Goal: Information Seeking & Learning: Learn about a topic

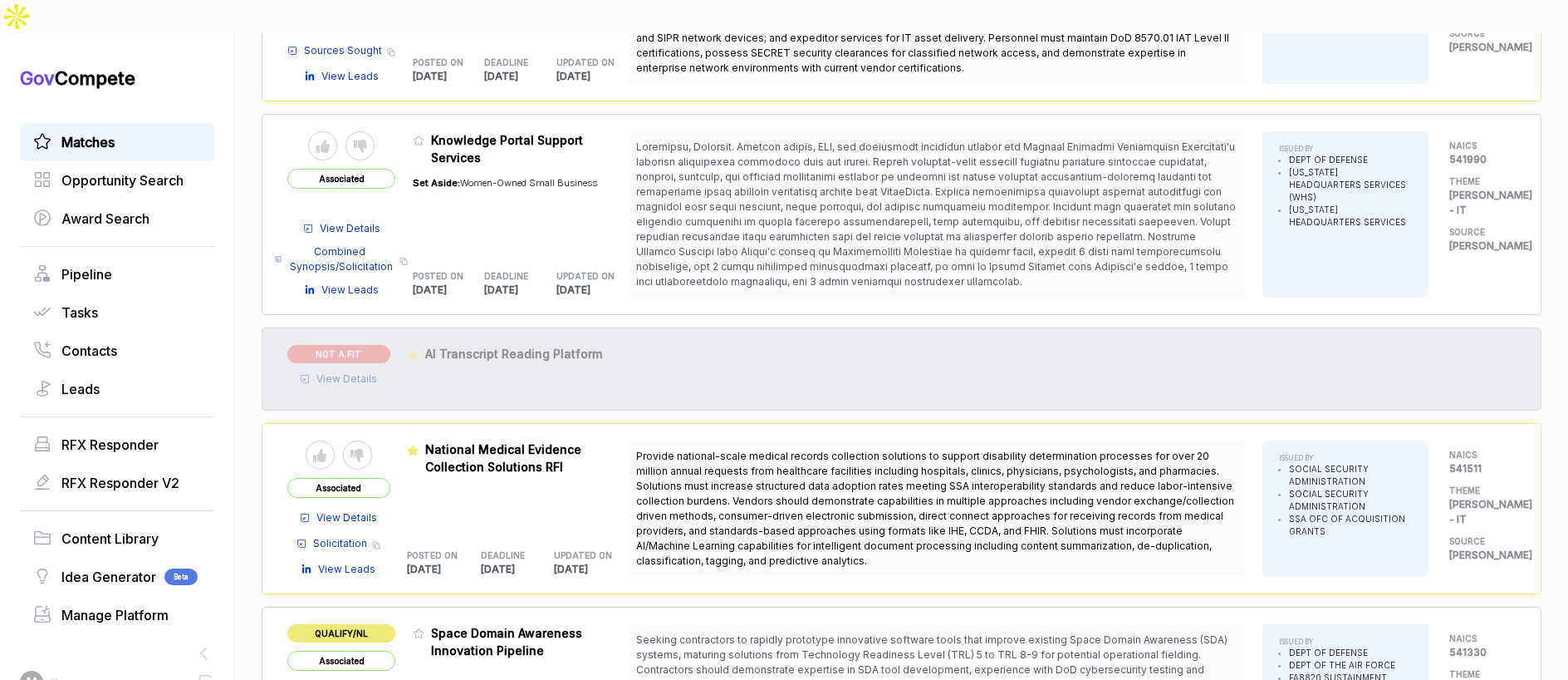
scroll to position [2285, 0]
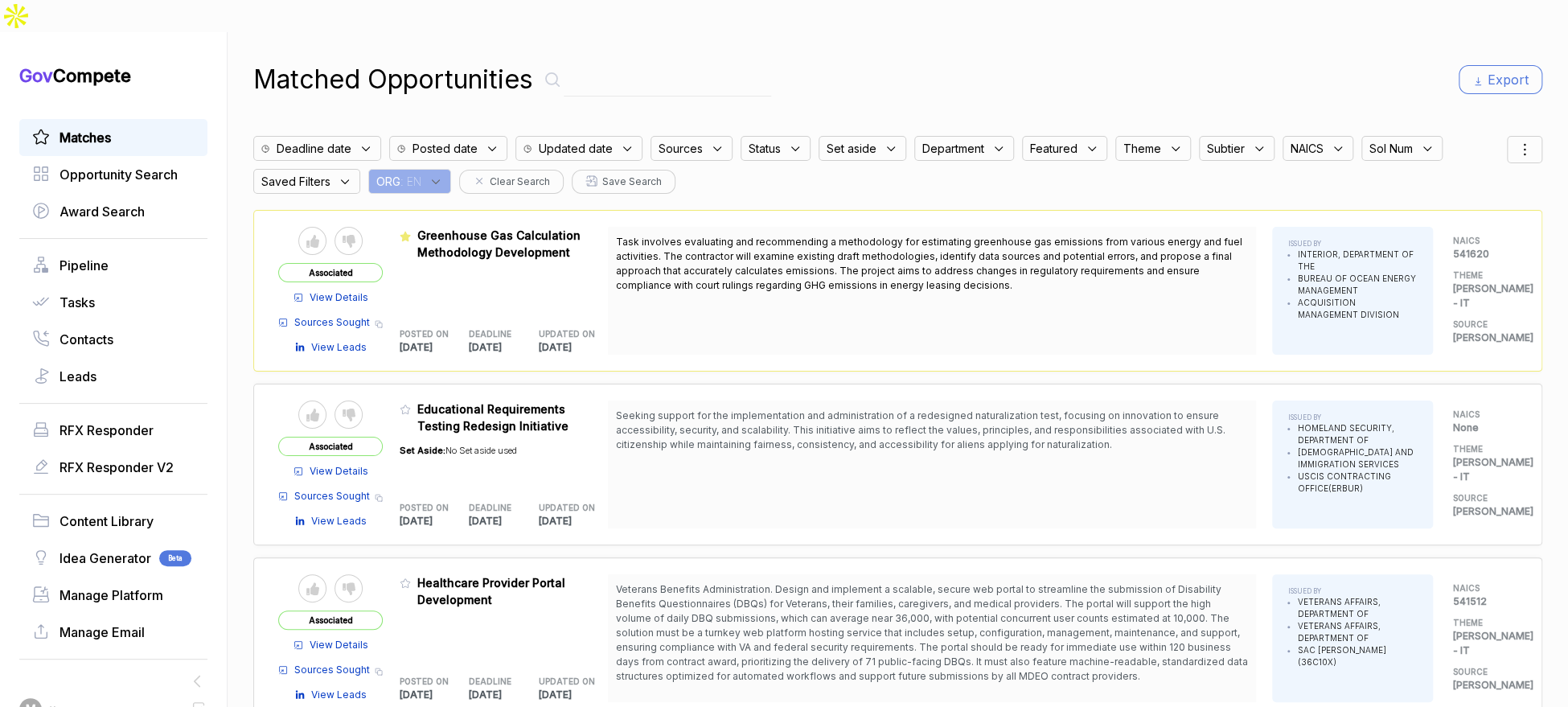
click at [443, 175] on icon at bounding box center [435, 182] width 14 height 14
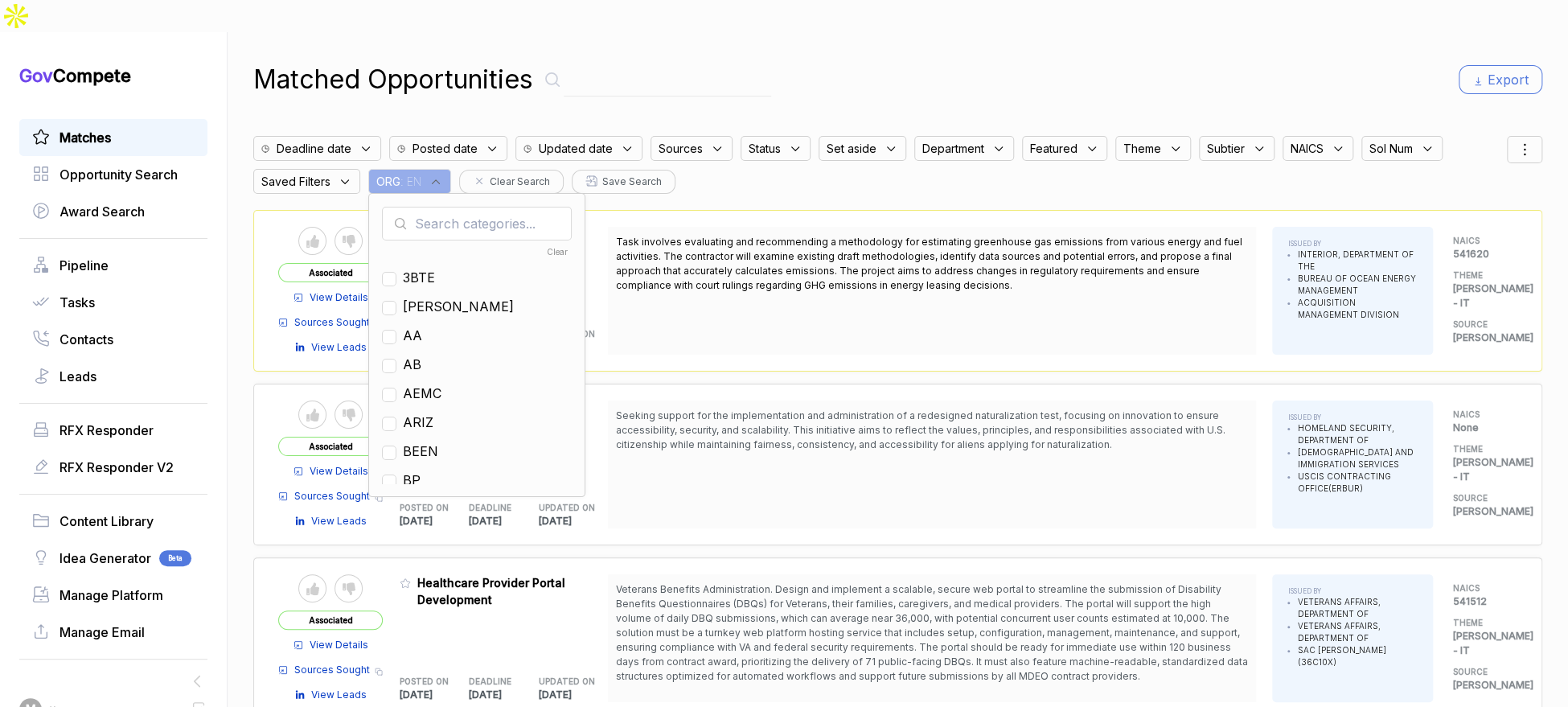
drag, startPoint x: 856, startPoint y: 20, endPoint x: 927, endPoint y: 3, distance: 73.0
click at [858, 32] on div "Matched Opportunities Export Deadline date Posted date Updated date Sources Sta…" at bounding box center [898, 386] width 1289 height 707
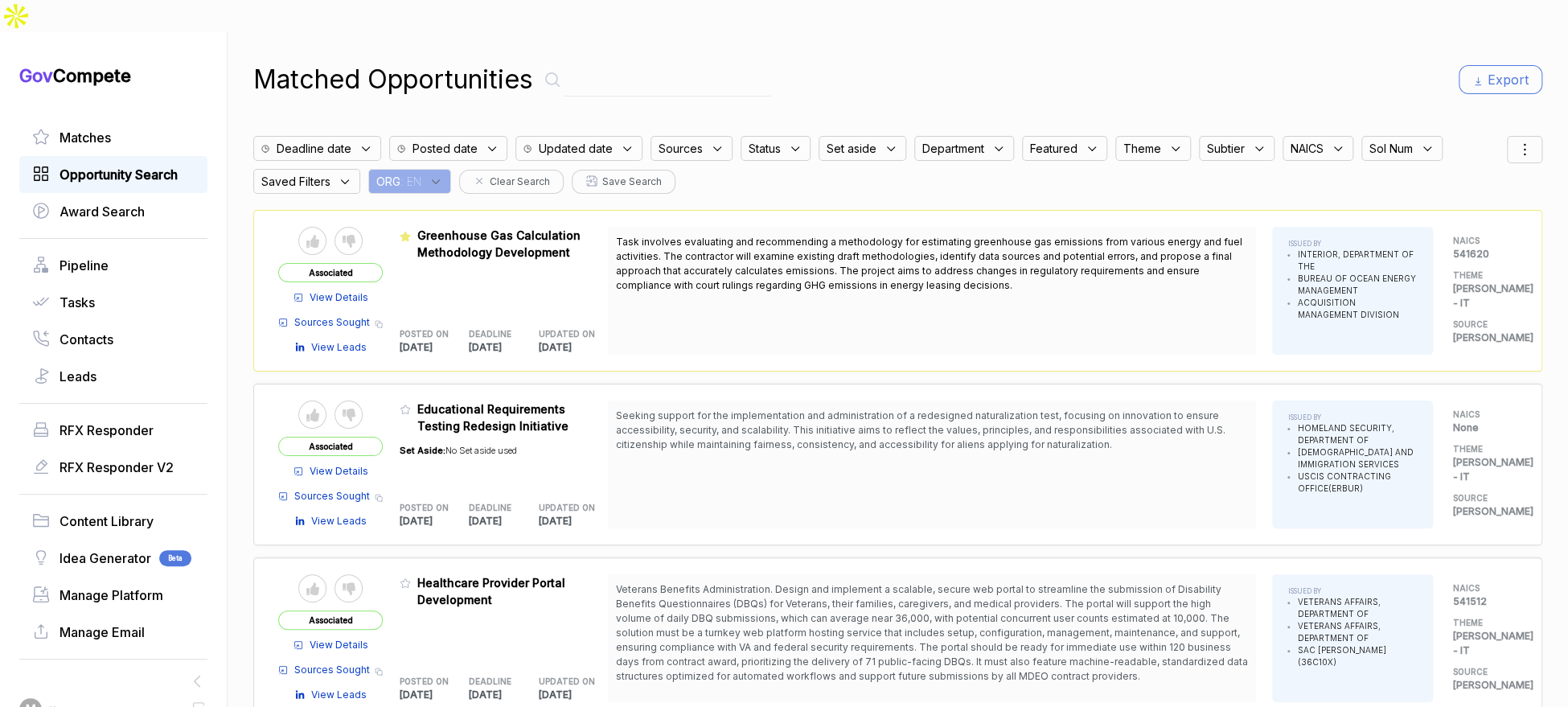
click at [135, 165] on span "Opportunity Search" at bounding box center [118, 175] width 118 height 20
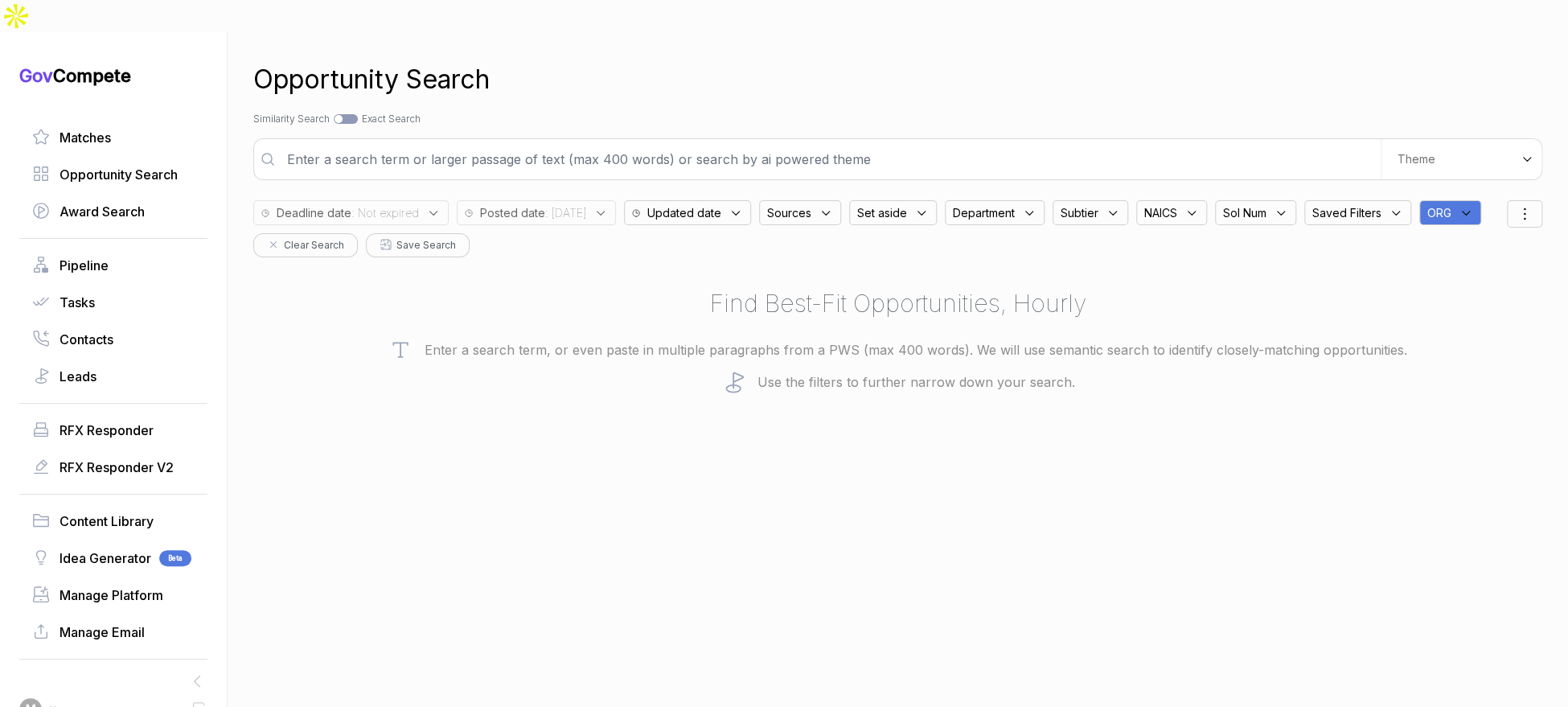
click at [1458, 217] on icon at bounding box center [1466, 213] width 14 height 14
click at [1433, 245] on input "text" at bounding box center [1527, 255] width 190 height 34
drag, startPoint x: 301, startPoint y: 372, endPoint x: 479, endPoint y: 377, distance: 178.1
click at [1454, 372] on span "EN" at bounding box center [1463, 379] width 19 height 20
checkbox input "true"
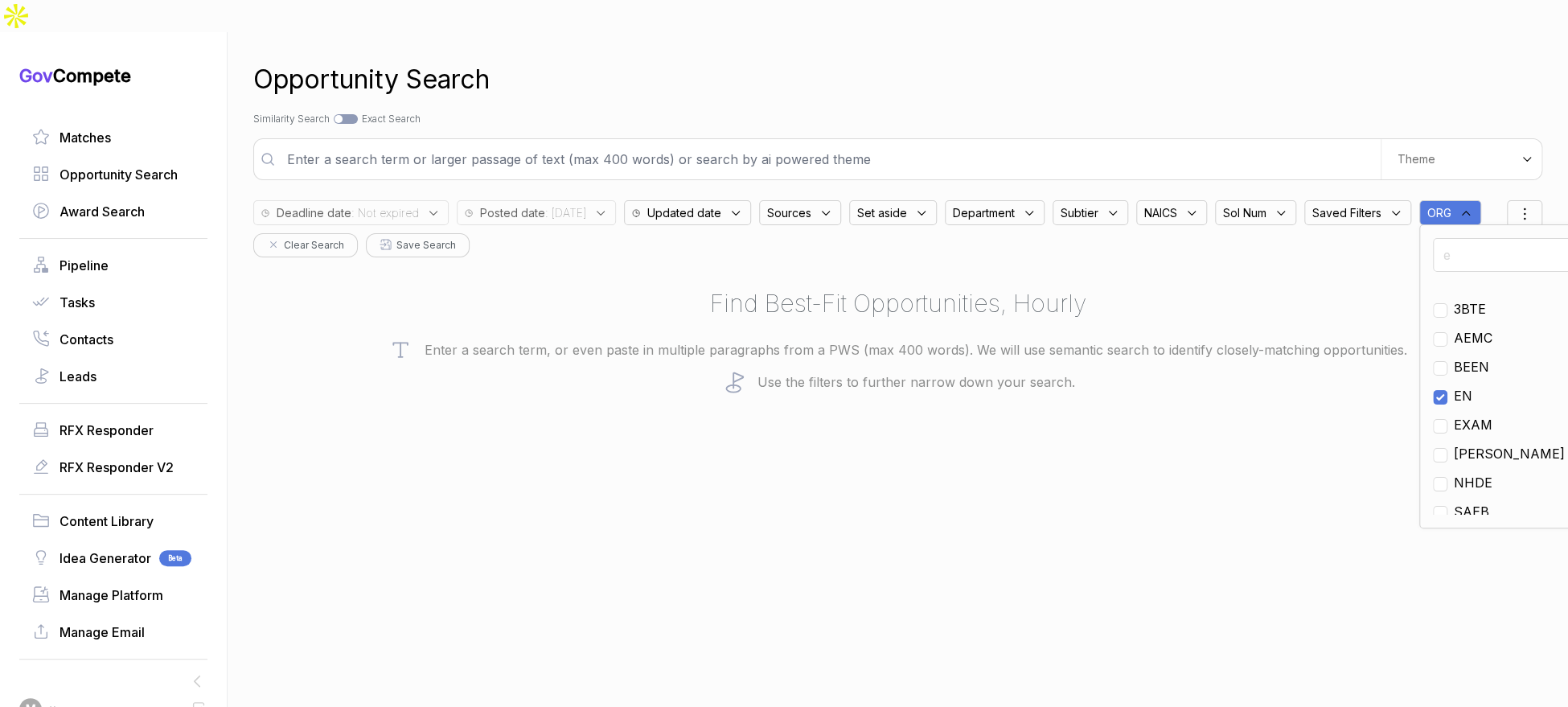
drag, startPoint x: 674, startPoint y: 380, endPoint x: 626, endPoint y: 259, distance: 130.2
click at [671, 373] on div "Opportunity Search Search by Topic Relevance Similarity Search Search by Exact …" at bounding box center [898, 386] width 1289 height 707
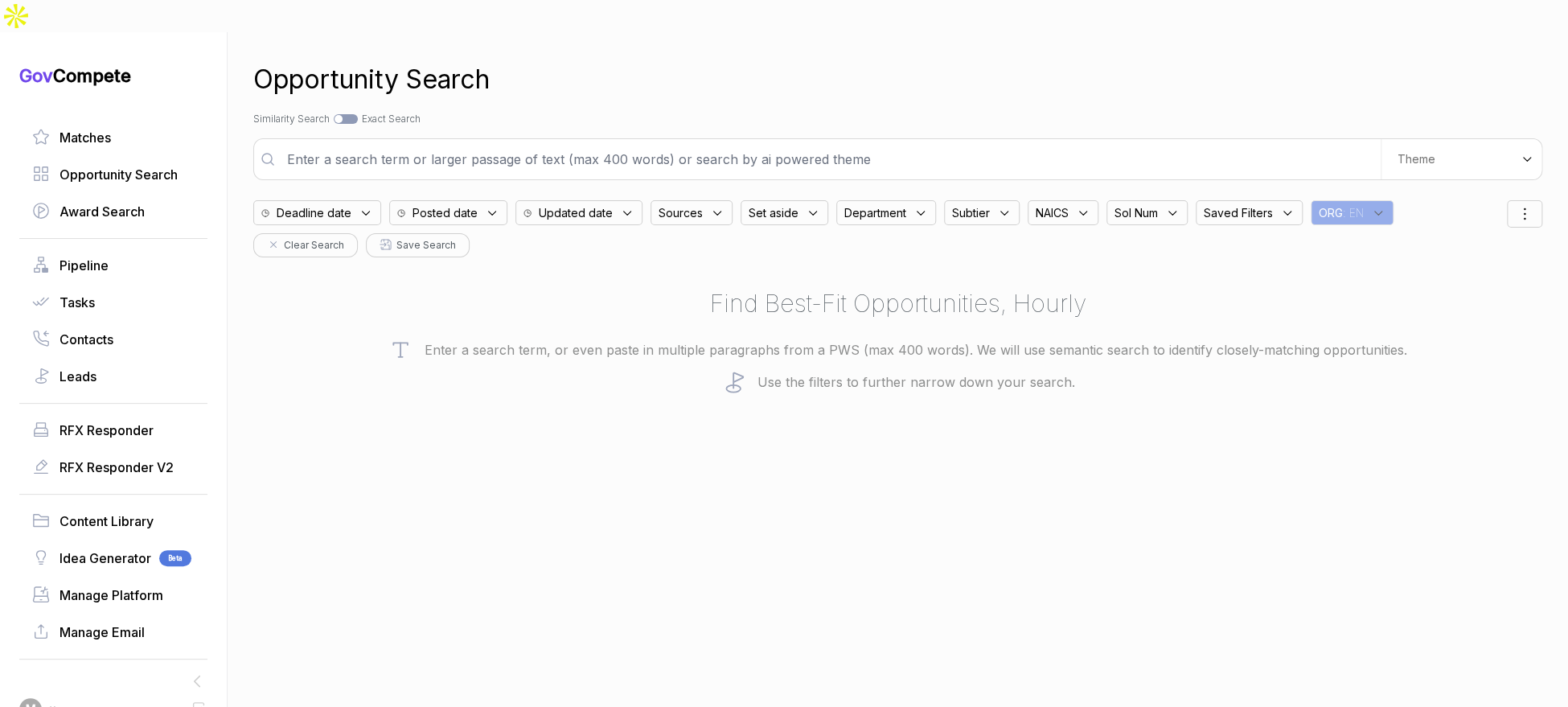
drag, startPoint x: 459, startPoint y: 180, endPoint x: 472, endPoint y: 184, distance: 13.6
click at [460, 204] on span "Posted date" at bounding box center [444, 212] width 65 height 17
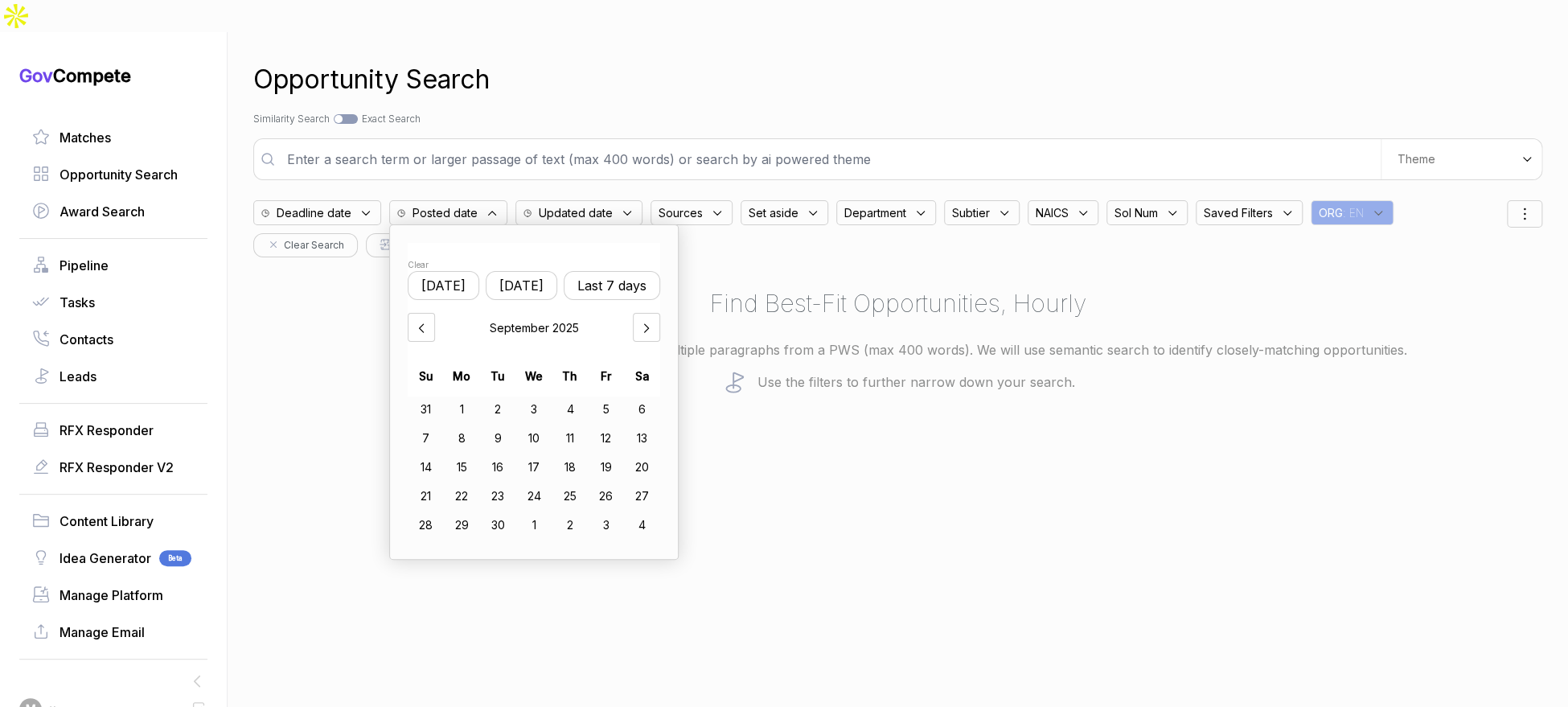
drag, startPoint x: 532, startPoint y: 248, endPoint x: 635, endPoint y: 136, distance: 152.2
click at [532, 271] on button "[DATE]" at bounding box center [521, 285] width 71 height 29
drag, startPoint x: 703, startPoint y: 52, endPoint x: 961, endPoint y: 62, distance: 258.2
click at [704, 61] on div "Opportunity Search" at bounding box center [898, 79] width 1289 height 38
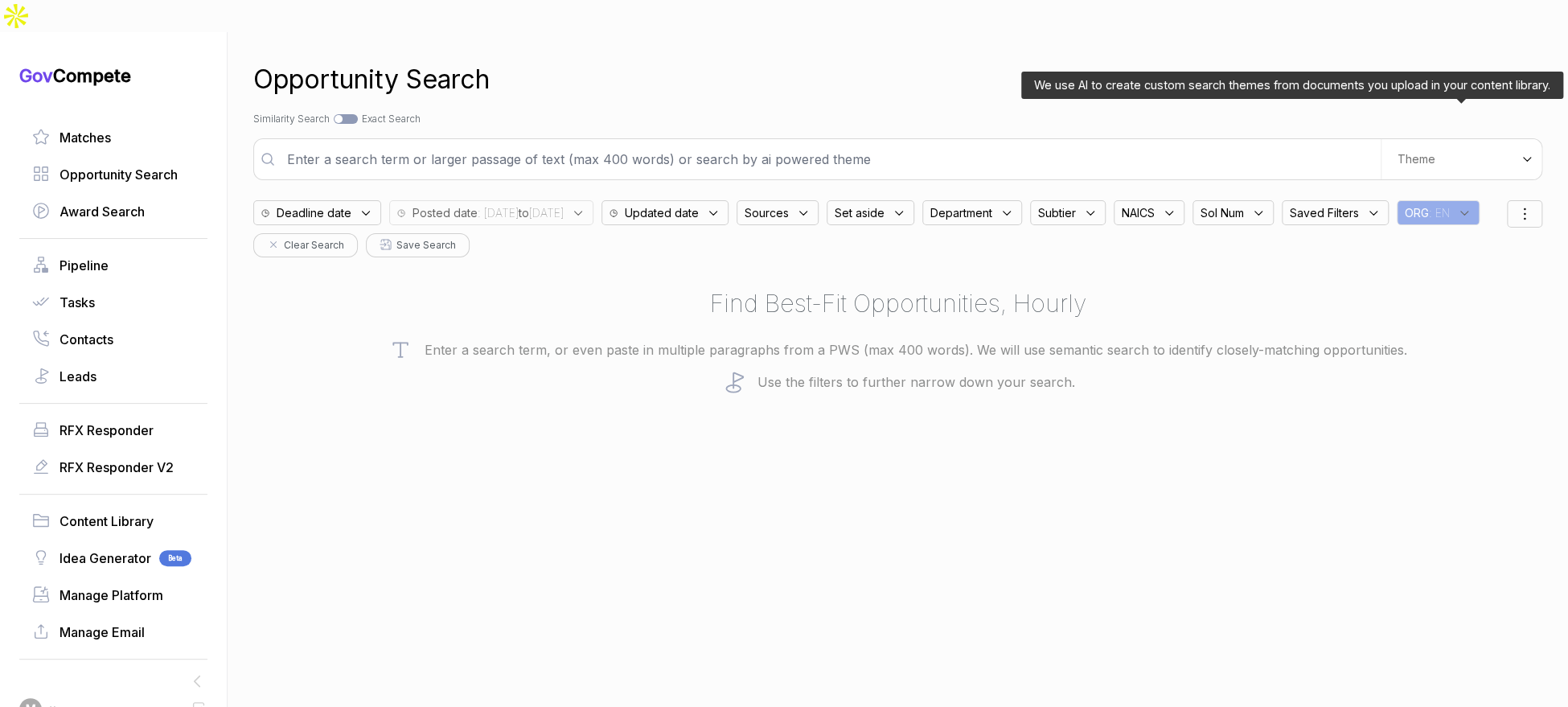
click at [1424, 139] on div "Theme" at bounding box center [1461, 158] width 161 height 40
click at [1412, 212] on span "Digital and Professional Services" at bounding box center [1416, 228] width 149 height 32
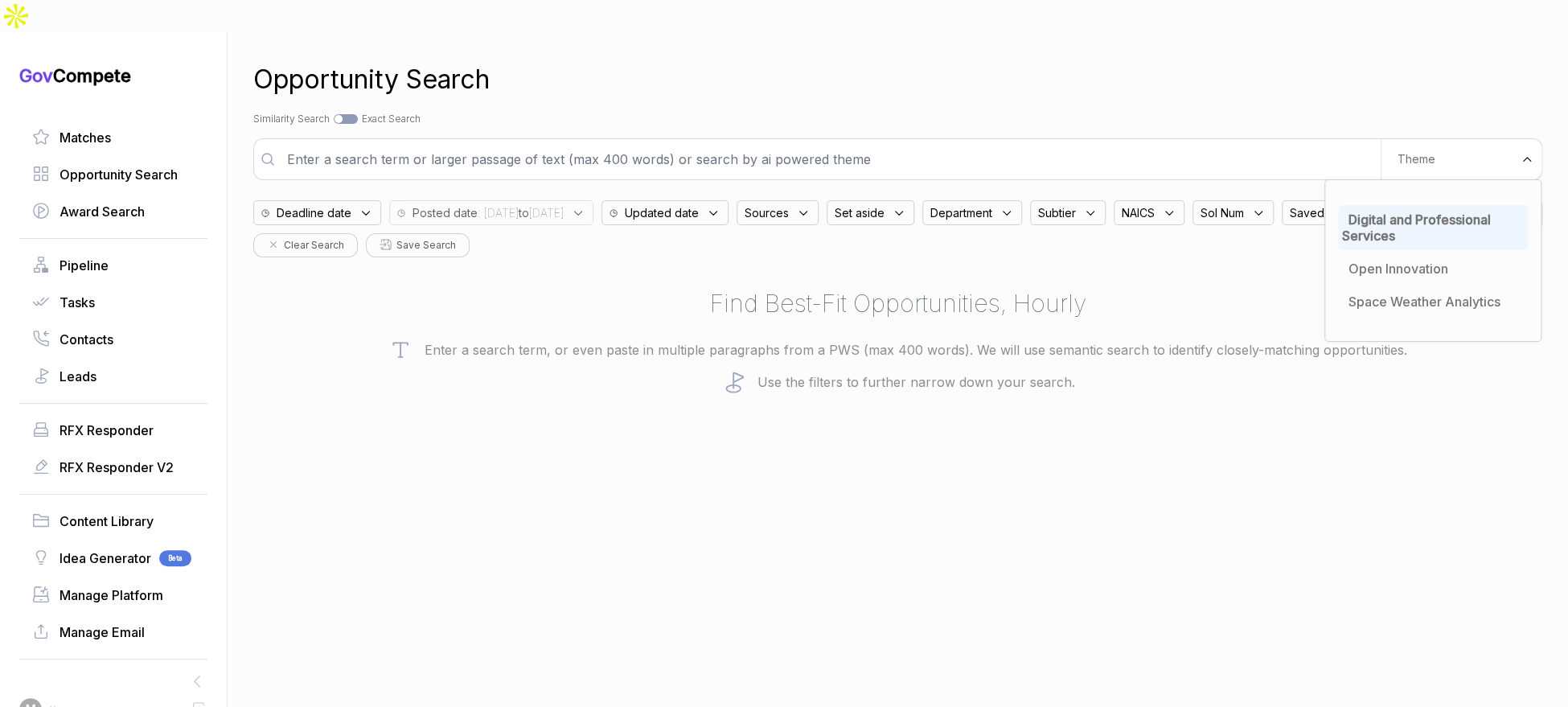
click at [1262, 65] on div "Opportunity Search" at bounding box center [898, 79] width 1289 height 38
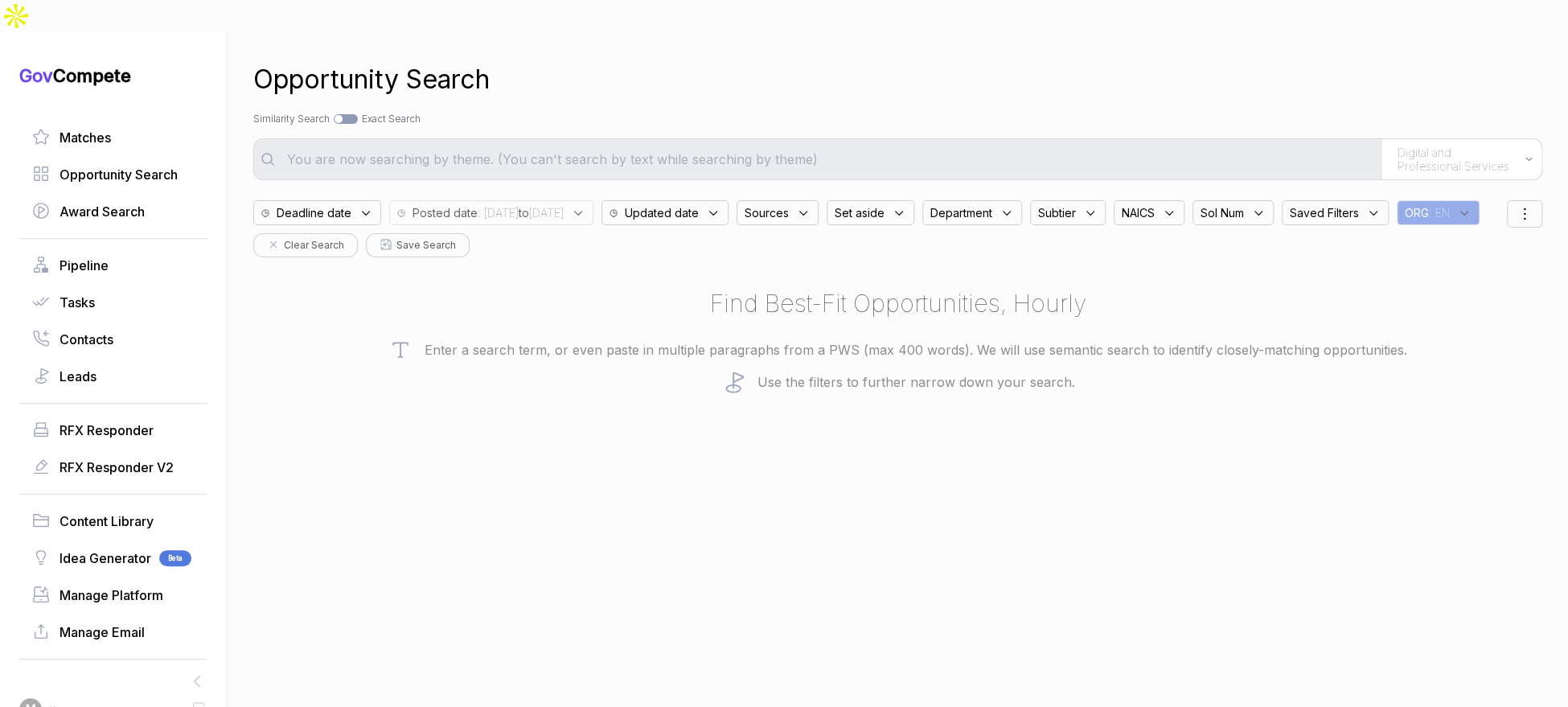
click at [818, 200] on div "Sources" at bounding box center [777, 213] width 82 height 25
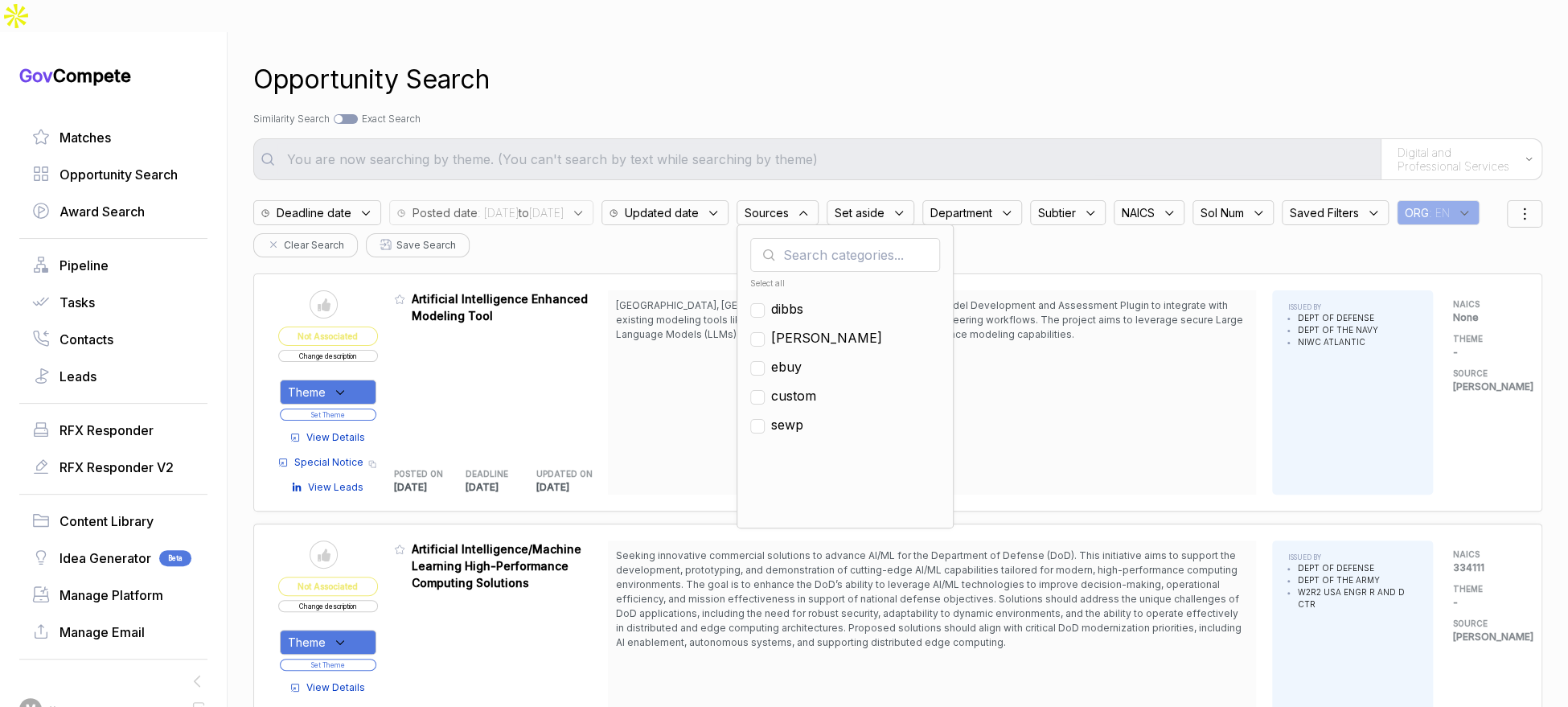
click at [801, 357] on span "ebuy" at bounding box center [786, 367] width 30 height 20
checkbox input "true"
click at [932, 61] on div "Opportunity Search" at bounding box center [898, 79] width 1289 height 38
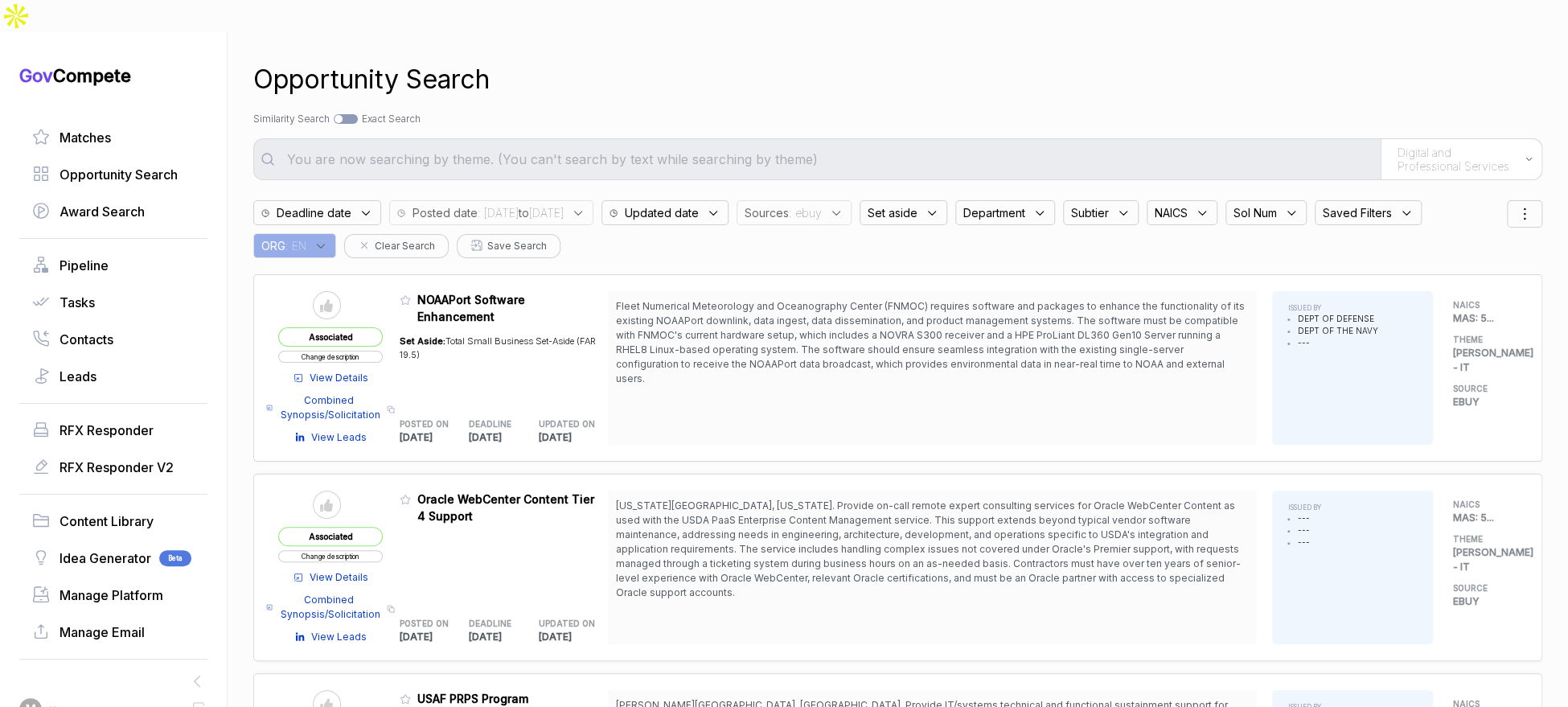
click at [851, 200] on div "Sources : ebuy" at bounding box center [793, 213] width 115 height 25
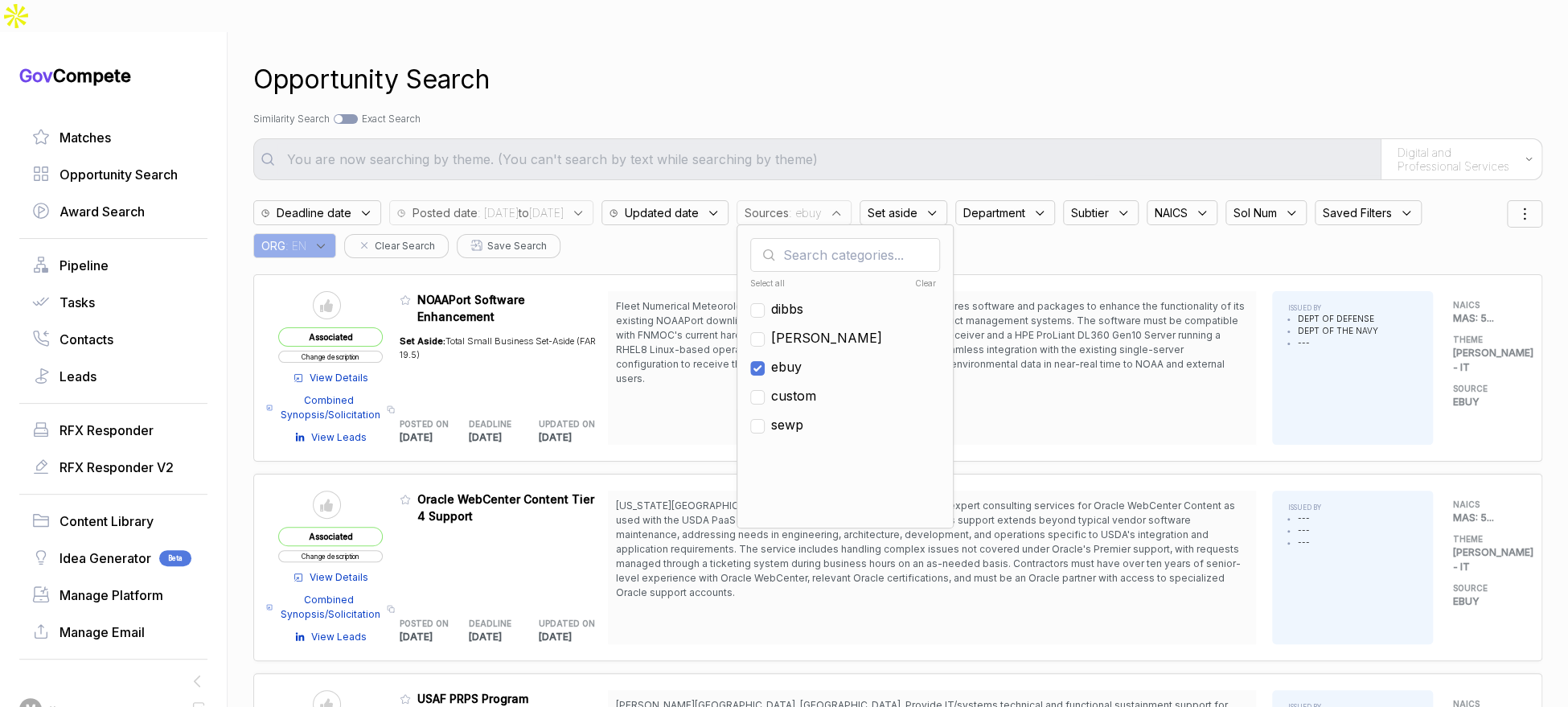
drag, startPoint x: 842, startPoint y: 336, endPoint x: 841, endPoint y: 314, distance: 22.0
click at [801, 357] on span "ebuy" at bounding box center [786, 367] width 30 height 20
checkbox input "false"
click at [841, 328] on span "[PERSON_NAME]" at bounding box center [826, 337] width 111 height 20
checkbox input "true"
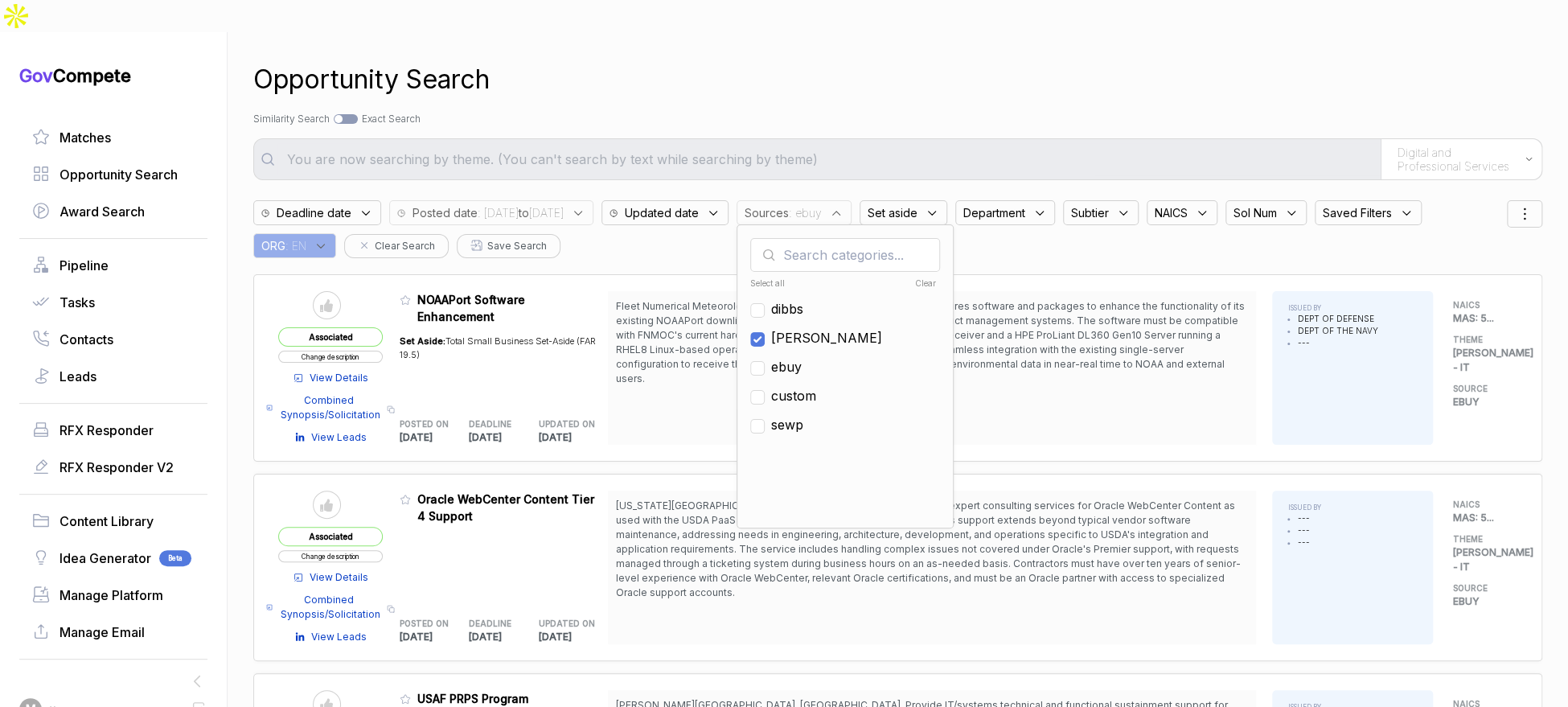
click at [944, 61] on div "Opportunity Search" at bounding box center [898, 79] width 1289 height 38
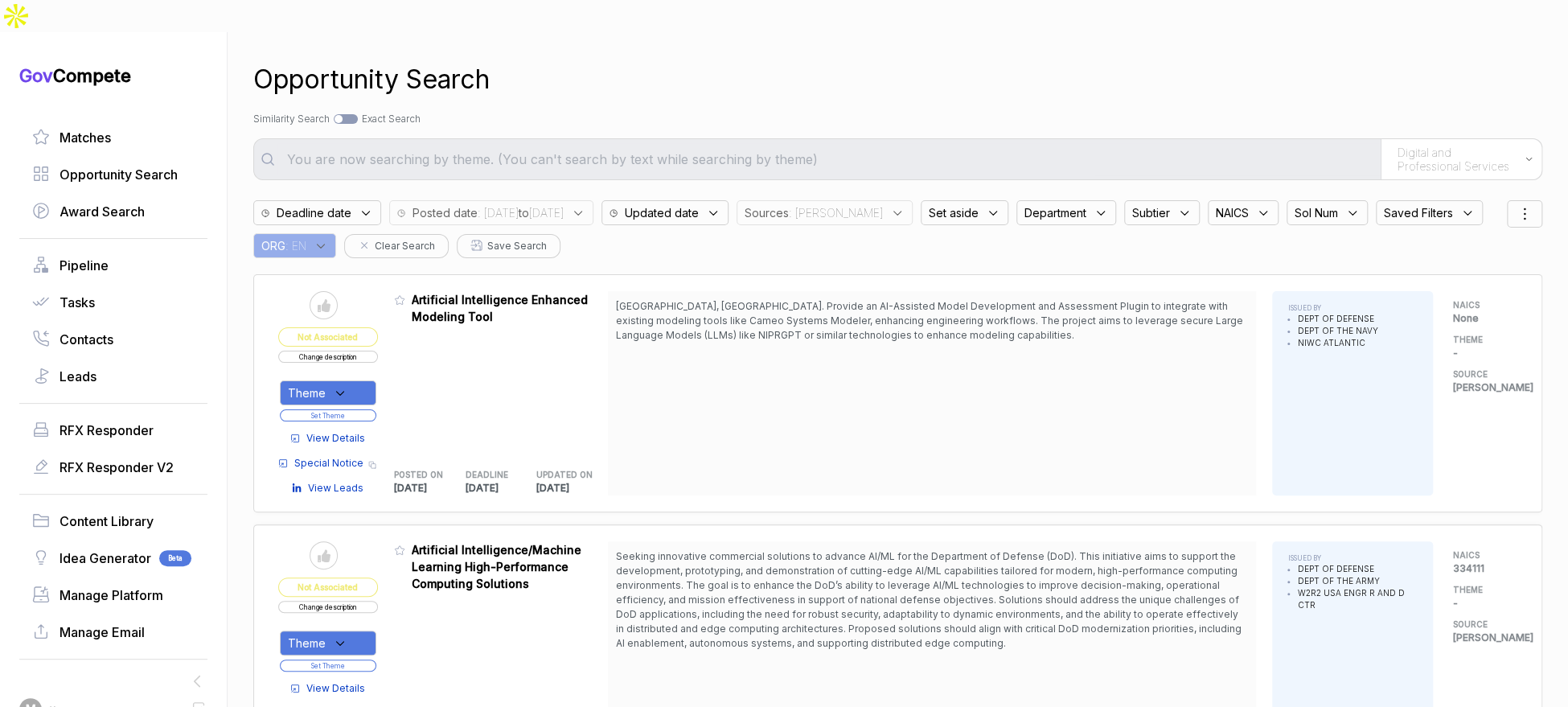
click at [365, 431] on span "View Details" at bounding box center [336, 438] width 59 height 14
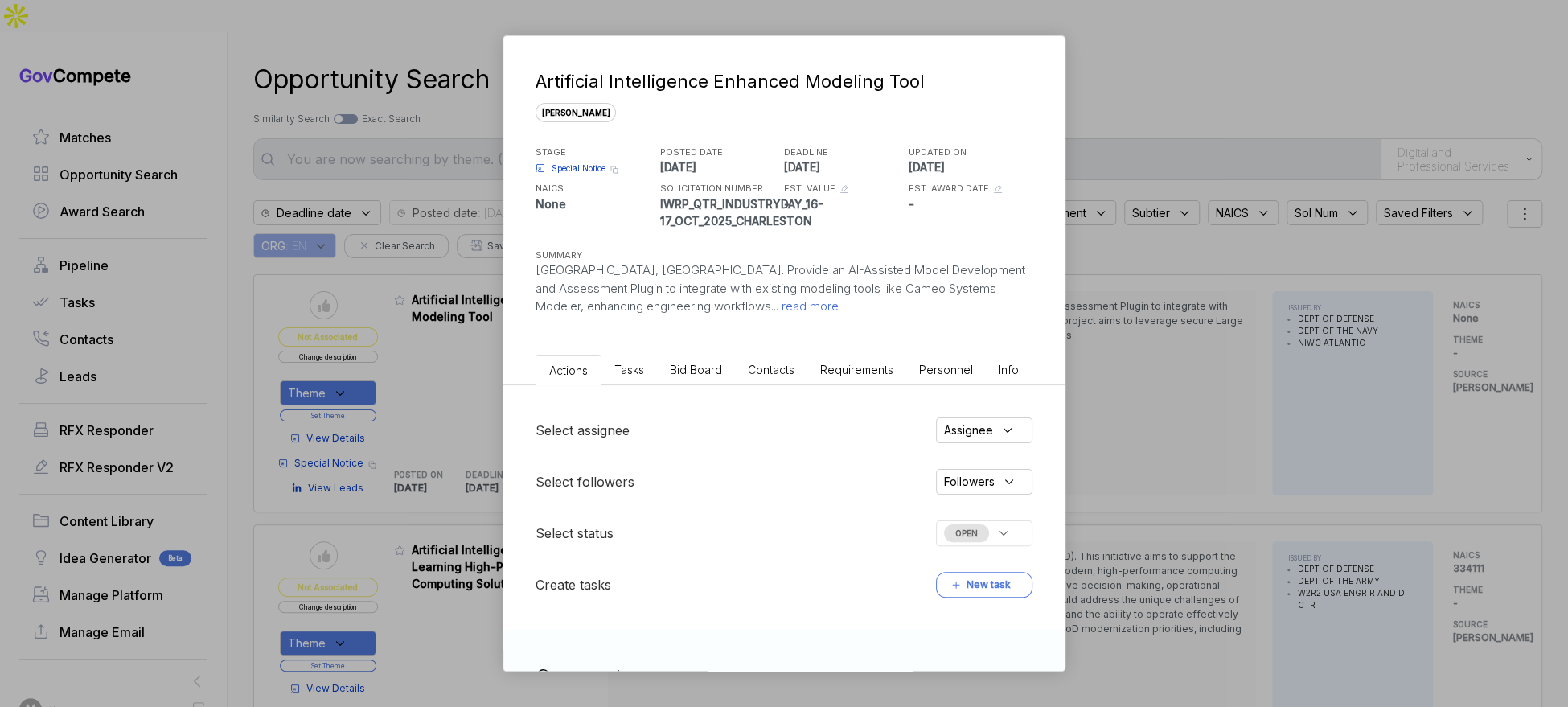
click at [668, 370] on li "Bid Board" at bounding box center [696, 369] width 78 height 29
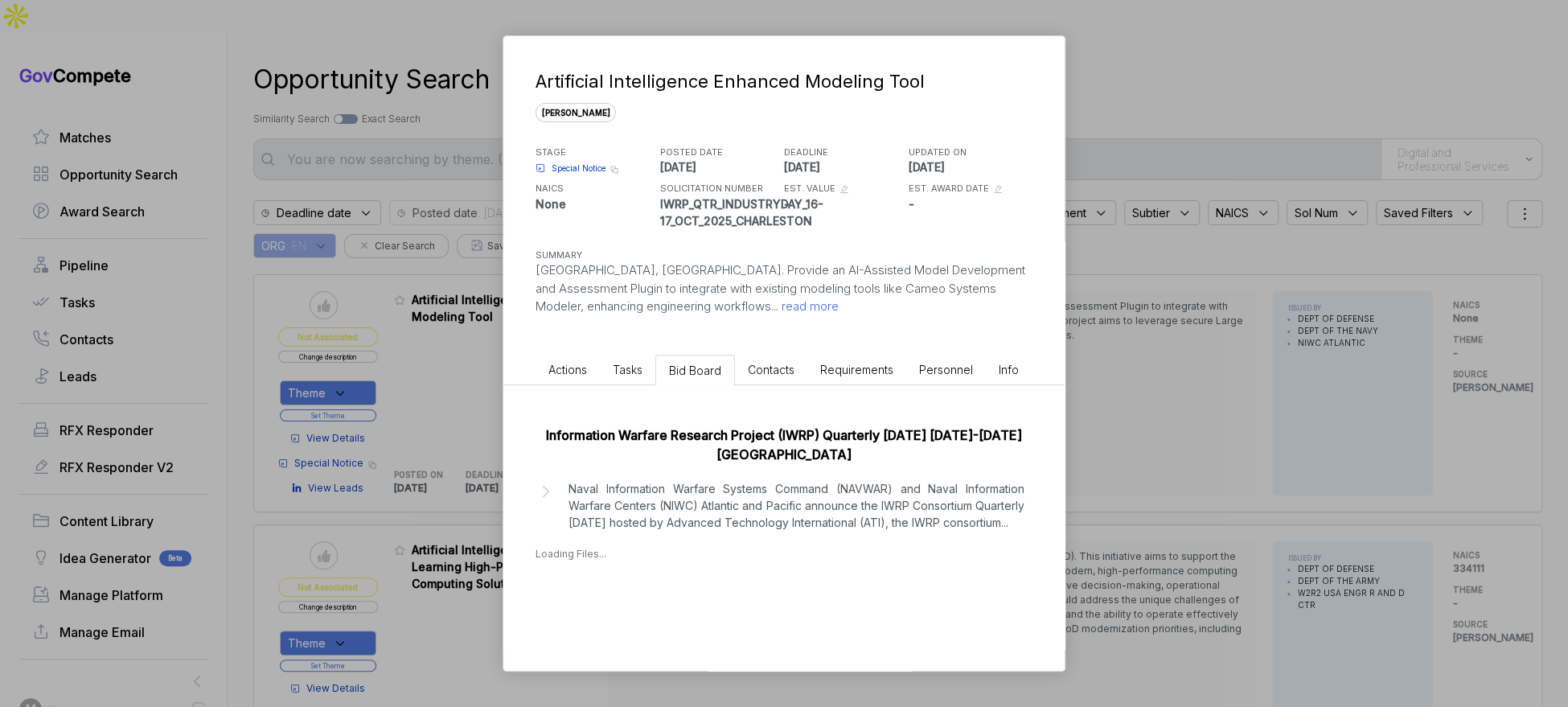
click at [703, 490] on p "Naval Information Warfare Systems Command (NAVWAR) and Naval Information Warfar…" at bounding box center [796, 505] width 456 height 51
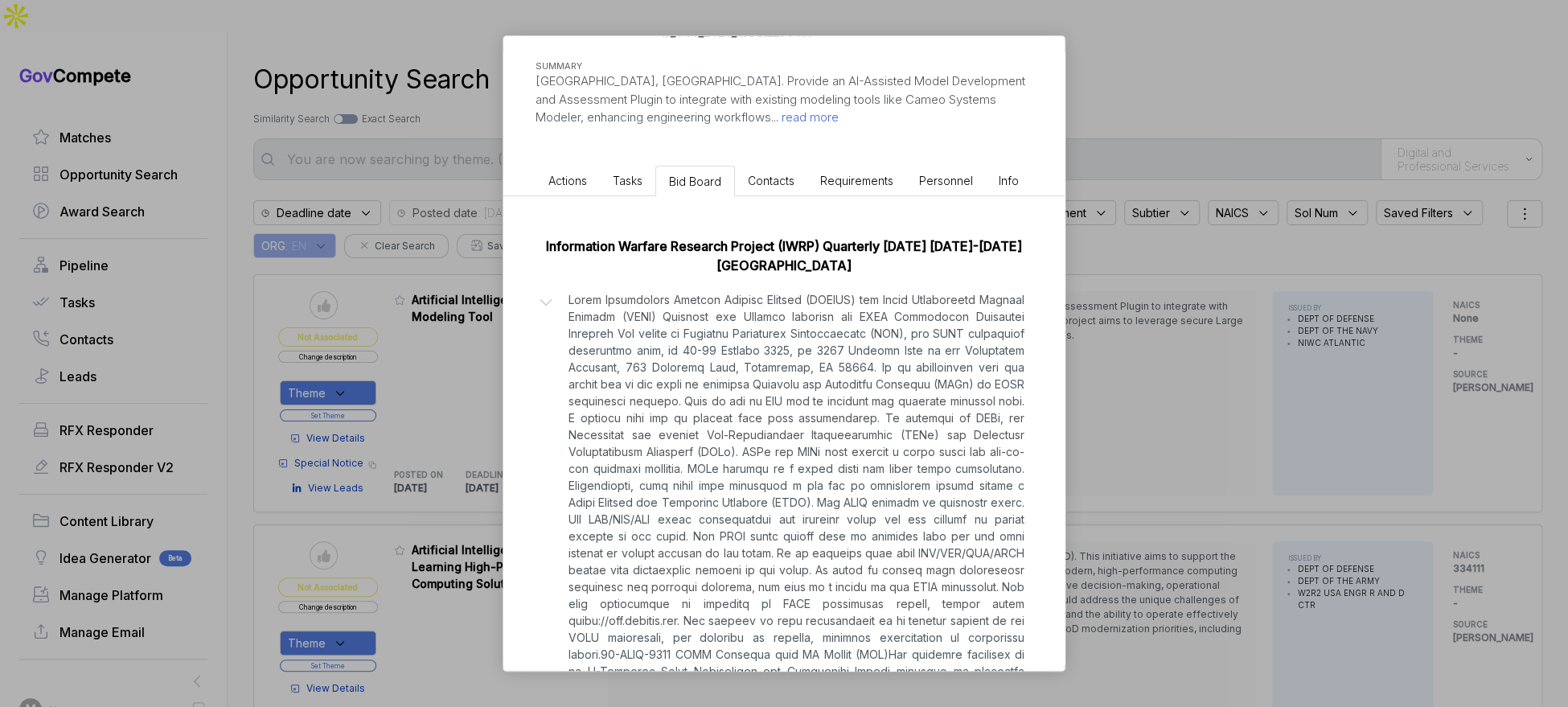
scroll to position [549, 0]
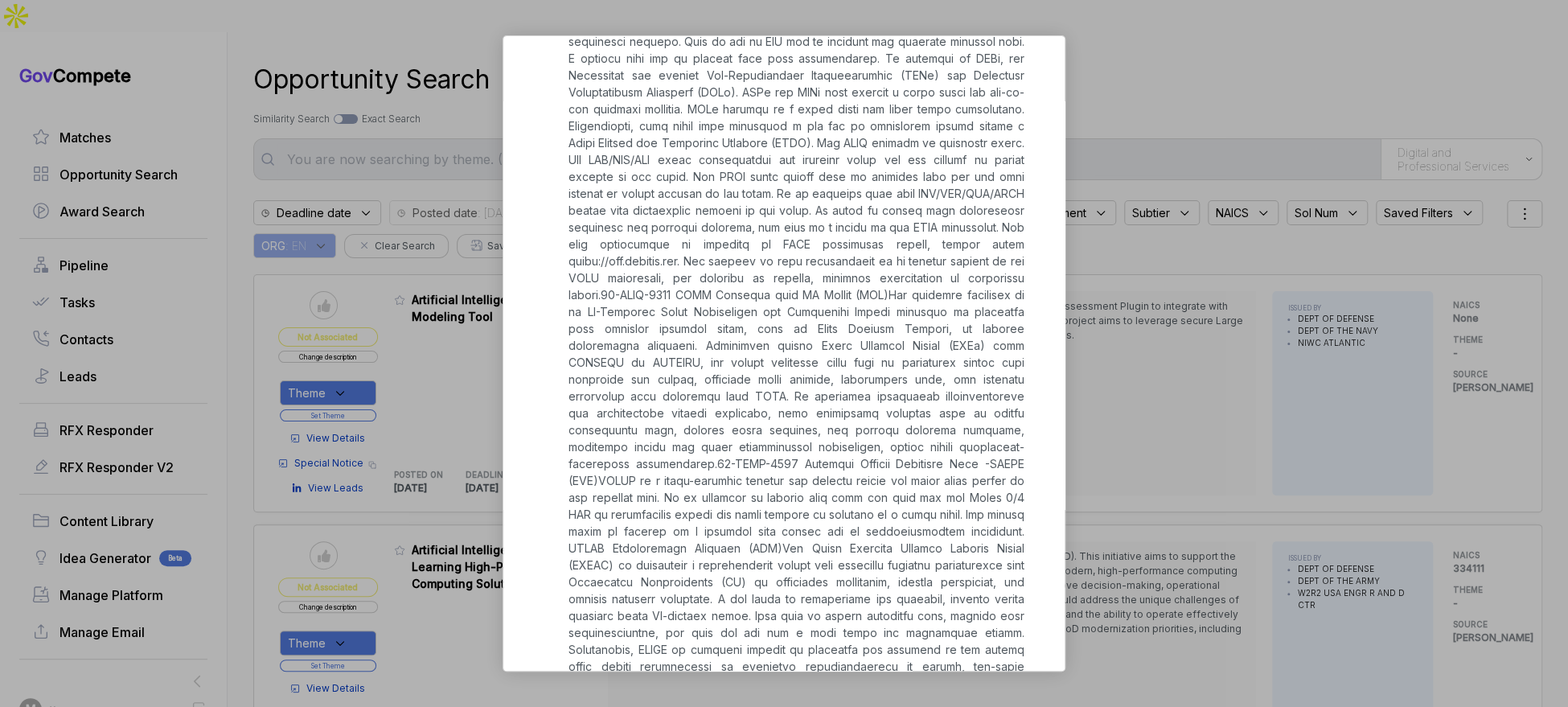
click at [1133, 460] on div "Artificial Intelligence Enhanced Modeling Tool sam STAGE Special Notice Copy li…" at bounding box center [784, 354] width 1568 height 707
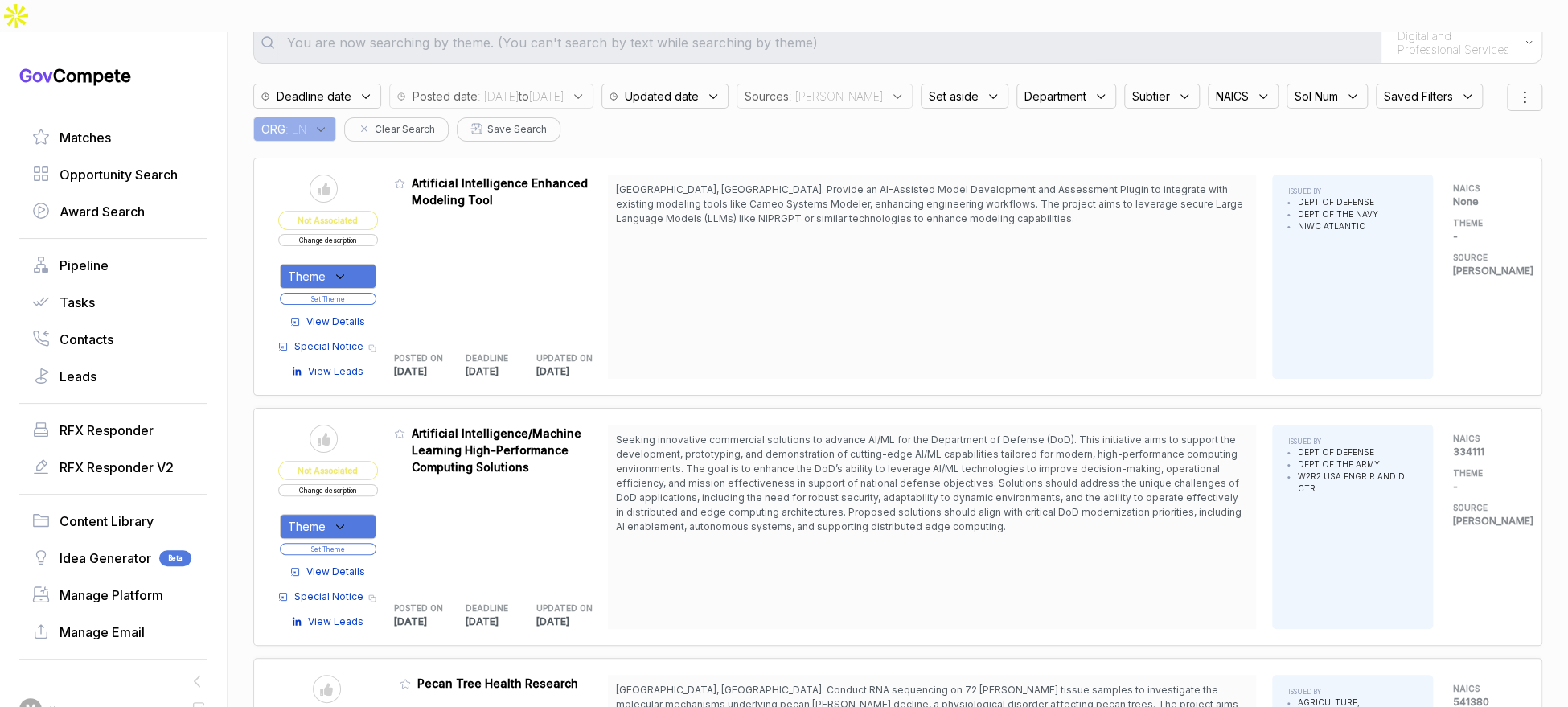
scroll to position [173, 0]
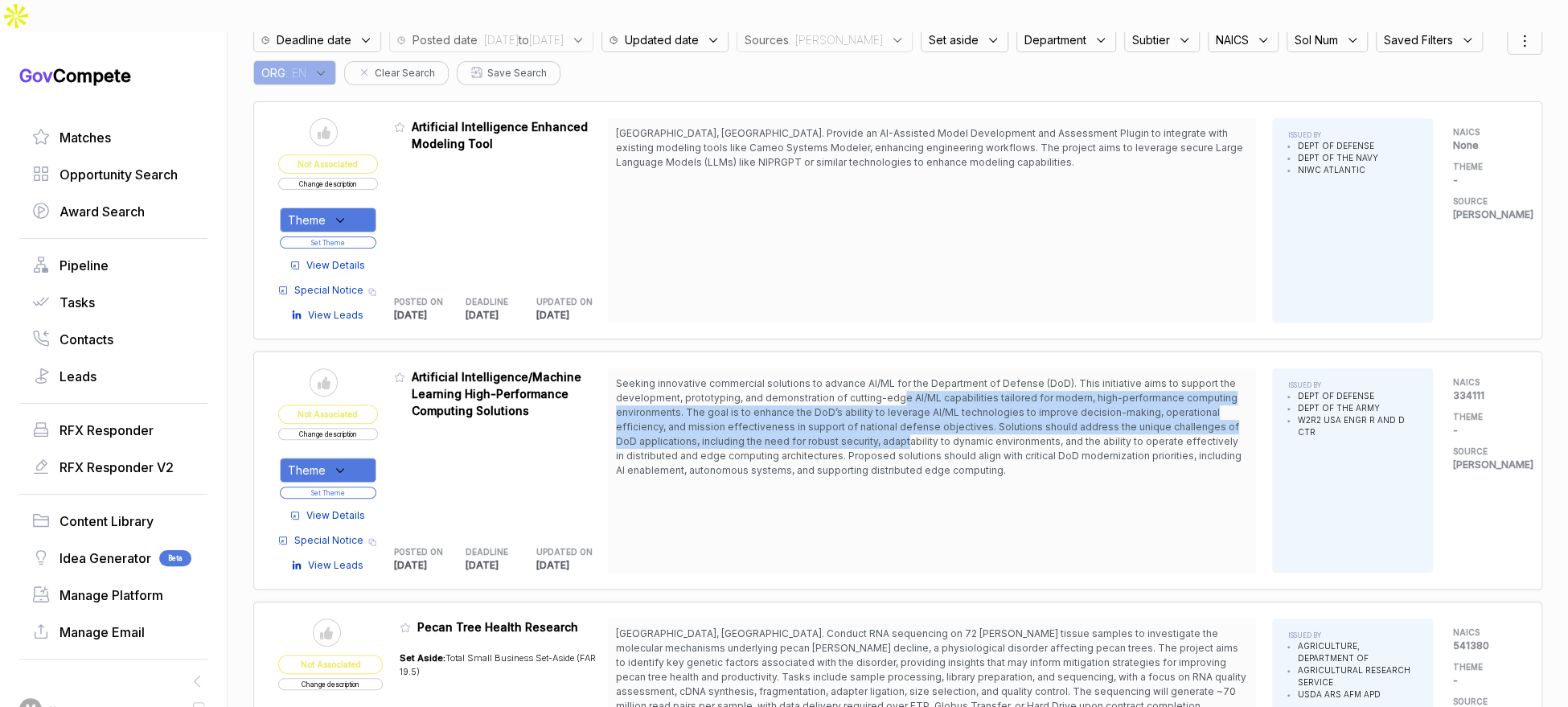
drag, startPoint x: 905, startPoint y: 369, endPoint x: 820, endPoint y: 440, distance: 110.8
click at [908, 409] on span "Seeking innovative commercial solutions to advance AI/ML for the Department of …" at bounding box center [929, 427] width 626 height 99
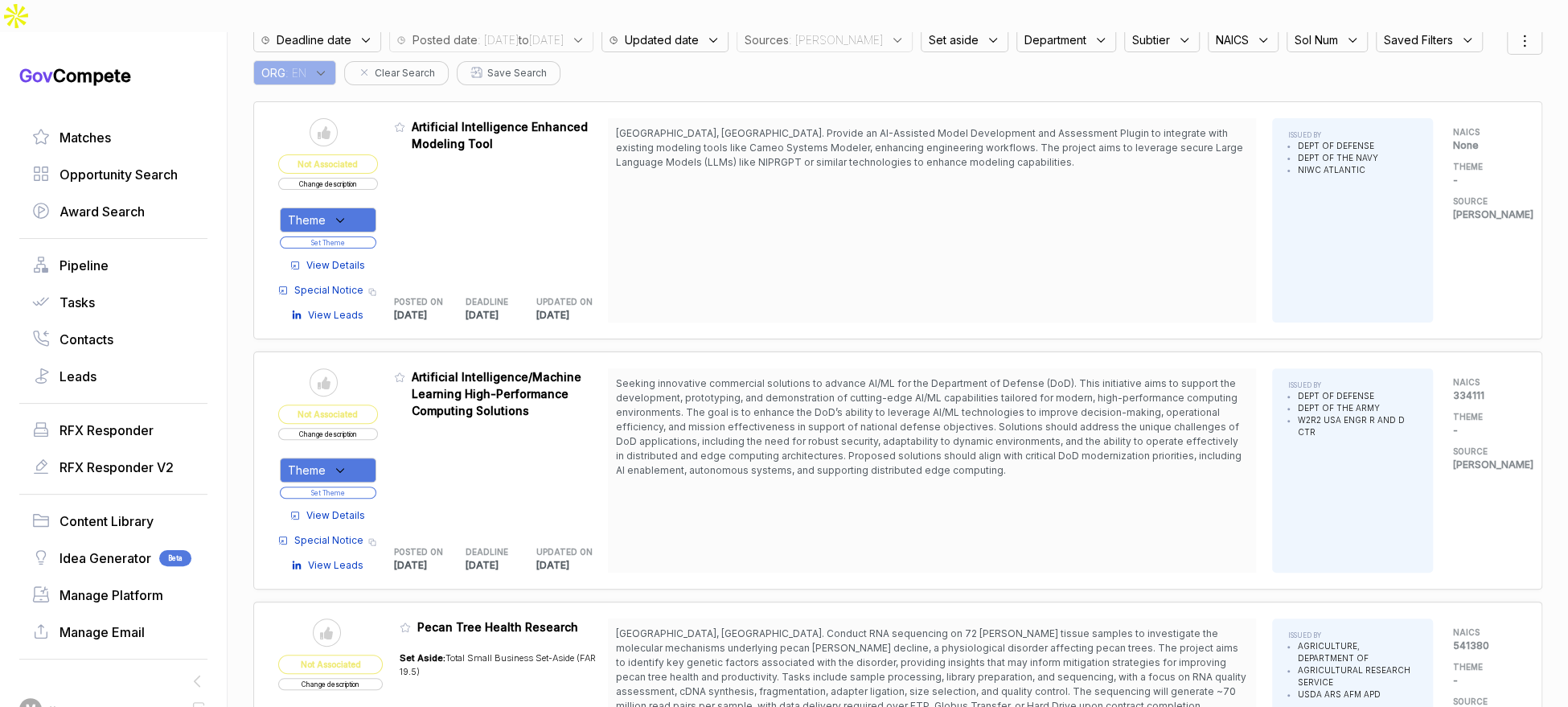
click at [340, 508] on span "View Details" at bounding box center [336, 516] width 59 height 14
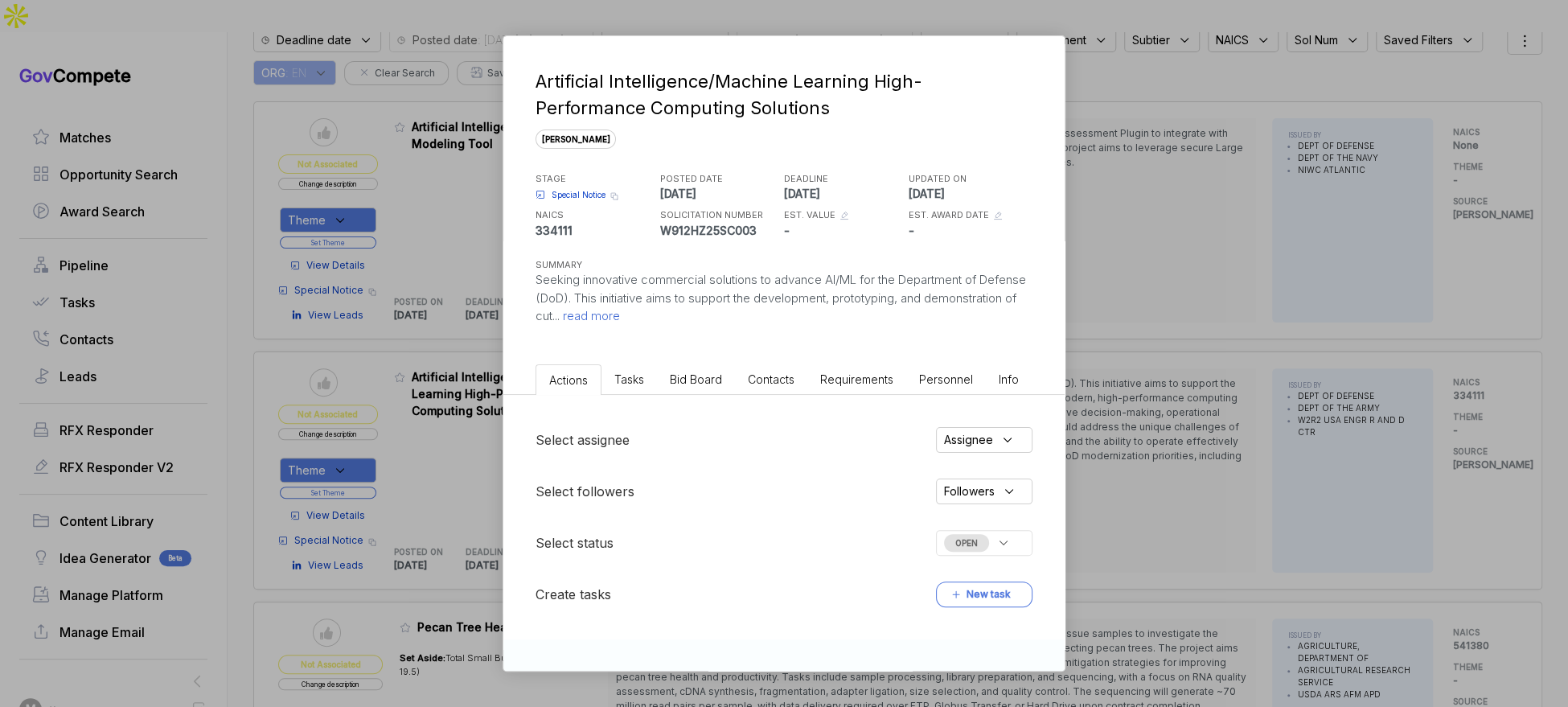
click at [722, 378] on li "Bid Board" at bounding box center [696, 378] width 78 height 29
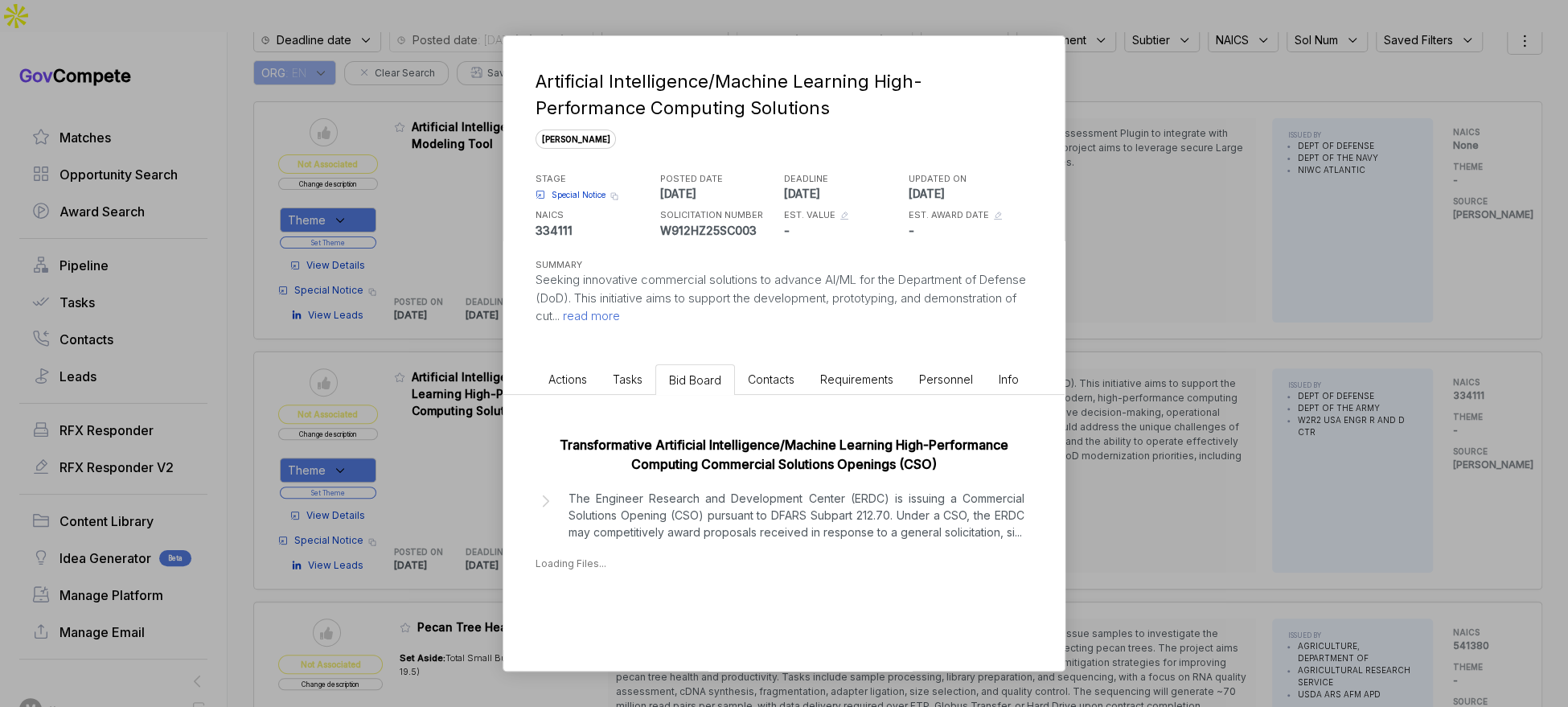
click at [750, 509] on p "The Engineer Research and Development Center (ERDC) is issuing a Commercial Sol…" at bounding box center [796, 515] width 456 height 51
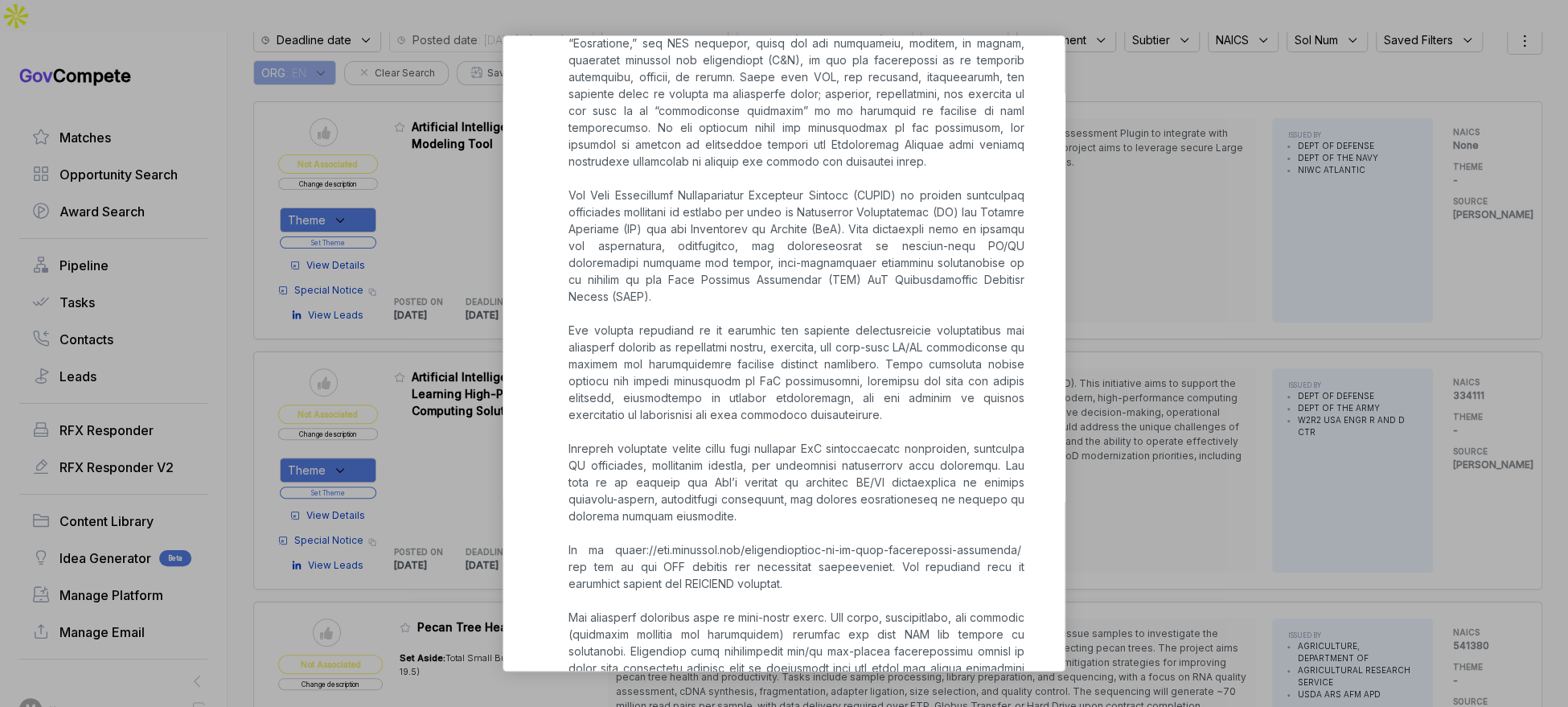
scroll to position [693, 0]
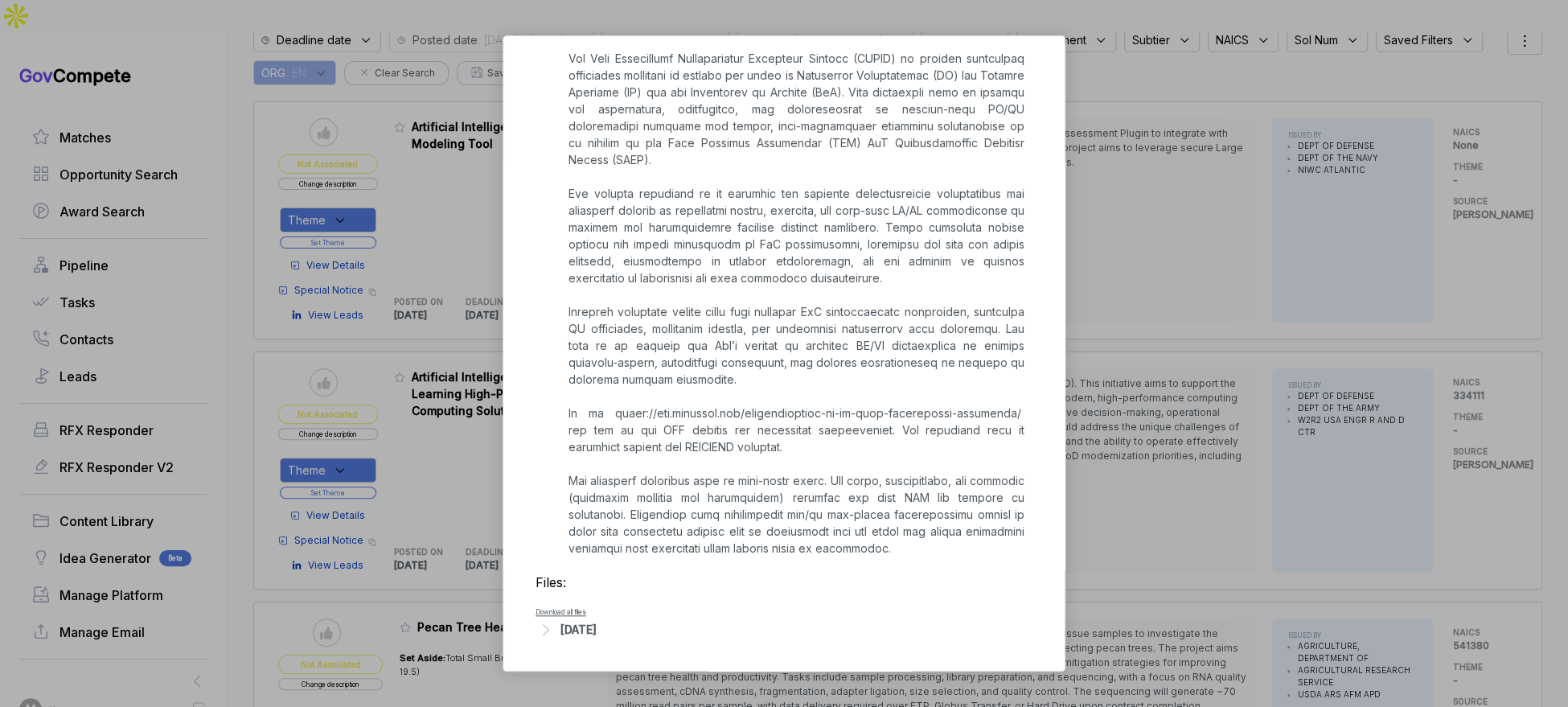
drag, startPoint x: 597, startPoint y: 625, endPoint x: 628, endPoint y: 610, distance: 34.4
click at [597, 625] on div "[DATE]" at bounding box center [578, 629] width 37 height 17
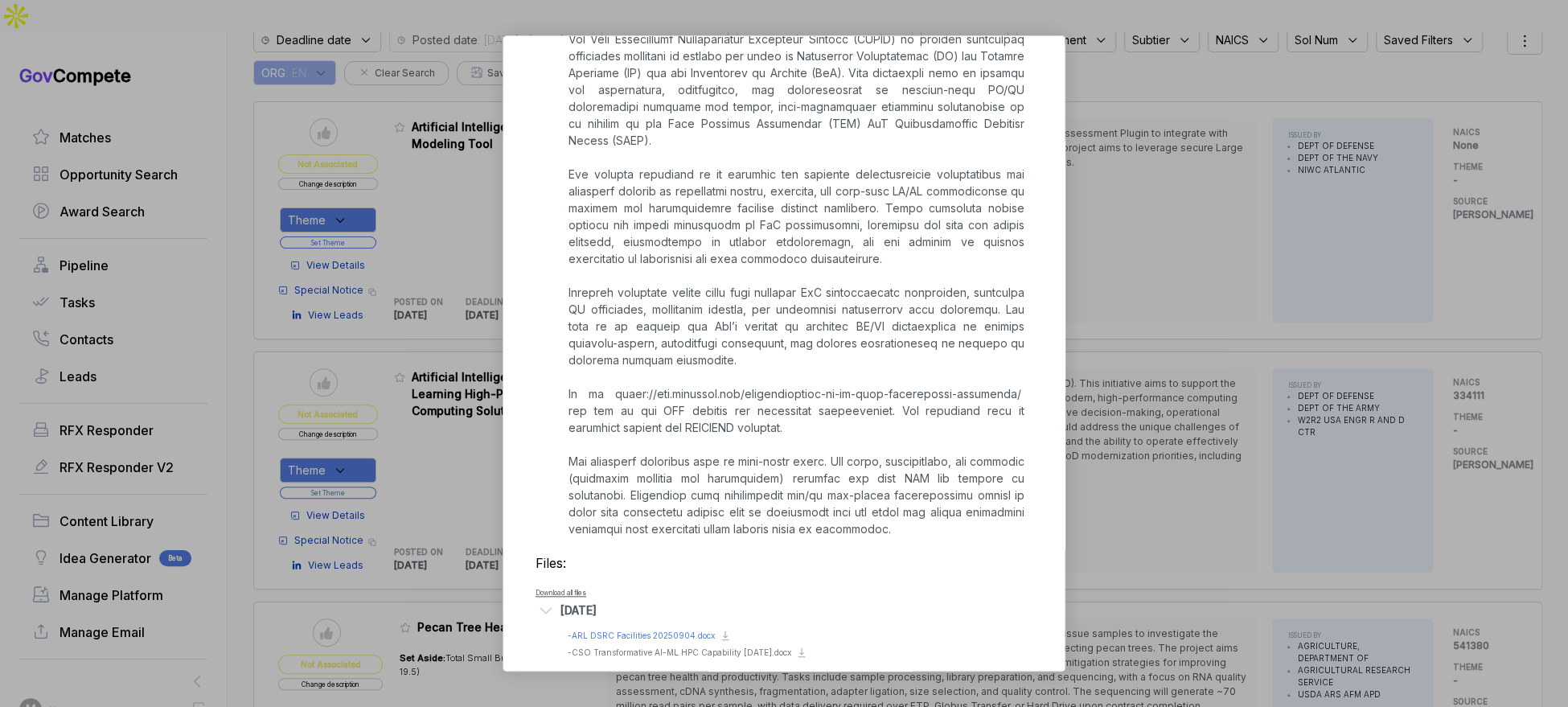
scroll to position [731, 0]
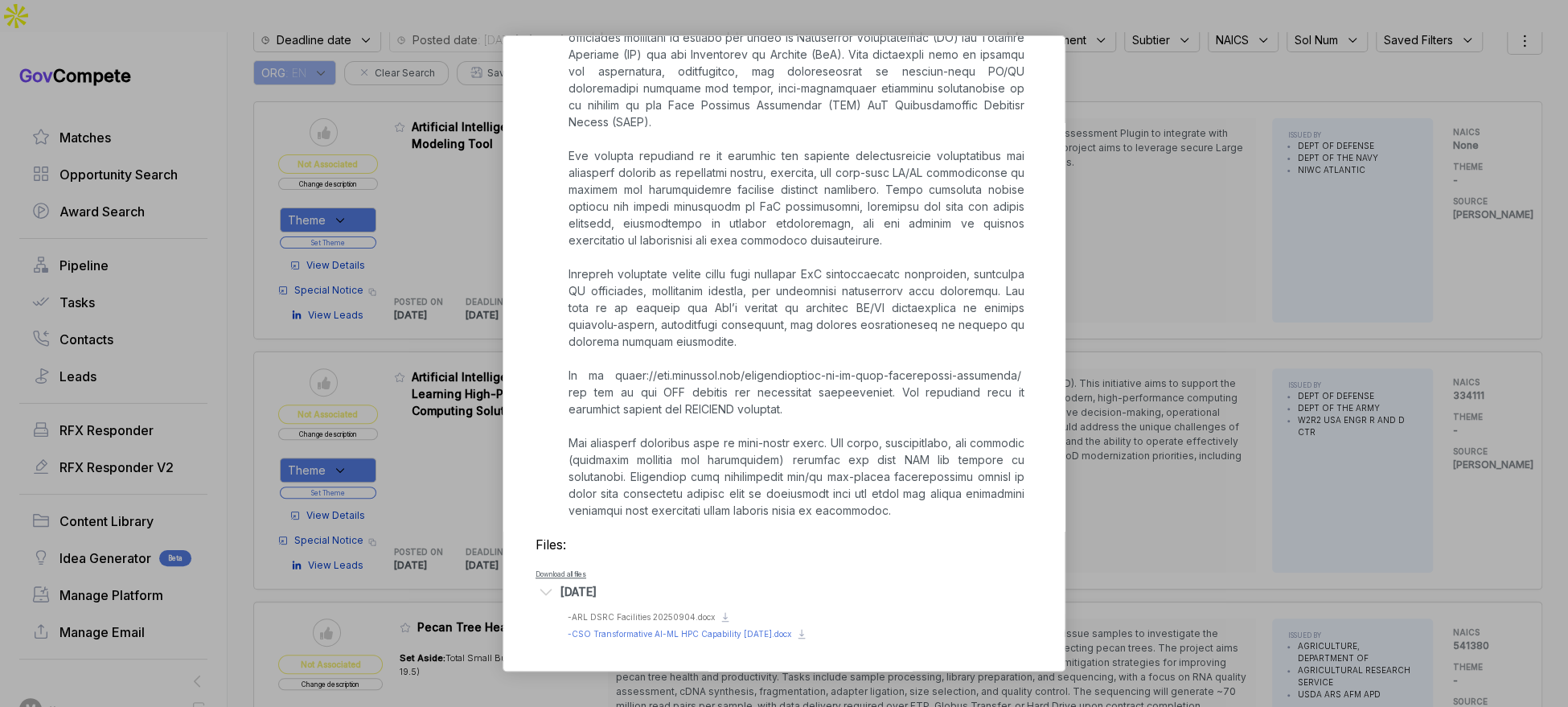
click at [736, 637] on div "Preview file - CSO Transformative AI-ML HPC Capability 17Sep2025.docx" at bounding box center [679, 634] width 223 height 12
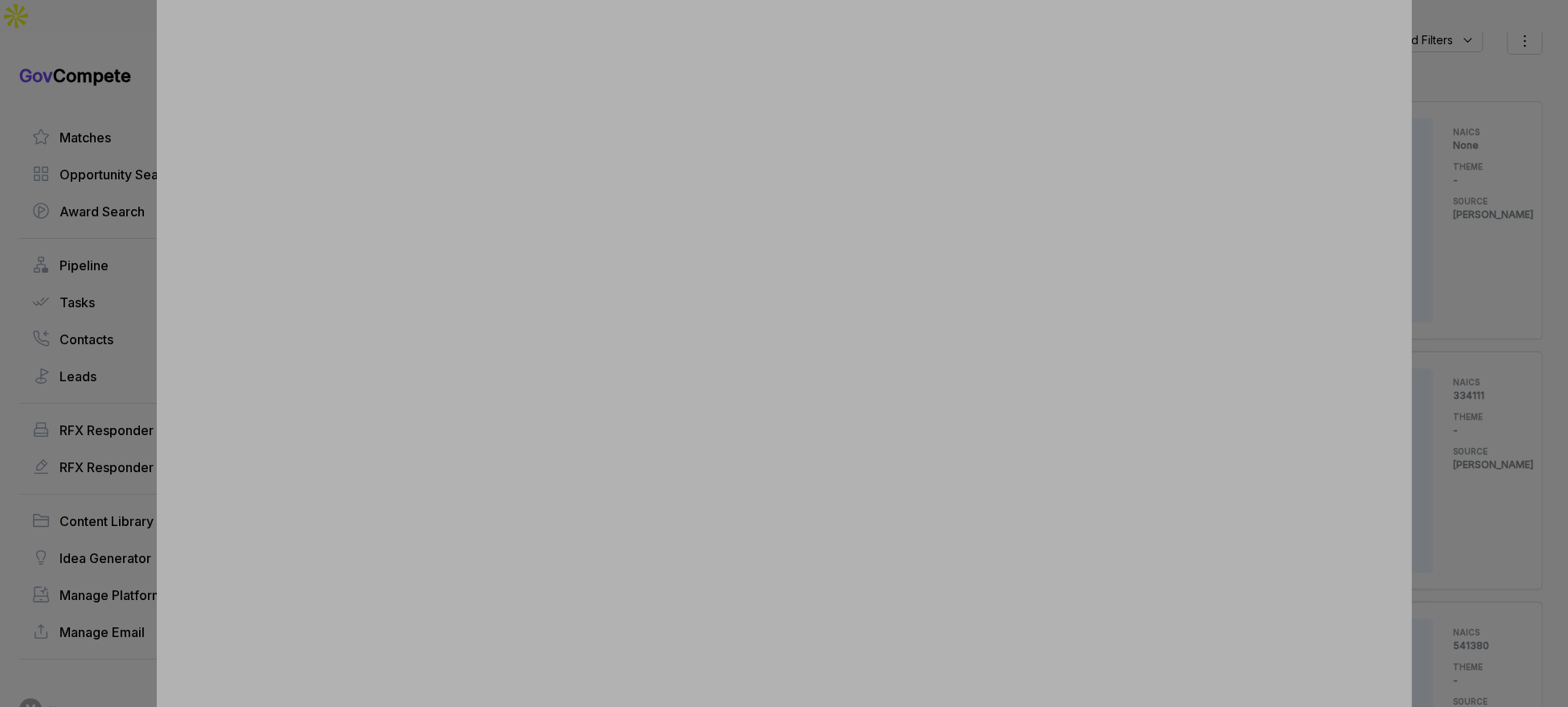
click at [1482, 161] on div at bounding box center [784, 354] width 1568 height 707
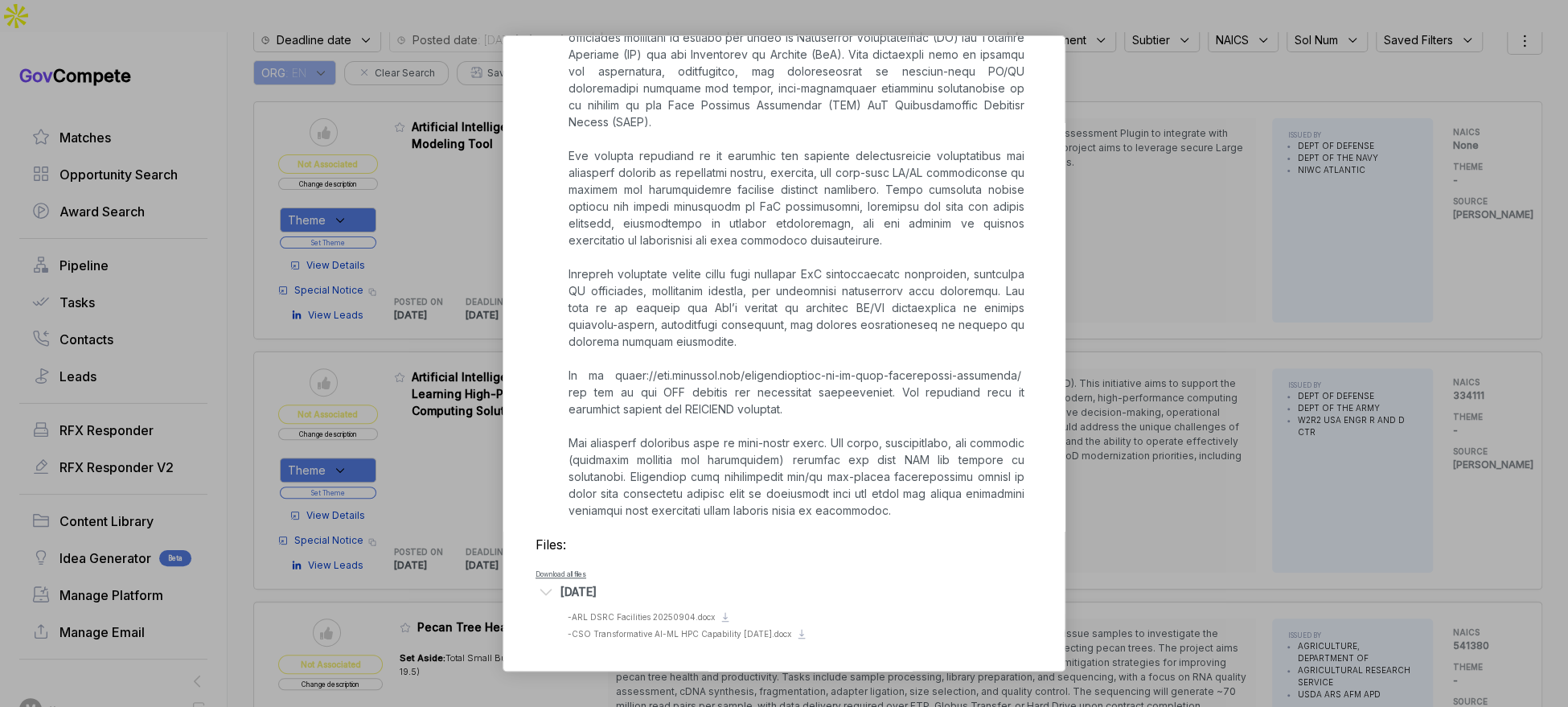
click at [1265, 322] on div "Artificial Intelligence/Machine Learning High-Performance Computing Solutions s…" at bounding box center [784, 354] width 1568 height 707
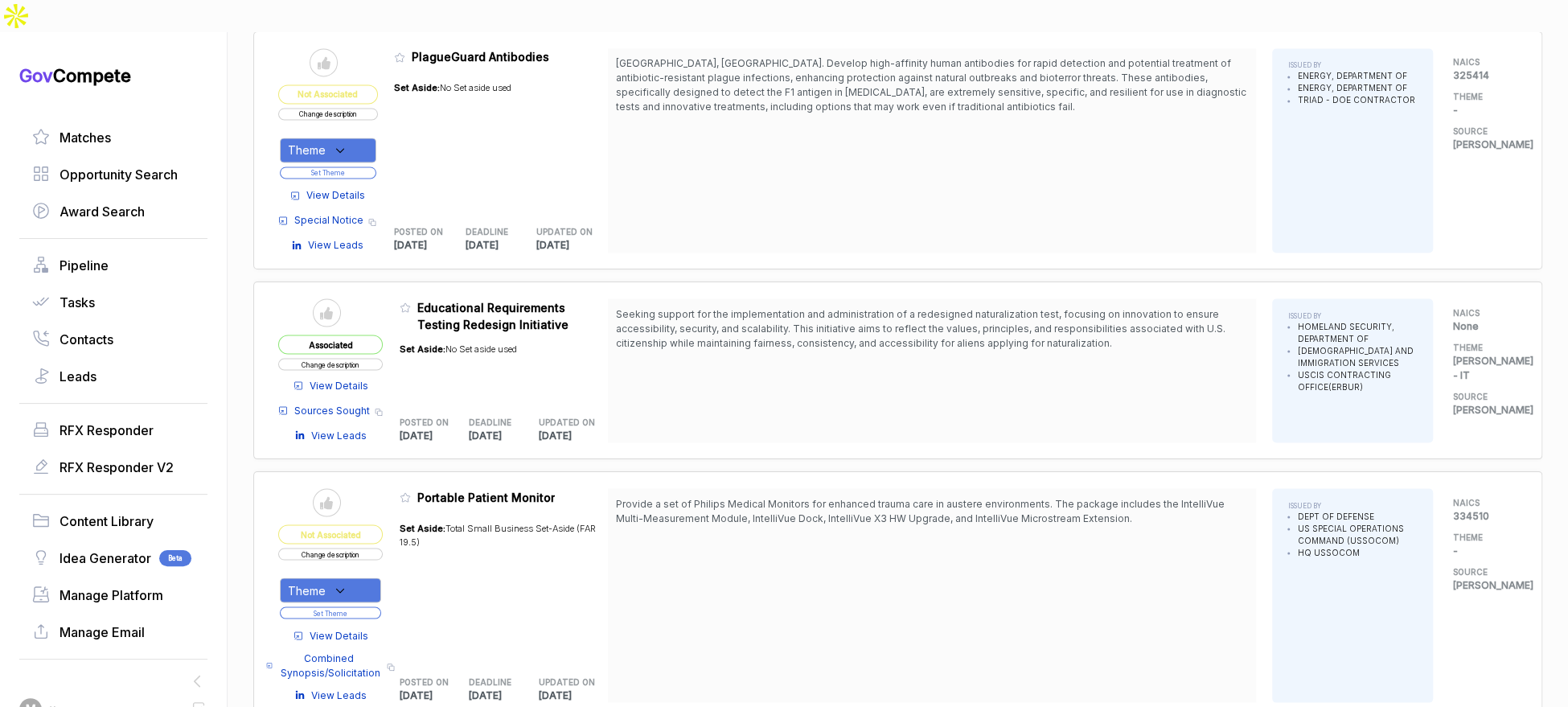
scroll to position [1705, 0]
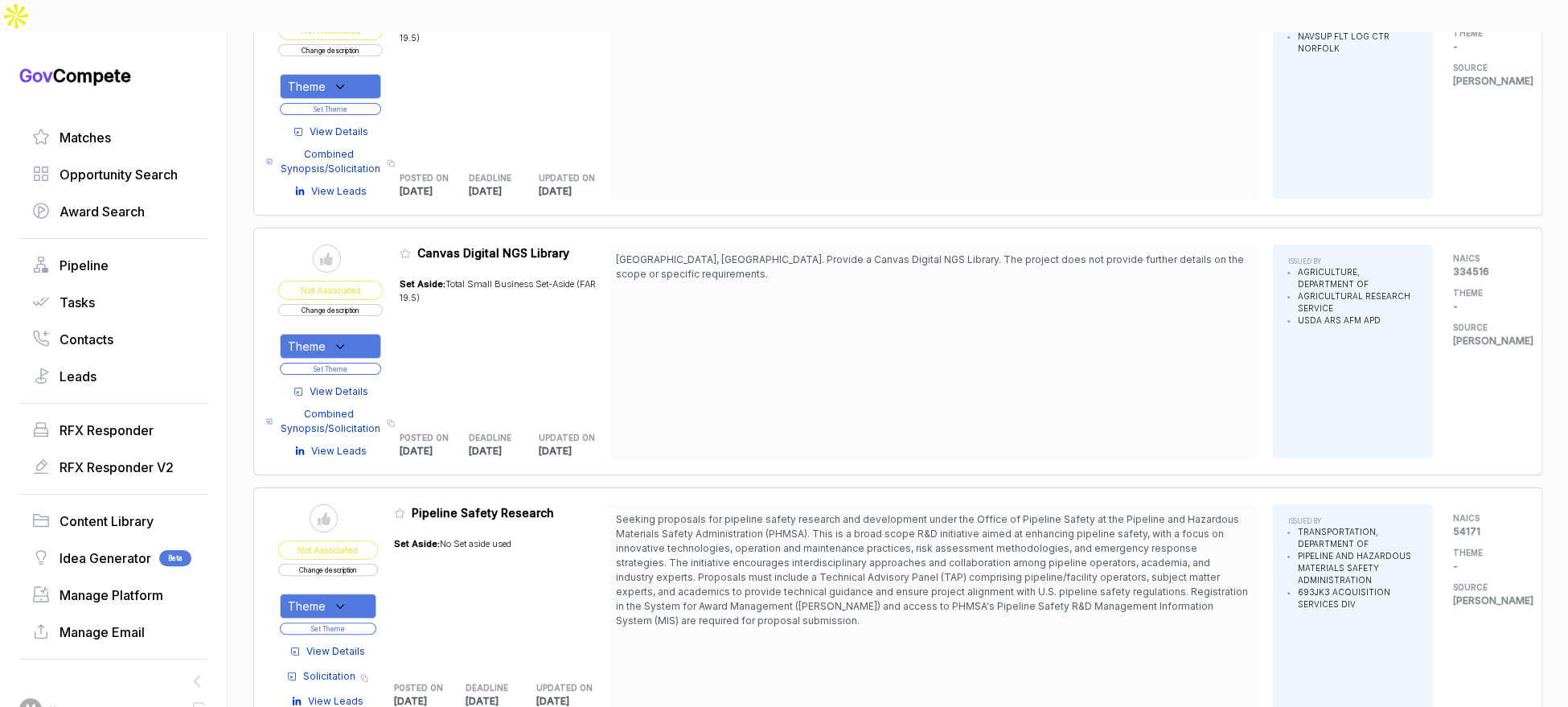
scroll to position [3970, 0]
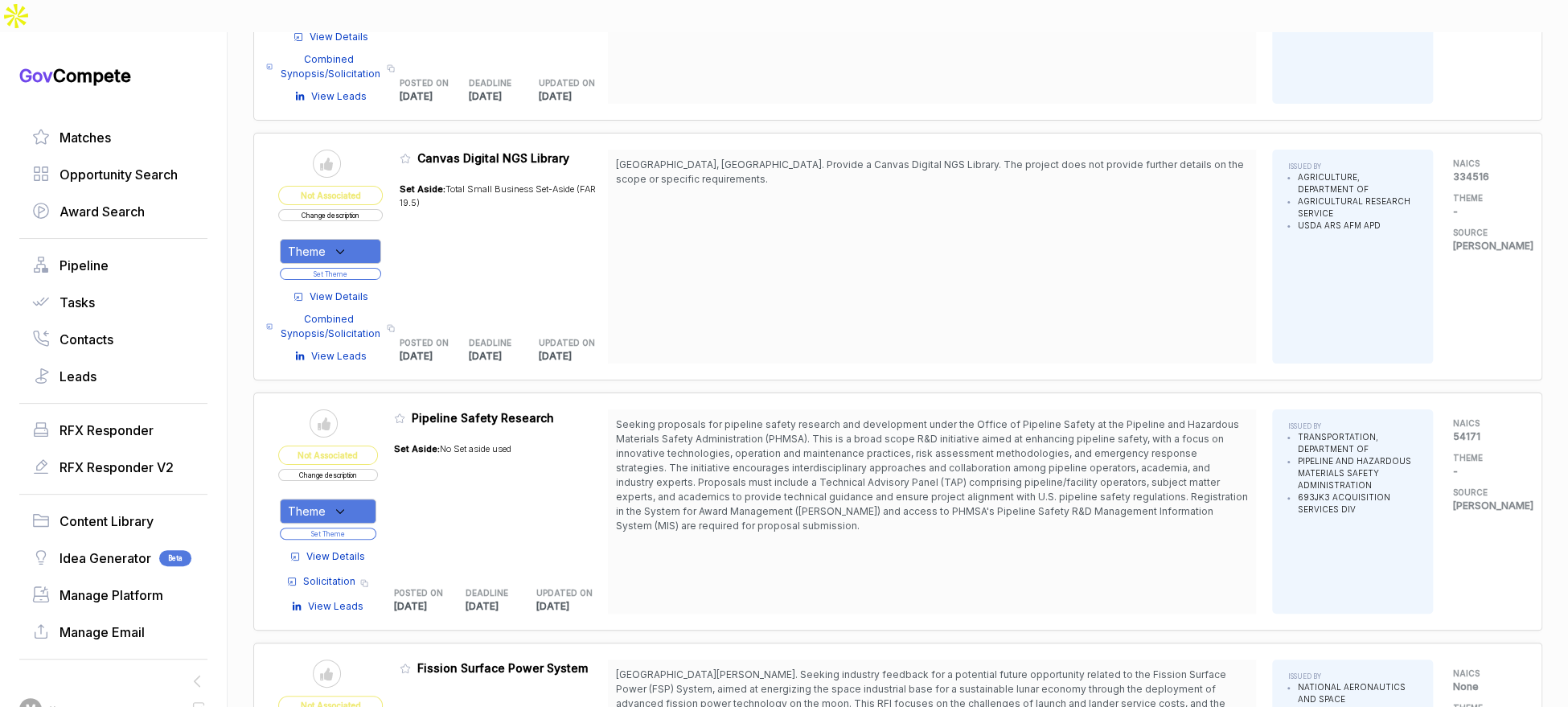
click at [362, 289] on span "View Details" at bounding box center [339, 297] width 59 height 14
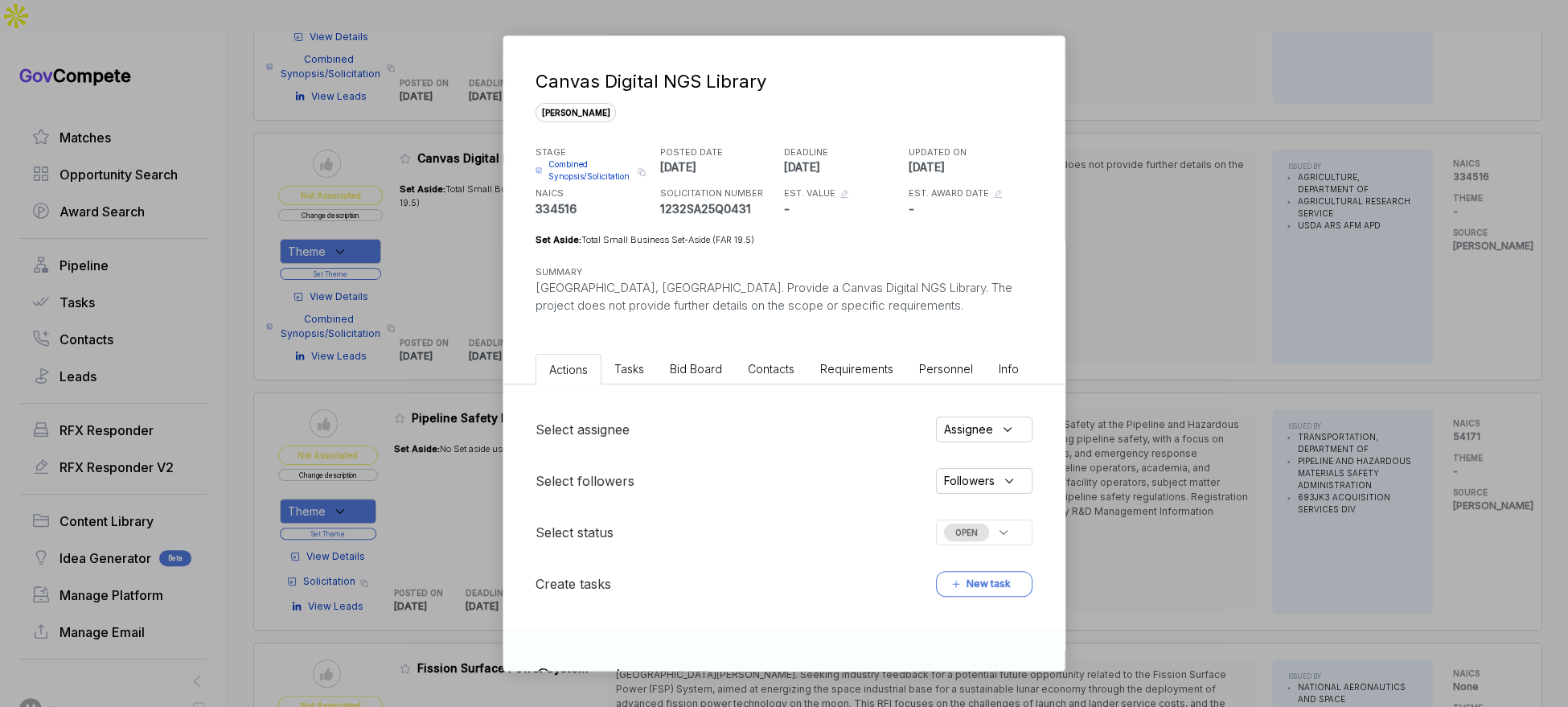
drag, startPoint x: 712, startPoint y: 362, endPoint x: 716, endPoint y: 377, distance: 15.5
click at [712, 362] on span "Bid Board" at bounding box center [695, 368] width 53 height 13
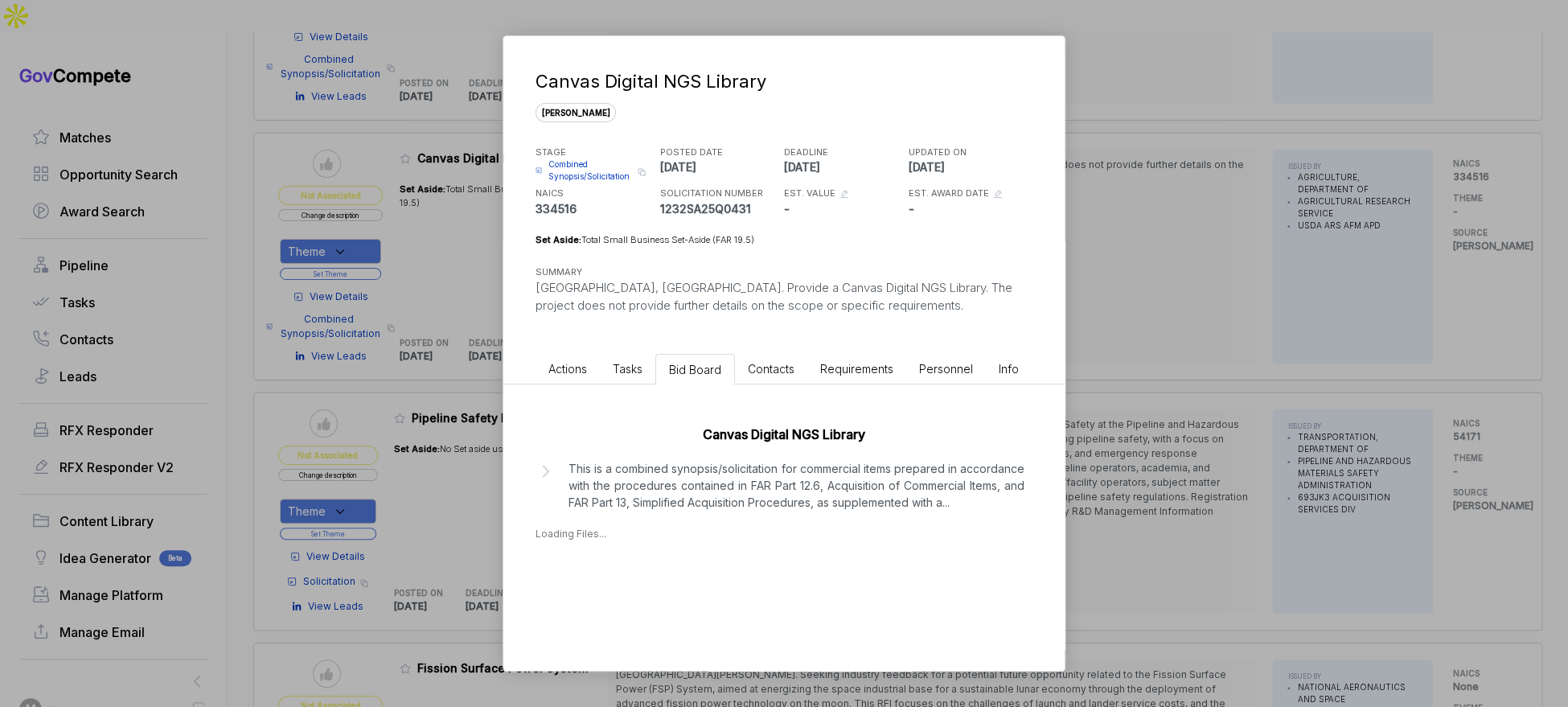
scroll to position [1, 0]
drag, startPoint x: 722, startPoint y: 488, endPoint x: 735, endPoint y: 496, distance: 15.3
click at [722, 488] on p "This is a combined synopsis/solicitation for commercial items prepared in accor…" at bounding box center [796, 484] width 456 height 51
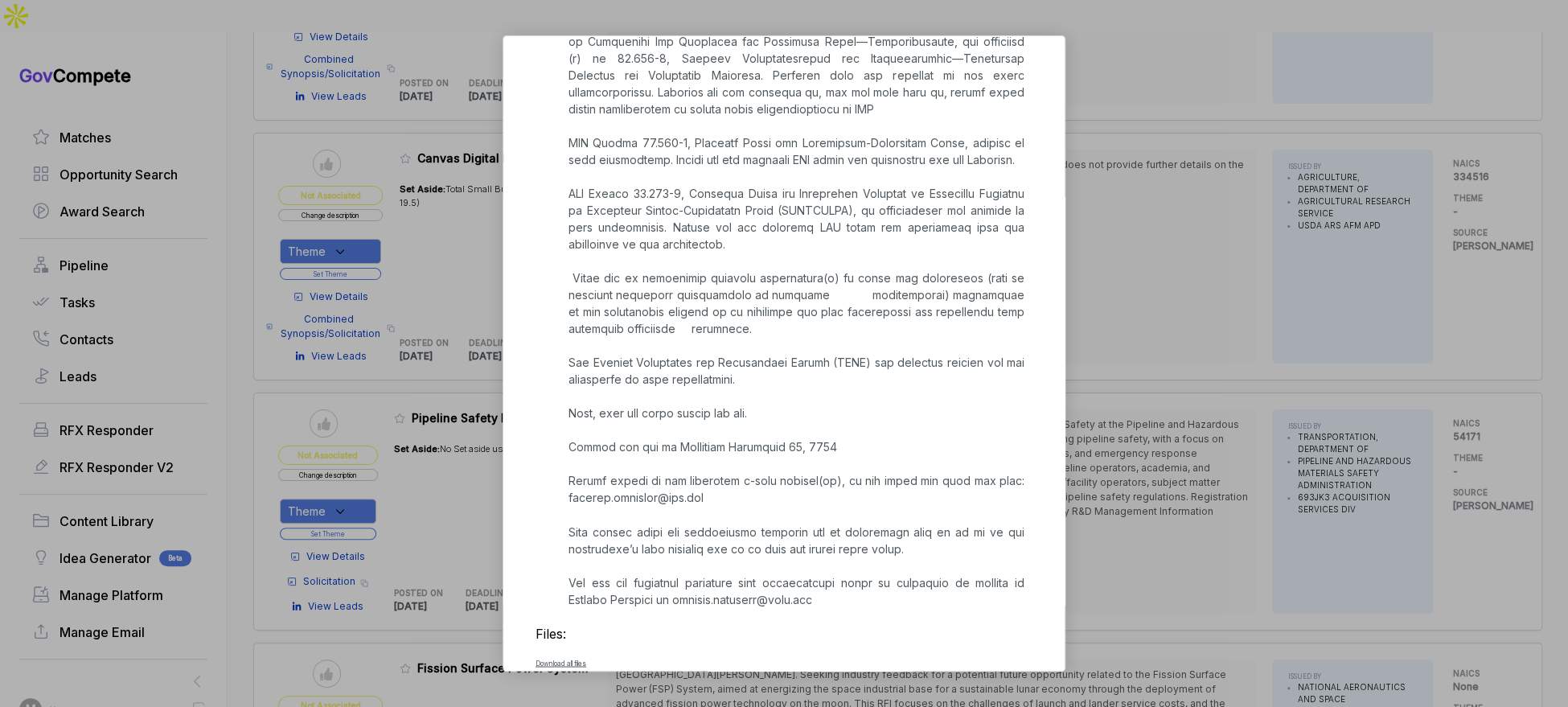
click at [597, 657] on div "[DATE]" at bounding box center [578, 679] width 37 height 17
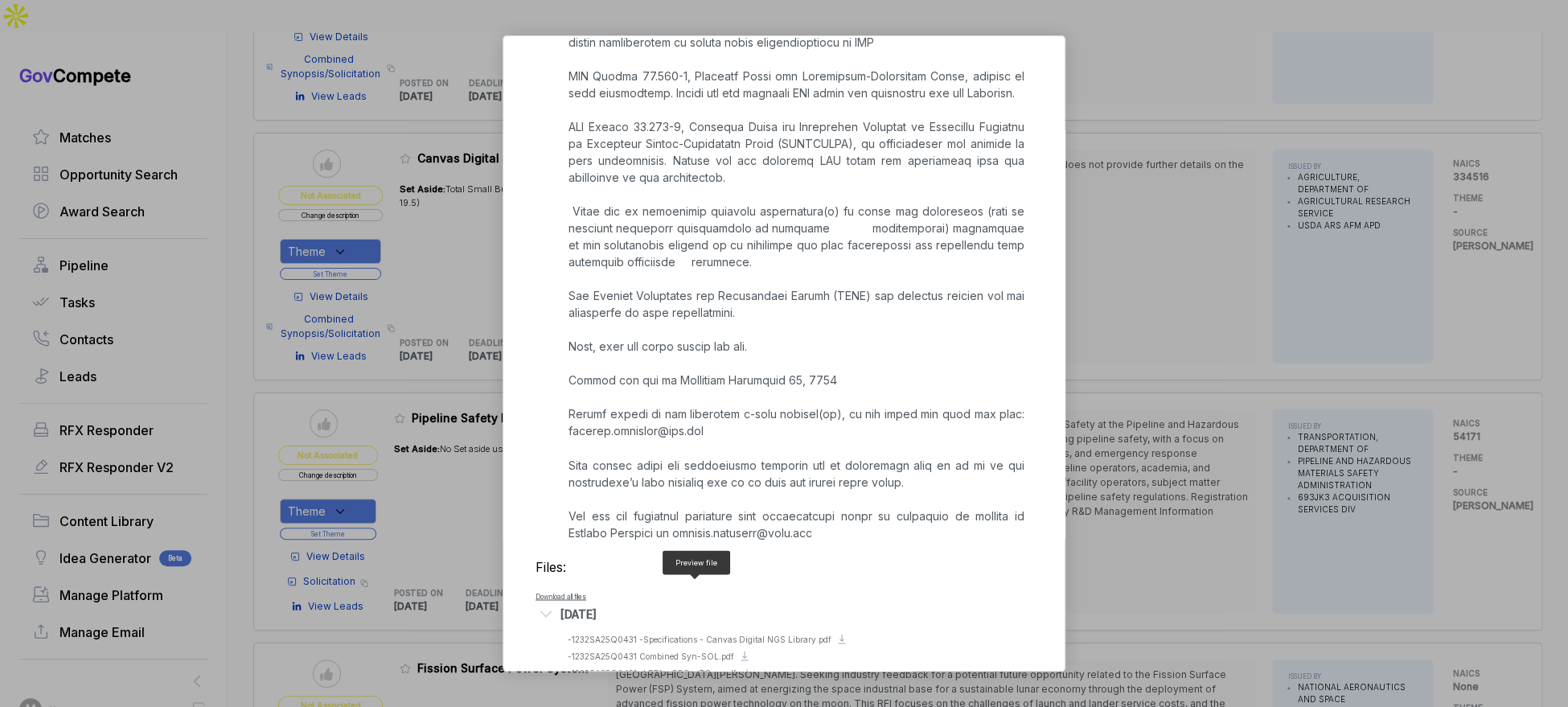
scroll to position [1546, 0]
click at [689, 629] on span "- 1232SA25Q0431 -Specifications - Canvas Digital NGS Library.pdf" at bounding box center [700, 633] width 264 height 10
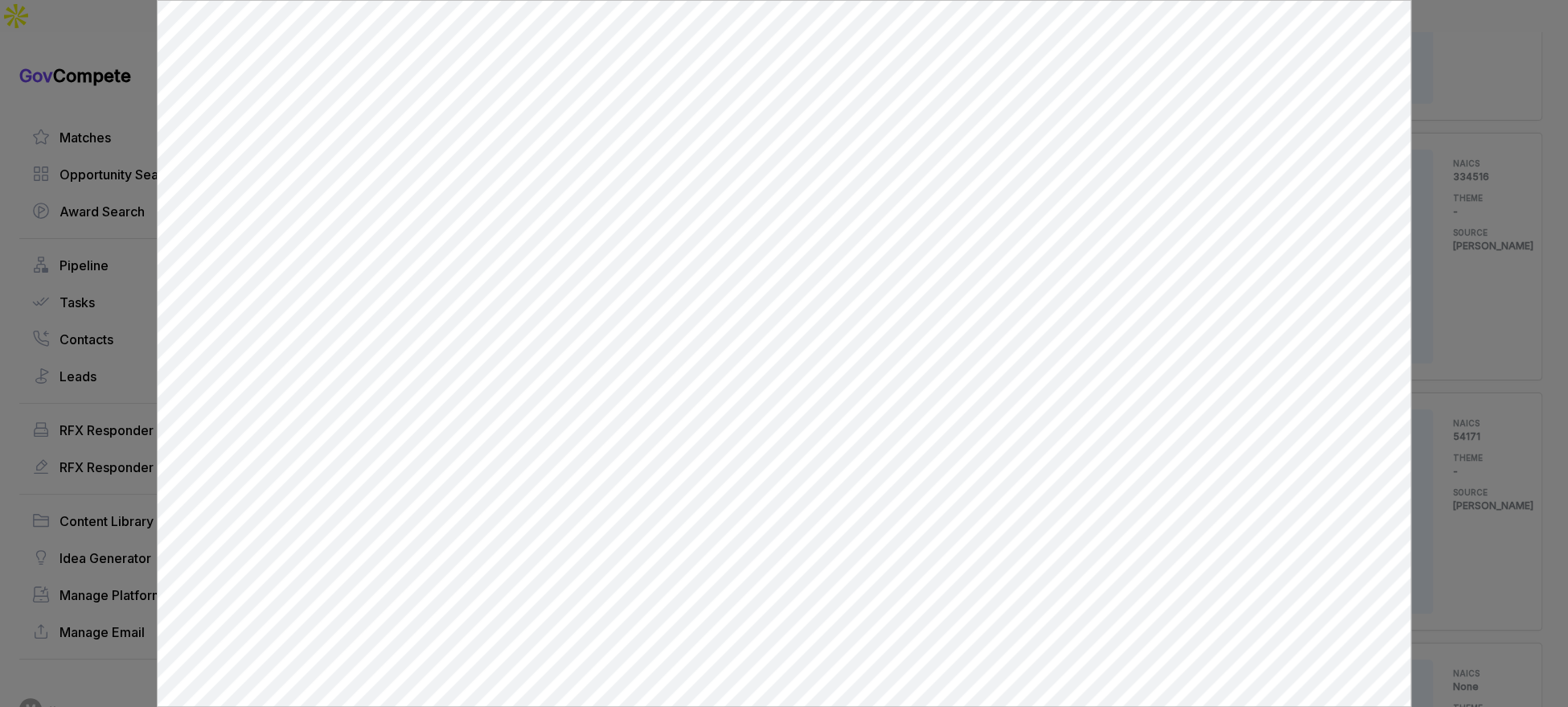
scroll to position [0, 0]
click at [1455, 321] on div at bounding box center [784, 354] width 1568 height 707
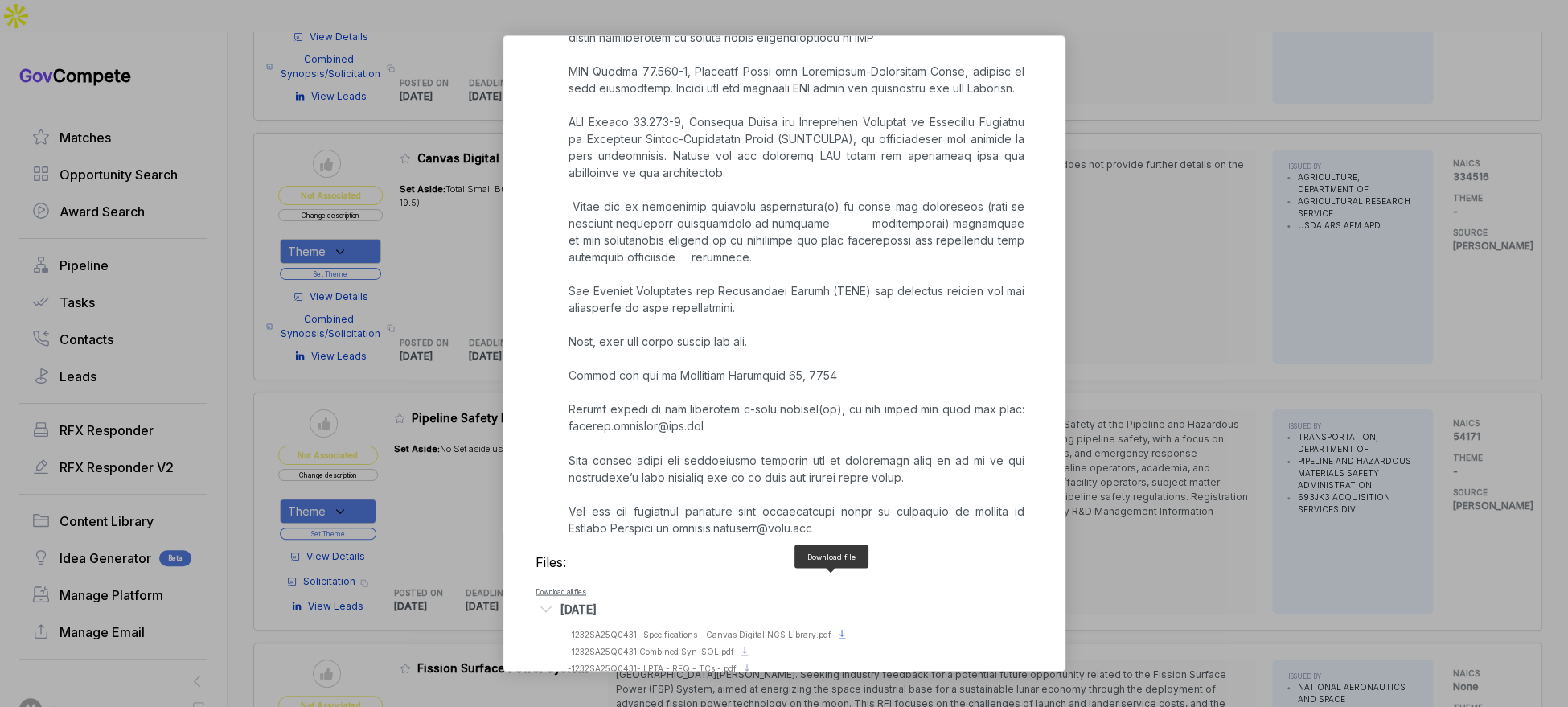
click at [835, 627] on icon at bounding box center [841, 633] width 12 height 12
click at [714, 646] on span "- 1232SA25Q0431 Combined Syn-SOL.pdf" at bounding box center [651, 650] width 167 height 10
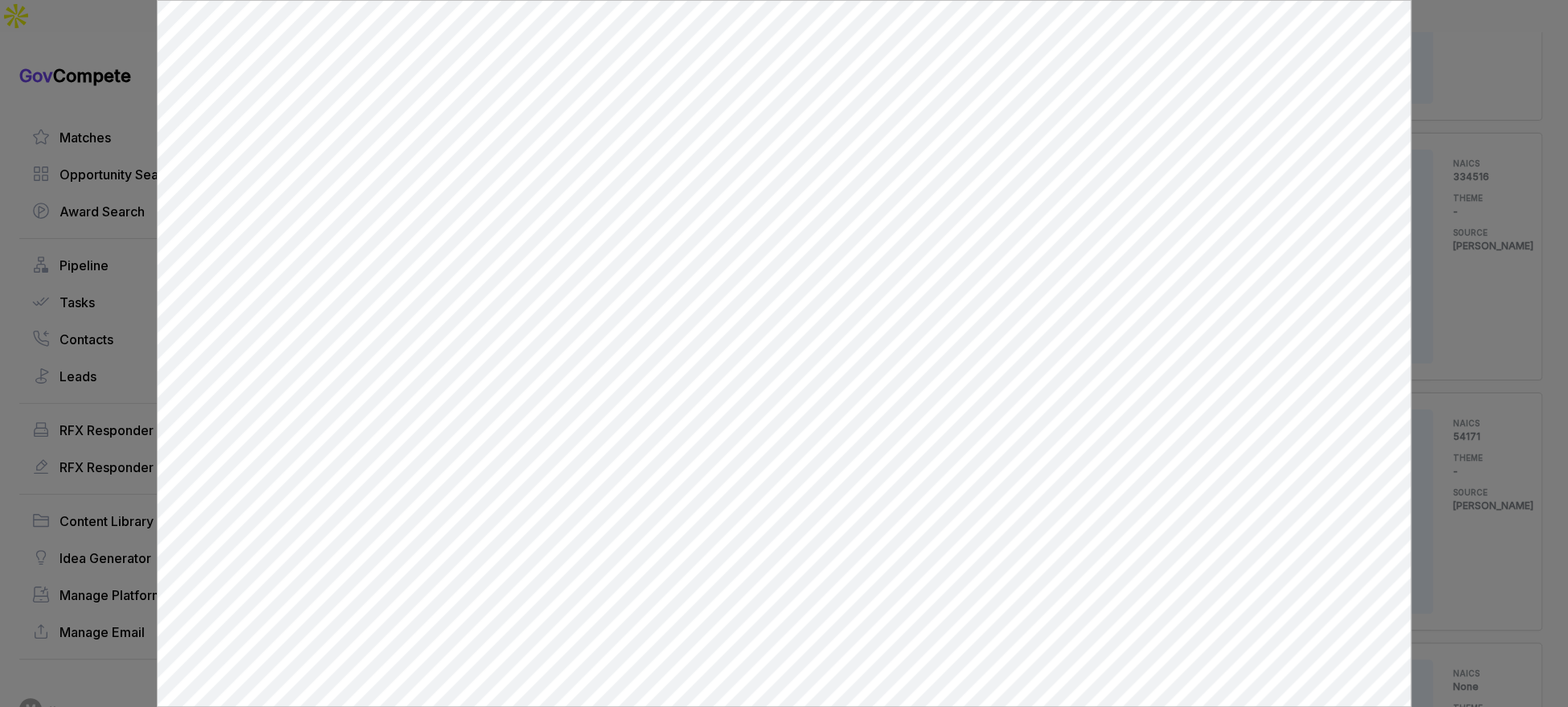
click at [1427, 194] on div at bounding box center [784, 354] width 1568 height 707
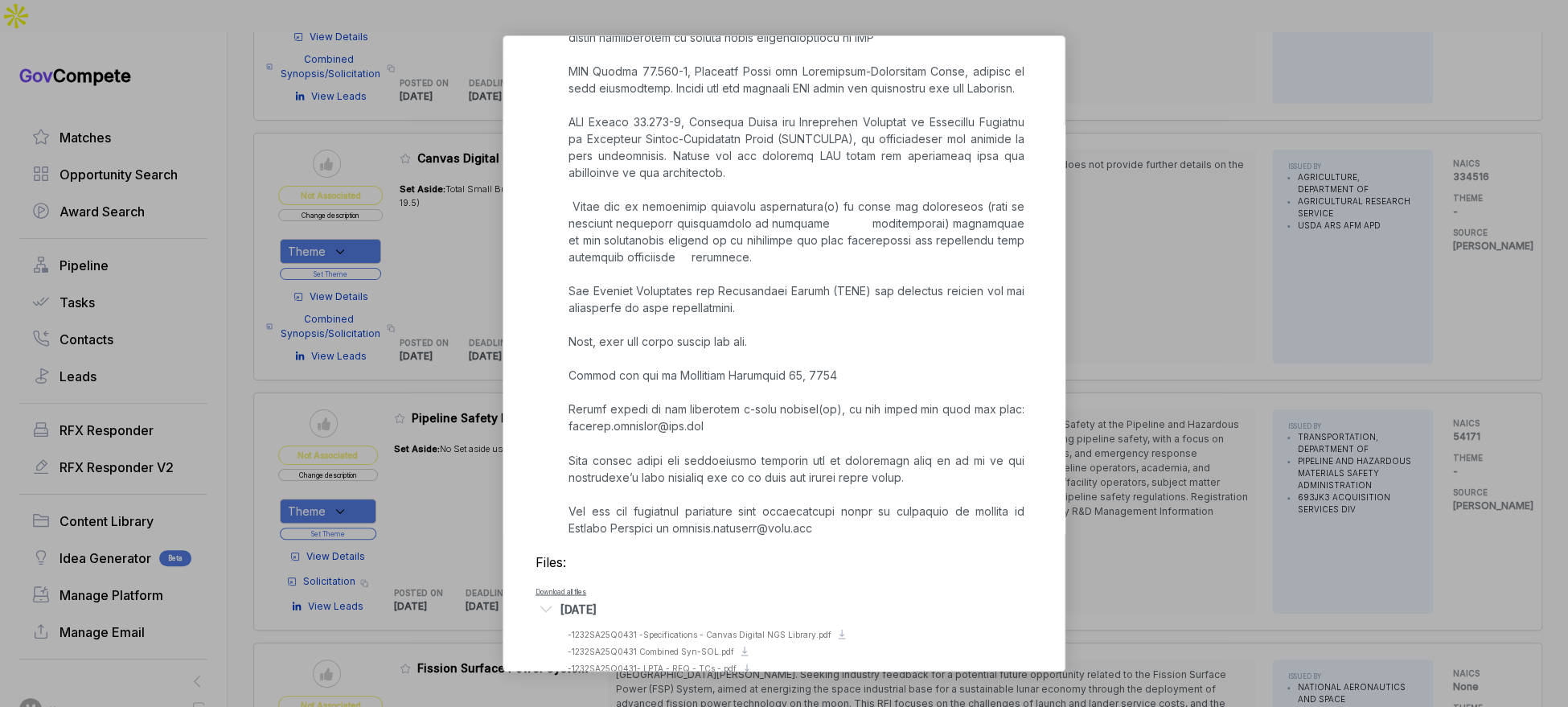
drag, startPoint x: 1406, startPoint y: 205, endPoint x: 1393, endPoint y: 211, distance: 14.3
click at [1405, 206] on div "Canvas Digital NGS Library sam STAGE Combined Synopsis/Solicitation Copy link P…" at bounding box center [784, 354] width 1568 height 707
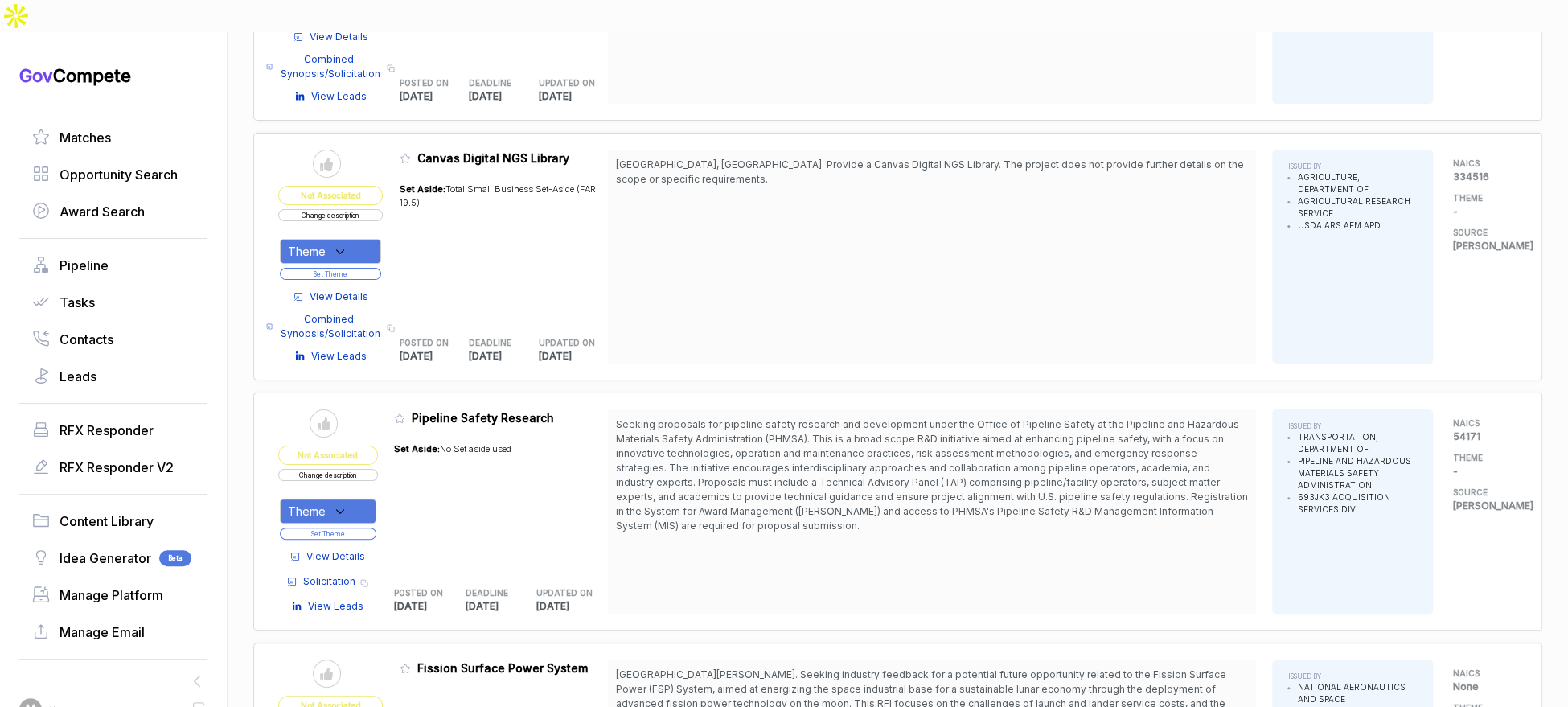
scroll to position [3972, 0]
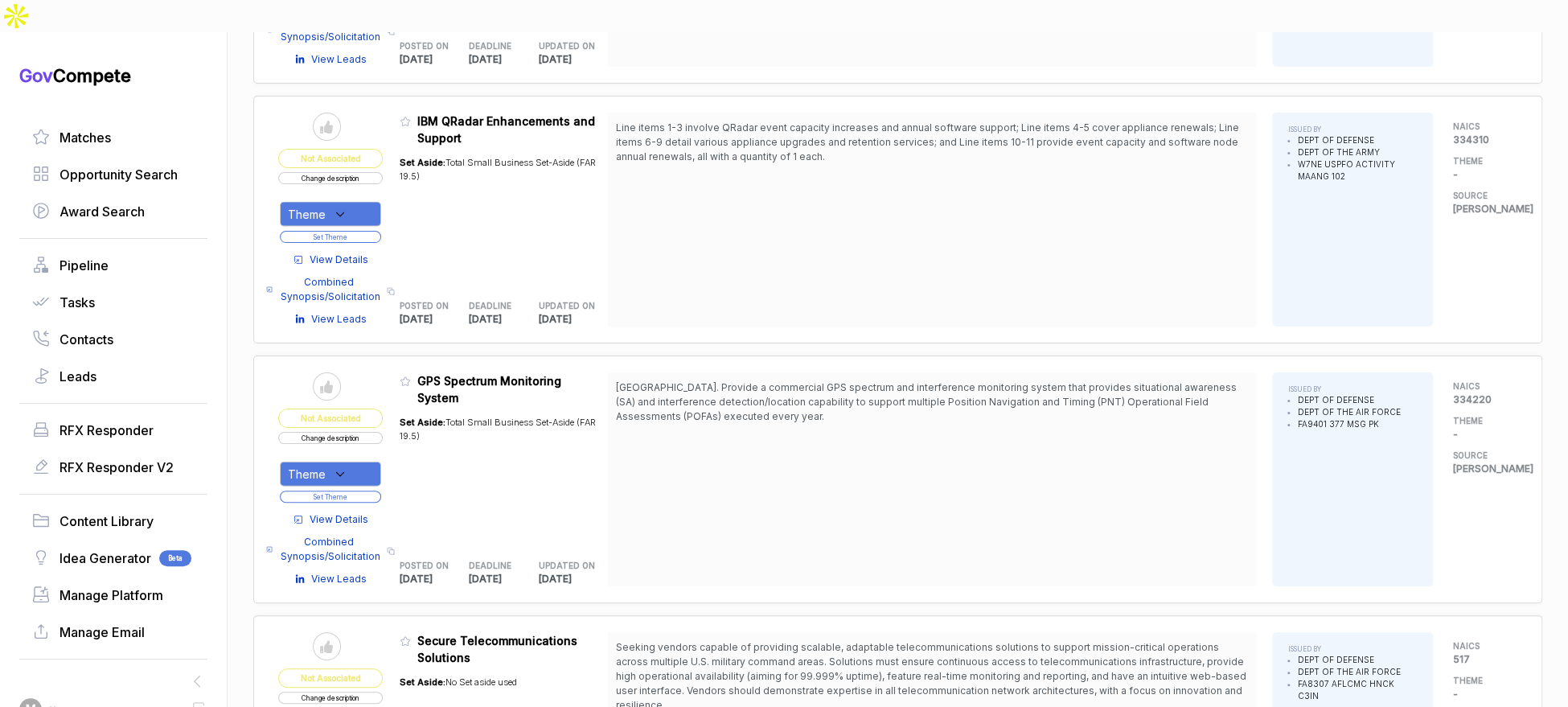
scroll to position [6569, 0]
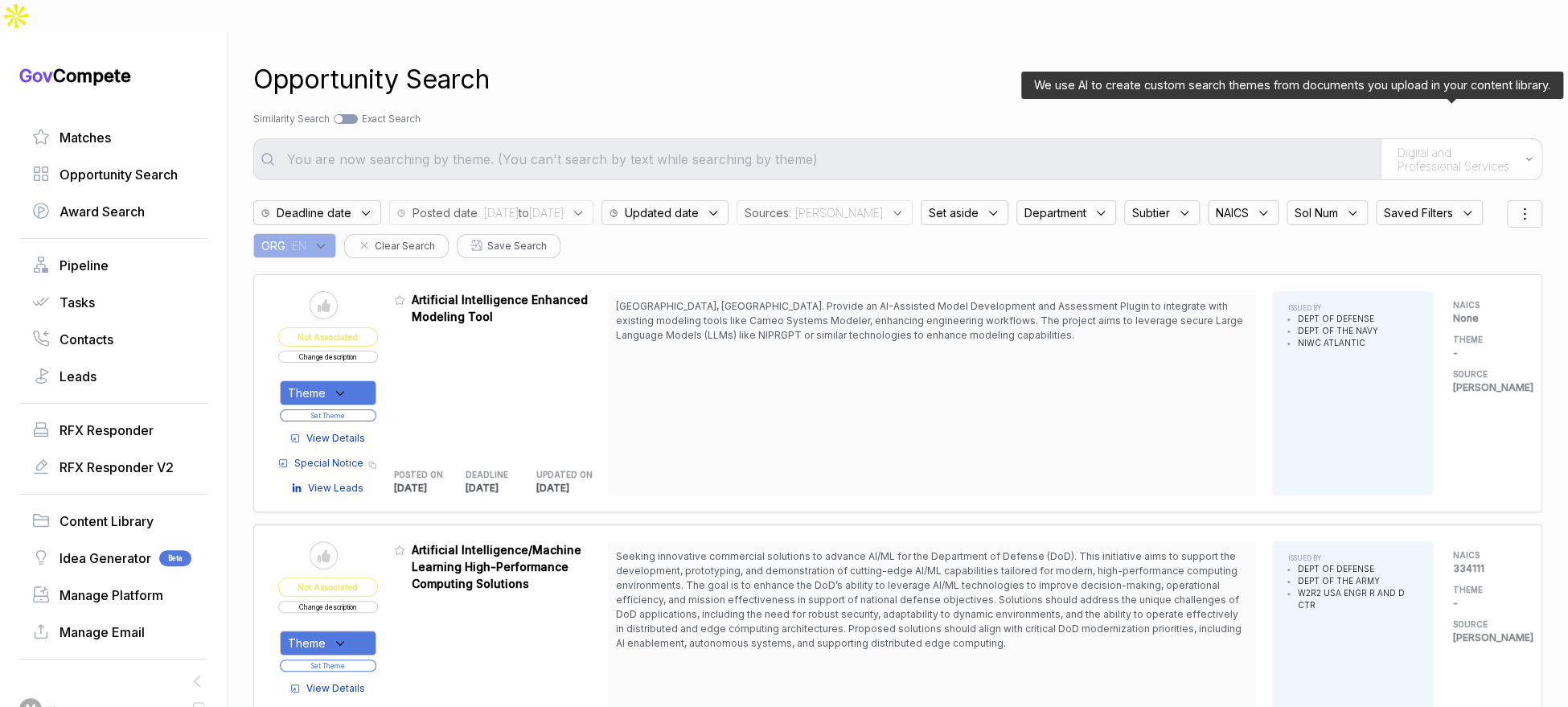
click at [1398, 145] on span "Digital and Professional Services" at bounding box center [1458, 159] width 119 height 28
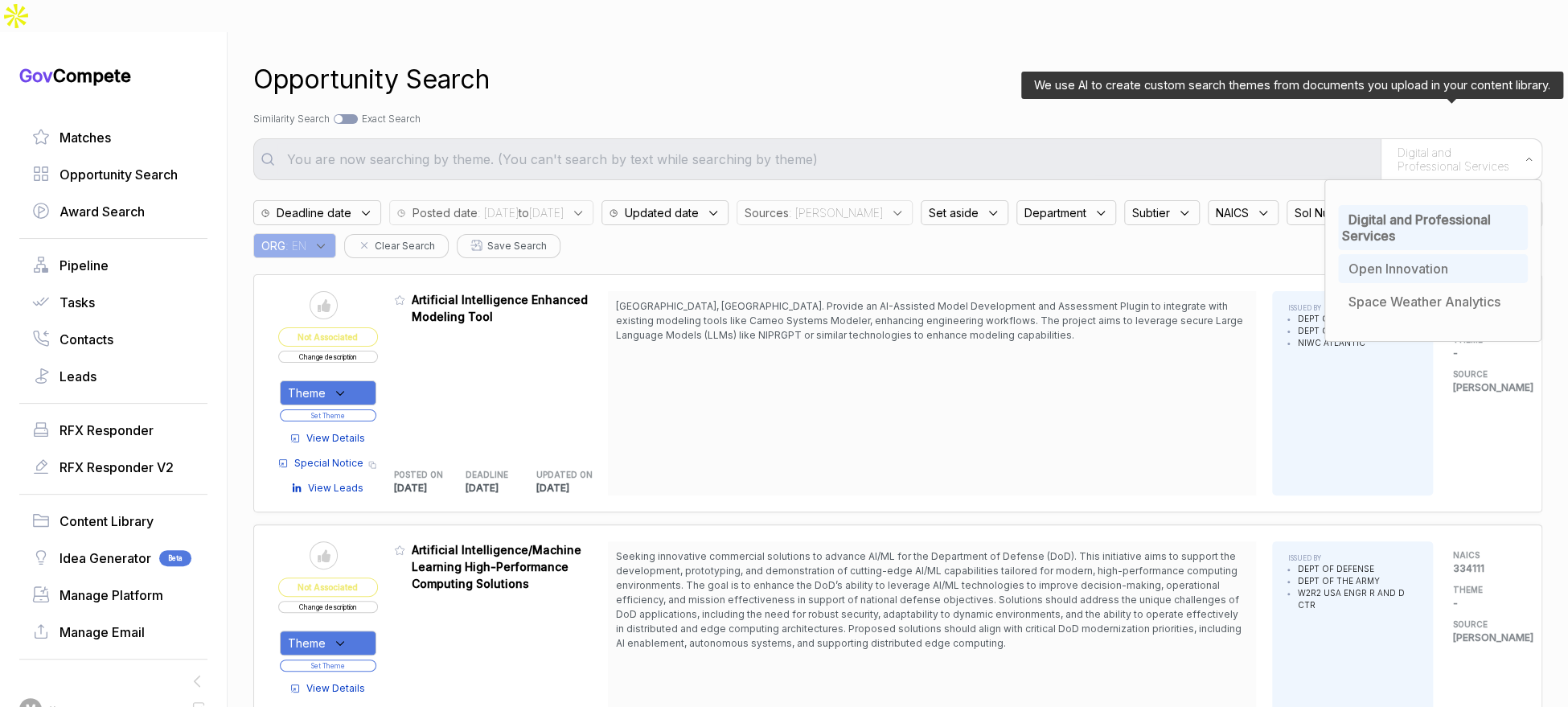
click at [1387, 261] on span "Open Innovation" at bounding box center [1398, 269] width 100 height 16
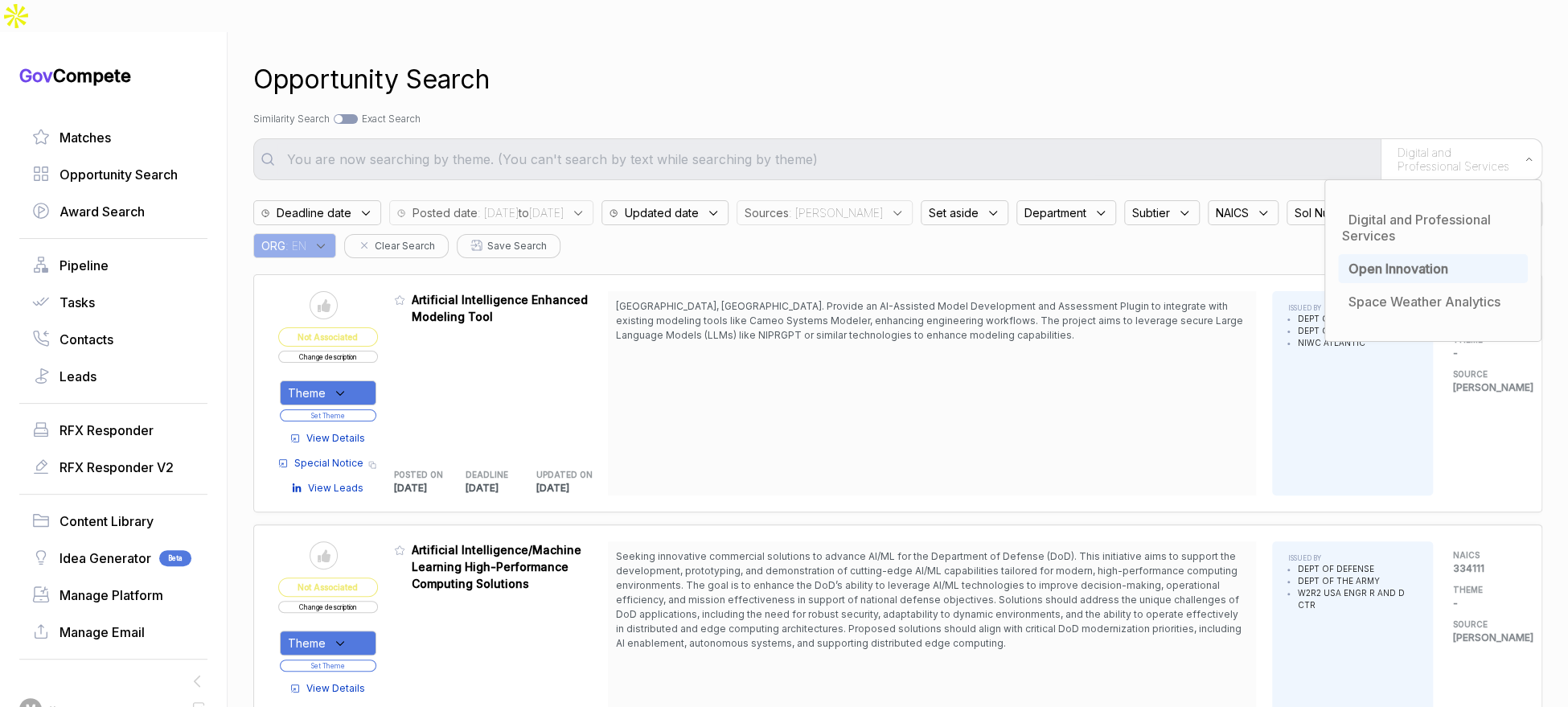
click at [1212, 112] on div "Search by Topic Relevance Similarity Search Search by Exact Keyword Match Exact…" at bounding box center [898, 119] width 1289 height 14
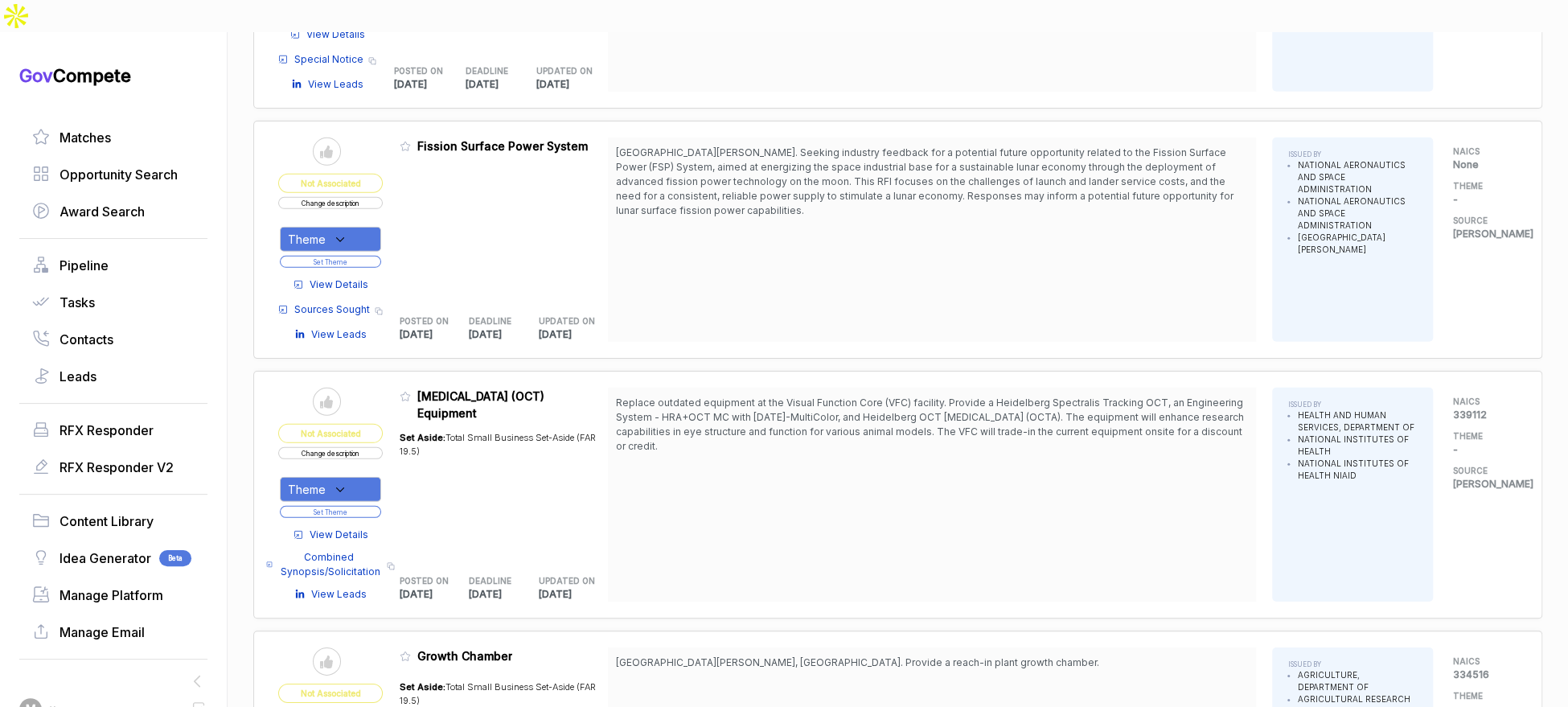
scroll to position [2707, 0]
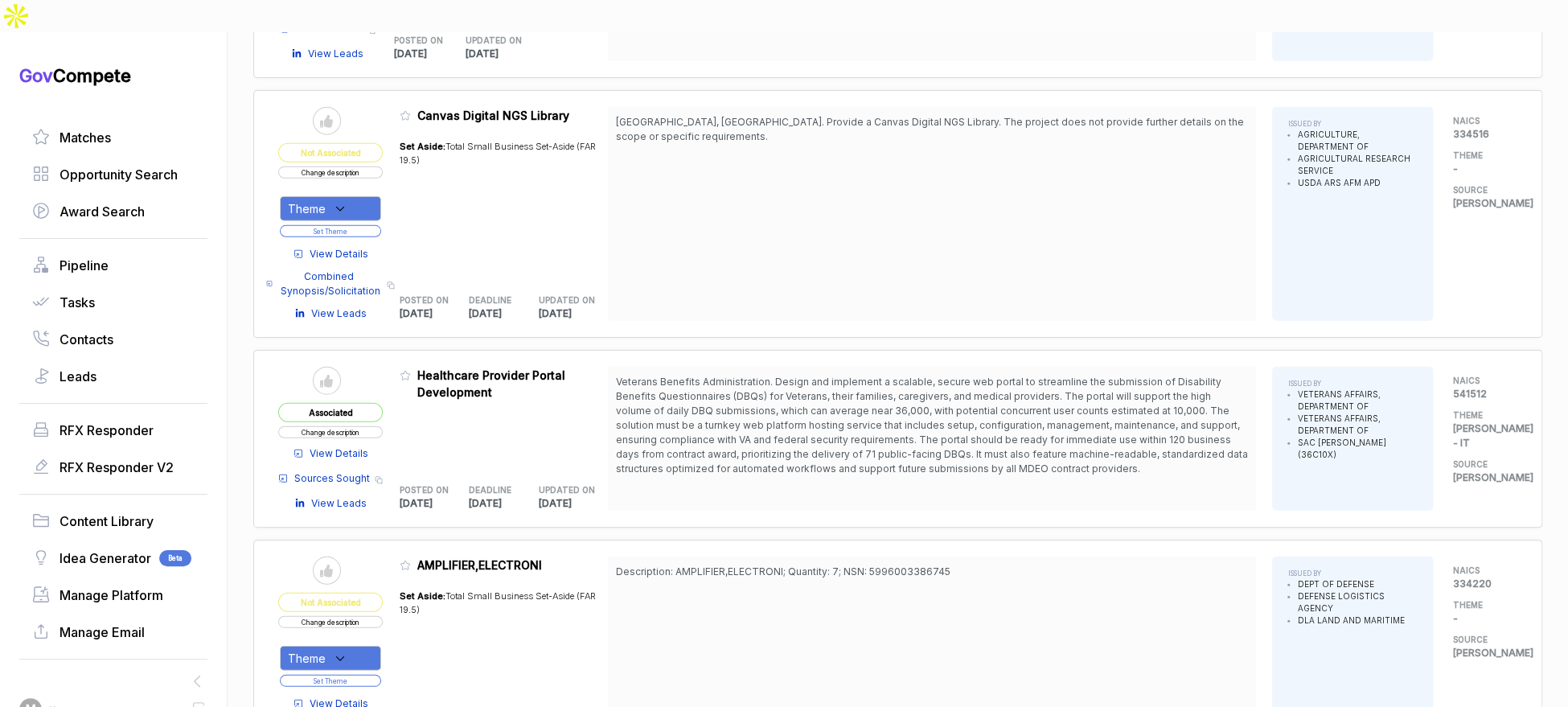
scroll to position [6424, 0]
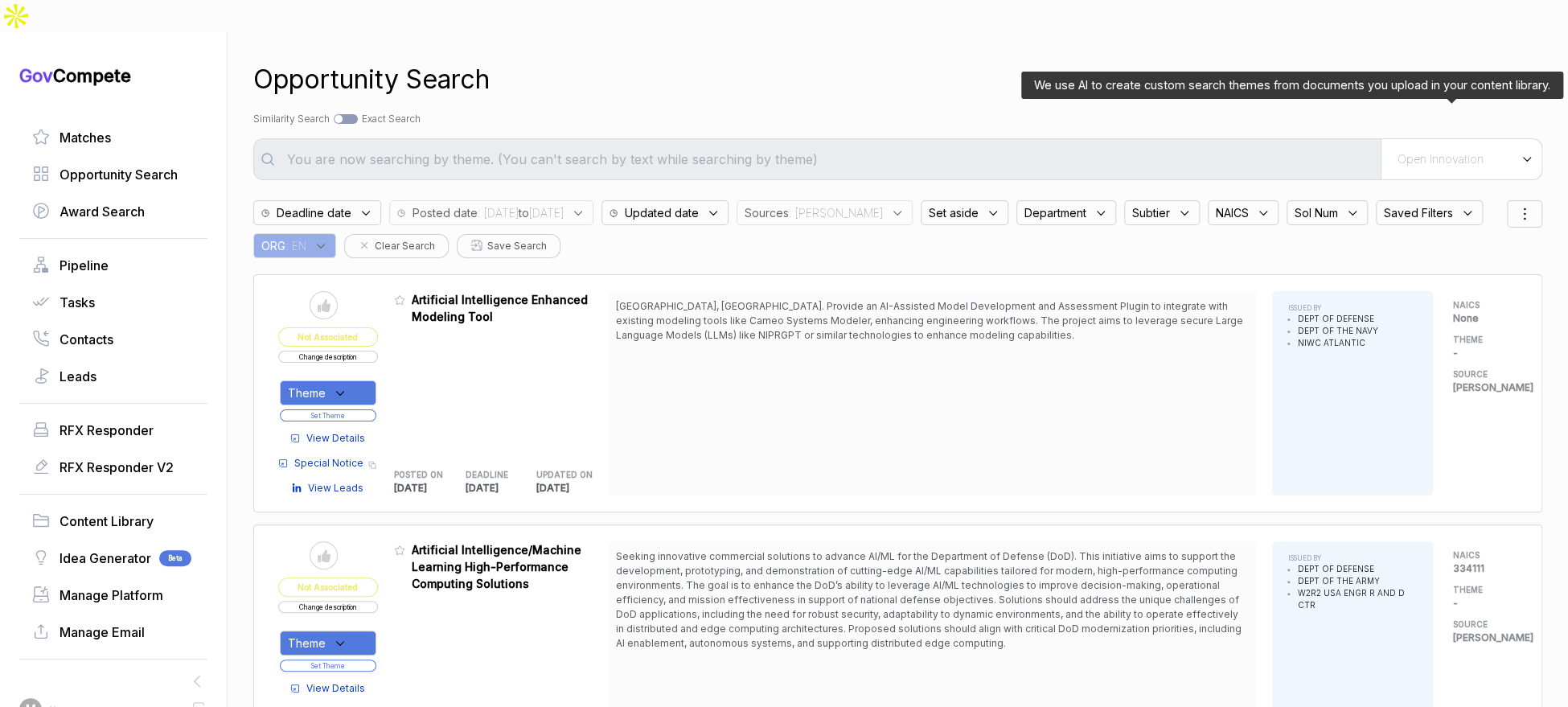
drag, startPoint x: 1445, startPoint y: 120, endPoint x: 1448, endPoint y: 131, distance: 11.4
click at [1445, 152] on span "Open Innovation" at bounding box center [1441, 159] width 86 height 14
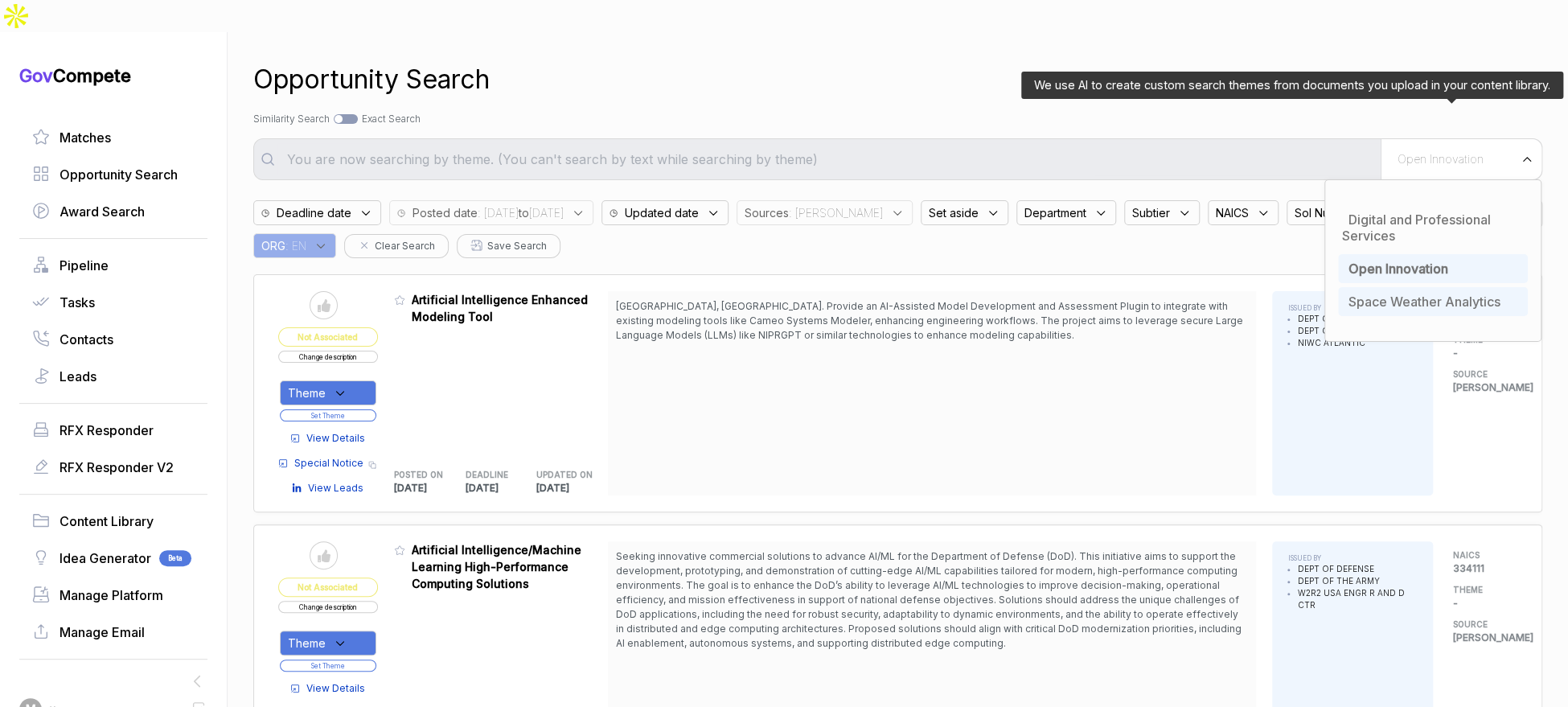
click at [1423, 294] on span "Space Weather Analytics" at bounding box center [1424, 302] width 152 height 16
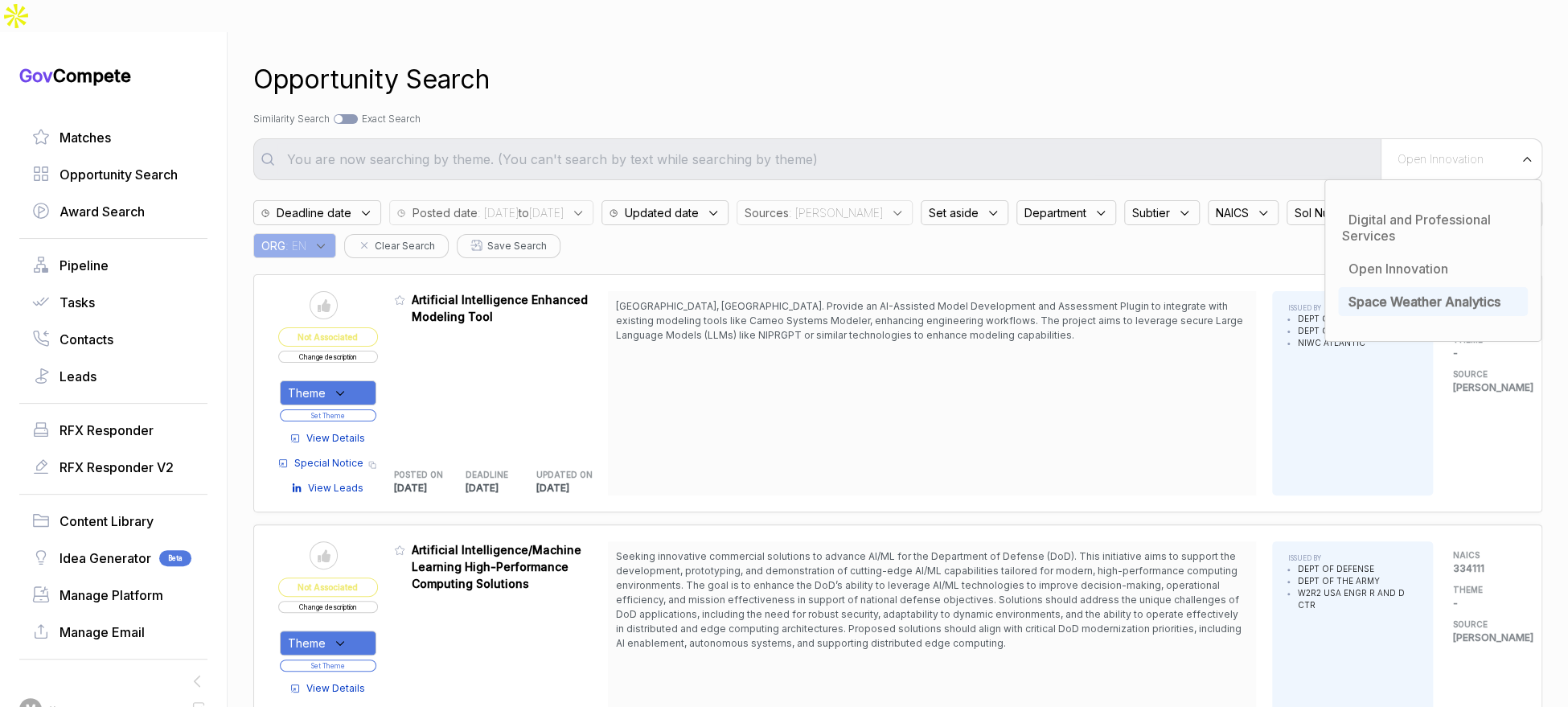
click at [1246, 61] on div "Opportunity Search" at bounding box center [898, 79] width 1289 height 38
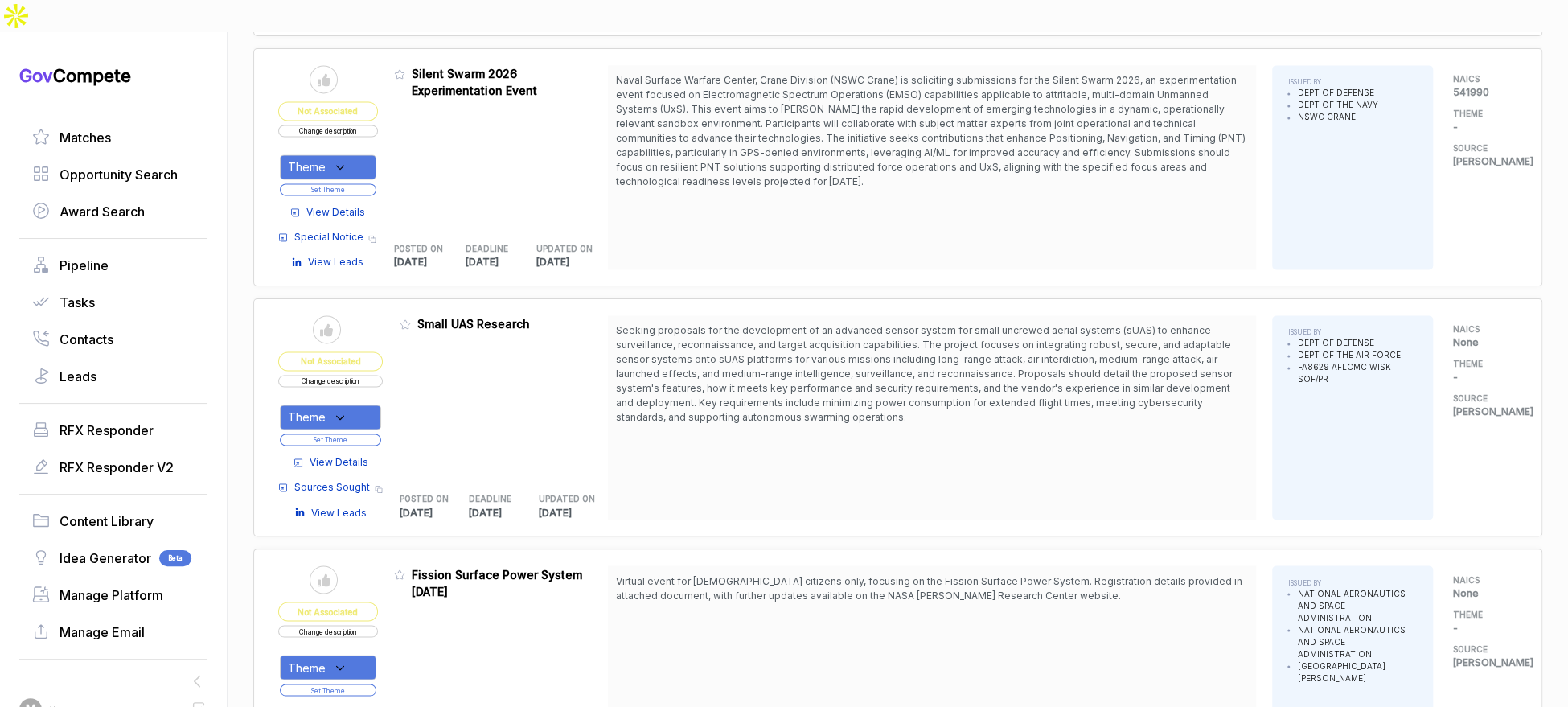
scroll to position [1464, 0]
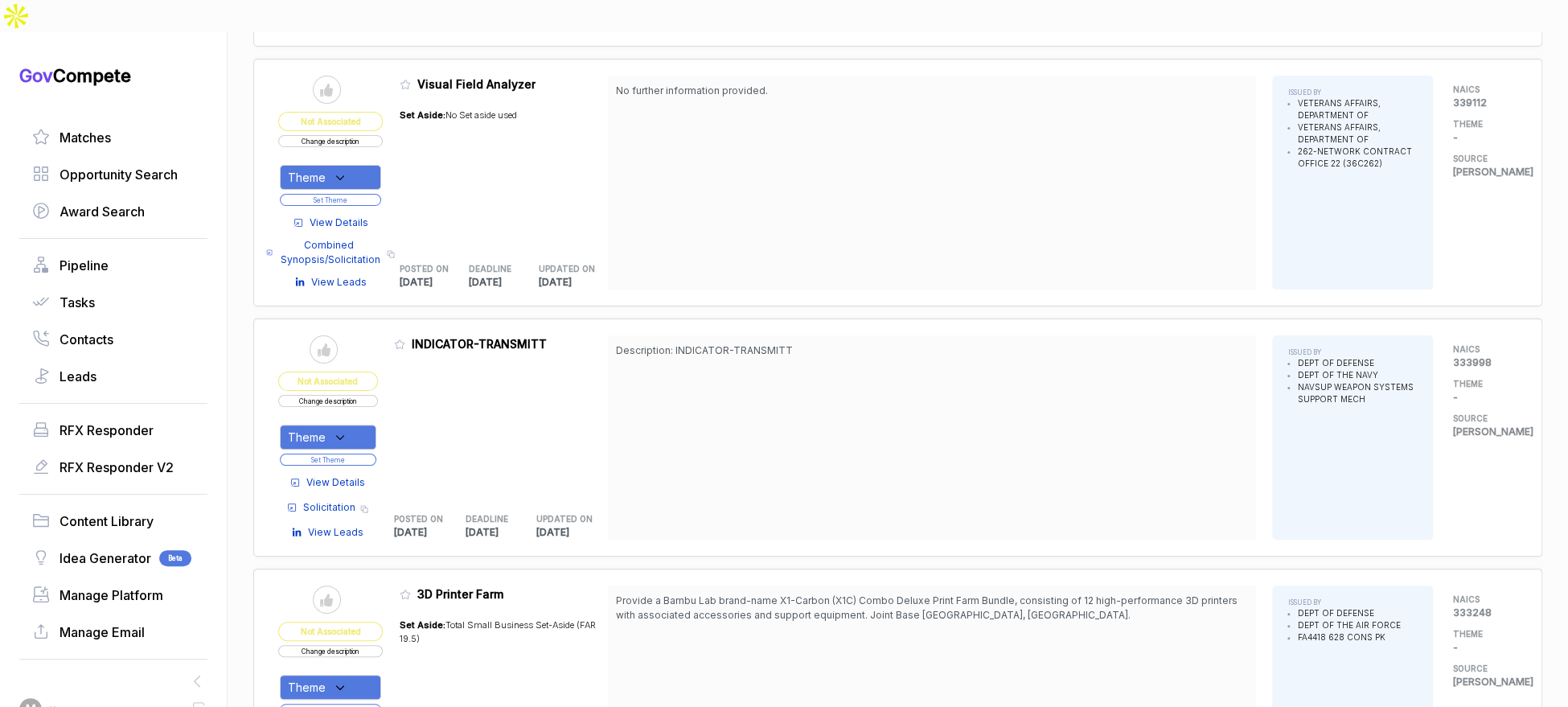
scroll to position [4524, 0]
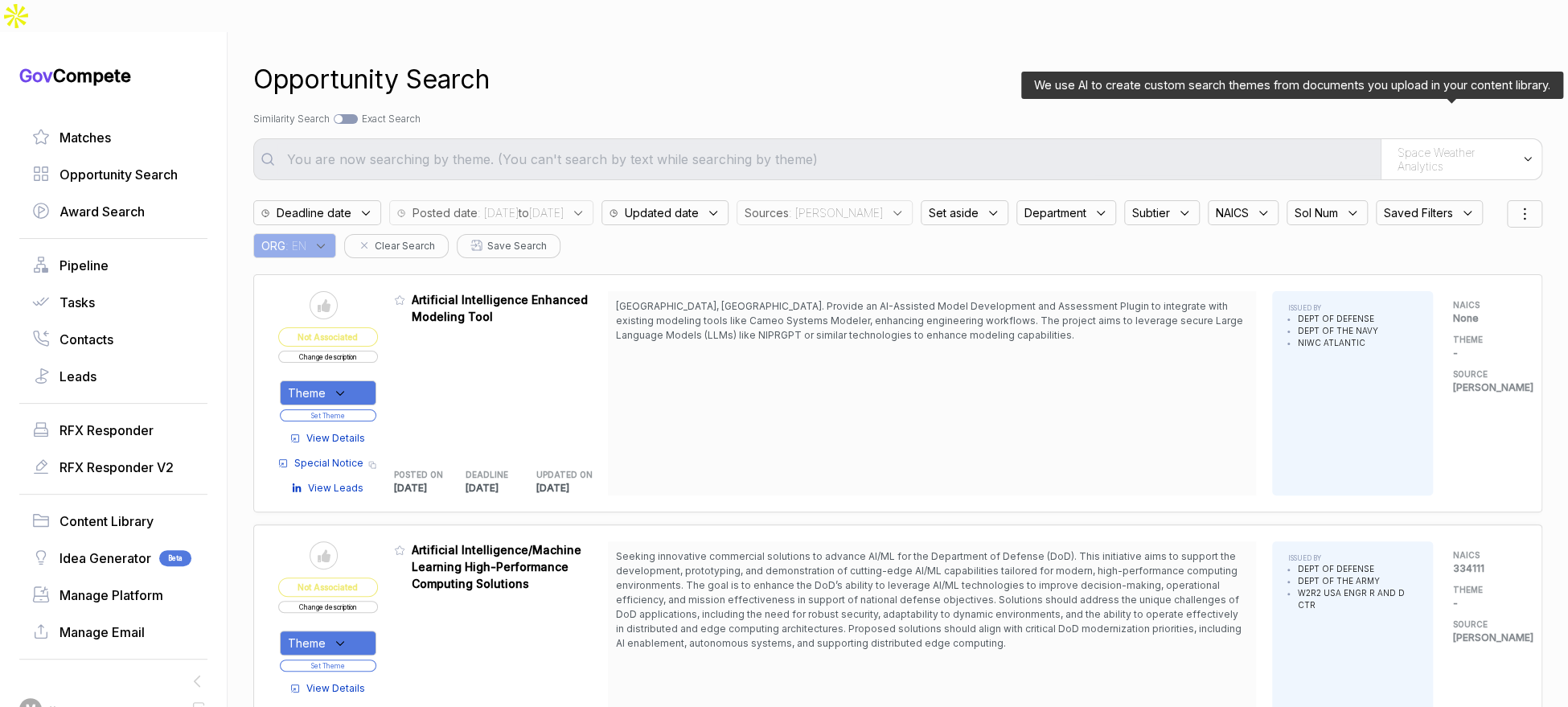
drag, startPoint x: 1491, startPoint y: 112, endPoint x: 1483, endPoint y: 134, distance: 23.4
click at [1491, 145] on span "Space Weather Analytics" at bounding box center [1456, 159] width 117 height 28
drag, startPoint x: 1392, startPoint y: 262, endPoint x: 1282, endPoint y: 180, distance: 137.2
click at [1390, 294] on span "Space Weather Analytics" at bounding box center [1424, 302] width 152 height 16
click at [1128, 112] on div "Search by Topic Relevance Similarity Search Search by Exact Keyword Match Exact…" at bounding box center [898, 119] width 1289 height 14
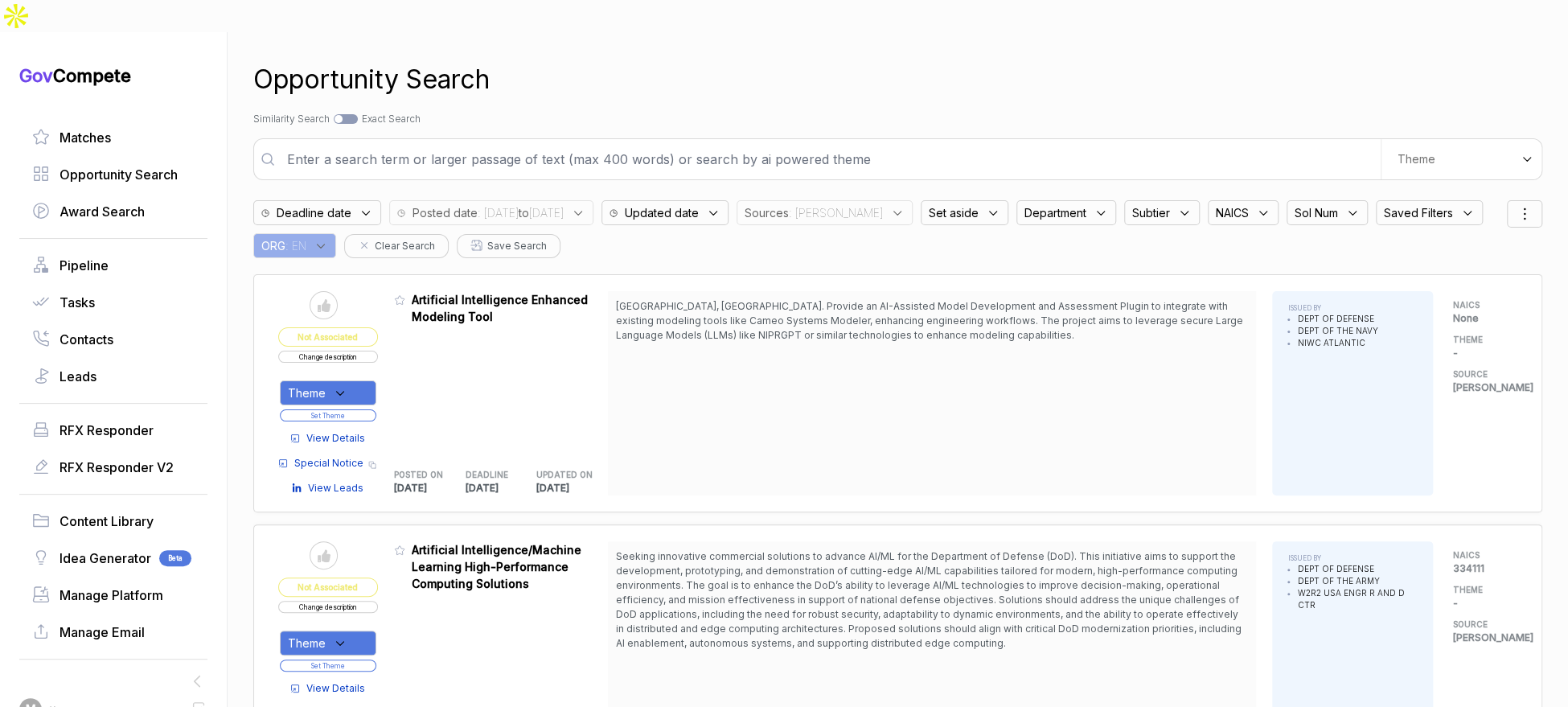
click at [1100, 143] on input "text" at bounding box center [829, 159] width 1103 height 32
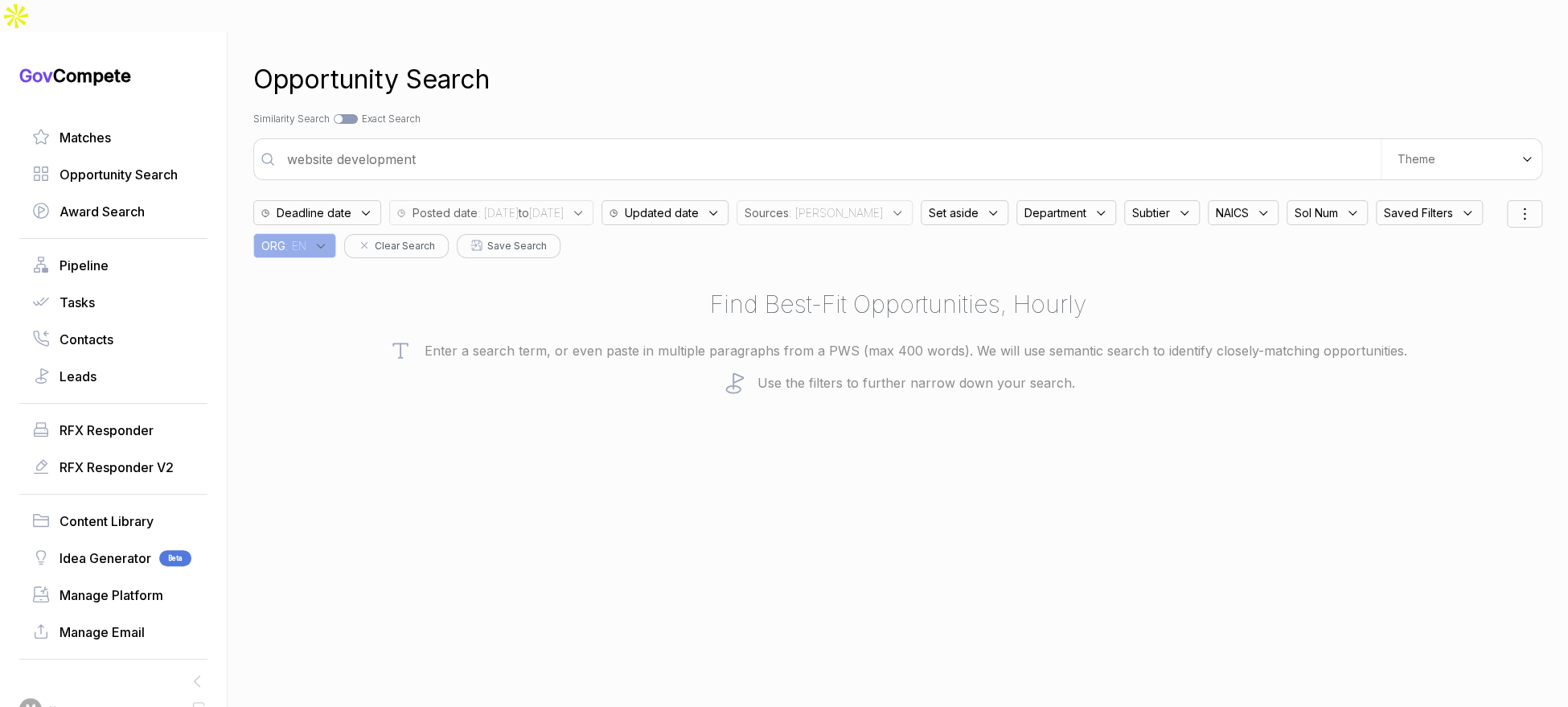
type input "website development"
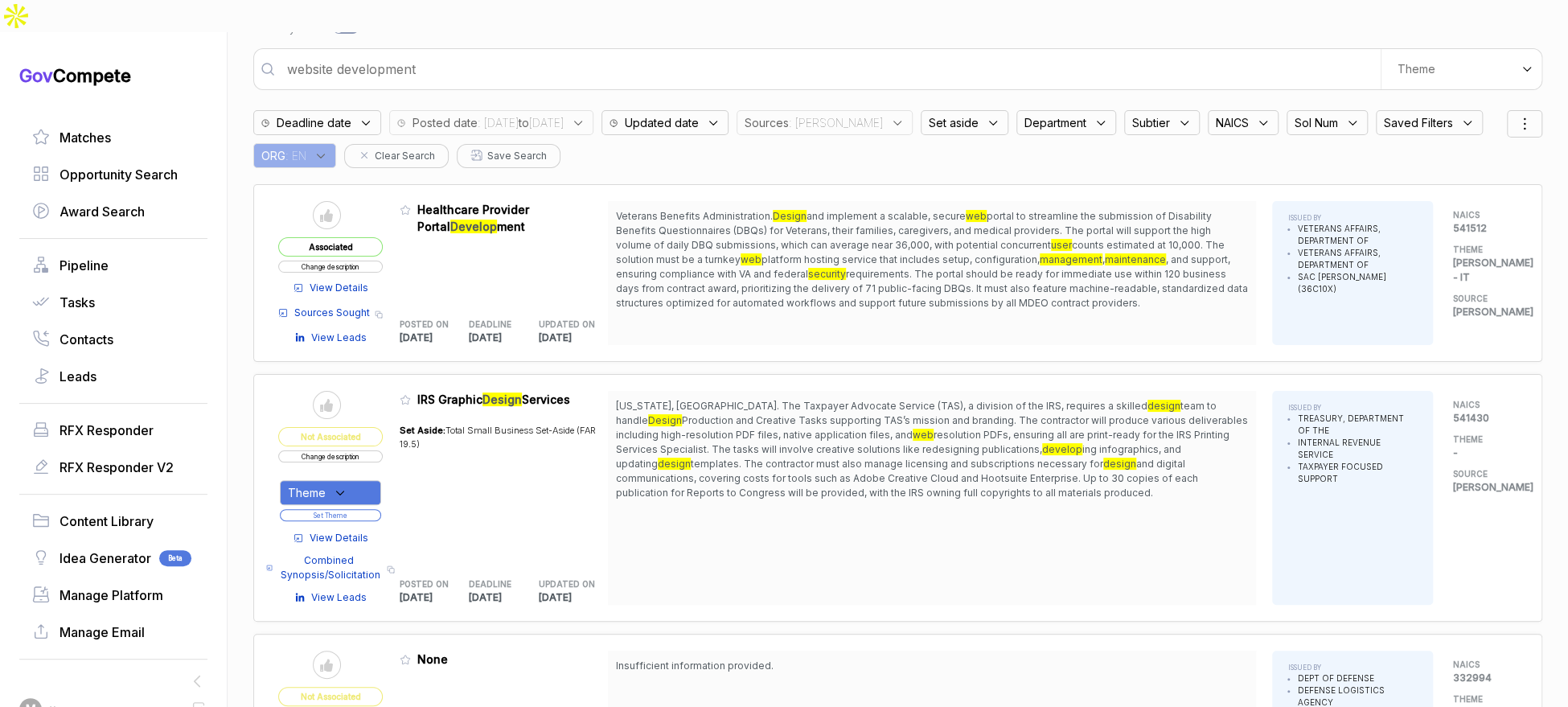
scroll to position [90, 0]
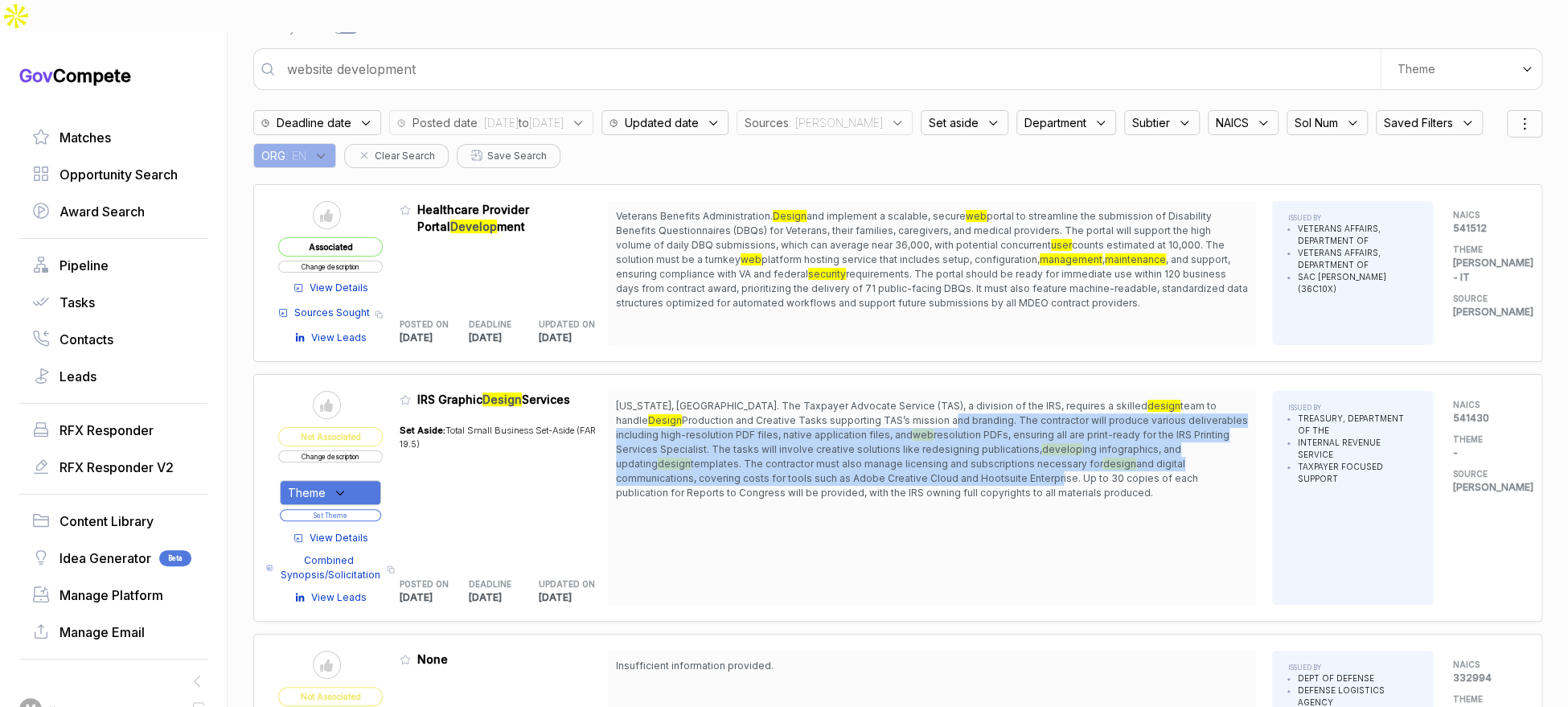
drag, startPoint x: 890, startPoint y: 387, endPoint x: 935, endPoint y: 449, distance: 76.6
click at [932, 446] on span "Washington, DC. The Taxpayer Advocate Service (TAS), a division of the IRS, req…" at bounding box center [932, 450] width 632 height 102
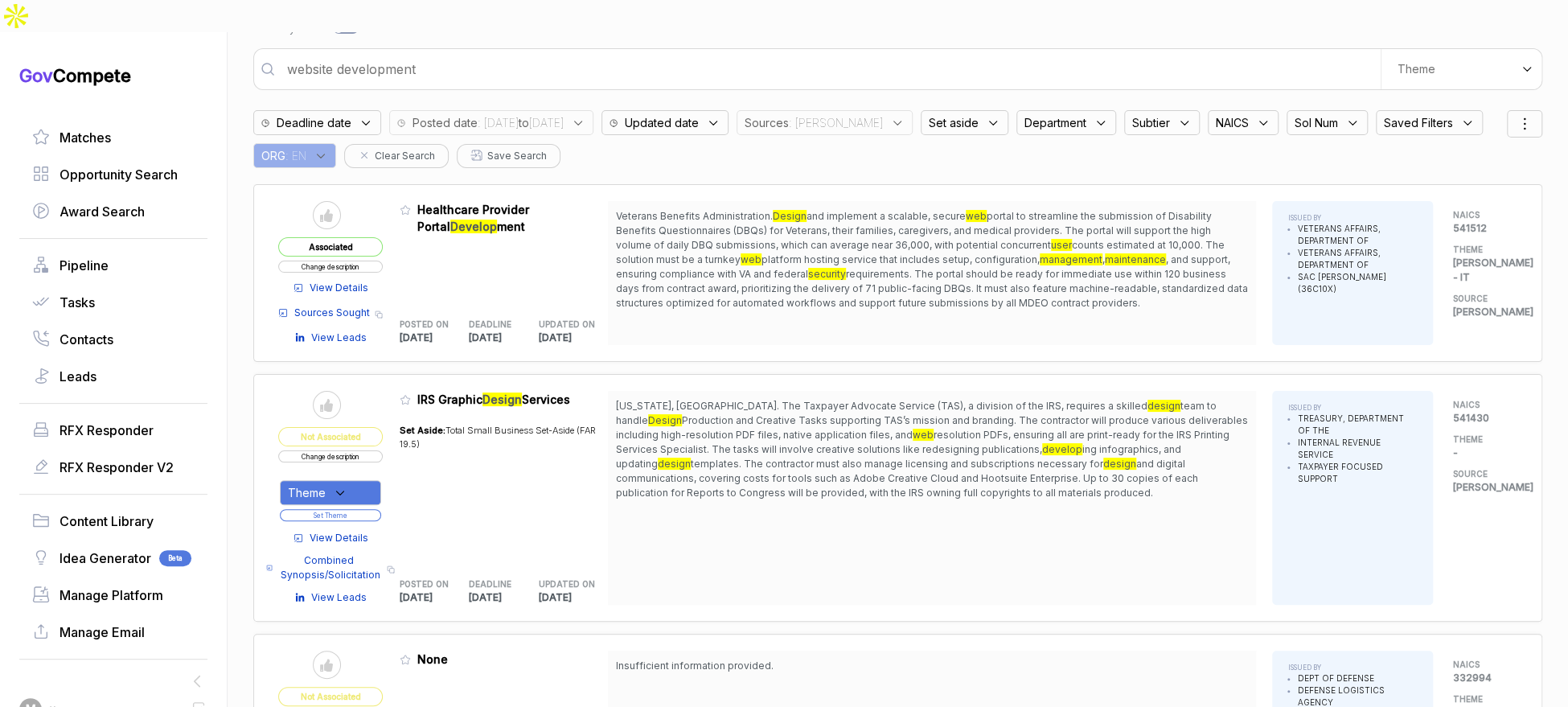
drag, startPoint x: 938, startPoint y: 450, endPoint x: 792, endPoint y: 487, distance: 150.6
click at [938, 450] on span "Washington, DC. The Taxpayer Advocate Service (TAS), a division of the IRS, req…" at bounding box center [932, 450] width 632 height 102
click at [365, 531] on span "View Details" at bounding box center [339, 538] width 59 height 14
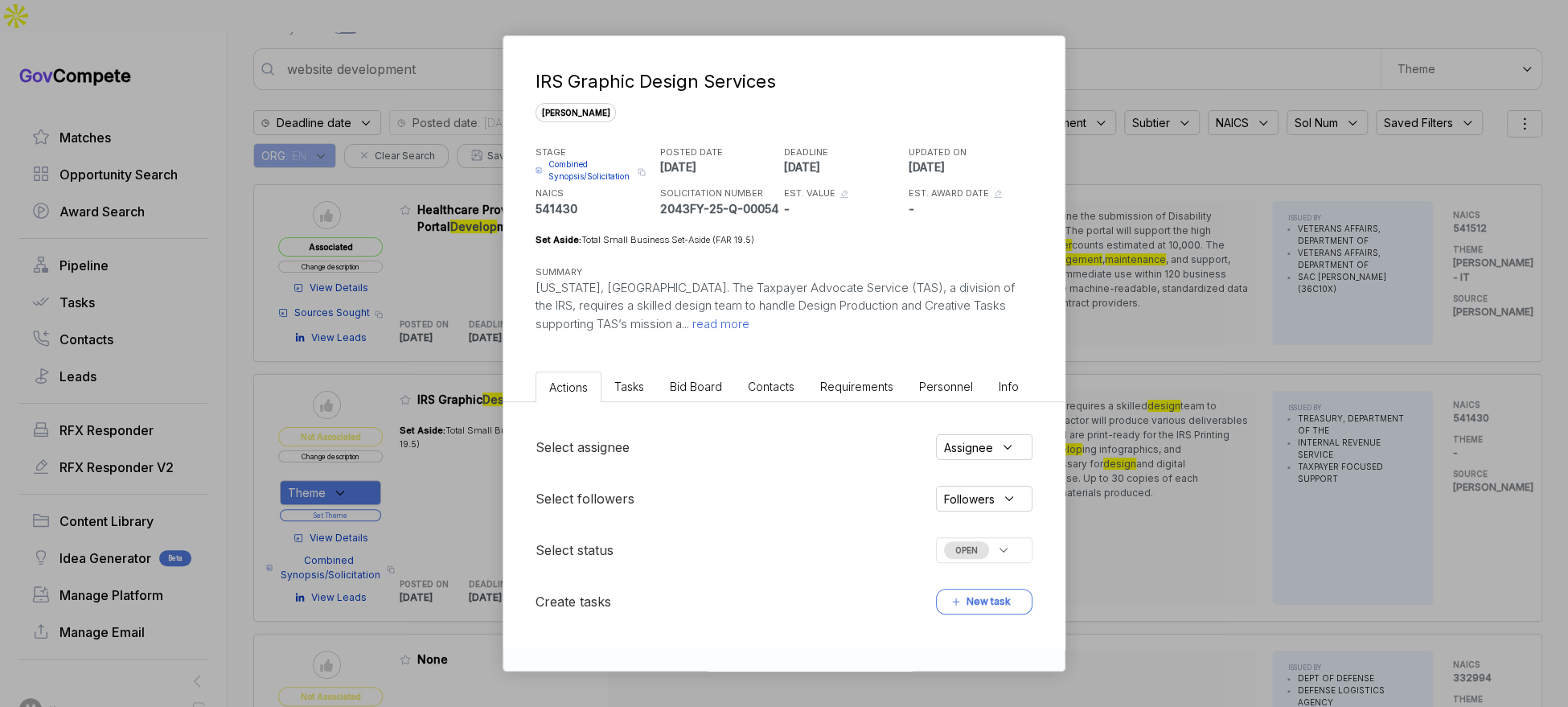
click at [703, 395] on li "Bid Board" at bounding box center [696, 386] width 78 height 29
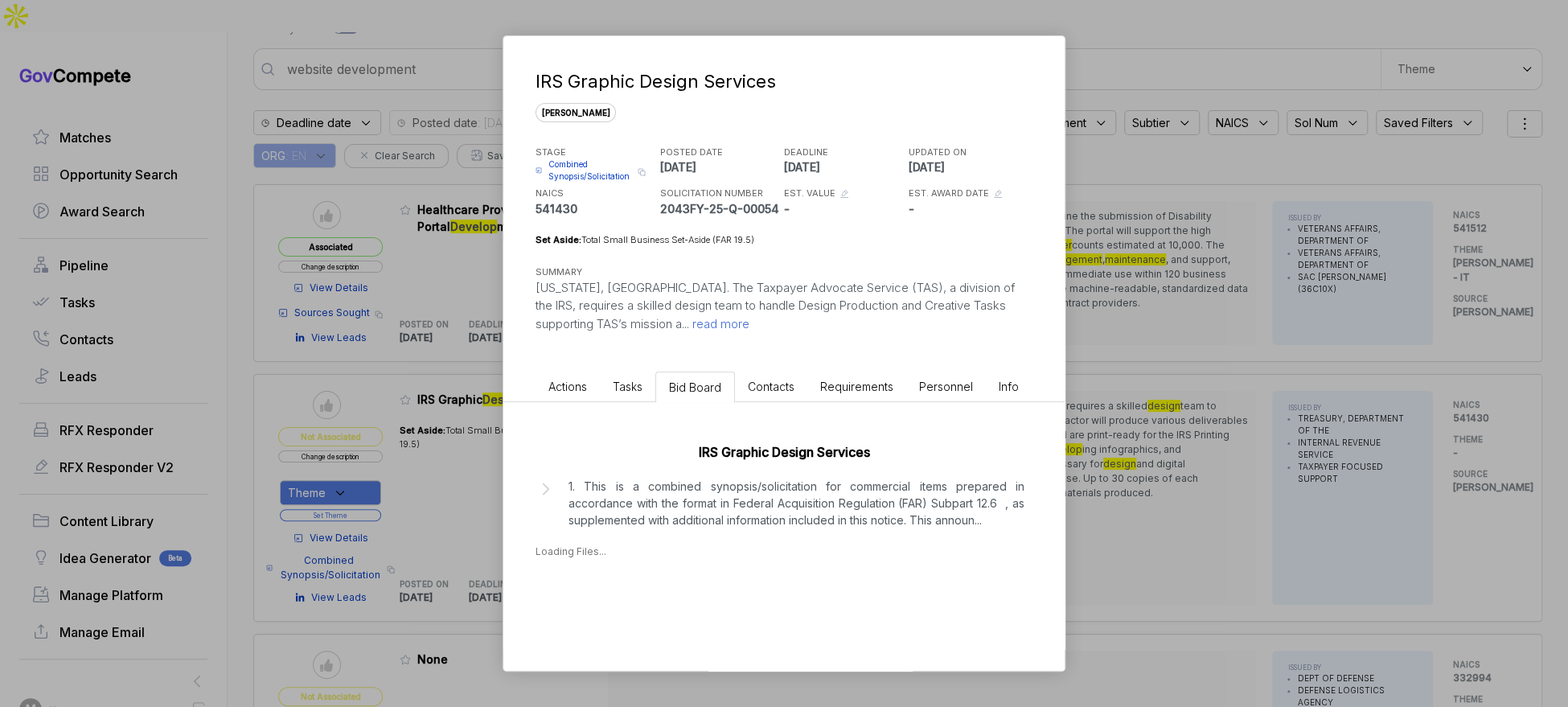
drag, startPoint x: 716, startPoint y: 499, endPoint x: 735, endPoint y: 502, distance: 19.2
click at [716, 499] on p "1. This is a combined synopsis/solicitation for commercial items prepared in ac…" at bounding box center [796, 502] width 456 height 51
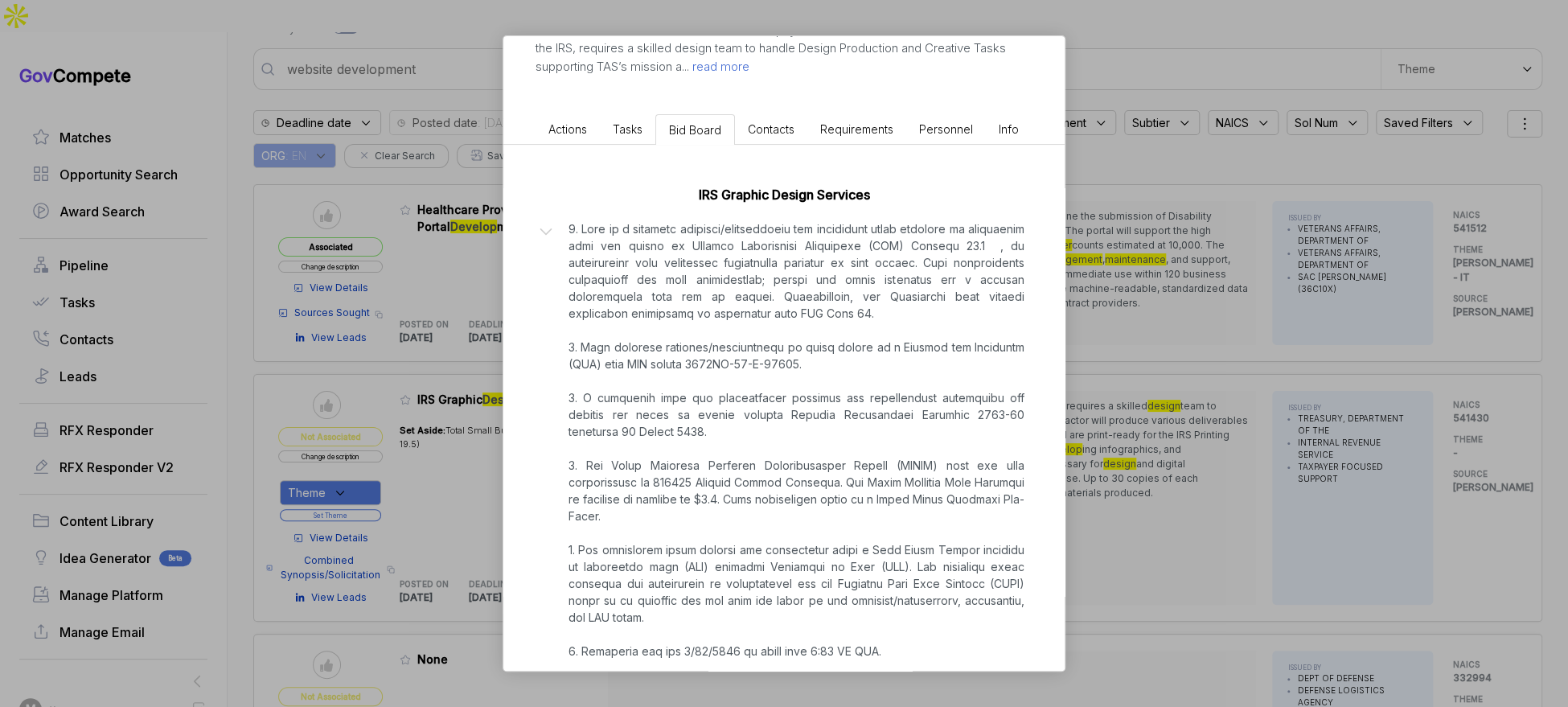
scroll to position [378, 0]
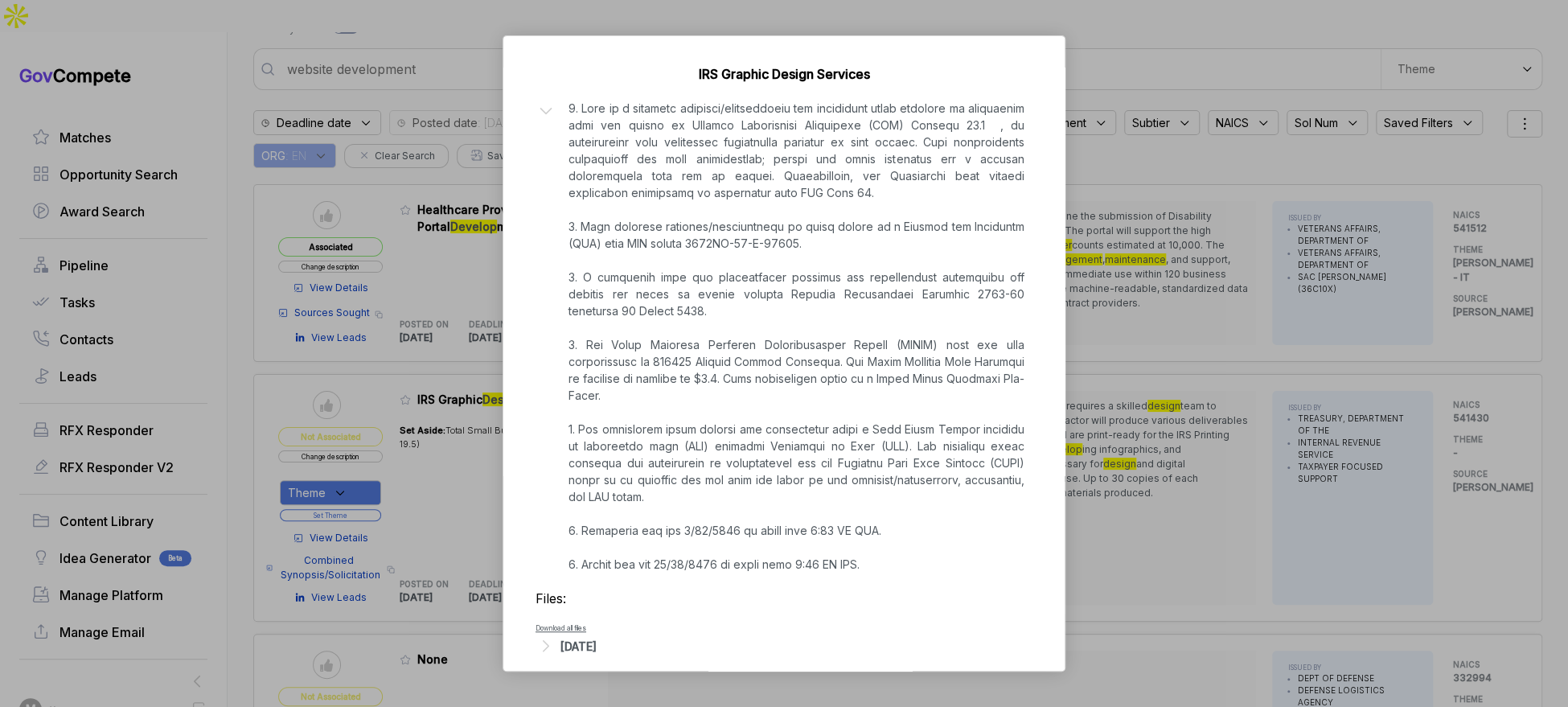
click at [597, 638] on div "[DATE]" at bounding box center [578, 646] width 37 height 17
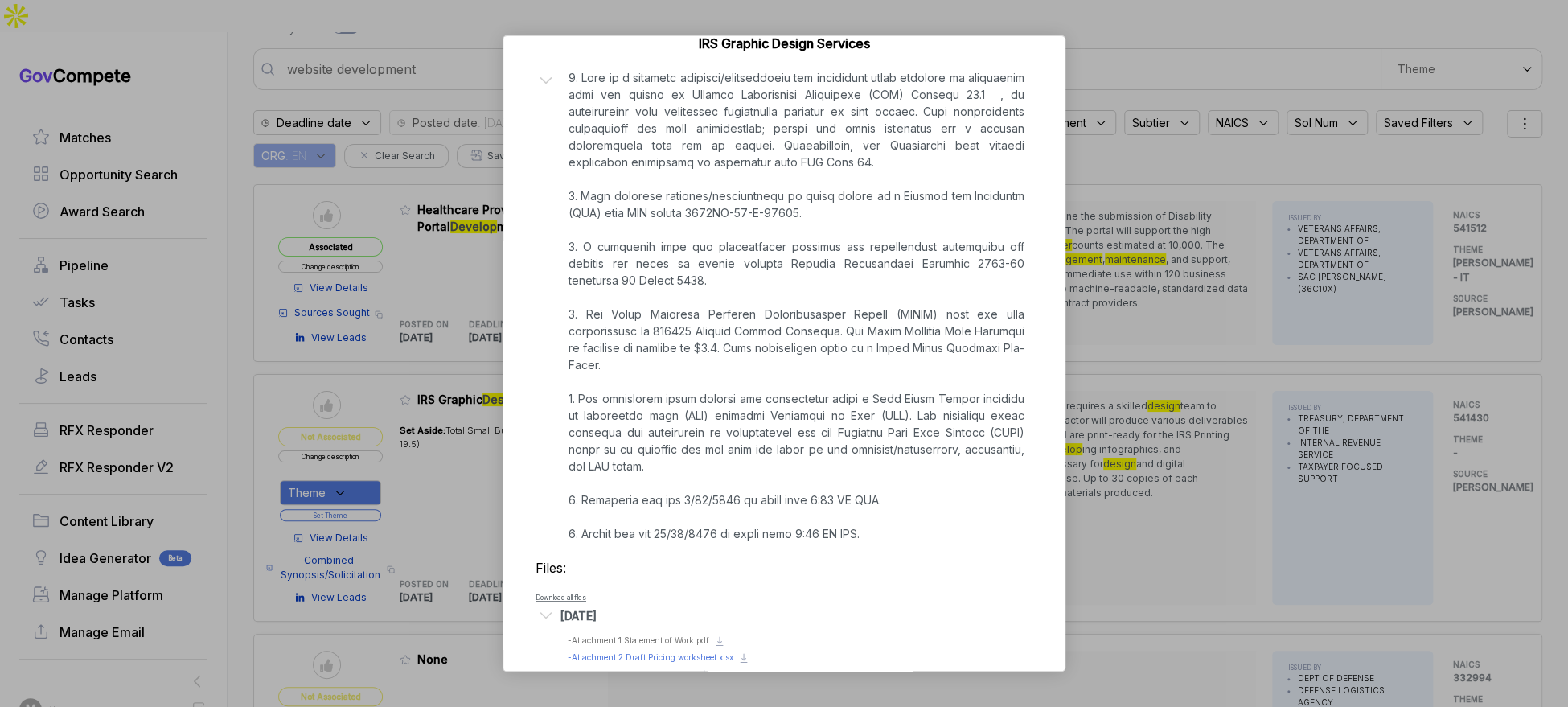
scroll to position [433, 0]
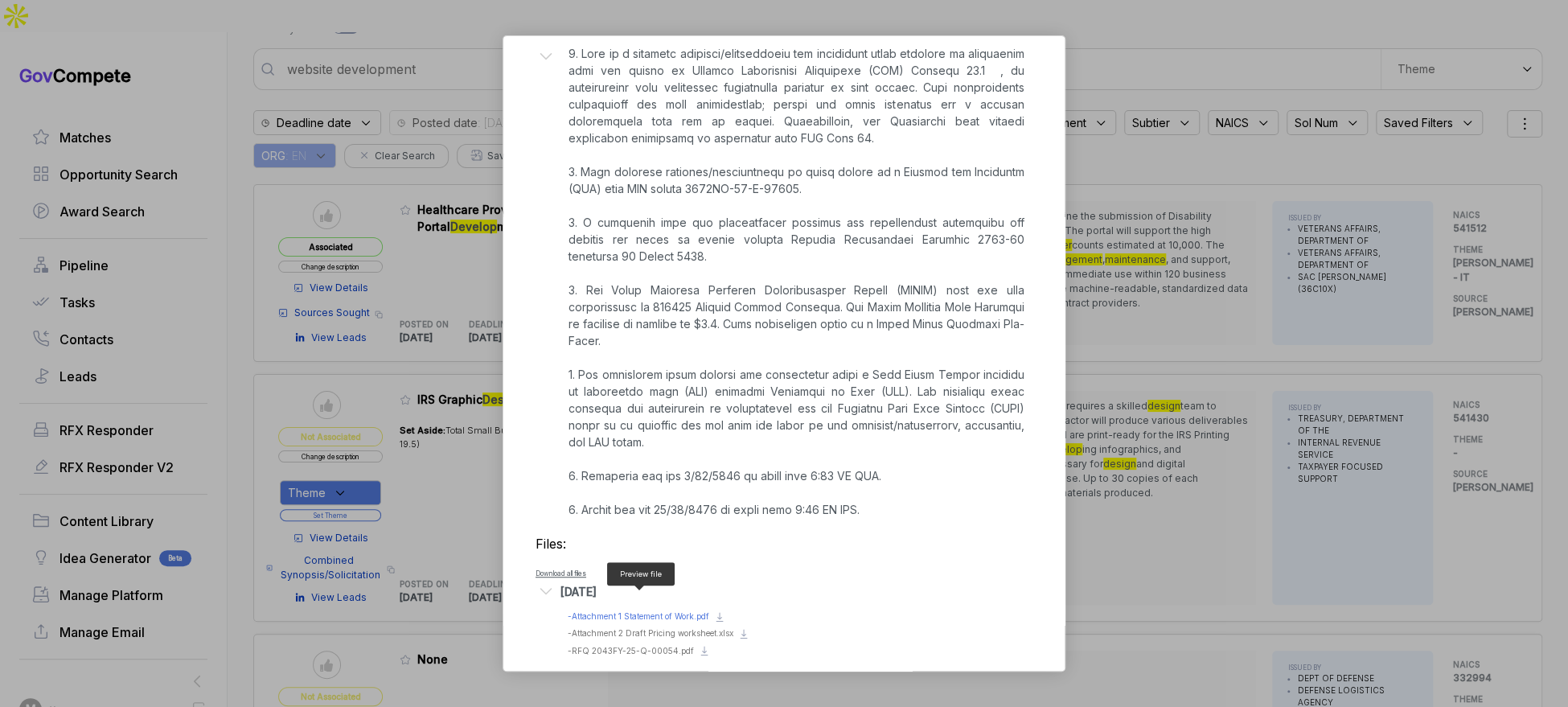
click at [677, 611] on span "- Attachment 1 Statement of Work.pdf" at bounding box center [638, 615] width 142 height 10
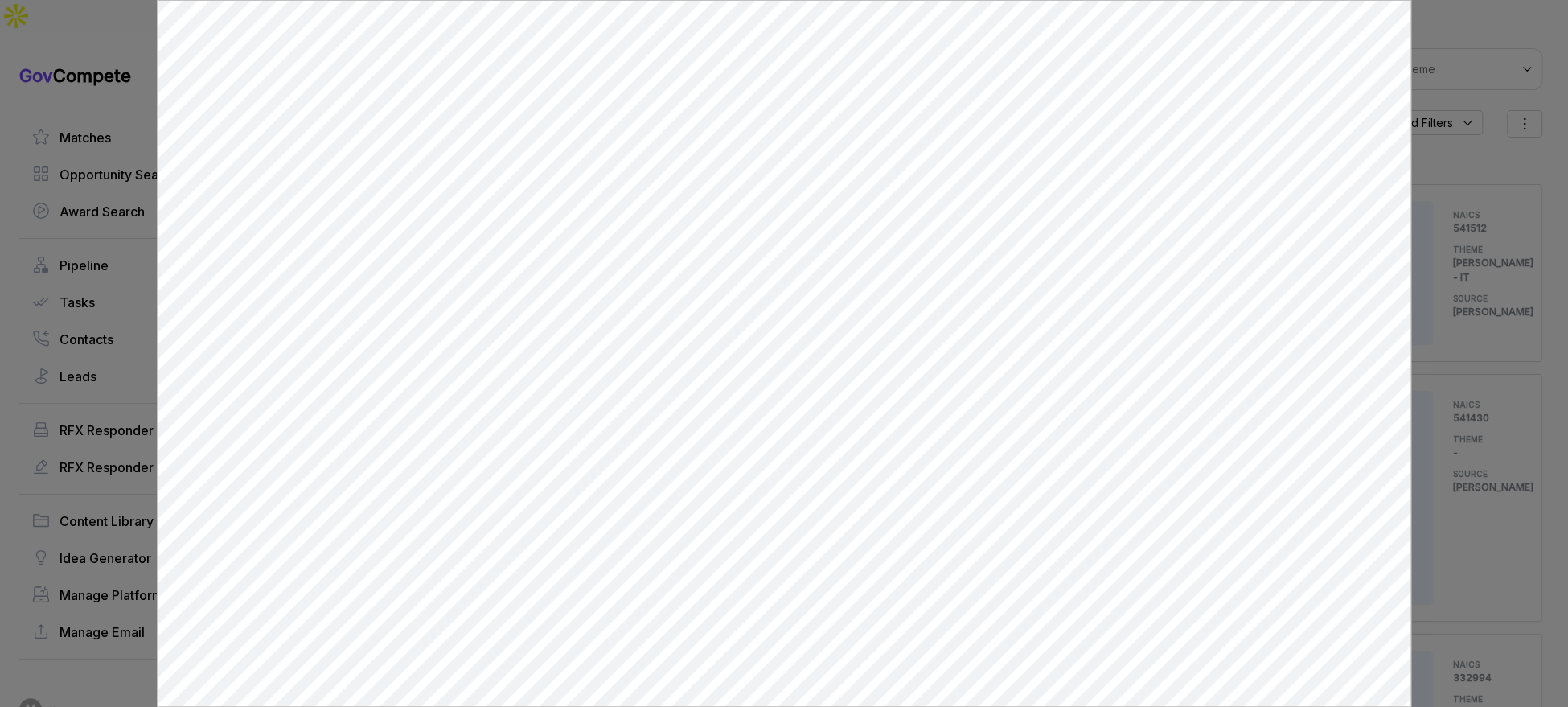
scroll to position [0, 0]
click at [1437, 376] on div at bounding box center [784, 354] width 1568 height 707
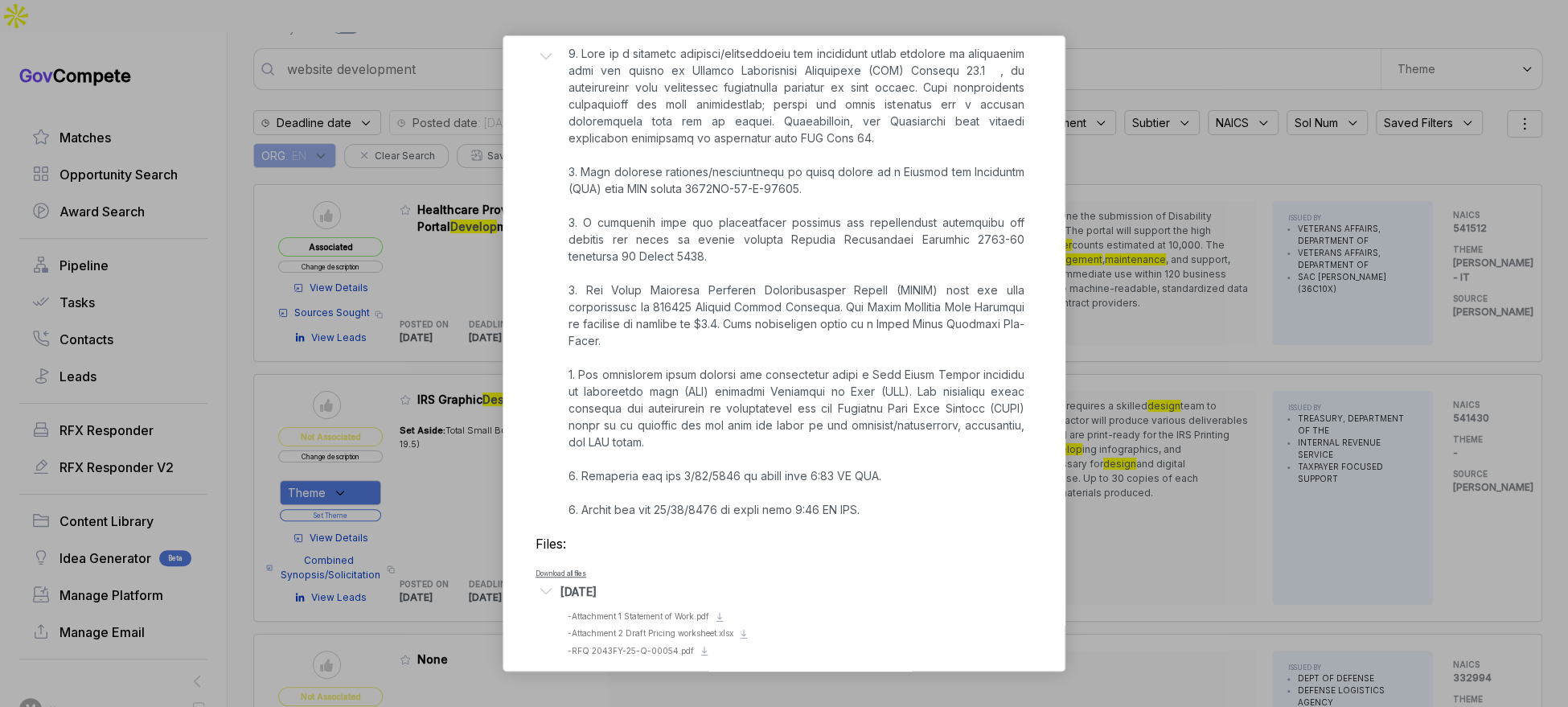
click at [1436, 377] on div "IRS Graphic Design Services sam STAGE Combined Synopsis/Solicitation Copy link …" at bounding box center [784, 354] width 1568 height 707
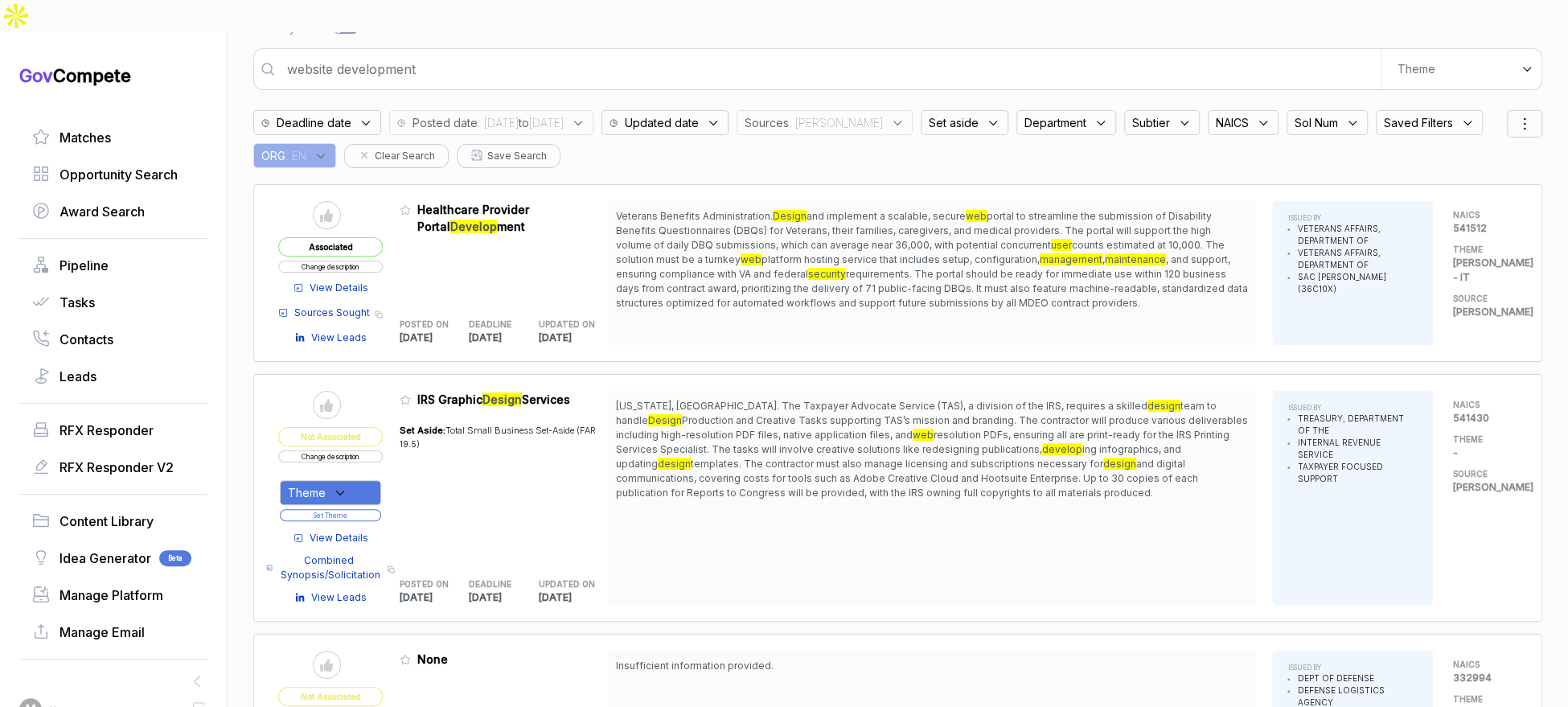
click at [369, 480] on div "Theme" at bounding box center [330, 492] width 102 height 25
drag, startPoint x: 355, startPoint y: 533, endPoint x: 376, endPoint y: 513, distance: 29.0
click at [355, 565] on span "SAM - IT" at bounding box center [383, 574] width 137 height 20
checkbox input "true"
drag, startPoint x: 457, startPoint y: 445, endPoint x: 428, endPoint y: 466, distance: 35.8
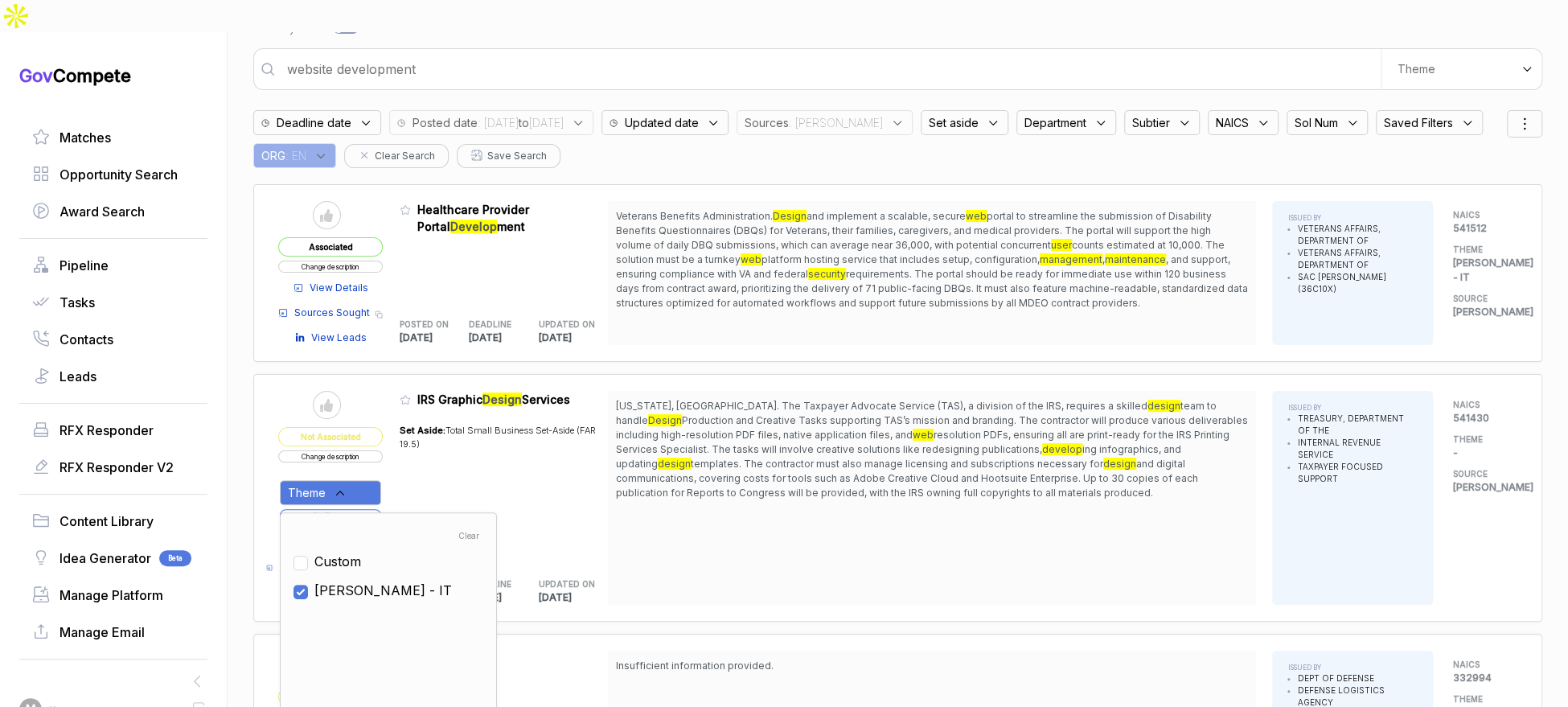
click at [455, 447] on div "Set Aside: Total Small Business Set-Aside (FAR 19.5)" at bounding box center [504, 487] width 209 height 146
click at [381, 509] on button "Set Theme" at bounding box center [330, 516] width 102 height 12
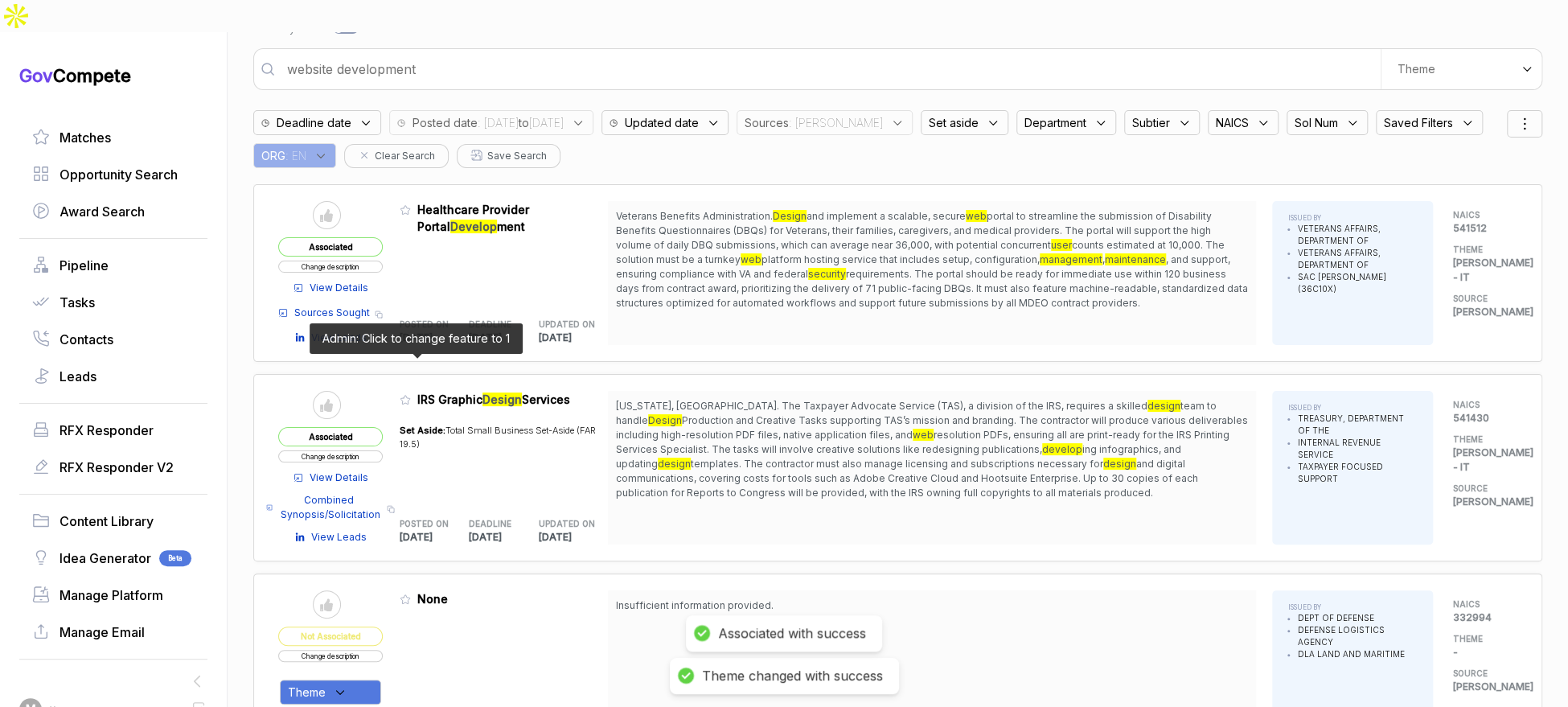
click at [410, 394] on icon at bounding box center [405, 400] width 12 height 12
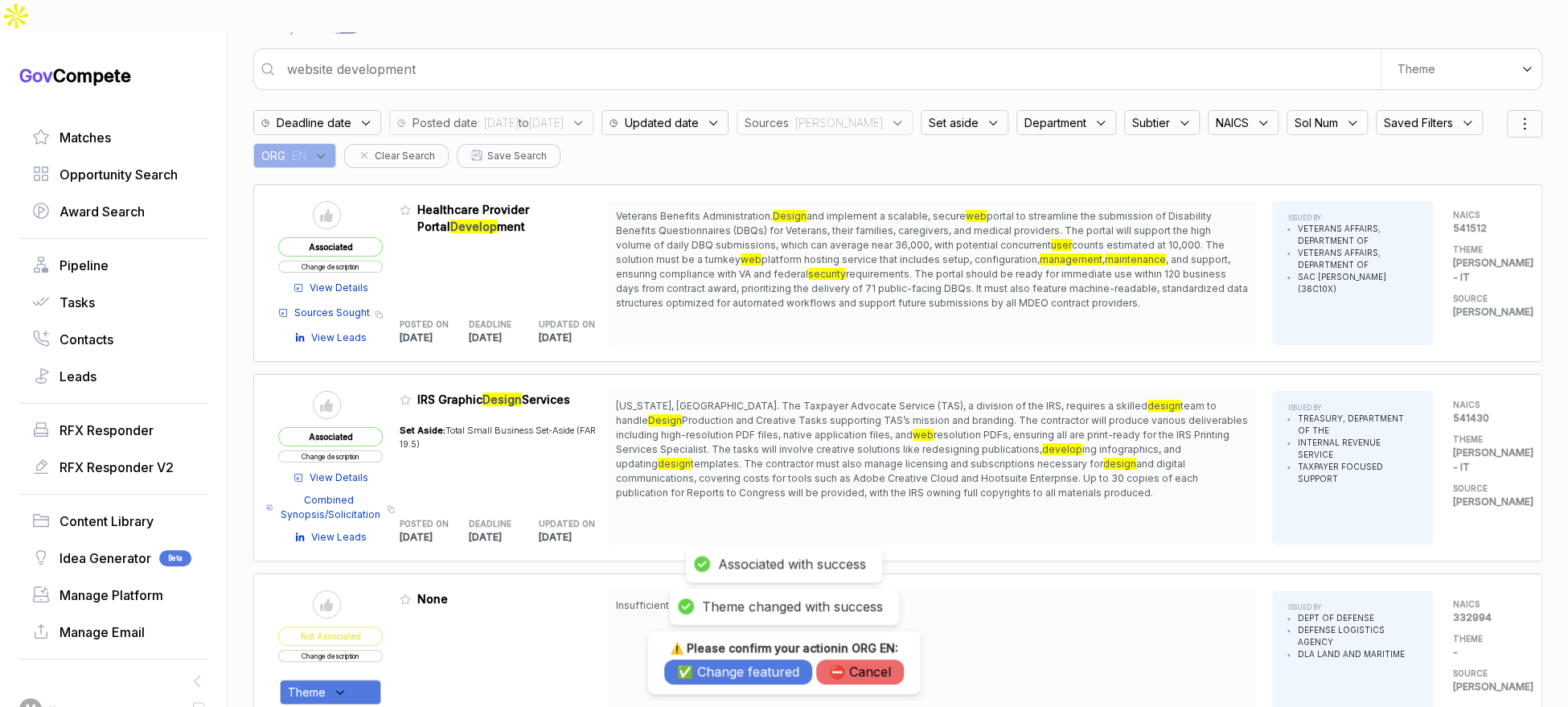
click at [747, 657] on button "✅ Change featured" at bounding box center [738, 672] width 148 height 25
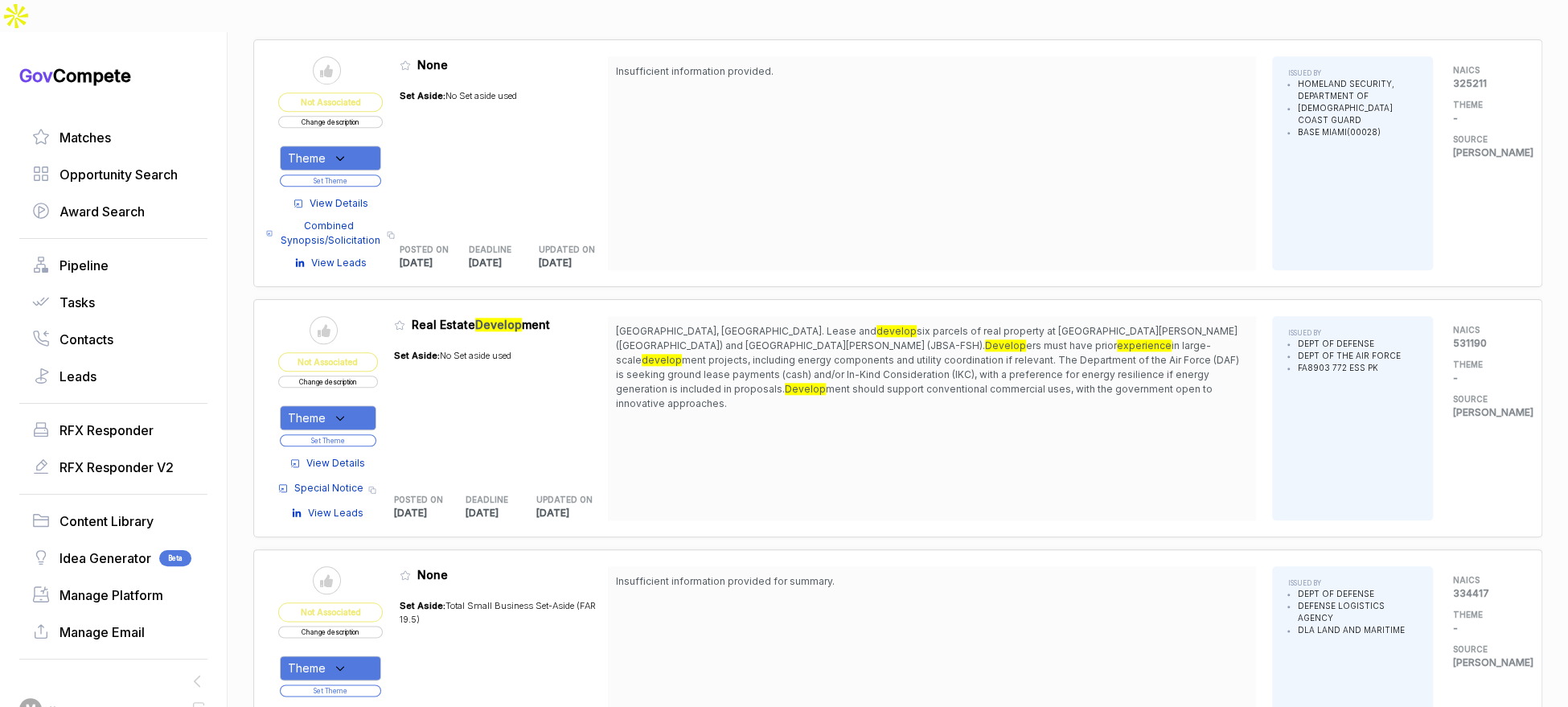
scroll to position [890, 0]
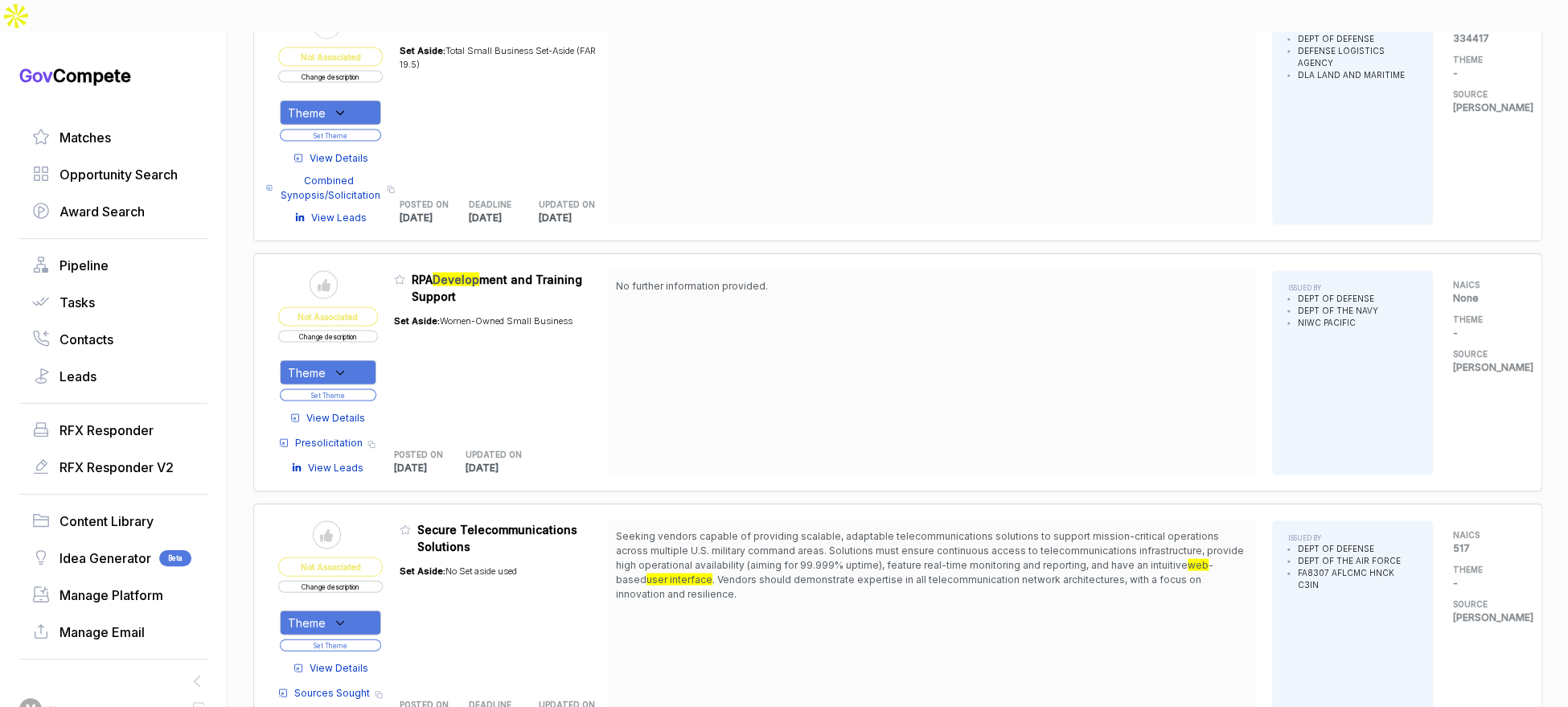
scroll to position [1963, 0]
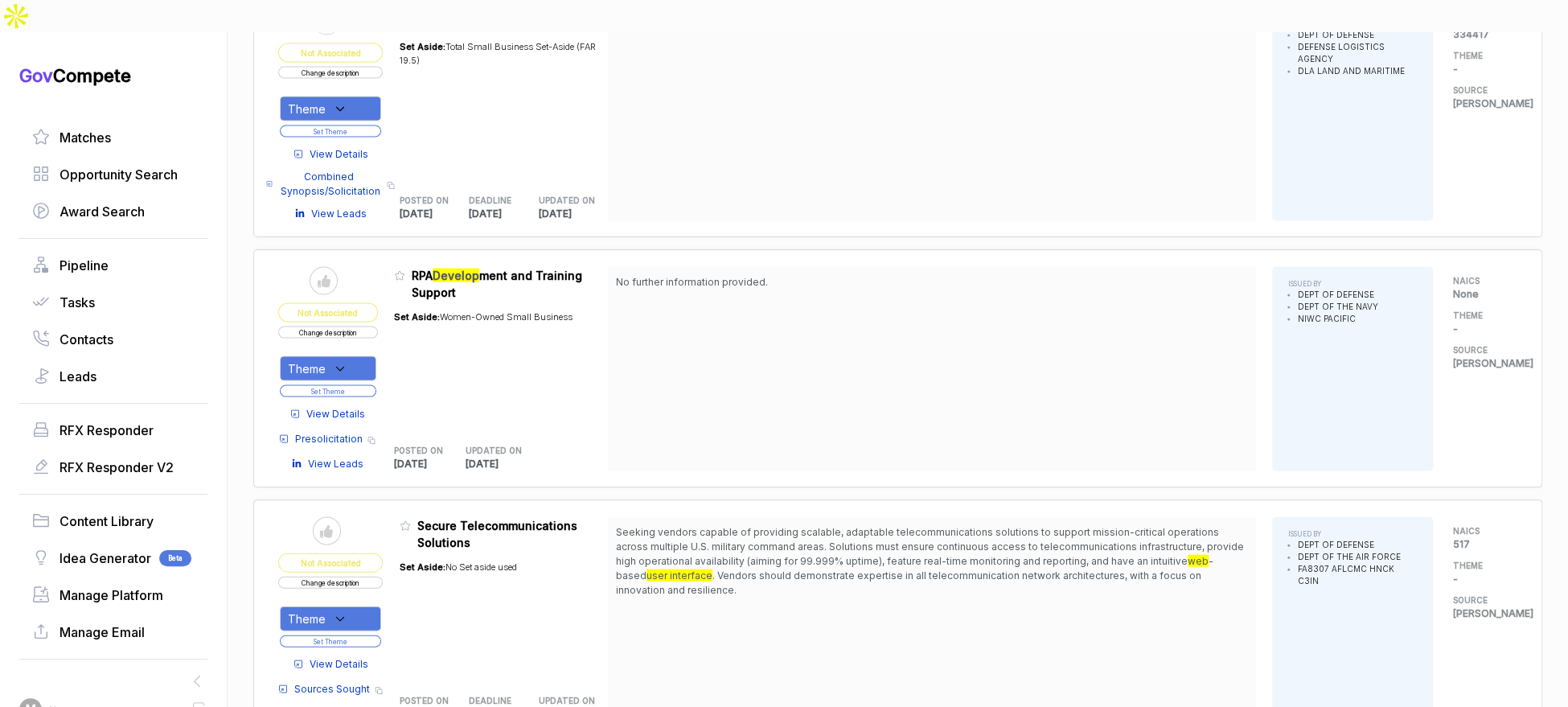
click at [363, 406] on span "View Details" at bounding box center [336, 413] width 59 height 14
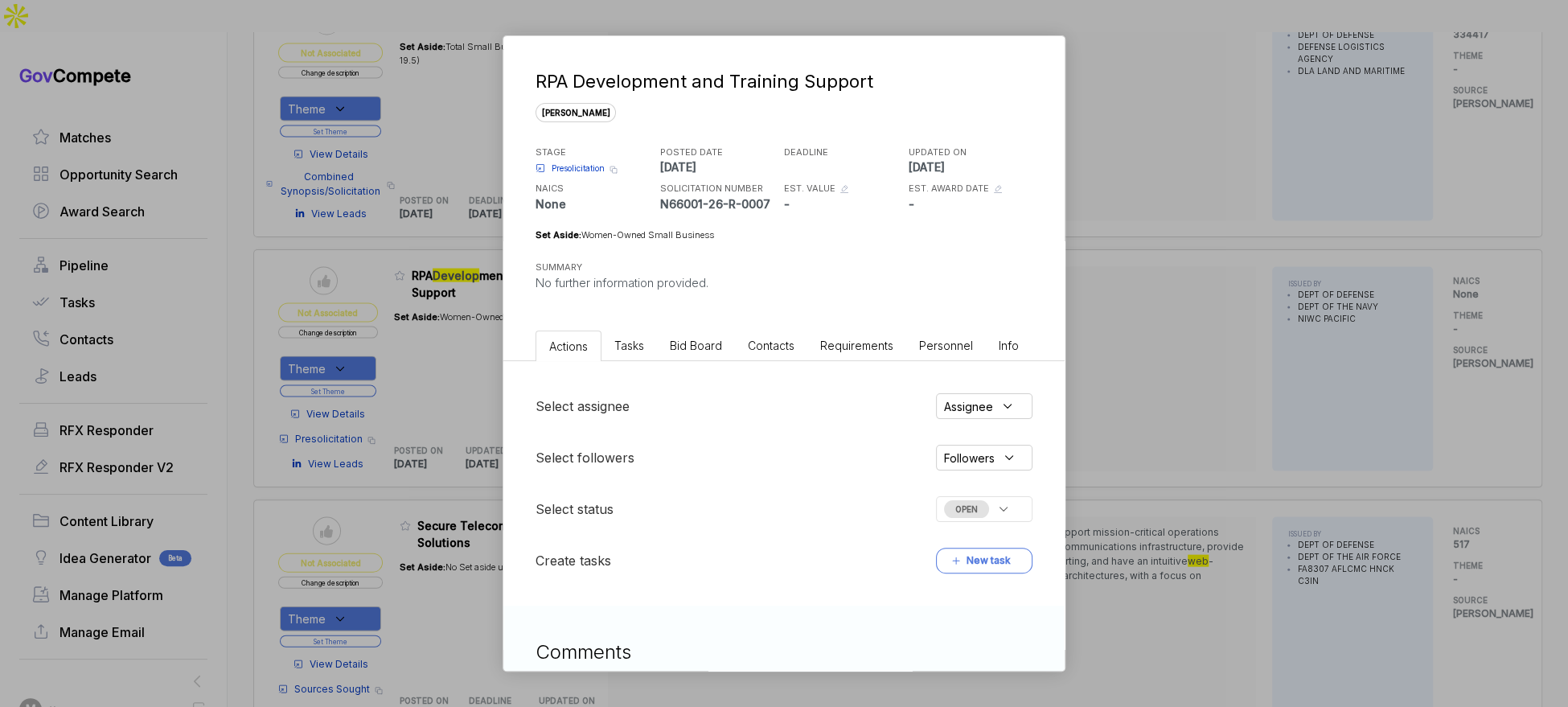
drag, startPoint x: 671, startPoint y: 370, endPoint x: 702, endPoint y: 358, distance: 33.2
click at [691, 362] on div "Select assignee Assignee Select followers Followers Select status OPEN Create t…" at bounding box center [784, 483] width 561 height 245
click at [702, 358] on li "Bid Board" at bounding box center [696, 345] width 78 height 29
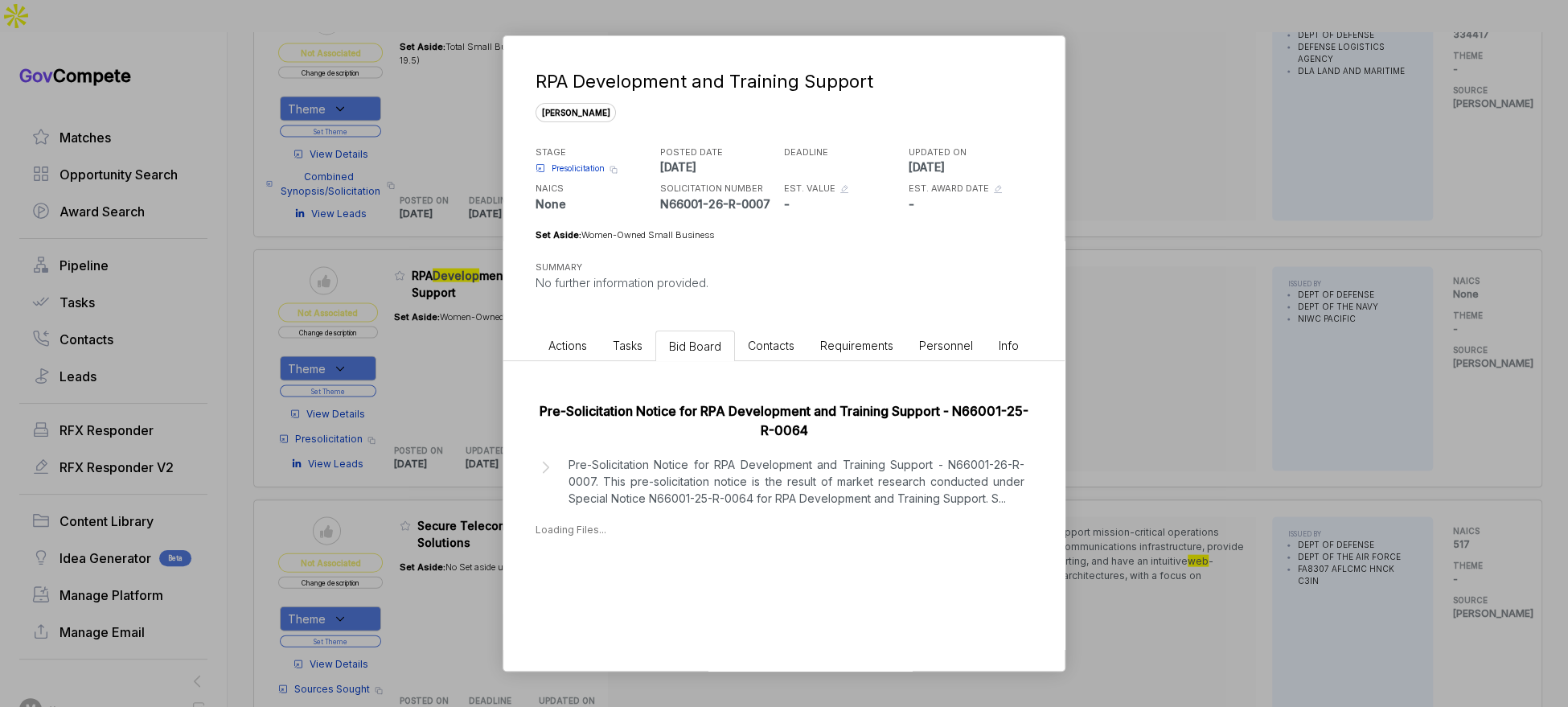
click at [716, 468] on p "Pre-Solicitation Notice for RPA Development and Training Support - N66001-26-R-…" at bounding box center [796, 481] width 456 height 51
click at [597, 593] on div "Sep 18, 2025" at bounding box center [578, 597] width 37 height 17
click at [587, 624] on div "Sep 18, 2025" at bounding box center [578, 626] width 37 height 17
click at [1185, 473] on div "RPA Development and Training Support sam STAGE Presolicitation Copy link POSTED…" at bounding box center [784, 354] width 1568 height 707
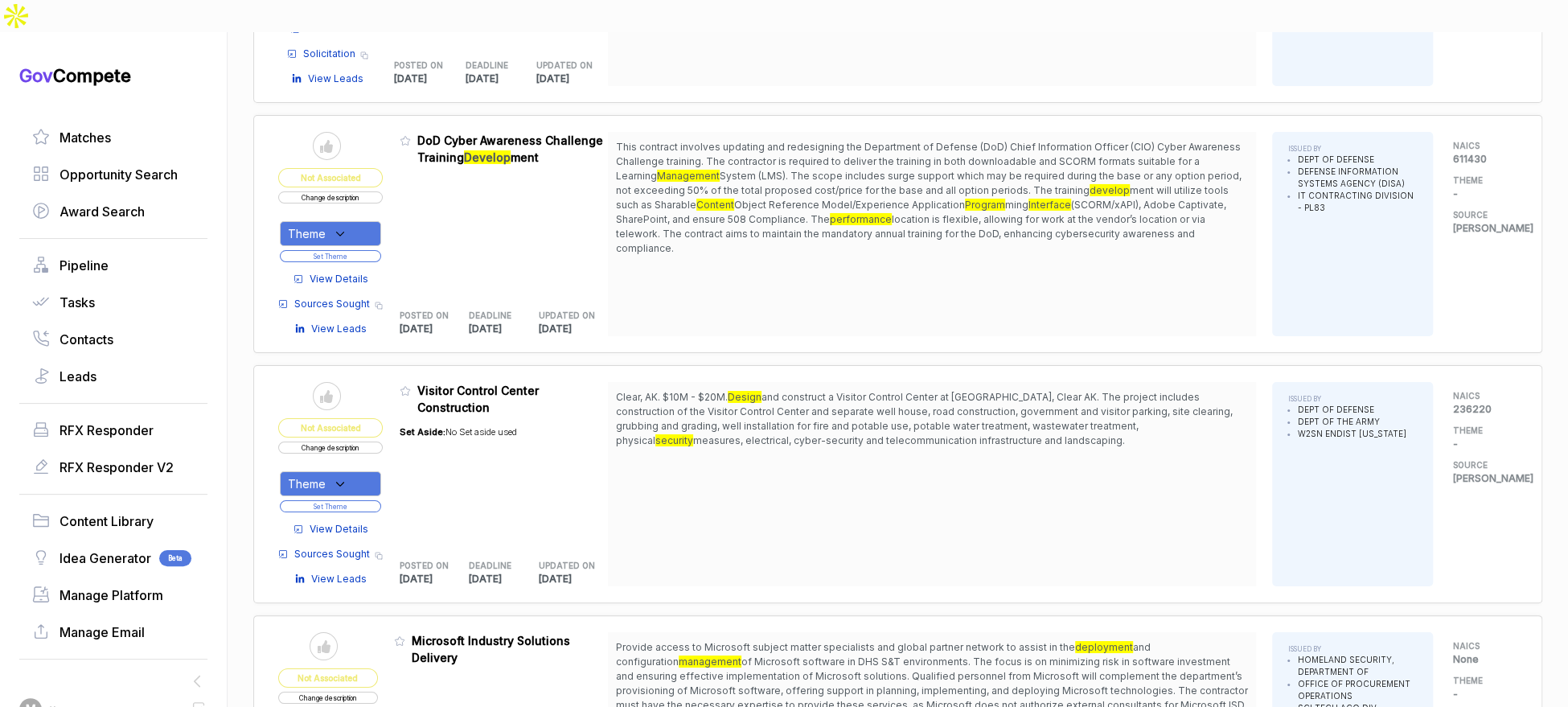
scroll to position [3555, 0]
drag, startPoint x: 885, startPoint y: 118, endPoint x: 886, endPoint y: 128, distance: 10.0
click at [886, 141] on span "This contract involves updating and redesigning the Department of Defense (DoD)…" at bounding box center [932, 199] width 632 height 116
drag, startPoint x: 869, startPoint y: 121, endPoint x: 859, endPoint y: 201, distance: 80.6
click at [859, 201] on span "This contract involves updating and redesigning the Department of Defense (DoD)…" at bounding box center [932, 199] width 632 height 116
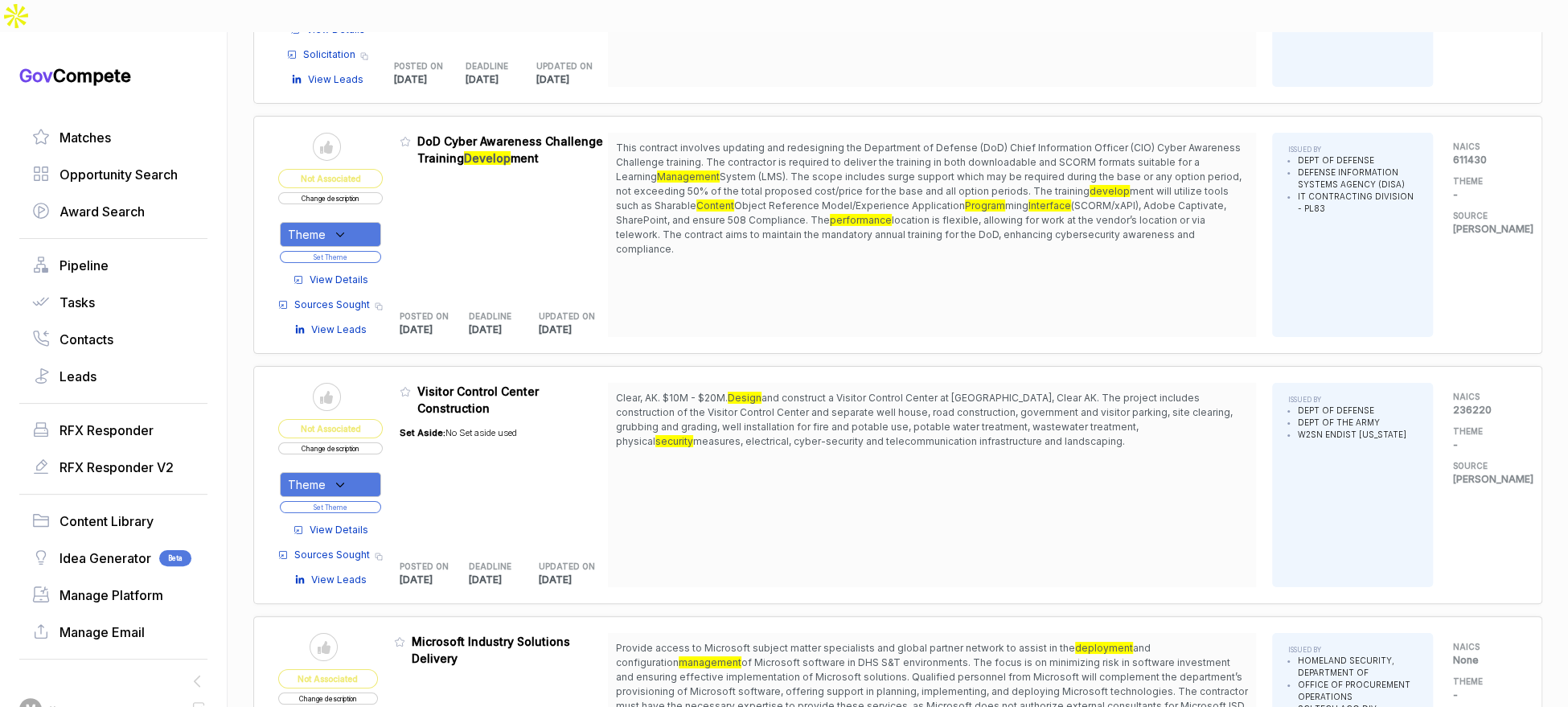
click at [858, 200] on span "This contract involves updating and redesigning the Department of Defense (DoD)…" at bounding box center [932, 199] width 632 height 116
click at [356, 272] on span "View Details" at bounding box center [339, 280] width 59 height 14
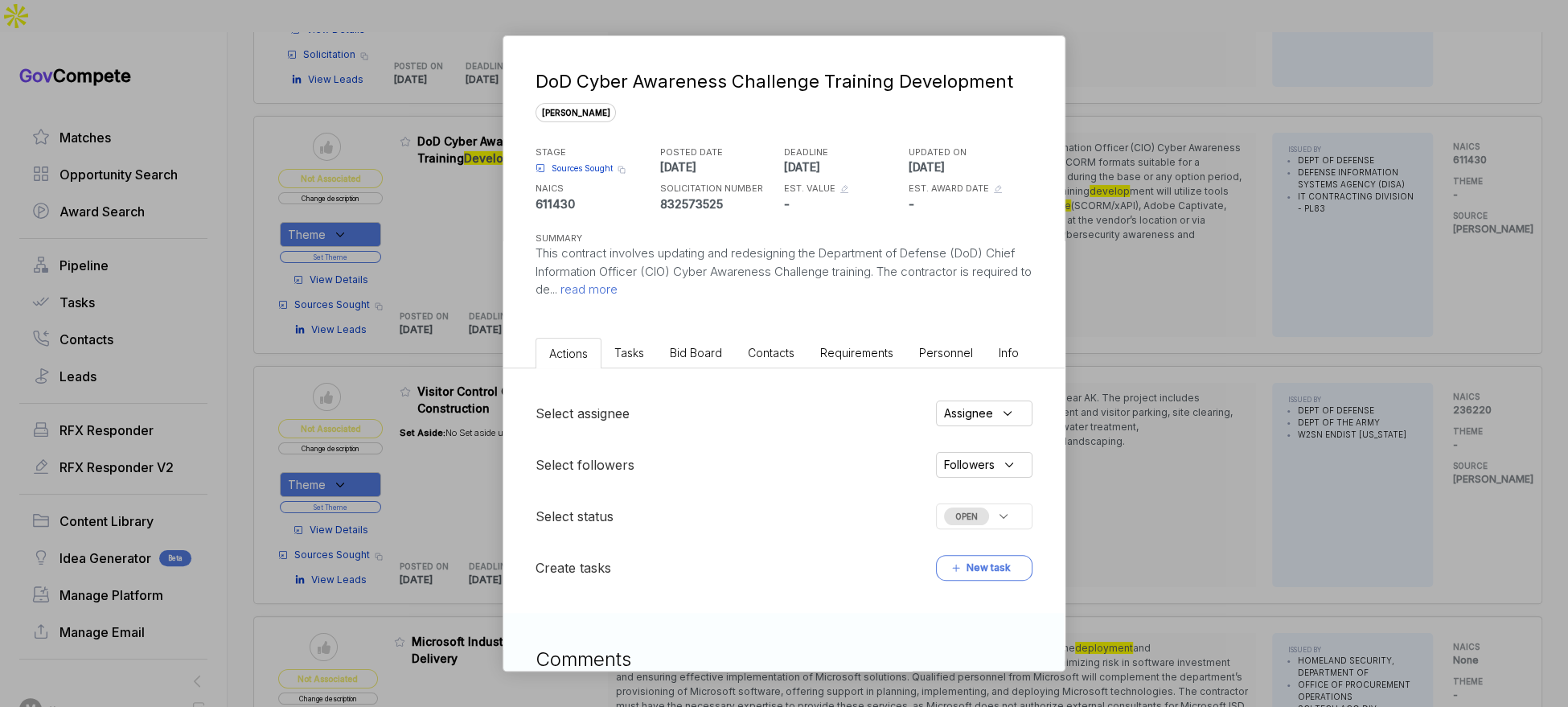
click at [695, 349] on span "Bid Board" at bounding box center [695, 352] width 53 height 13
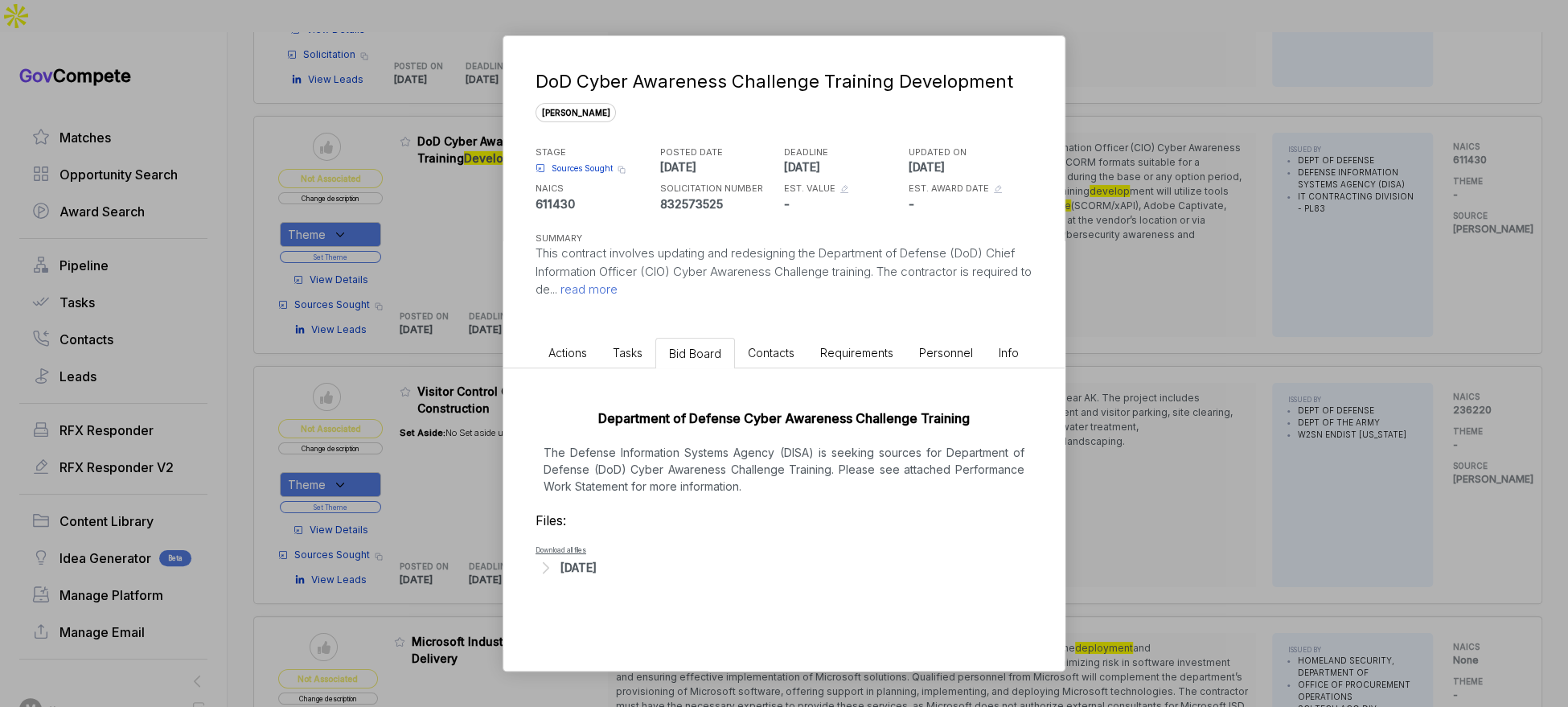
click at [765, 467] on p "The Defense Information Systems Agency (DISA) is seeking sources for Department…" at bounding box center [784, 469] width 497 height 51
click at [597, 567] on div "[DATE]" at bounding box center [578, 567] width 37 height 17
click at [695, 605] on span "- PWS - DoD Cyber Awareness Challenge Training_09092025.docx" at bounding box center [699, 608] width 262 height 10
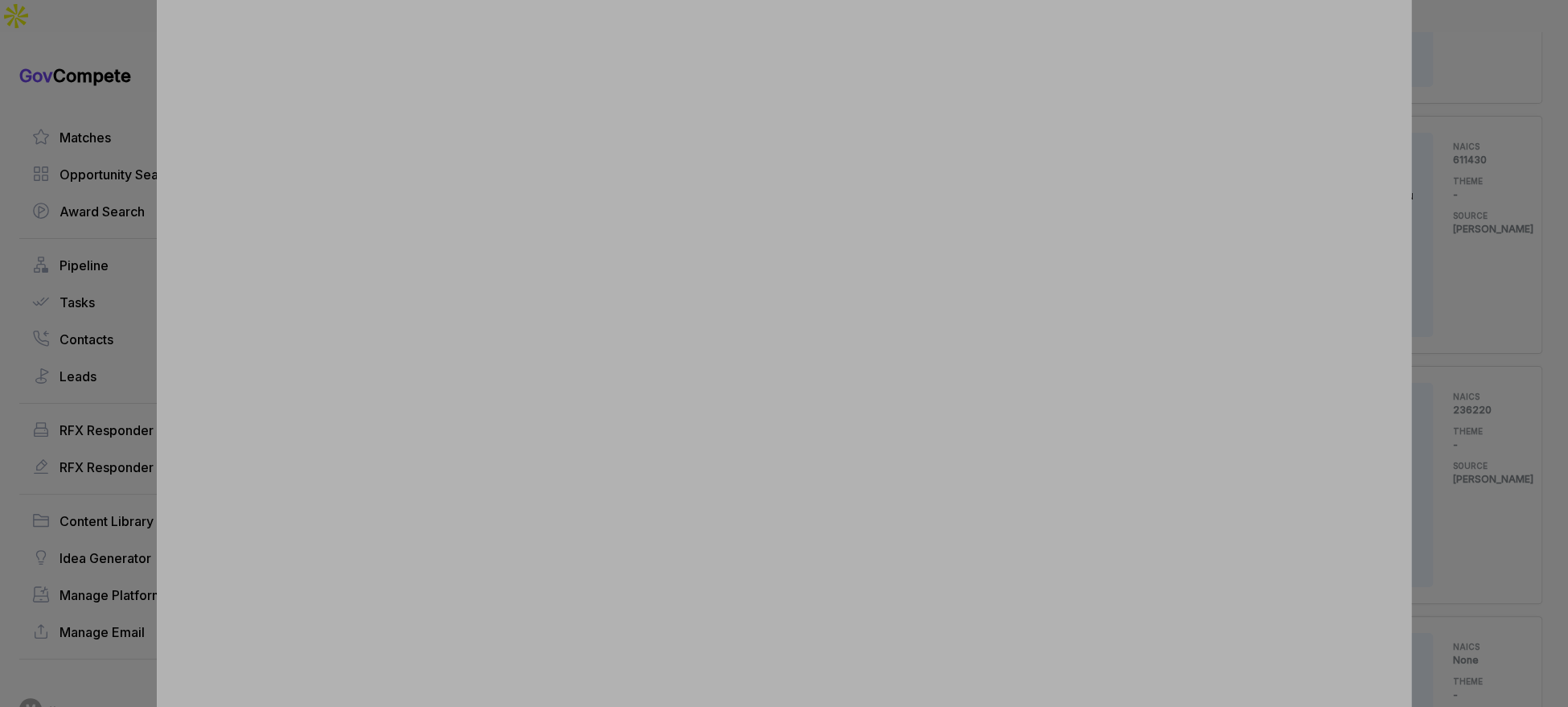
click at [1466, 348] on div at bounding box center [784, 354] width 1568 height 707
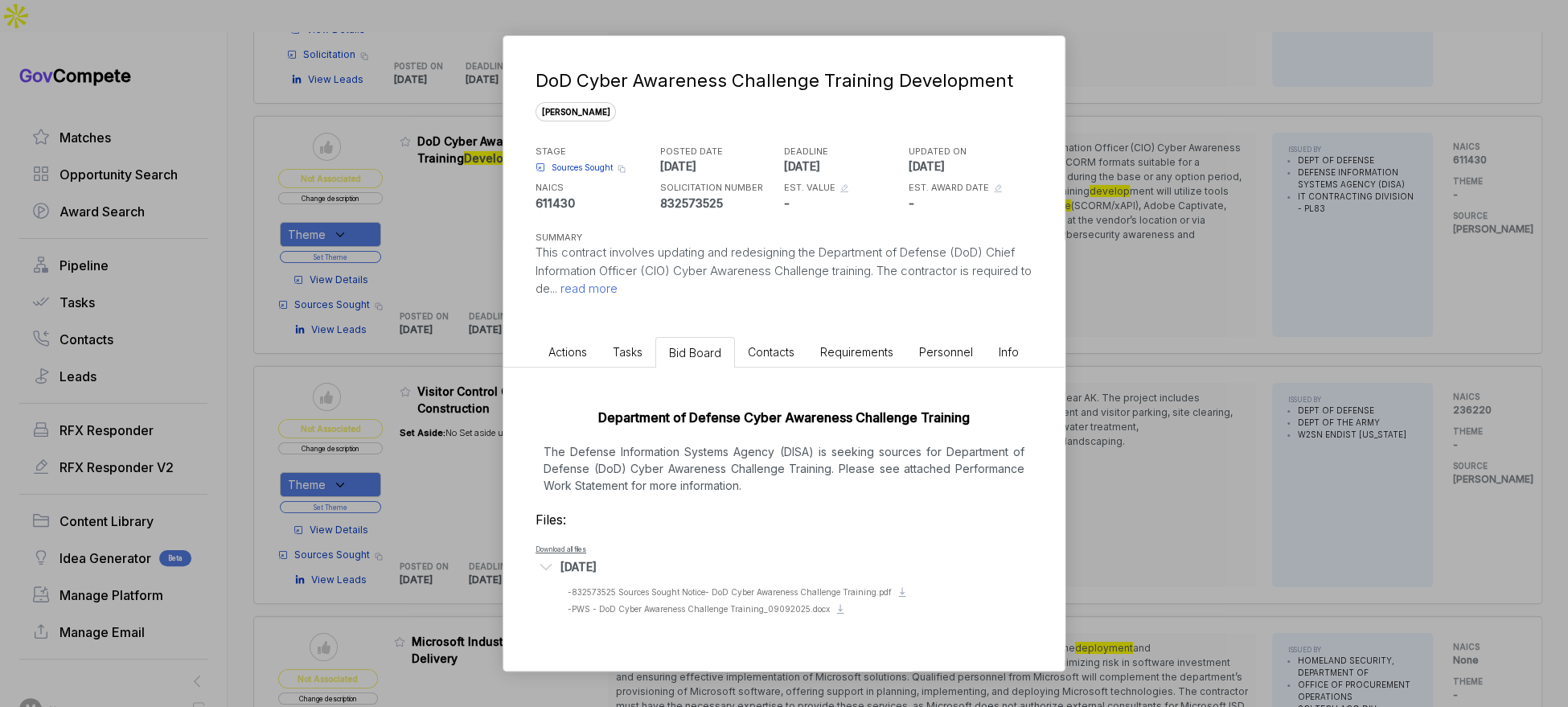
drag, startPoint x: 1466, startPoint y: 348, endPoint x: 1398, endPoint y: 357, distance: 68.6
click at [1466, 349] on div "DoD Cyber Awareness Challenge Training Development sam STAGE Sources Sought Cop…" at bounding box center [784, 354] width 1568 height 707
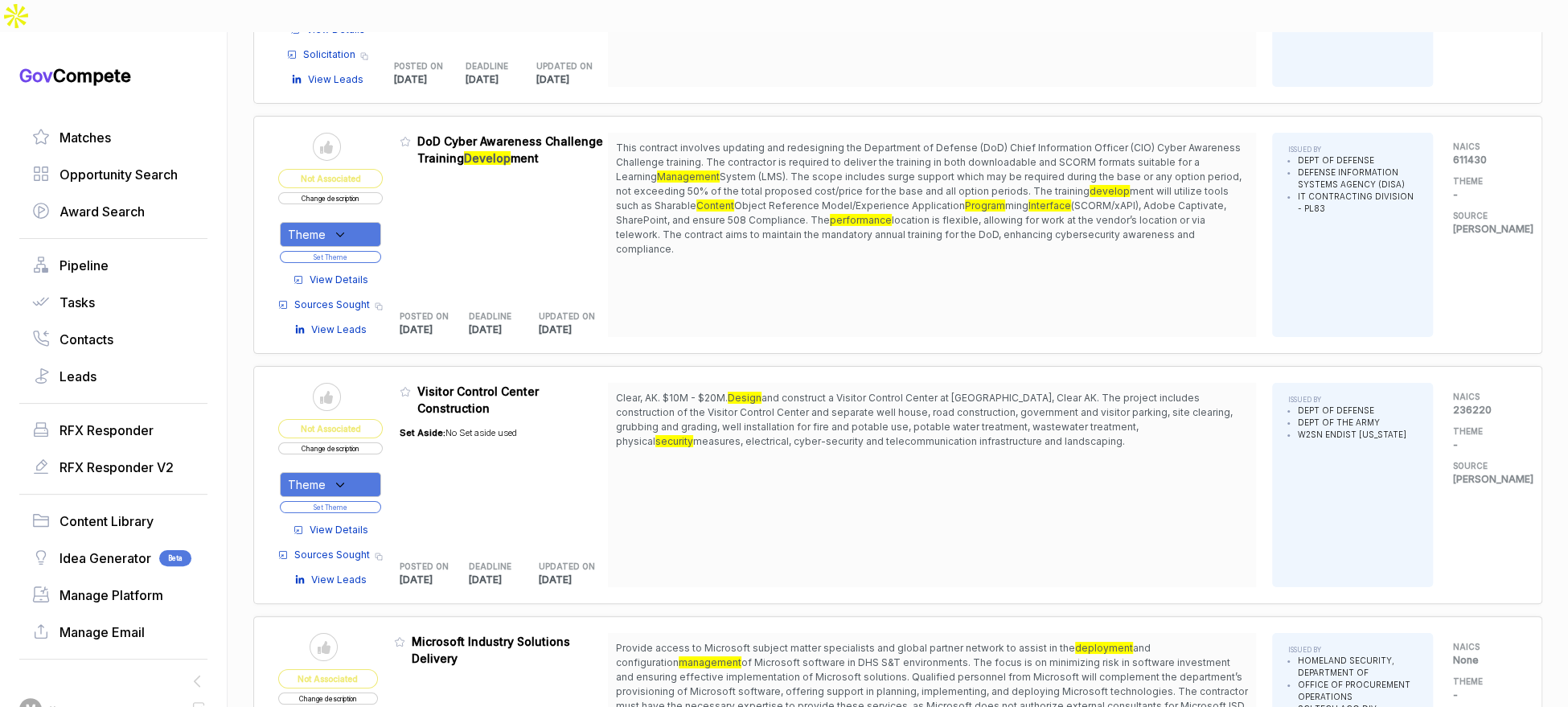
click at [363, 222] on div "Theme" at bounding box center [330, 234] width 102 height 25
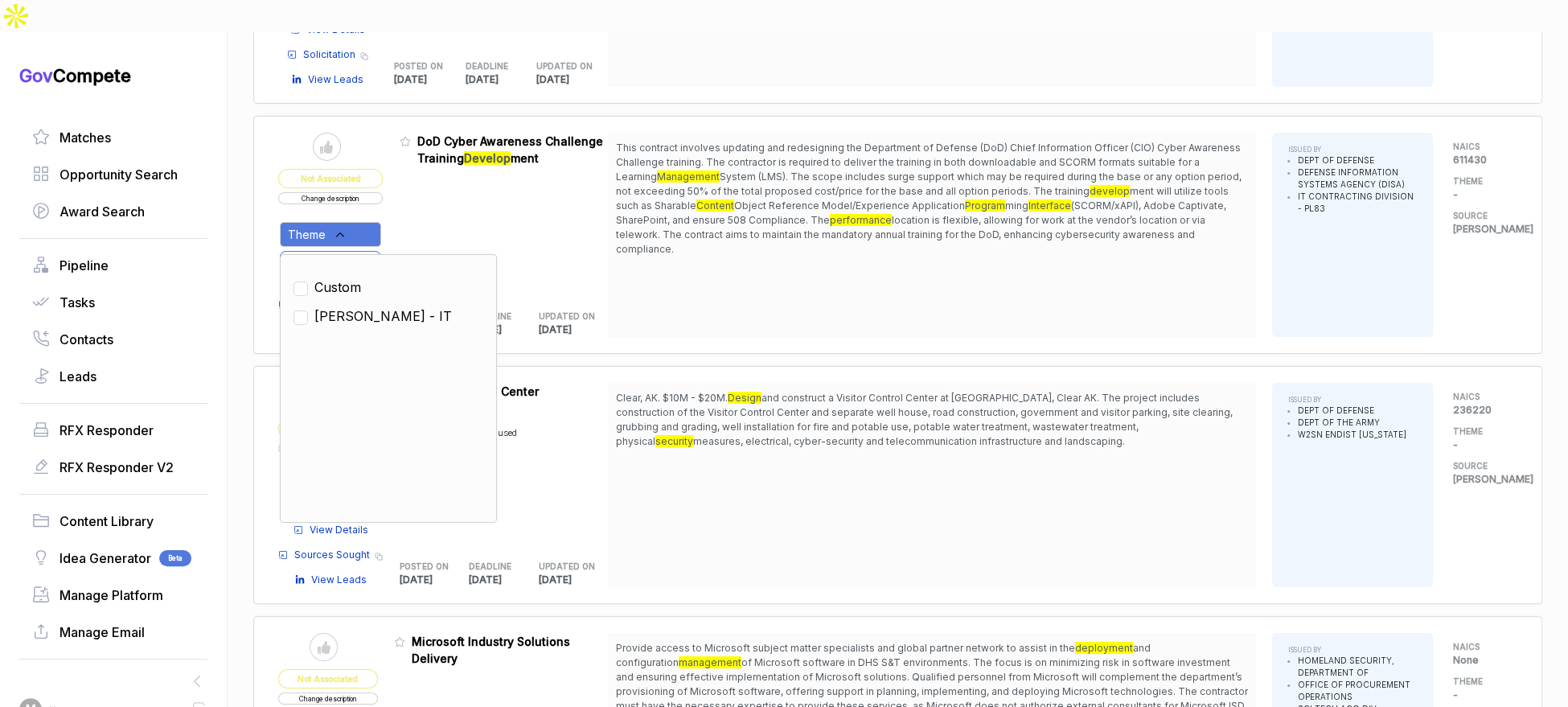
drag, startPoint x: 358, startPoint y: 267, endPoint x: 418, endPoint y: 187, distance: 100.0
click at [361, 268] on ul "Custom SAM - IT" at bounding box center [388, 388] width 190 height 241
drag, startPoint x: 431, startPoint y: 177, endPoint x: 380, endPoint y: 205, distance: 58.2
click at [423, 183] on div "Admin: Click to change feature to 1 832573525 DoD Cyber Awareness Challenge Tra…" at bounding box center [504, 234] width 209 height 204
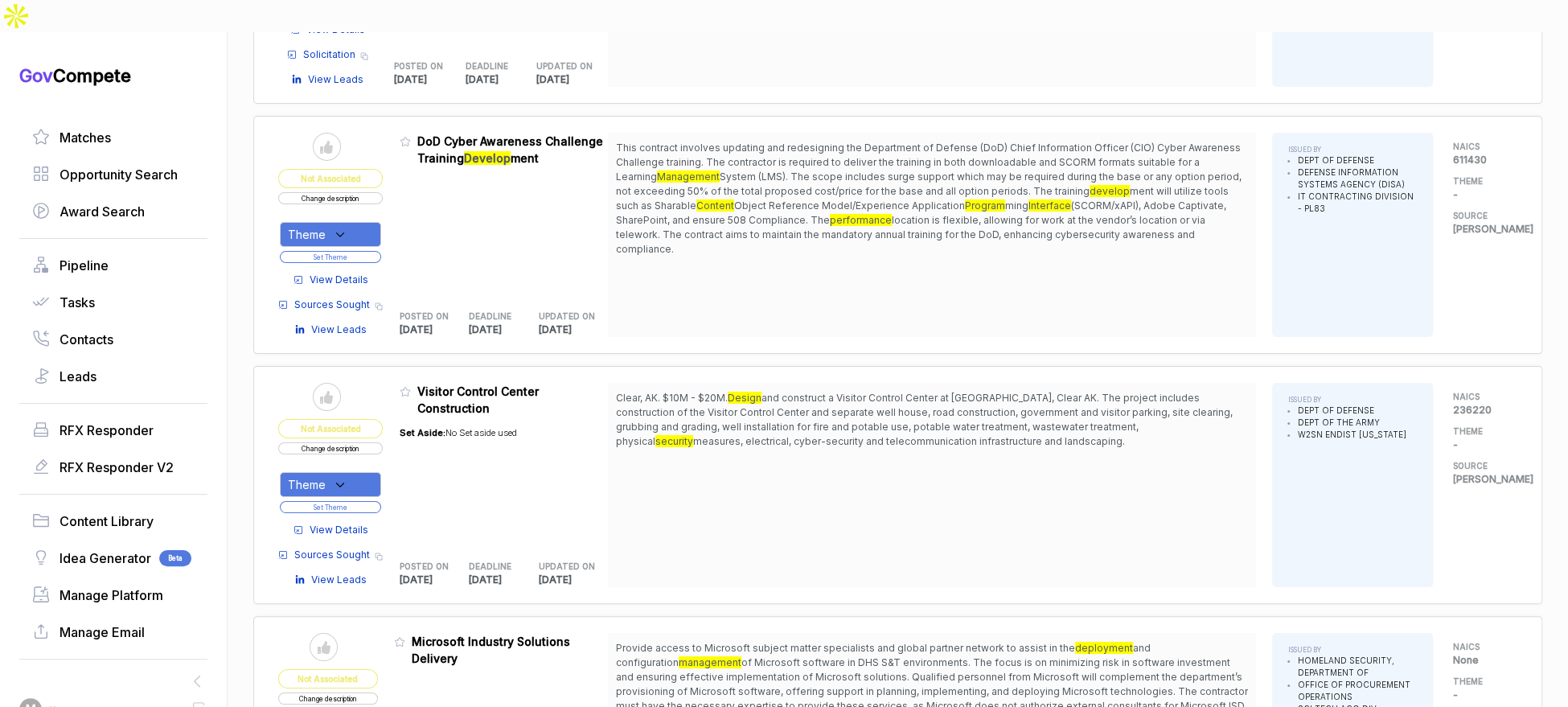
drag, startPoint x: 367, startPoint y: 188, endPoint x: 357, endPoint y: 205, distance: 19.7
click at [366, 222] on div "Theme" at bounding box center [330, 234] width 102 height 25
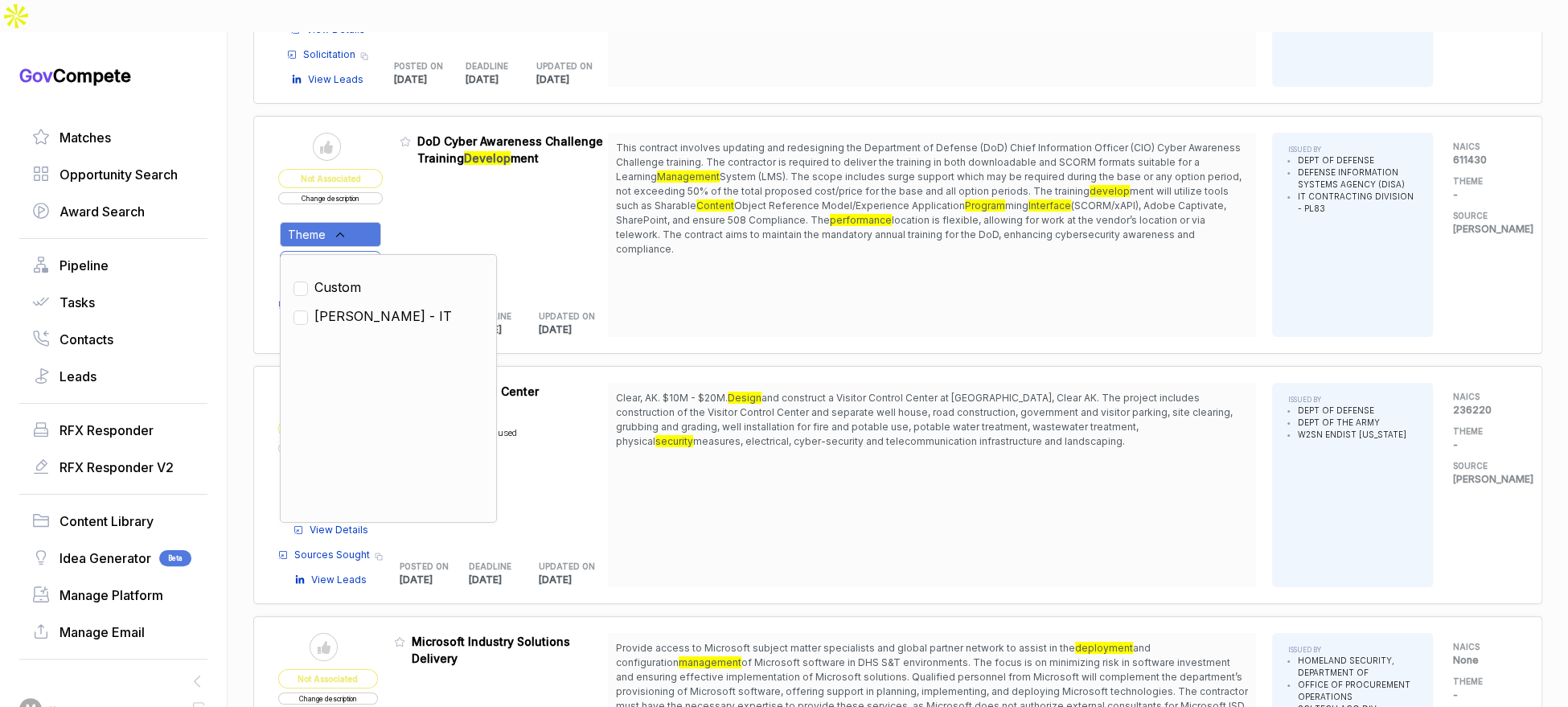
drag, startPoint x: 338, startPoint y: 269, endPoint x: 344, endPoint y: 258, distance: 12.5
click at [338, 306] on span "SAM - IT" at bounding box center [383, 316] width 137 height 20
checkbox input "true"
drag, startPoint x: 419, startPoint y: 195, endPoint x: 389, endPoint y: 212, distance: 34.5
click at [419, 195] on div "Admin: Click to change feature to 1 832573525 DoD Cyber Awareness Challenge Tra…" at bounding box center [504, 234] width 209 height 204
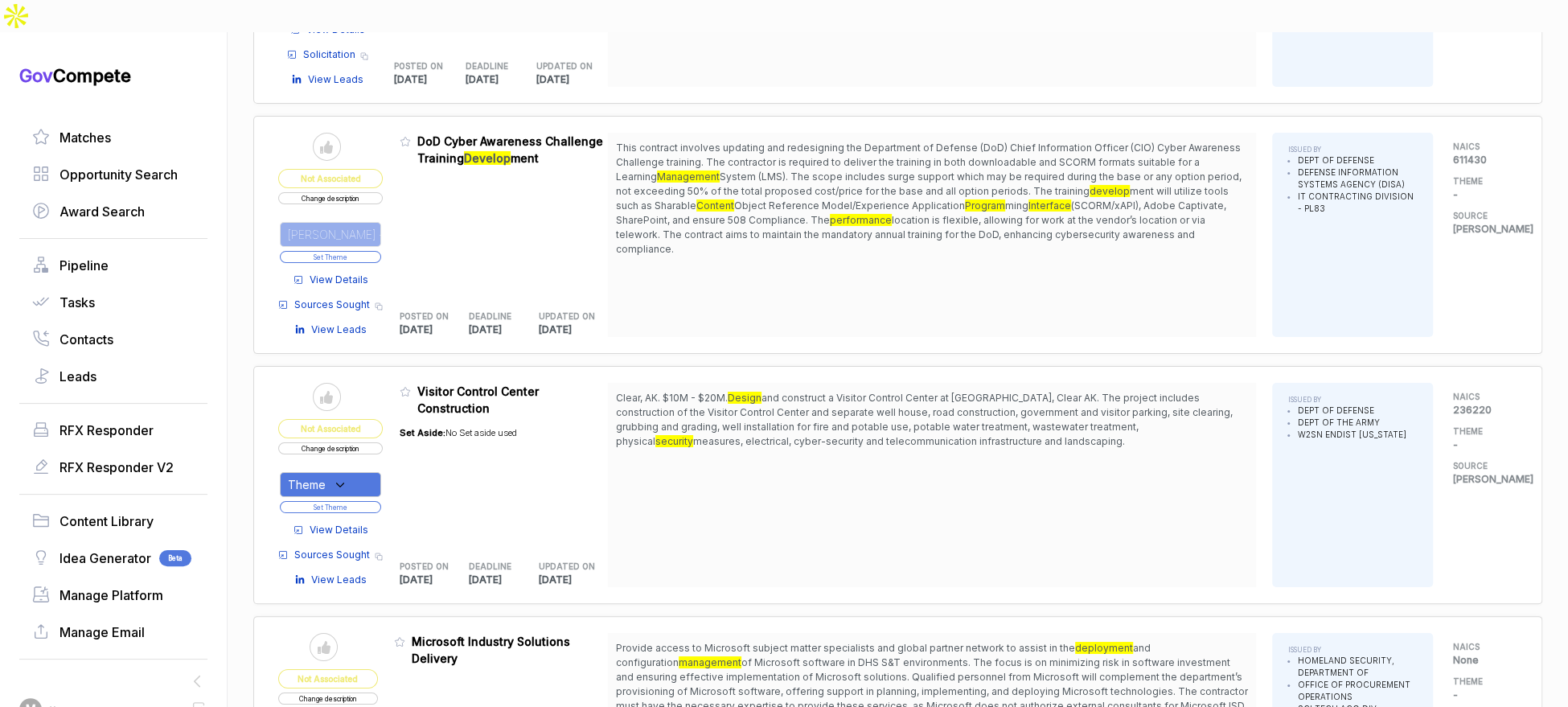
click at [378, 251] on button "Set Theme" at bounding box center [330, 257] width 102 height 12
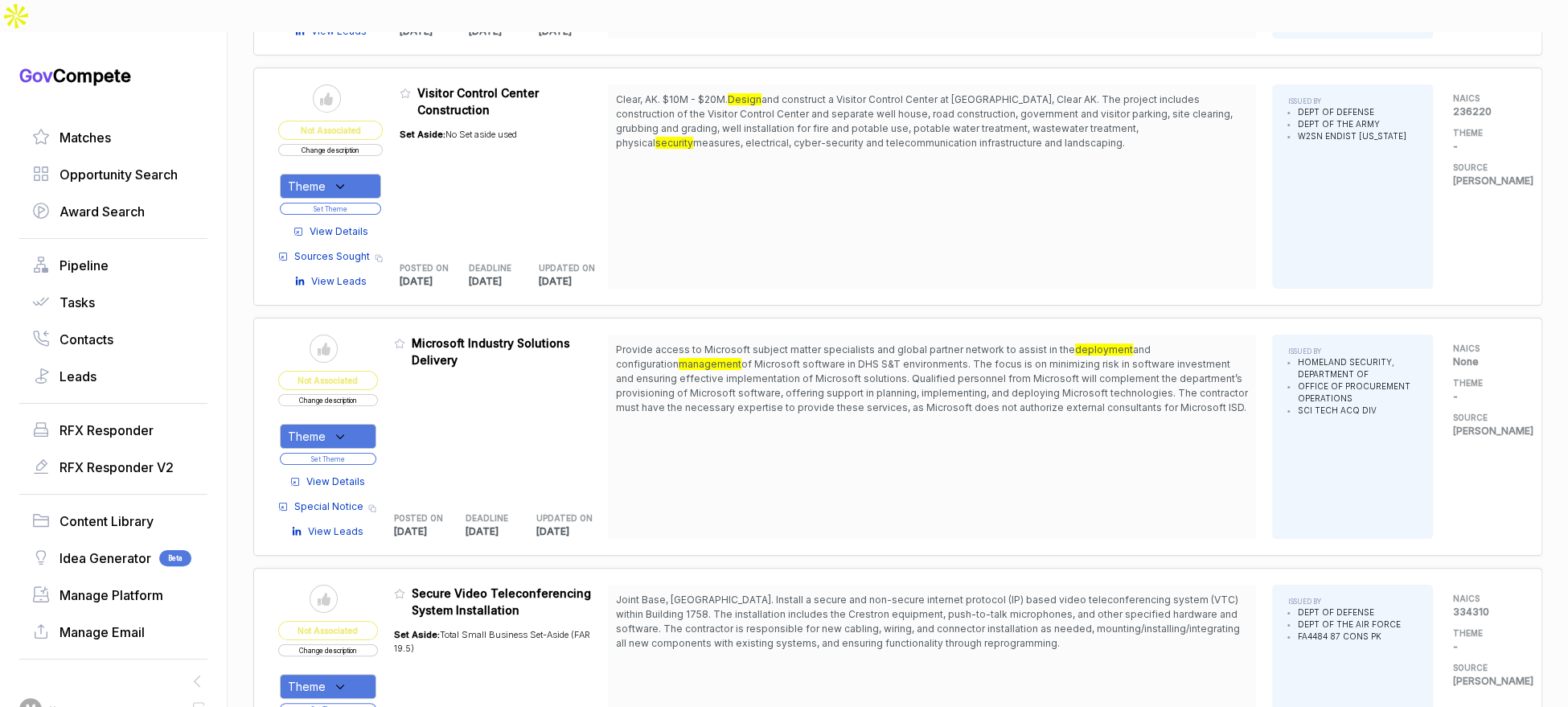
scroll to position [3851, 0]
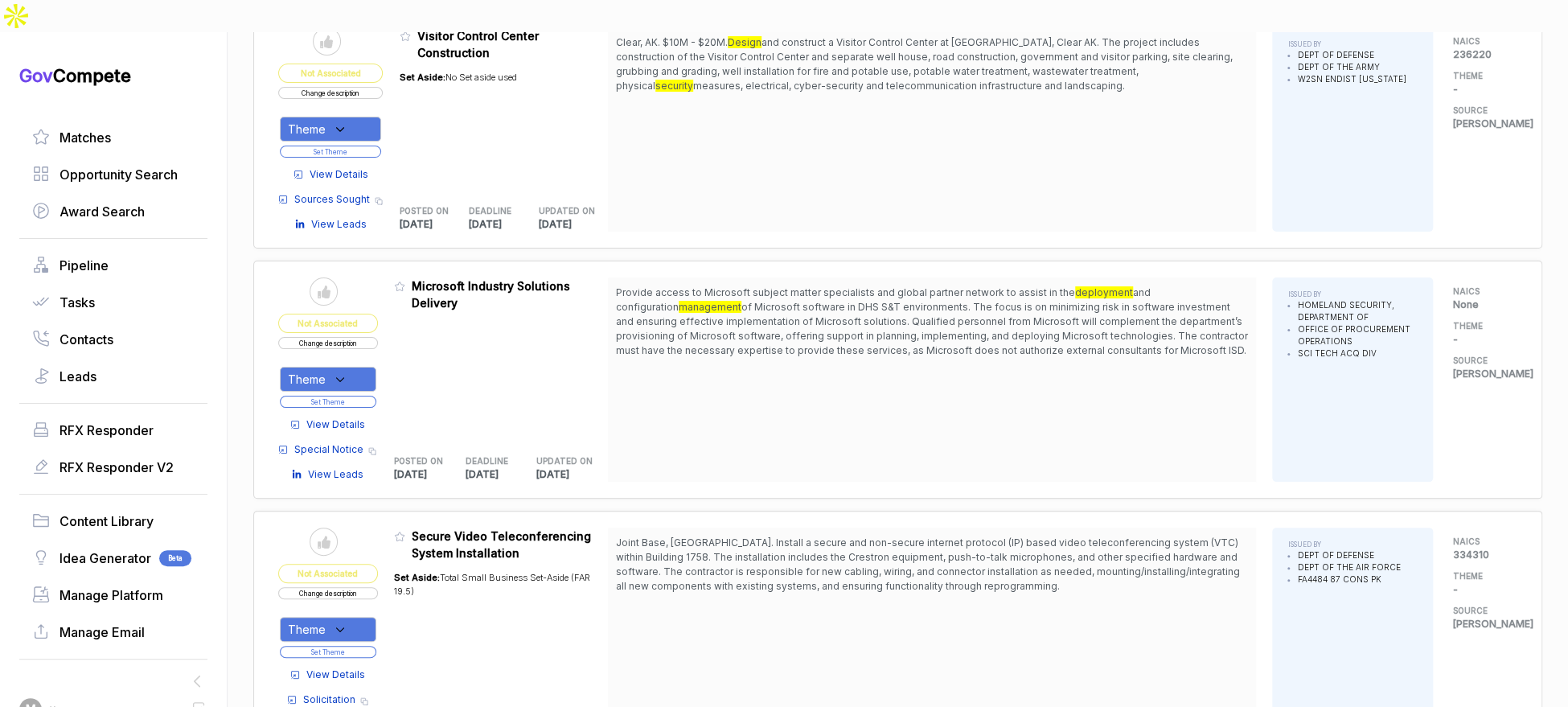
click at [362, 418] on span "View Details" at bounding box center [336, 425] width 59 height 14
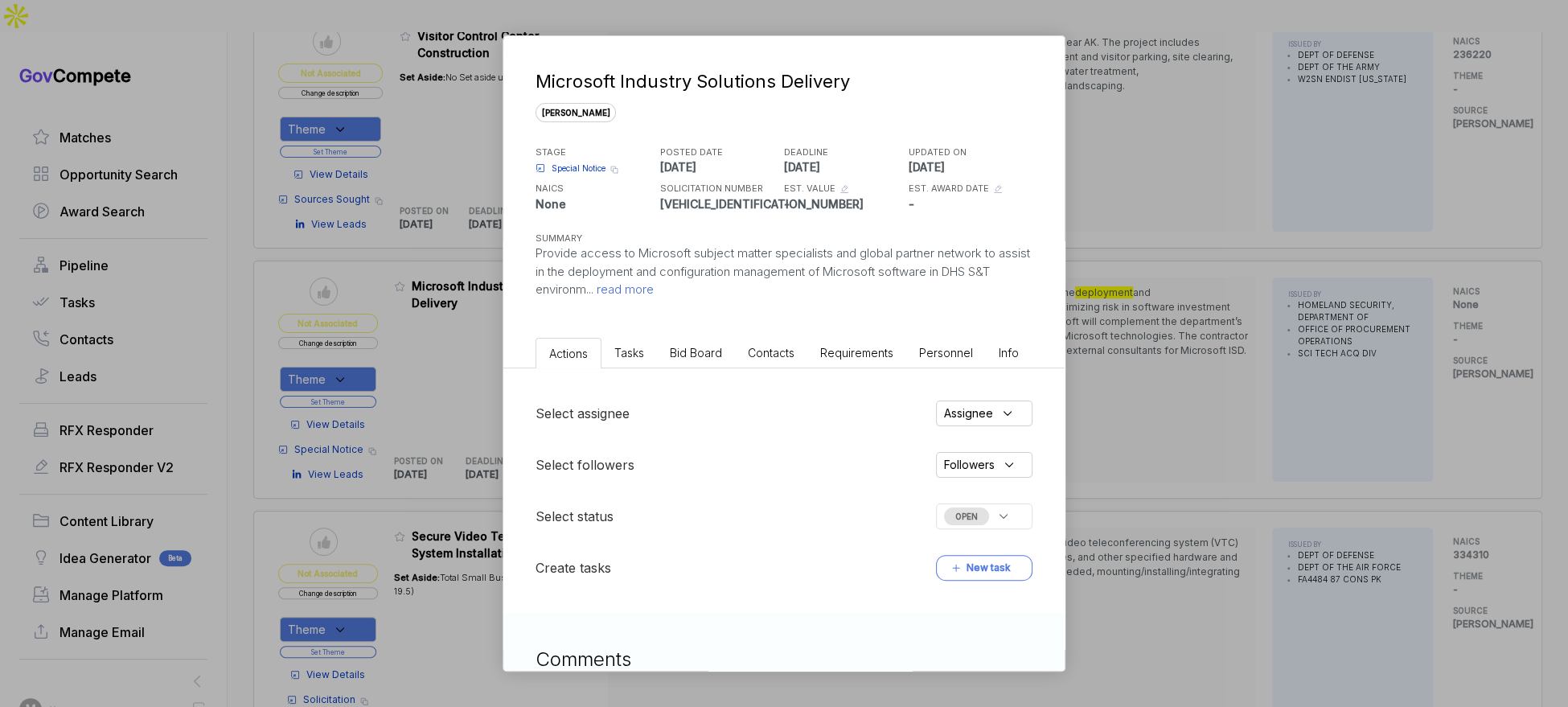
click at [696, 355] on span "Bid Board" at bounding box center [695, 352] width 53 height 13
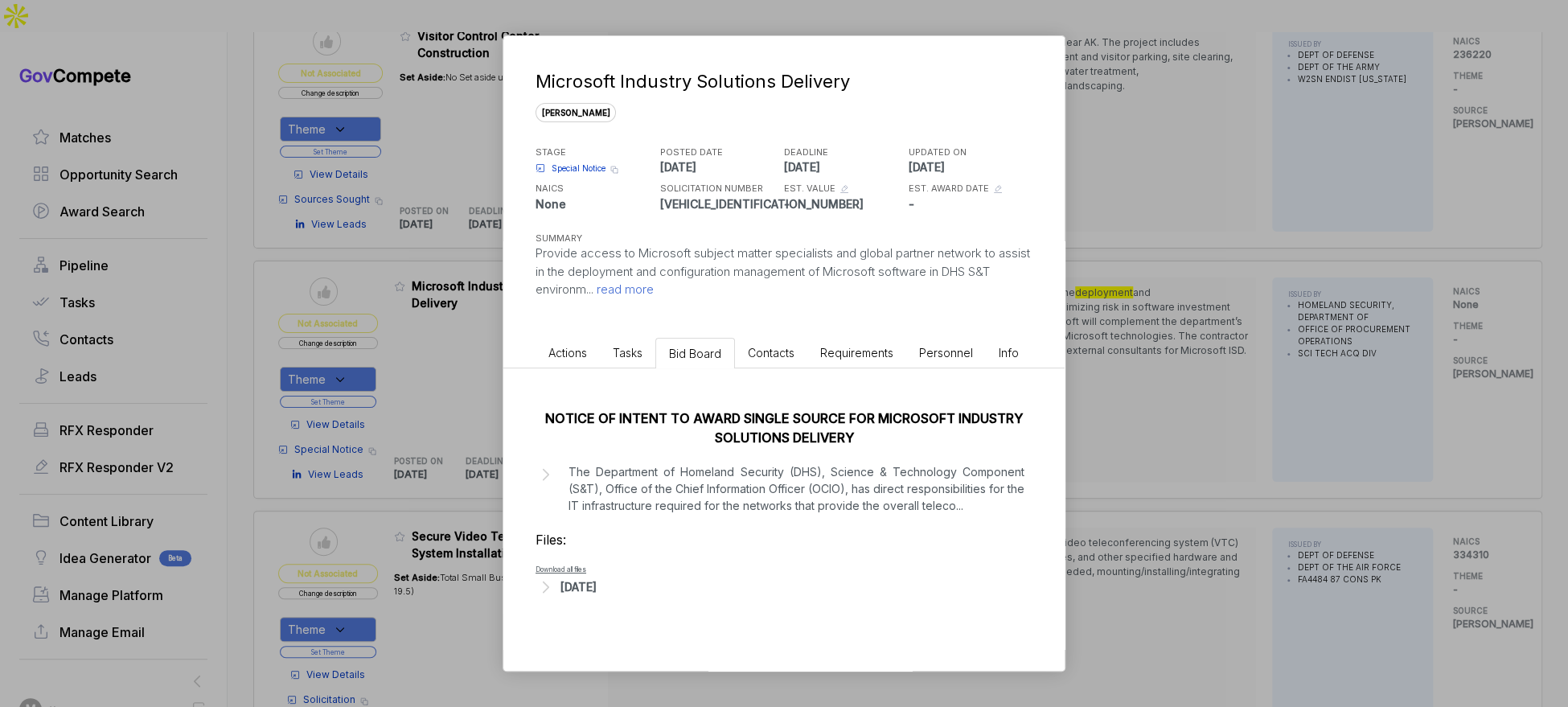
click at [1178, 426] on div "Microsoft Industry Solutions Delivery sam STAGE Special Notice Copy link POSTED…" at bounding box center [784, 354] width 1568 height 707
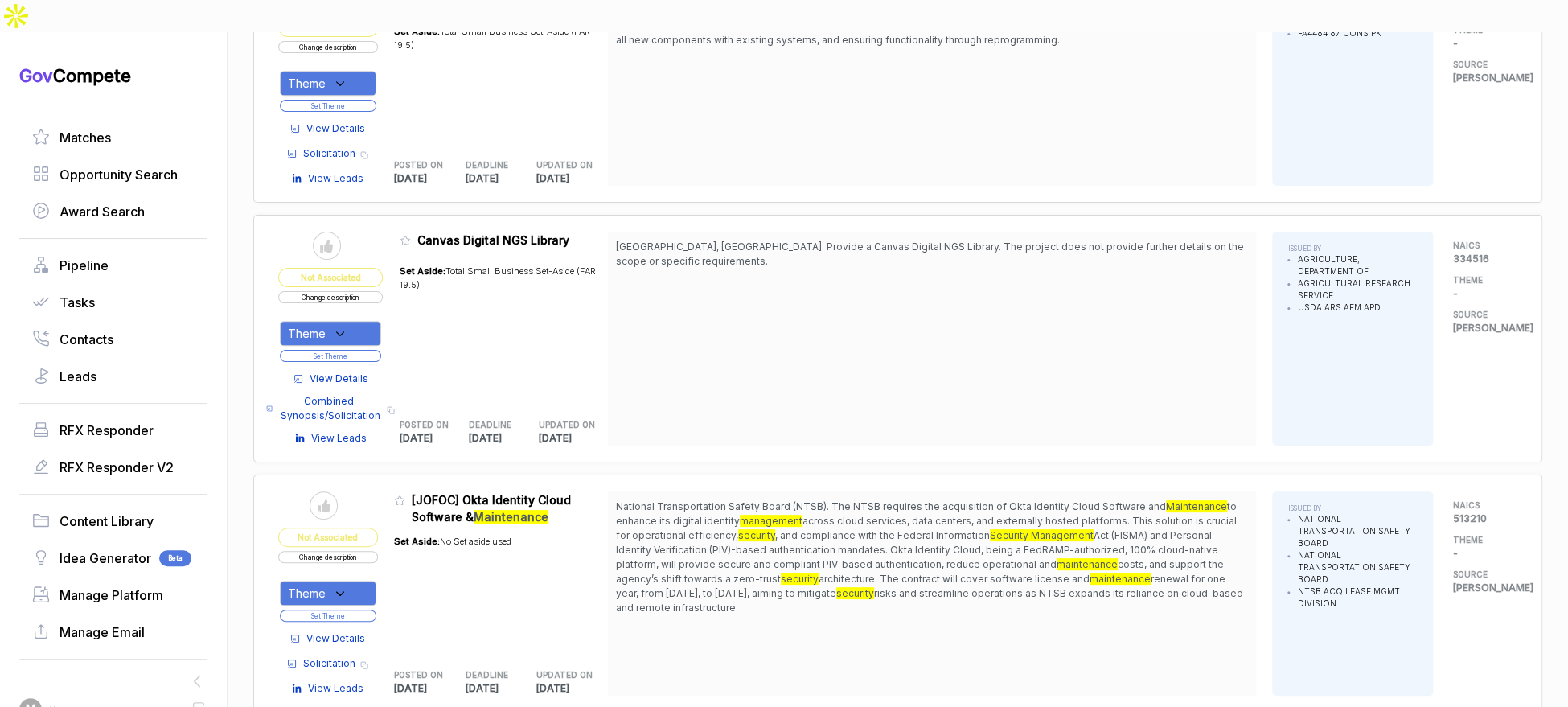
scroll to position [4398, 0]
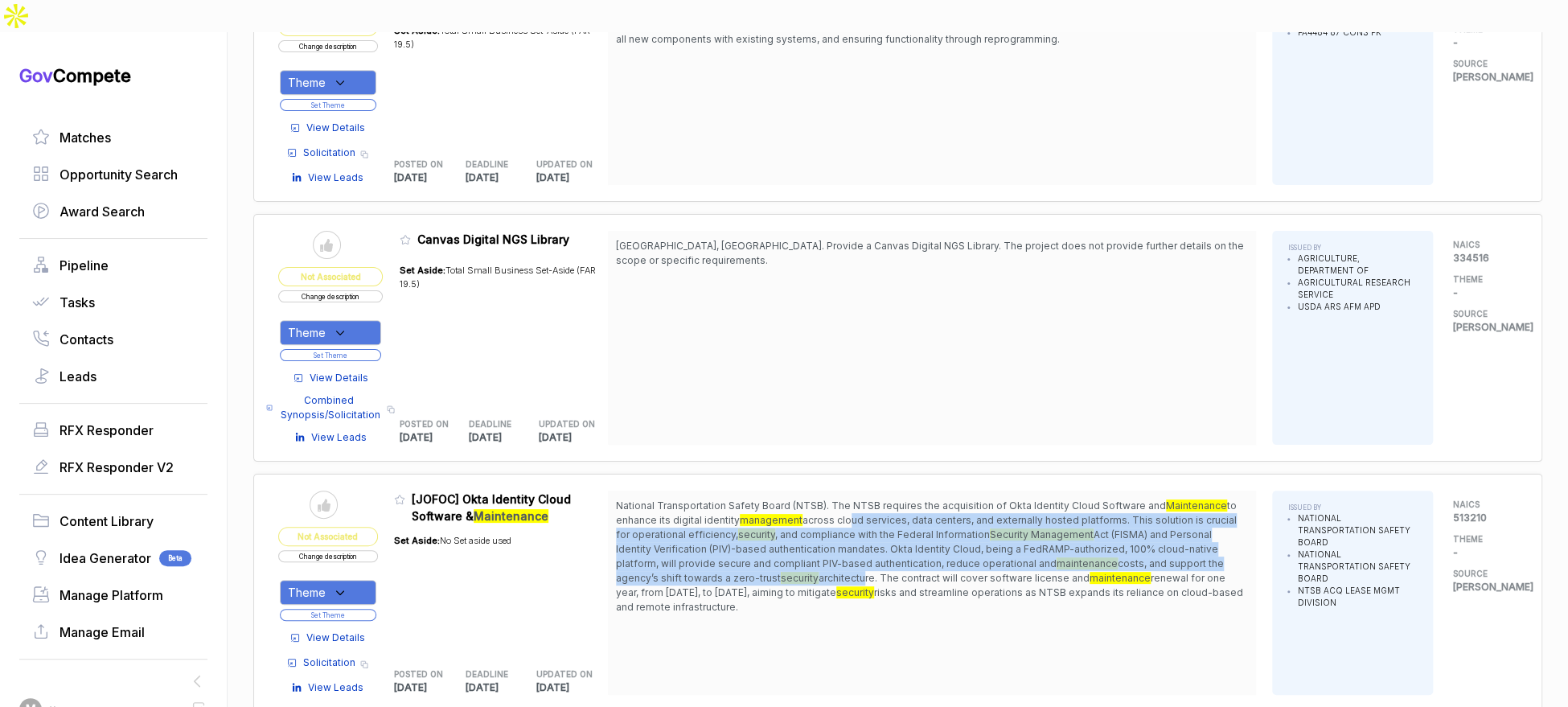
drag, startPoint x: 852, startPoint y: 474, endPoint x: 871, endPoint y: 516, distance: 46.1
click at [866, 523] on span "National Transportation Safety Board (NTSB). The NTSB requires the acquisition …" at bounding box center [932, 557] width 632 height 116
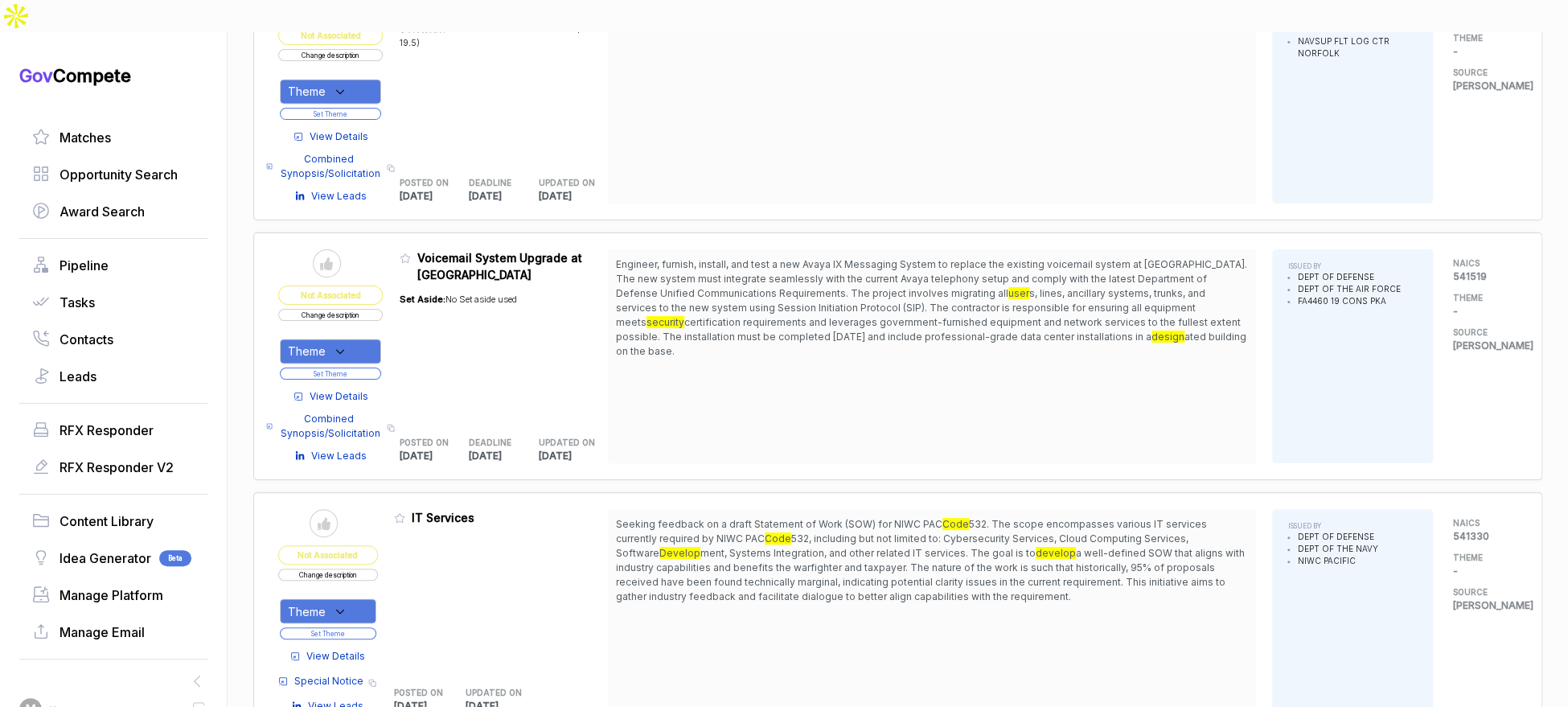
scroll to position [5400, 0]
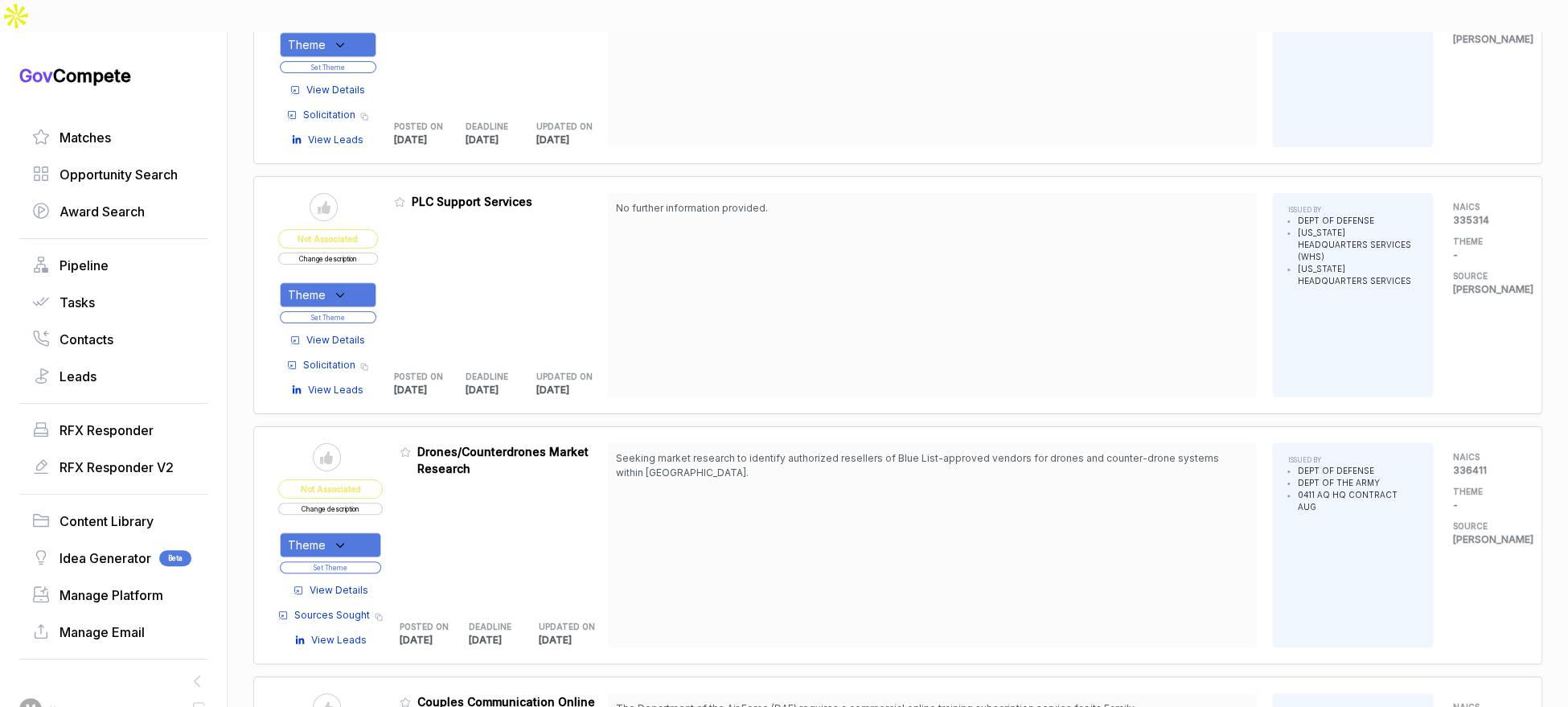
scroll to position [8477, 0]
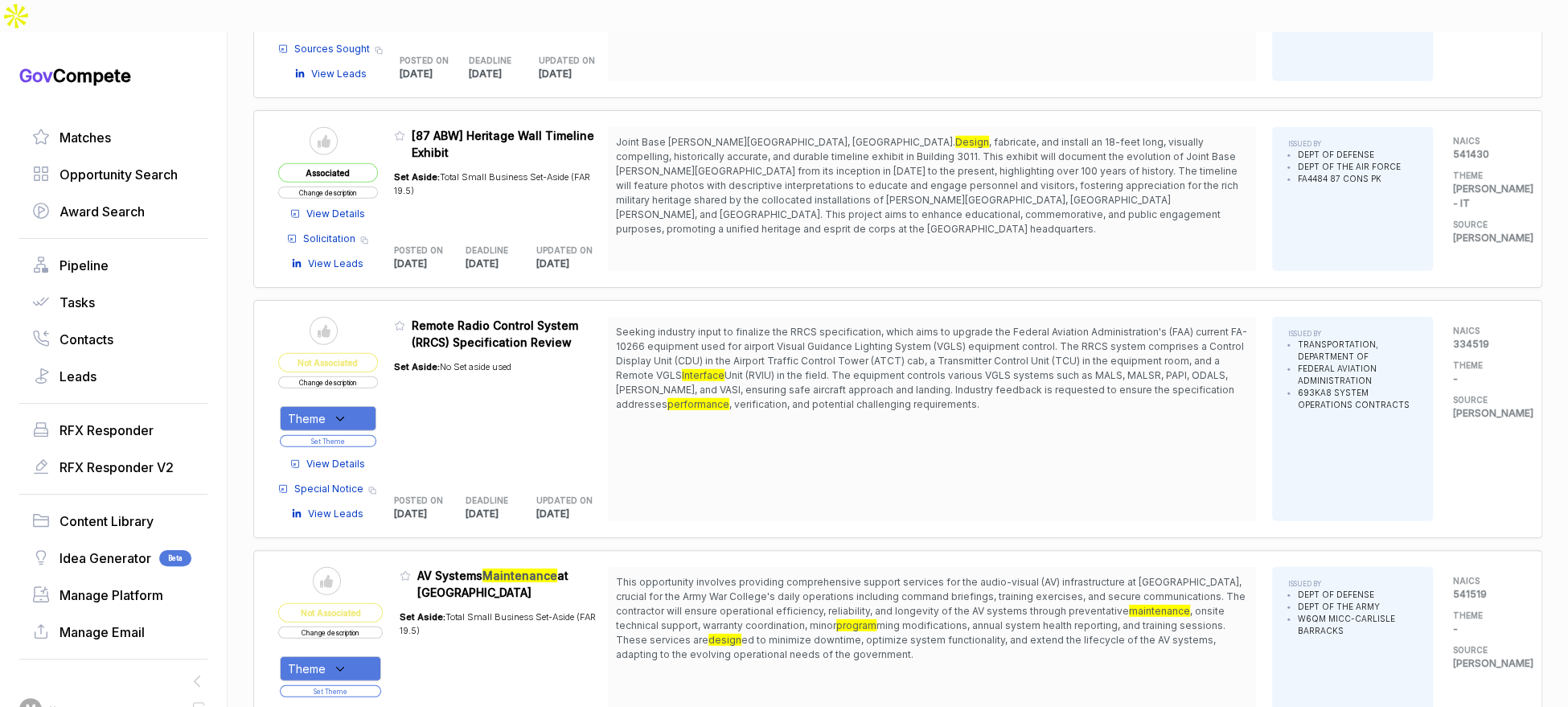
scroll to position [10483, 0]
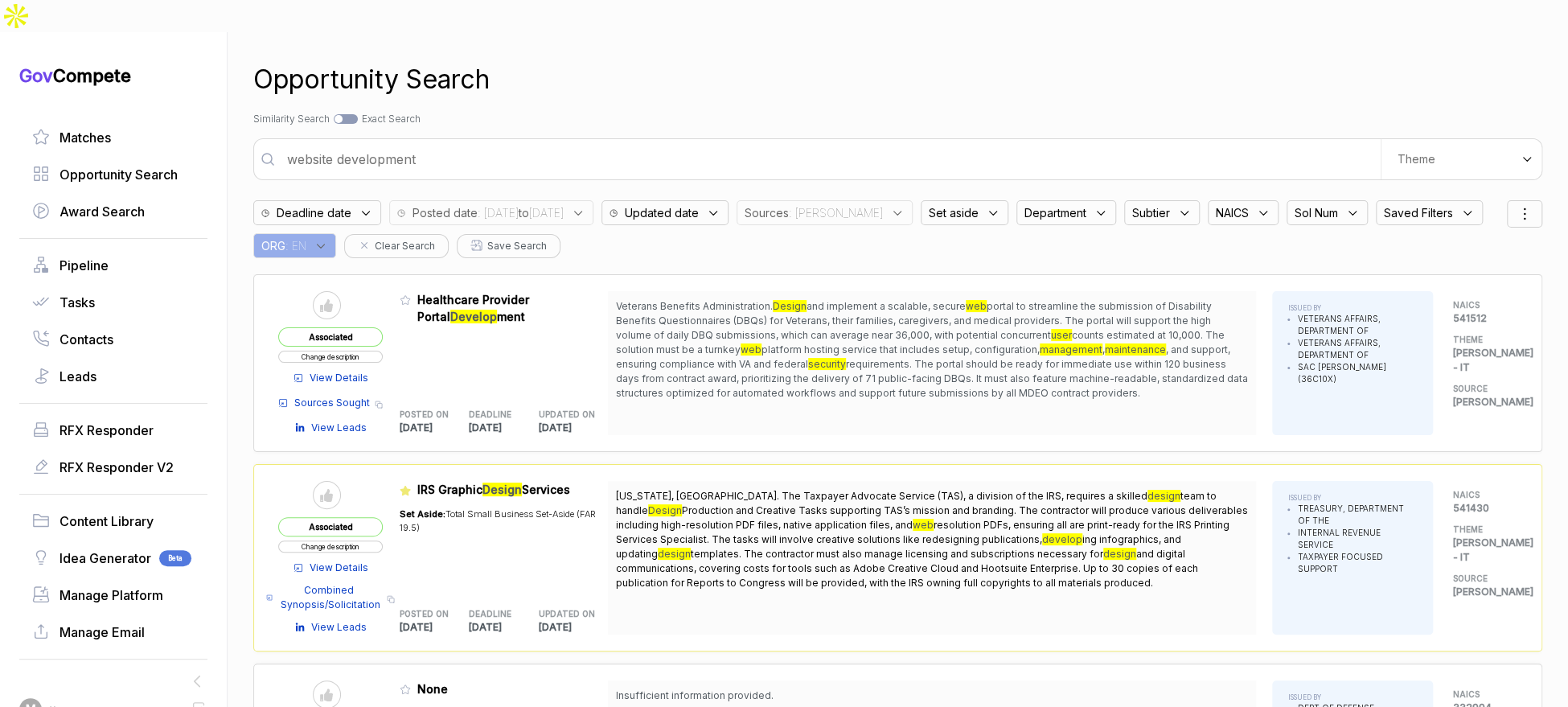
click at [735, 143] on input "website development" at bounding box center [829, 159] width 1103 height 32
type input "video and multimedia production"
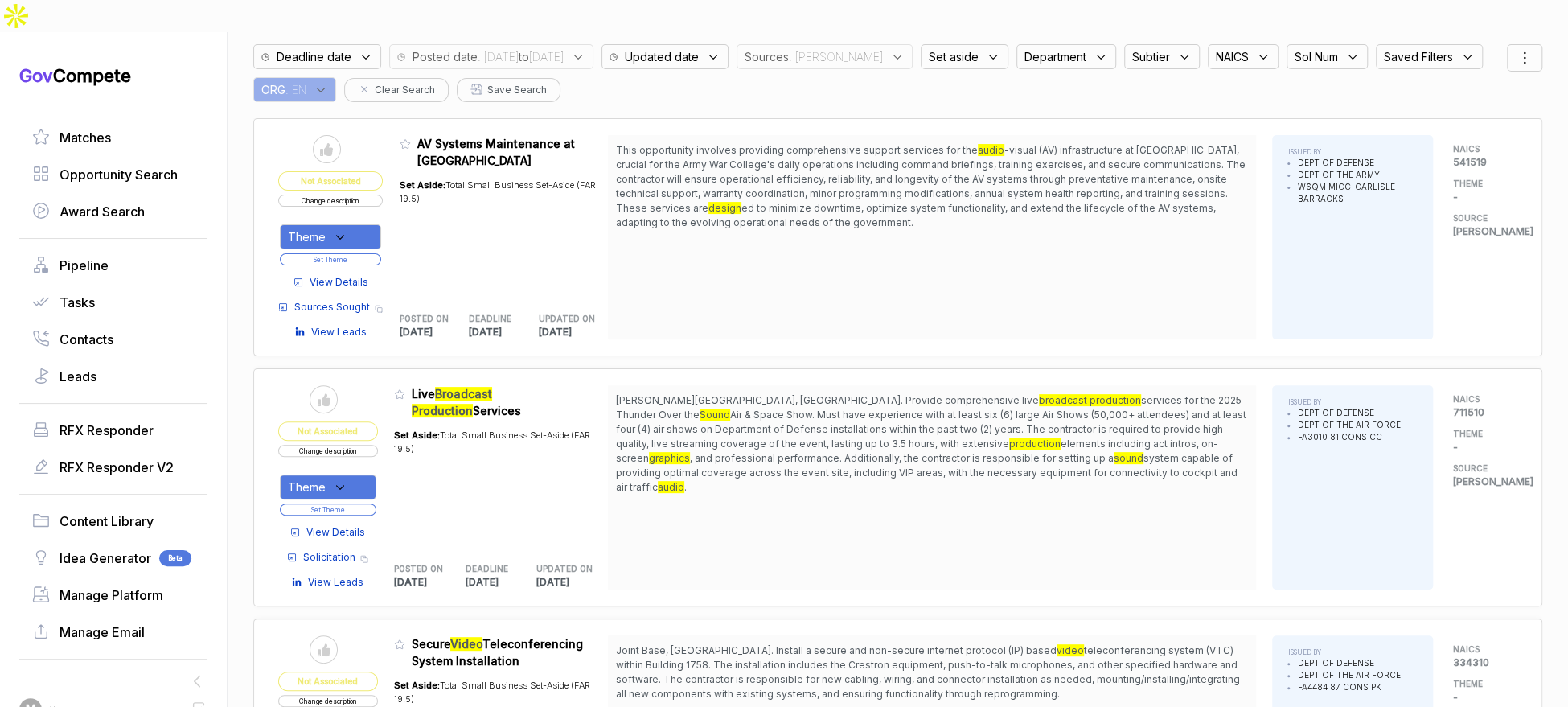
scroll to position [246, 0]
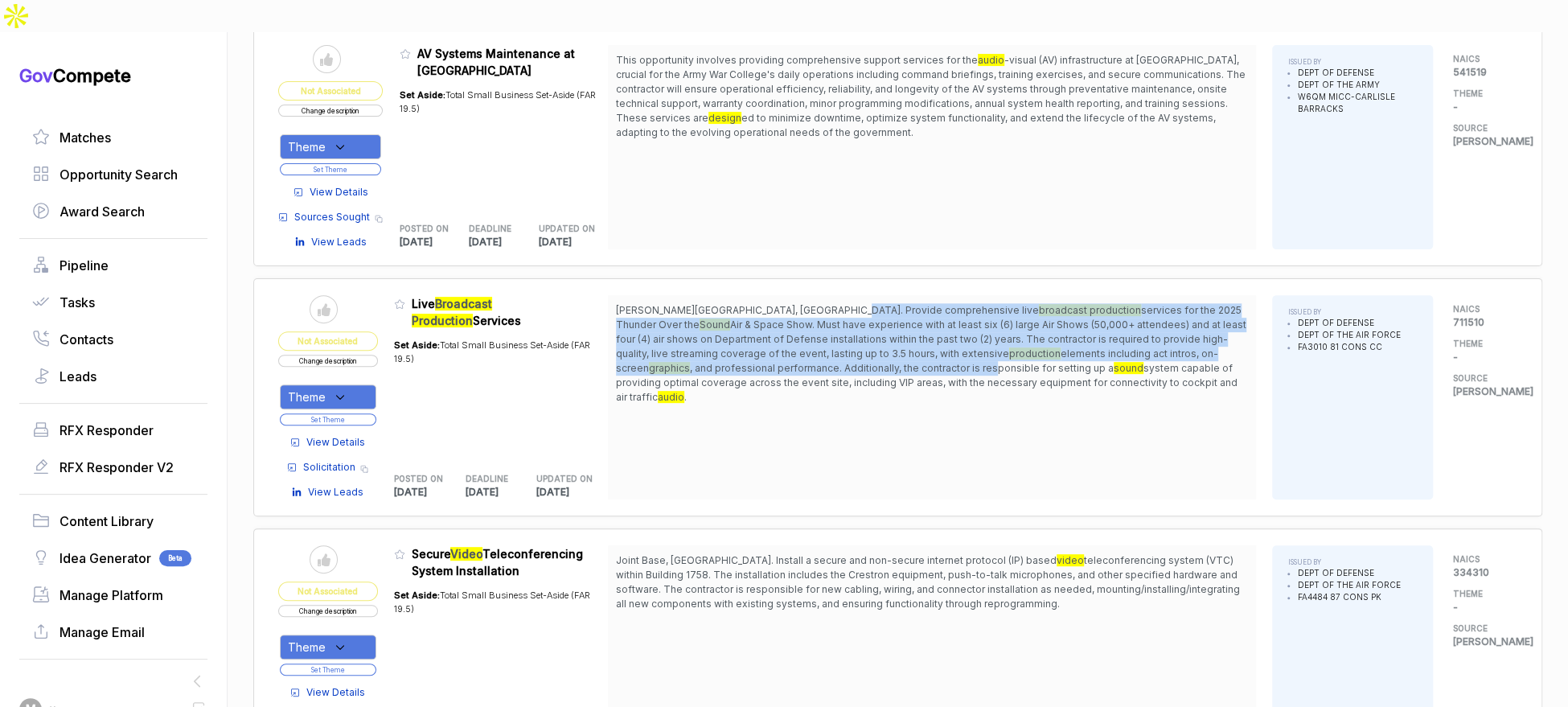
drag, startPoint x: 835, startPoint y: 271, endPoint x: 900, endPoint y: 344, distance: 97.7
click at [899, 342] on span "Keesler Air Force Base, MS. Provide comprehensive live broadcast production ser…" at bounding box center [932, 354] width 632 height 102
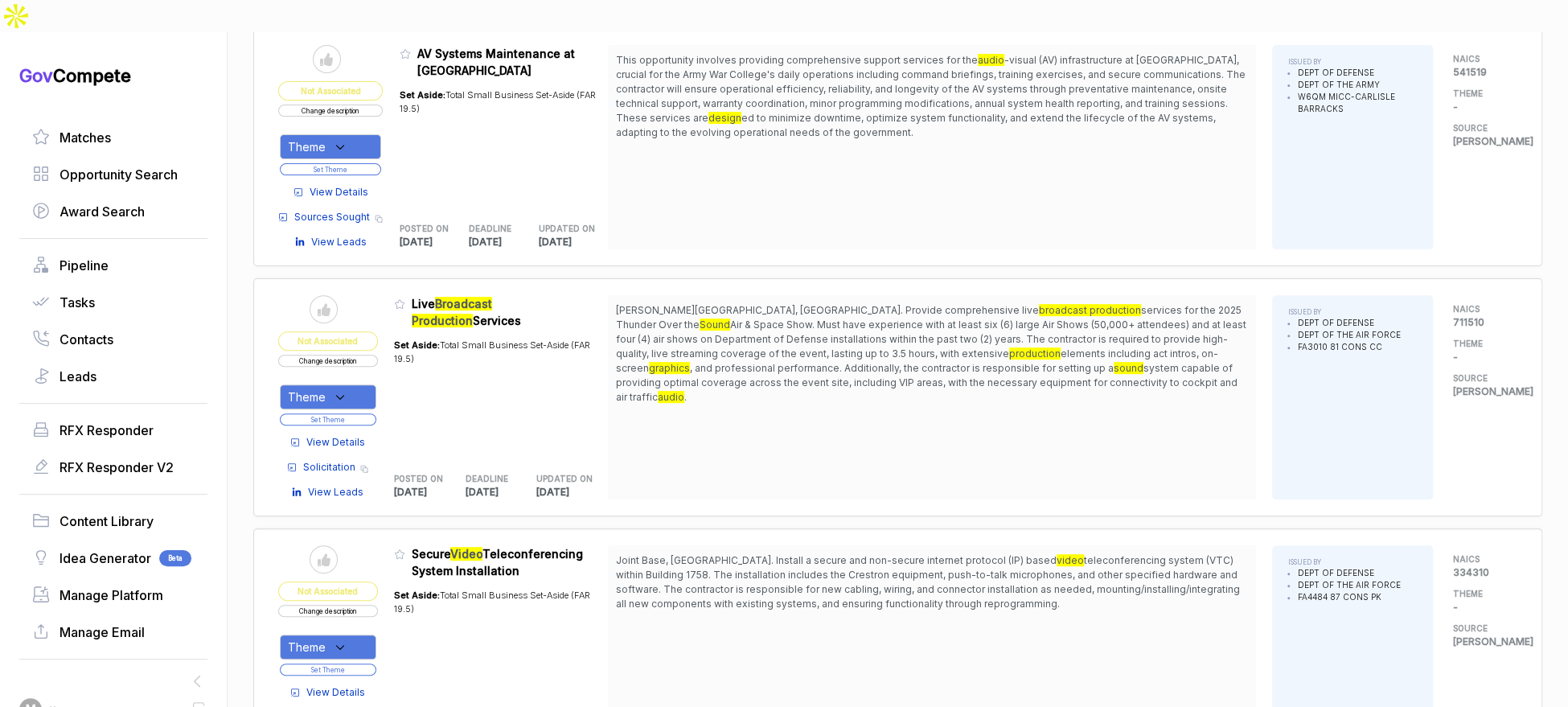
drag, startPoint x: 901, startPoint y: 345, endPoint x: 880, endPoint y: 345, distance: 21.0
click at [900, 362] on span "system capable of providing optimal coverage across the event site, including V…" at bounding box center [927, 382] width 622 height 41
click at [348, 385] on div "Theme" at bounding box center [328, 397] width 96 height 25
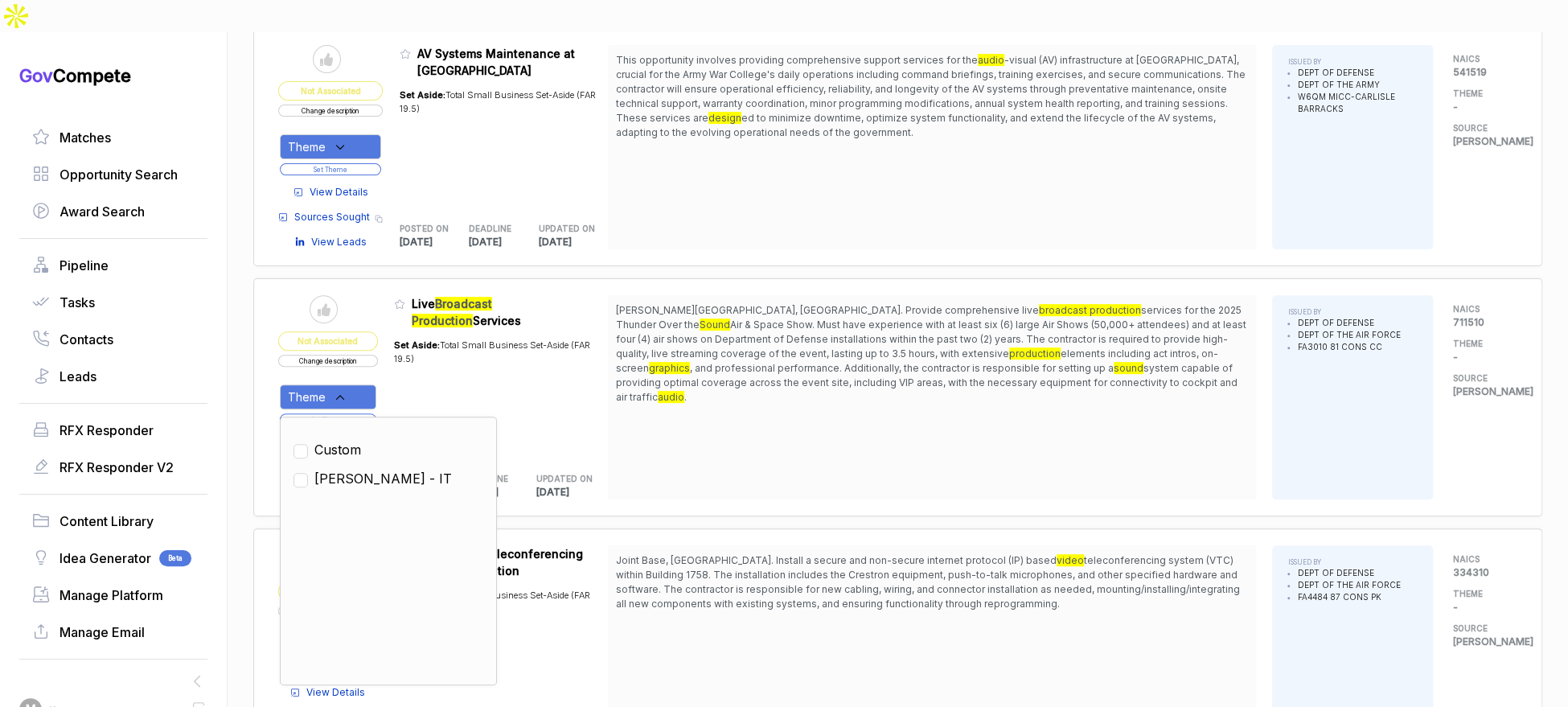
drag, startPoint x: 367, startPoint y: 441, endPoint x: 399, endPoint y: 377, distance: 71.6
click at [368, 469] on span "SAM - IT" at bounding box center [383, 479] width 137 height 20
checkbox input "true"
drag, startPoint x: 410, startPoint y: 361, endPoint x: 394, endPoint y: 375, distance: 21.3
click at [410, 362] on div "Set Aside: Total Small Business Set-Aside (FAR 19.5)" at bounding box center [501, 392] width 214 height 126
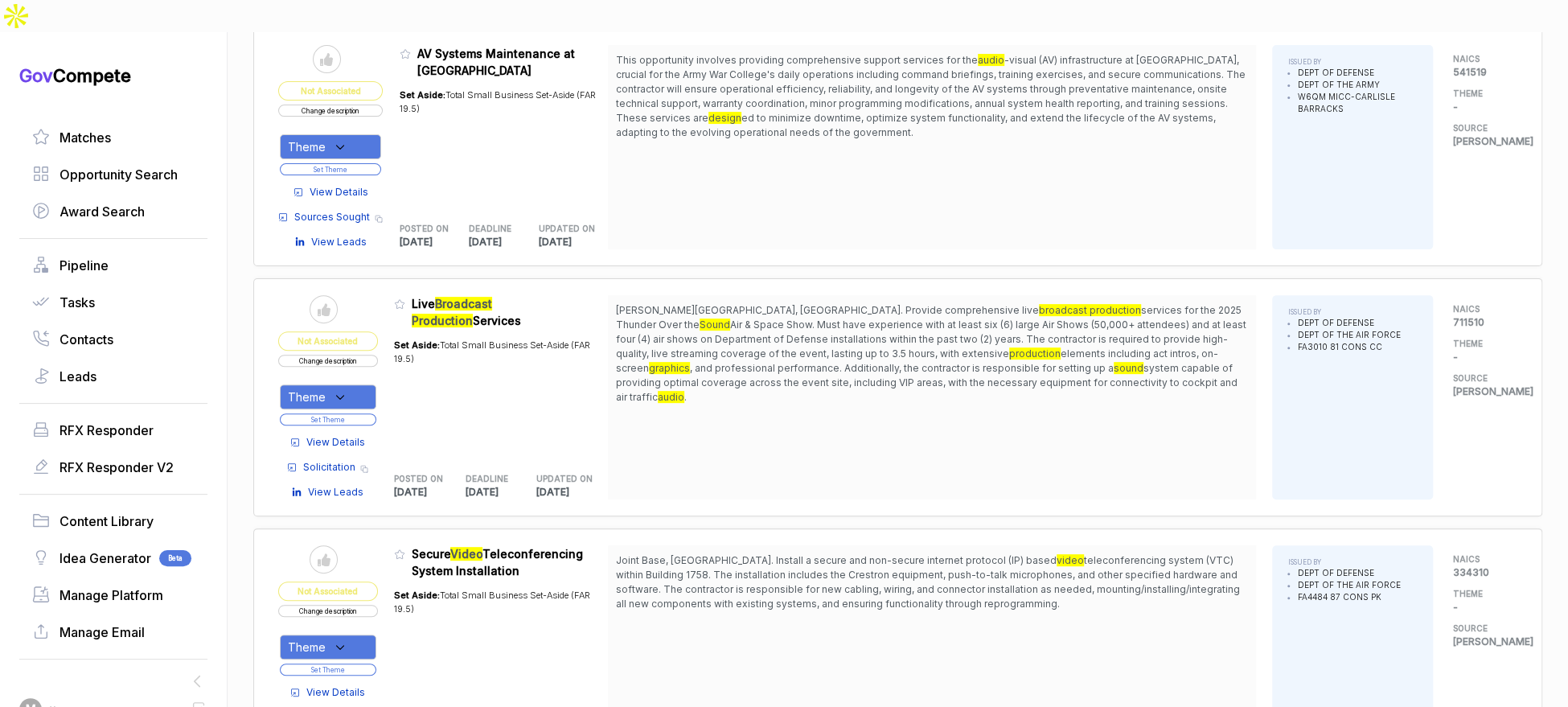
click at [376, 413] on button "Set Theme" at bounding box center [328, 419] width 96 height 12
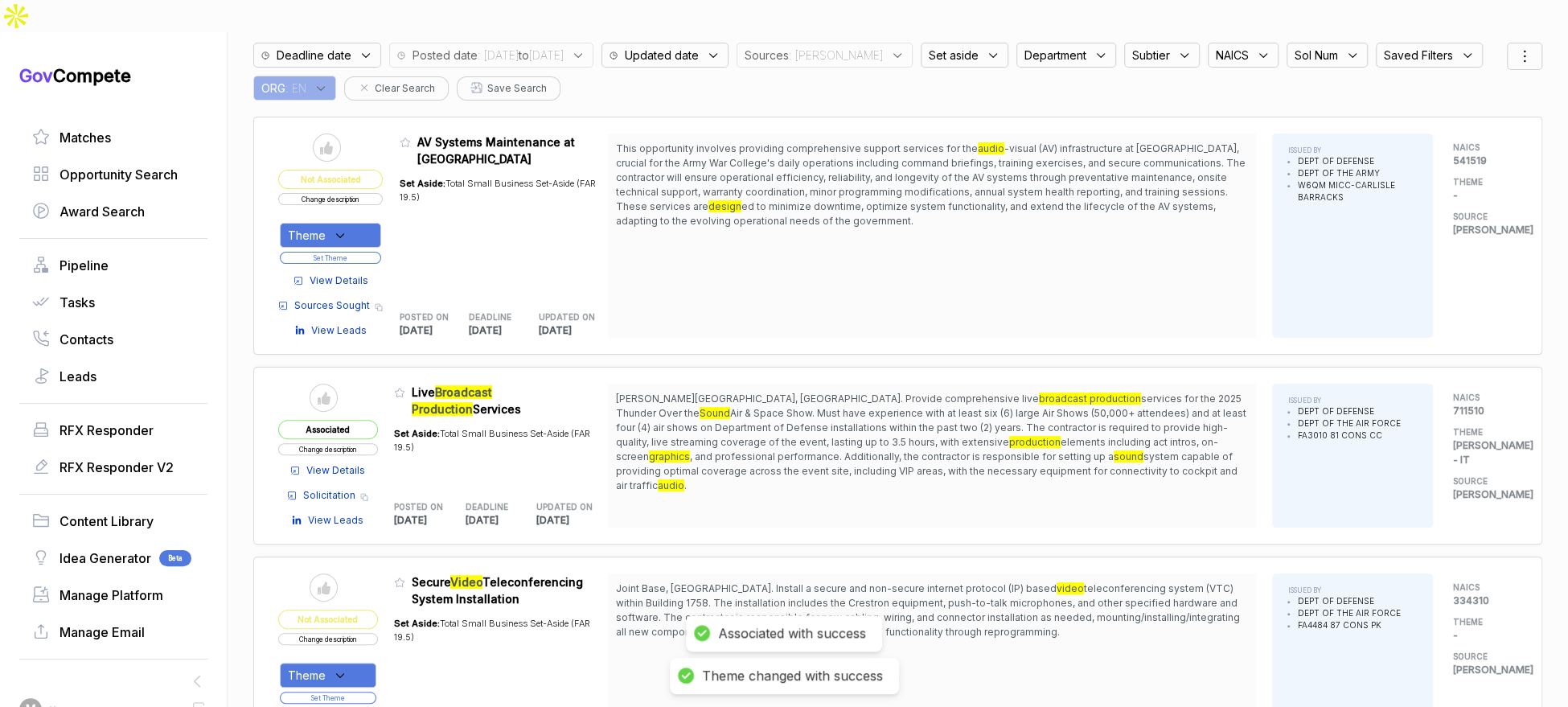
scroll to position [156, 0]
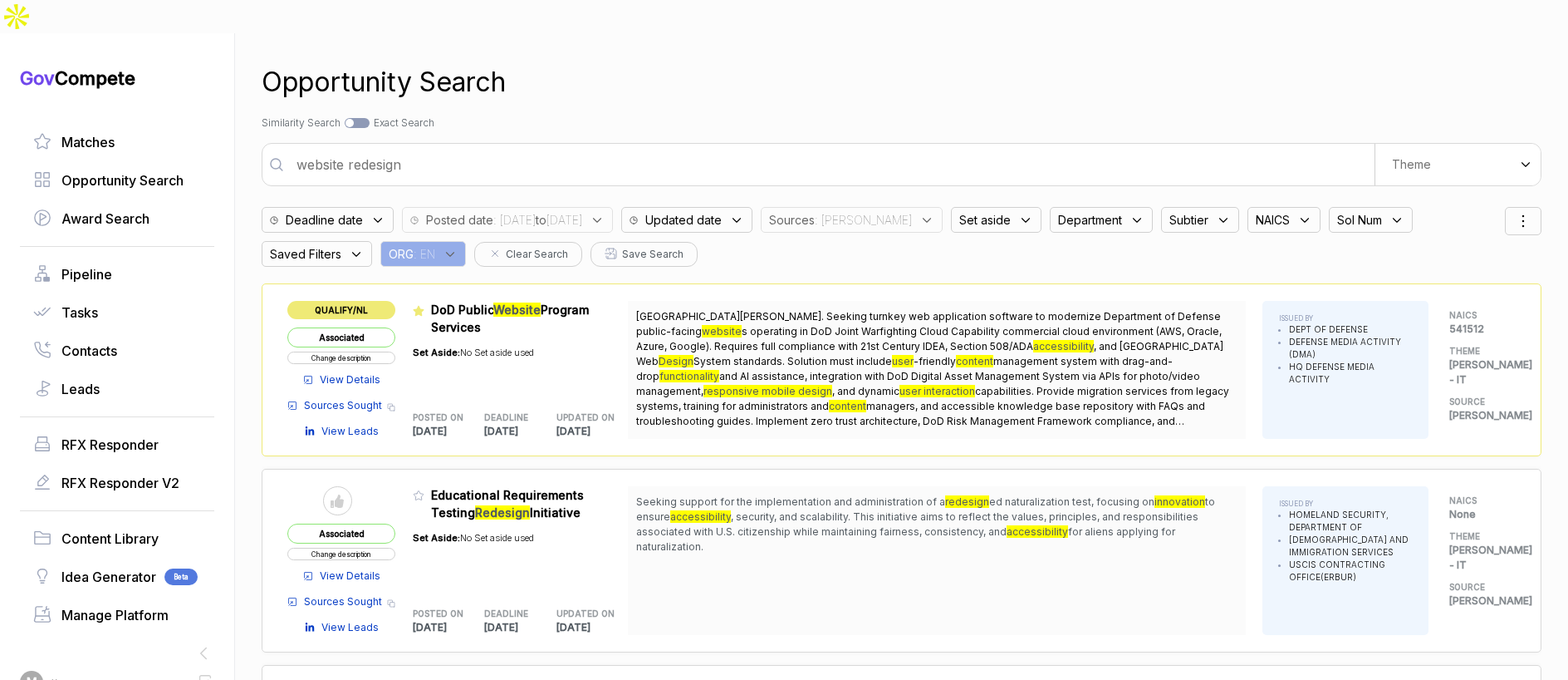
scroll to position [24, 0]
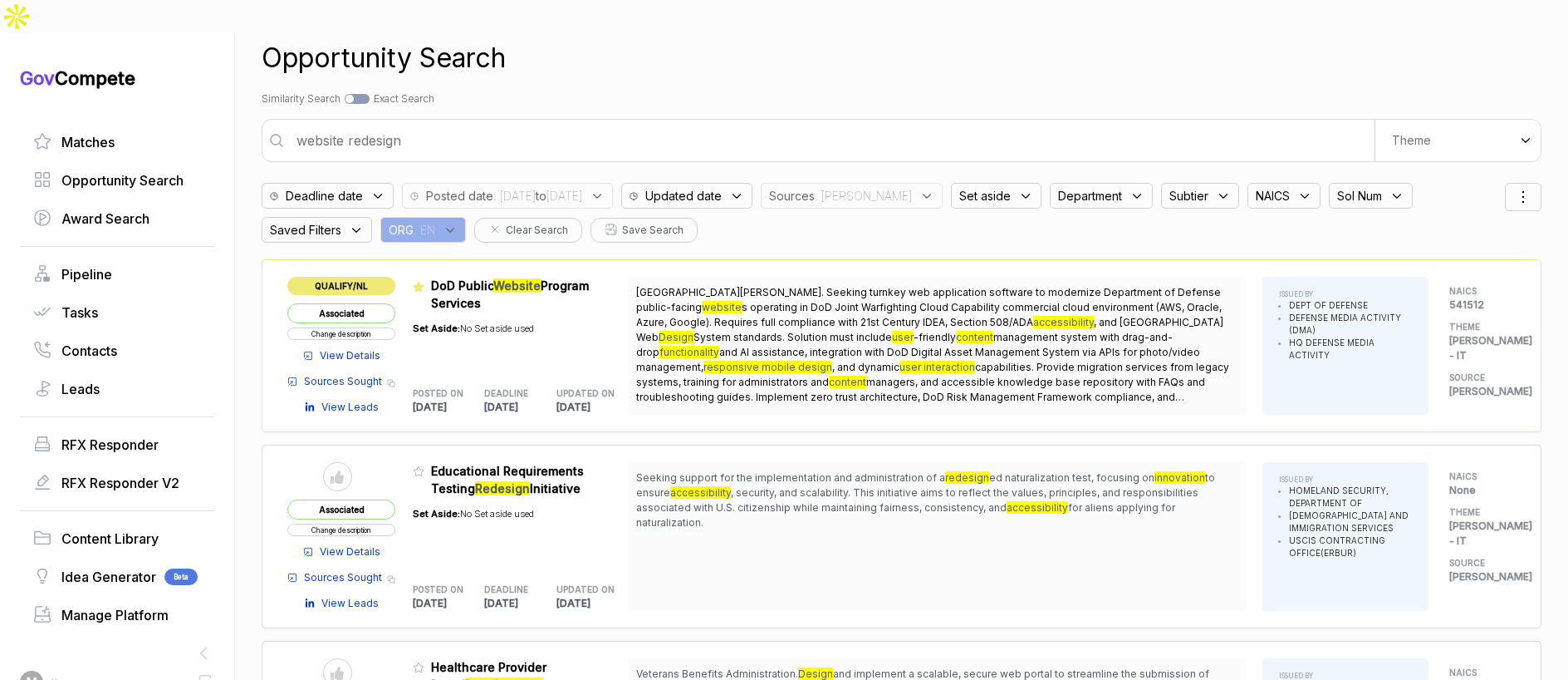
click at [508, 124] on input "website redesign" at bounding box center [830, 141] width 1088 height 33
click at [509, 124] on input "website redesign" at bounding box center [830, 141] width 1088 height 33
click at [905, 183] on div "Sources : sam" at bounding box center [852, 196] width 182 height 26
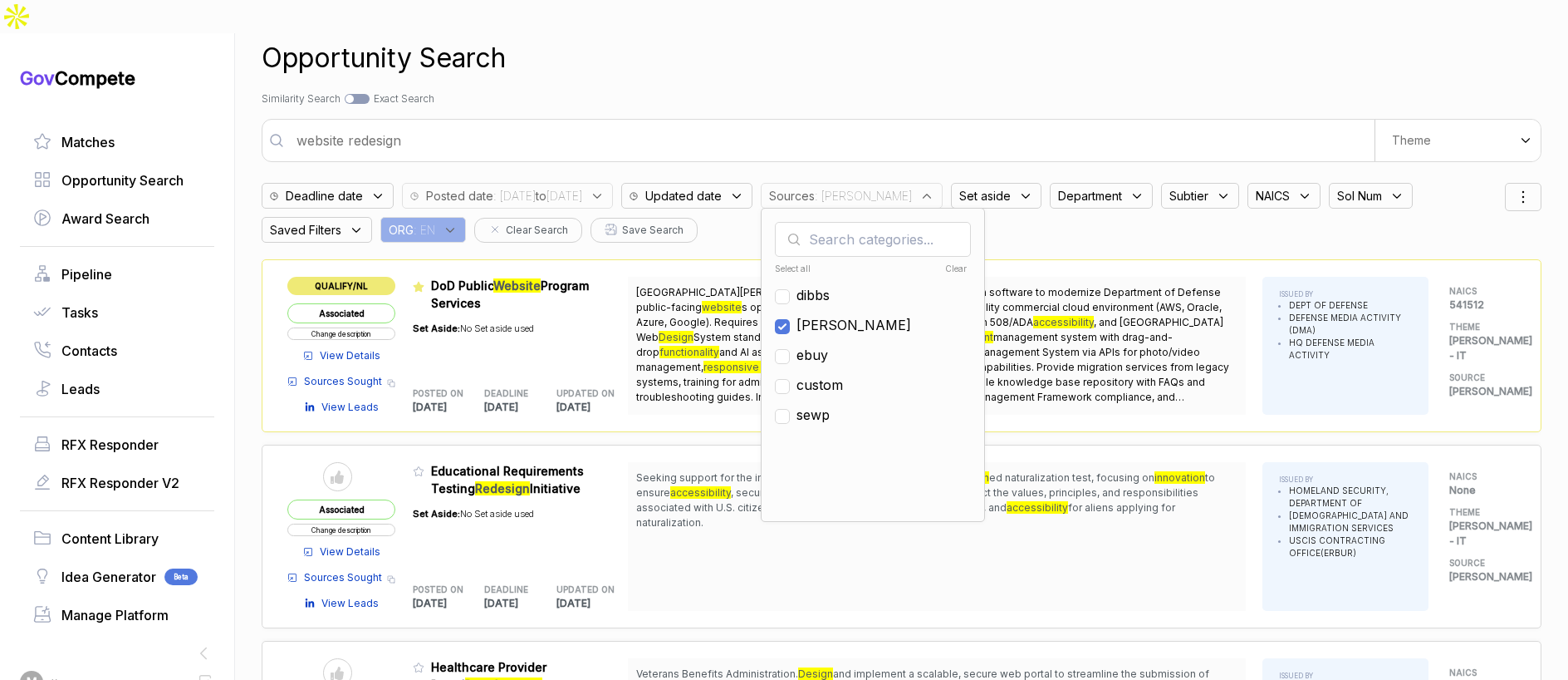
click at [859, 315] on span "[PERSON_NAME]" at bounding box center [853, 325] width 115 height 20
checkbox input "false"
click at [828, 345] on span "ebuy" at bounding box center [812, 355] width 31 height 20
checkbox input "true"
drag, startPoint x: 921, startPoint y: 72, endPoint x: 980, endPoint y: 68, distance: 59.1
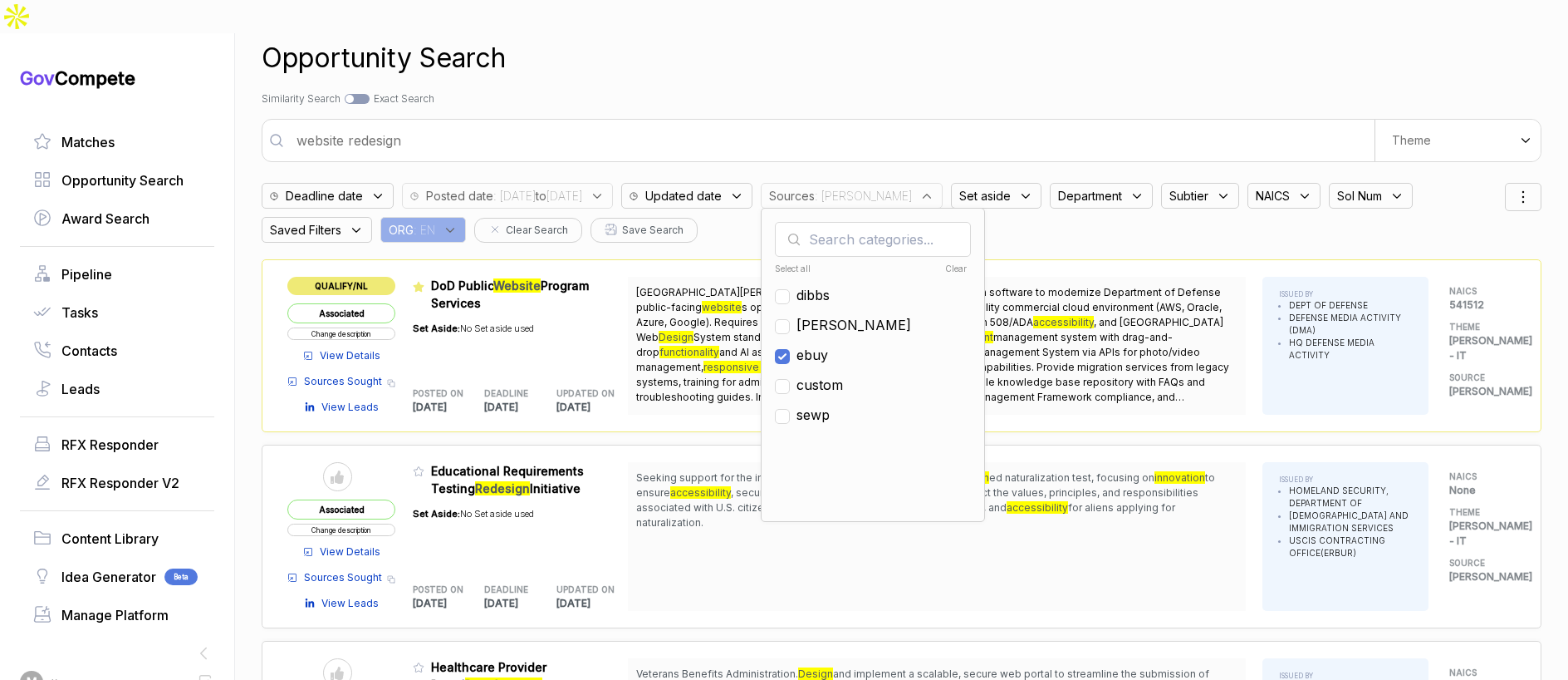
click at [921, 91] on div "Search by Topic Relevance Similarity Search Search by Exact Keyword Match Exact…" at bounding box center [901, 98] width 1280 height 15
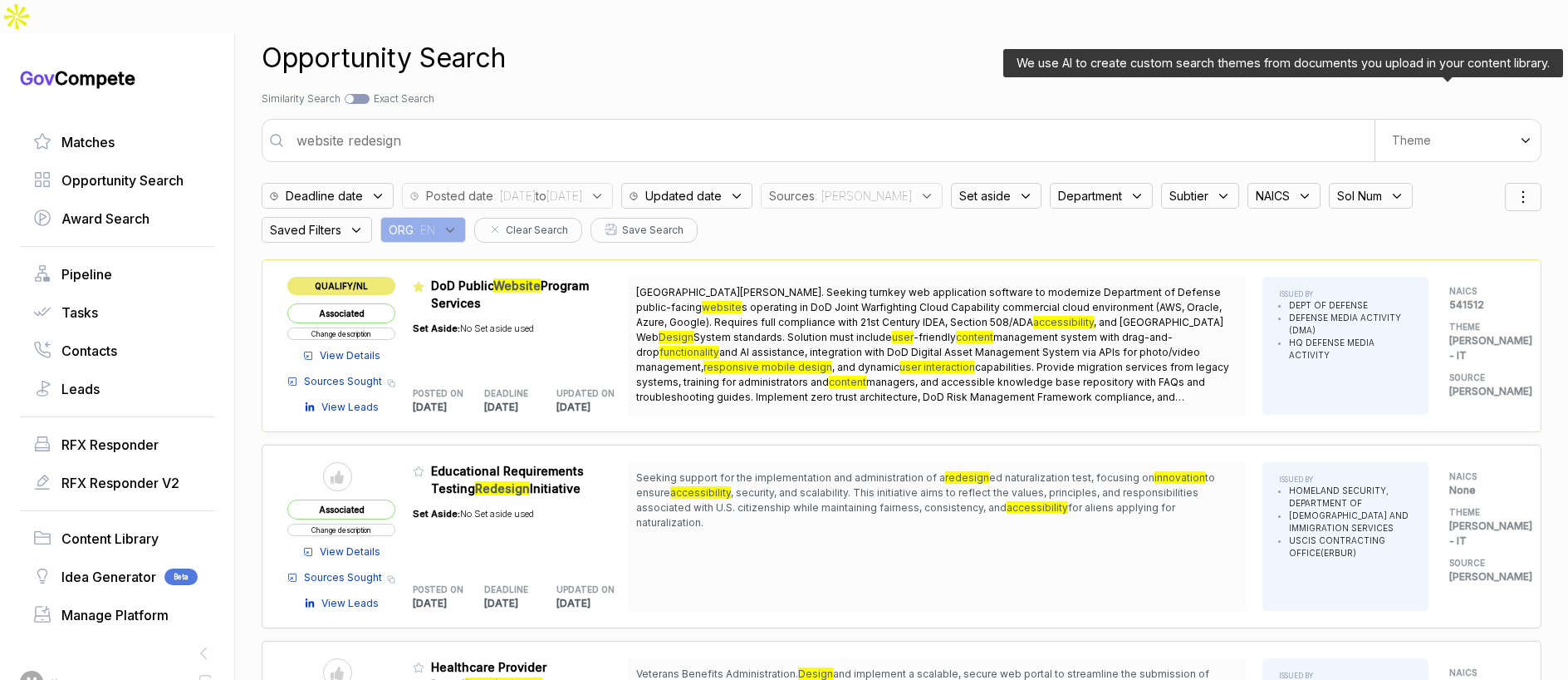
click at [1385, 120] on div "Theme" at bounding box center [1458, 140] width 166 height 41
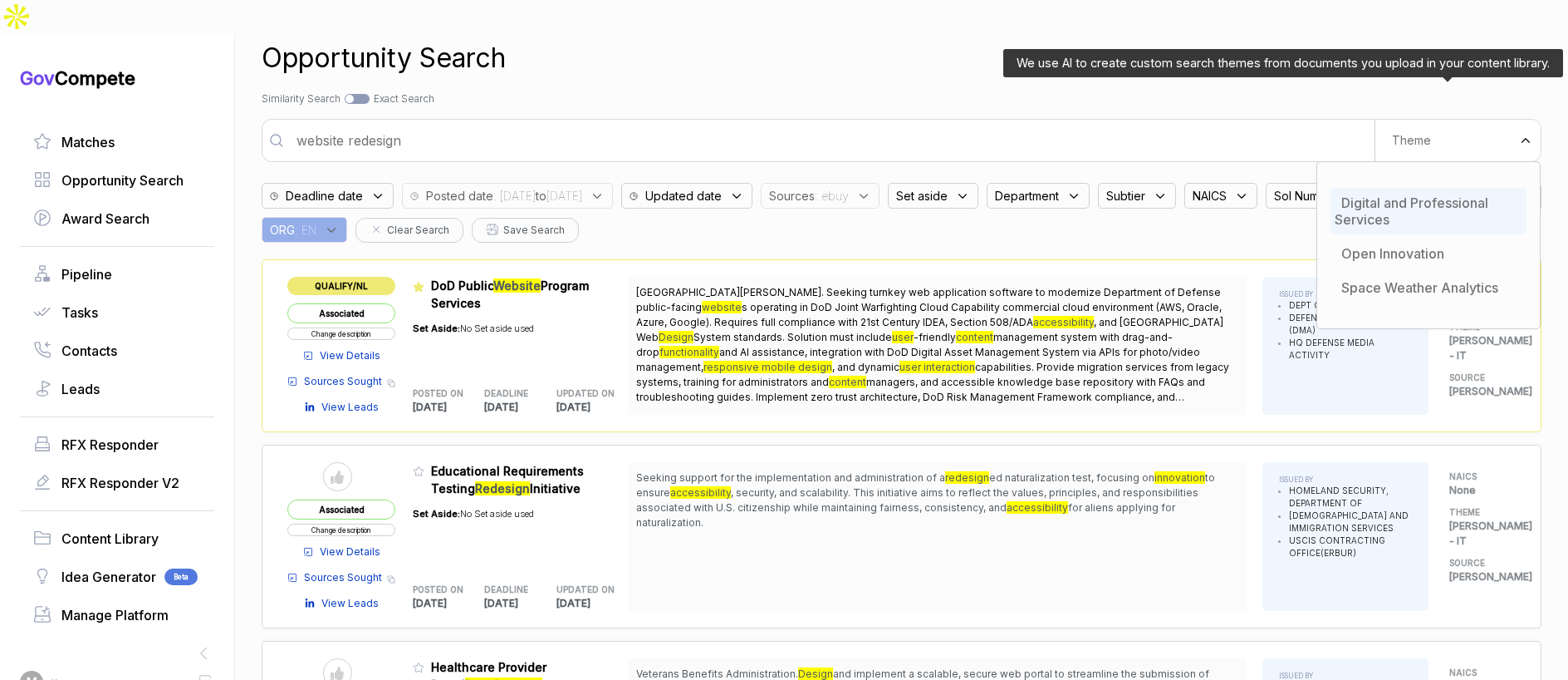
click at [1383, 188] on div "Digital and Professional Services" at bounding box center [1428, 211] width 196 height 47
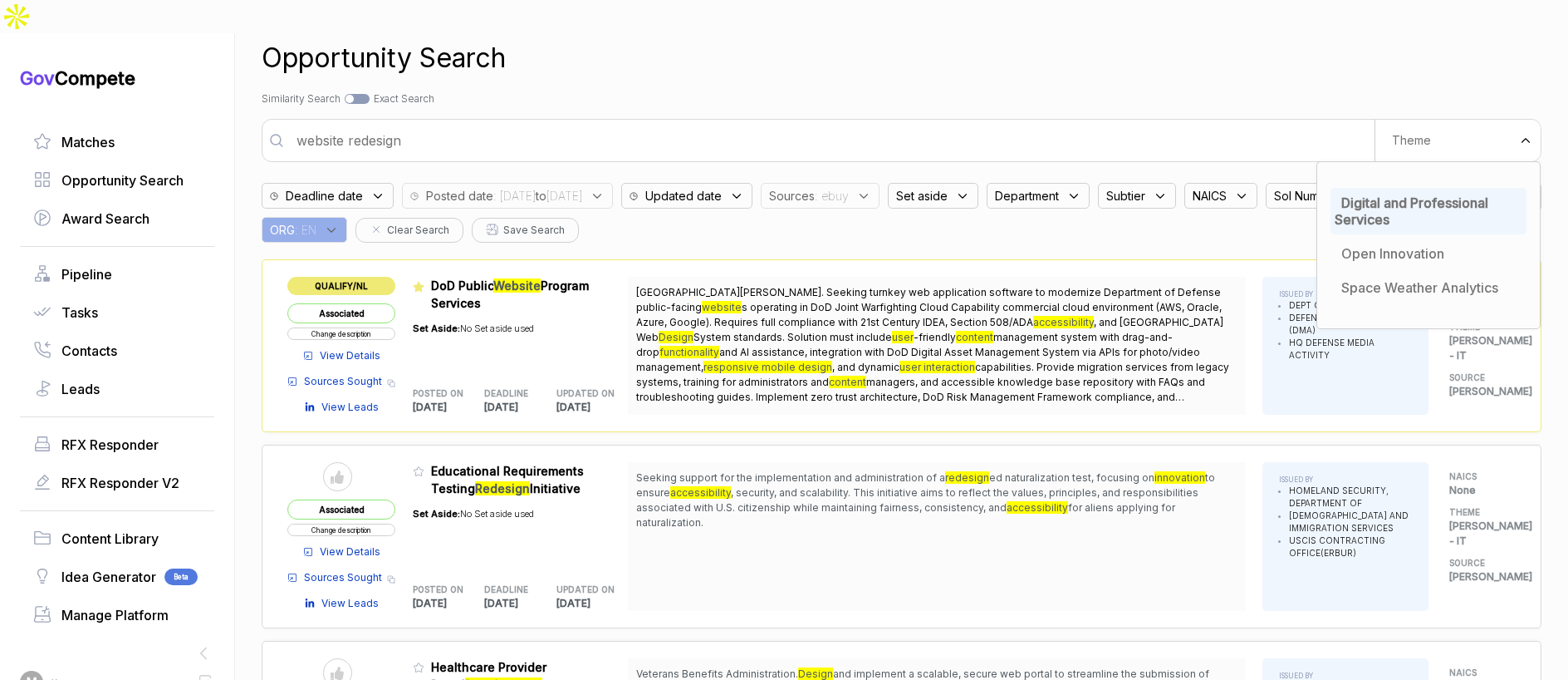
click at [912, 91] on div "Search by Topic Relevance Similarity Search Search by Exact Keyword Match Exact…" at bounding box center [901, 98] width 1280 height 15
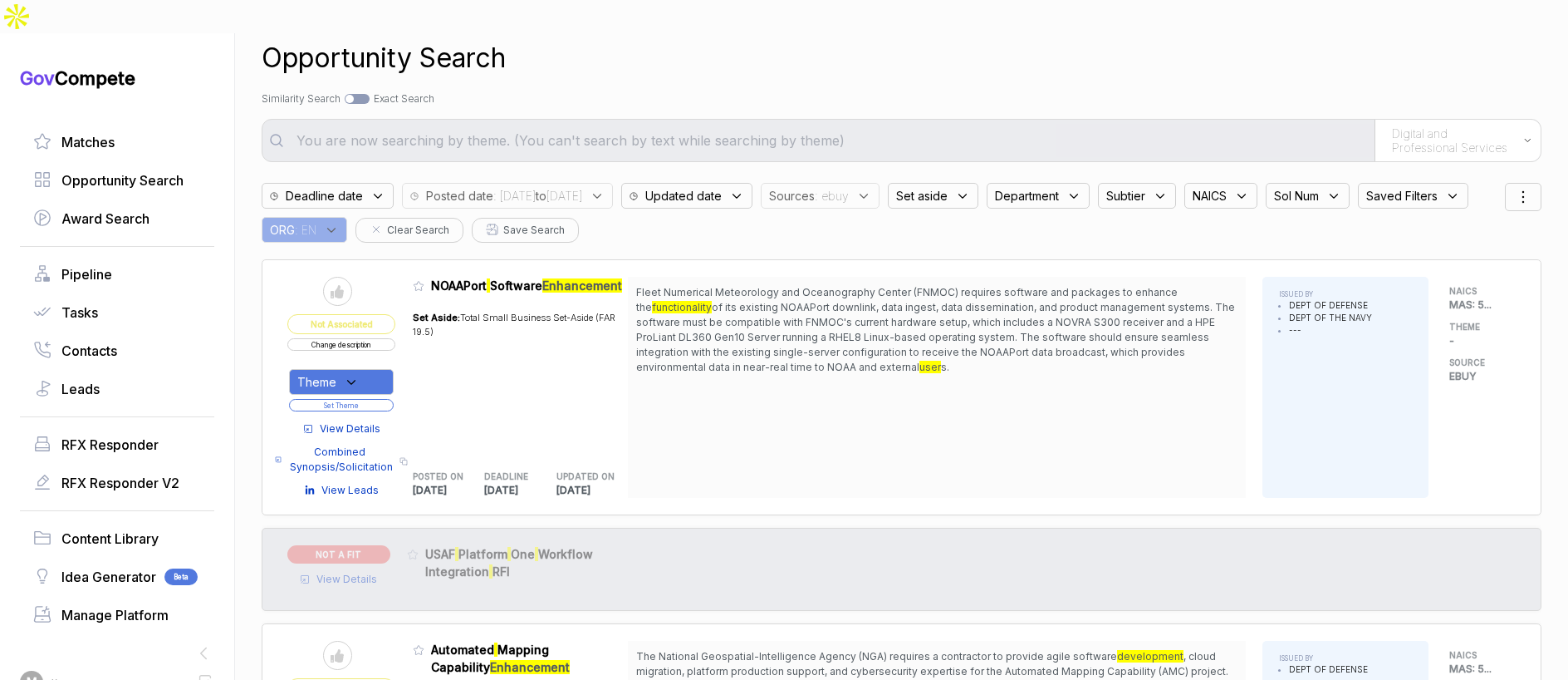
click at [582, 187] on span ": 2025/09/15 to 2025/09/18" at bounding box center [537, 195] width 89 height 17
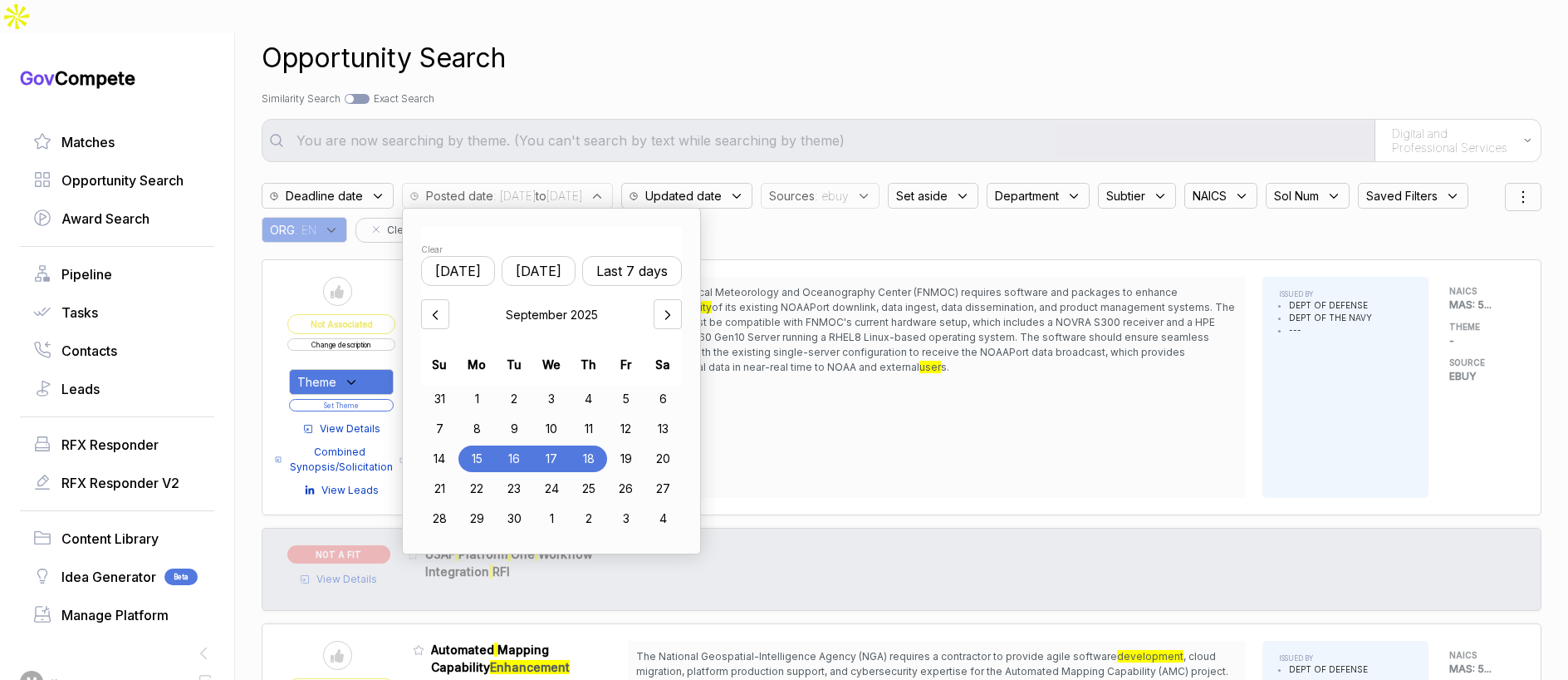
click at [538, 256] on button "[DATE]" at bounding box center [538, 271] width 74 height 30
click at [649, 91] on div "Search by Topic Relevance Similarity Search Search by Exact Keyword Match Exact…" at bounding box center [901, 98] width 1280 height 15
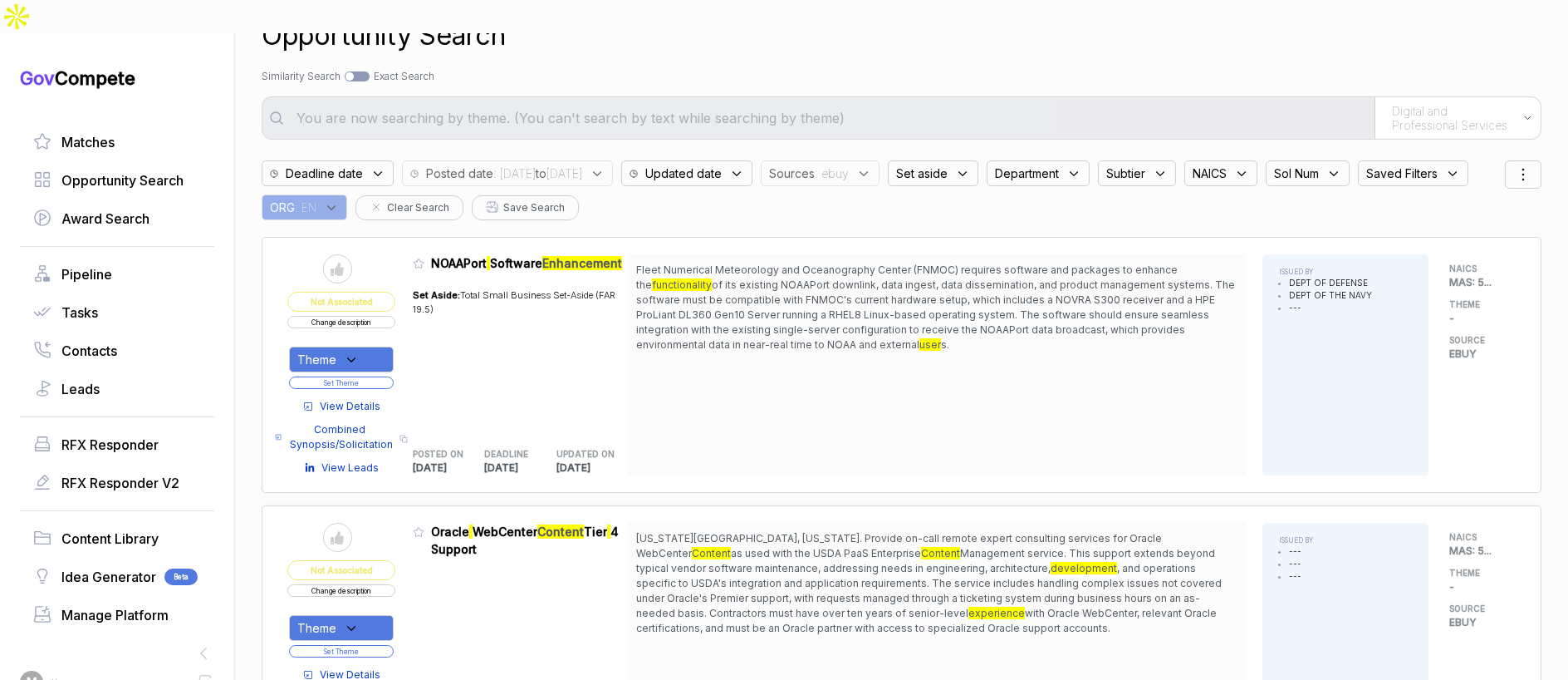
scroll to position [392, 0]
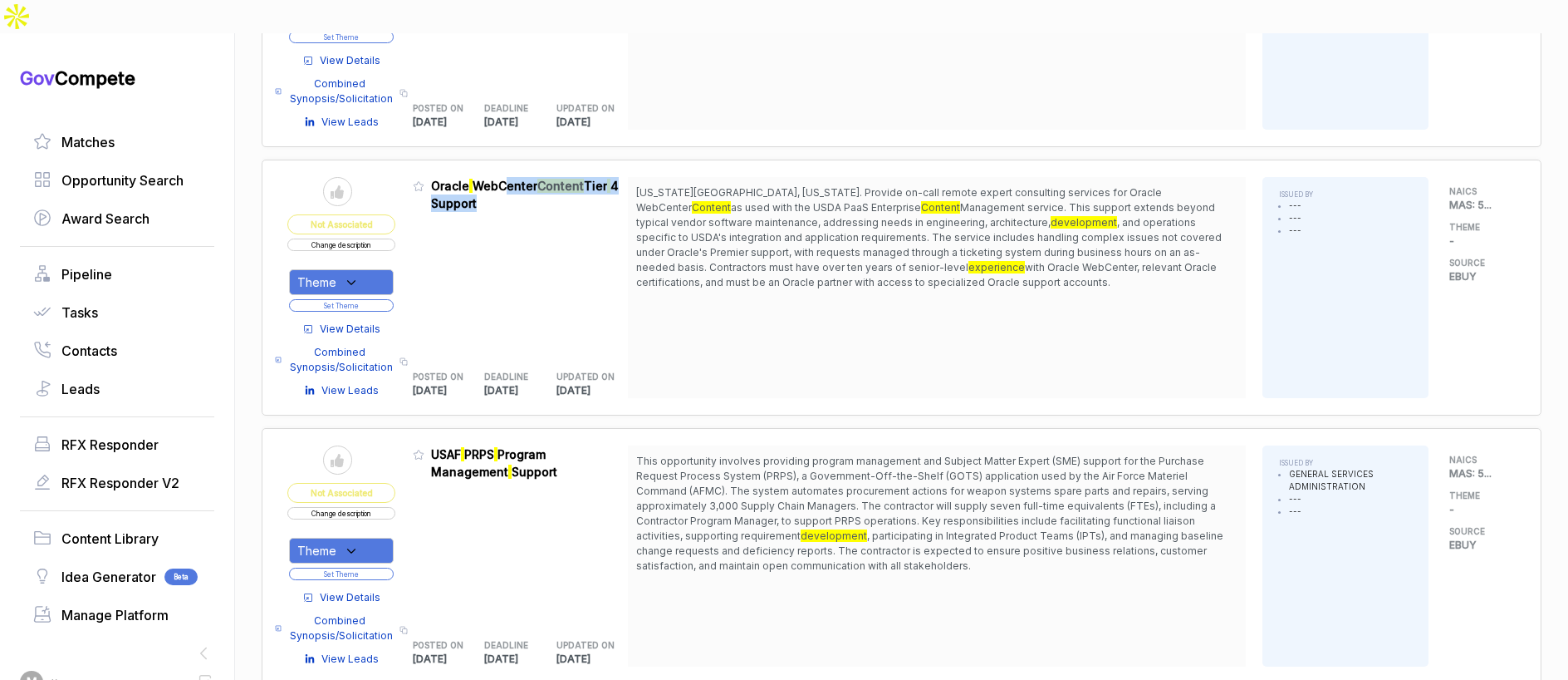
drag, startPoint x: 515, startPoint y: 156, endPoint x: 519, endPoint y: 179, distance: 23.3
click at [519, 179] on div "Admin: Click to change feature to 1 RFQ1783681_47QRAA21D009M Oracle WebCenter C…" at bounding box center [521, 287] width 216 height 221
click at [377, 270] on div "Theme" at bounding box center [341, 282] width 105 height 26
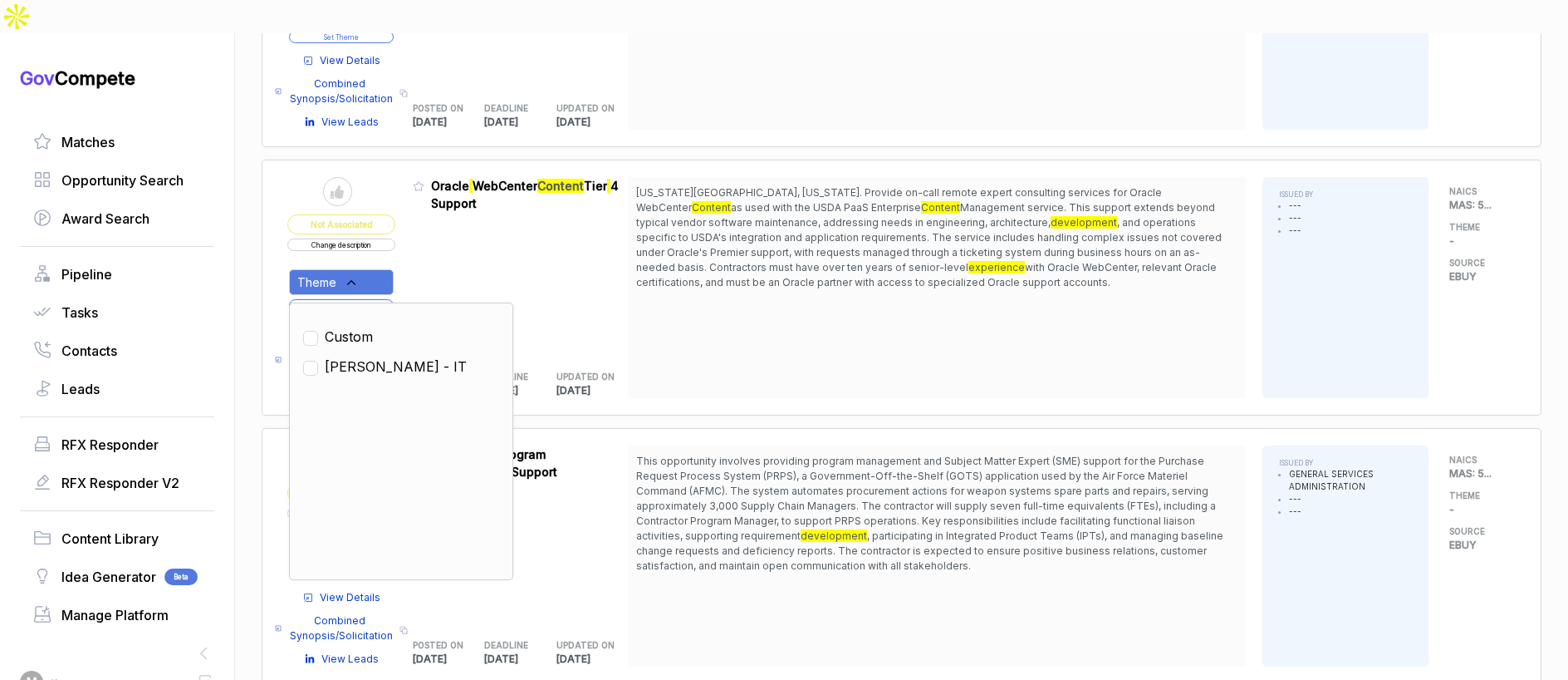
drag, startPoint x: 363, startPoint y: 328, endPoint x: 367, endPoint y: 318, distance: 10.8
click at [365, 356] on span "SAM - IT" at bounding box center [395, 366] width 142 height 20
checkbox input "true"
drag, startPoint x: 429, startPoint y: 234, endPoint x: 407, endPoint y: 254, distance: 29.7
click at [427, 236] on div "Admin: Click to change feature to 1 RFQ1783681_47QRAA21D009M Oracle WebCenter C…" at bounding box center [521, 287] width 216 height 221
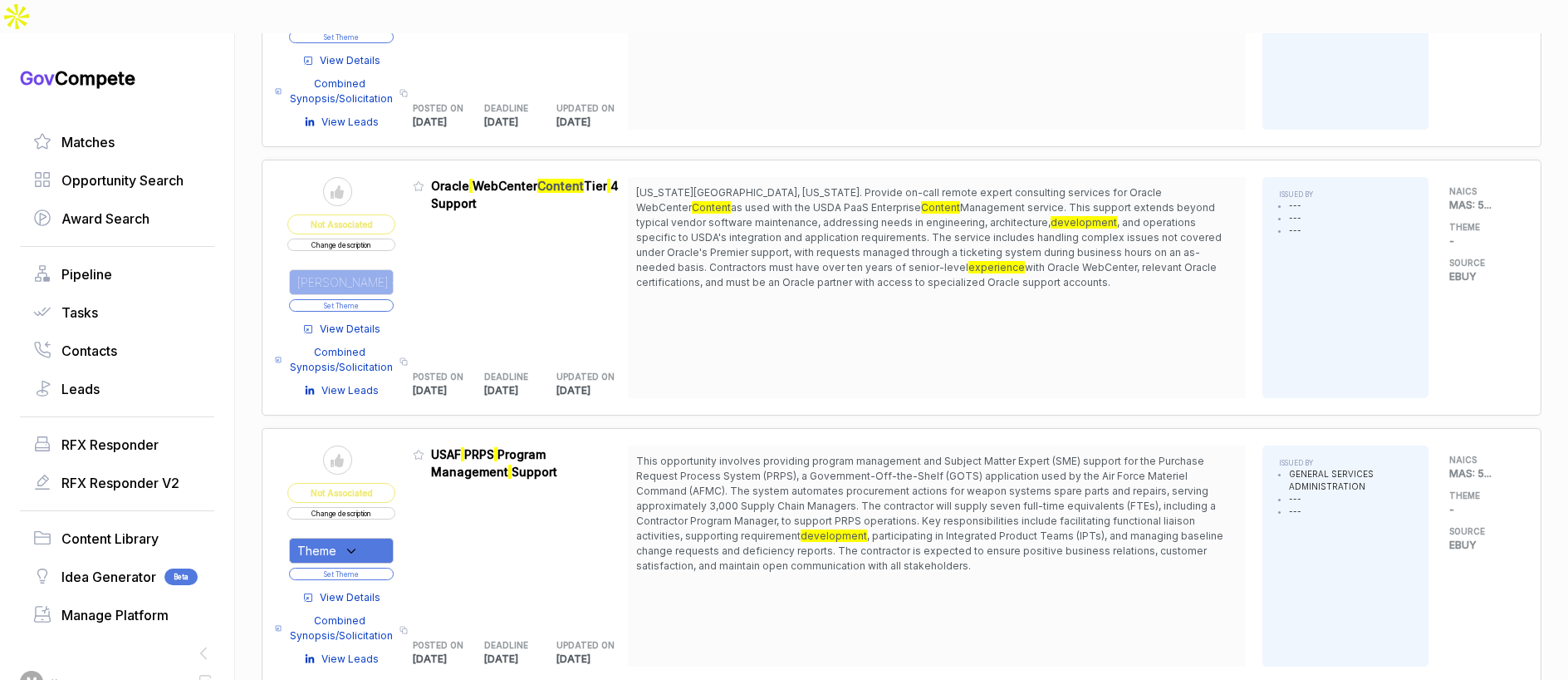
click at [366, 321] on span "View Details" at bounding box center [350, 328] width 61 height 15
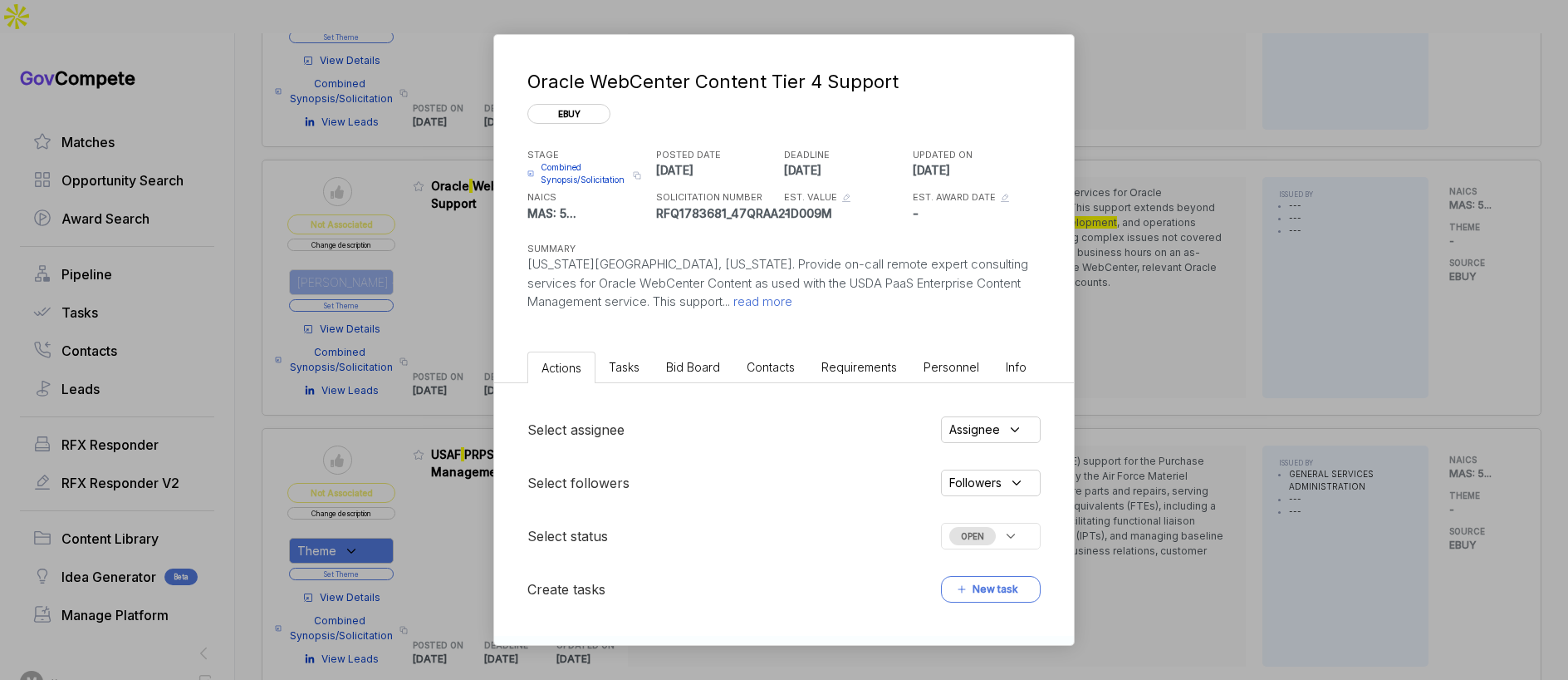
click at [708, 364] on span "Bid Board" at bounding box center [692, 366] width 54 height 14
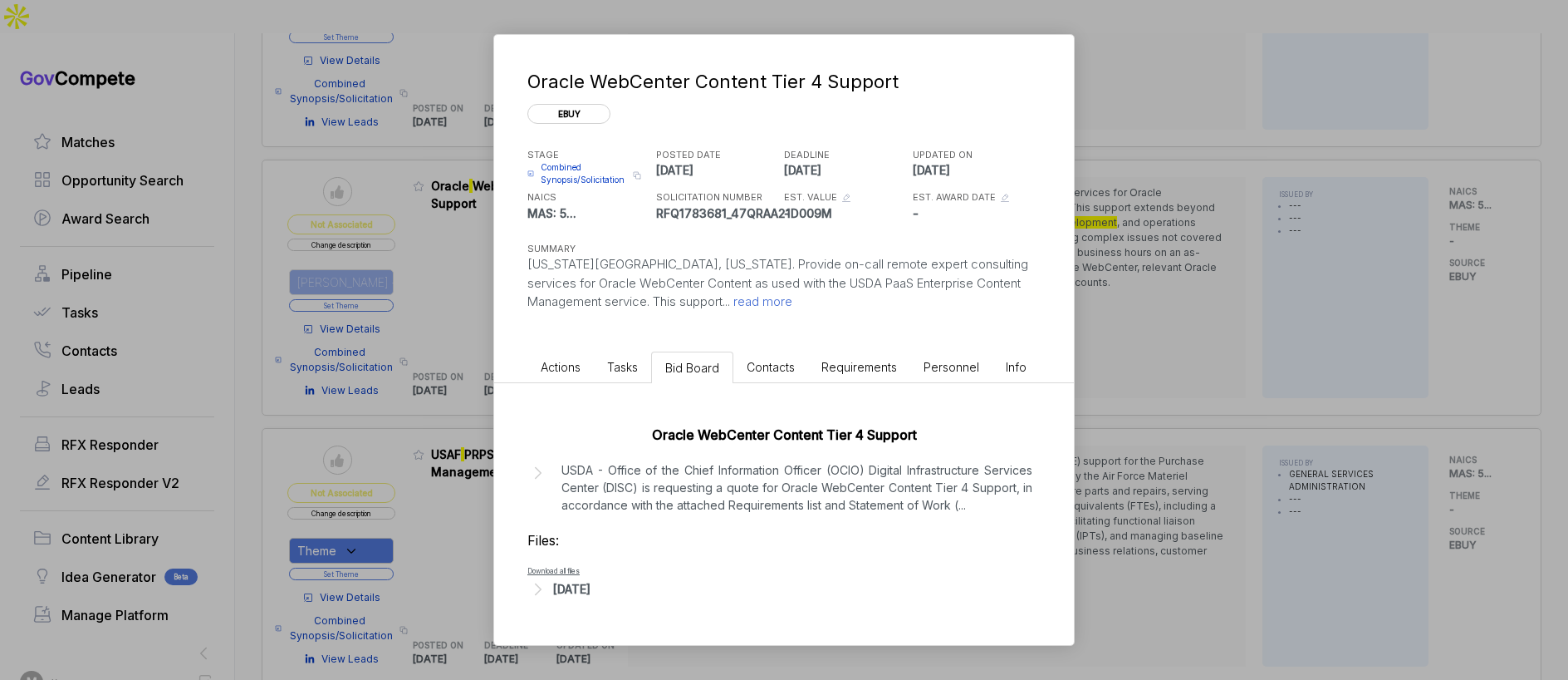
click at [694, 487] on p "USDA - Office of the Chief Information Officer (OCIO) Digital Infrastructure Se…" at bounding box center [796, 487] width 471 height 52
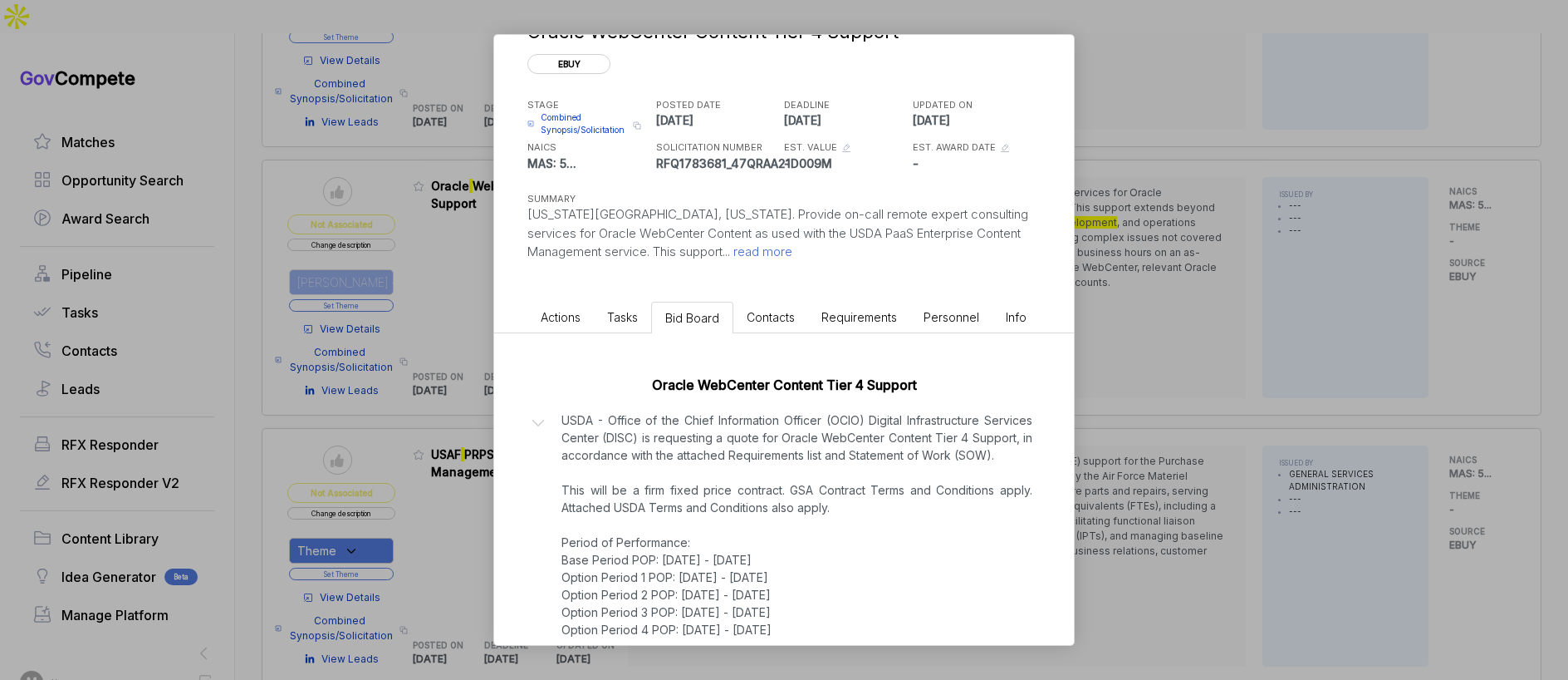
scroll to position [162, 0]
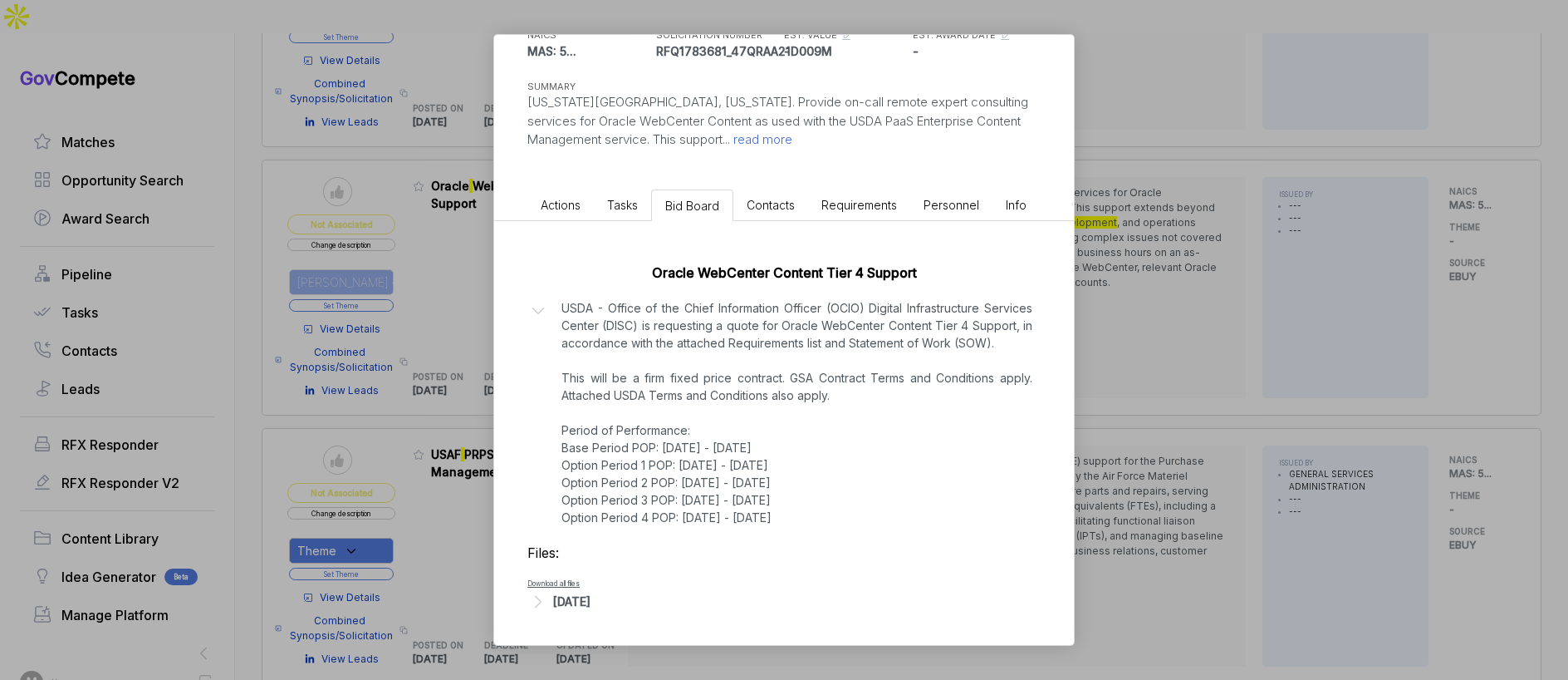
click at [590, 598] on div "[DATE]" at bounding box center [571, 601] width 38 height 17
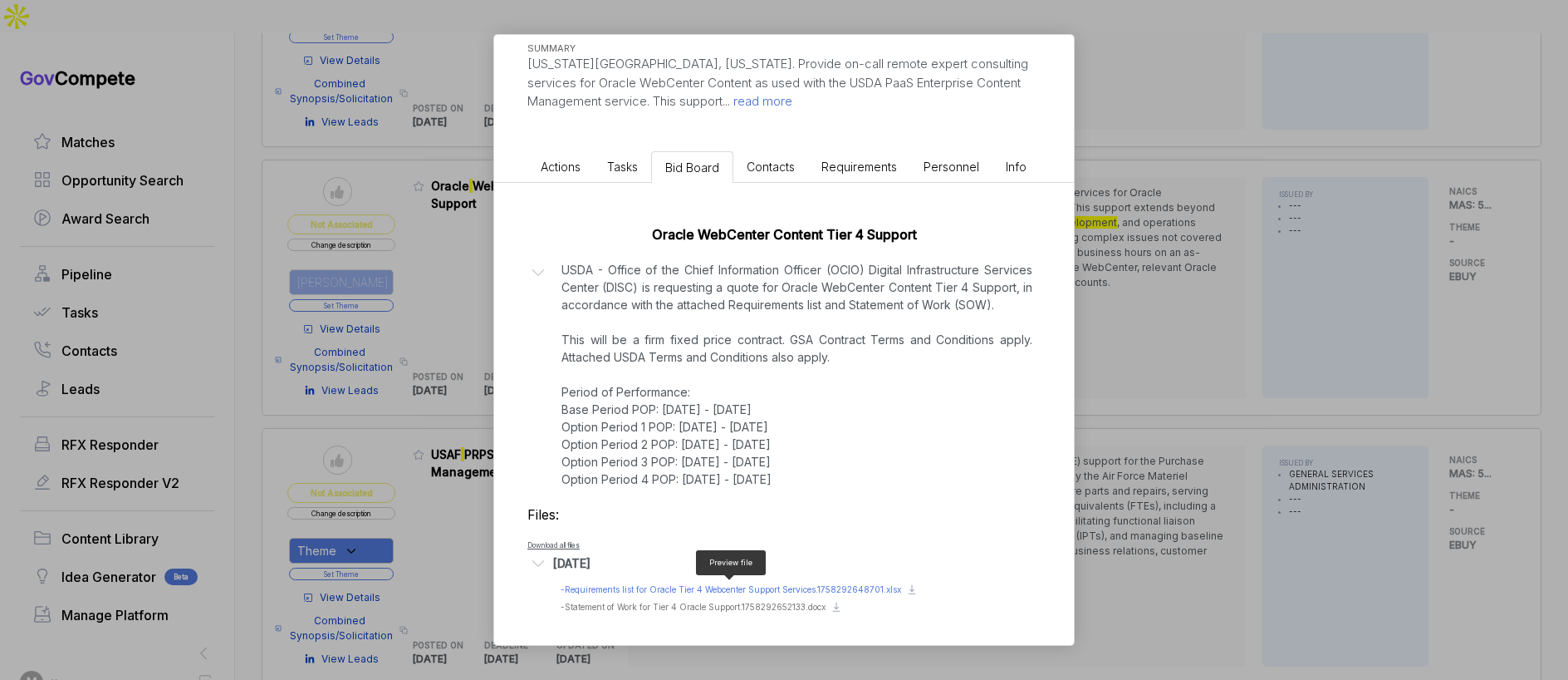
scroll to position [202, 0]
click at [664, 601] on span "- Statement of Work for Tier 4 Oracle Support.1758292652133.docx" at bounding box center [693, 605] width 265 height 10
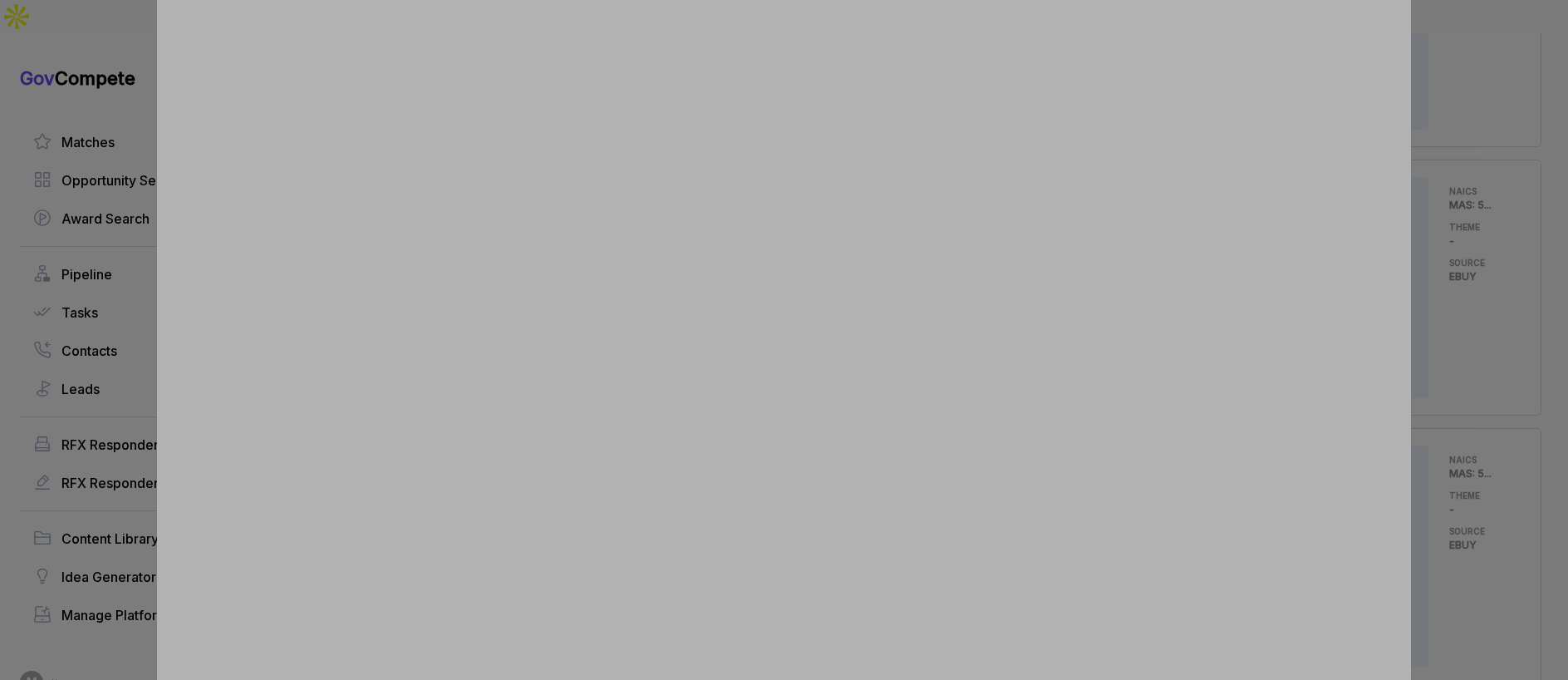
drag, startPoint x: 1442, startPoint y: 251, endPoint x: 1430, endPoint y: 256, distance: 13.0
click at [1441, 252] on div at bounding box center [784, 340] width 1568 height 680
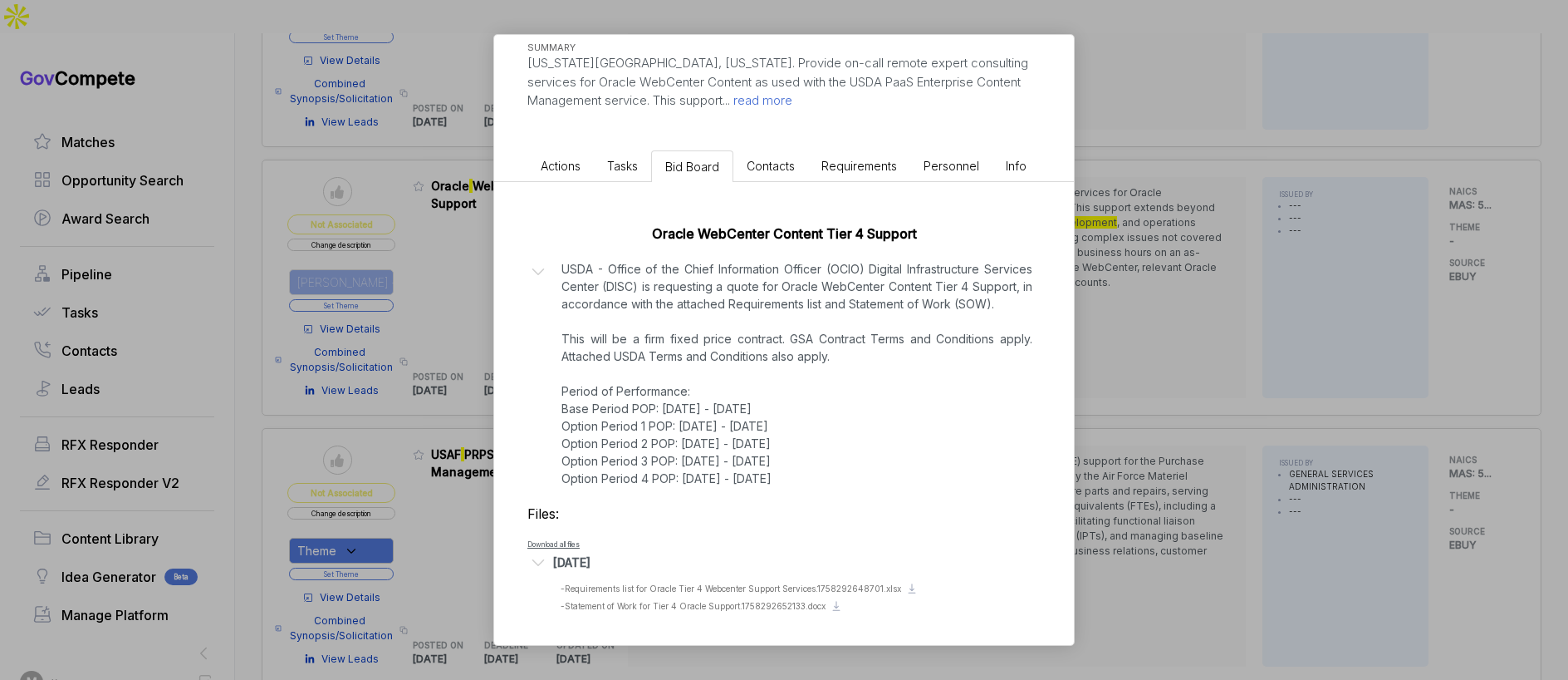
click at [470, 375] on div "Oracle WebCenter Content Tier 4 Support ebuy STAGE Combined Synopsis/Solicitati…" at bounding box center [784, 340] width 1568 height 680
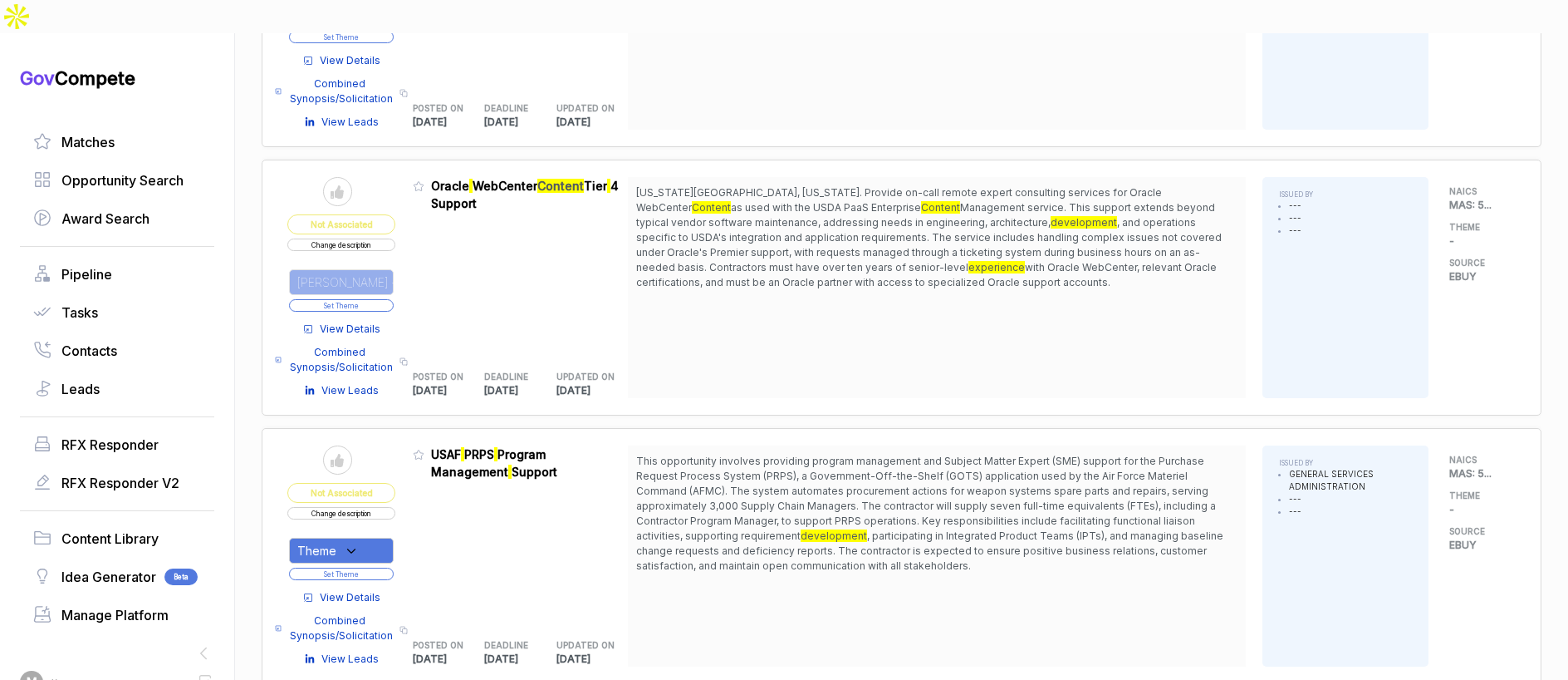
click at [384, 299] on button "Set Theme" at bounding box center [341, 305] width 105 height 13
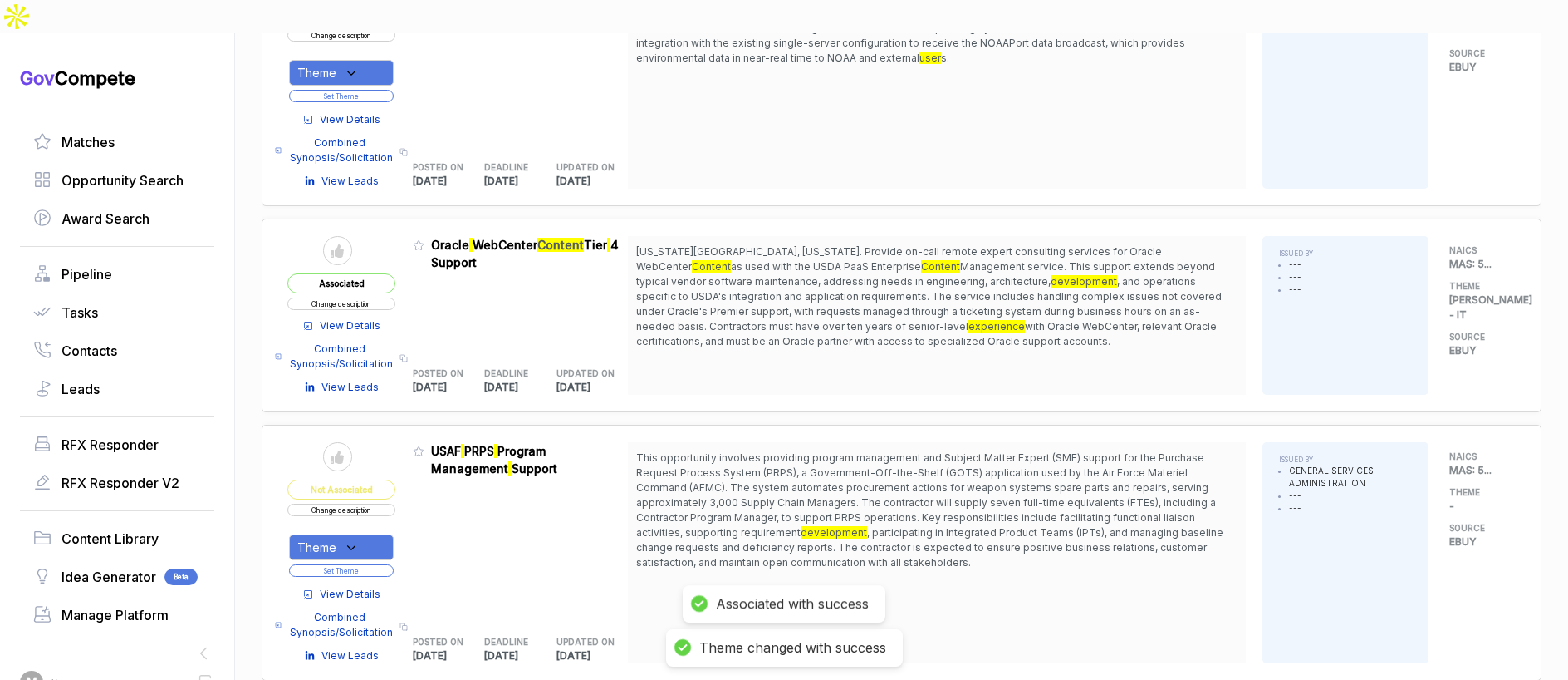
scroll to position [329, 0]
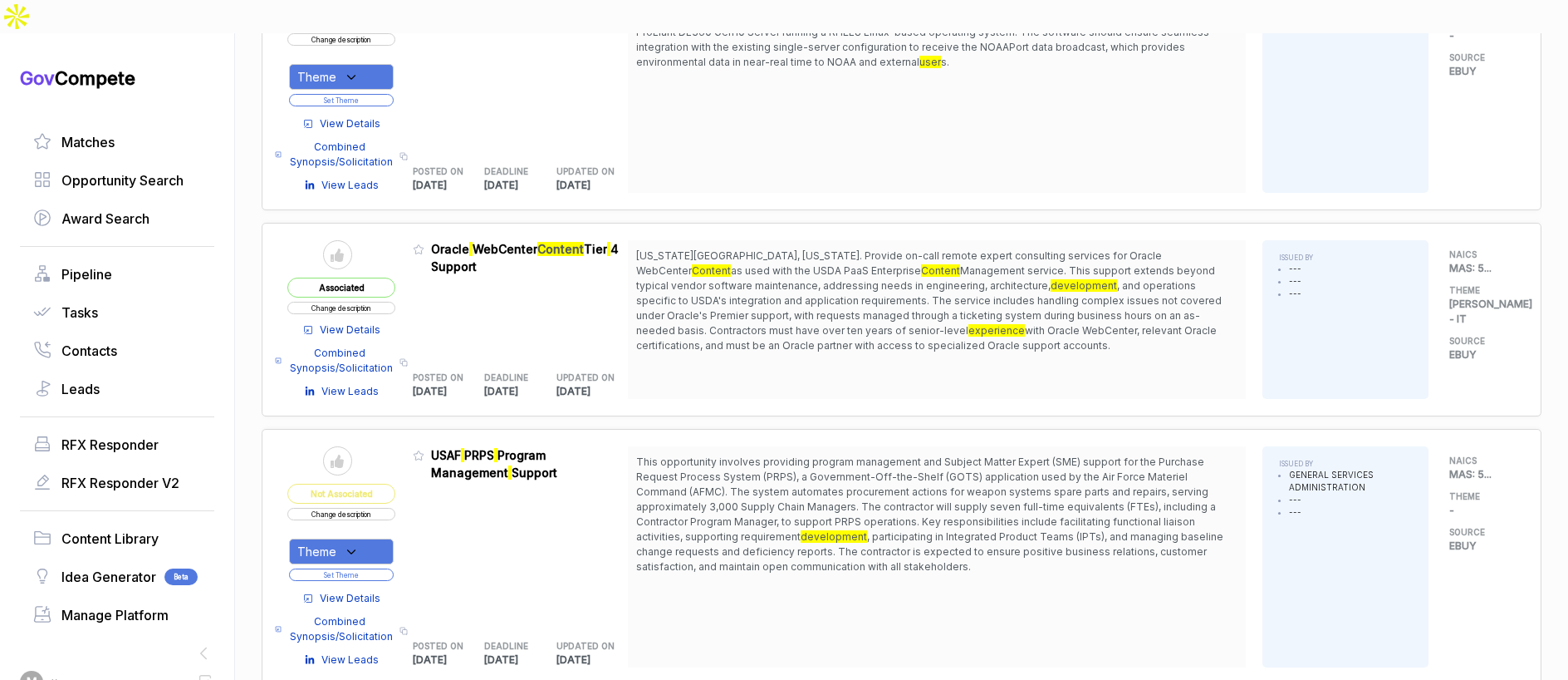
click at [364, 591] on span "View Details" at bounding box center [350, 598] width 61 height 15
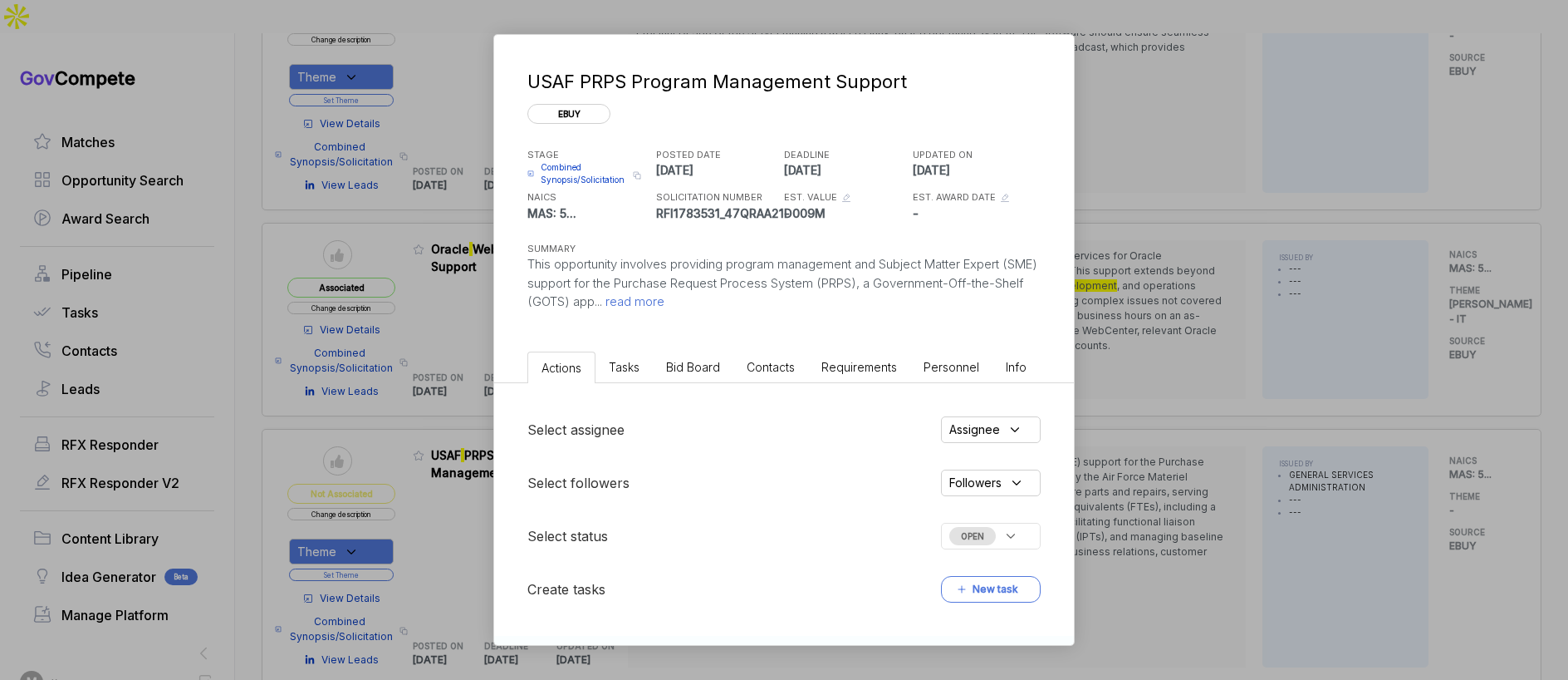
click at [664, 305] on span "read more" at bounding box center [634, 301] width 63 height 16
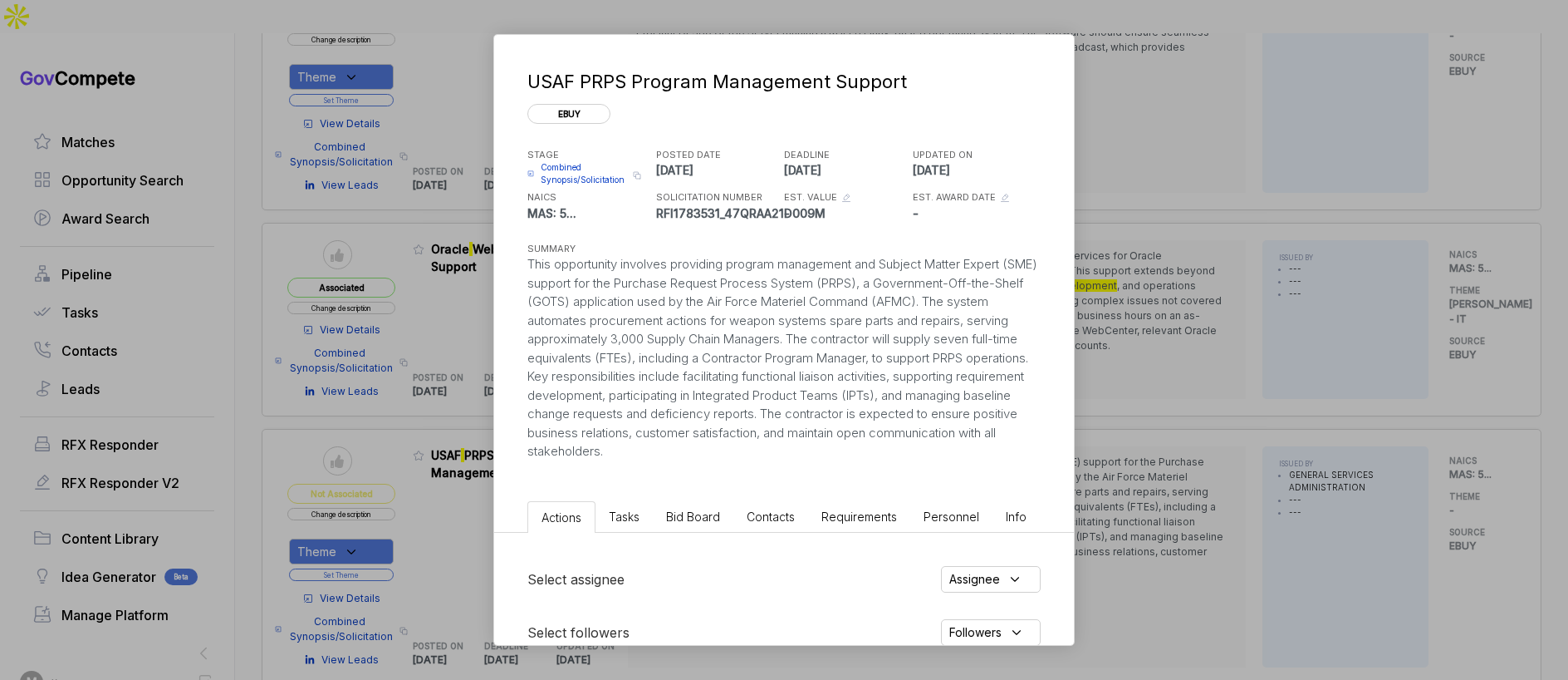
click at [703, 516] on span "Bid Board" at bounding box center [692, 516] width 54 height 14
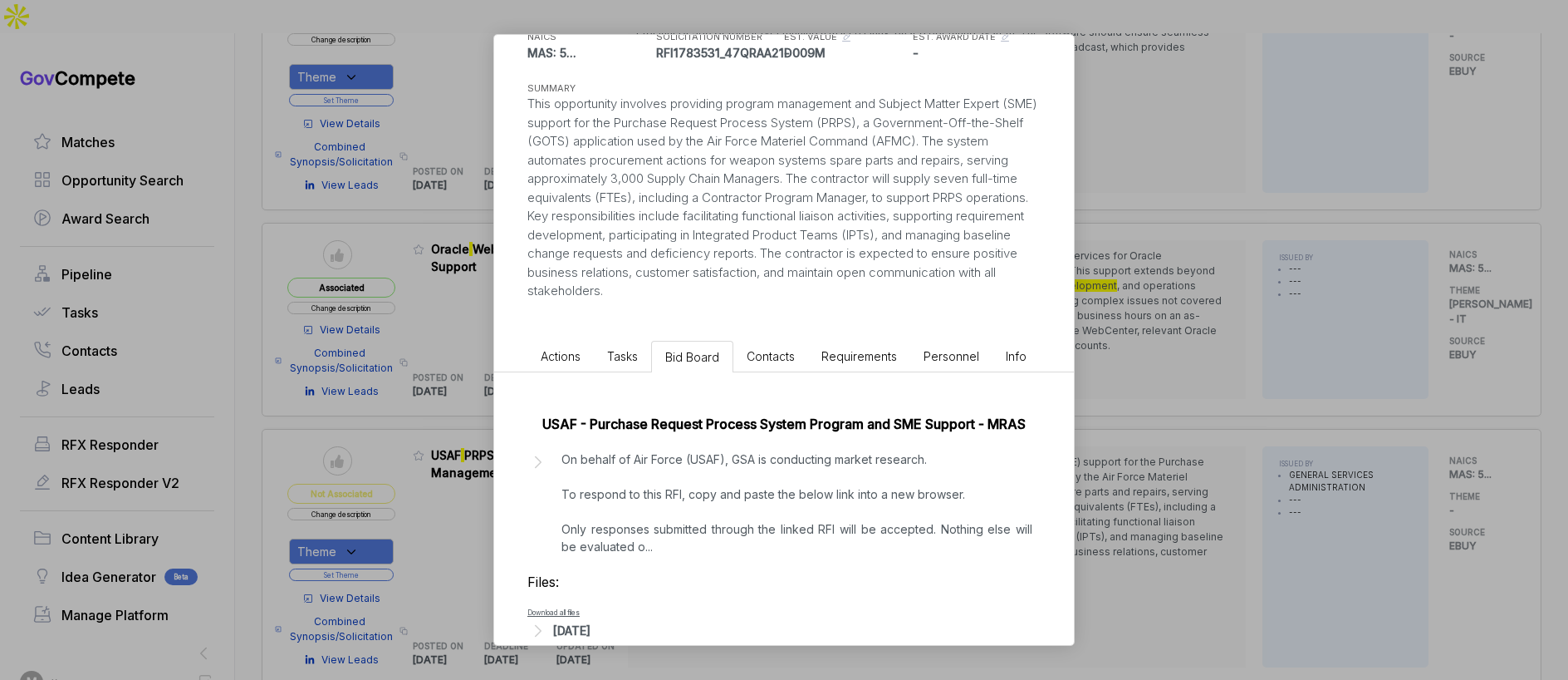
scroll to position [190, 0]
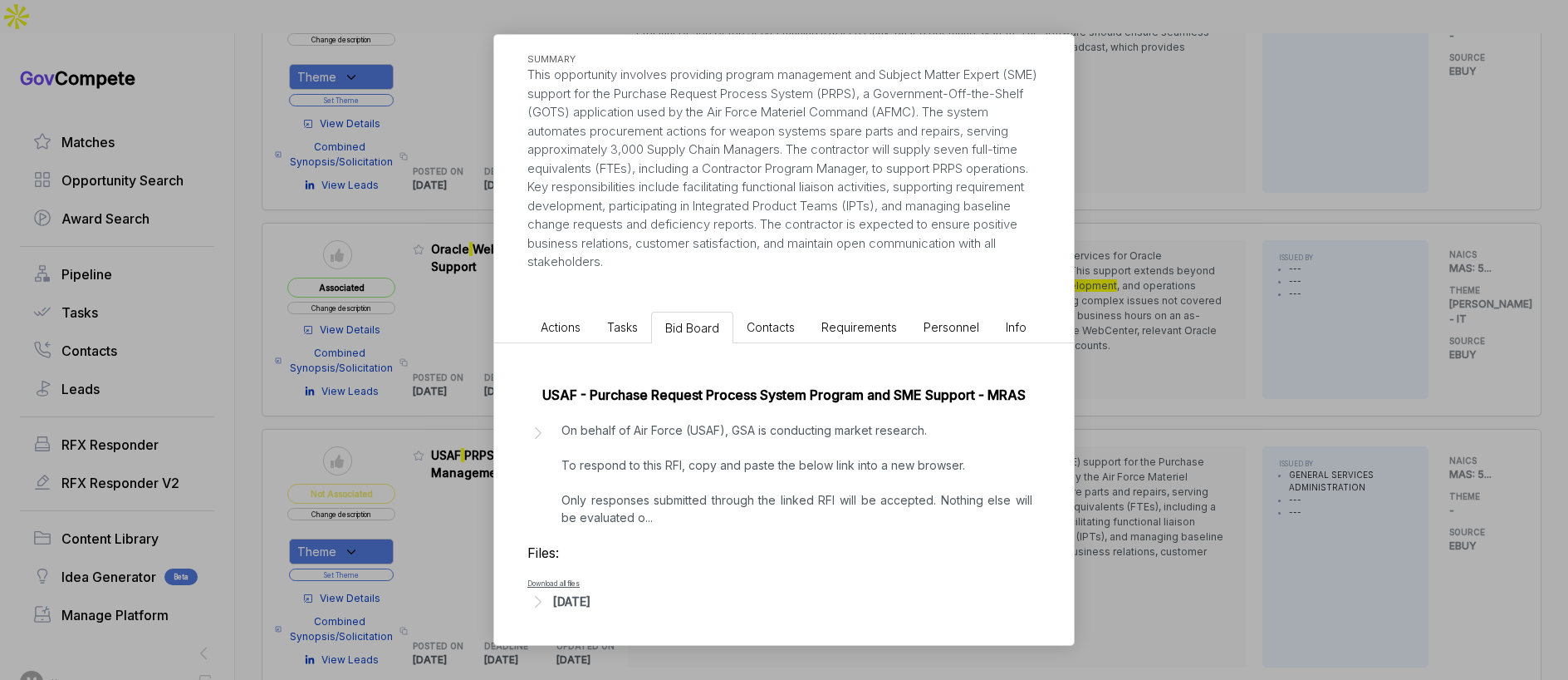
click at [607, 609] on div "Sep 18, 2025" at bounding box center [784, 601] width 513 height 21
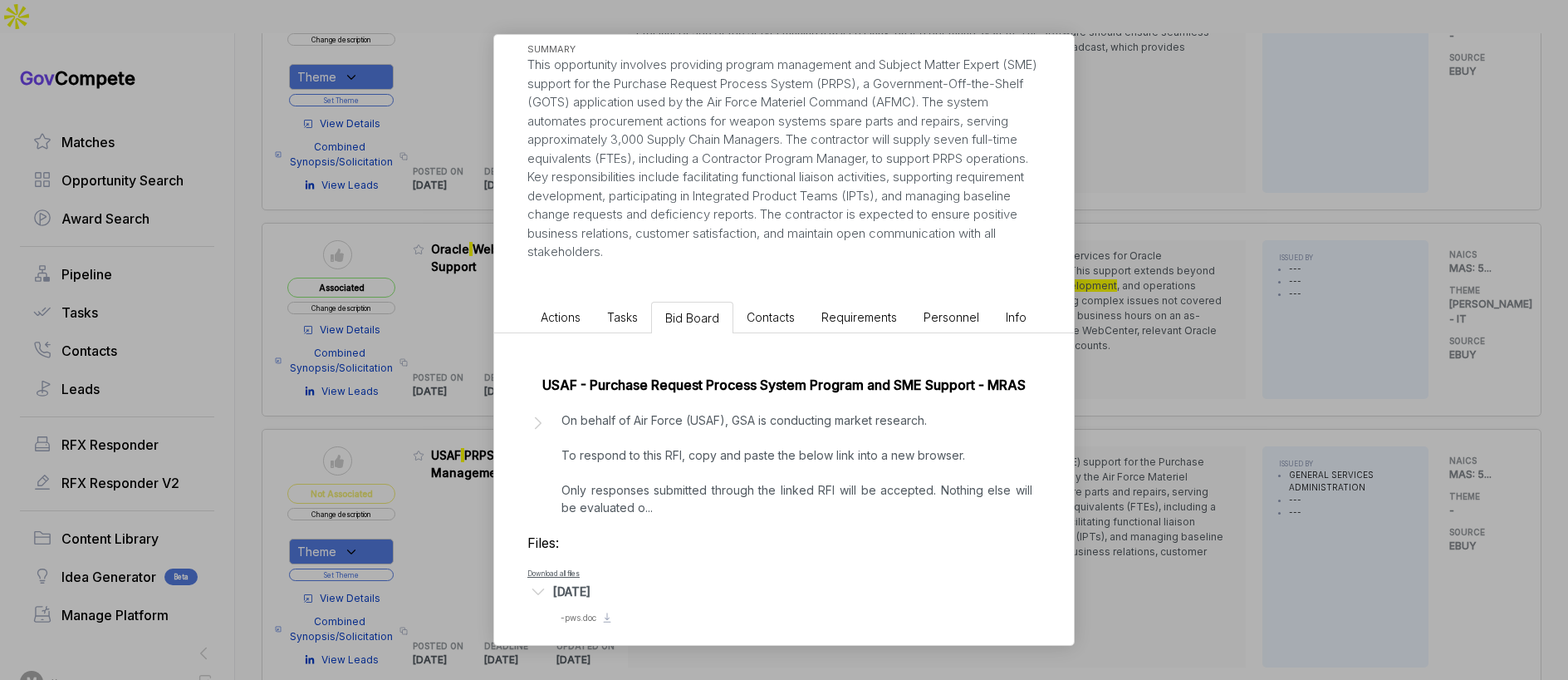
scroll to position [211, 0]
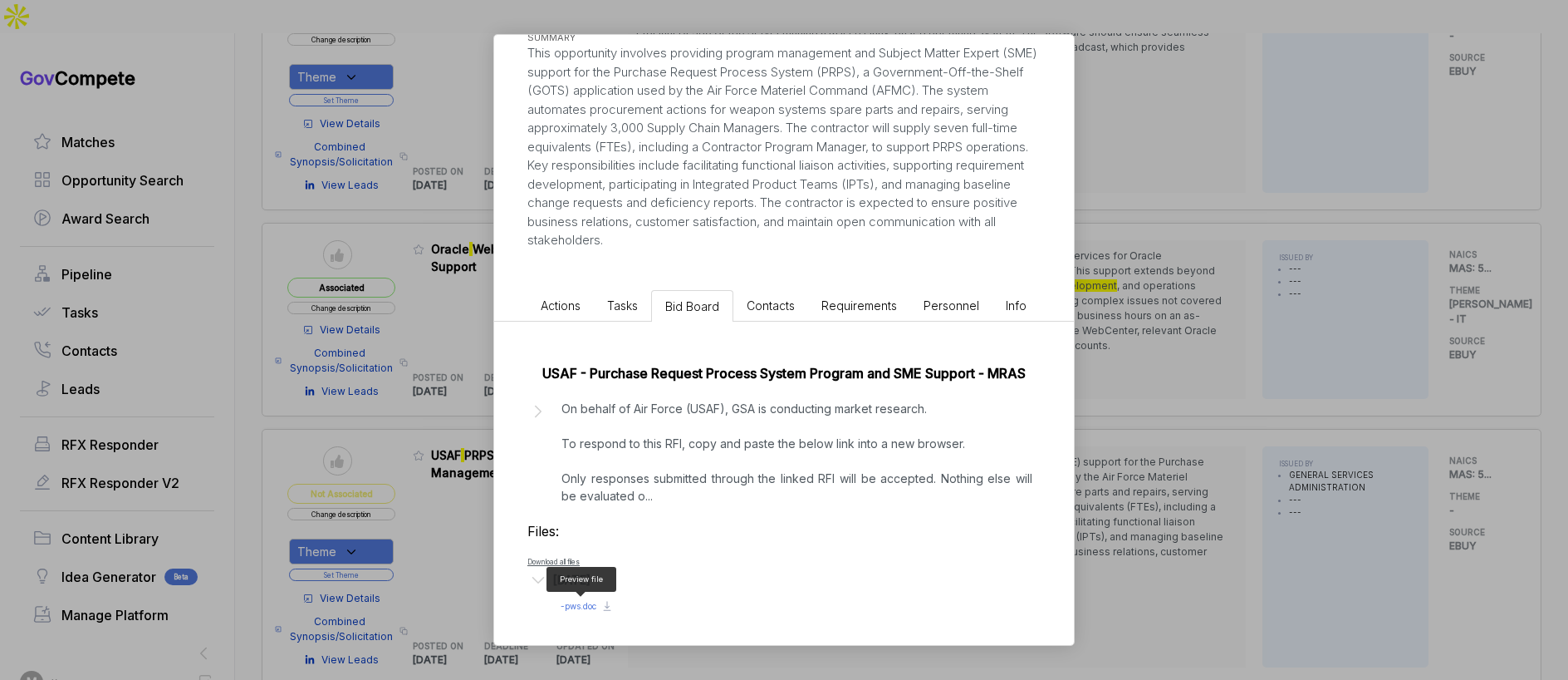
click at [584, 605] on span "- pws.doc" at bounding box center [578, 605] width 36 height 10
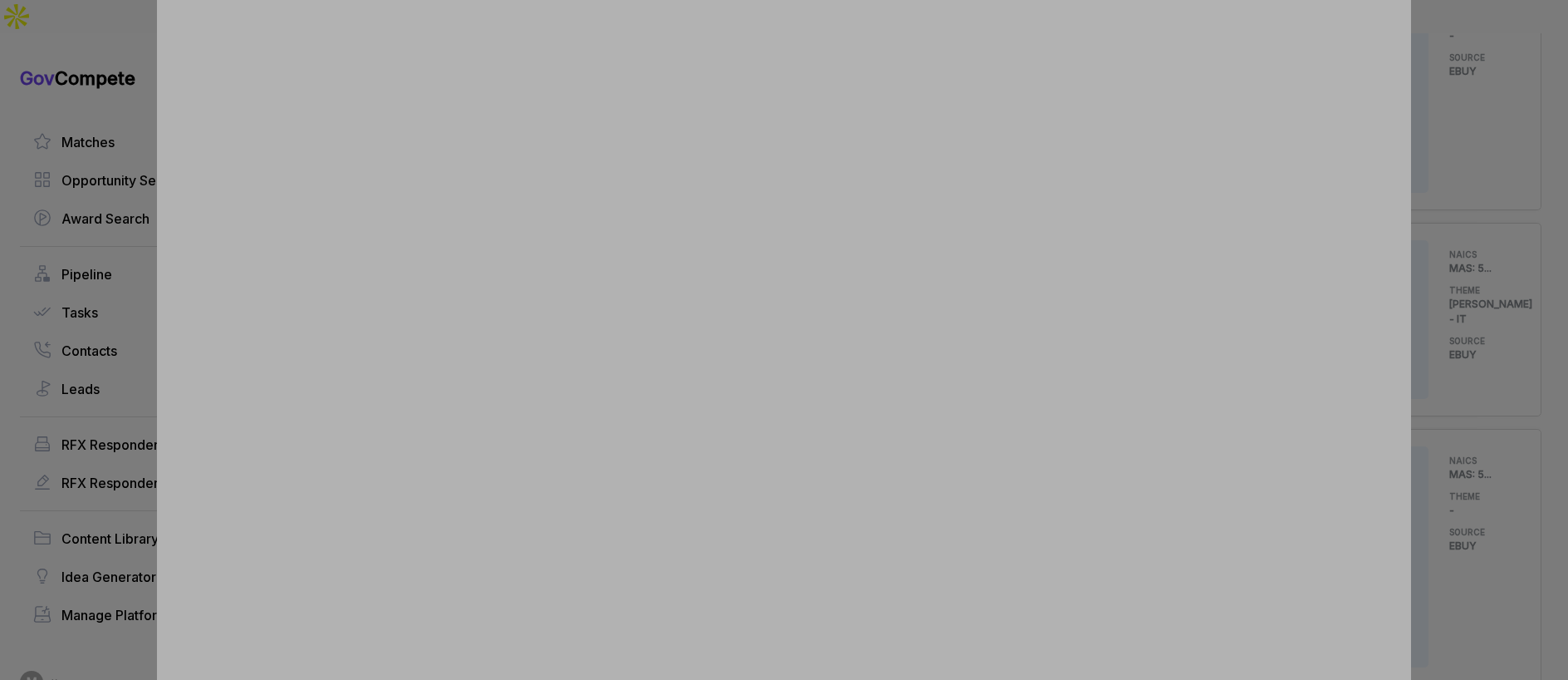
click at [1448, 356] on div at bounding box center [784, 340] width 1568 height 680
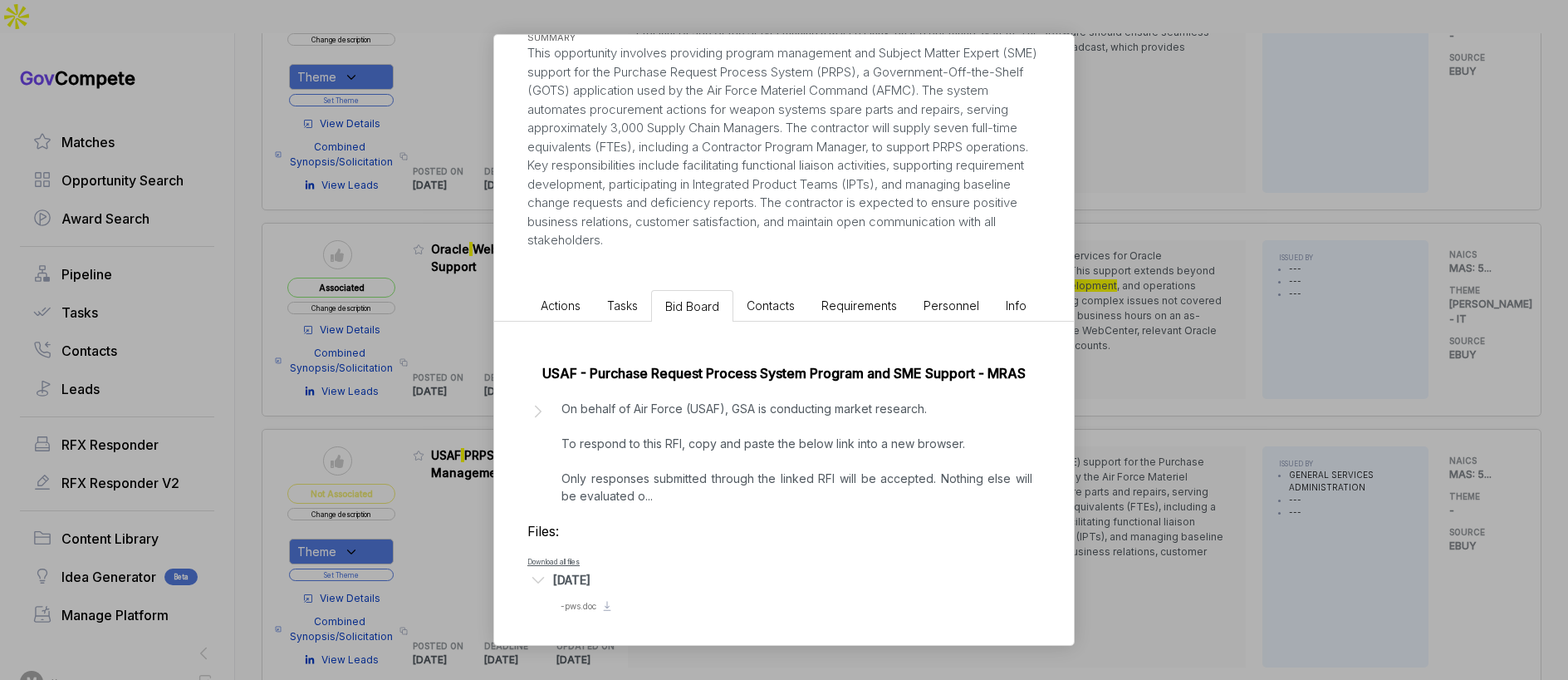
click at [1180, 363] on div "USAF PRPS Program Management Support ebuy STAGE Combined Synopsis/Solicitation …" at bounding box center [784, 340] width 1568 height 680
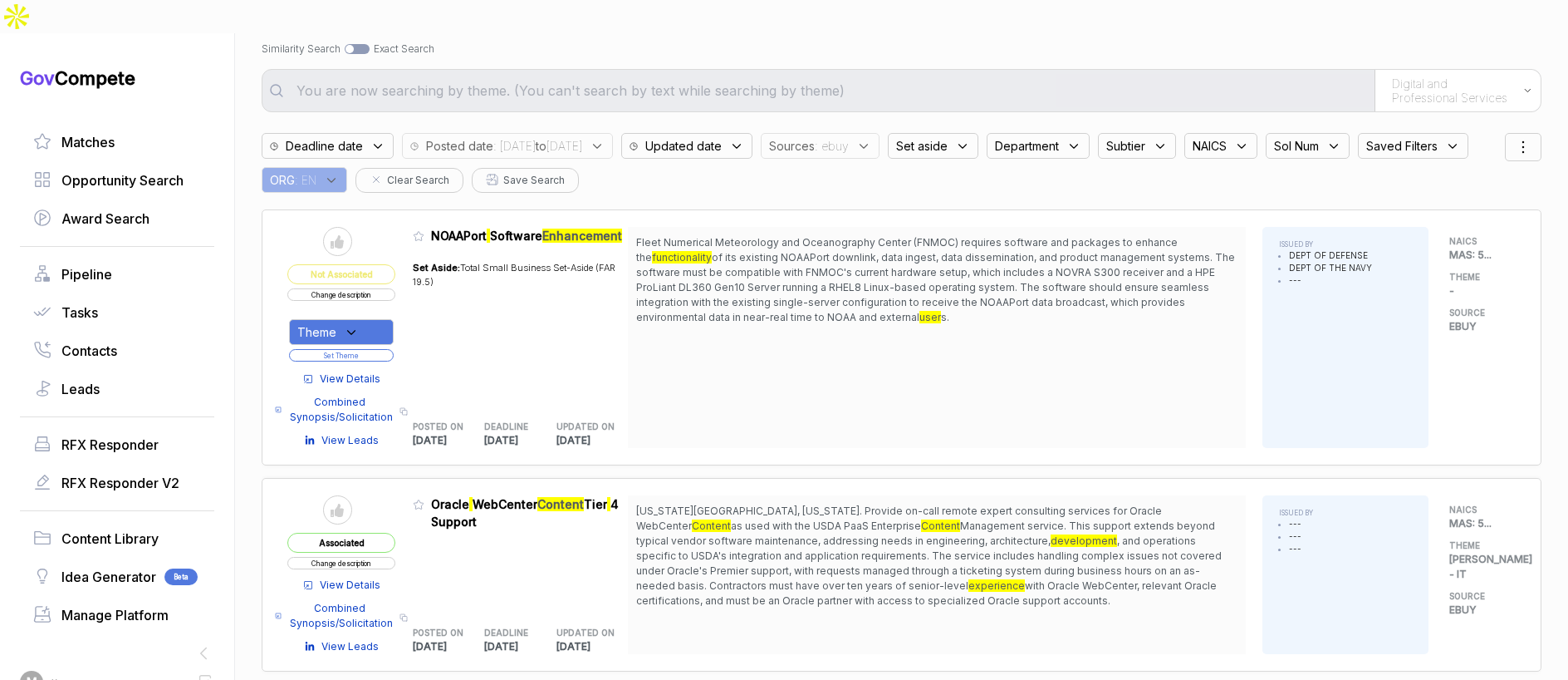
scroll to position [0, 0]
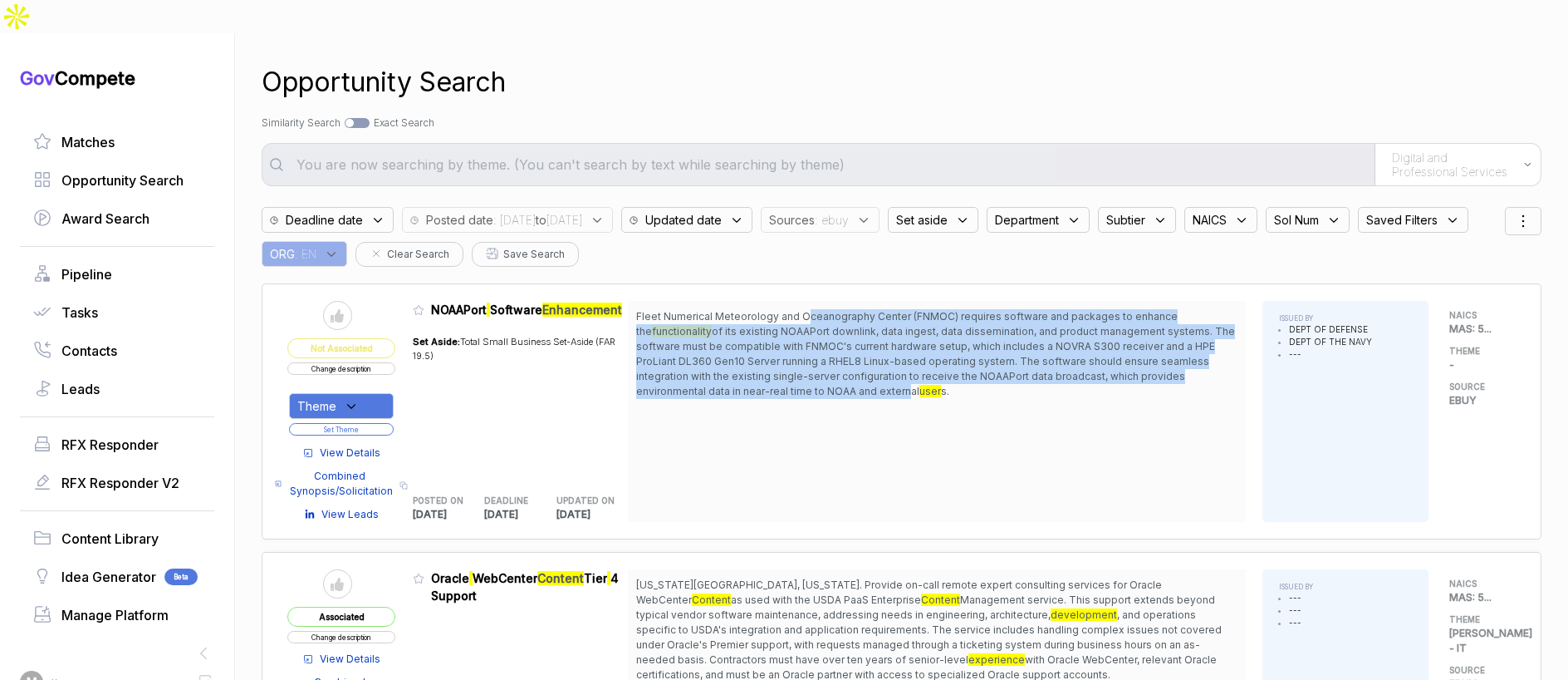
drag, startPoint x: 810, startPoint y: 283, endPoint x: 821, endPoint y: 384, distance: 101.6
click at [909, 351] on span "Fleet Numerical Meteorology and Oceanography Center (FNMOC) requires software a…" at bounding box center [937, 354] width 601 height 90
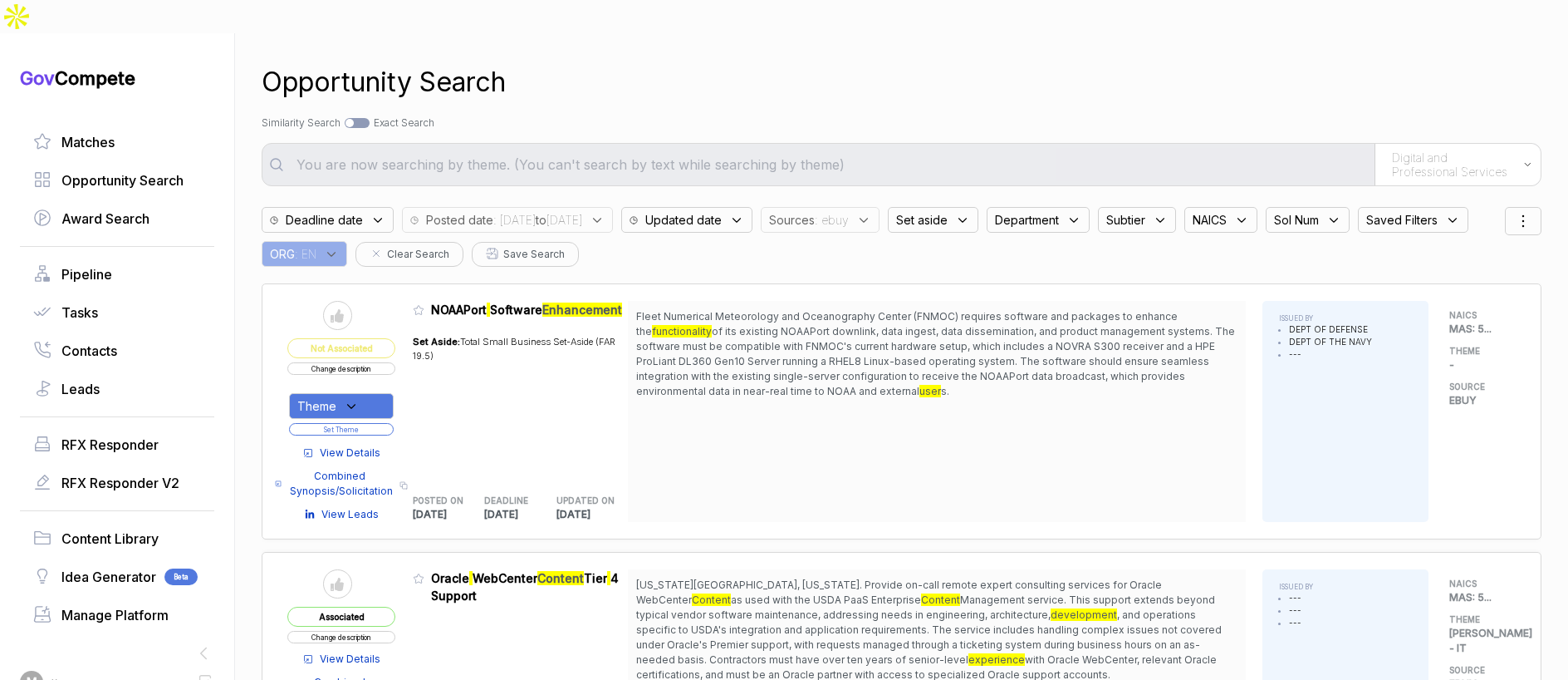
click at [379, 437] on div "View Details Combined Synopsis/Solicitation Copy link View Leads" at bounding box center [340, 479] width 108 height 85
click at [381, 445] on span "View Details" at bounding box center [350, 453] width 61 height 15
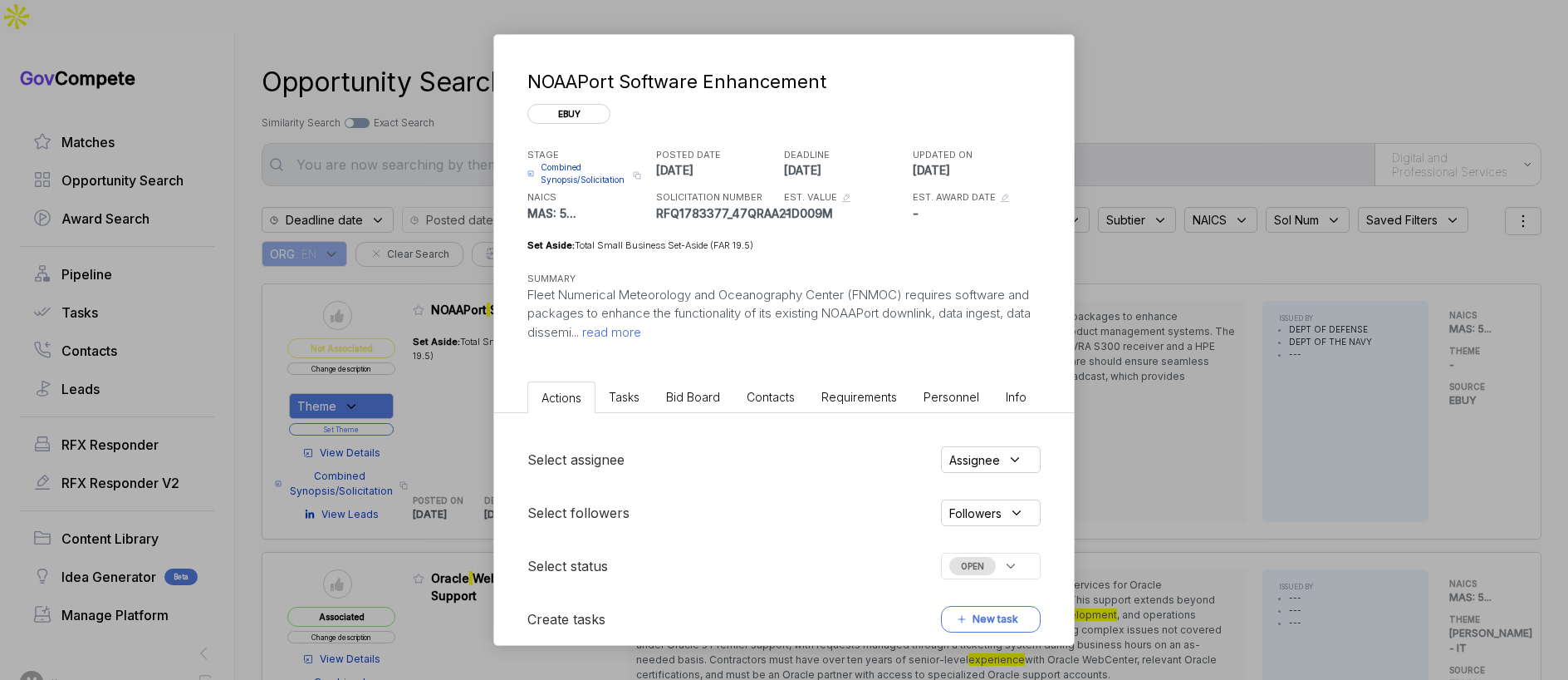
click at [767, 401] on span "Contacts" at bounding box center [771, 397] width 48 height 14
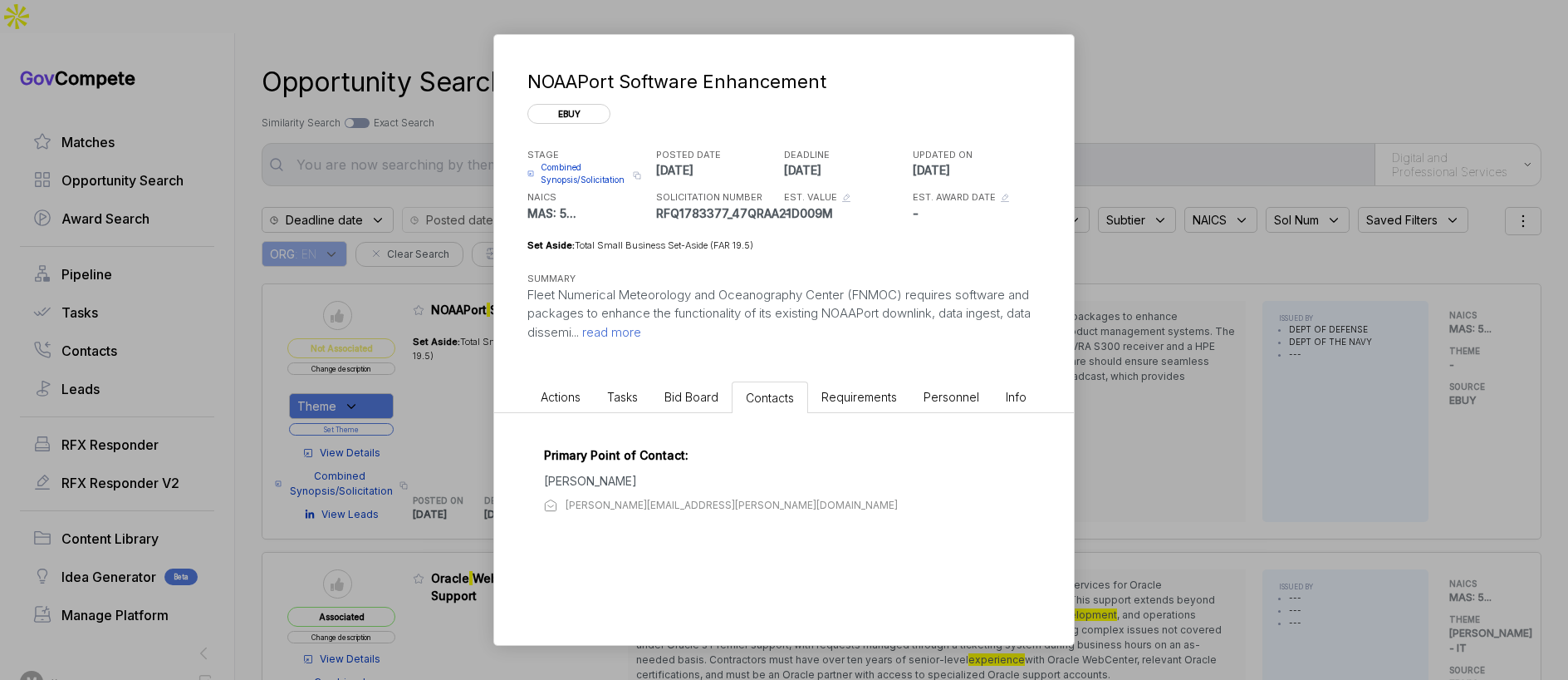
click at [690, 398] on span "Bid Board" at bounding box center [691, 397] width 54 height 14
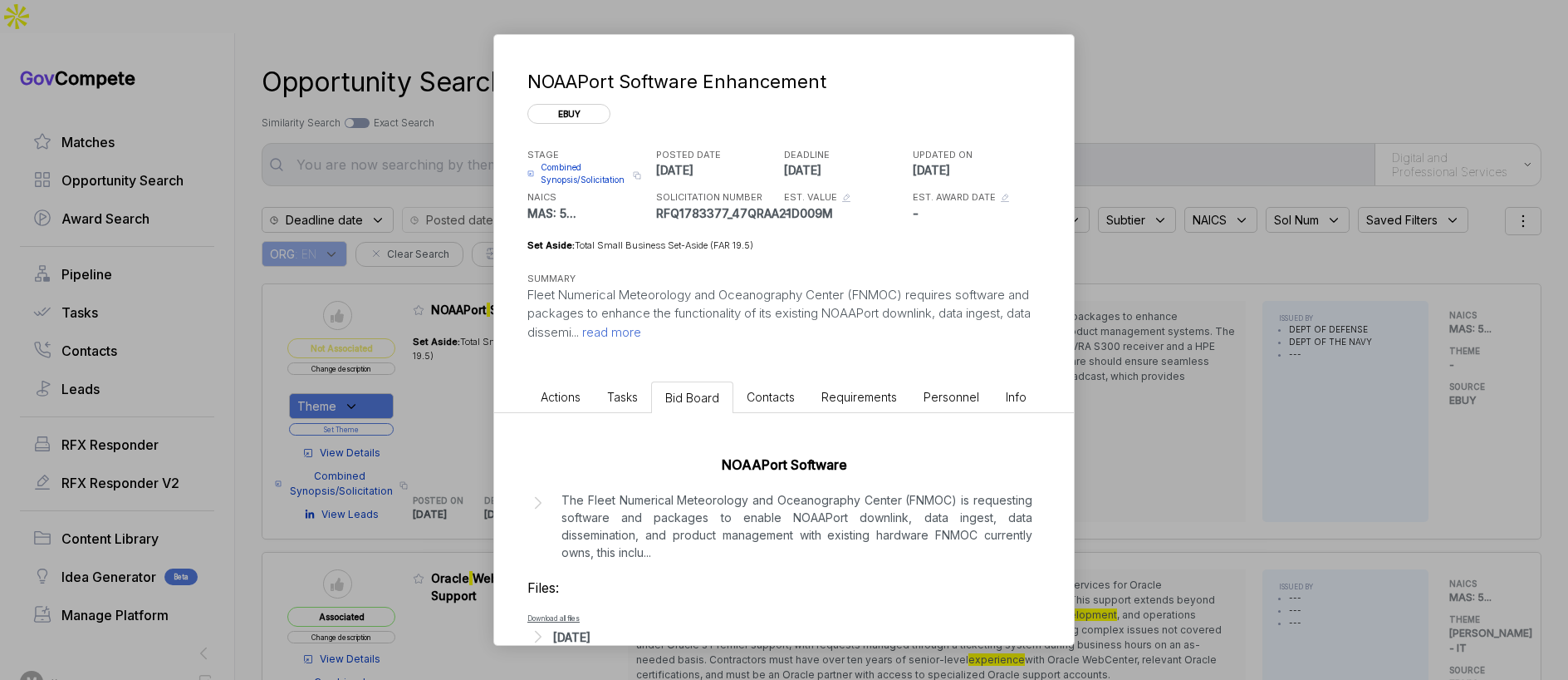
drag, startPoint x: 592, startPoint y: 627, endPoint x: 656, endPoint y: 565, distance: 89.1
click at [600, 621] on div "Files: Download all files Sep 18, 2025" at bounding box center [784, 613] width 513 height 70
click at [692, 527] on p "The Fleet Numerical Meteorology and Oceanography Center (FNMOC) is requesting s…" at bounding box center [796, 526] width 471 height 70
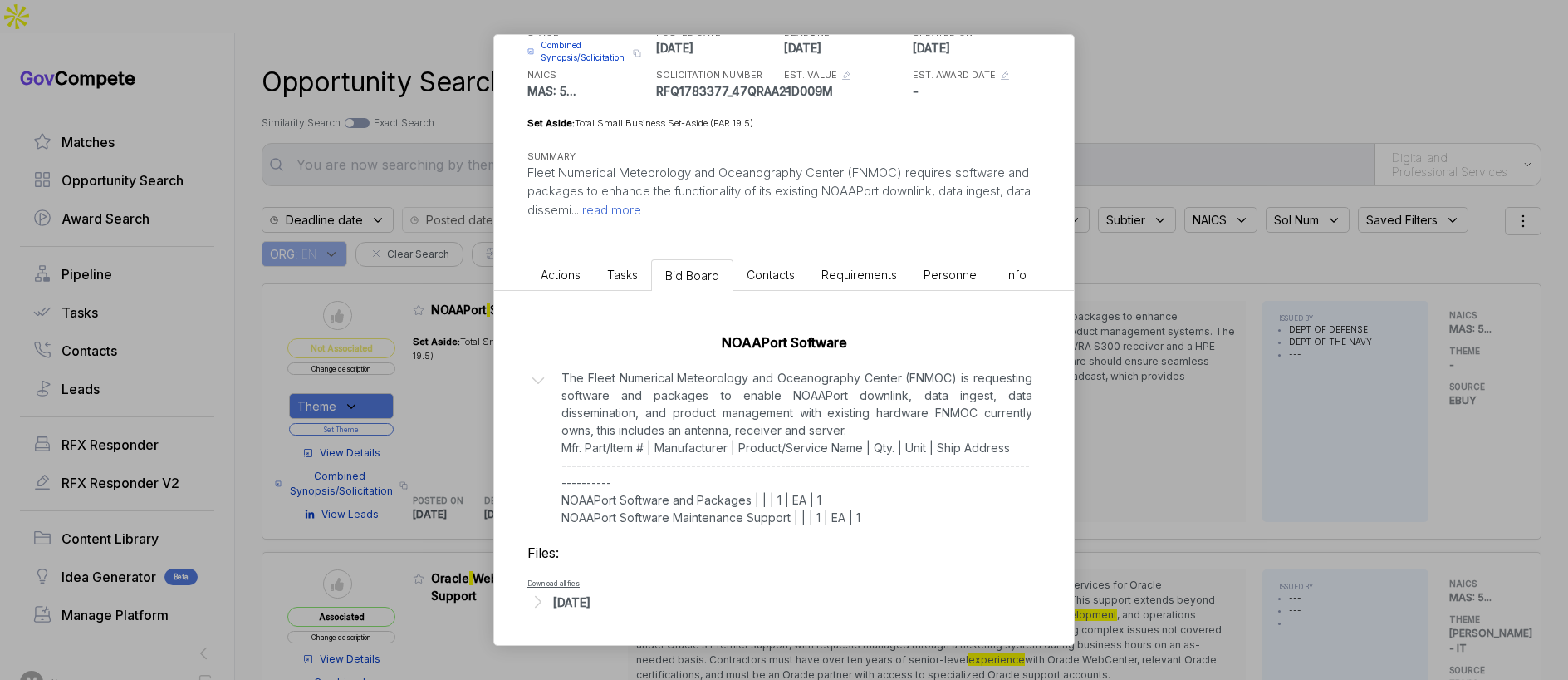
click at [590, 604] on div "Sep 18, 2025" at bounding box center [571, 602] width 38 height 17
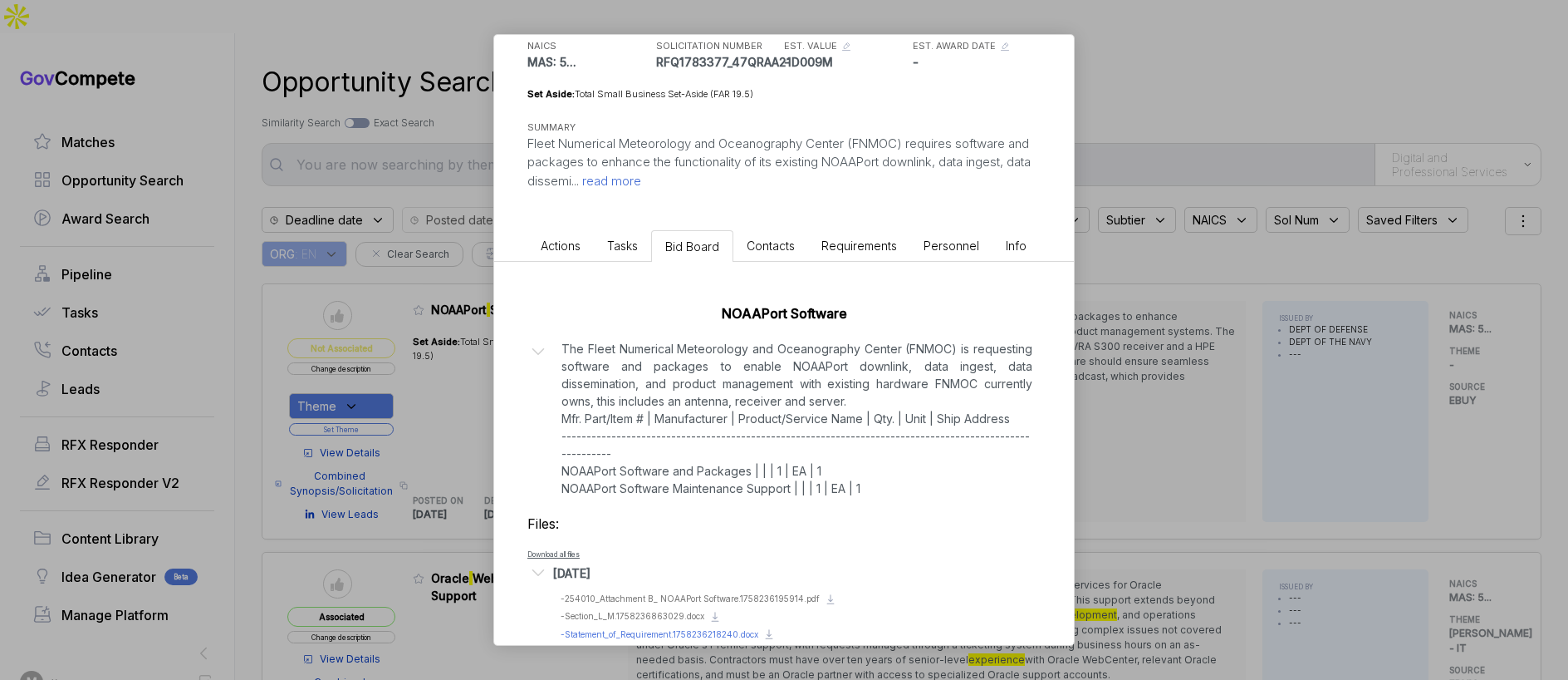
scroll to position [179, 0]
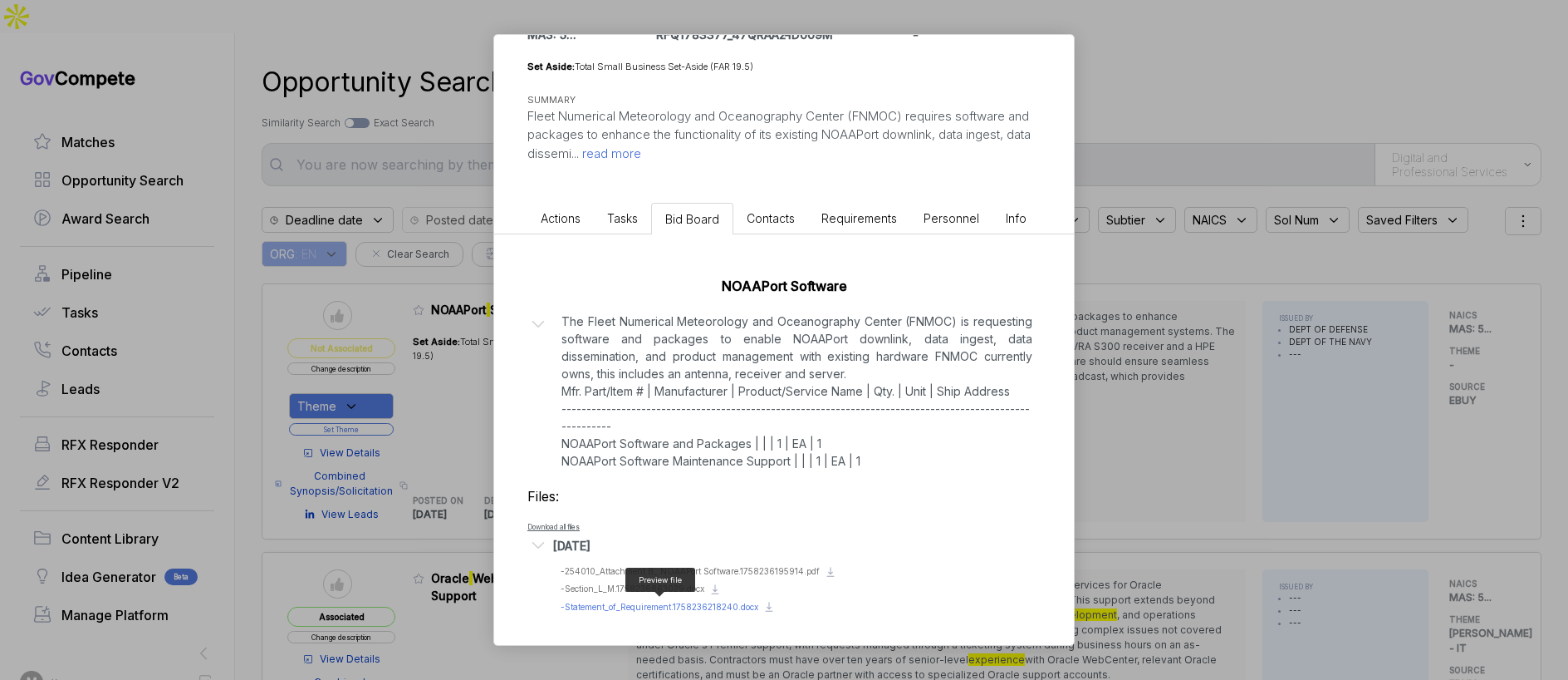
click at [687, 605] on span "- Statement_of_Requirement.1758236218240.docx" at bounding box center [659, 606] width 198 height 10
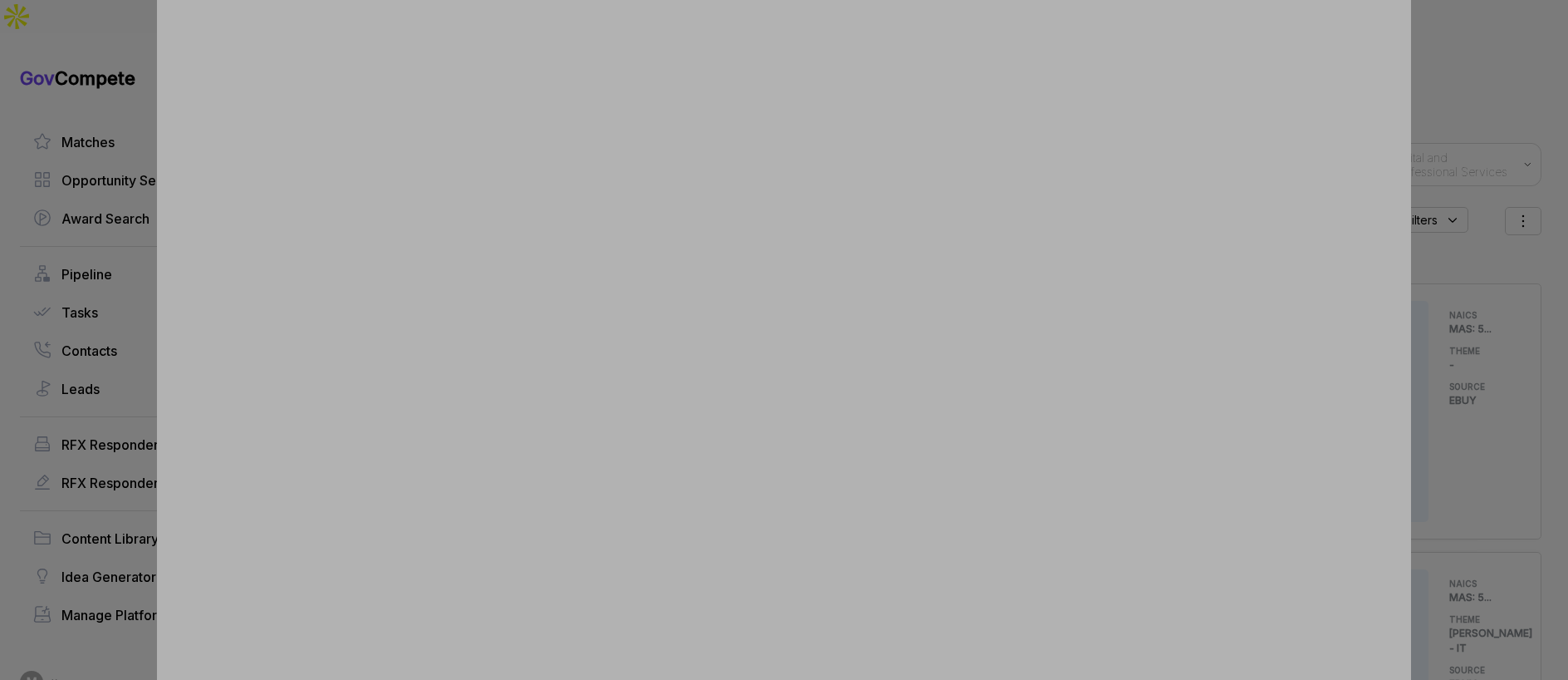
click at [1449, 288] on div at bounding box center [784, 340] width 1568 height 680
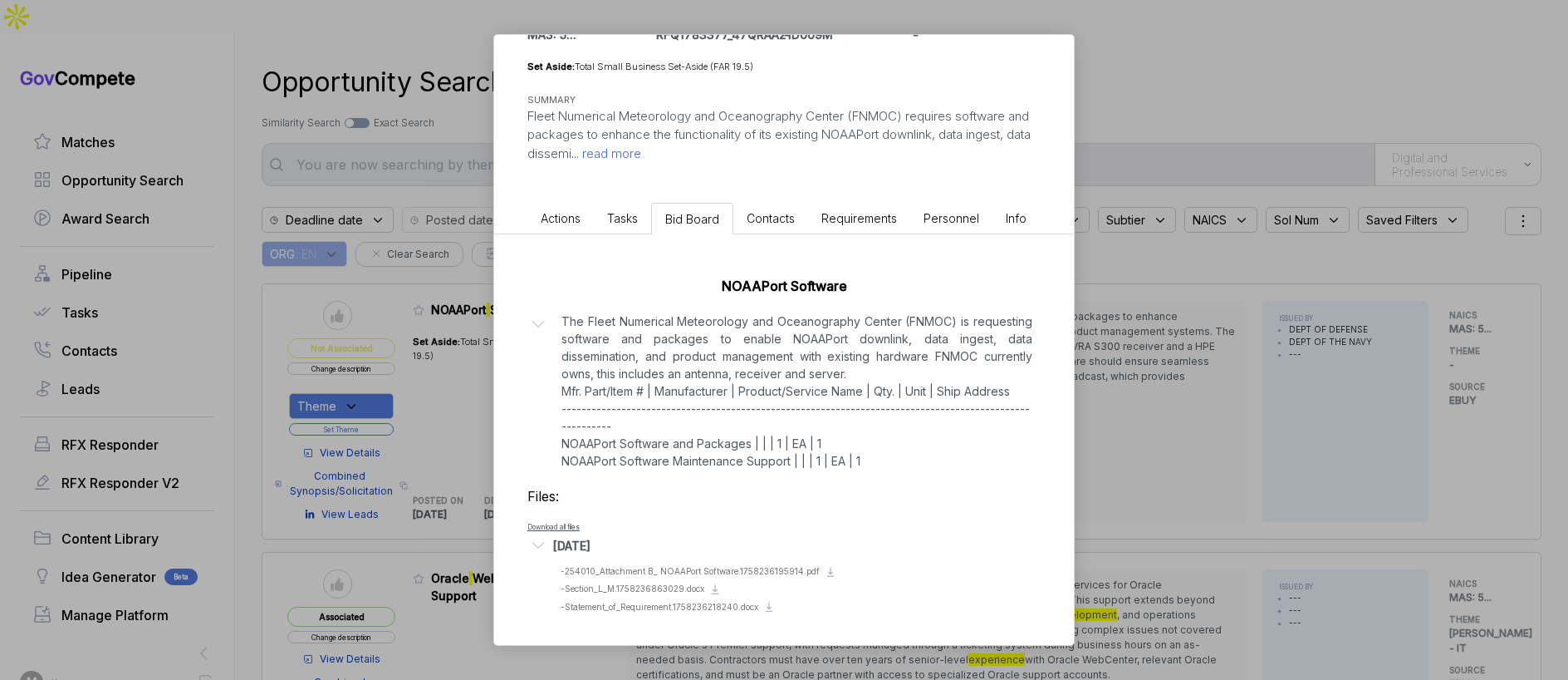
click at [1449, 289] on div "NOAAPort Software Enhancement ebuy STAGE Combined Synopsis/Solicitation Copy li…" at bounding box center [784, 340] width 1568 height 680
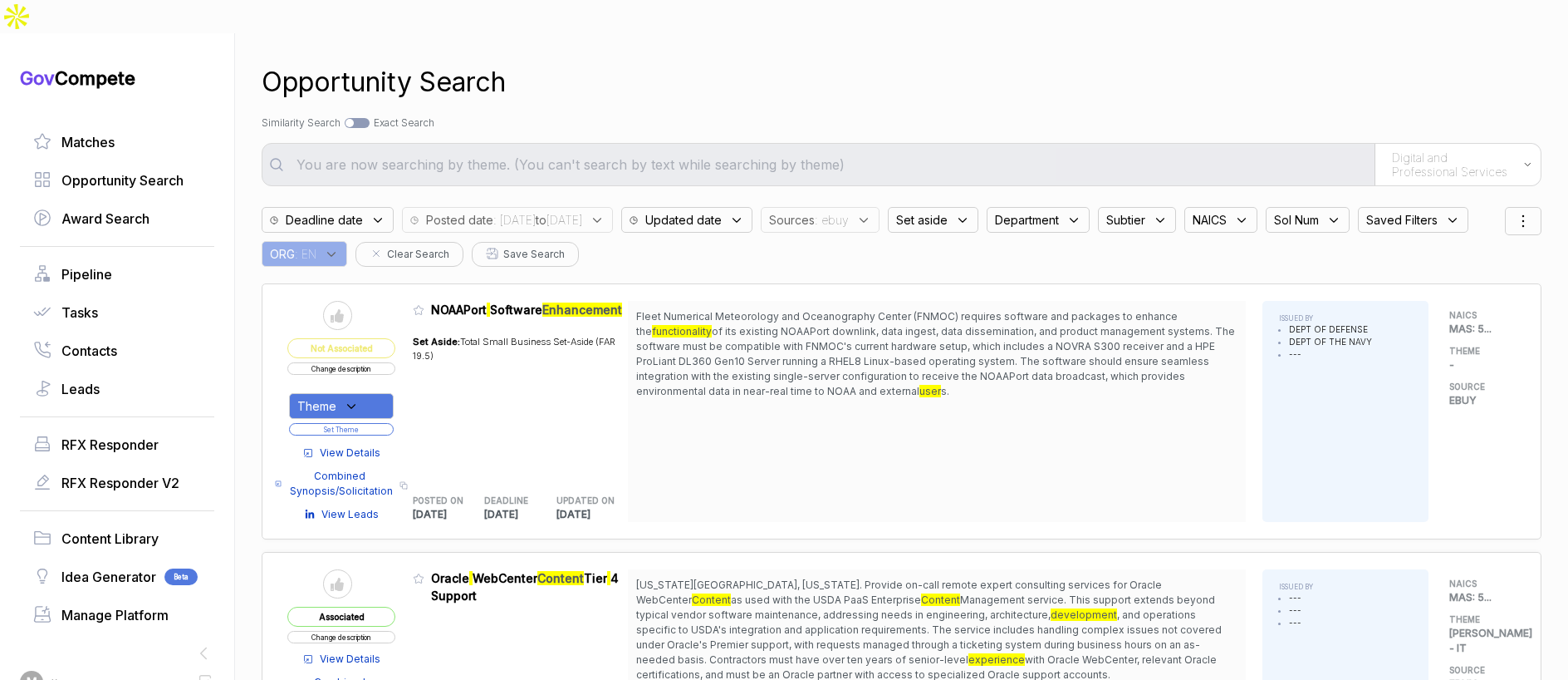
click at [371, 393] on div "Theme" at bounding box center [341, 406] width 105 height 26
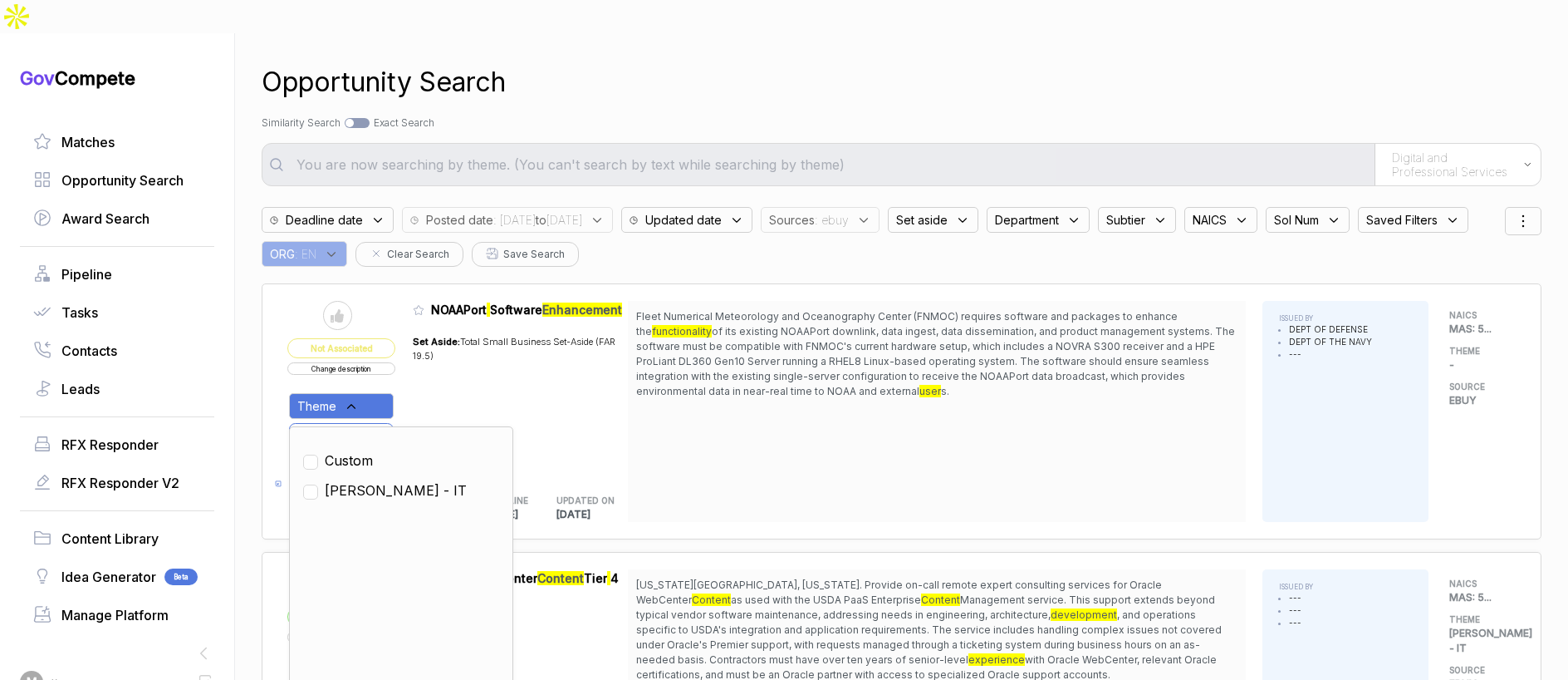
click at [382, 480] on span "SAM - IT" at bounding box center [395, 490] width 142 height 20
checkbox input "true"
drag, startPoint x: 432, startPoint y: 370, endPoint x: 408, endPoint y: 393, distance: 33.2
click at [430, 373] on div "Set Aside: Total Small Business Set-Aside (FAR 19.5)" at bounding box center [521, 400] width 216 height 151
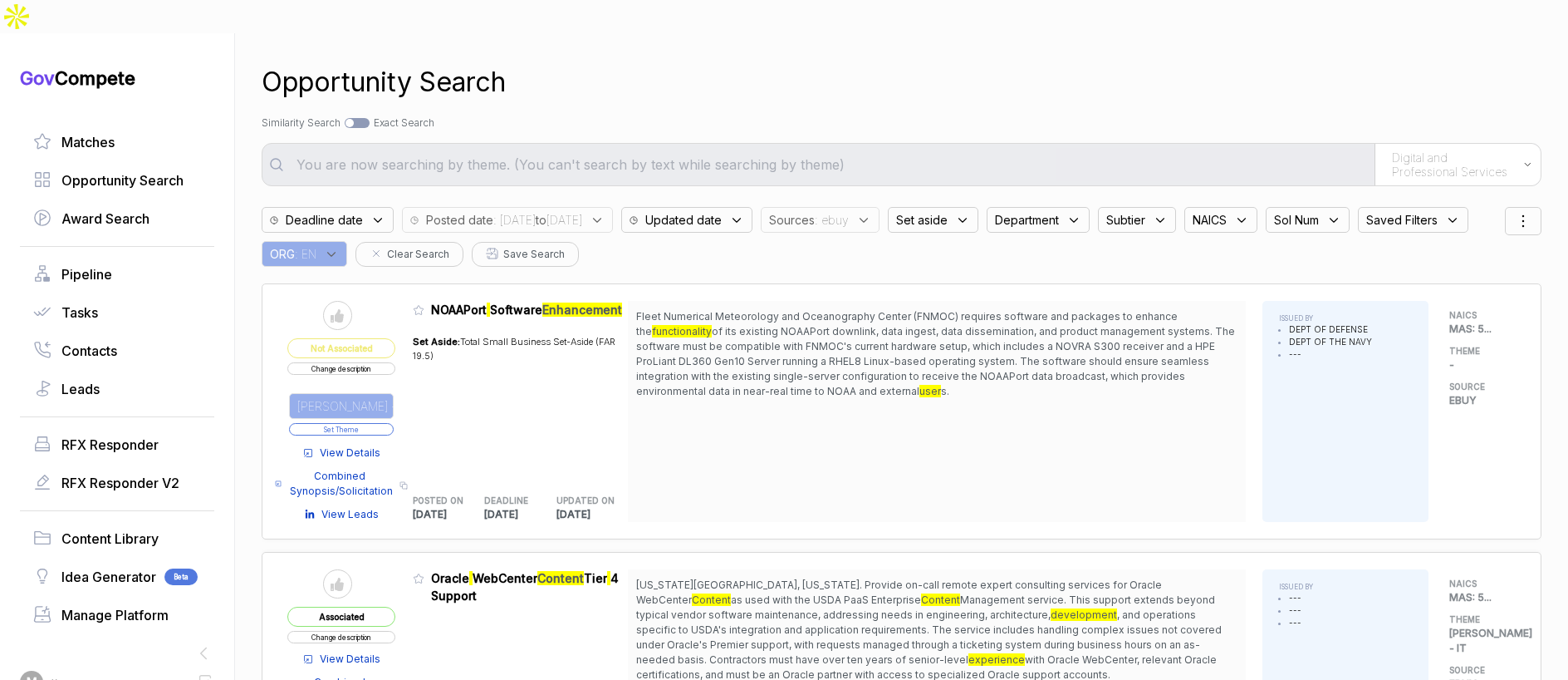
click at [394, 423] on button "Set Theme" at bounding box center [341, 430] width 105 height 13
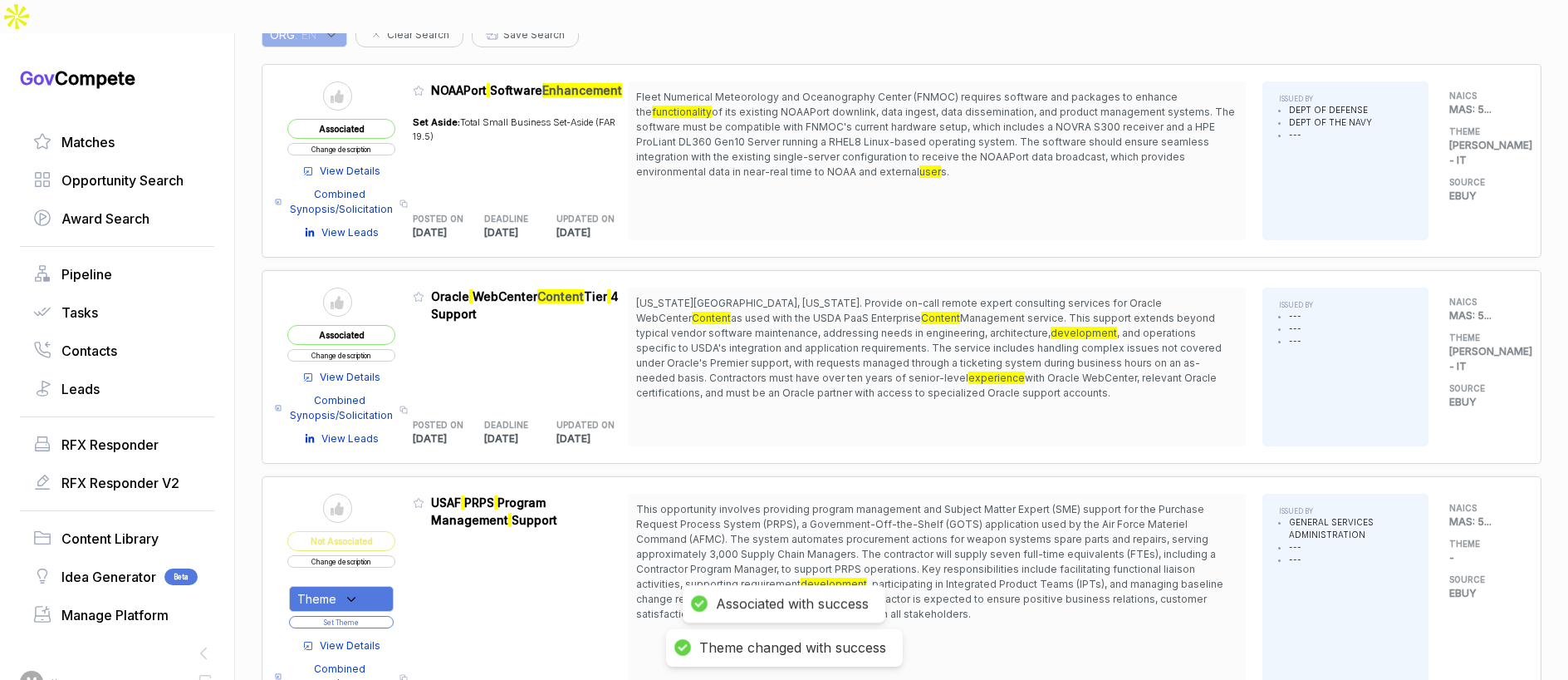
scroll to position [268, 0]
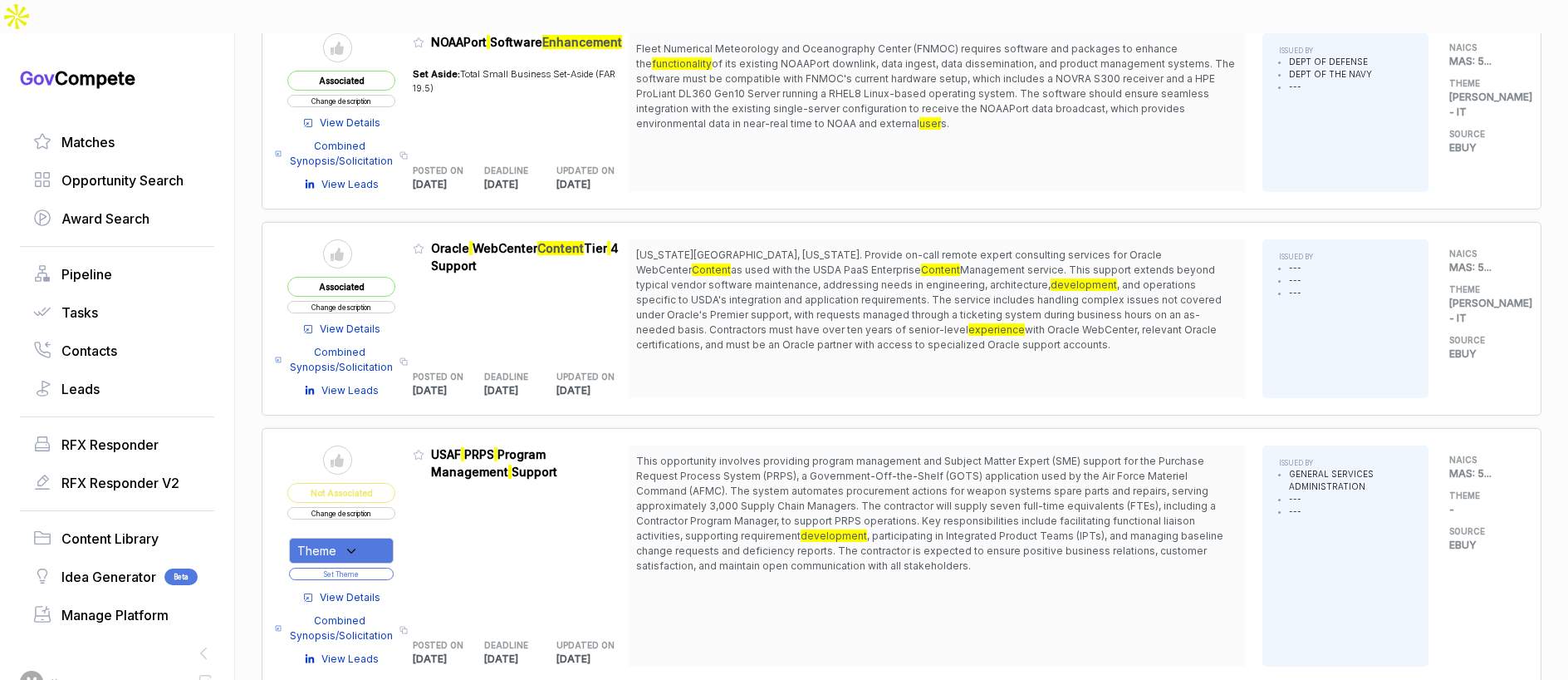
click at [385, 507] on button "Change description" at bounding box center [340, 513] width 108 height 13
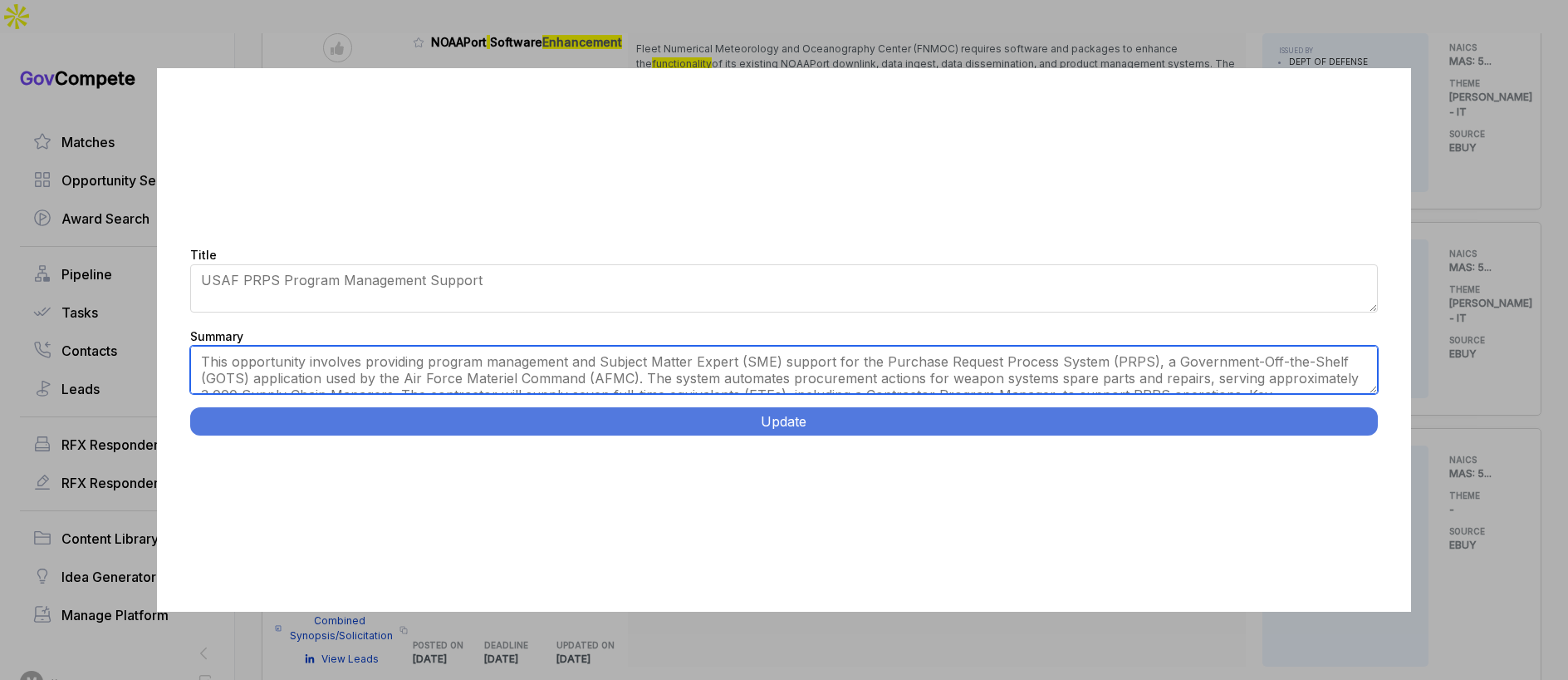
click at [642, 374] on textarea "This opportunity involves providing program management and Subject Matter Exper…" at bounding box center [784, 370] width 1187 height 48
paste textarea "Air Force PRPS Sustainment Support. Wright-Patterson AFB, OH. Provide IT/system…"
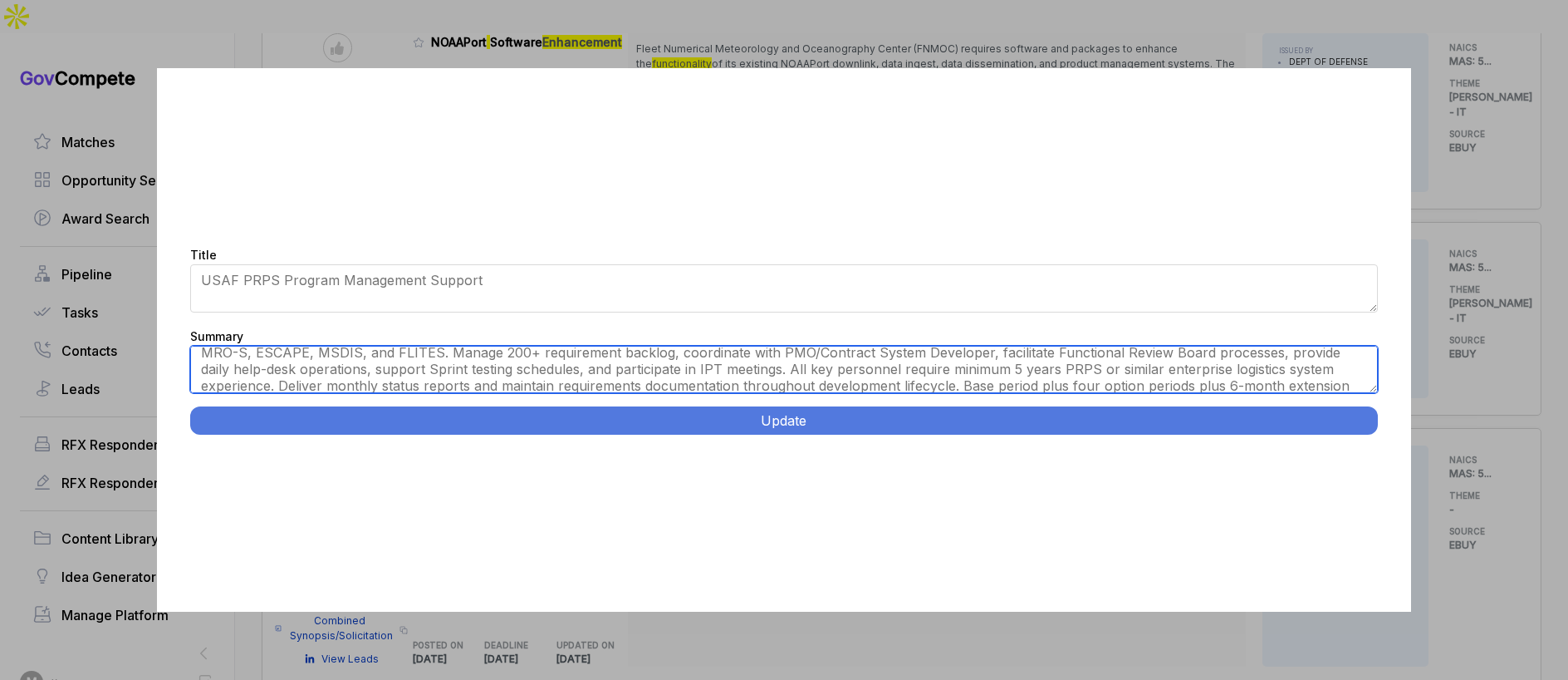
scroll to position [0, 0]
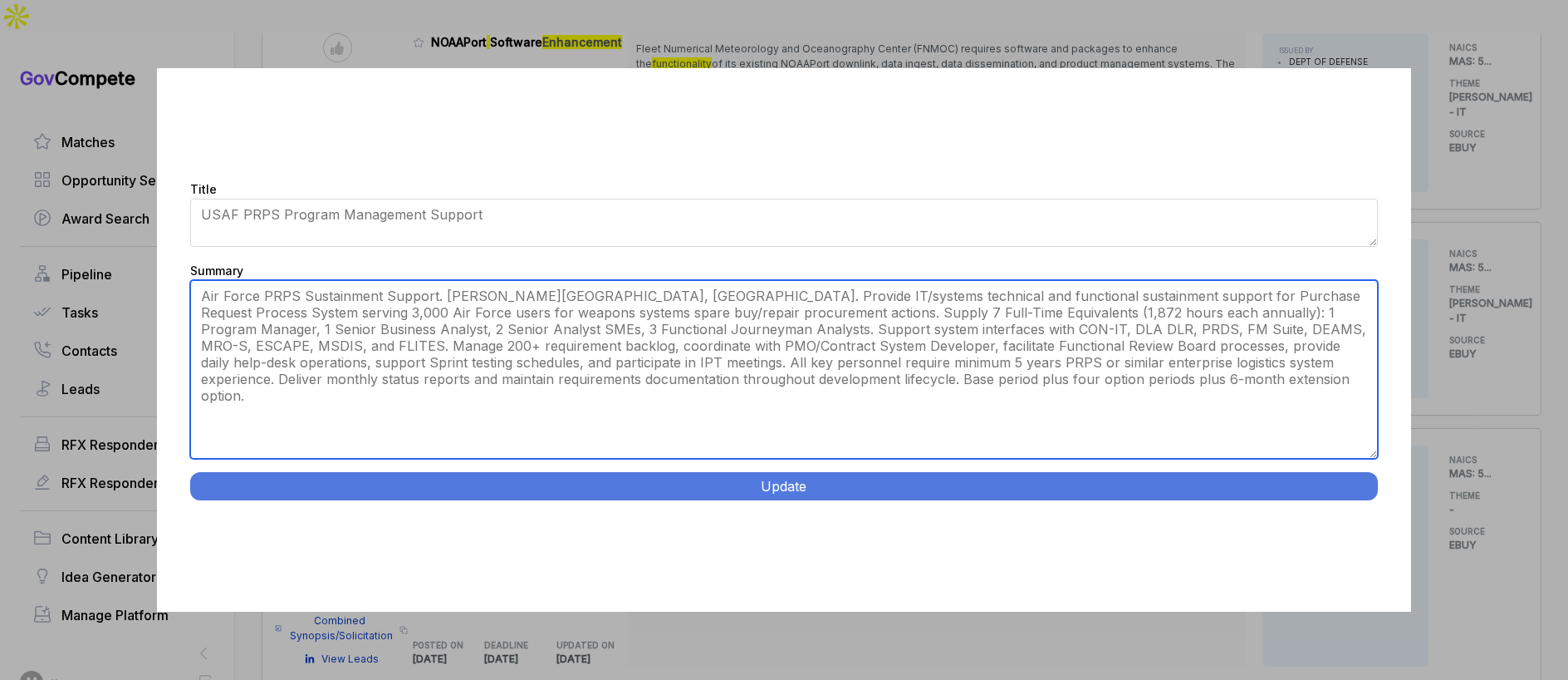
drag, startPoint x: 1375, startPoint y: 390, endPoint x: 1366, endPoint y: 515, distance: 125.3
click at [1368, 517] on div "Title USAF PRPS Program Management Support Summary This opportunity involves pr…" at bounding box center [784, 340] width 1254 height 544
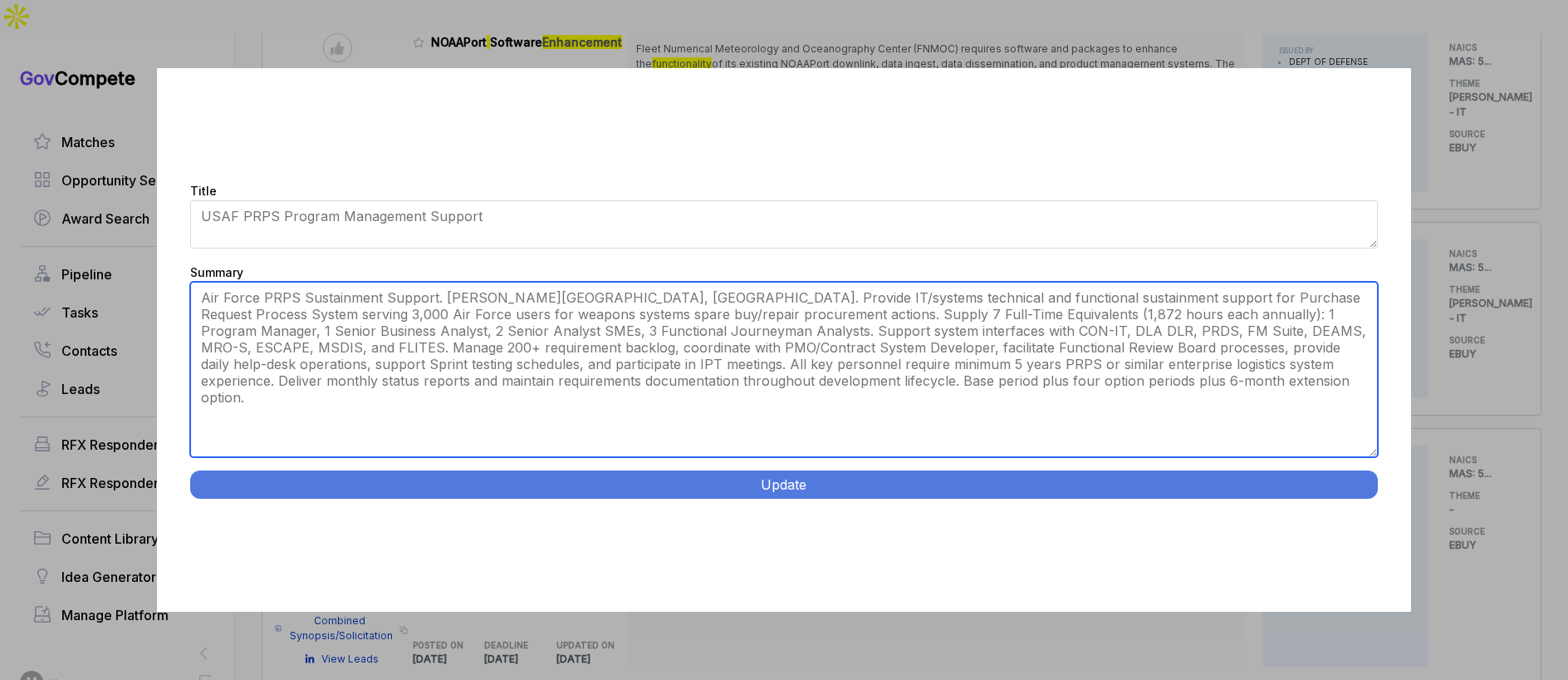
drag, startPoint x: 466, startPoint y: 294, endPoint x: 487, endPoint y: 297, distance: 21.2
click at [467, 294] on textarea "This opportunity involves providing program management and Subject Matter Exper…" at bounding box center [784, 369] width 1187 height 176
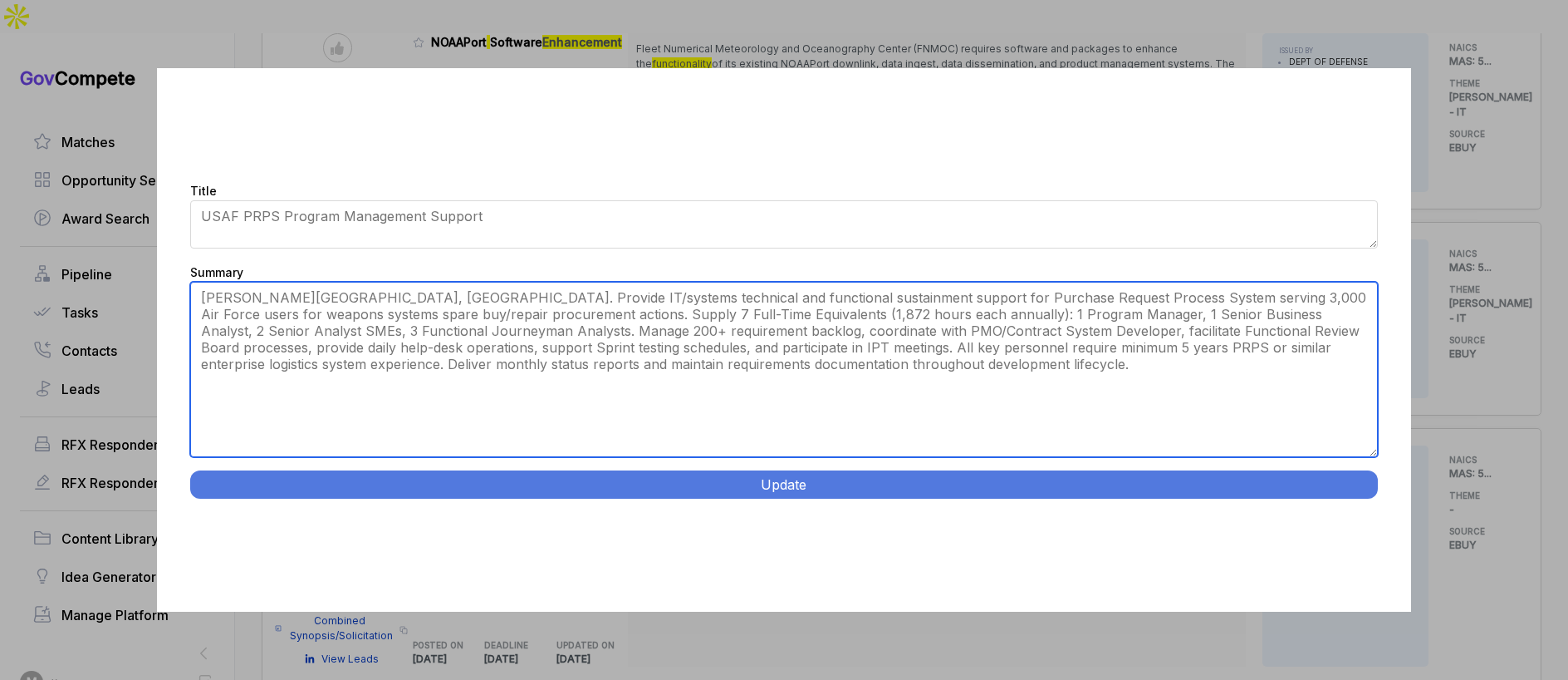
type textarea "Wright-Patterson AFB, OH. Provide IT/systems technical and functional sustainme…"
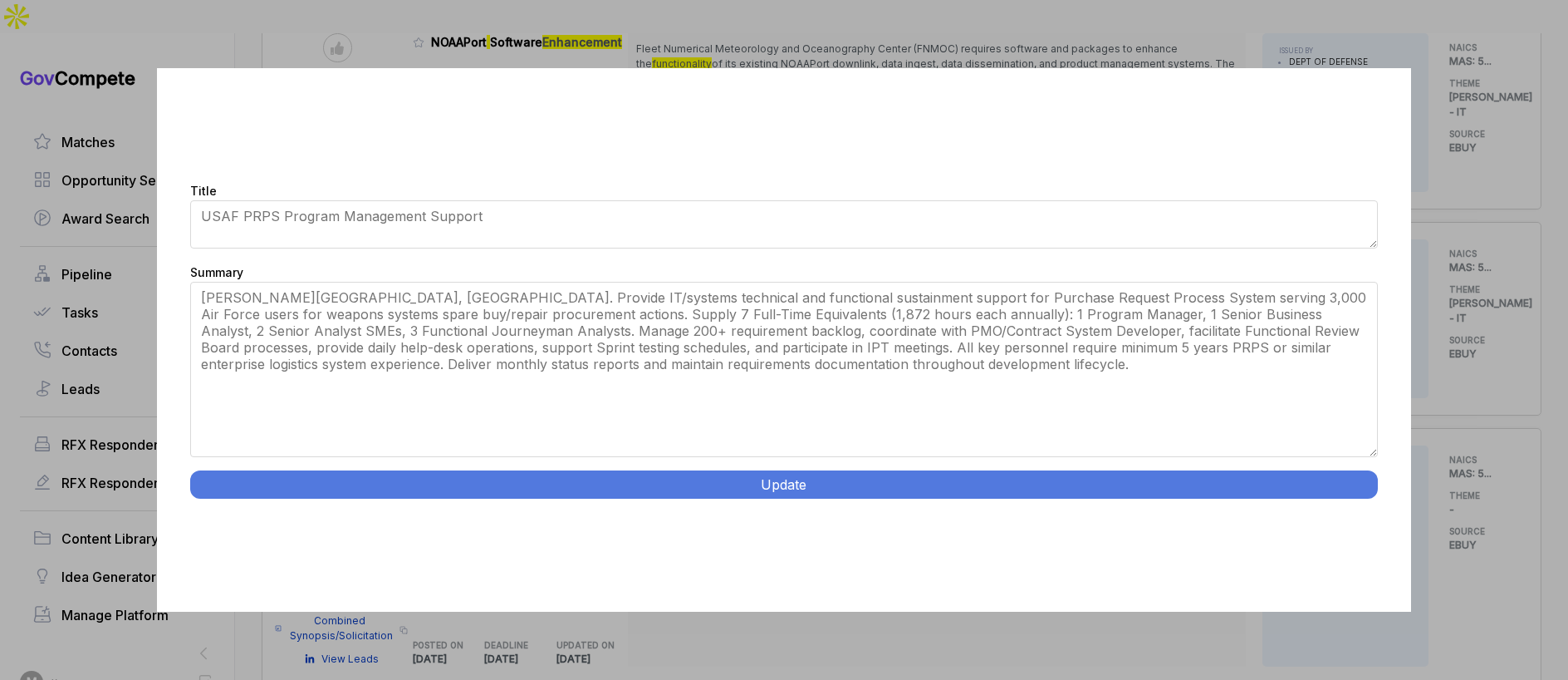
click at [556, 476] on button "Update" at bounding box center [784, 484] width 1187 height 29
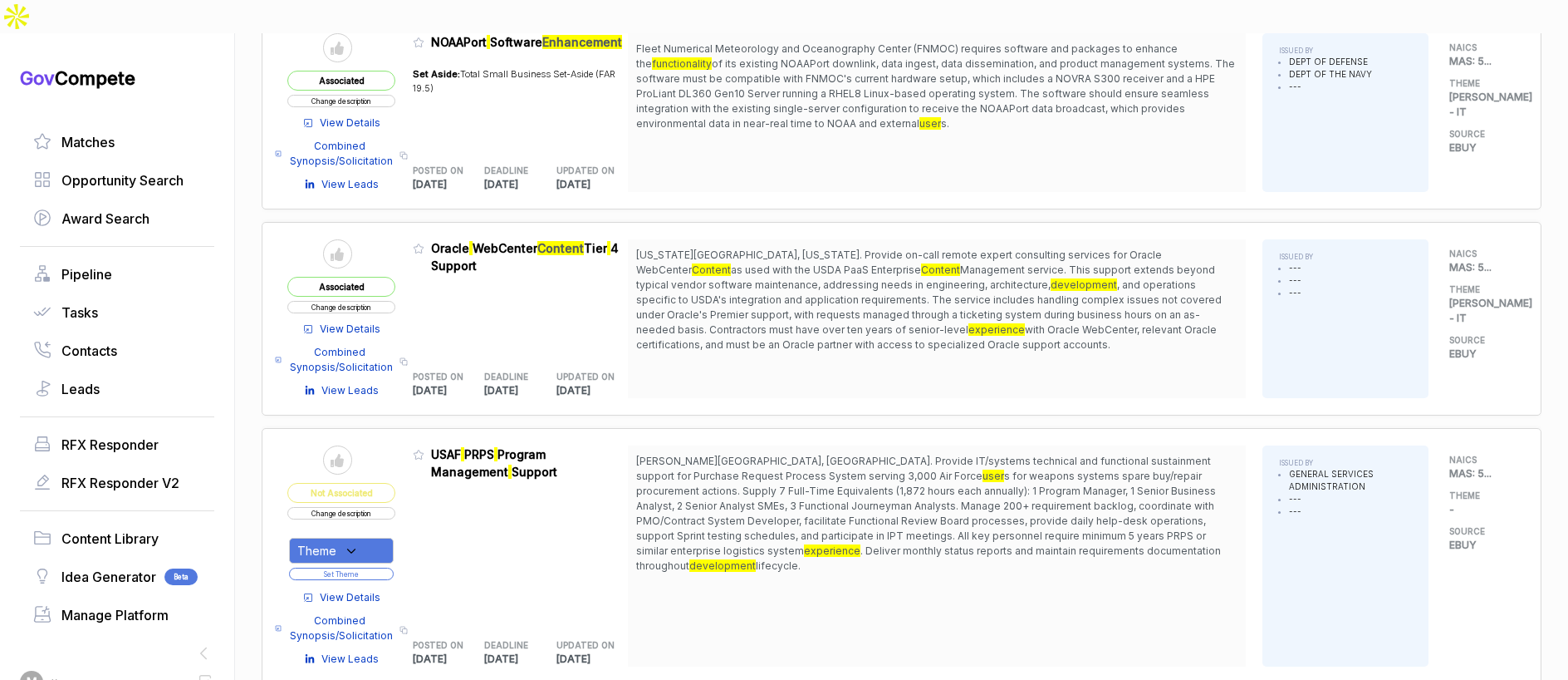
click at [366, 321] on span "View Details" at bounding box center [350, 328] width 61 height 15
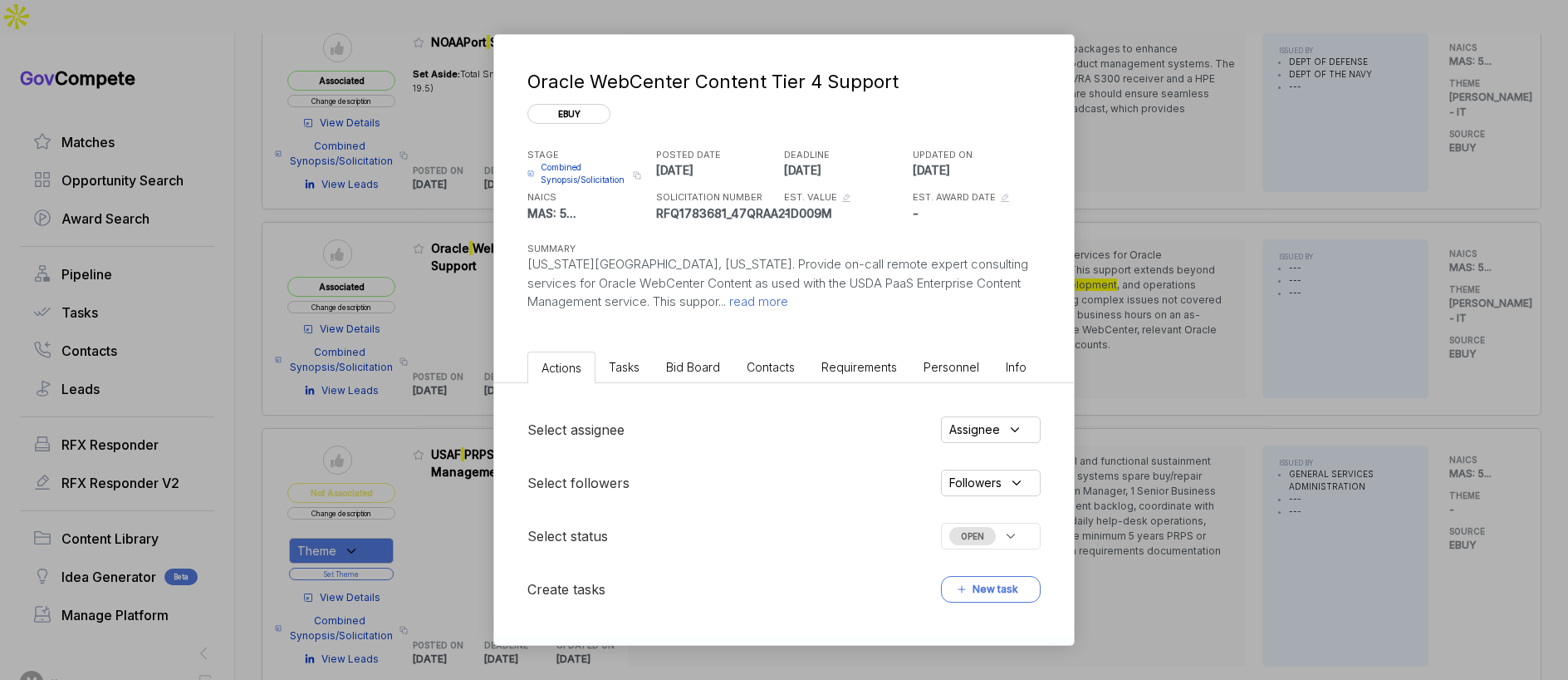
drag, startPoint x: 1258, startPoint y: 352, endPoint x: 1187, endPoint y: 365, distance: 72.2
click at [1242, 355] on div "Oracle WebCenter Content Tier 4 Support ebuy STAGE Combined Synopsis/Solicitati…" at bounding box center [784, 340] width 1568 height 680
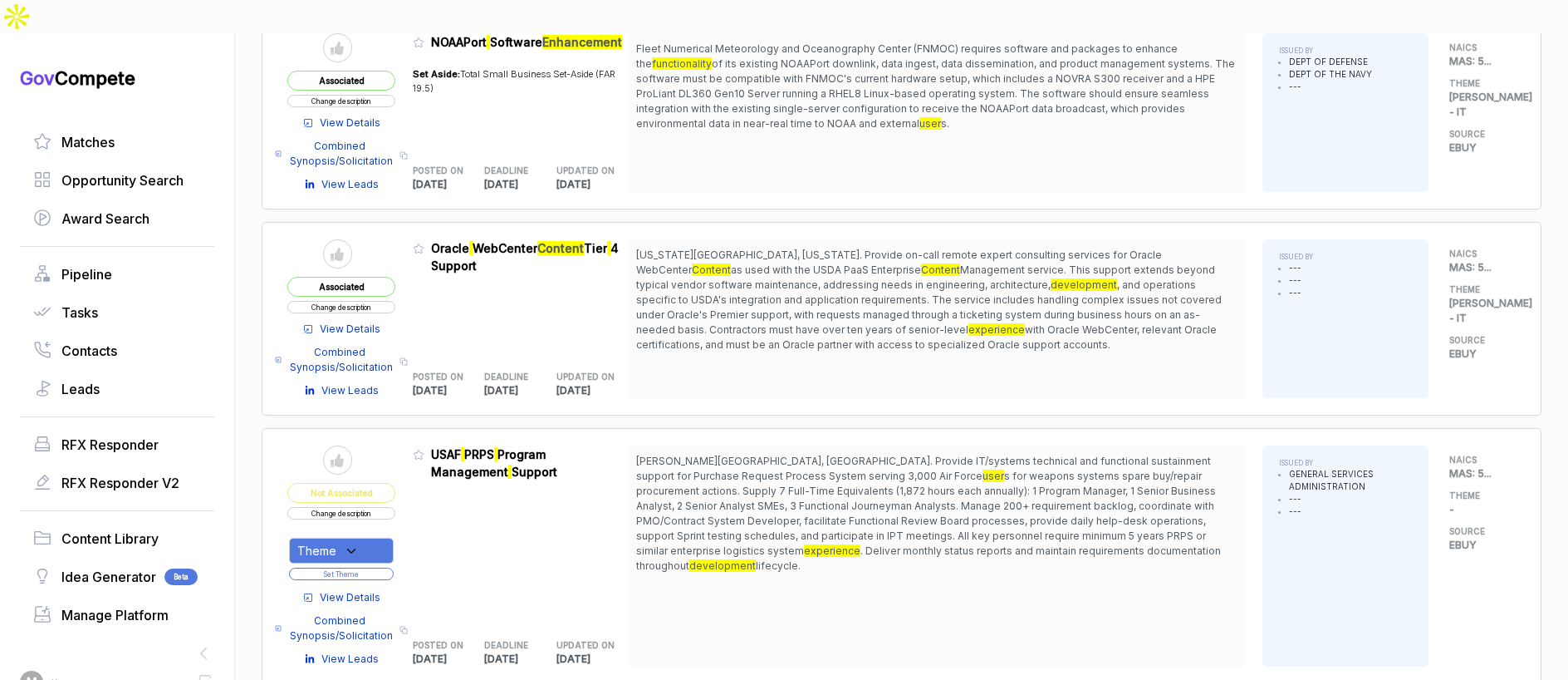
click at [381, 590] on span "View Details" at bounding box center [350, 597] width 61 height 15
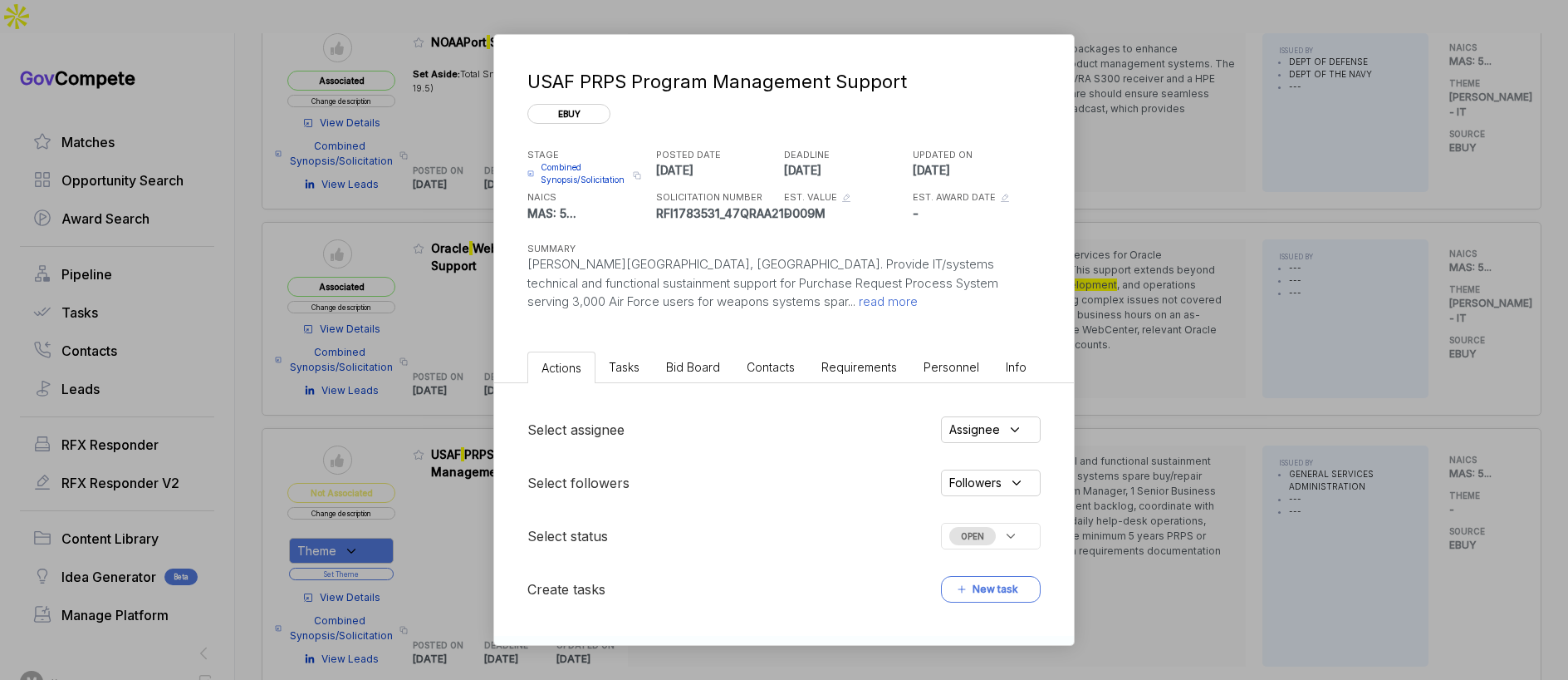
click at [1208, 398] on div "USAF PRPS Program Management Support ebuy STAGE Combined Synopsis/Solicitation …" at bounding box center [784, 340] width 1568 height 680
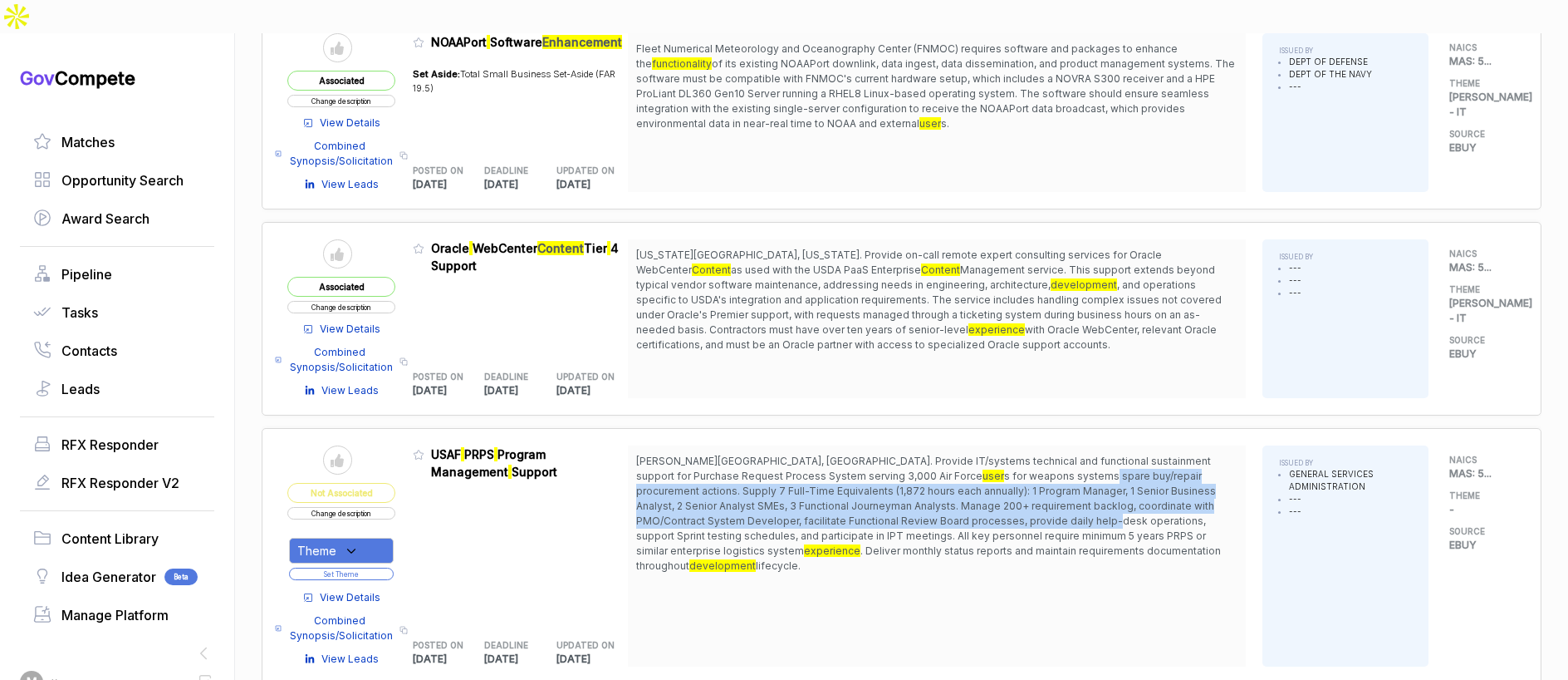
drag, startPoint x: 929, startPoint y: 438, endPoint x: 945, endPoint y: 487, distance: 51.5
click at [948, 486] on span "s for weapons systems spare buy/repair procurement actions. Supply 7 Full-Time …" at bounding box center [926, 513] width 579 height 87
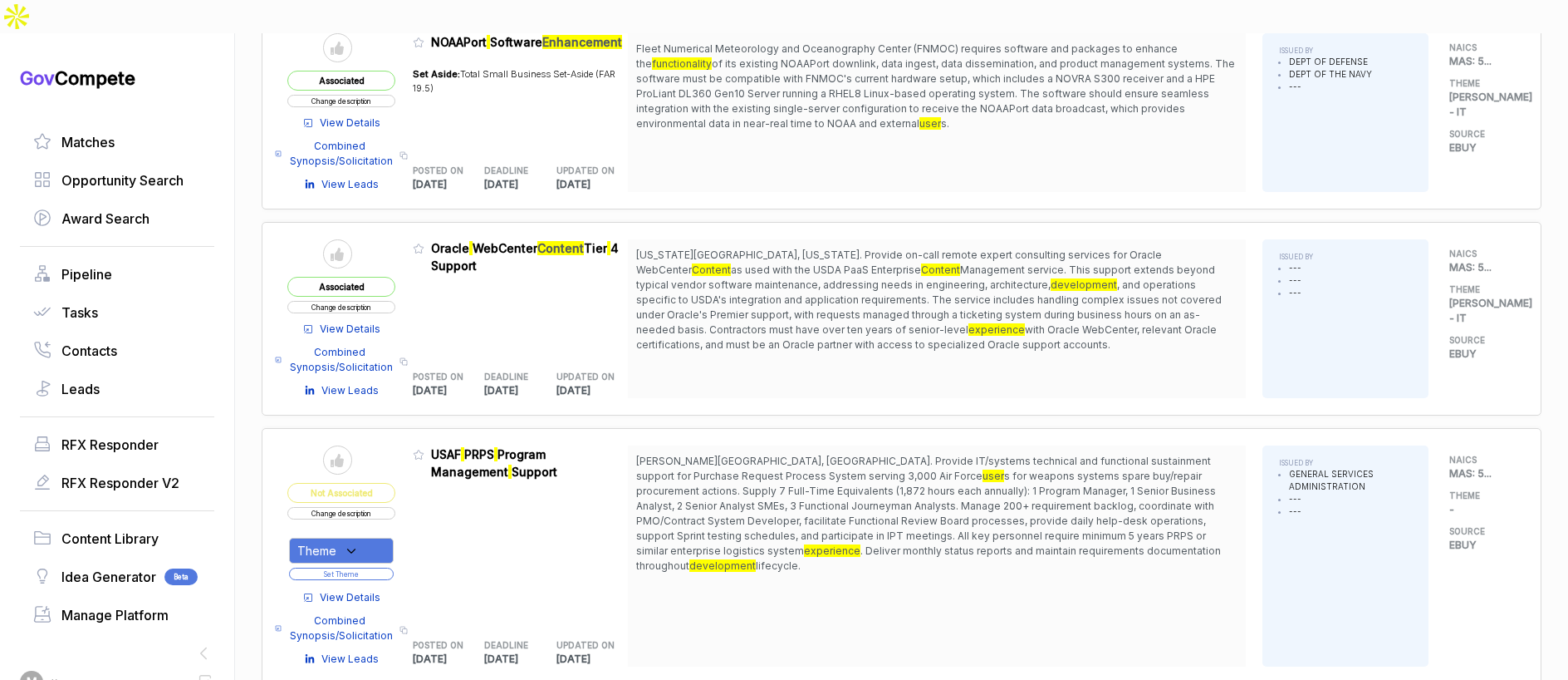
drag, startPoint x: 940, startPoint y: 490, endPoint x: 665, endPoint y: 524, distance: 277.1
click at [934, 491] on span "Wright-Patterson AFB, OH. Provide IT/systems technical and functional sustainme…" at bounding box center [937, 513] width 601 height 120
click at [385, 537] on div "Theme" at bounding box center [341, 550] width 105 height 26
drag, startPoint x: 366, startPoint y: 600, endPoint x: 408, endPoint y: 536, distance: 76.6
click at [368, 625] on span "SAM - IT" at bounding box center [395, 635] width 142 height 20
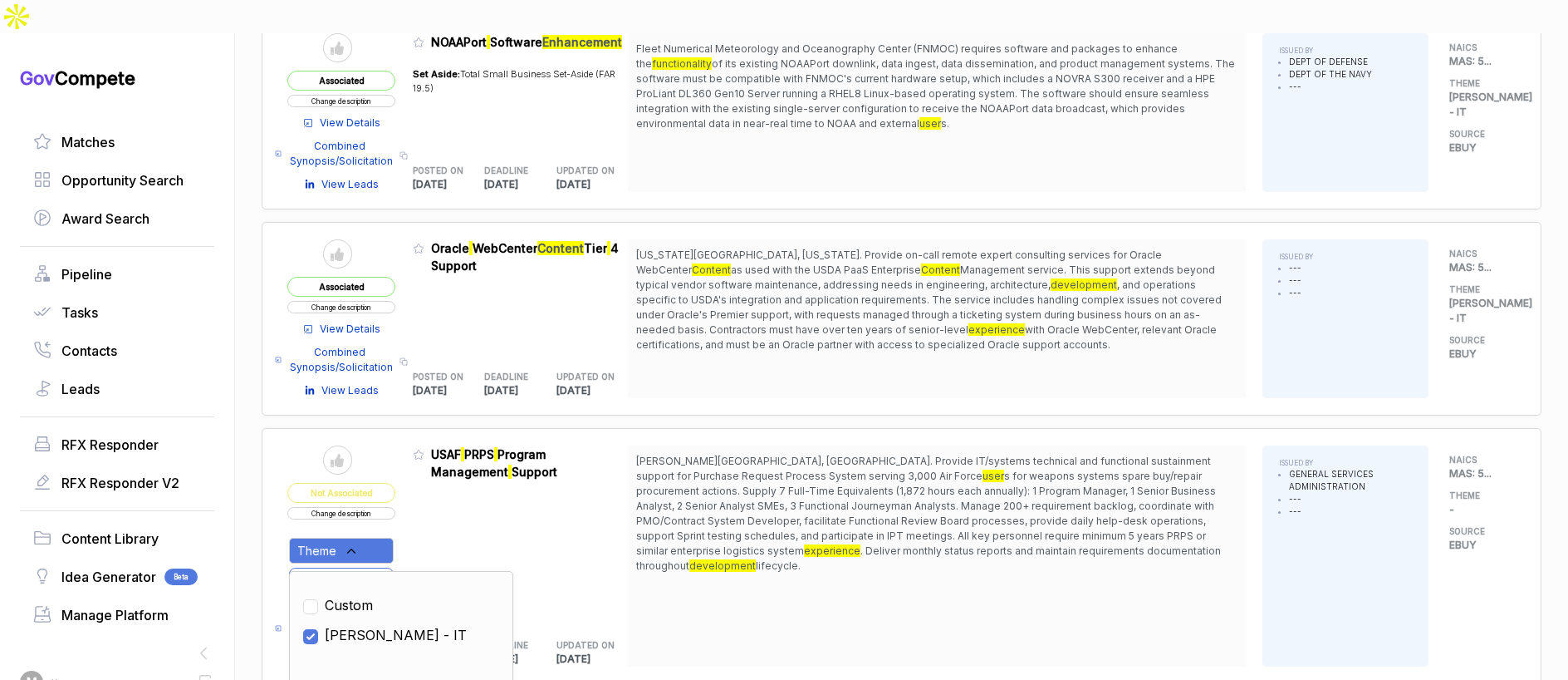
checkbox input "true"
click at [433, 517] on div "Admin: Click to change feature to 1 RFI1783531_47QRAA21D009M USAF PRPS Program …" at bounding box center [521, 556] width 216 height 221
click at [393, 568] on button "Set Theme" at bounding box center [341, 574] width 105 height 13
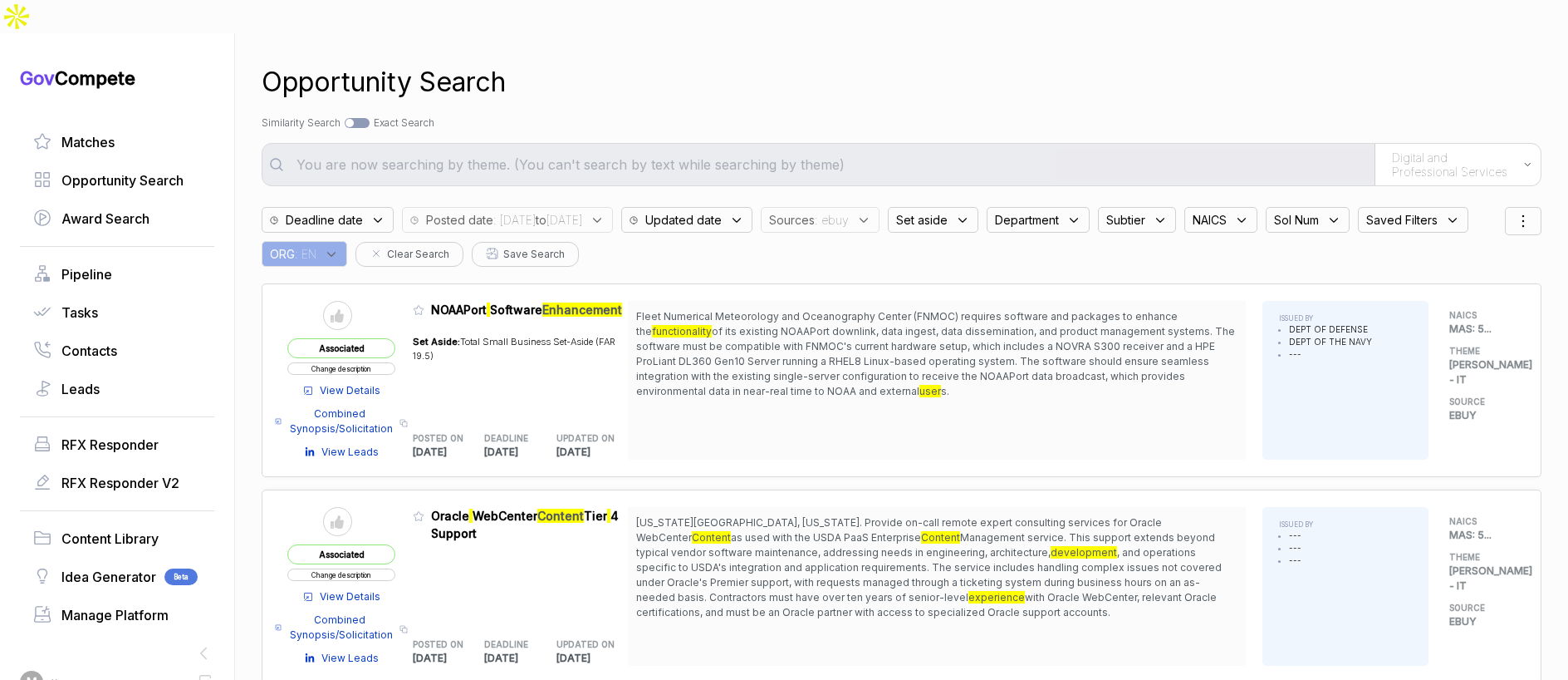
click at [361, 118] on div at bounding box center [357, 122] width 25 height 10
checkbox input "true"
type input "Digital and Professional Services"
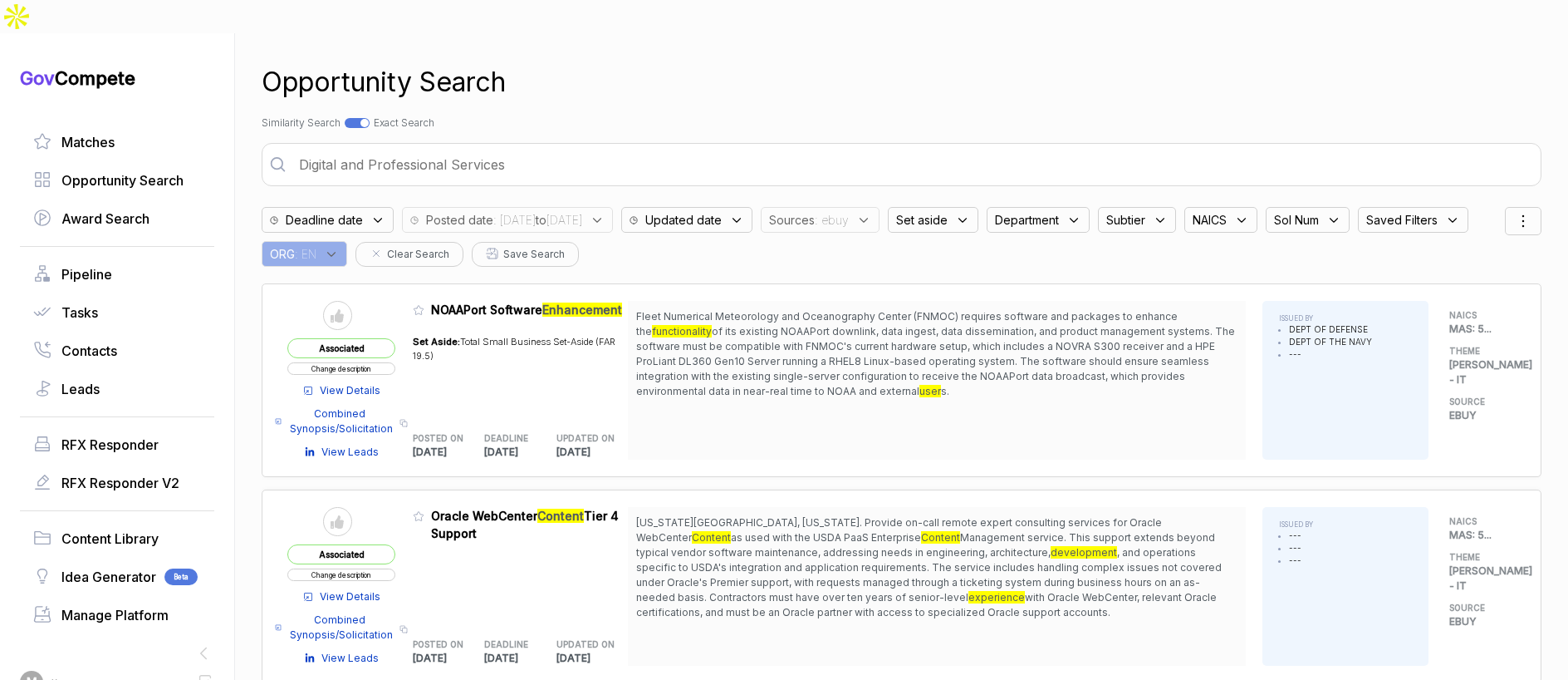
click at [412, 148] on input "Digital and Professional Services" at bounding box center [912, 165] width 1247 height 33
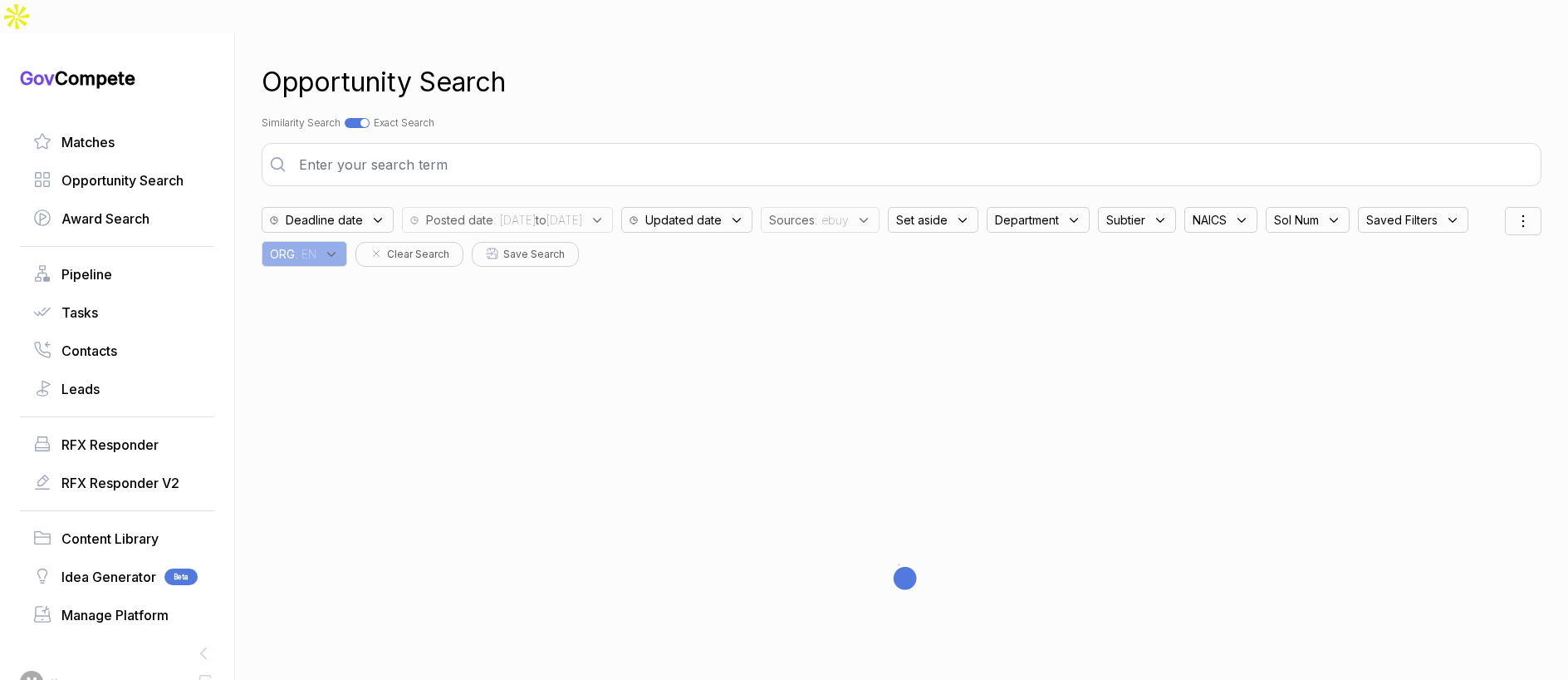
click at [675, 71] on div "Opportunity Search Search by Topic Relevance Similarity Search Search by Exact …" at bounding box center [901, 373] width 1280 height 680
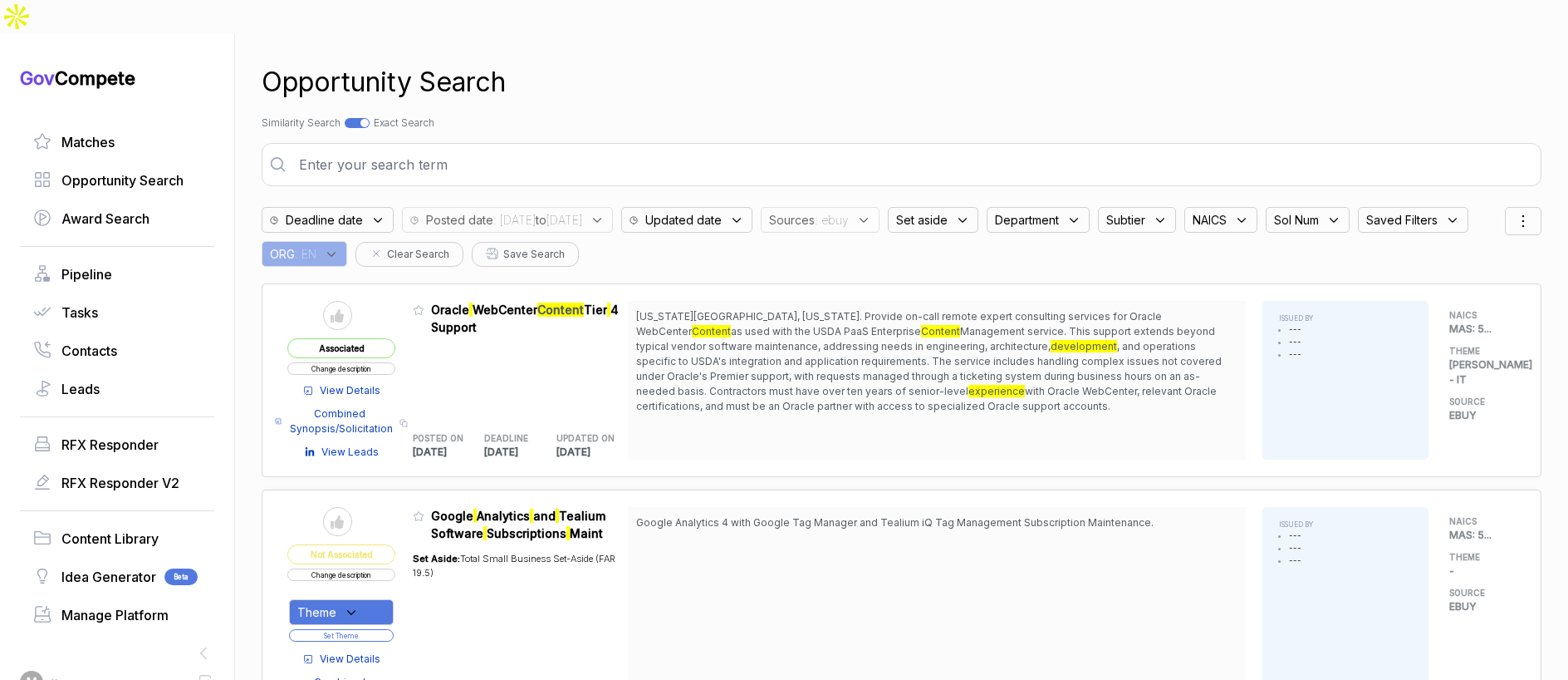
click at [849, 211] on span ": ebuy" at bounding box center [831, 219] width 34 height 17
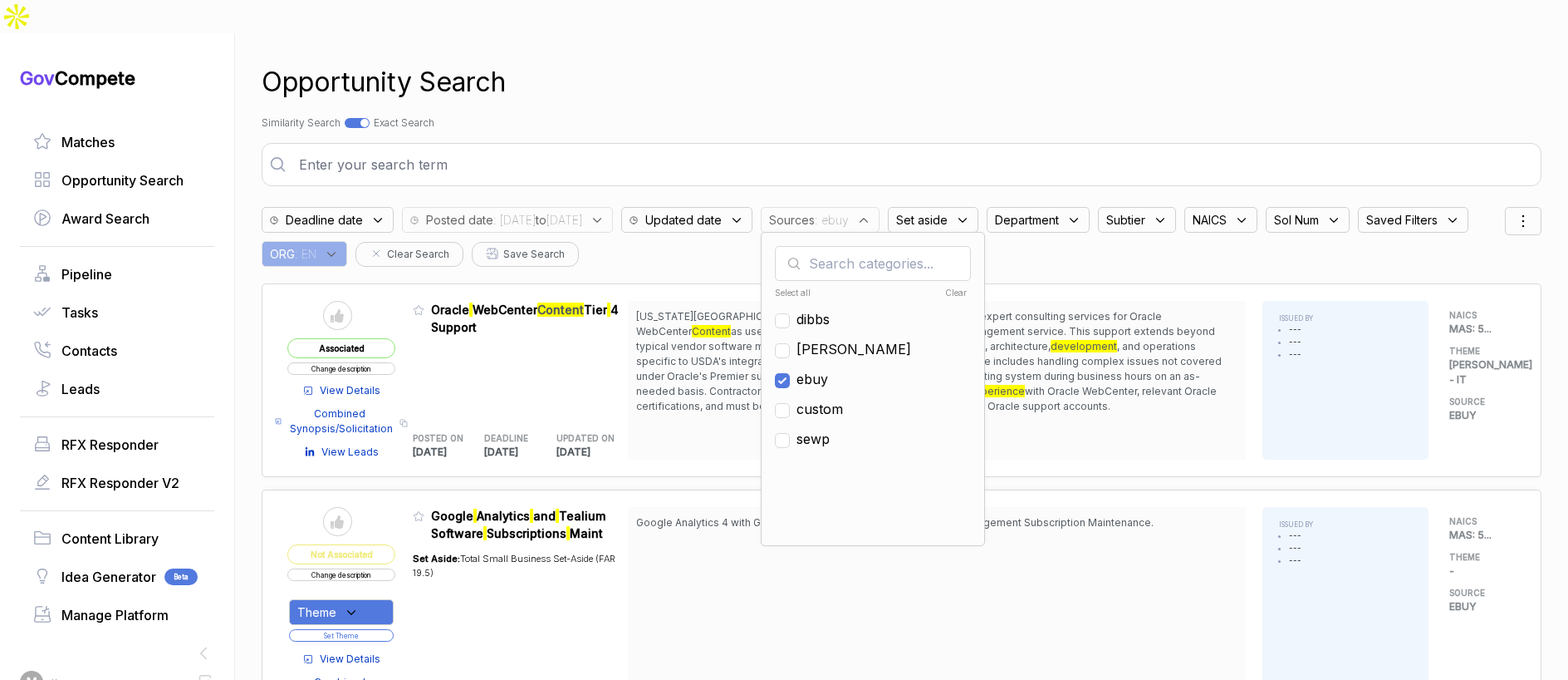
drag, startPoint x: 867, startPoint y: 340, endPoint x: 866, endPoint y: 322, distance: 18.0
click at [866, 332] on ul "Select all Clear dibbs sam ebuy custom sewp" at bounding box center [873, 407] width 196 height 249
click at [866, 339] on span "[PERSON_NAME]" at bounding box center [853, 349] width 115 height 20
checkbox input "true"
click at [828, 369] on span "ebuy" at bounding box center [812, 379] width 31 height 20
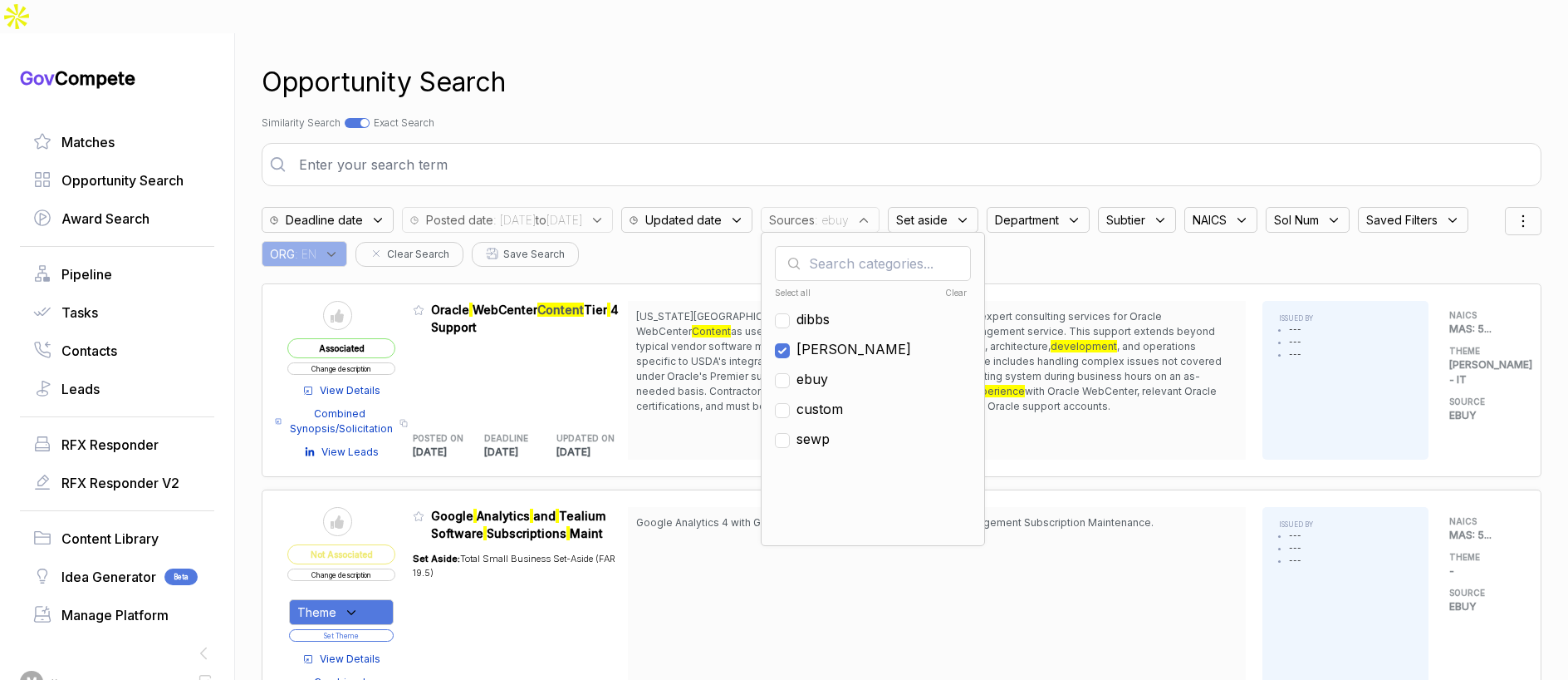
checkbox input "false"
drag, startPoint x: 929, startPoint y: 80, endPoint x: 899, endPoint y: 5, distance: 80.8
click at [928, 77] on div "Opportunity Search Search by Topic Relevance Similarity Search Search by Exact …" at bounding box center [901, 373] width 1280 height 680
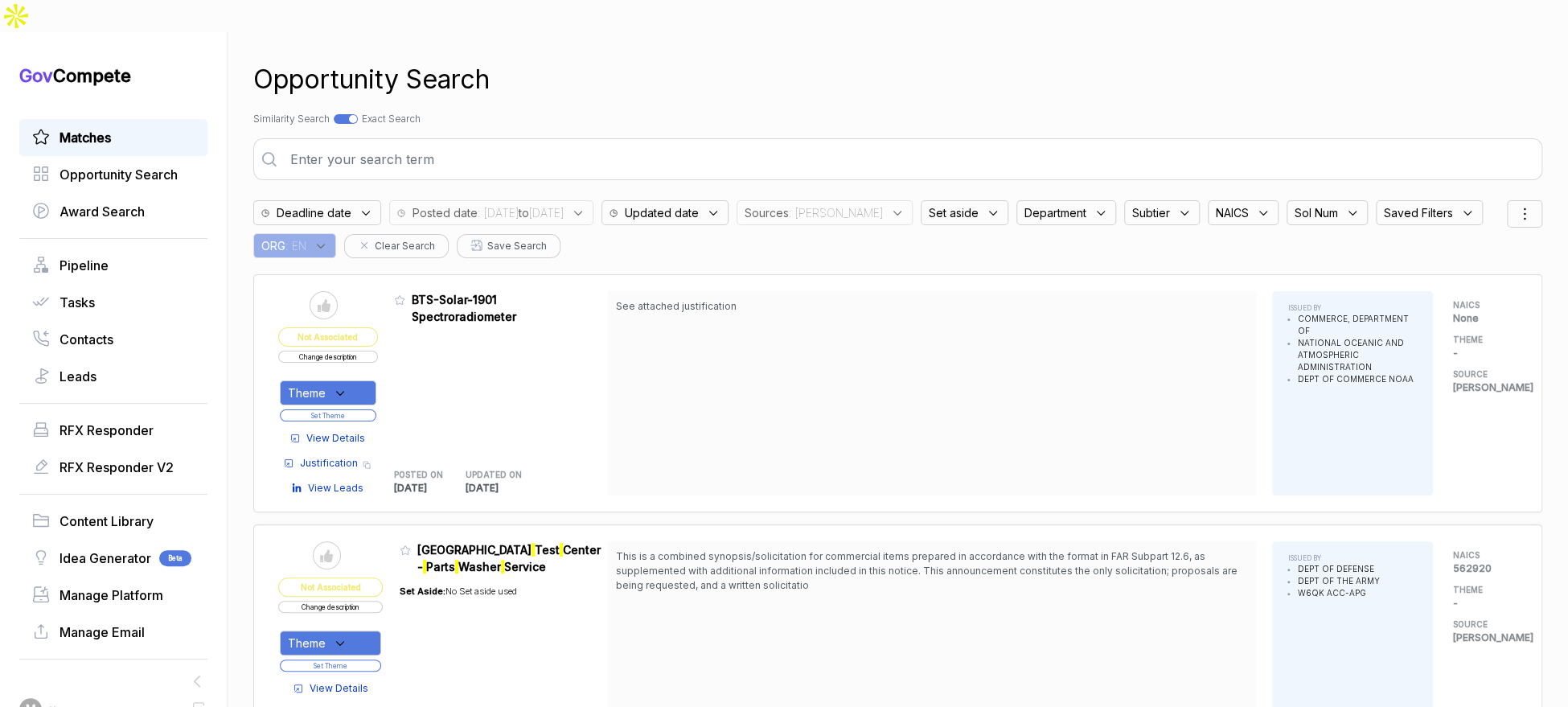
click at [119, 128] on link "Matches" at bounding box center [113, 138] width 162 height 20
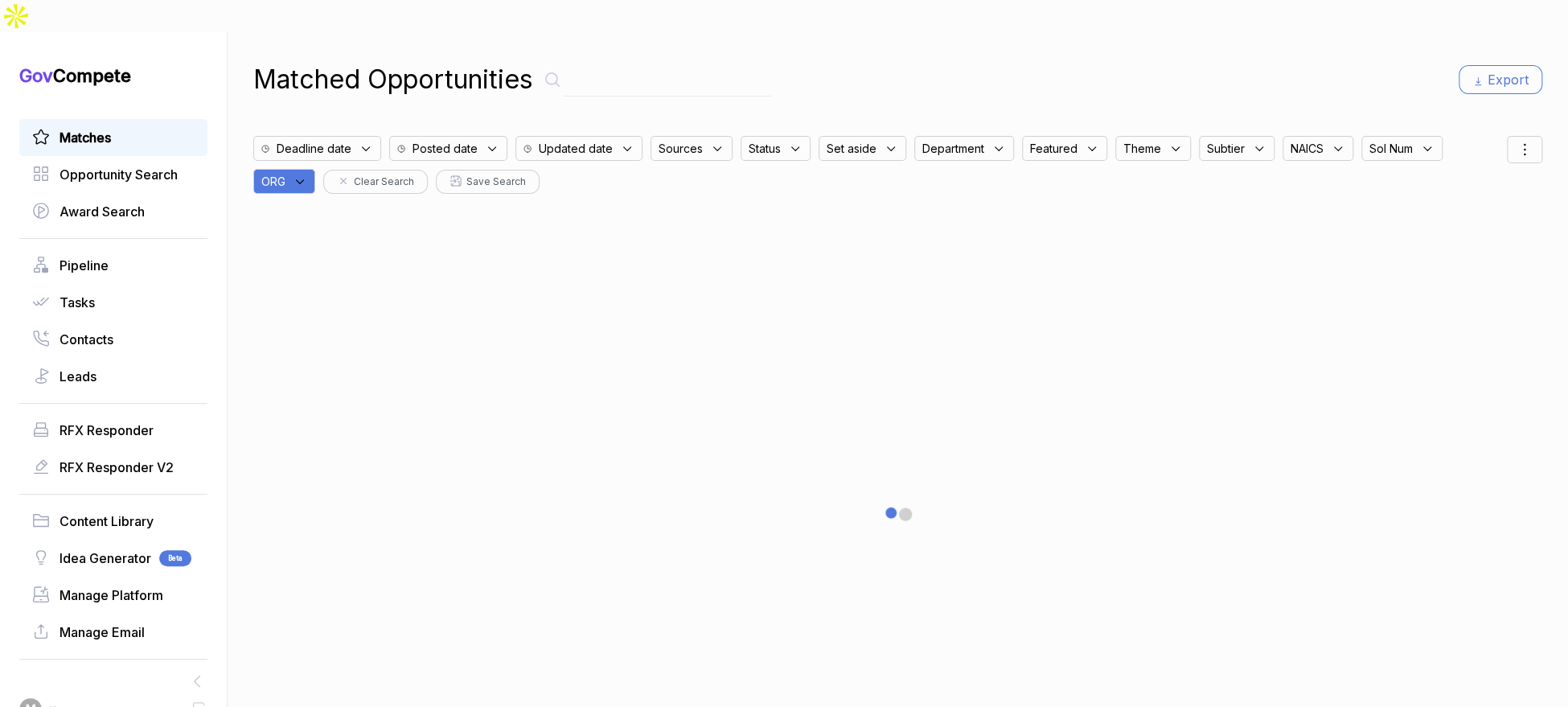
drag, startPoint x: 325, startPoint y: 143, endPoint x: 311, endPoint y: 151, distance: 16.1
click at [323, 161] on div "ORG" at bounding box center [288, 177] width 70 height 33
click at [307, 175] on icon at bounding box center [300, 182] width 14 height 14
click at [318, 207] on input "text" at bounding box center [362, 223] width 190 height 34
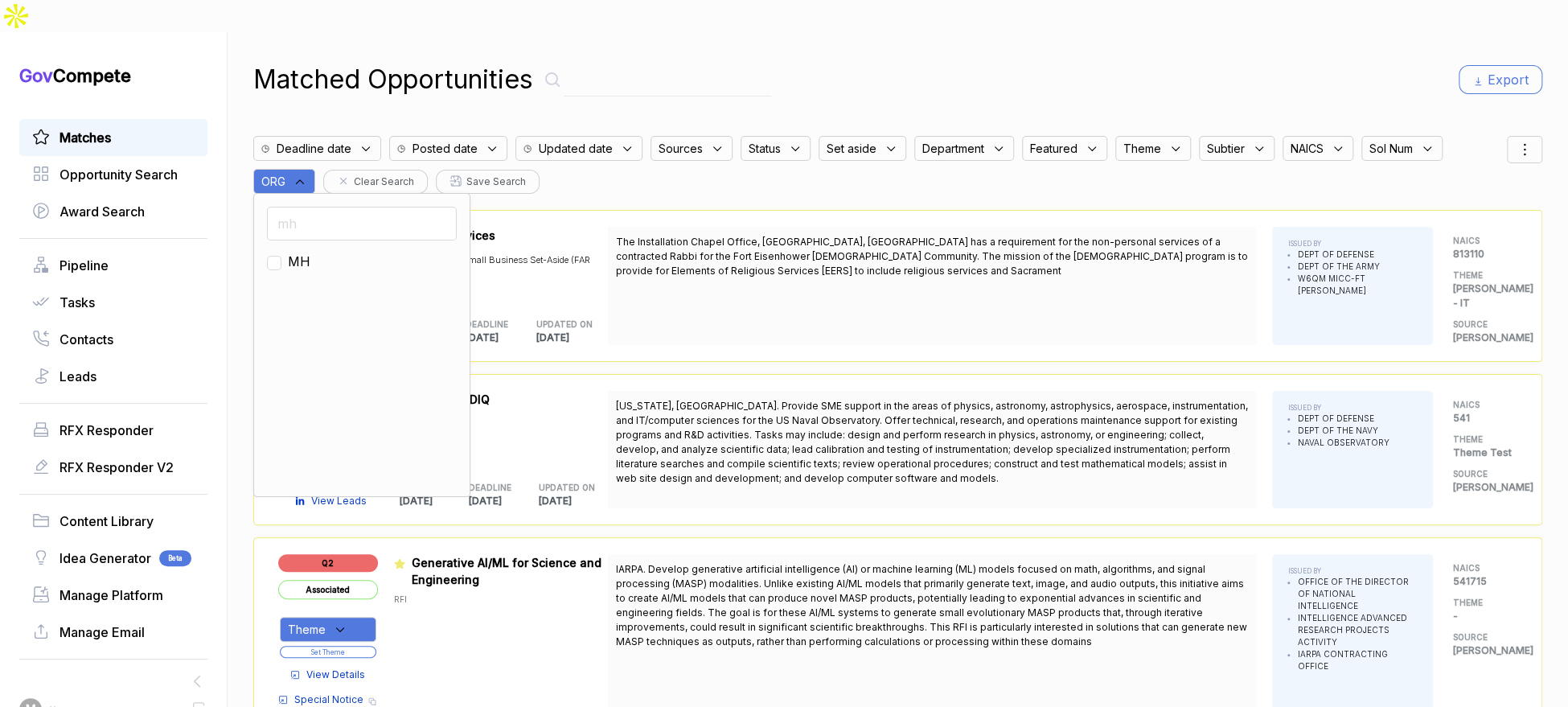
type input "mh"
drag, startPoint x: 301, startPoint y: 227, endPoint x: 533, endPoint y: 145, distance: 246.1
click at [311, 252] on span "MH" at bounding box center [298, 262] width 22 height 20
checkbox input "true"
drag, startPoint x: 977, startPoint y: 58, endPoint x: 1049, endPoint y: 58, distance: 72.0
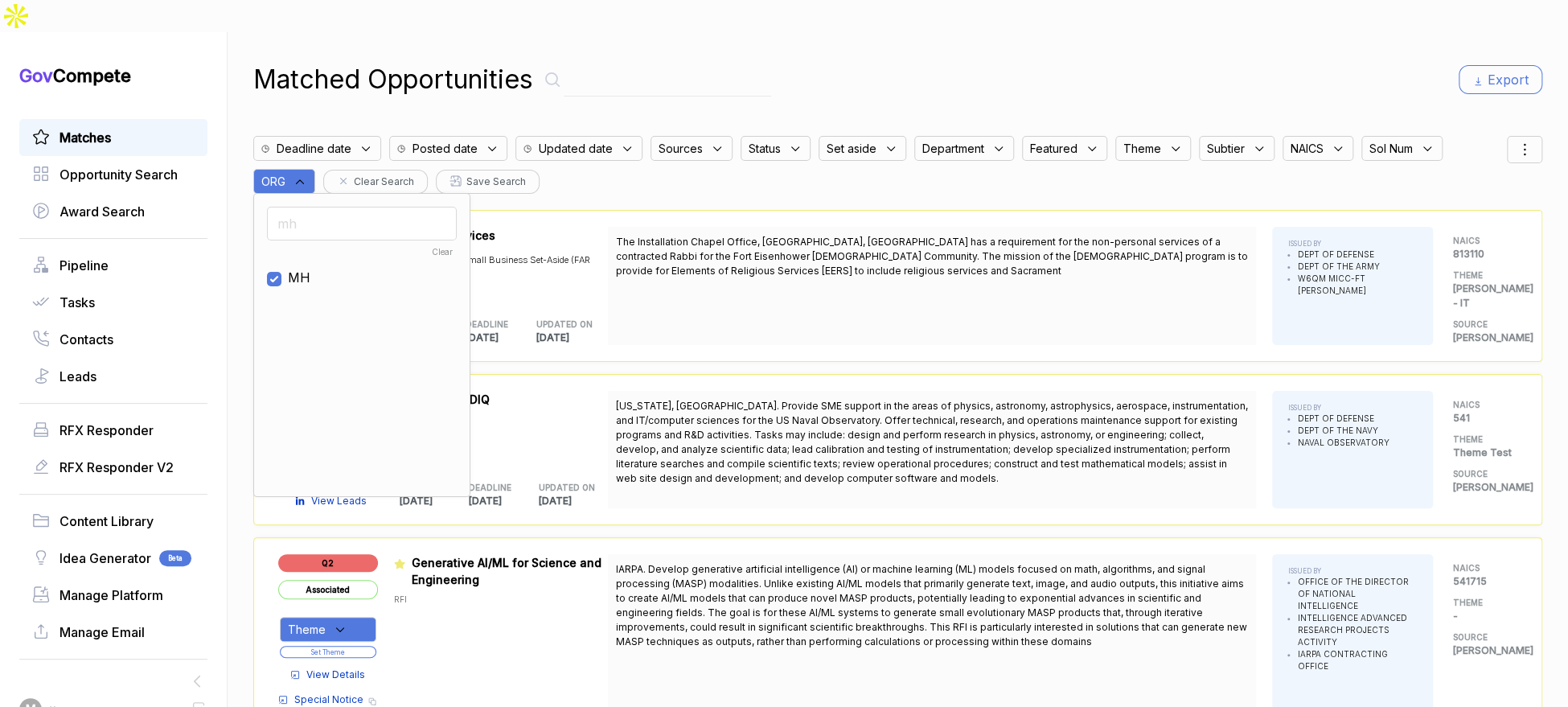
click at [992, 61] on div "Matched Opportunities Export" at bounding box center [898, 79] width 1289 height 38
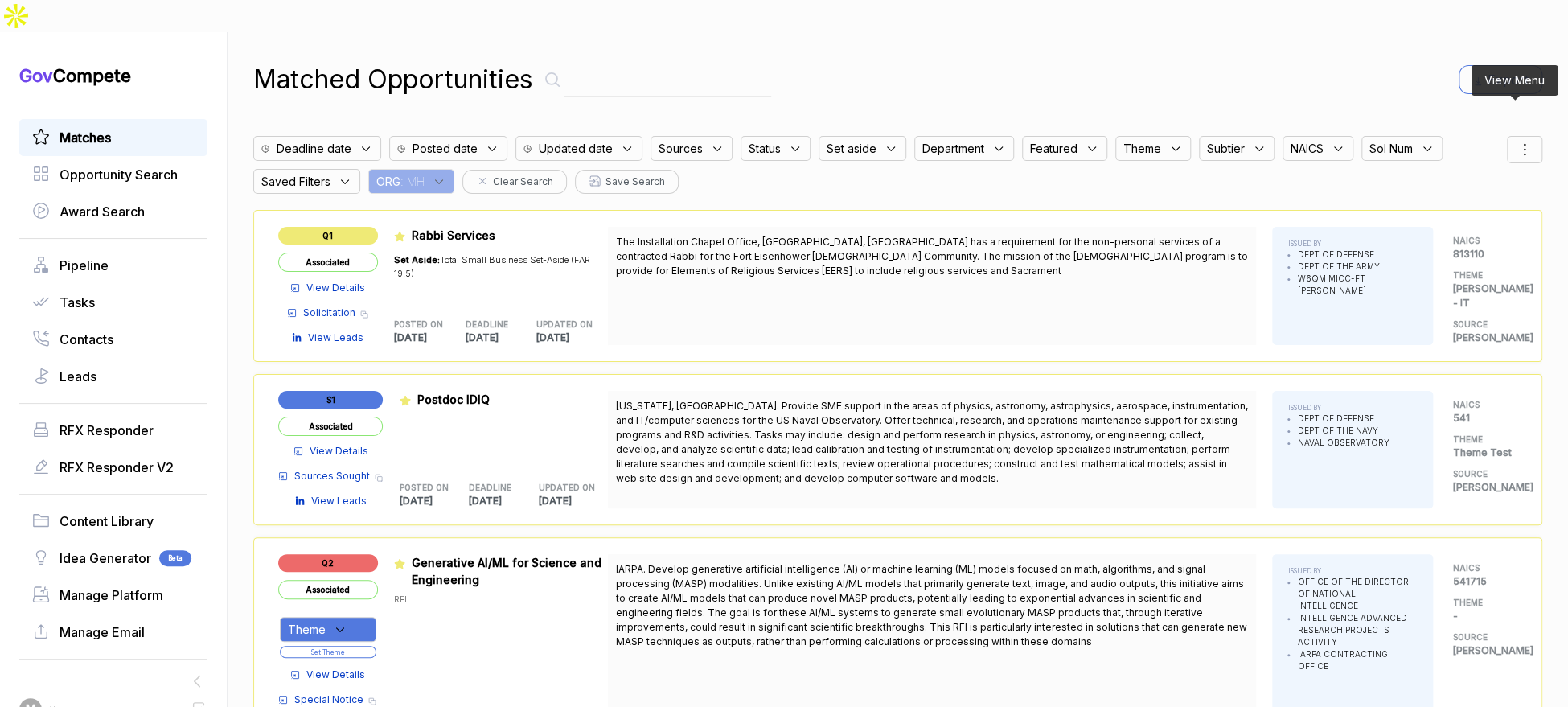
click at [1517, 136] on div at bounding box center [1524, 150] width 36 height 28
click at [1515, 140] on icon at bounding box center [1524, 150] width 20 height 20
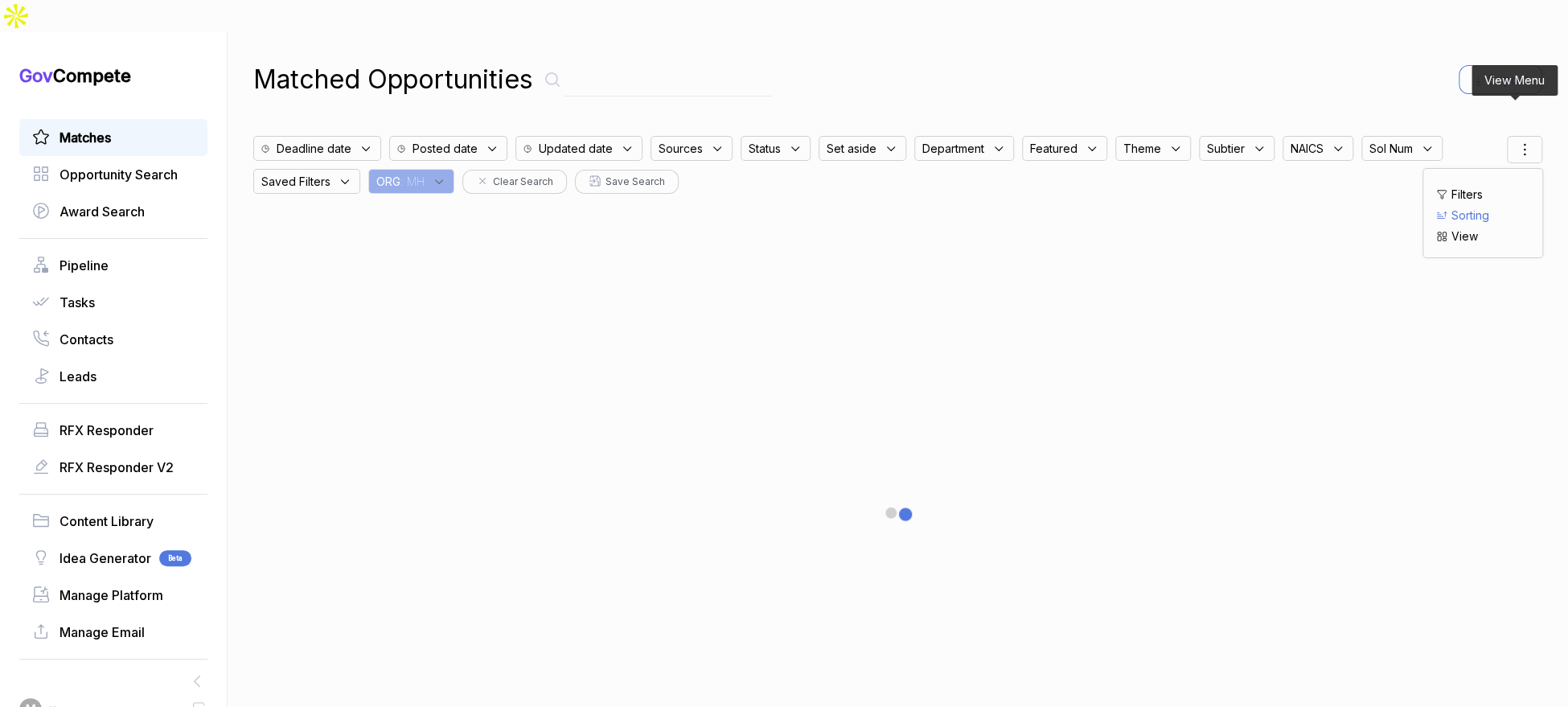
click at [1453, 207] on span "Sorting" at bounding box center [1470, 215] width 37 height 17
click at [1436, 204] on div "deadline posted featured status theme assignee updated" at bounding box center [1483, 275] width 93 height 142
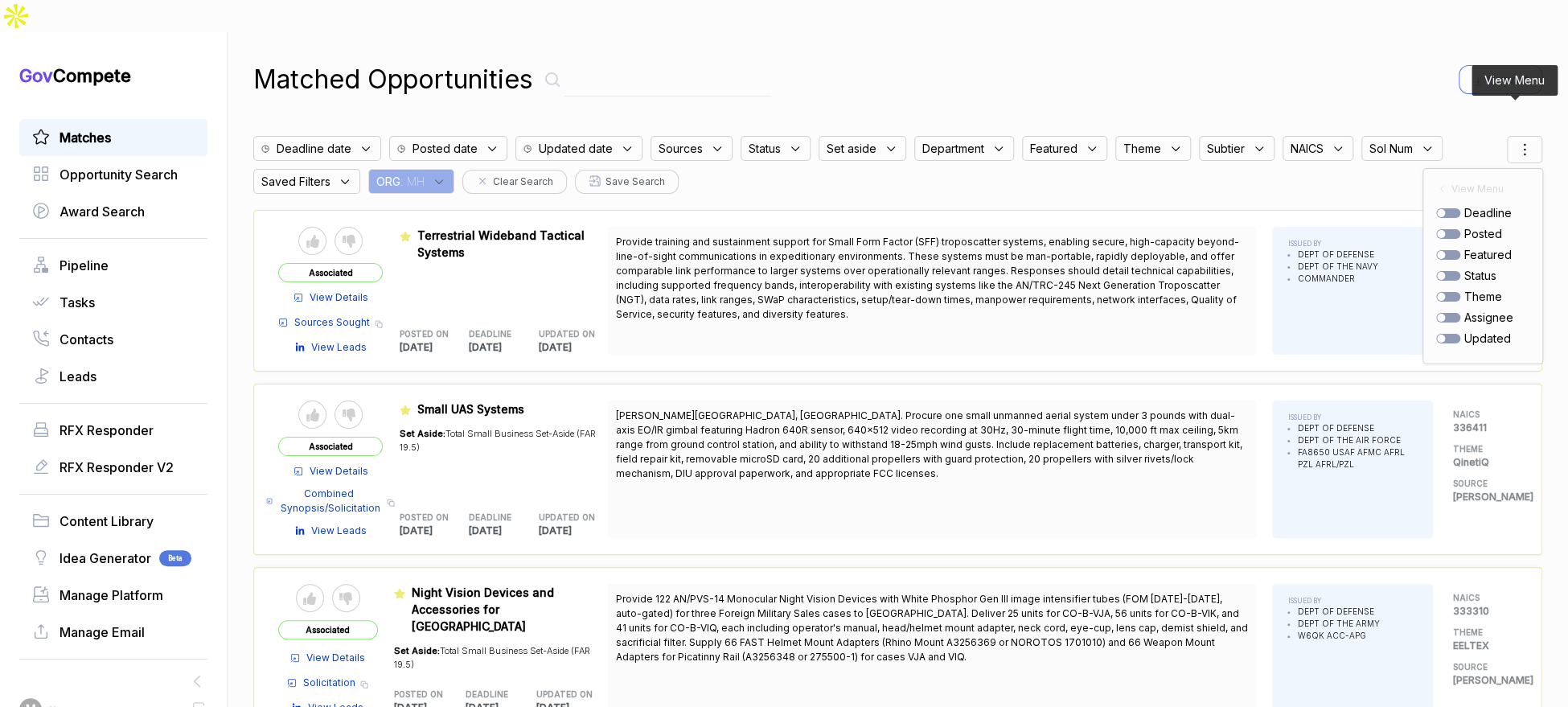
click at [1436, 229] on div at bounding box center [1448, 233] width 24 height 10
checkbox input "true"
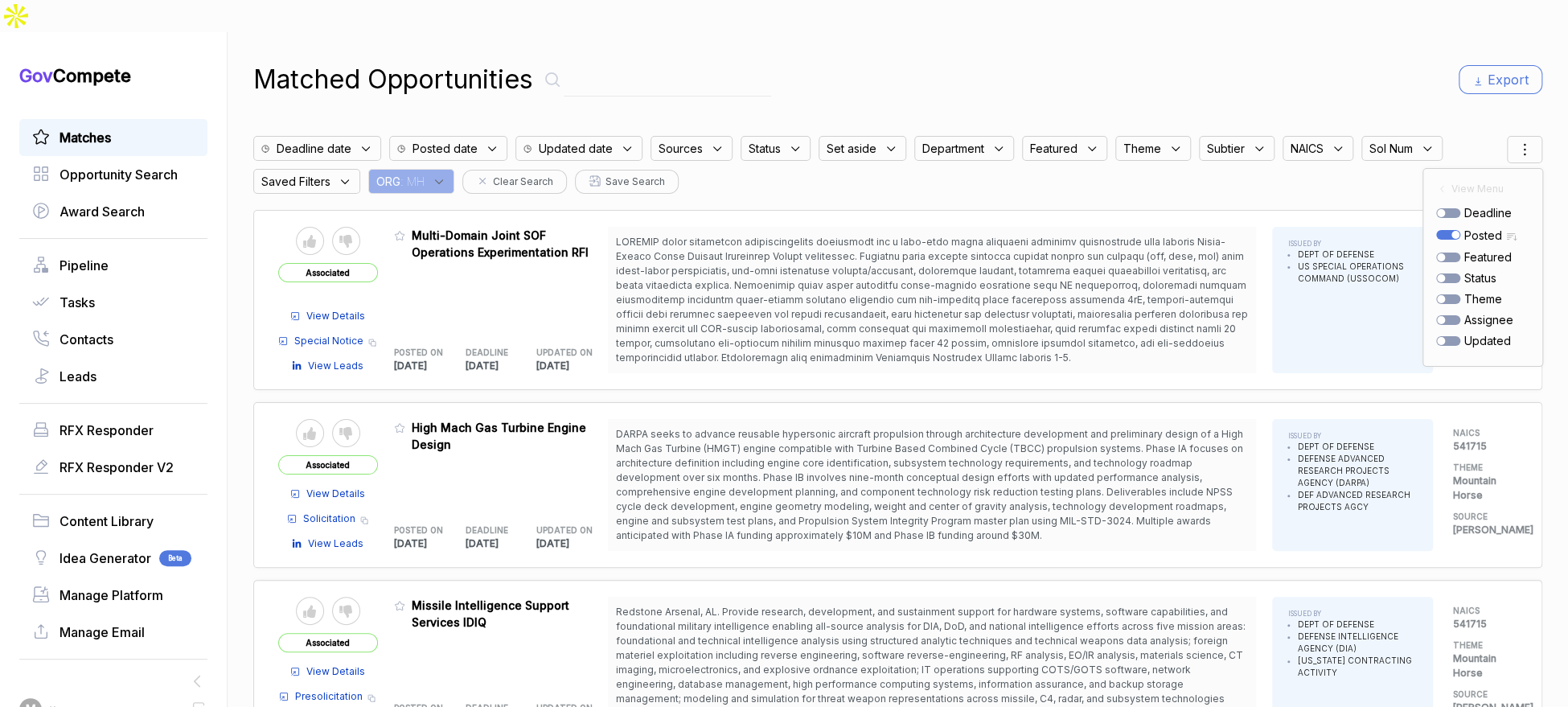
click at [1247, 64] on div "Matched Opportunities Export" at bounding box center [898, 79] width 1289 height 38
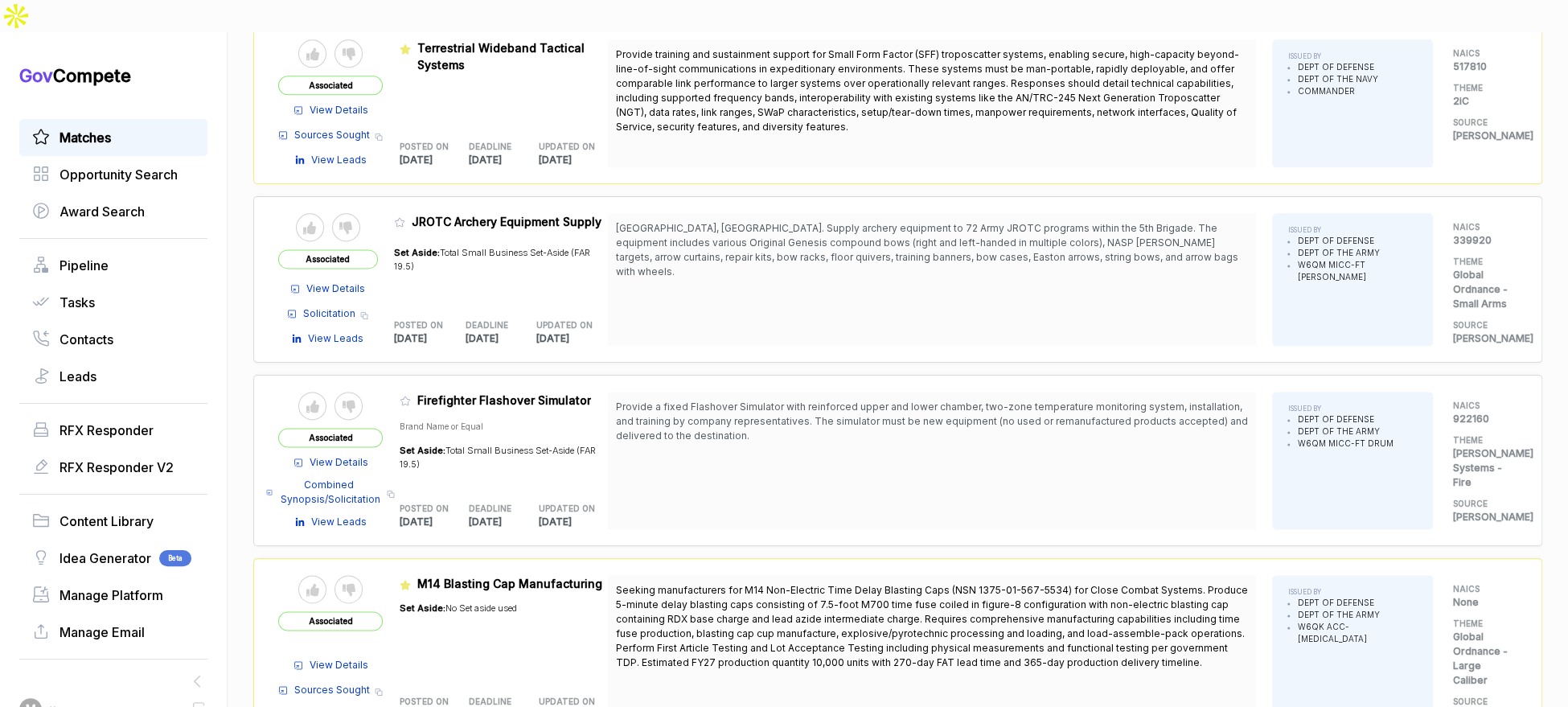
scroll to position [1283, 0]
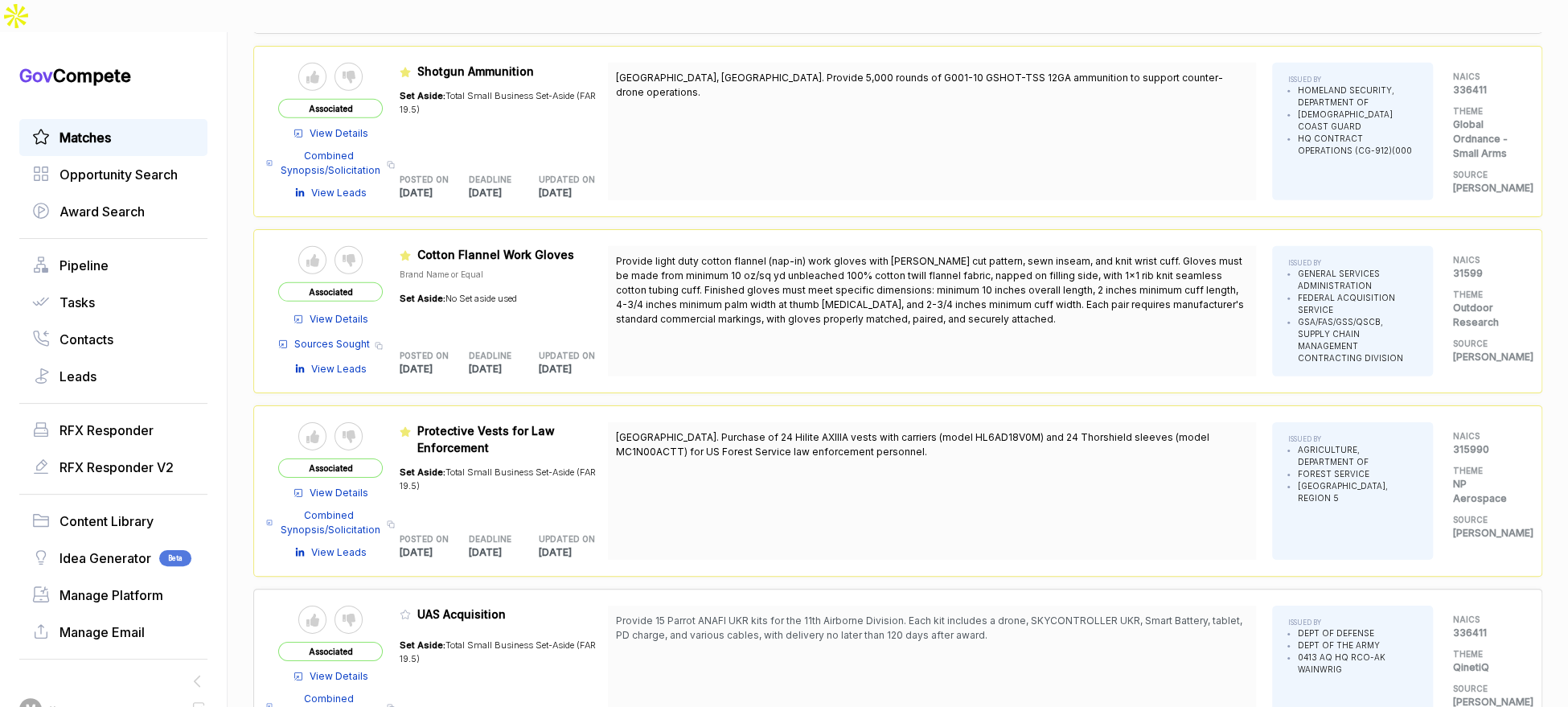
scroll to position [3068, 0]
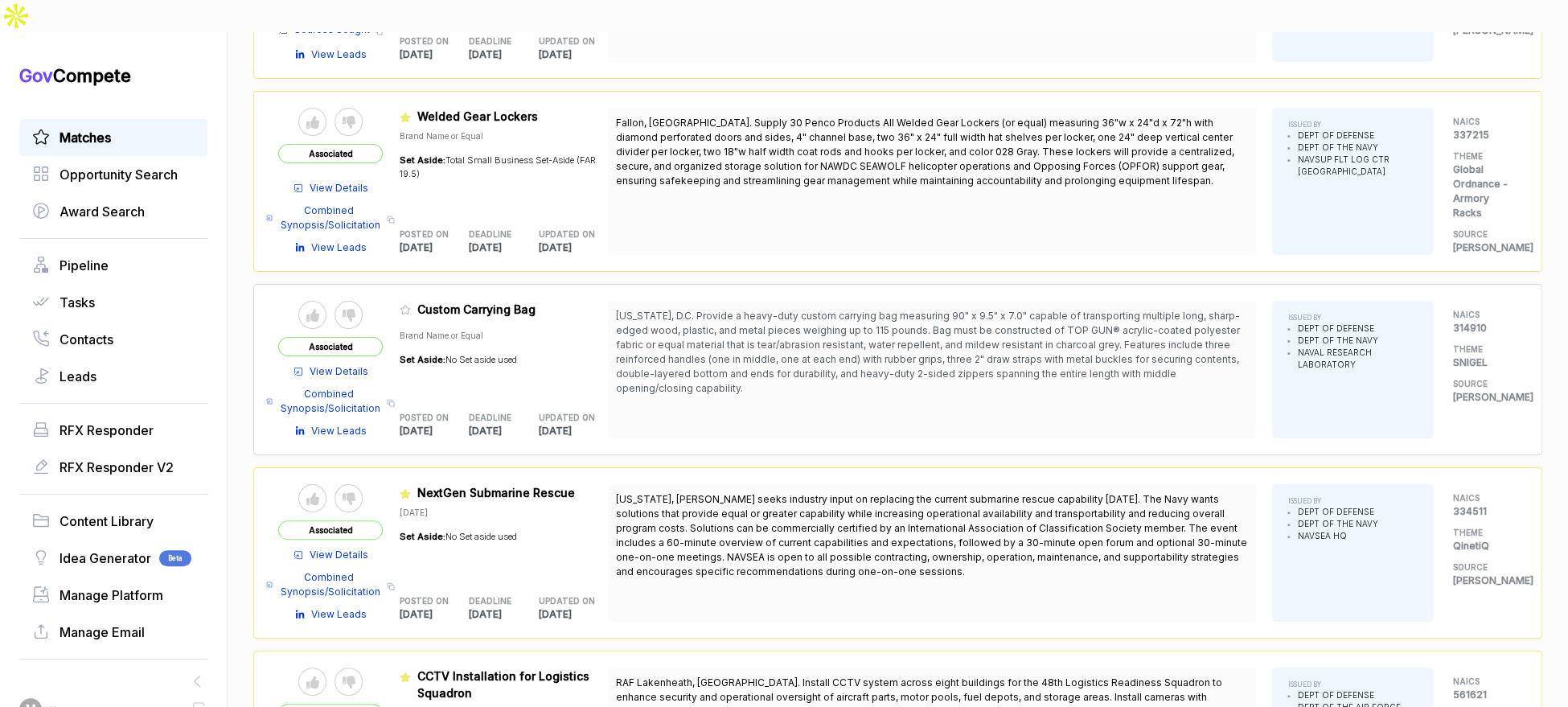
scroll to position [4895, 0]
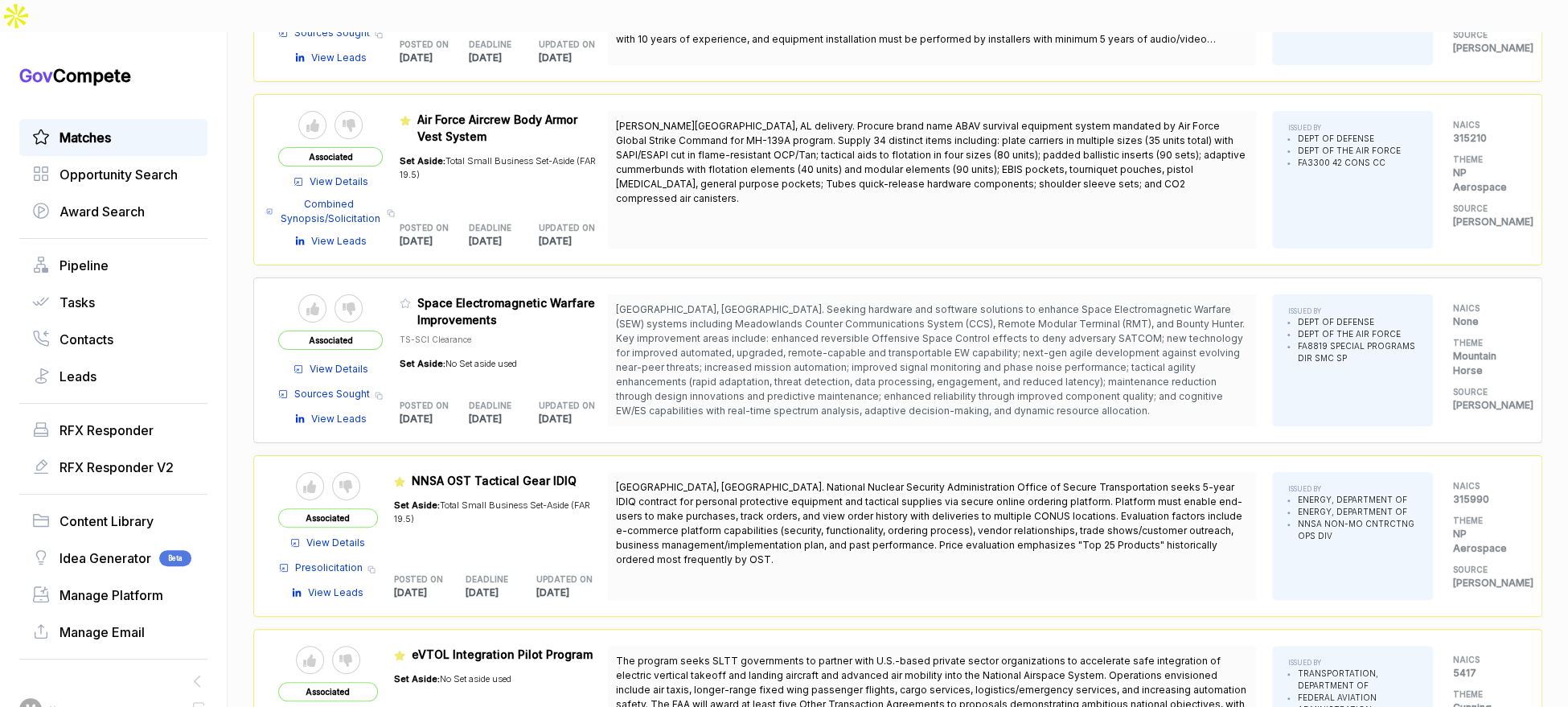
scroll to position [6659, 0]
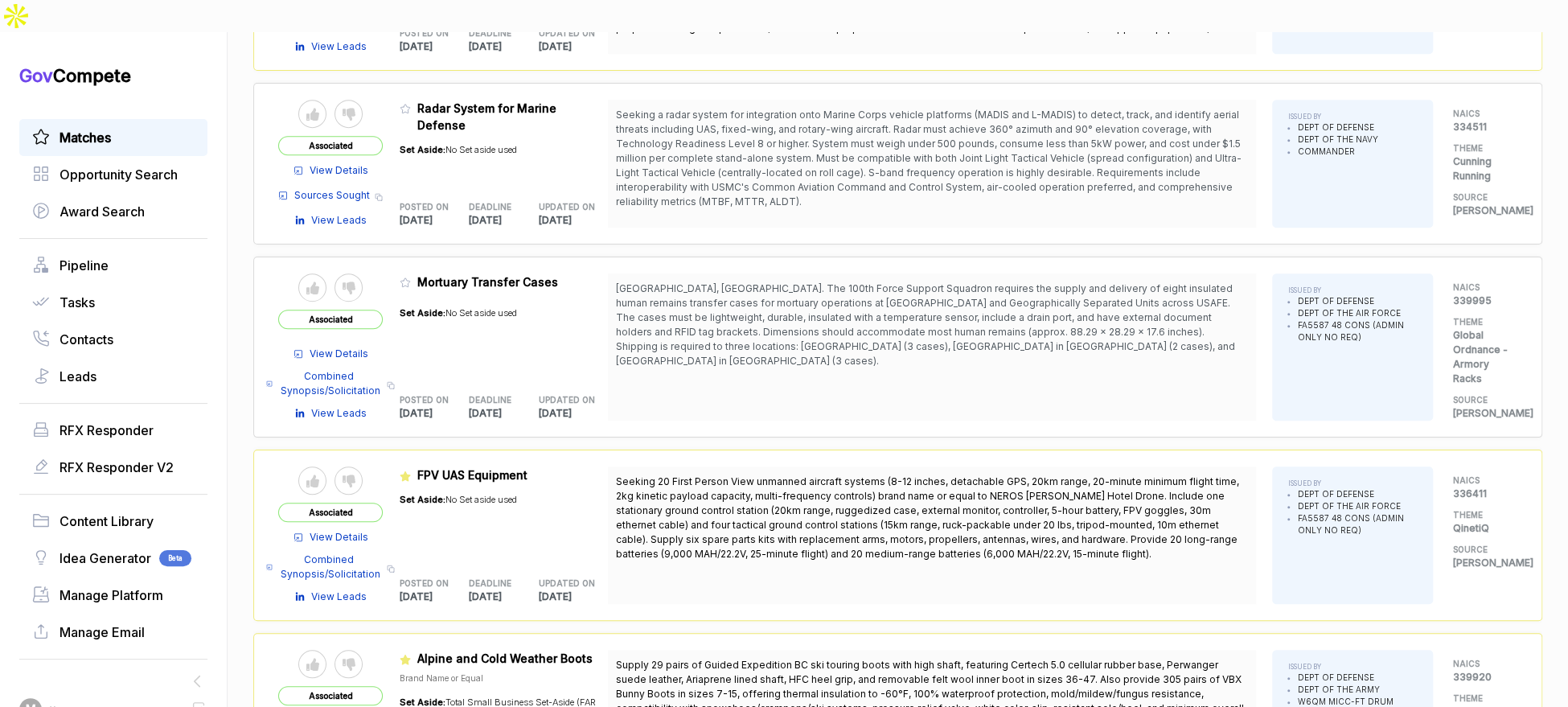
scroll to position [8452, 0]
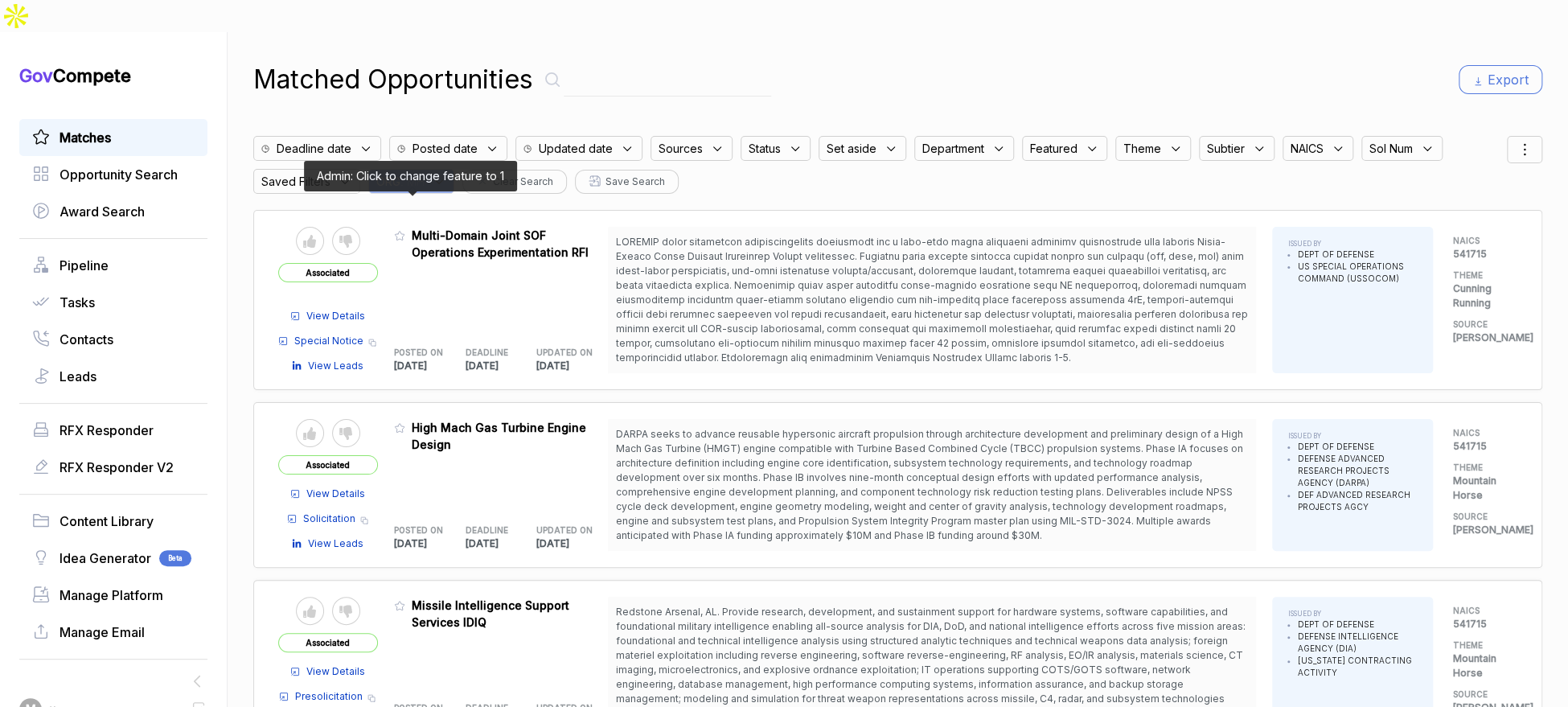
click at [405, 230] on icon at bounding box center [400, 235] width 12 height 12
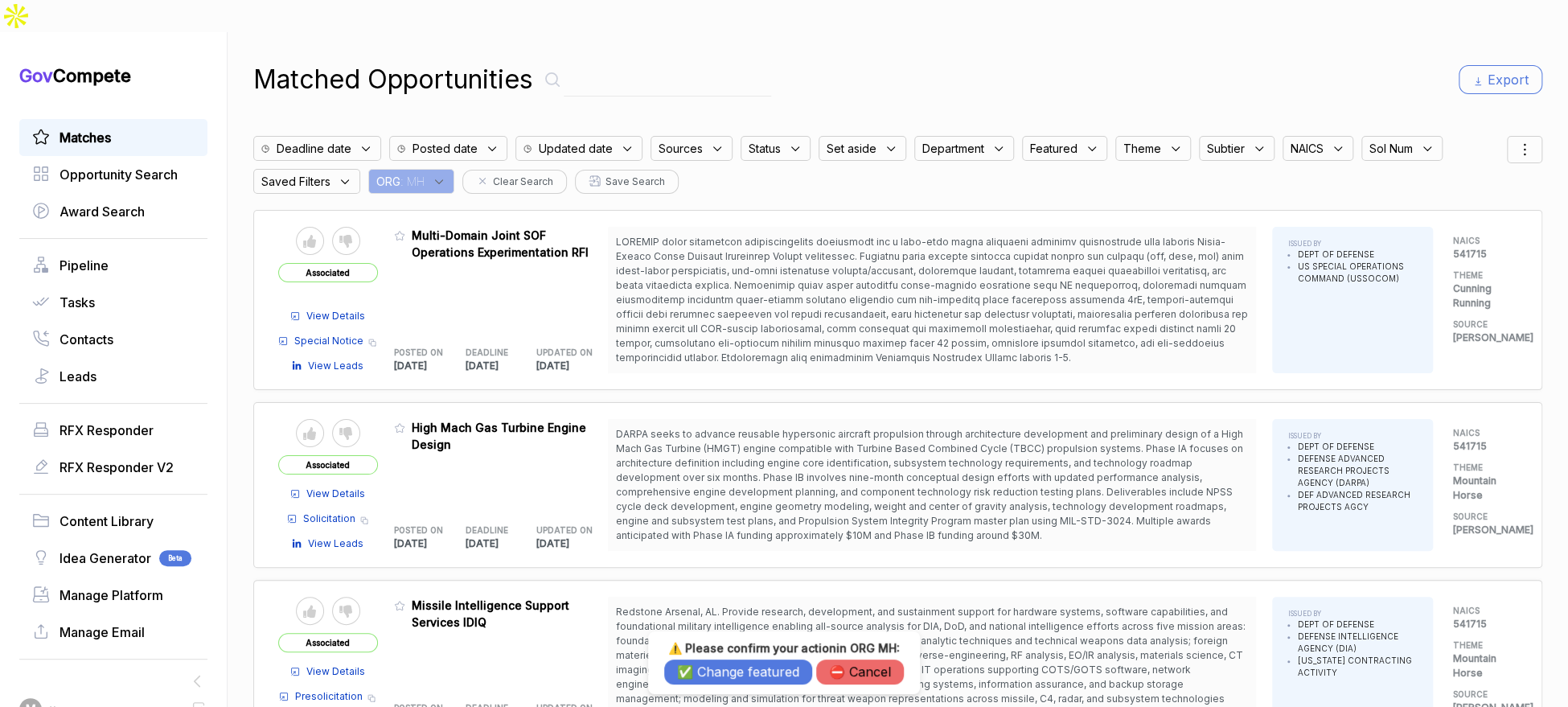
click at [701, 657] on button "✅ Change featured" at bounding box center [738, 672] width 148 height 25
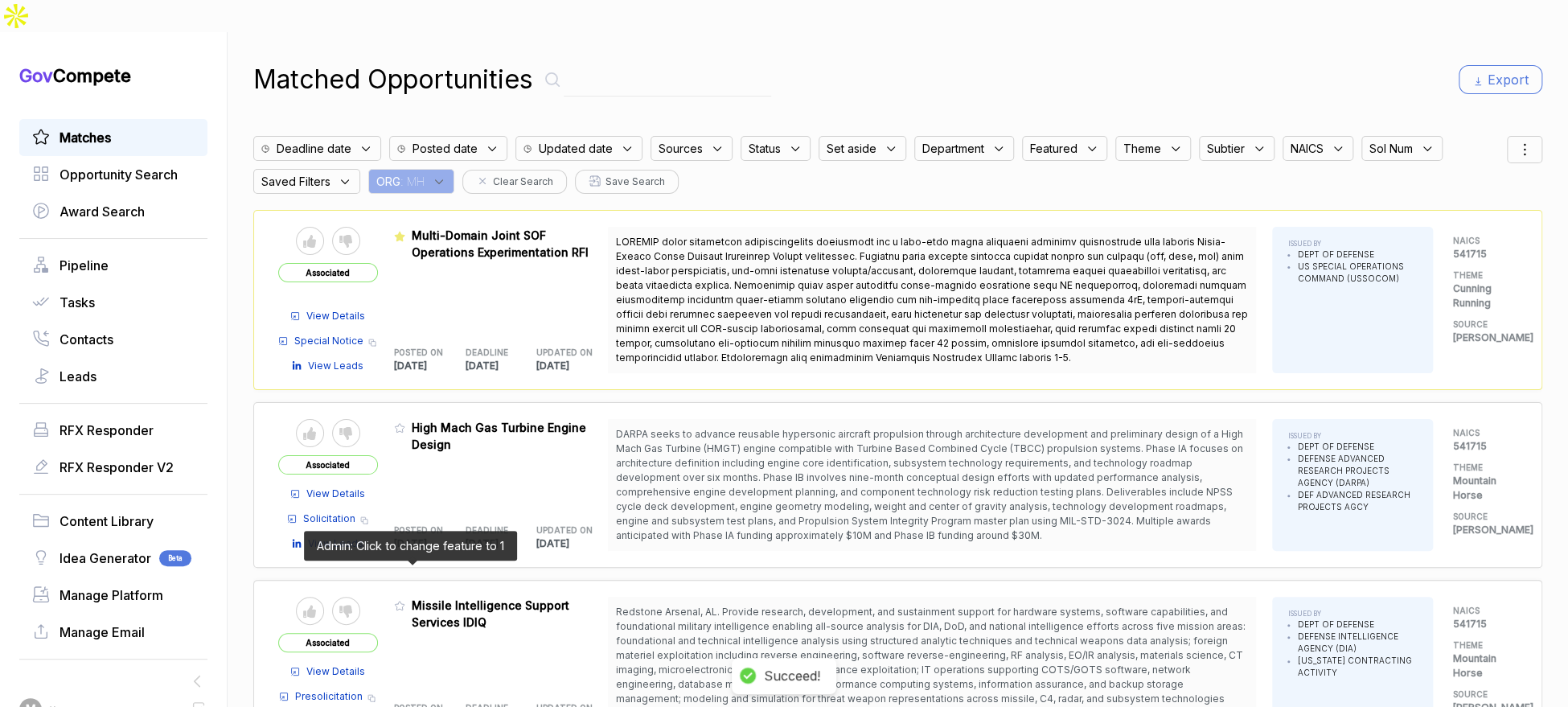
click at [405, 600] on icon at bounding box center [400, 605] width 12 height 12
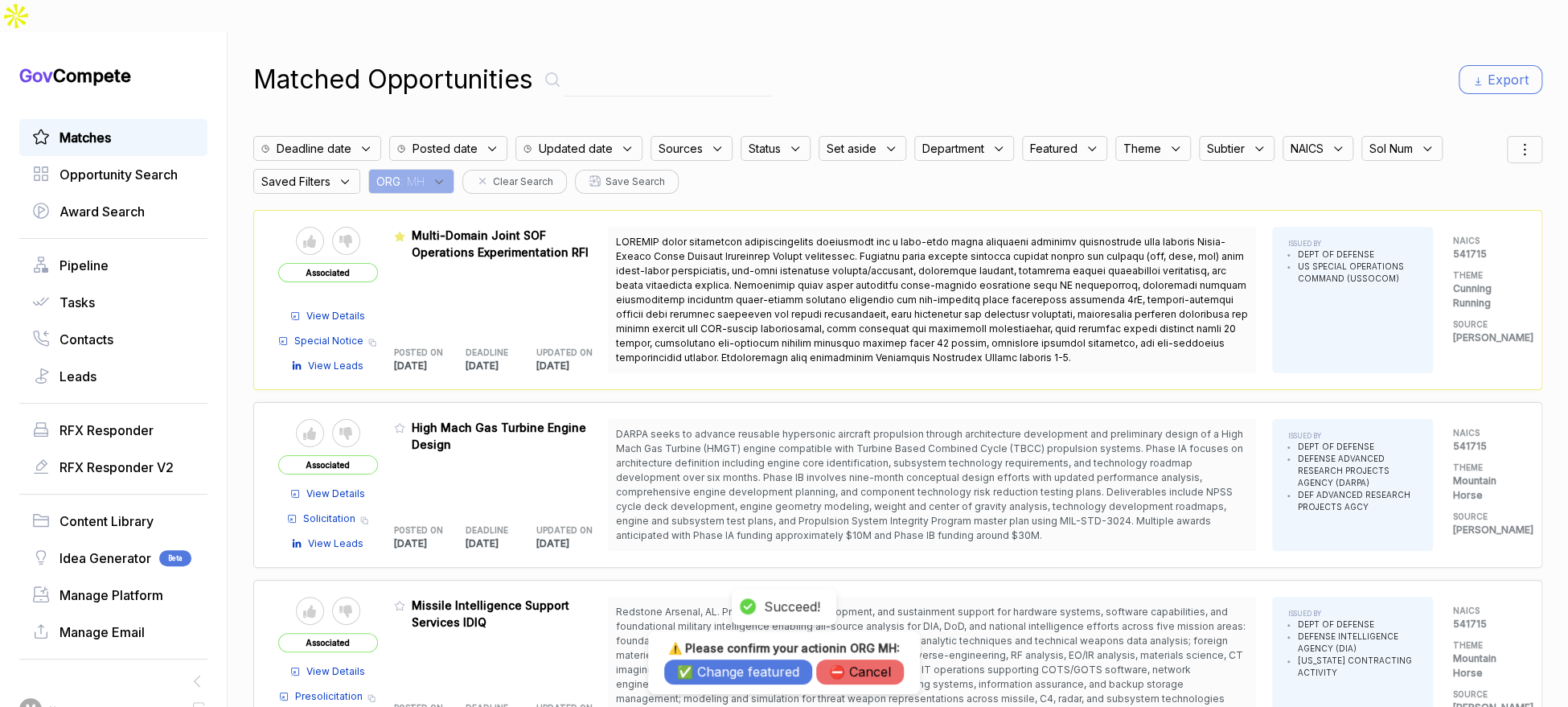
click at [691, 657] on button "✅ Change featured" at bounding box center [738, 672] width 148 height 25
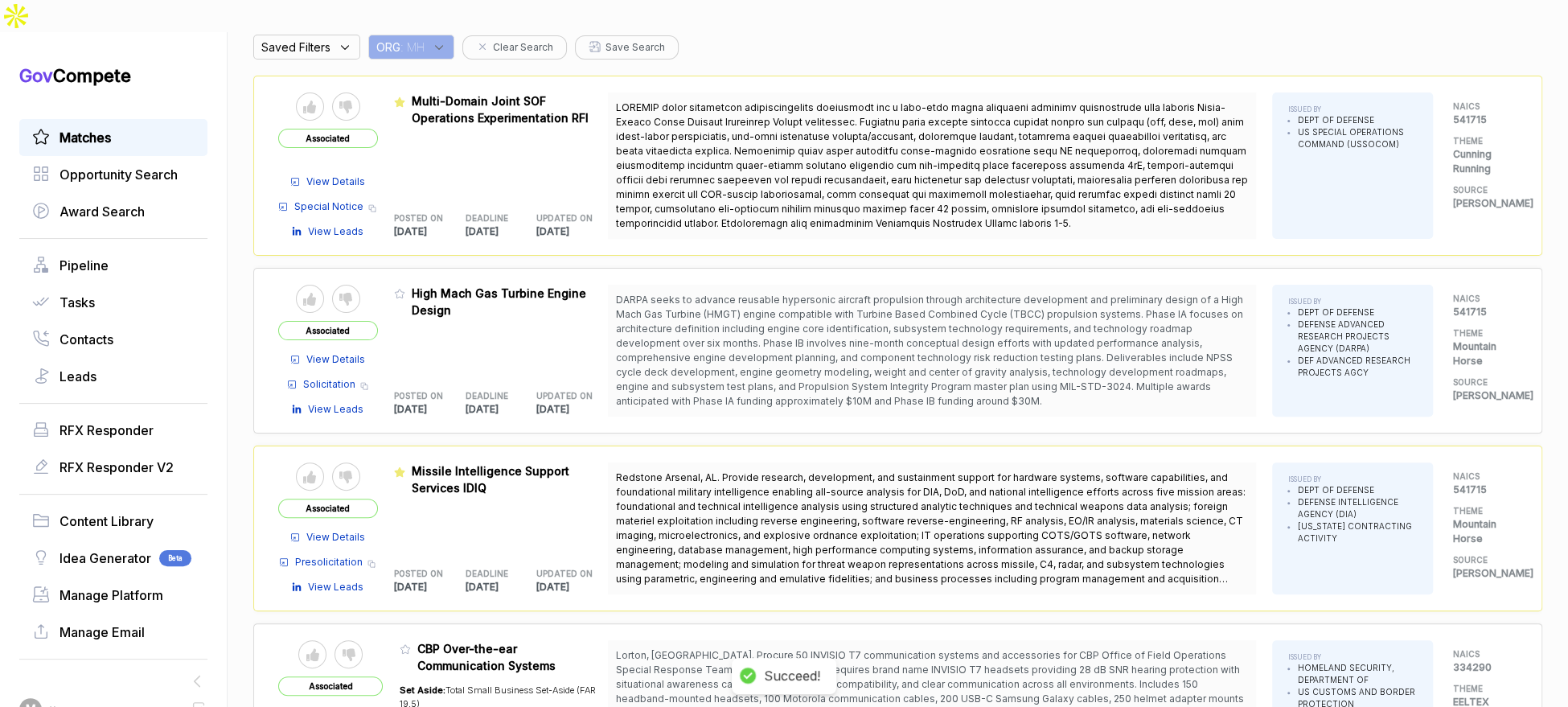
scroll to position [177, 0]
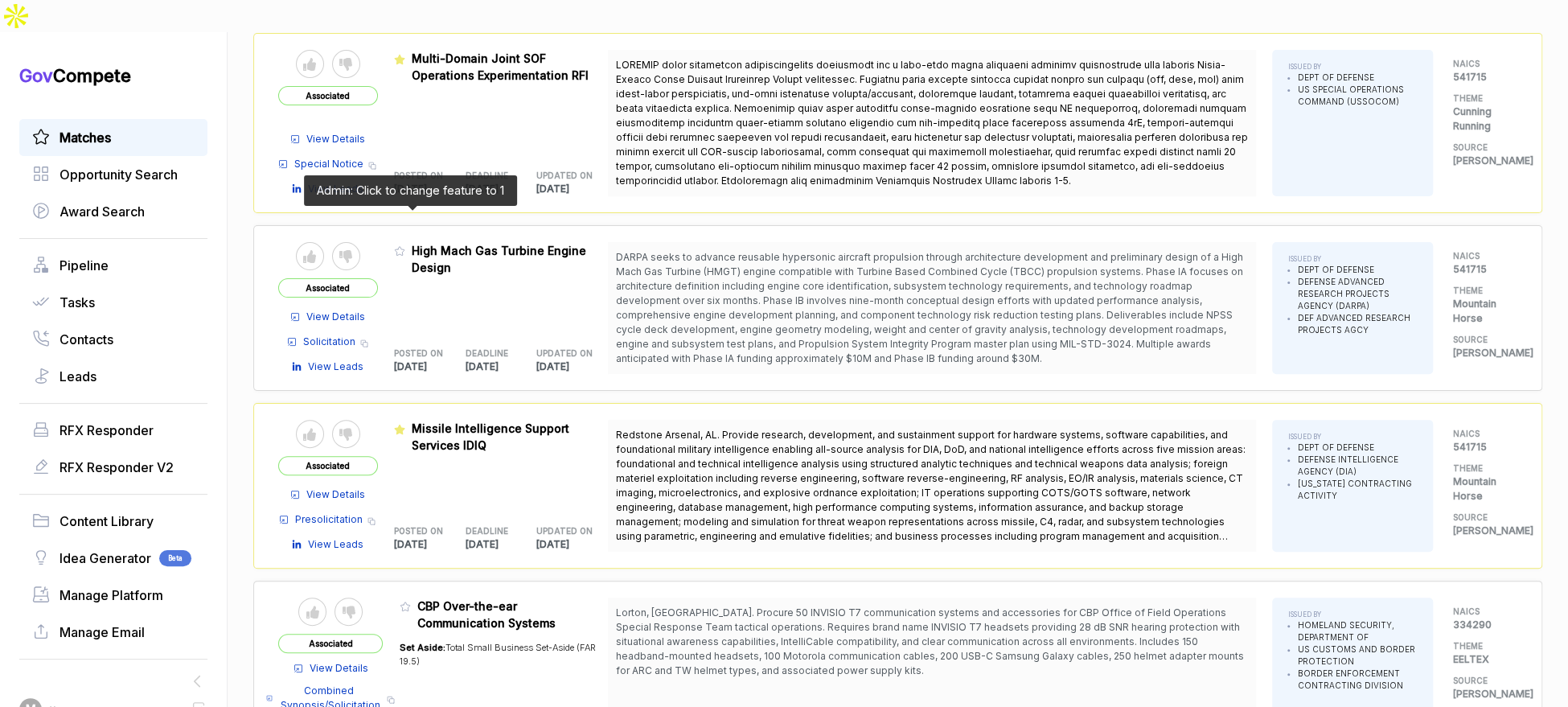
click at [405, 245] on icon at bounding box center [400, 250] width 12 height 12
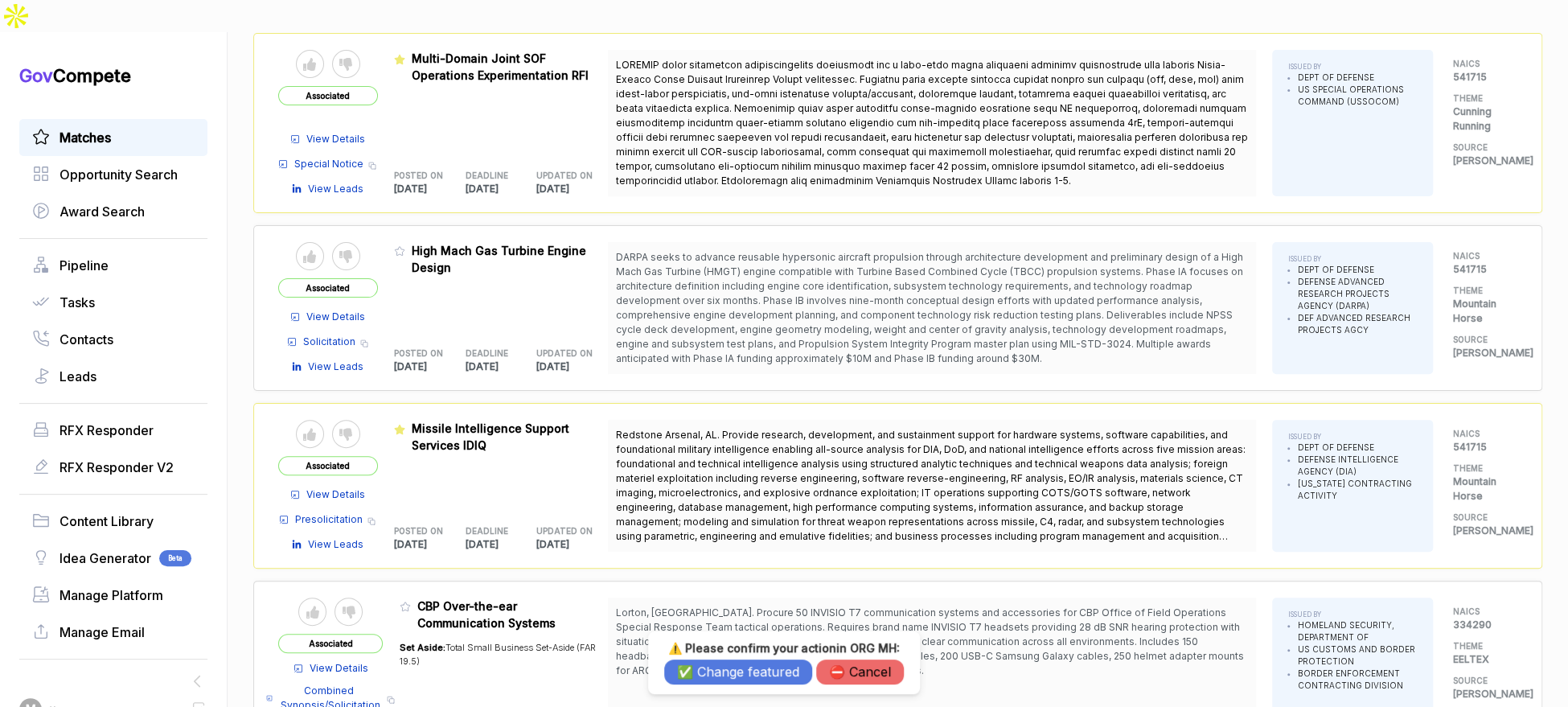
click at [713, 657] on button "✅ Change featured" at bounding box center [738, 672] width 148 height 25
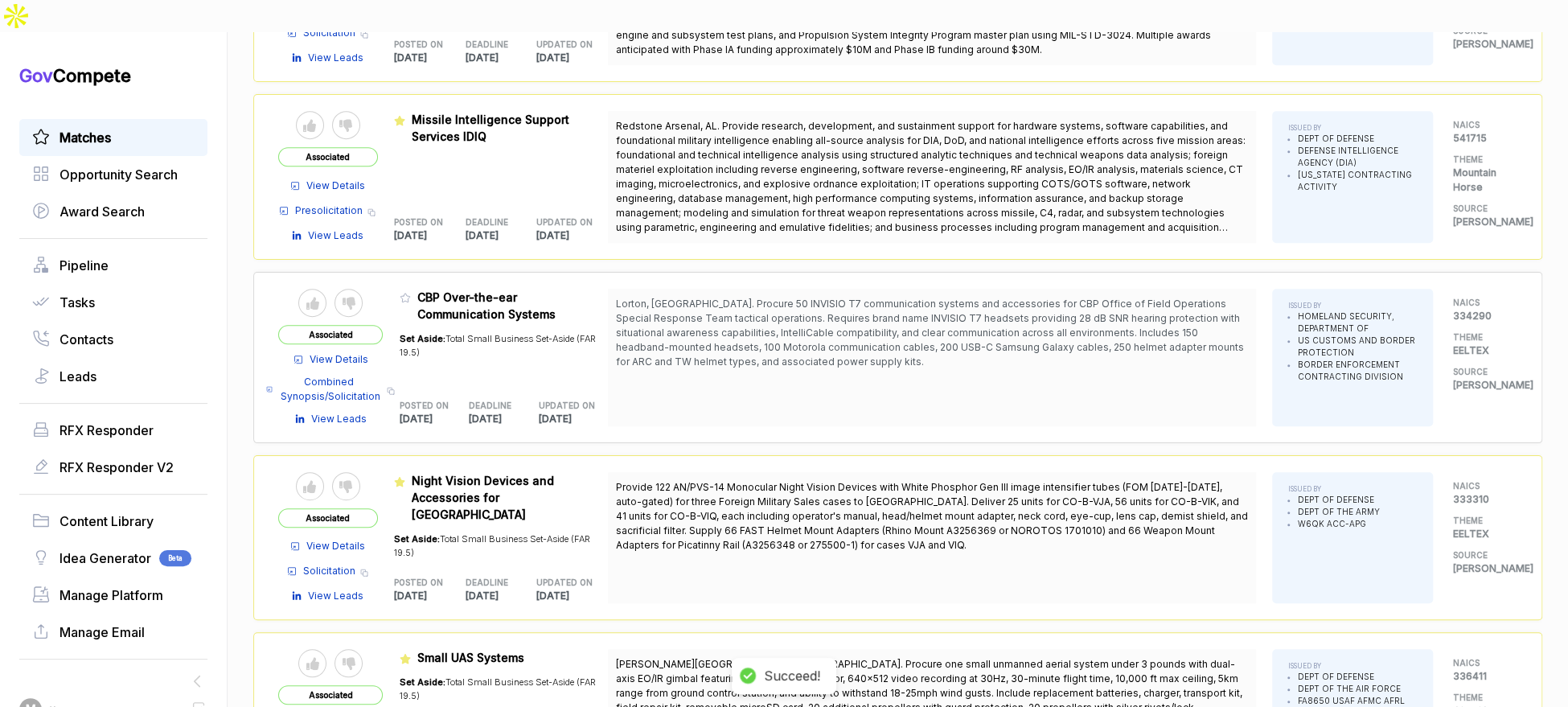
scroll to position [492, 0]
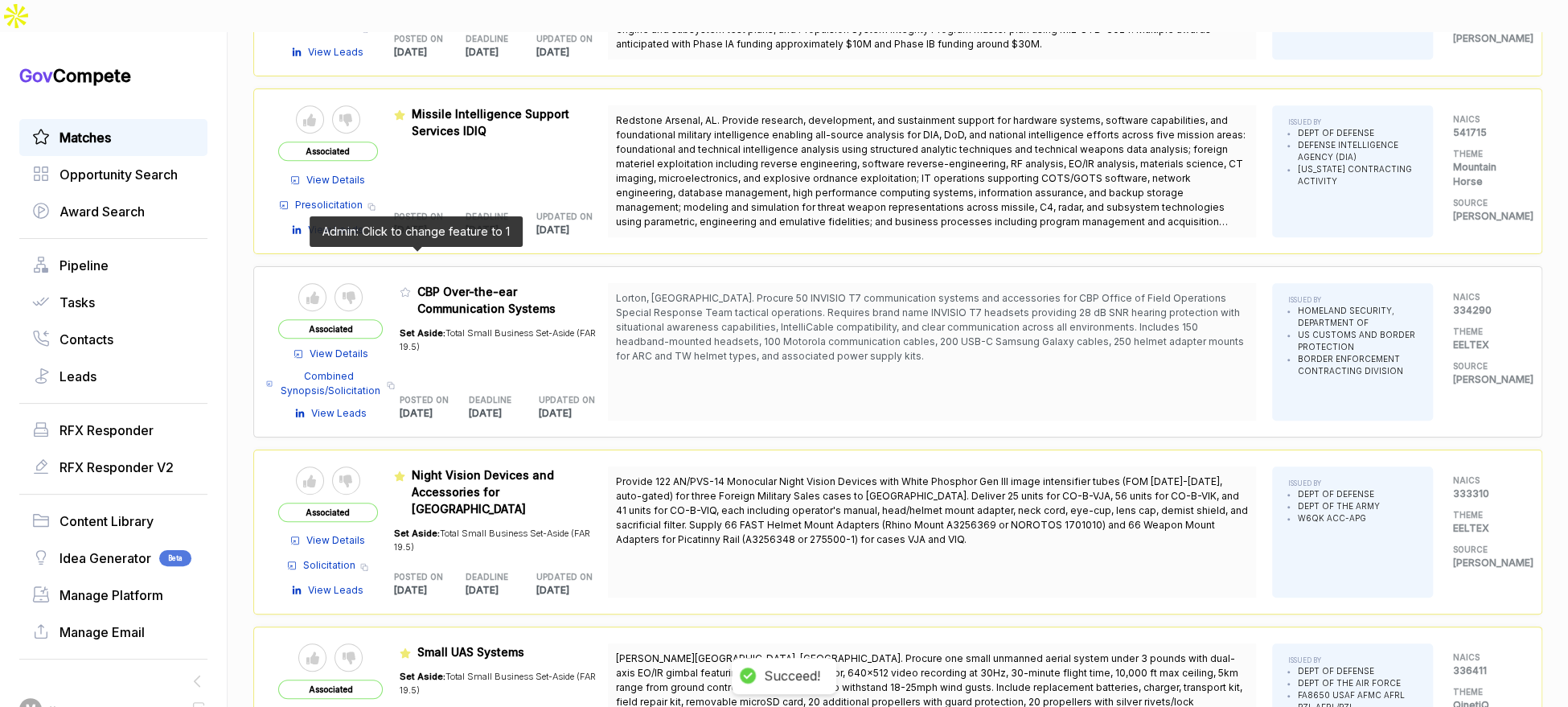
click at [410, 286] on icon at bounding box center [405, 291] width 12 height 12
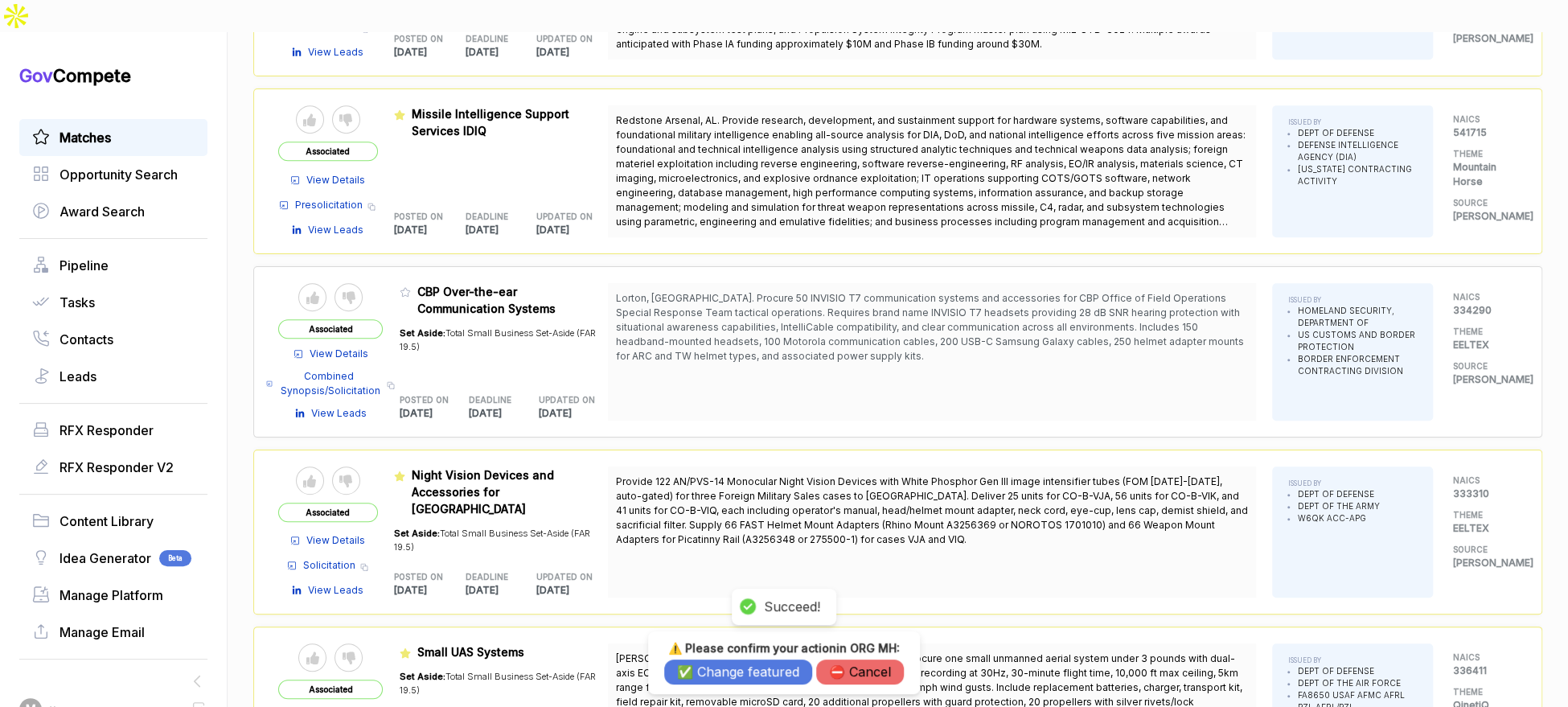
click at [691, 657] on button "✅ Change featured" at bounding box center [738, 672] width 148 height 25
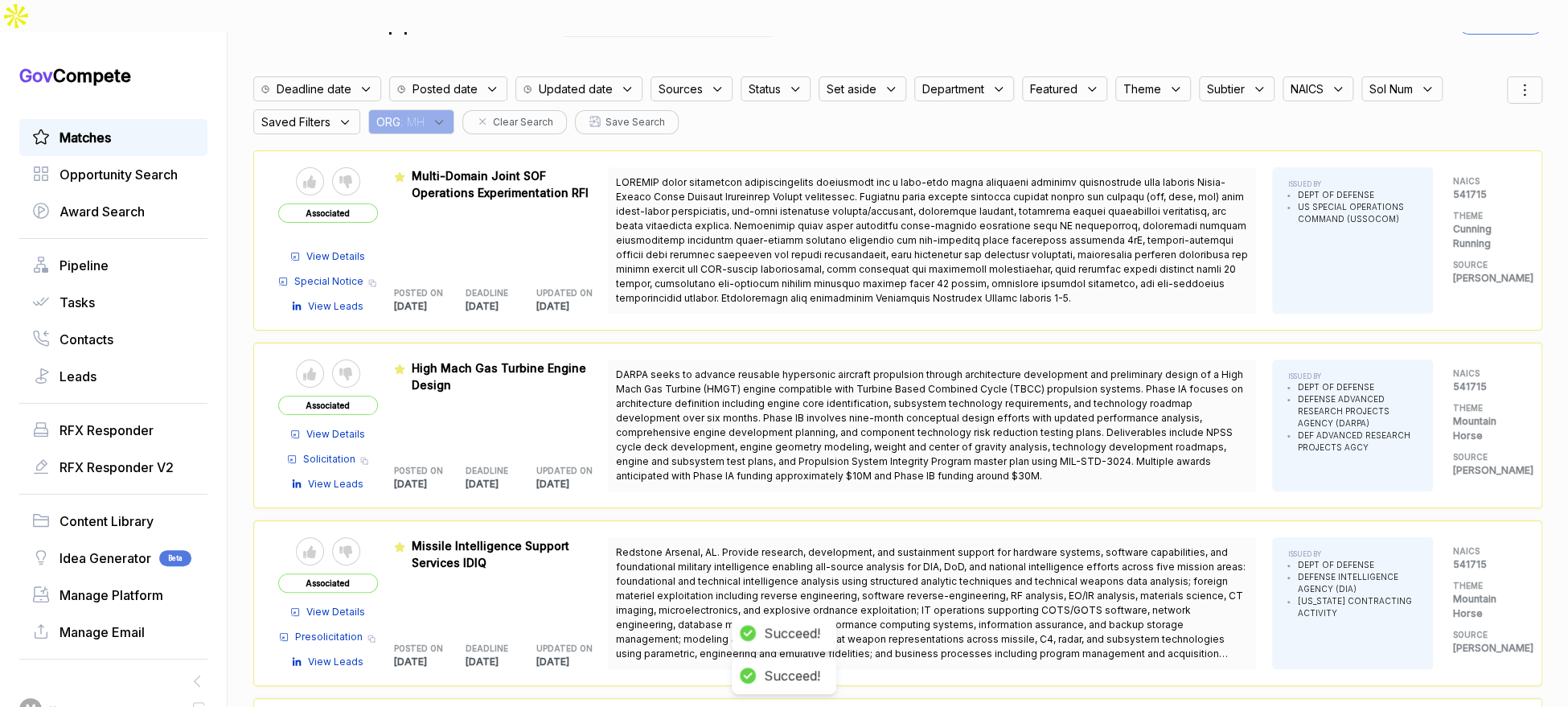
scroll to position [0, 0]
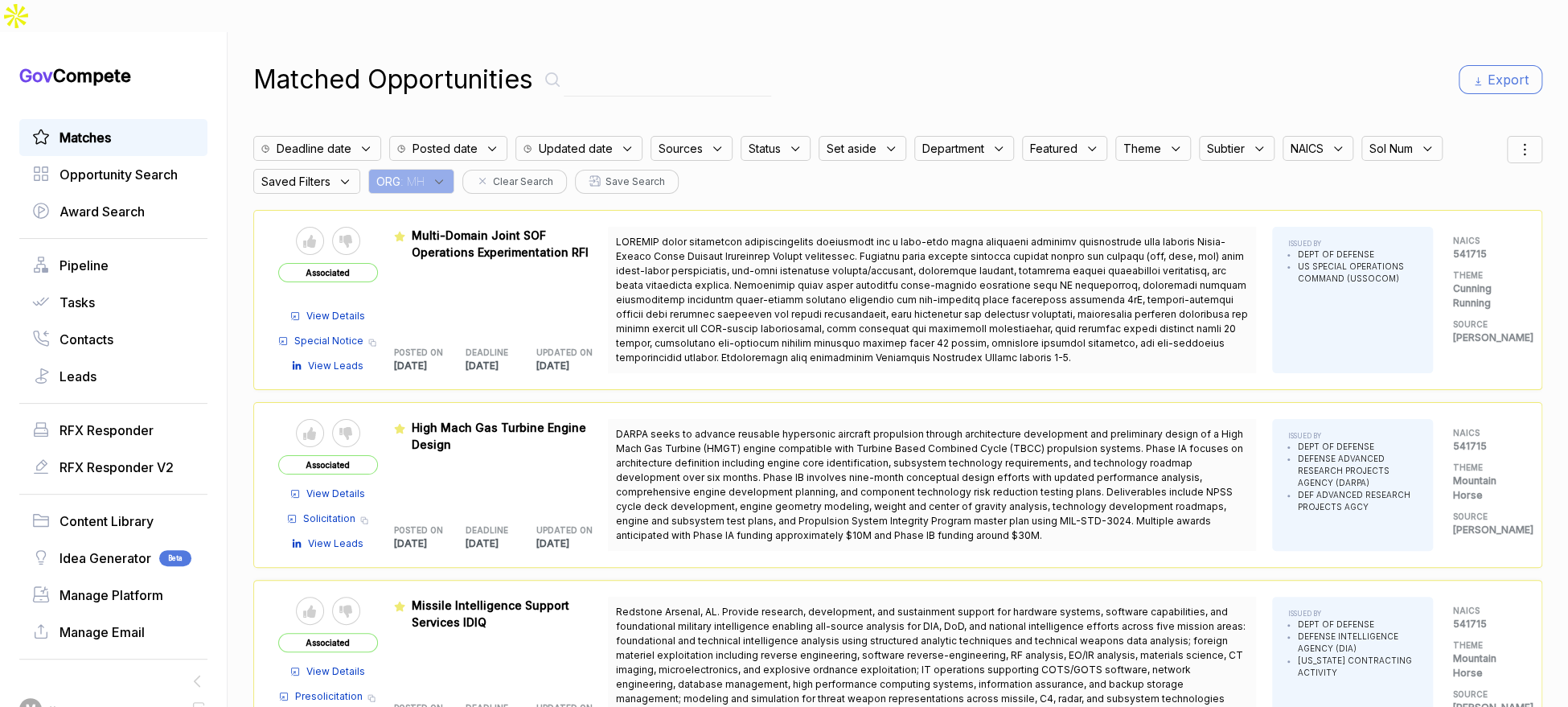
click at [435, 169] on div "ORG : MH" at bounding box center [411, 182] width 86 height 25
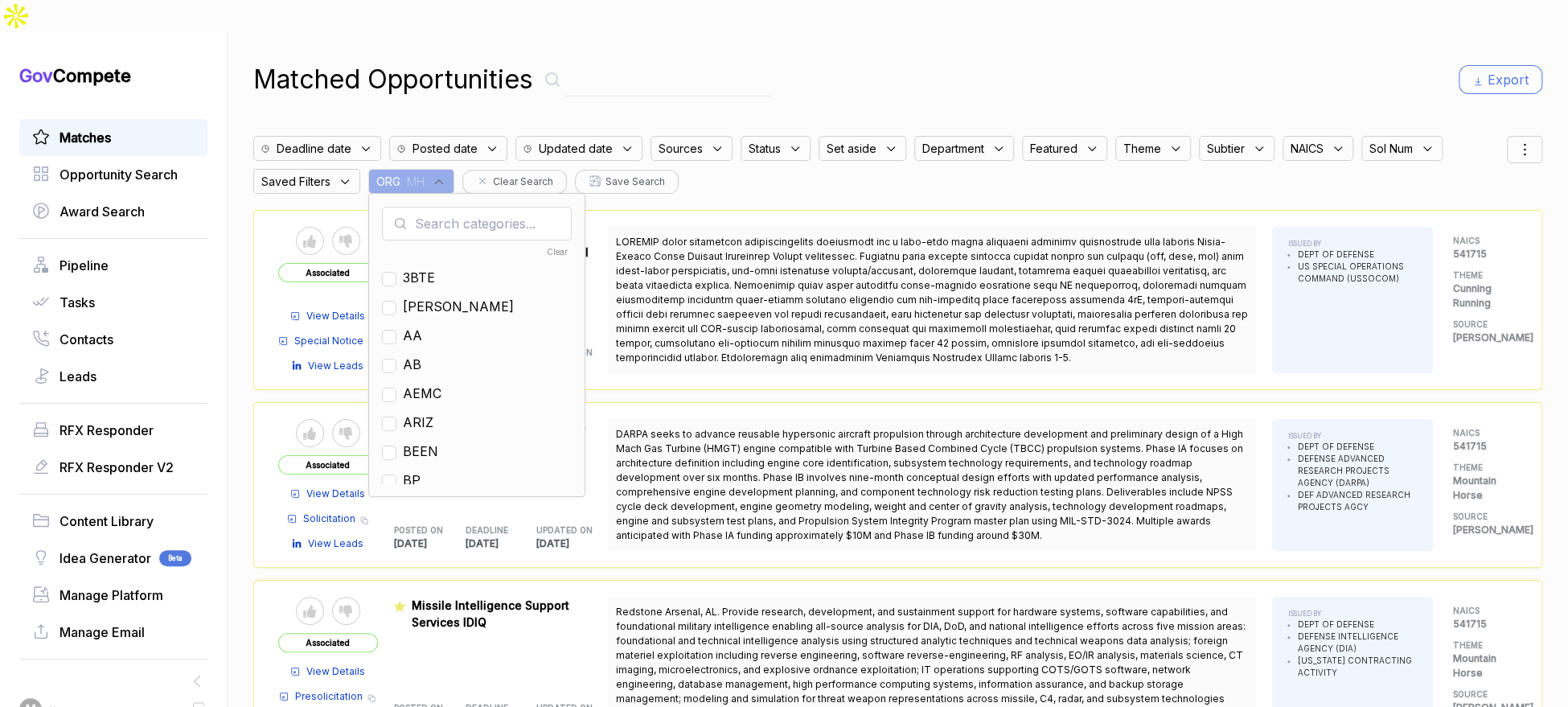
click at [448, 193] on div "Clear 3BTE VACA AA AB AEMC ARIZ BEEN BP BRAS BTSI CA CATH CIVI COPP DL EN EXAM …" at bounding box center [477, 345] width 217 height 304
drag, startPoint x: 446, startPoint y: 189, endPoint x: 447, endPoint y: 231, distance: 42.0
click at [446, 207] on input "text" at bounding box center [476, 223] width 190 height 34
drag, startPoint x: 421, startPoint y: 328, endPoint x: 610, endPoint y: 224, distance: 215.7
click at [421, 354] on span "EN" at bounding box center [411, 364] width 19 height 20
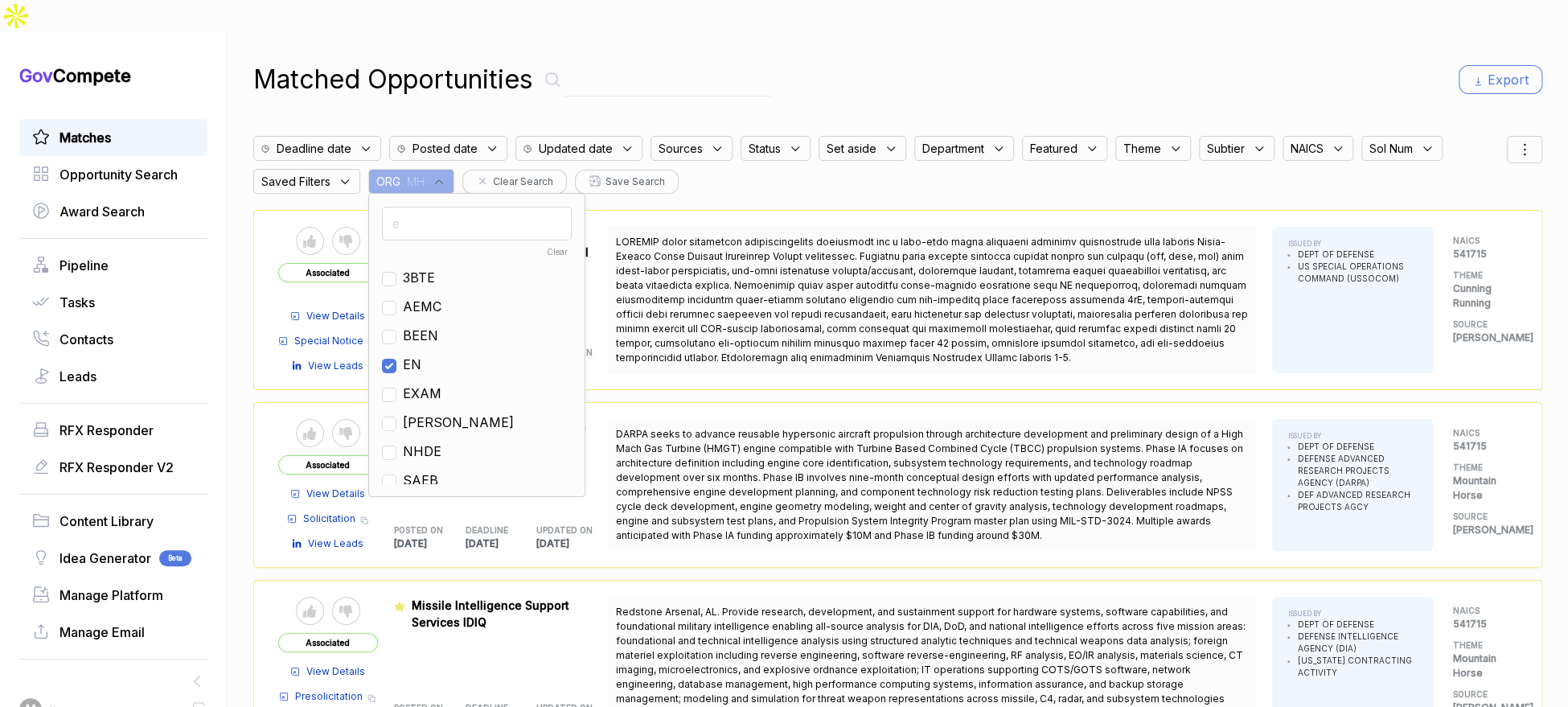
checkbox input "true"
drag, startPoint x: 1050, startPoint y: 37, endPoint x: 1116, endPoint y: 43, distance: 66.3
click at [1068, 61] on div "Matched Opportunities Export" at bounding box center [898, 79] width 1289 height 38
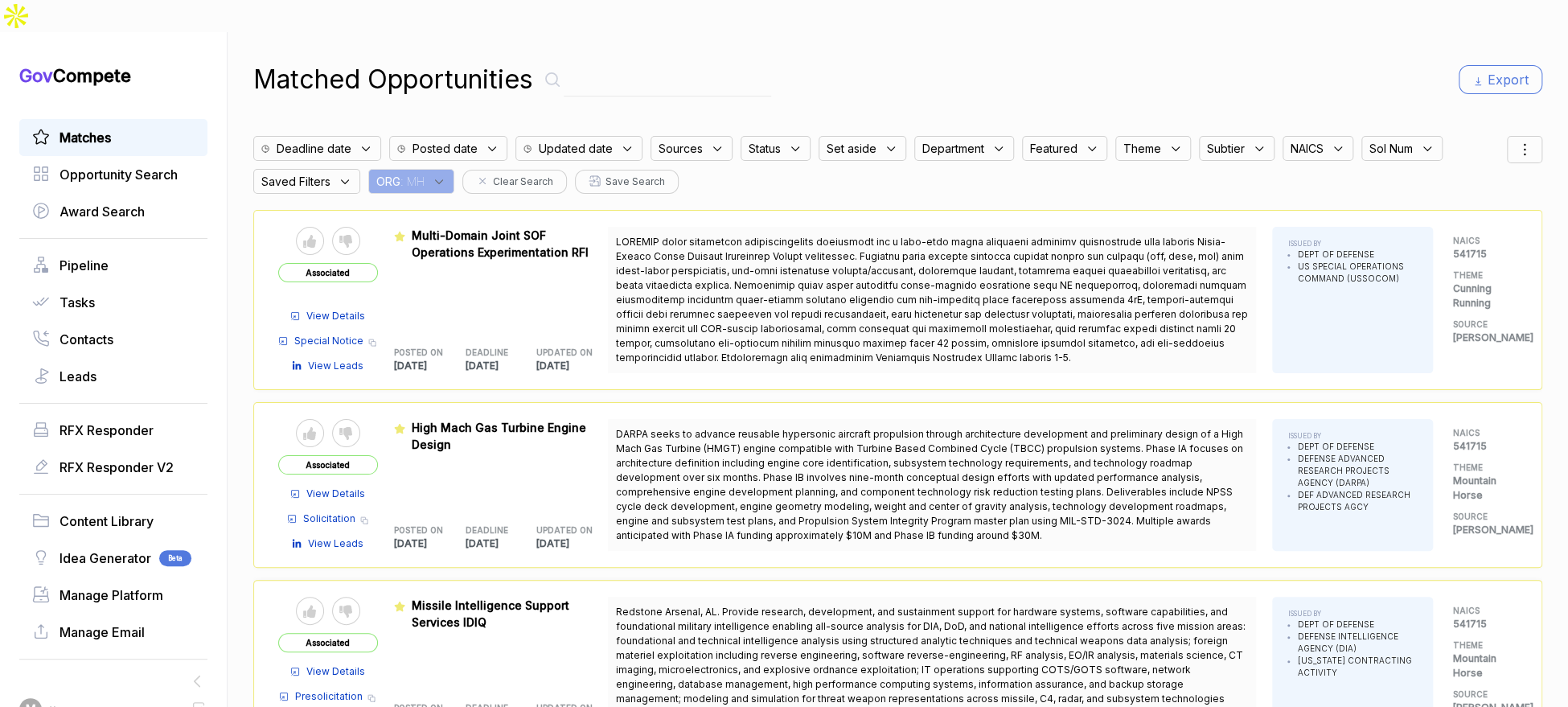
drag, startPoint x: 1515, startPoint y: 116, endPoint x: 1511, endPoint y: 125, distance: 9.8
click at [1517, 150] on icon at bounding box center [1524, 150] width 1 height 1
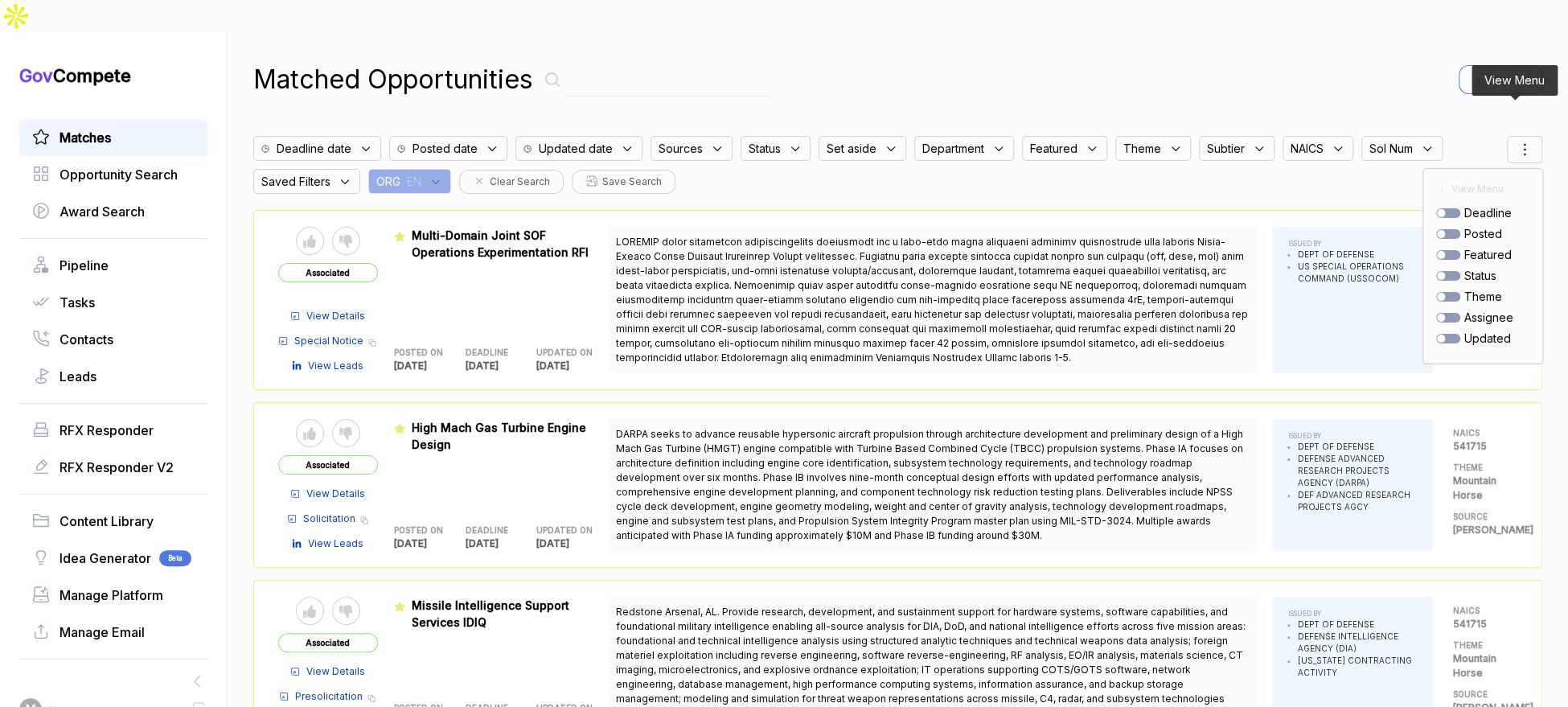
click at [1448, 229] on div at bounding box center [1448, 233] width 24 height 10
checkbox input "true"
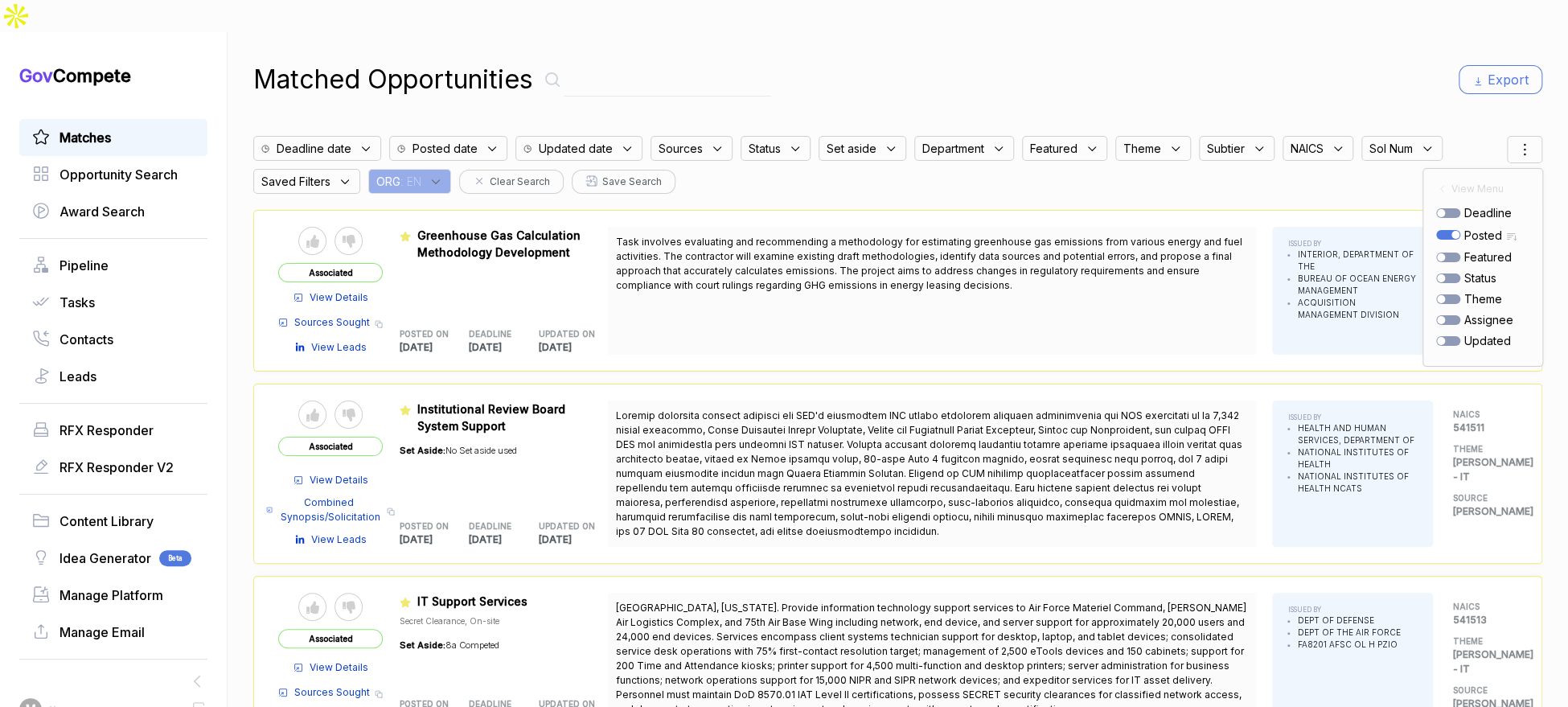
drag, startPoint x: 1301, startPoint y: 56, endPoint x: 1304, endPoint y: 47, distance: 9.5
click at [1301, 61] on div "Matched Opportunities Export" at bounding box center [898, 79] width 1289 height 38
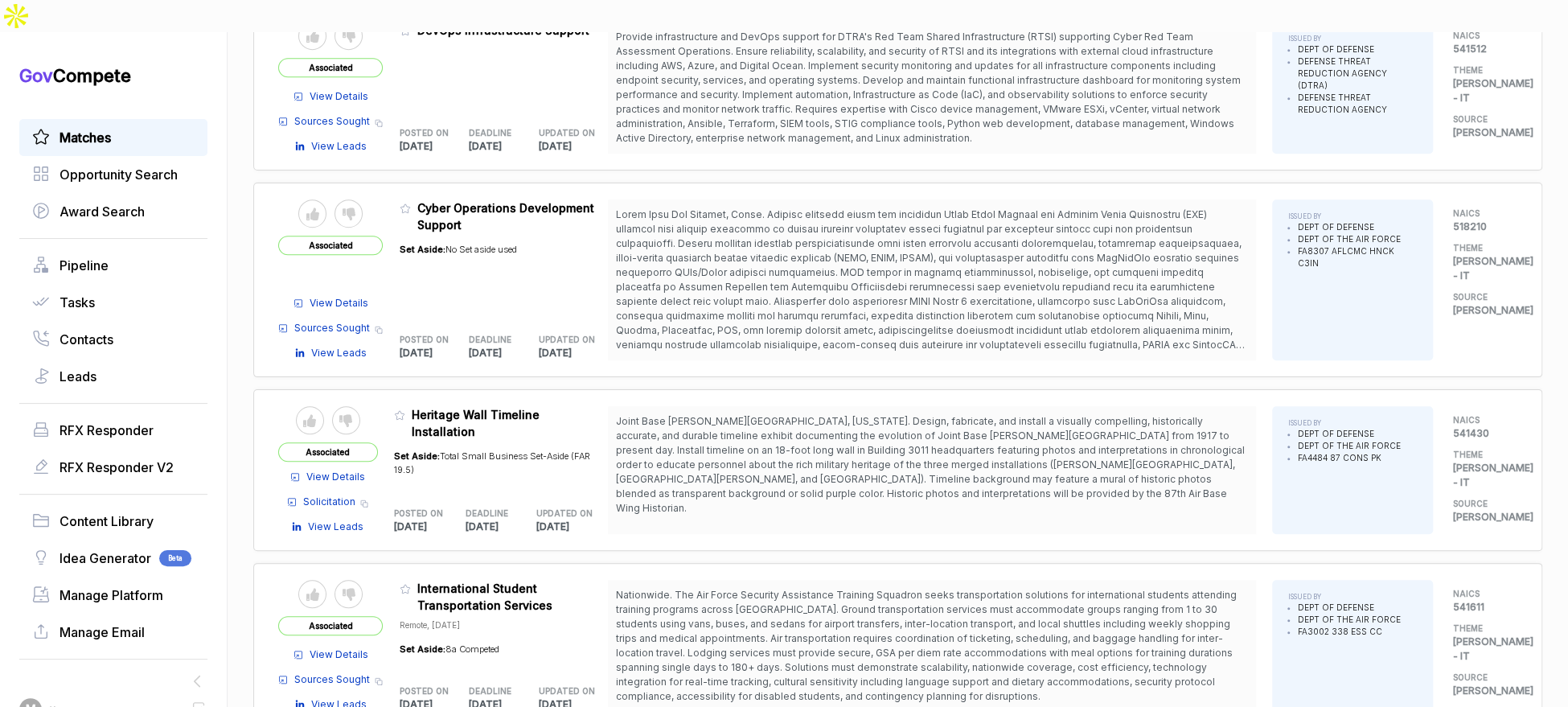
scroll to position [792, 0]
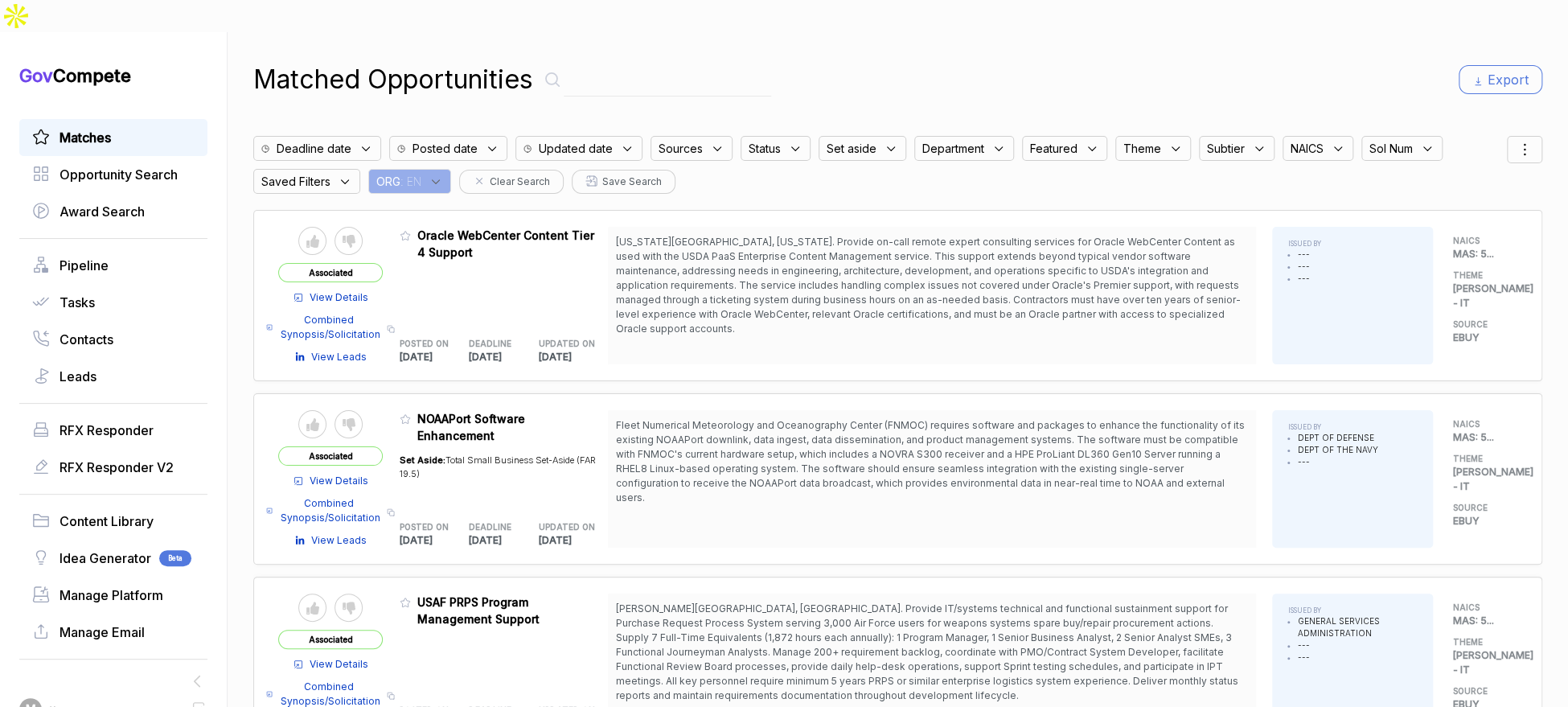
click at [443, 175] on icon at bounding box center [435, 182] width 14 height 14
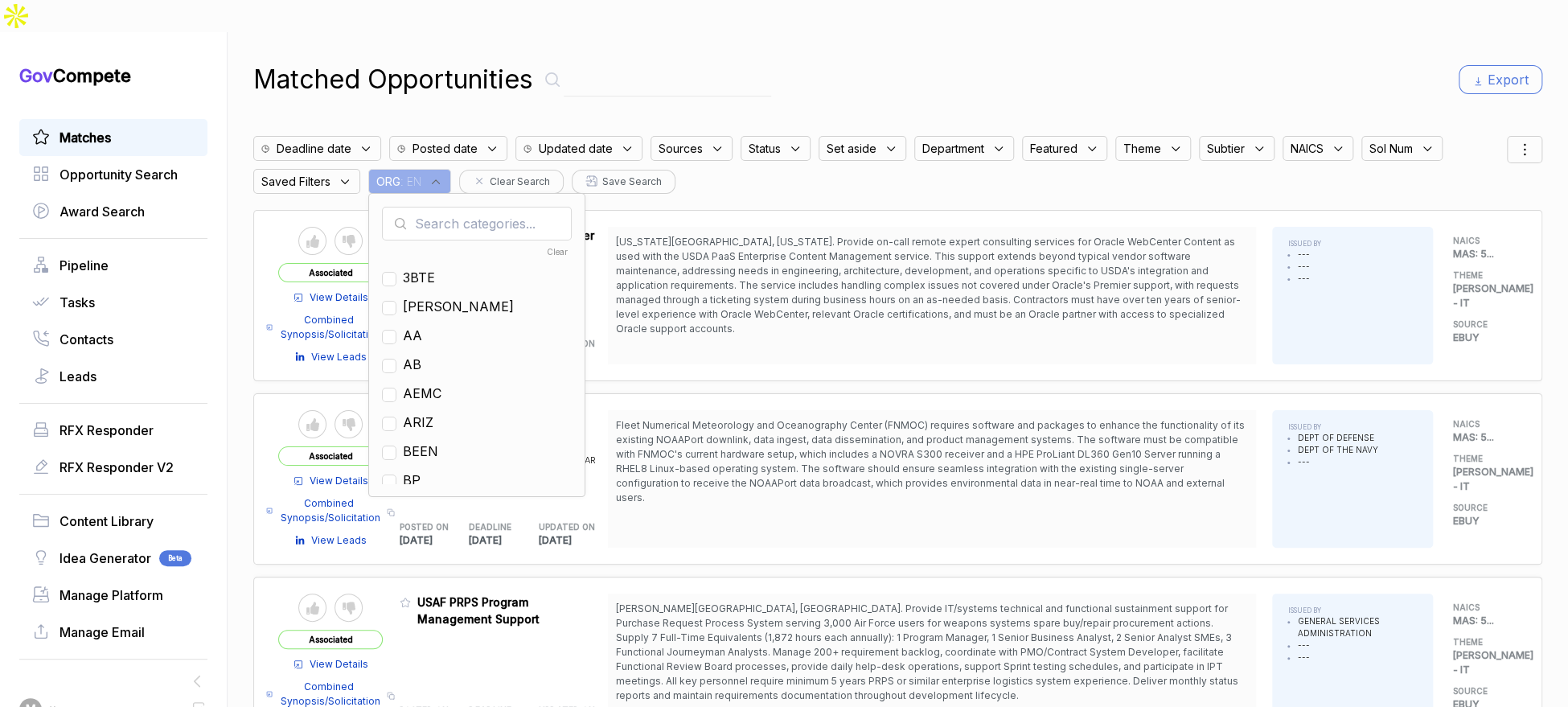
click at [471, 207] on input "text" at bounding box center [476, 223] width 190 height 34
type input "go"
drag, startPoint x: 418, startPoint y: 243, endPoint x: 605, endPoint y: 112, distance: 228.3
click at [419, 268] on span "GO" at bounding box center [412, 278] width 20 height 20
checkbox input "true"
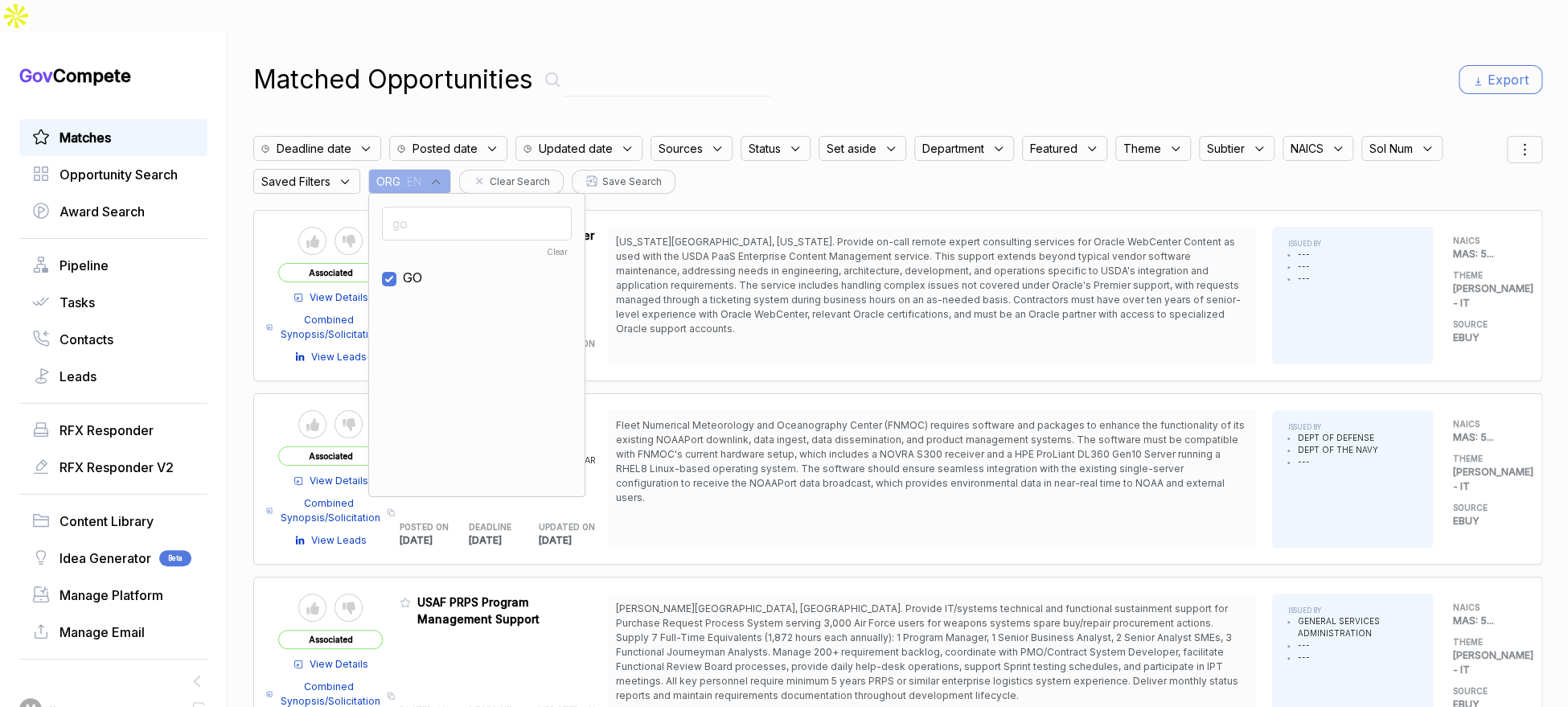
drag, startPoint x: 747, startPoint y: 45, endPoint x: 883, endPoint y: 50, distance: 136.1
click at [758, 61] on div "Matched Opportunities Export" at bounding box center [898, 79] width 1289 height 38
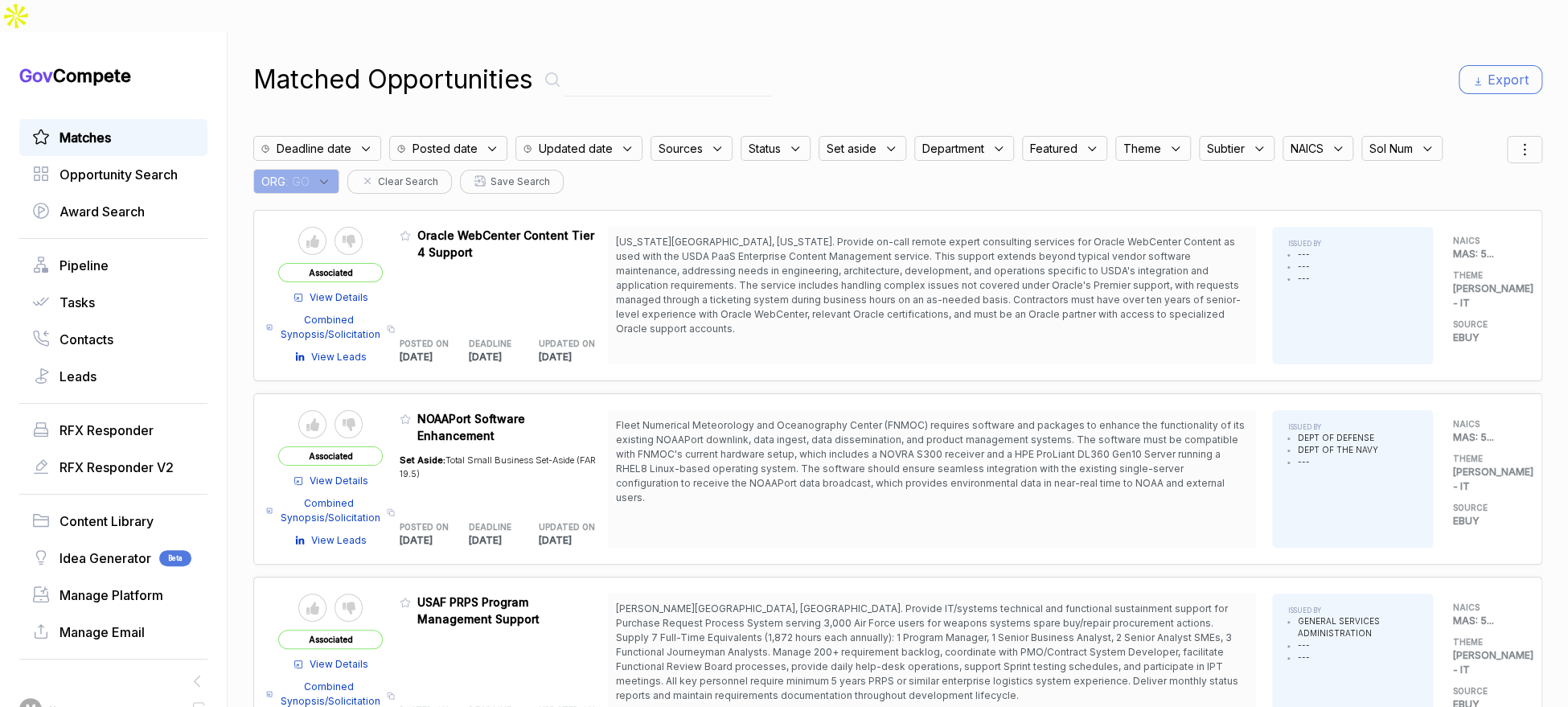
click at [1515, 140] on icon at bounding box center [1524, 150] width 20 height 20
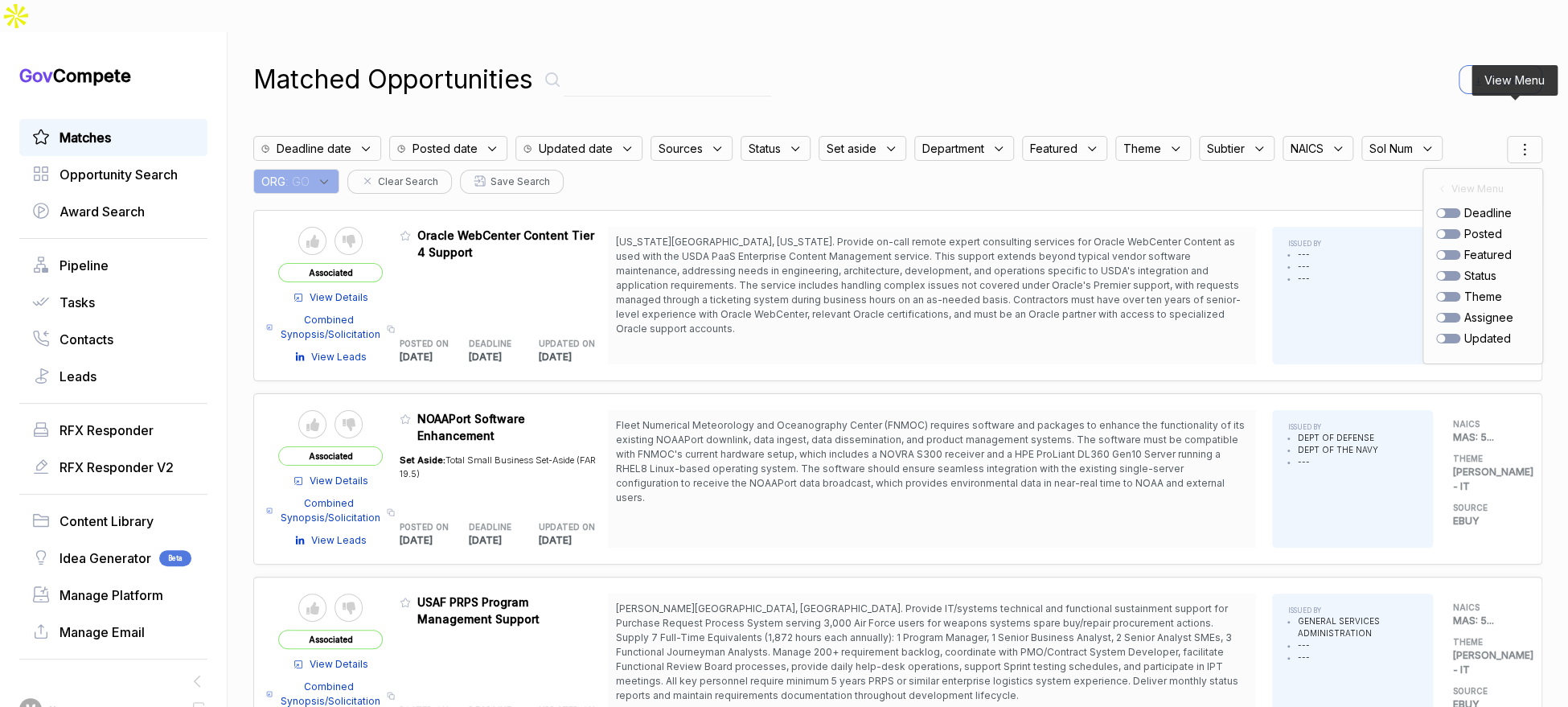
drag, startPoint x: 1437, startPoint y: 199, endPoint x: 1420, endPoint y: 178, distance: 27.0
click at [1437, 229] on div at bounding box center [1448, 233] width 24 height 10
checkbox input "true"
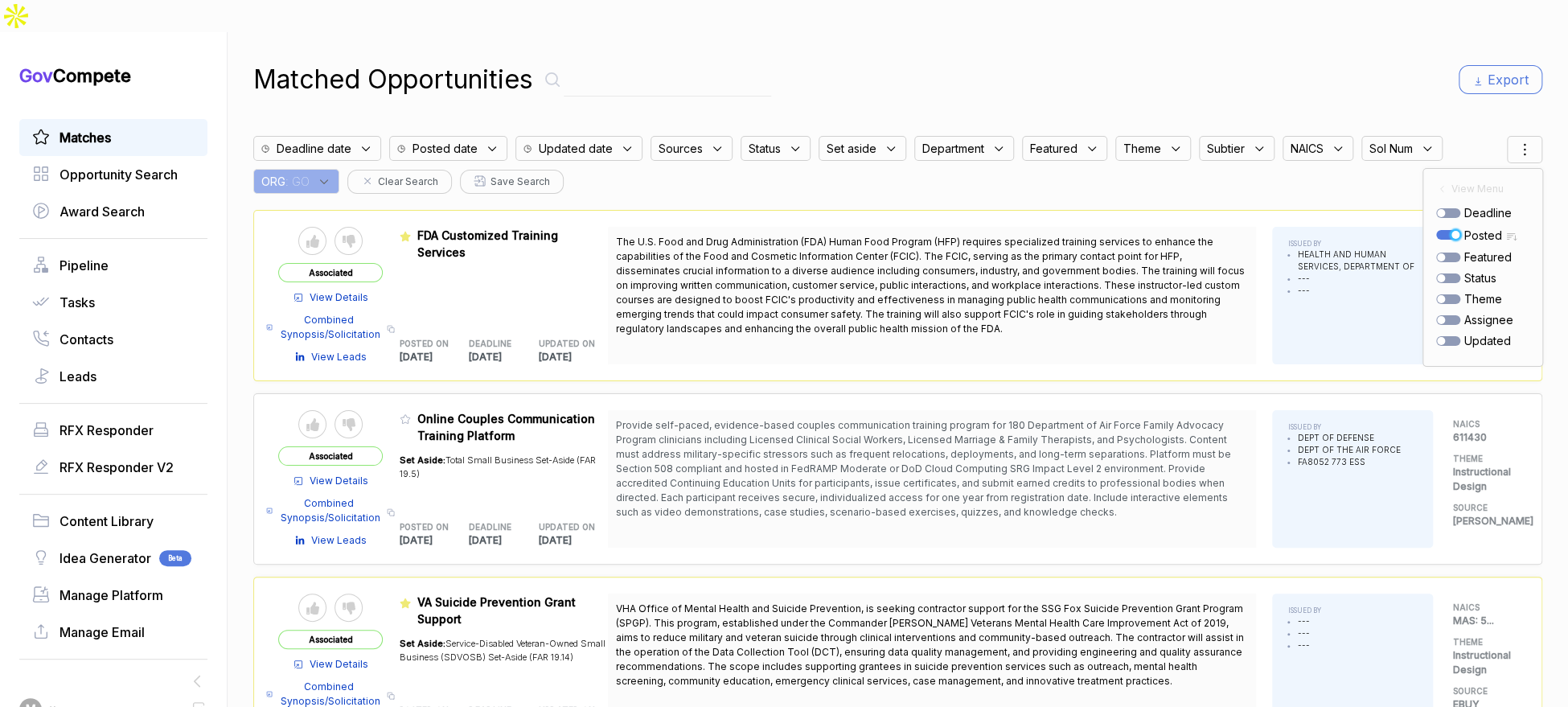
click at [1357, 68] on div "Matched Opportunities Export Deadline date Posted date Updated date Sources Sta…" at bounding box center [898, 386] width 1289 height 707
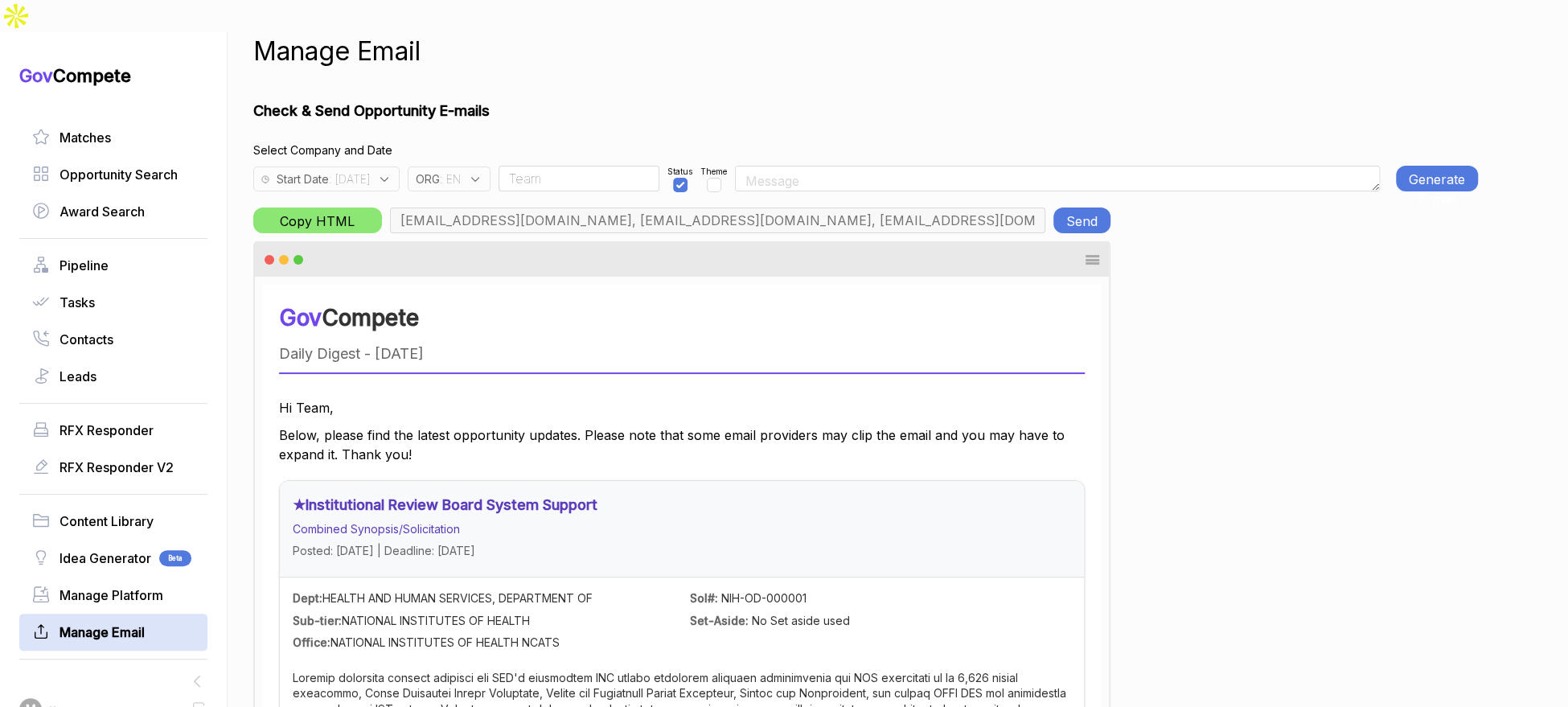
click at [370, 170] on span ": 2025-09-15" at bounding box center [349, 178] width 41 height 17
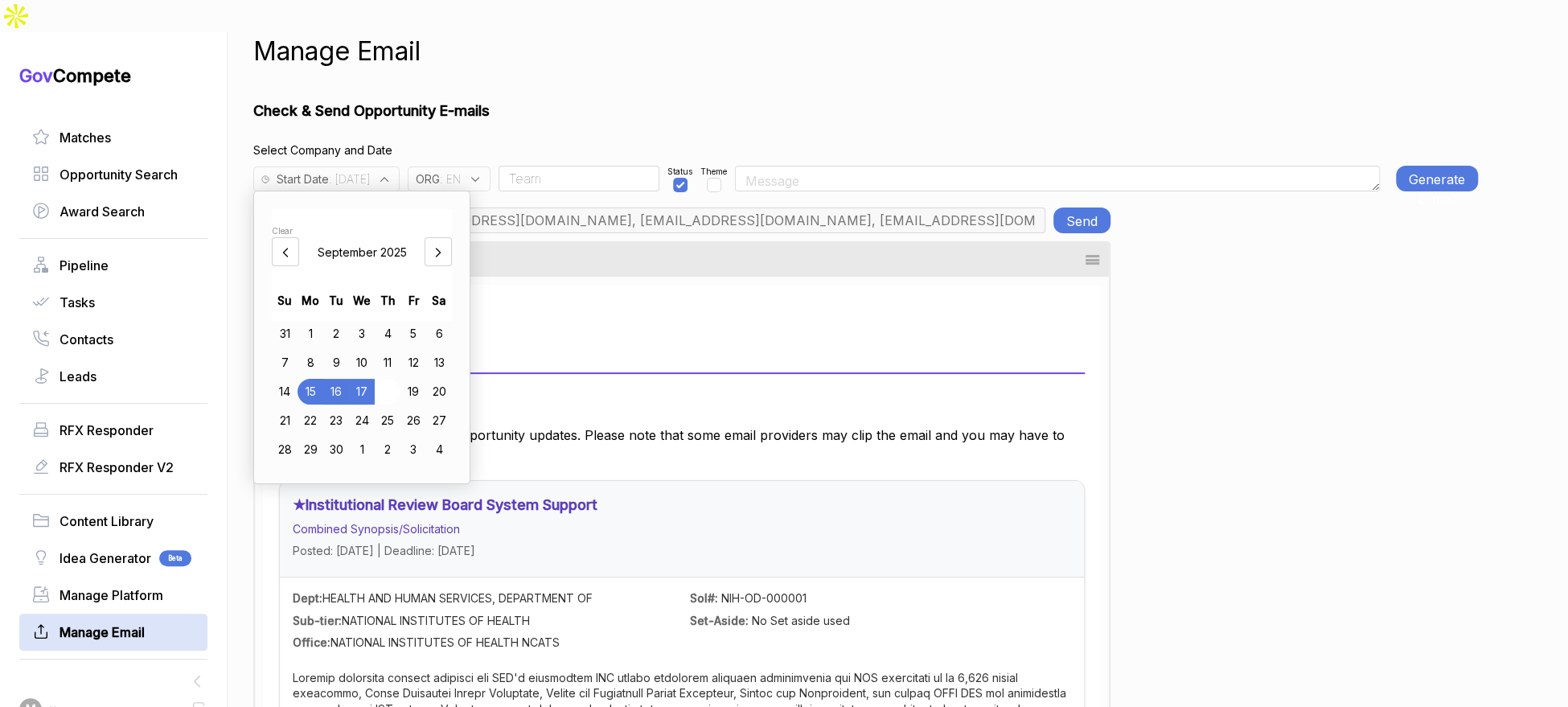
click at [395, 378] on div "18" at bounding box center [387, 391] width 26 height 26
drag, startPoint x: 679, startPoint y: 45, endPoint x: 857, endPoint y: 74, distance: 180.3
click at [683, 45] on div "Manage Email Check & Send Opportunity E-mails Select Company and Date Start Dat…" at bounding box center [865, 386] width 1224 height 707
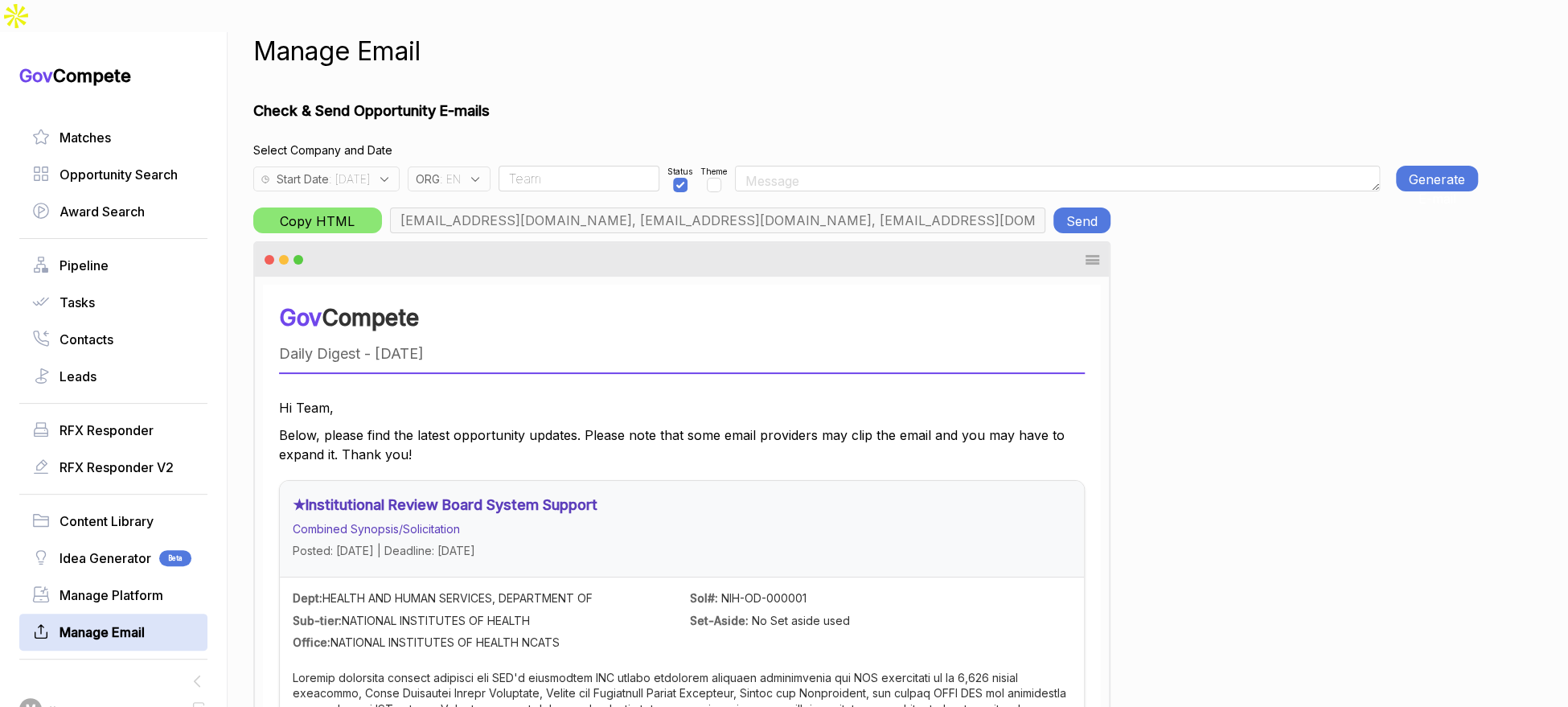
click at [1452, 166] on button "Generate E-mail" at bounding box center [1437, 178] width 82 height 26
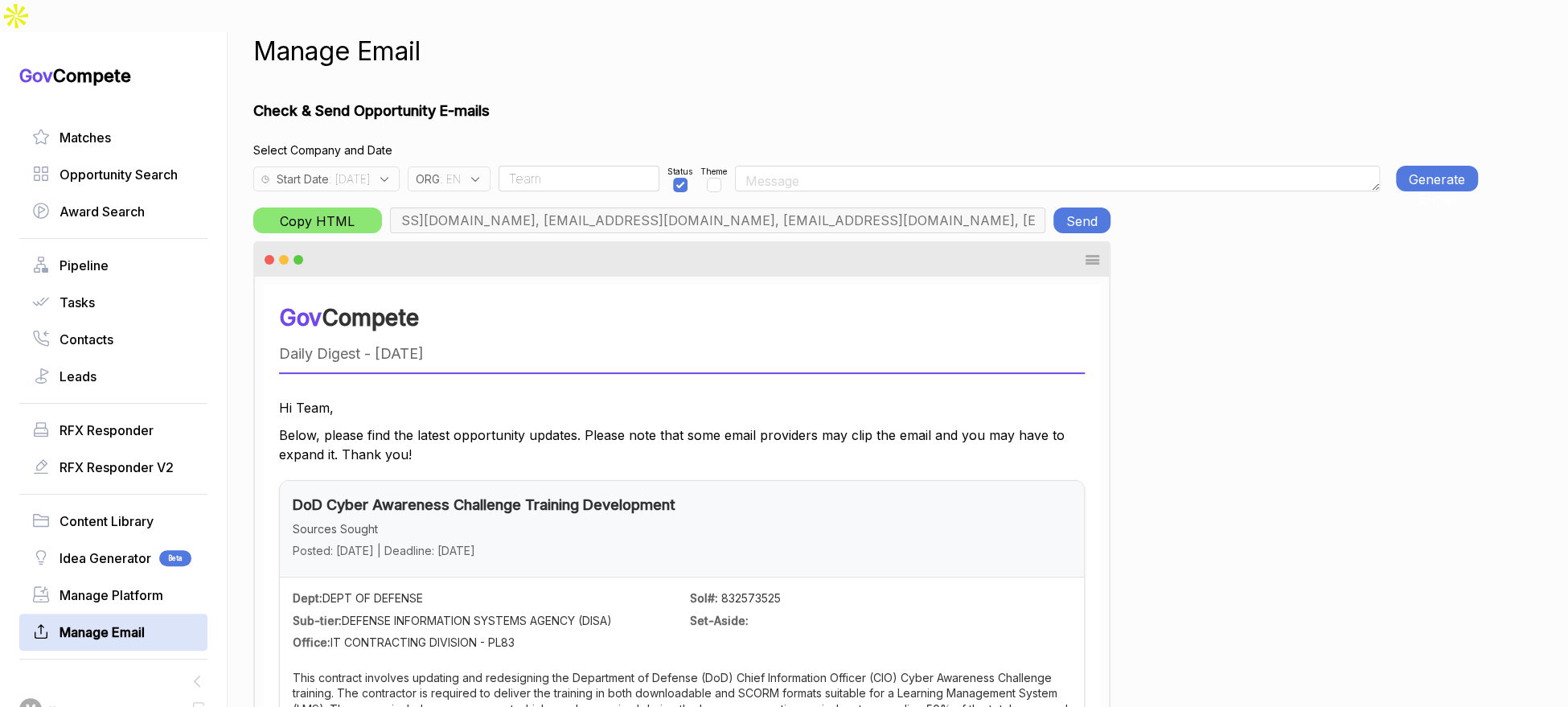
scroll to position [0, 176]
click at [1075, 207] on button "Send" at bounding box center [1082, 220] width 57 height 26
drag, startPoint x: 463, startPoint y: 145, endPoint x: 468, endPoint y: 155, distance: 11.2
click at [440, 170] on span "ORG" at bounding box center [427, 178] width 24 height 17
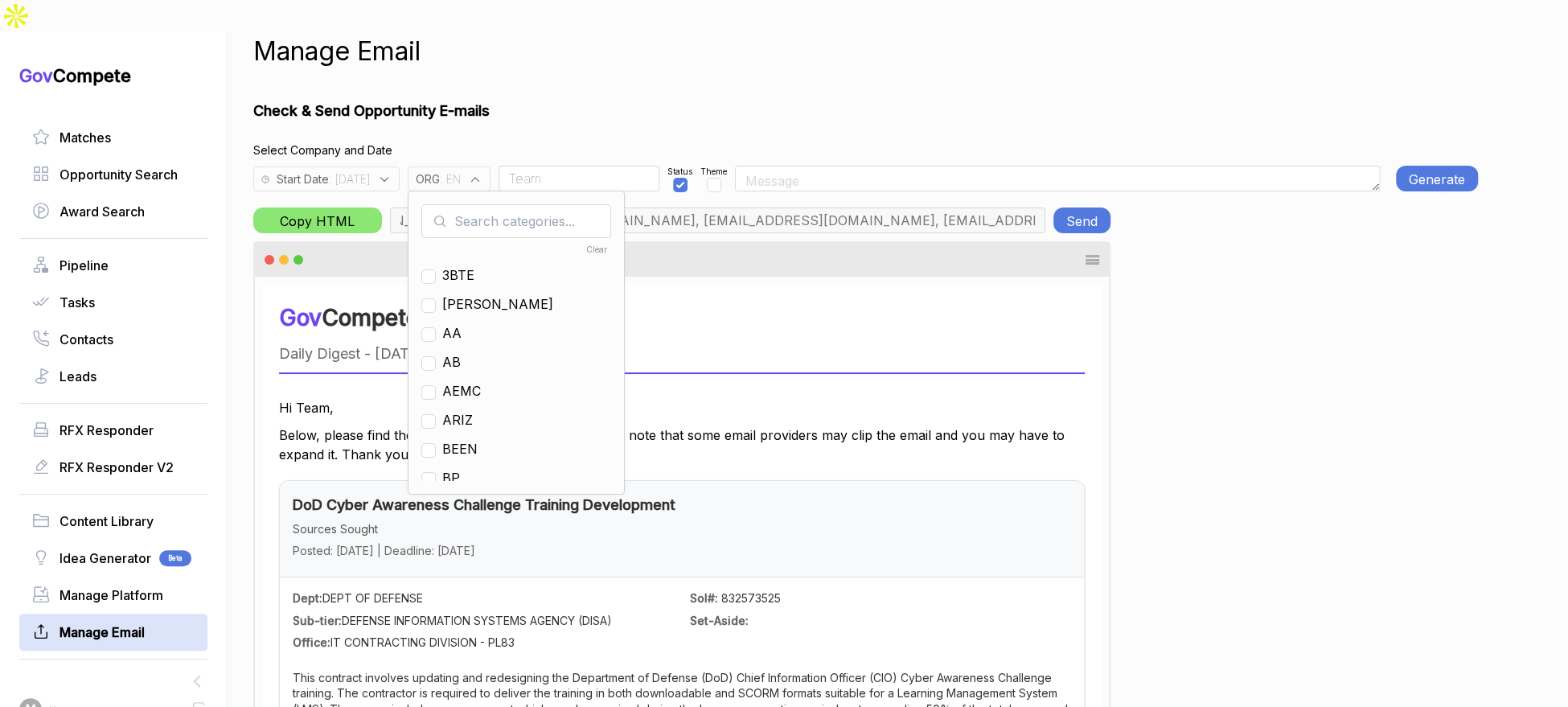
drag, startPoint x: 487, startPoint y: 187, endPoint x: 523, endPoint y: 217, distance: 46.9
click at [488, 204] on input "text" at bounding box center [516, 221] width 190 height 34
drag, startPoint x: 489, startPoint y: 328, endPoint x: 491, endPoint y: 226, distance: 102.0
click at [490, 317] on ul "Clear 3BTE AEMC BEEN EN EXAM JULE NHDE SAEB TEST THEN" at bounding box center [516, 360] width 190 height 241
click at [435, 356] on input "checkbox" at bounding box center [428, 363] width 14 height 14
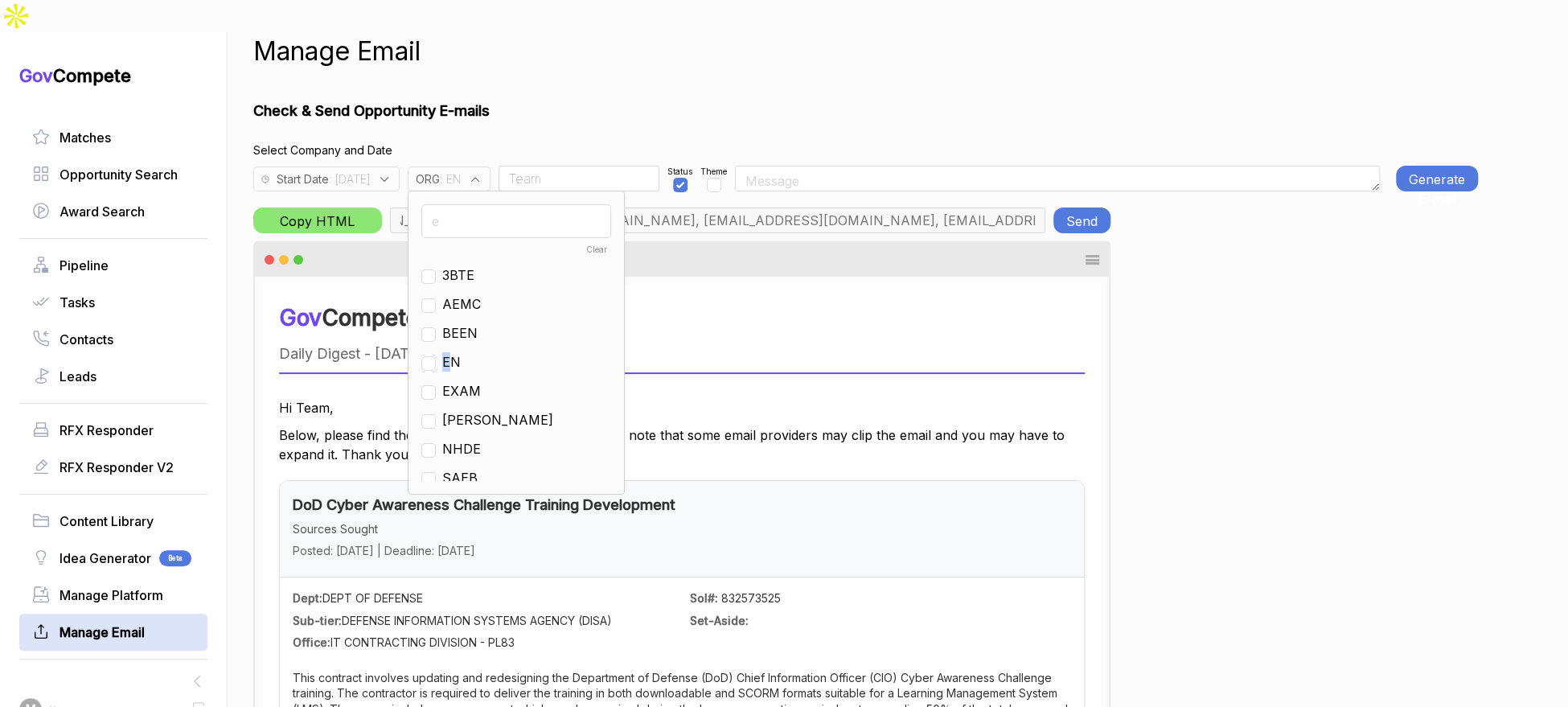
checkbox input "false"
click at [513, 204] on input "e" at bounding box center [516, 221] width 190 height 34
type input "g"
click at [435, 311] on input "checkbox" at bounding box center [428, 318] width 14 height 14
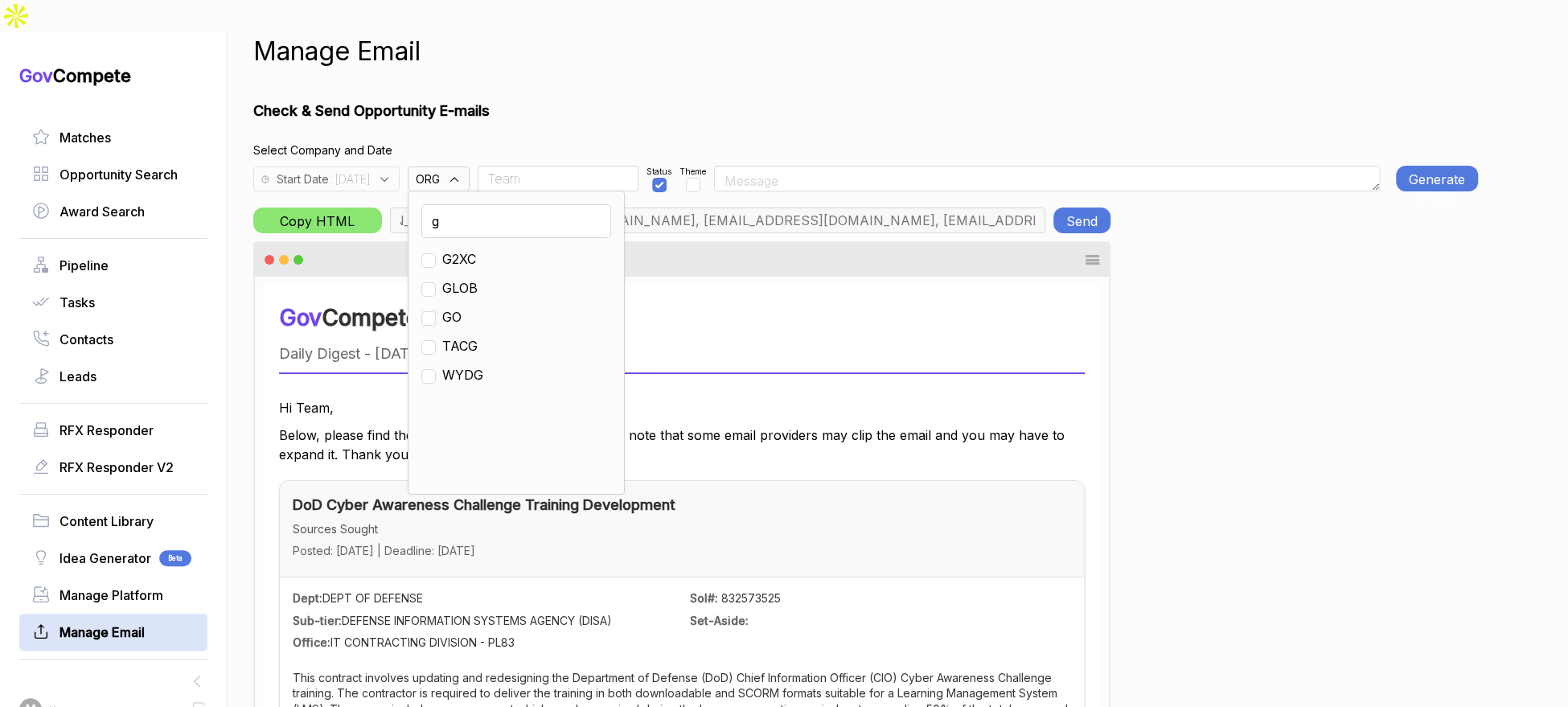
checkbox input "true"
click at [573, 100] on h1 "Check & Send Opportunity E-mails" at bounding box center [865, 110] width 1224 height 21
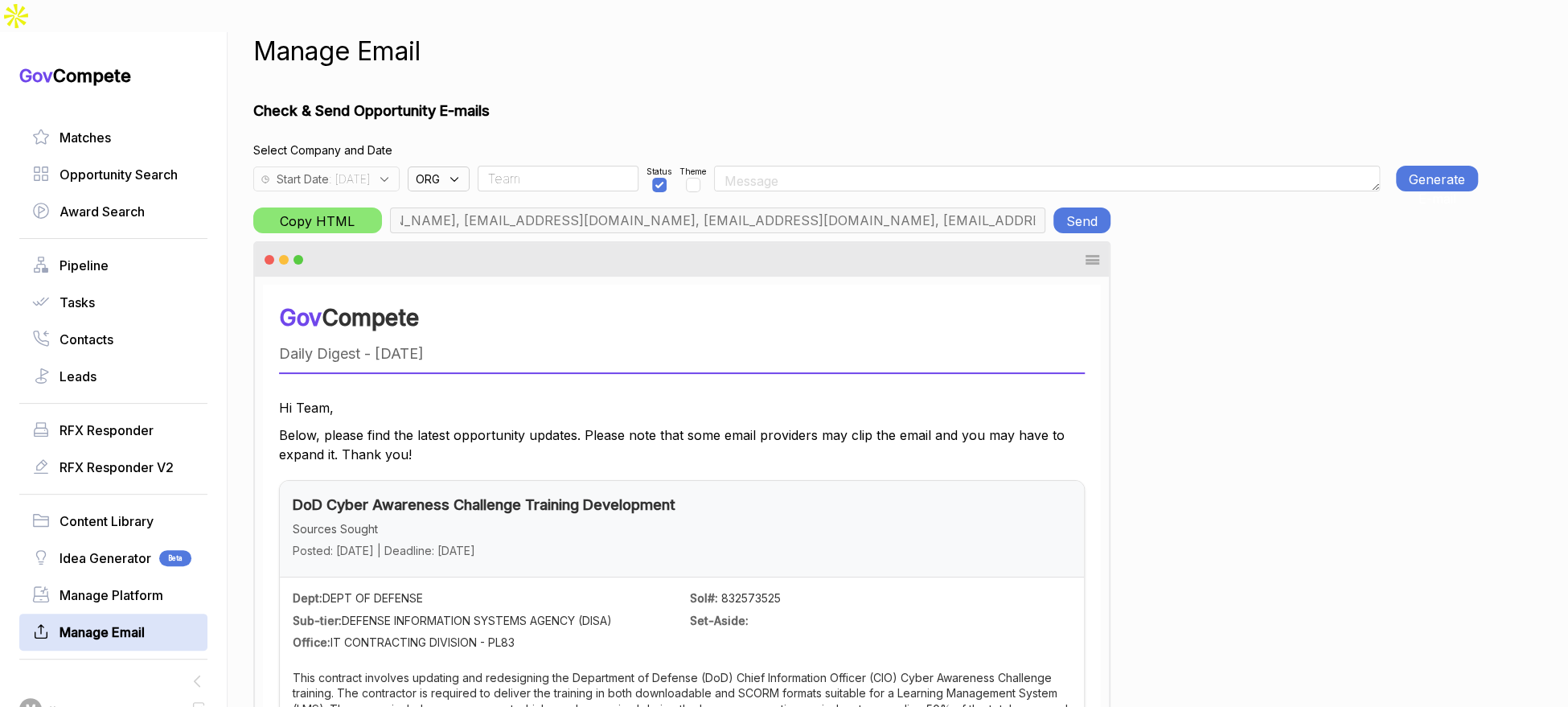
type input "chris.cancialosi@gothamculture.com, elizabeth@gothamgovernment.com, smetcalfe@g…"
click at [1440, 166] on button "Generate E-mail" at bounding box center [1437, 178] width 82 height 26
click at [1443, 166] on button "Generate E-mail" at bounding box center [1437, 178] width 82 height 26
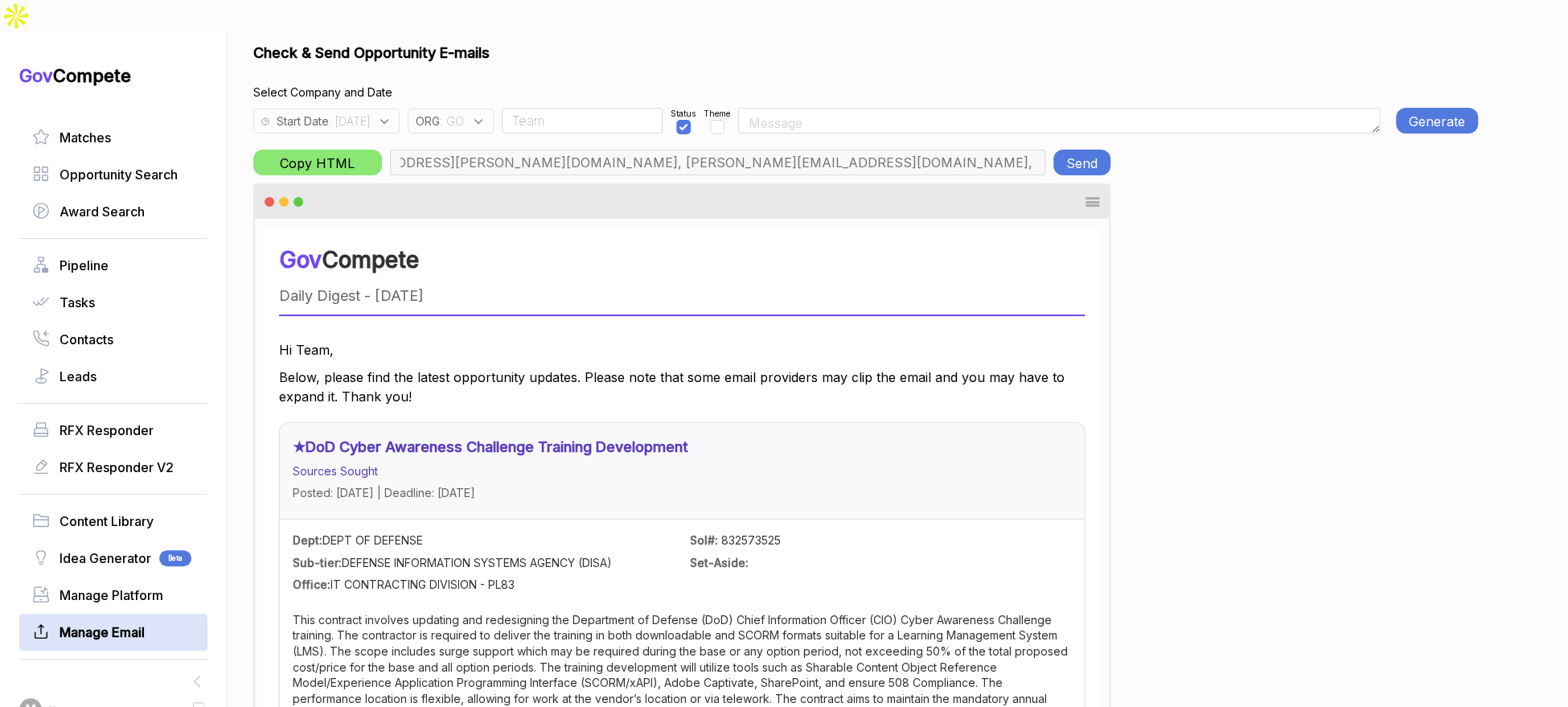
scroll to position [0, 0]
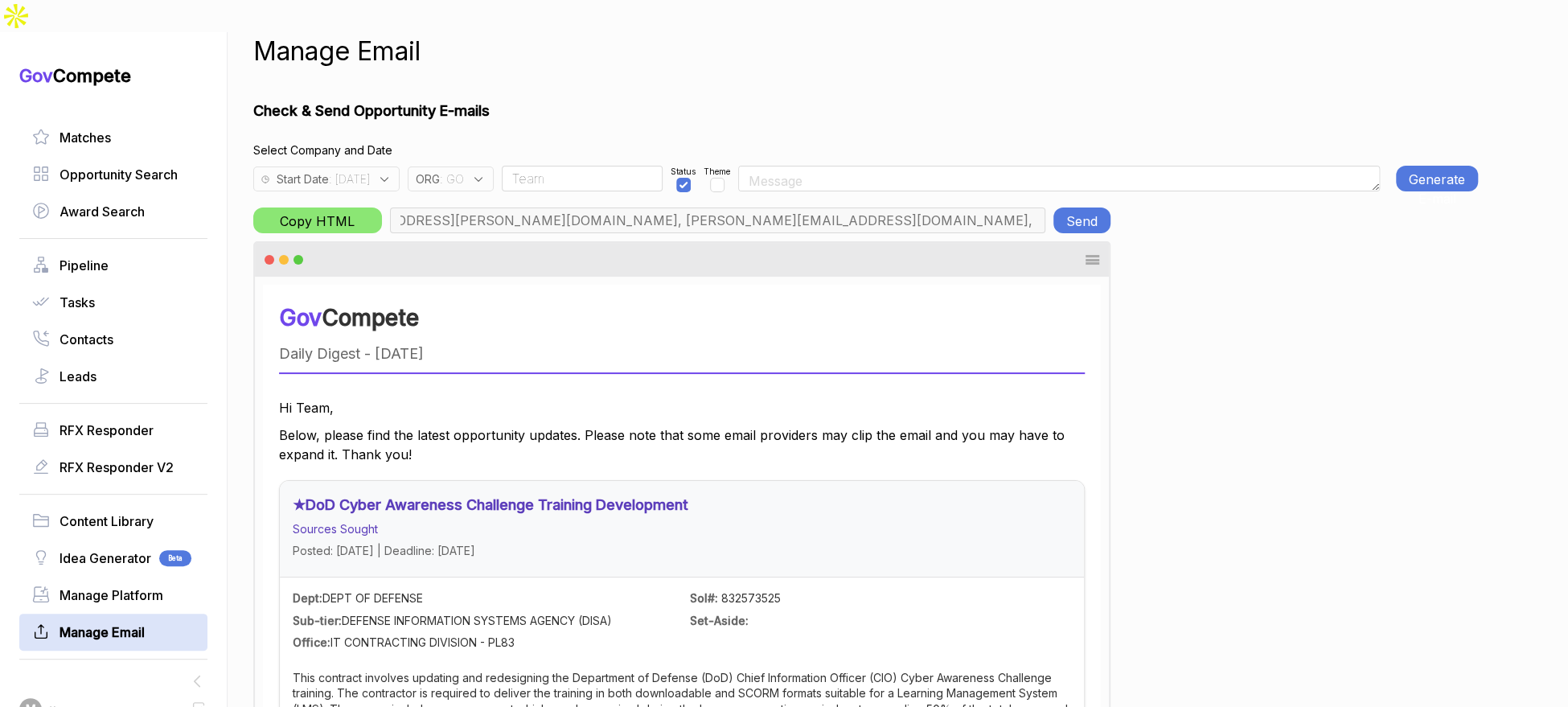
click at [1069, 207] on button "Send" at bounding box center [1082, 220] width 57 height 26
click at [493, 167] on div "ORG : GO" at bounding box center [451, 179] width 86 height 25
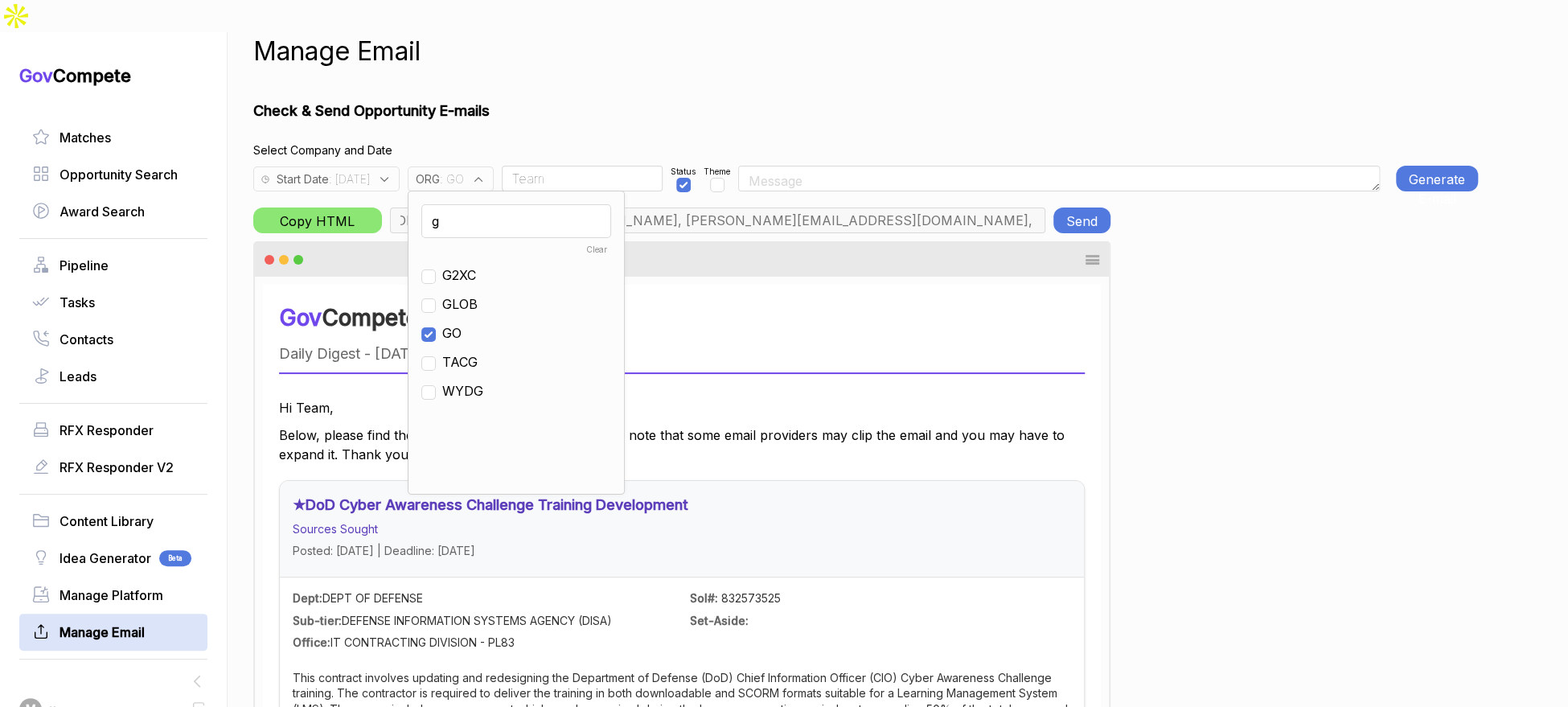
drag, startPoint x: 486, startPoint y: 297, endPoint x: 488, endPoint y: 250, distance: 47.0
click at [461, 323] on span "GO" at bounding box center [452, 333] width 20 height 20
checkbox input "false"
click at [508, 204] on input "g" at bounding box center [516, 221] width 190 height 34
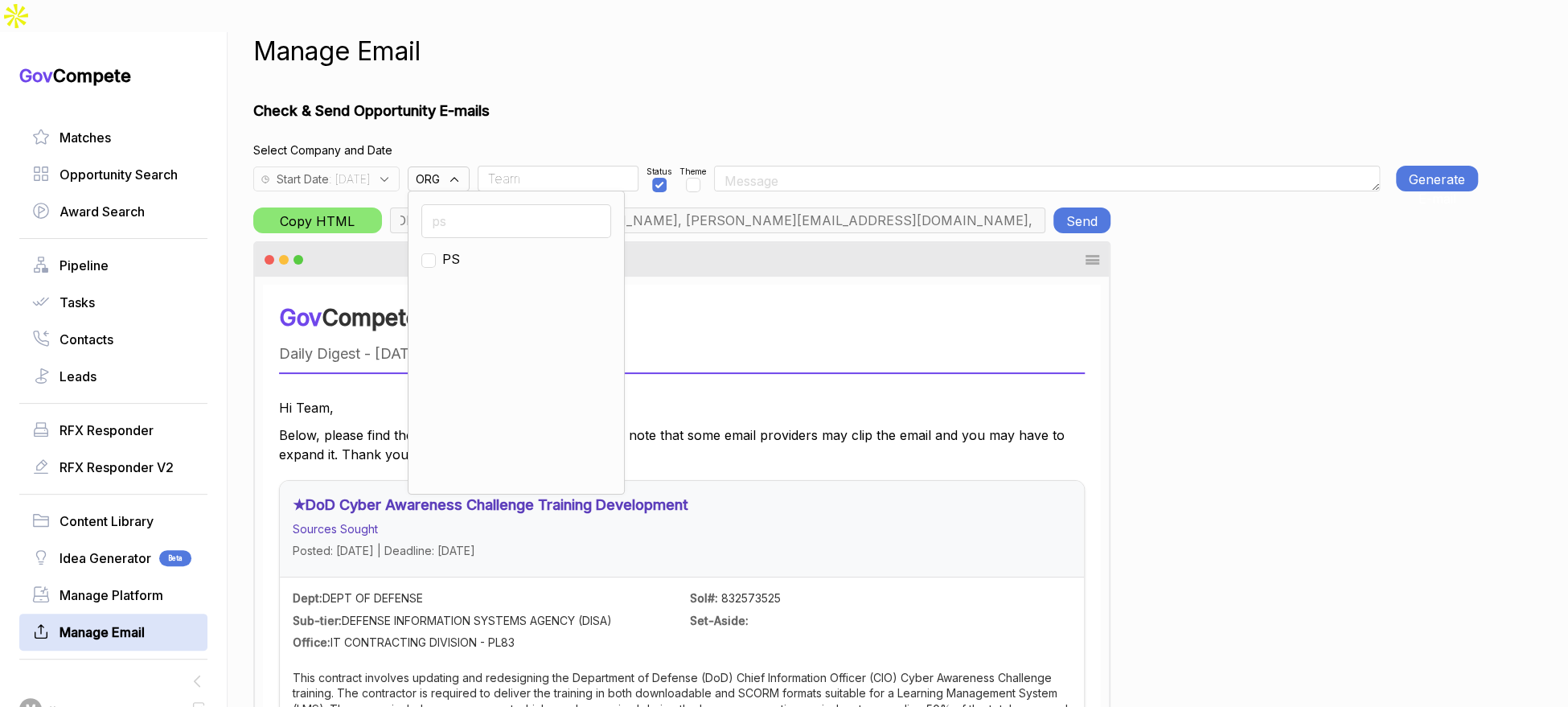
type input "ps"
click at [435, 253] on input "checkbox" at bounding box center [428, 260] width 14 height 14
checkbox input "true"
drag, startPoint x: 572, startPoint y: 93, endPoint x: 568, endPoint y: 115, distance: 22.4
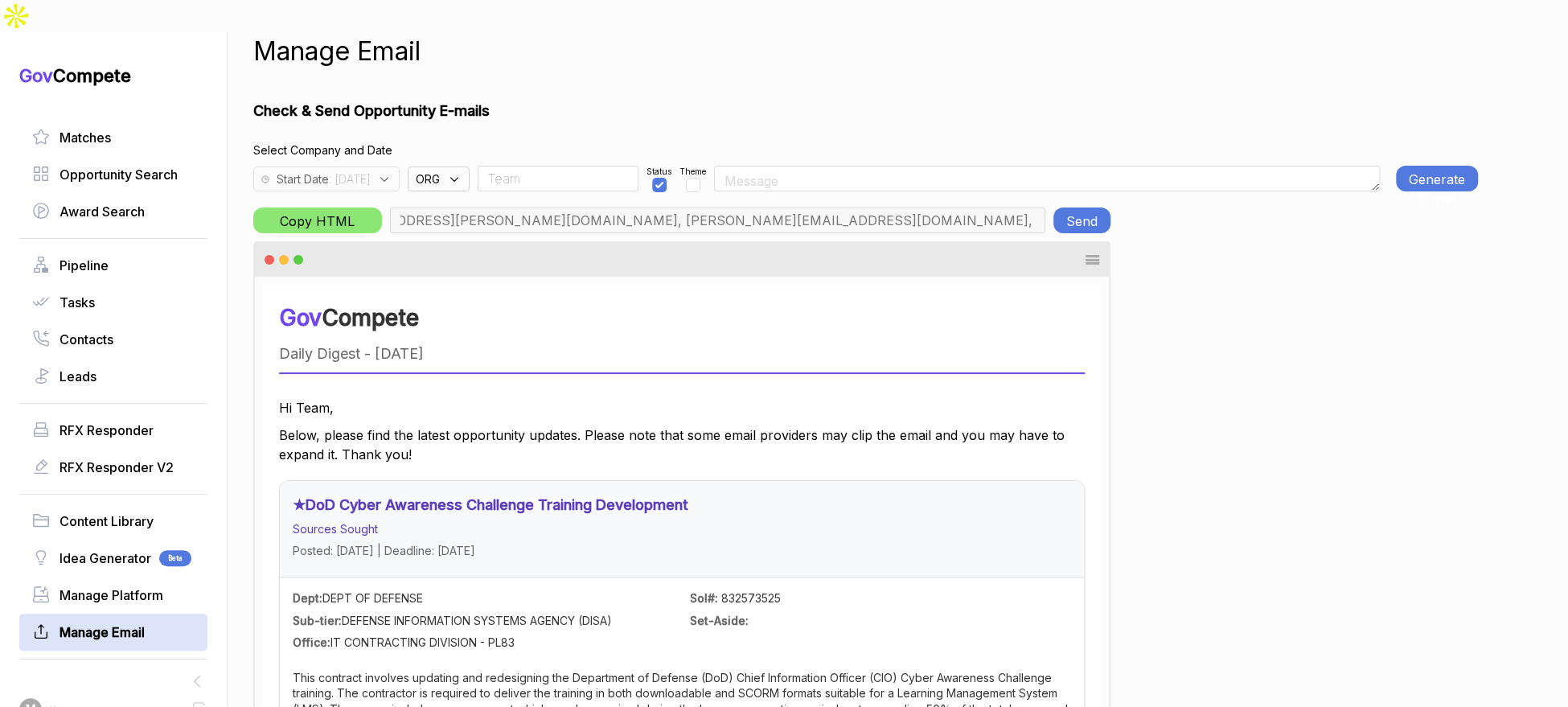
click at [561, 166] on input "Team" at bounding box center [557, 178] width 161 height 26
type input "rudy.delosreyes@pie-ps.com, max@macronometry.com, abigail@govcompete.com"
click at [1450, 166] on button "Generate E-mail" at bounding box center [1437, 178] width 82 height 26
drag, startPoint x: 1373, startPoint y: 148, endPoint x: 1418, endPoint y: 145, distance: 45.1
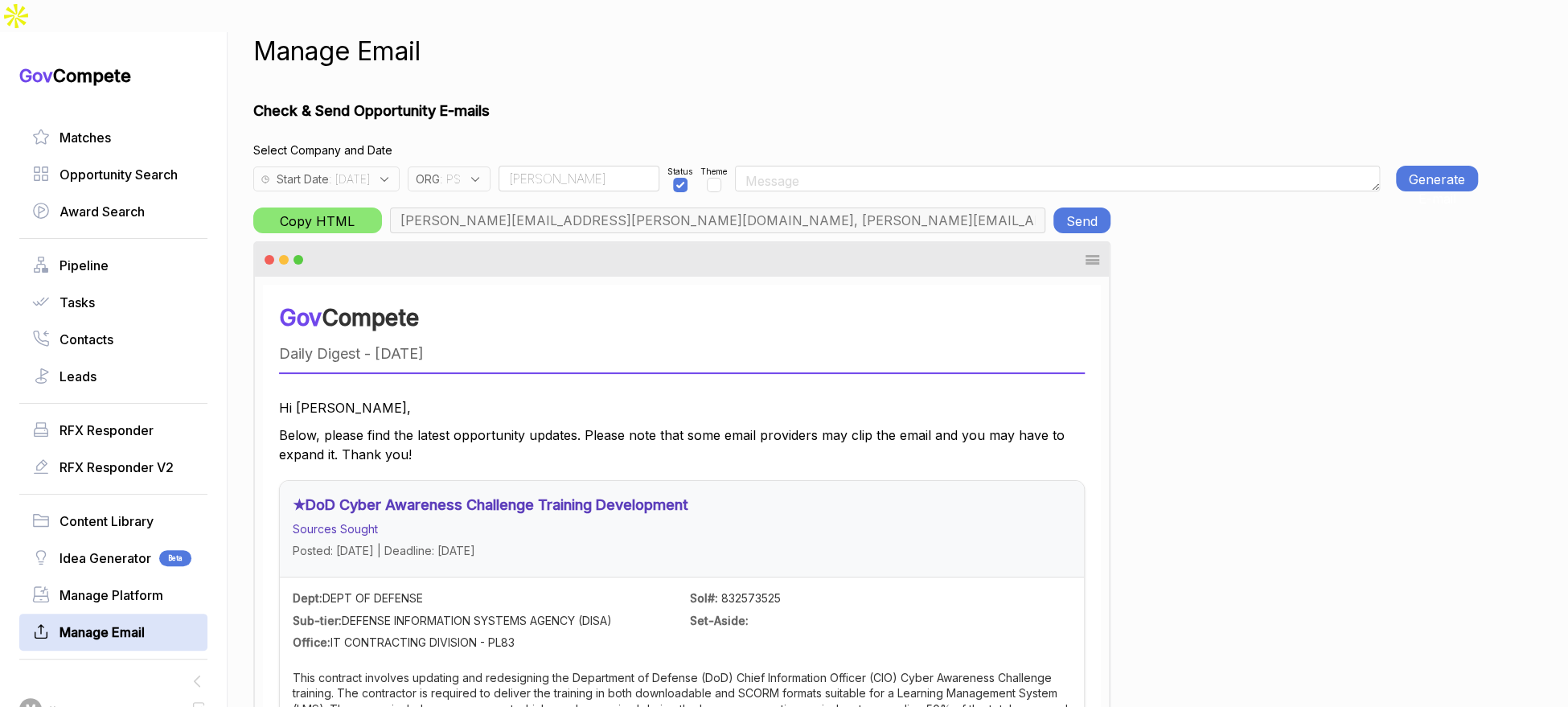
click at [1375, 158] on div "Start Date : 2025-09-18 ORG : PS Rudy Status Theme Generate E-mail" at bounding box center [865, 175] width 1224 height 33
click at [1418, 166] on button "Generate E-mail" at bounding box center [1437, 178] width 82 height 26
click at [1073, 207] on button "Send" at bounding box center [1082, 220] width 57 height 26
click at [613, 166] on input "Rudy" at bounding box center [579, 178] width 161 height 26
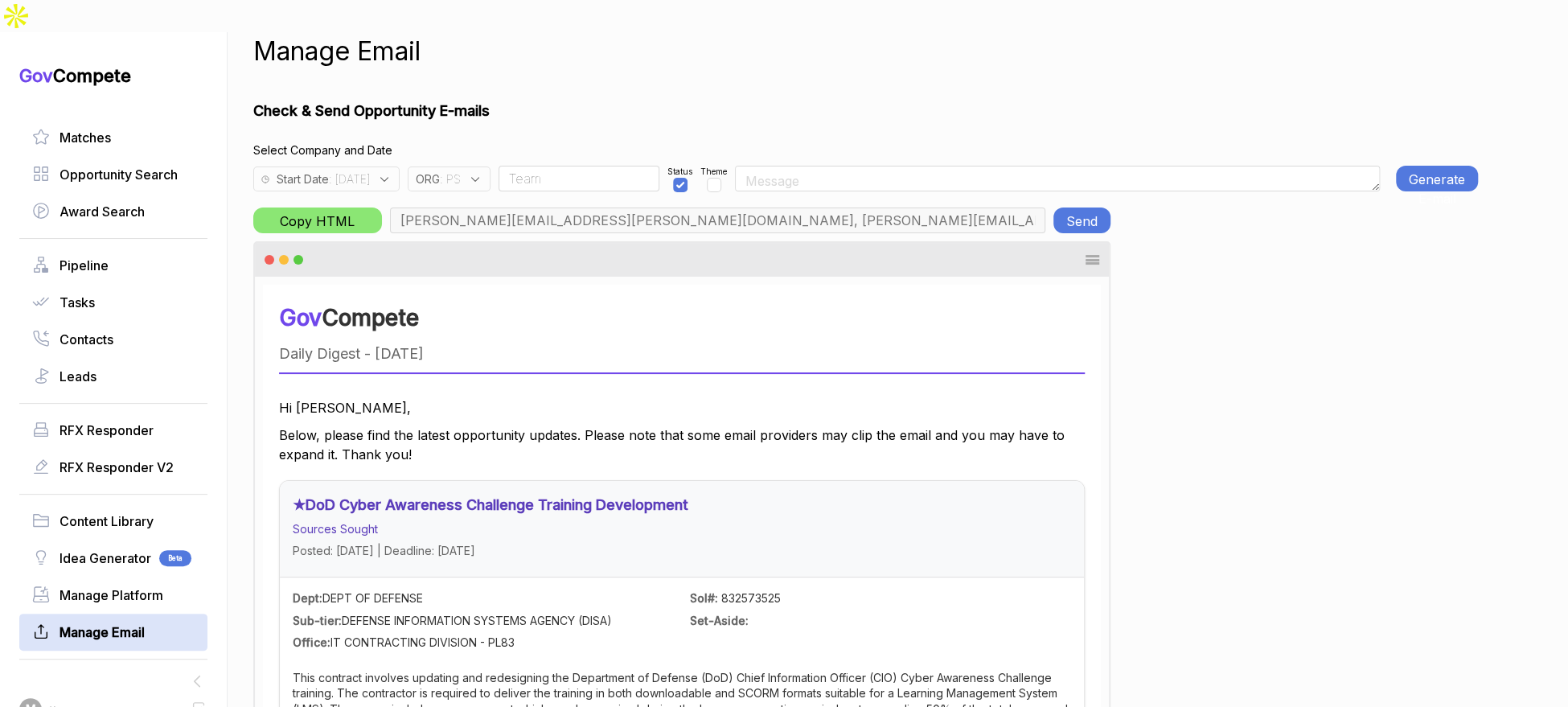
type input "Team"
drag, startPoint x: 478, startPoint y: 144, endPoint x: 494, endPoint y: 158, distance: 21.3
click at [460, 170] on span ": PS" at bounding box center [450, 178] width 20 height 17
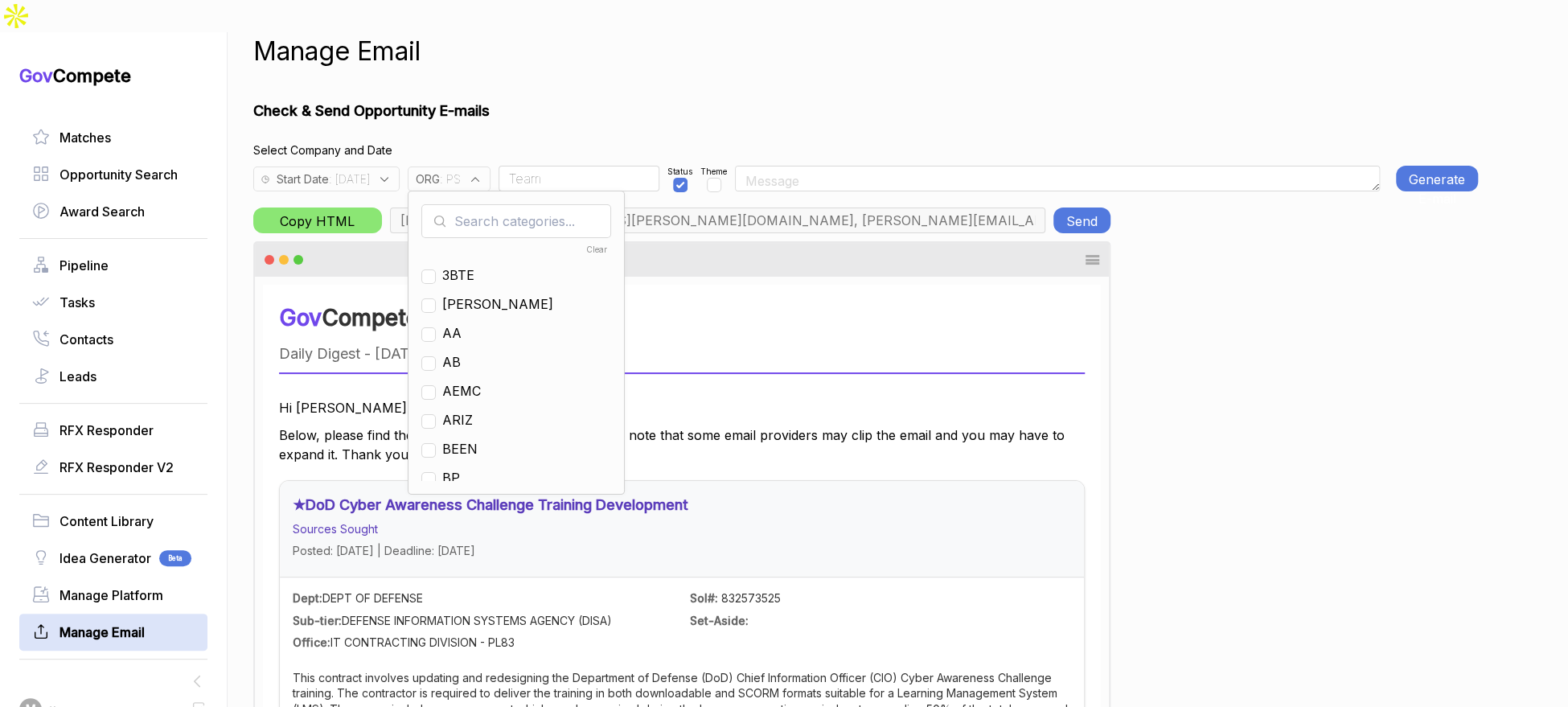
drag, startPoint x: 532, startPoint y: 182, endPoint x: 550, endPoint y: 178, distance: 18.4
click at [532, 204] on input "text" at bounding box center [516, 221] width 190 height 34
checkbox input "true"
type input "ps"
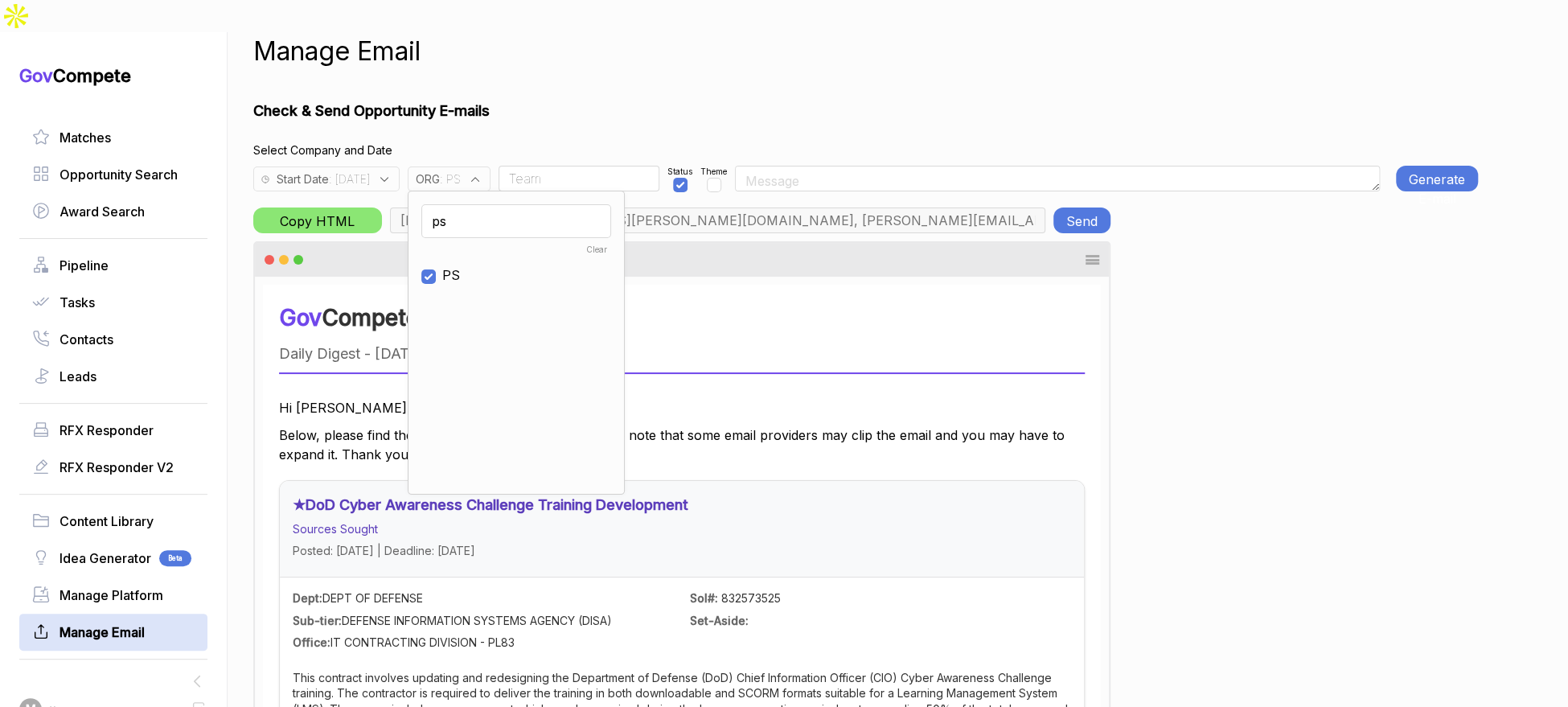
click at [460, 265] on span "PS" at bounding box center [451, 275] width 18 height 20
checkbox input "false"
click at [481, 204] on input "ps" at bounding box center [516, 221] width 190 height 34
type input "ja"
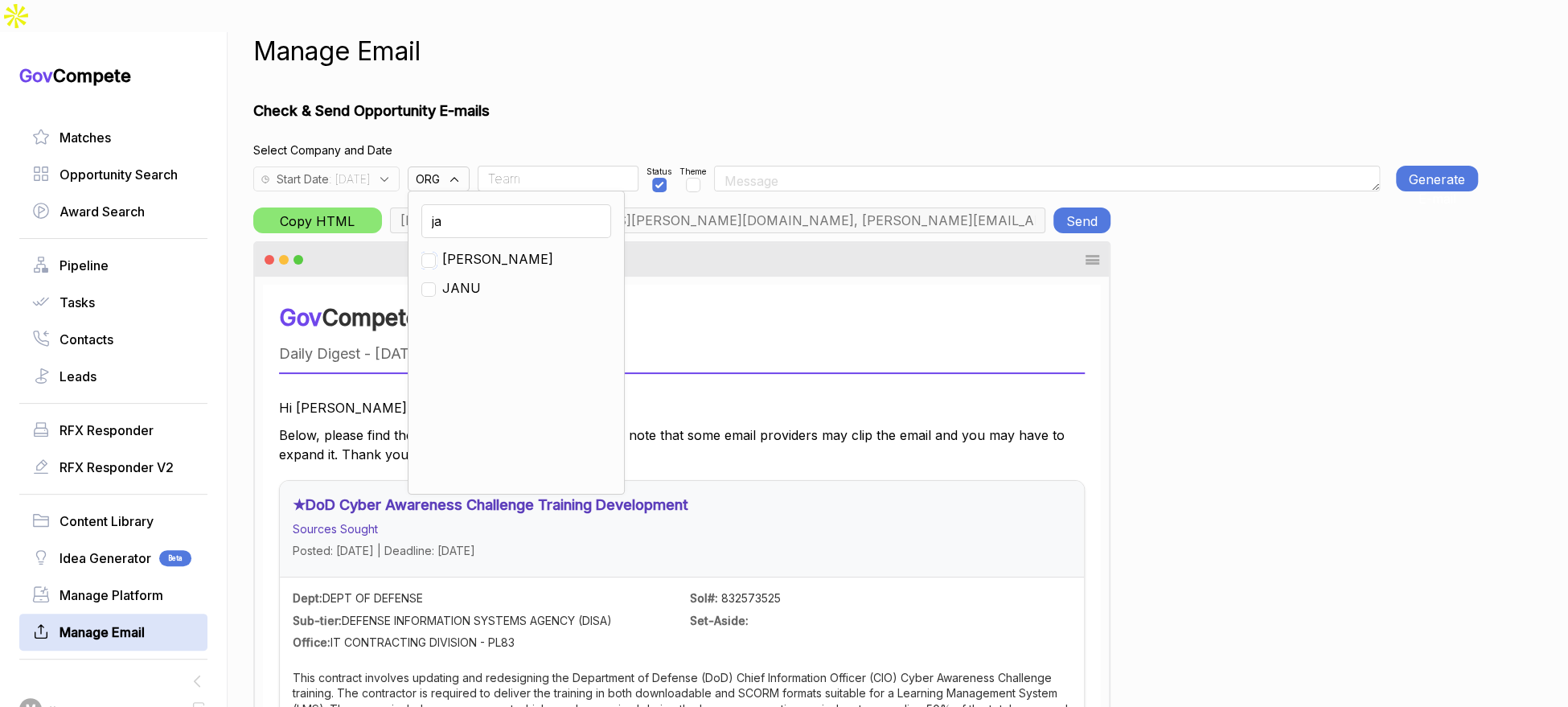
click at [435, 253] on input "checkbox" at bounding box center [428, 260] width 14 height 14
checkbox input "true"
drag, startPoint x: 867, startPoint y: 70, endPoint x: 907, endPoint y: 69, distance: 40.0
click at [886, 100] on h1 "Check & Send Opportunity E-mails" at bounding box center [865, 110] width 1224 height 21
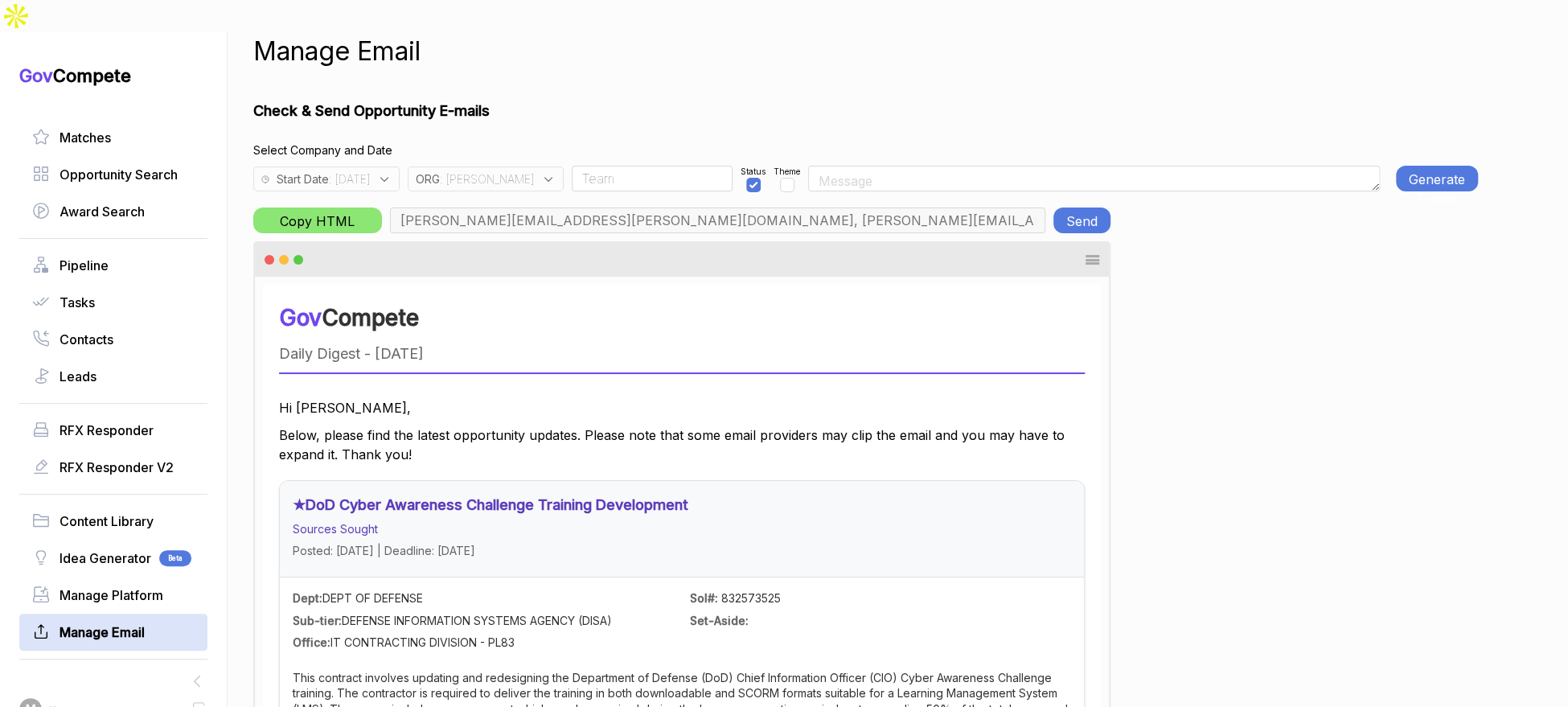
drag, startPoint x: 1451, startPoint y: 149, endPoint x: 1169, endPoint y: 28, distance: 306.9
click at [1450, 166] on button "Generate E-mail" at bounding box center [1437, 178] width 82 height 26
type input "m.pulk@janus-ag.com, a.jones@janus-ag.com, t.davis@janus-ag.com, j.milstead@jan…"
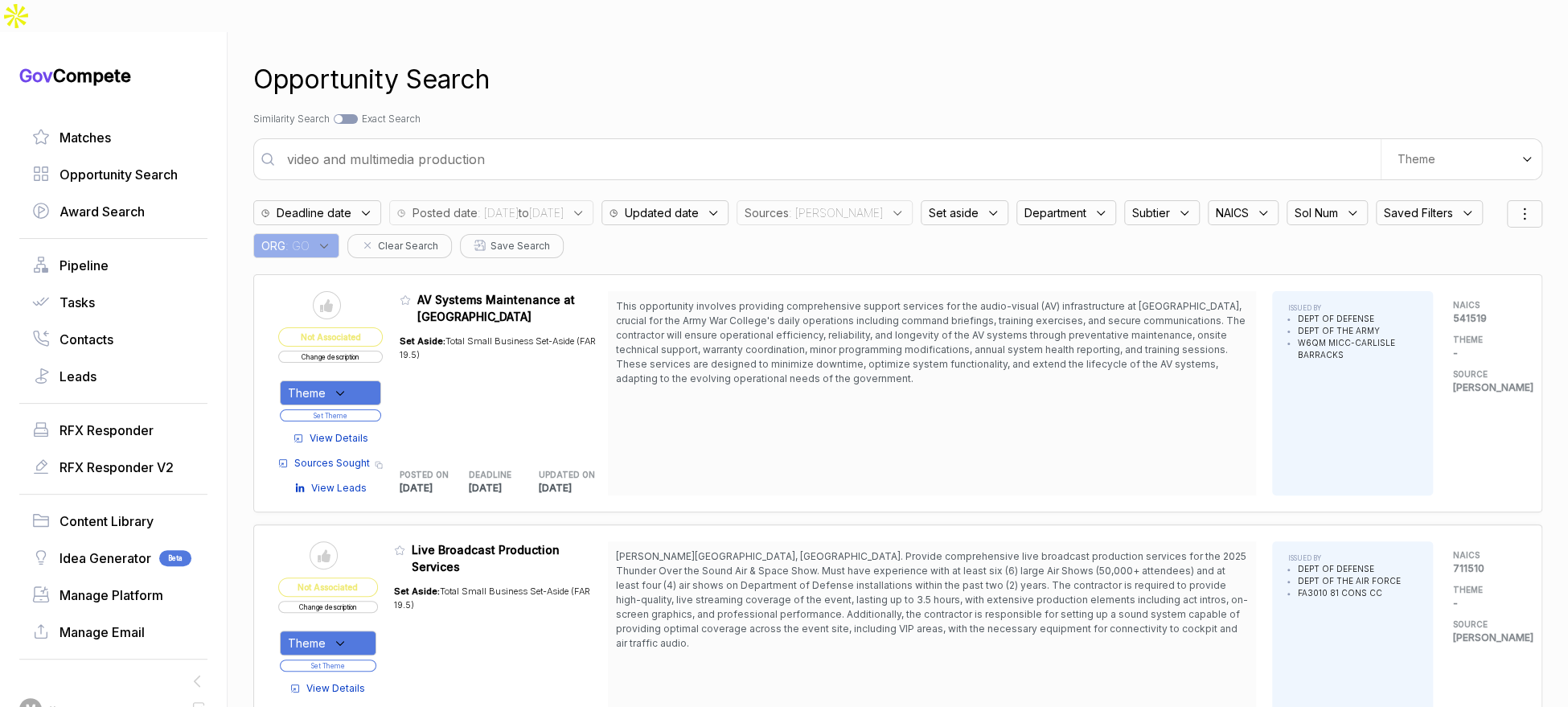
click at [847, 204] on span ": [PERSON_NAME]" at bounding box center [836, 212] width 94 height 17
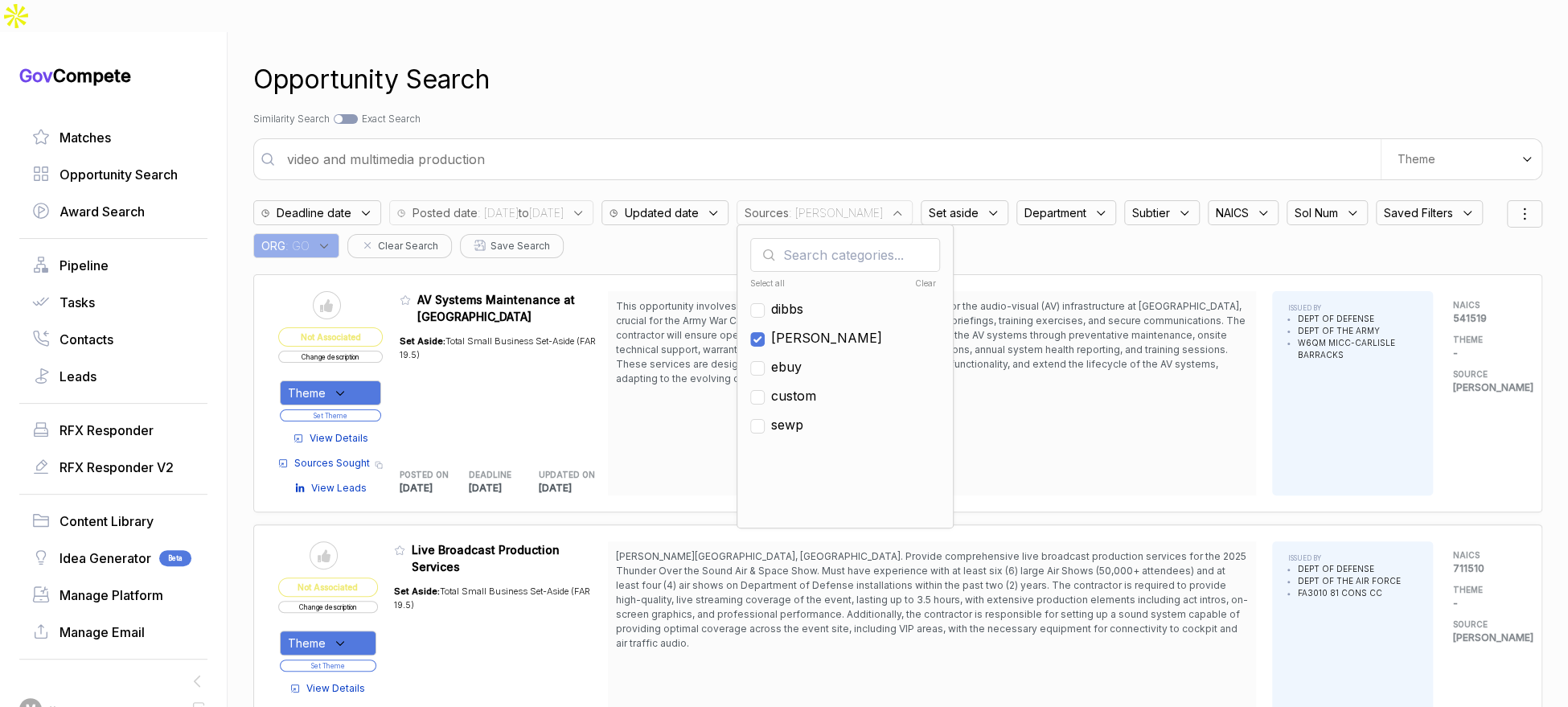
drag, startPoint x: 829, startPoint y: 301, endPoint x: 836, endPoint y: 320, distance: 20.2
click at [833, 314] on ul "Select all Clear [PERSON_NAME] ebuy custom sewp" at bounding box center [845, 394] width 190 height 241
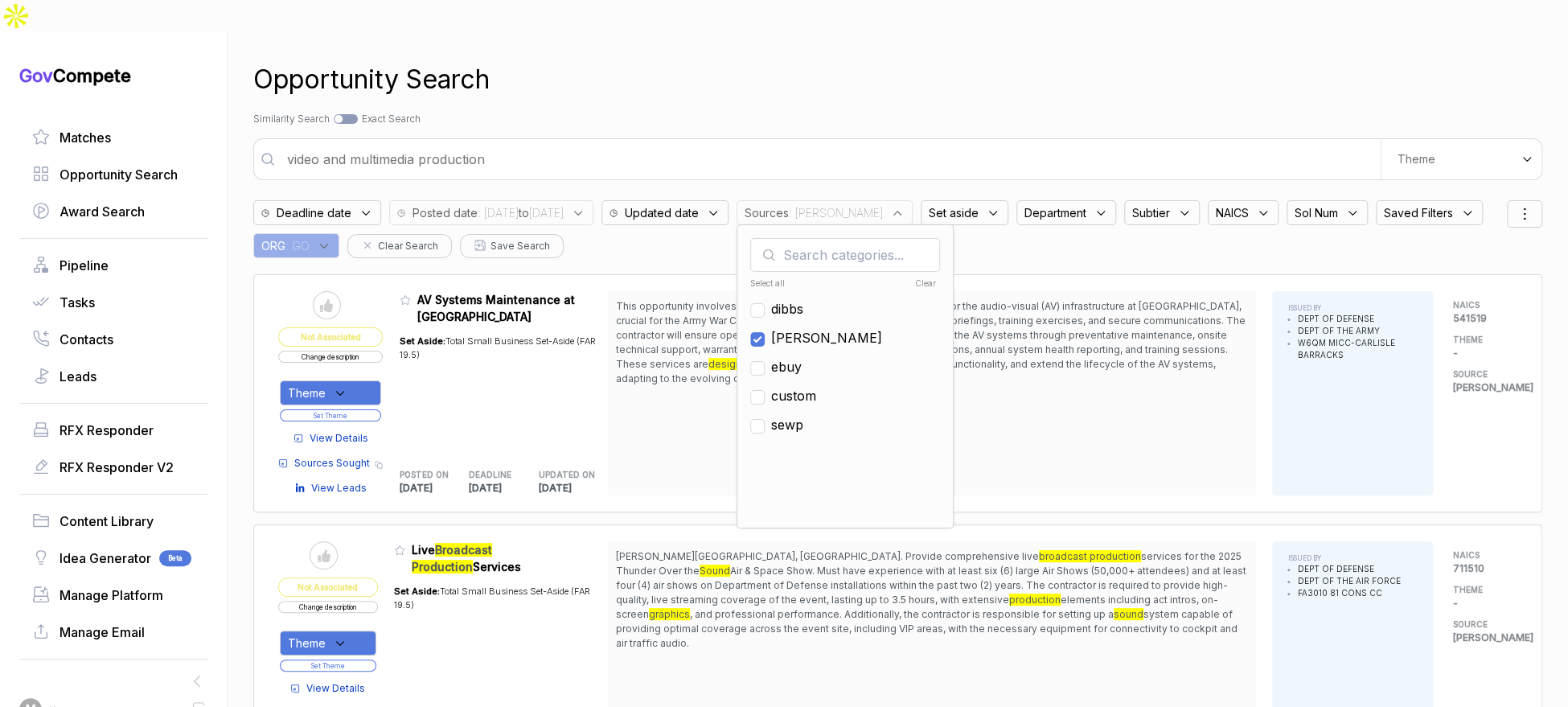
drag, startPoint x: 846, startPoint y: 338, endPoint x: 843, endPoint y: 309, distance: 29.2
click at [801, 357] on span "ebuy" at bounding box center [786, 367] width 30 height 20
checkbox input "true"
click at [842, 328] on span "[PERSON_NAME]" at bounding box center [826, 337] width 111 height 20
checkbox input "false"
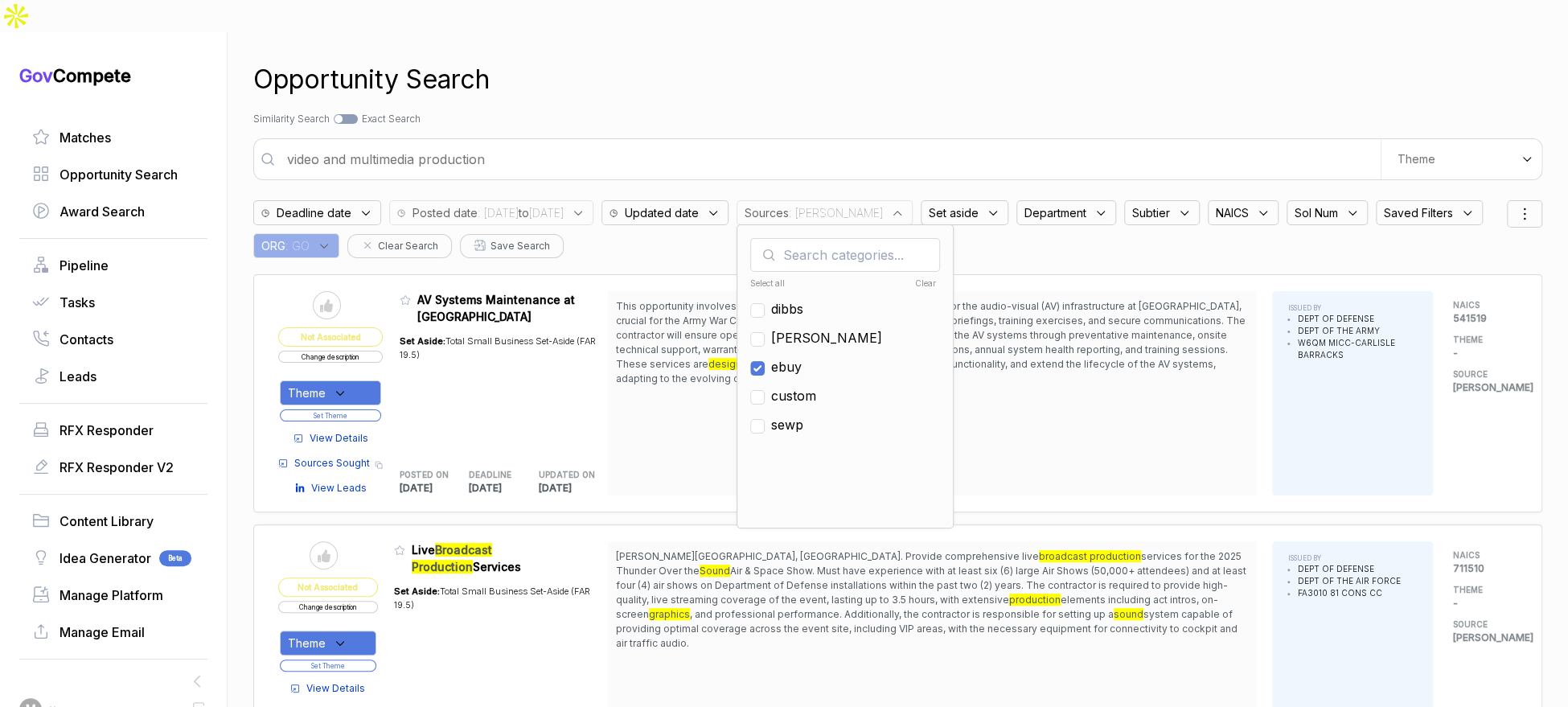
click at [946, 61] on div "Opportunity Search" at bounding box center [898, 79] width 1289 height 38
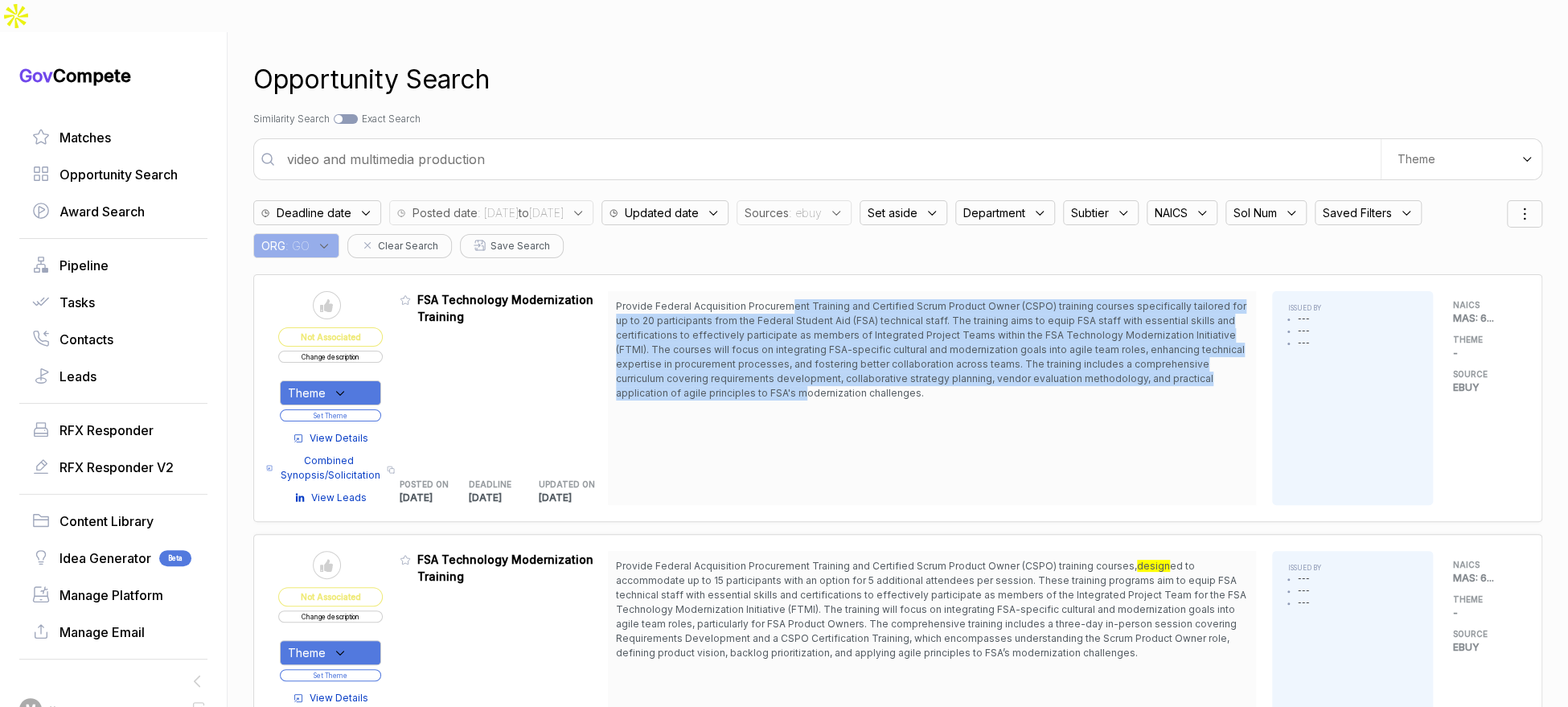
drag, startPoint x: 792, startPoint y: 274, endPoint x: 812, endPoint y: 369, distance: 97.1
click at [810, 367] on div "Provide Federal Acquisition Procurement Training and Certified Scrum Product Ow…" at bounding box center [932, 398] width 648 height 214
click at [841, 358] on span "Provide Federal Acquisition Procurement Training and Certified Scrum Product Ow…" at bounding box center [931, 349] width 630 height 99
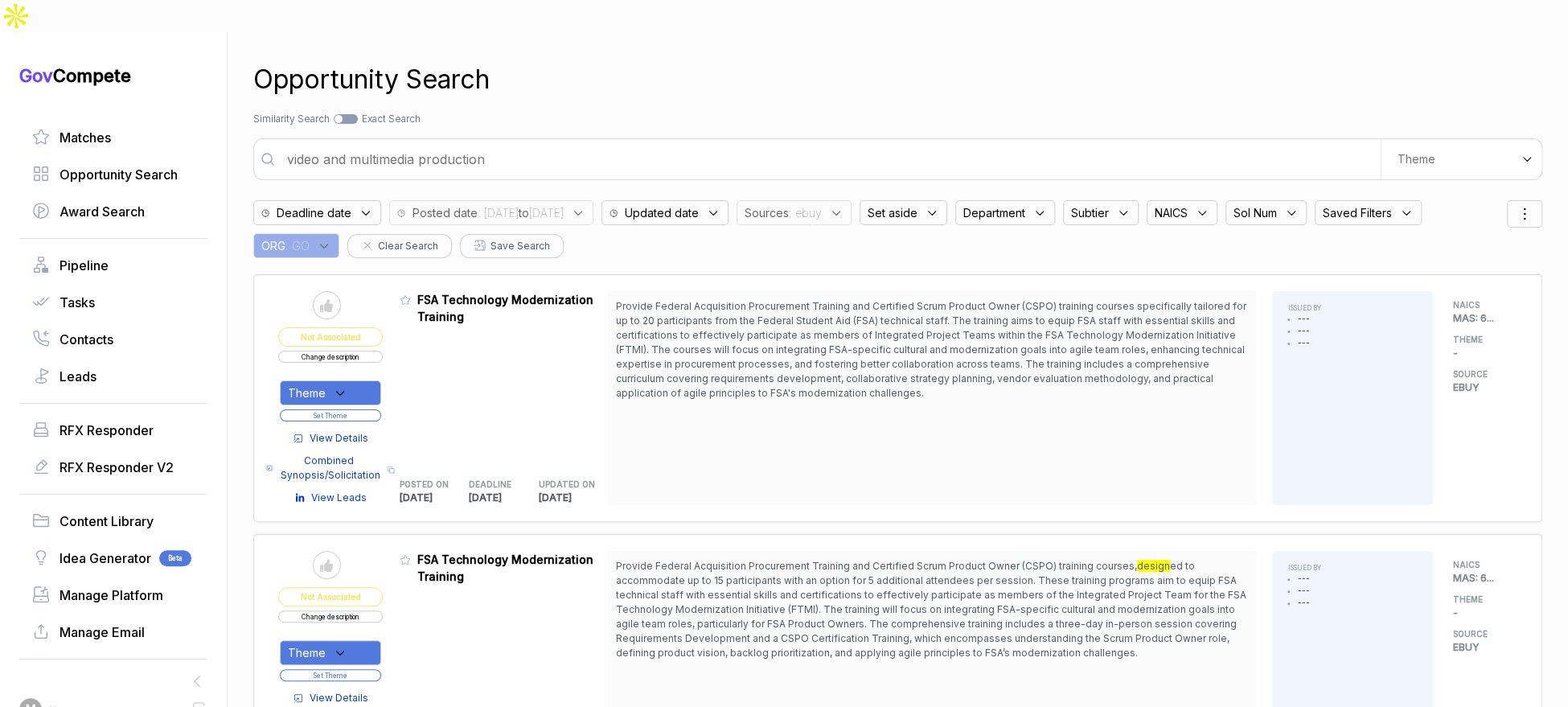
drag, startPoint x: 362, startPoint y: 358, endPoint x: 363, endPoint y: 373, distance: 15.0
click at [362, 380] on div "Theme" at bounding box center [330, 393] width 102 height 25
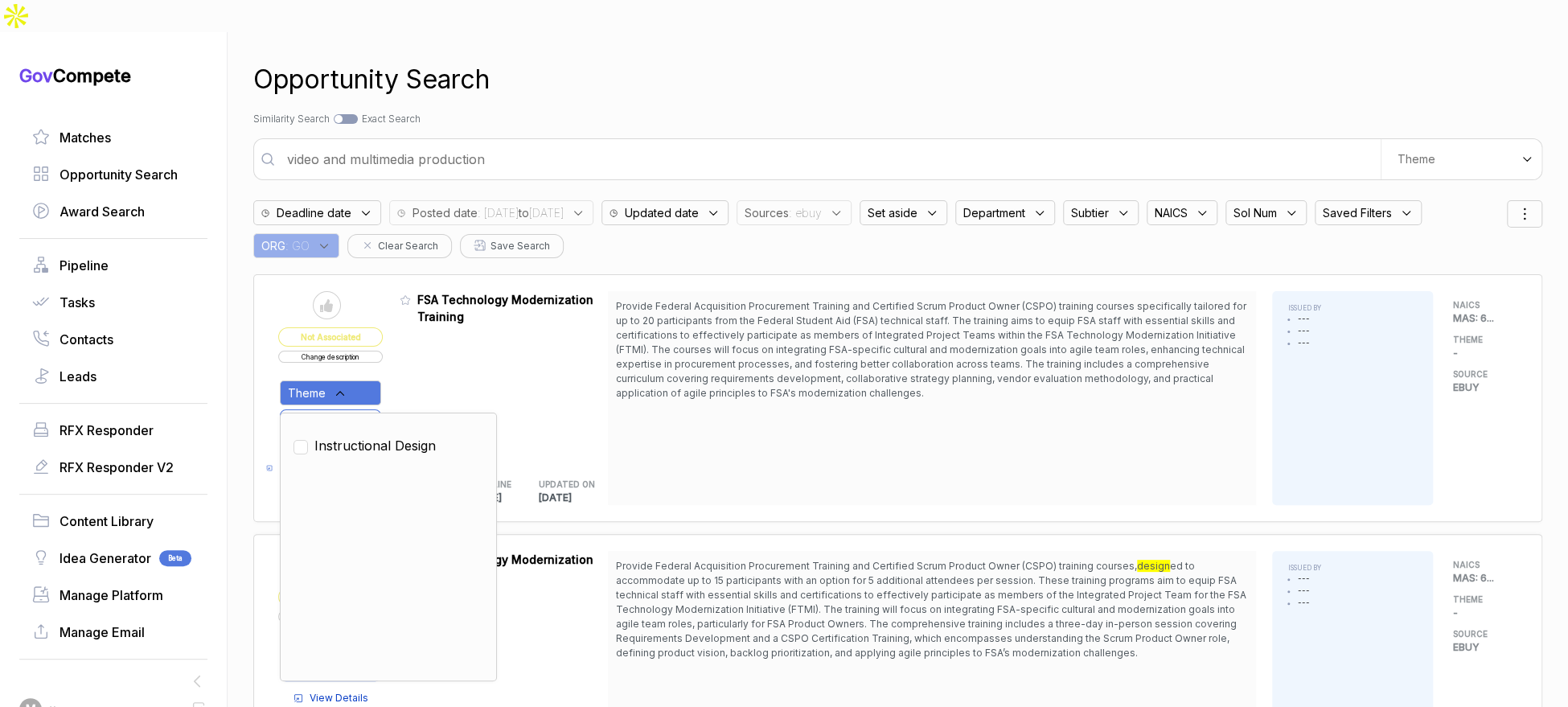
drag, startPoint x: 366, startPoint y: 418, endPoint x: 402, endPoint y: 378, distance: 53.8
click at [369, 435] on span "Instructional Design" at bounding box center [375, 445] width 121 height 20
checkbox input "true"
drag, startPoint x: 416, startPoint y: 366, endPoint x: 404, endPoint y: 370, distance: 12.6
click at [410, 369] on div "Admin: Click to change feature to 1 RFQ1783534_GS-10F-0212S FSA Technology Mode…" at bounding box center [504, 398] width 209 height 214
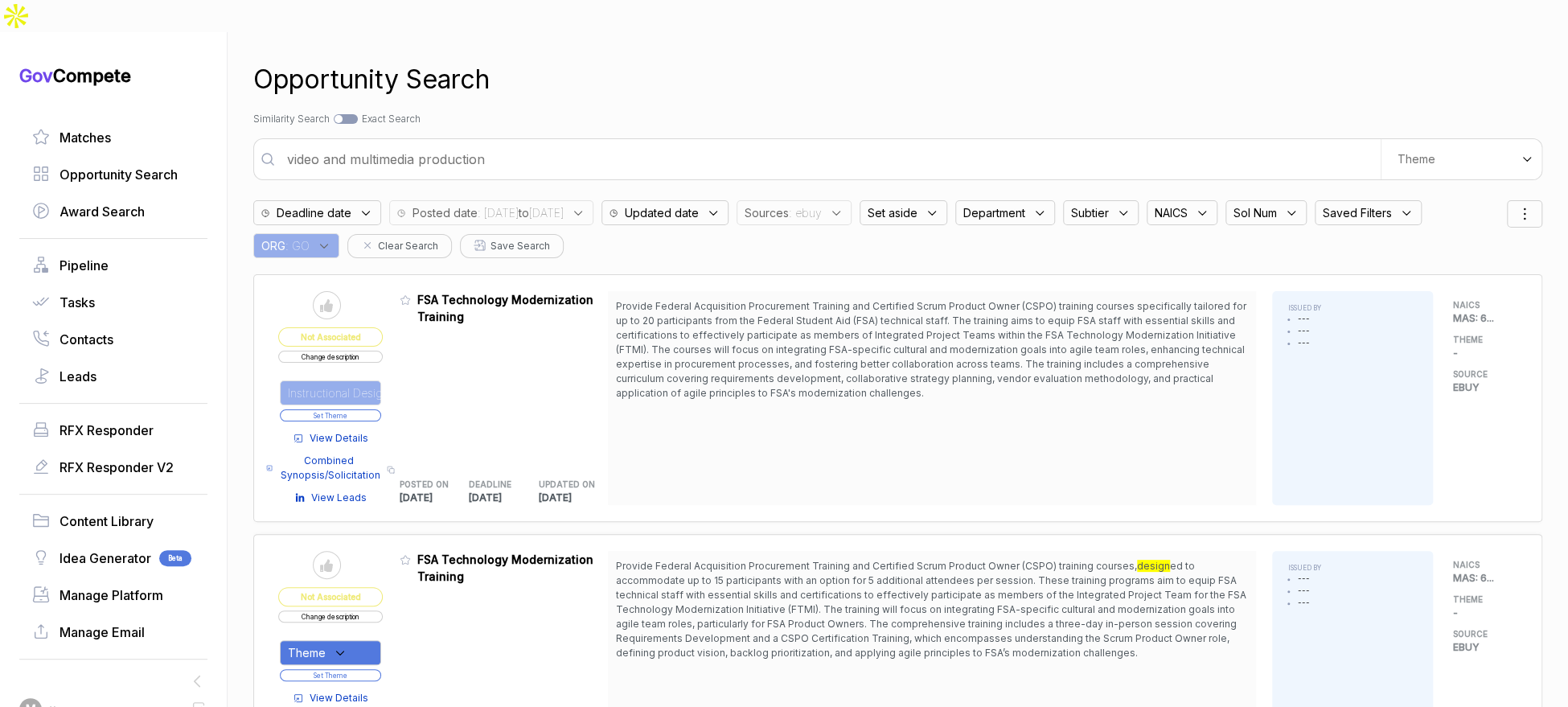
click at [379, 410] on button "Set Theme" at bounding box center [330, 416] width 102 height 12
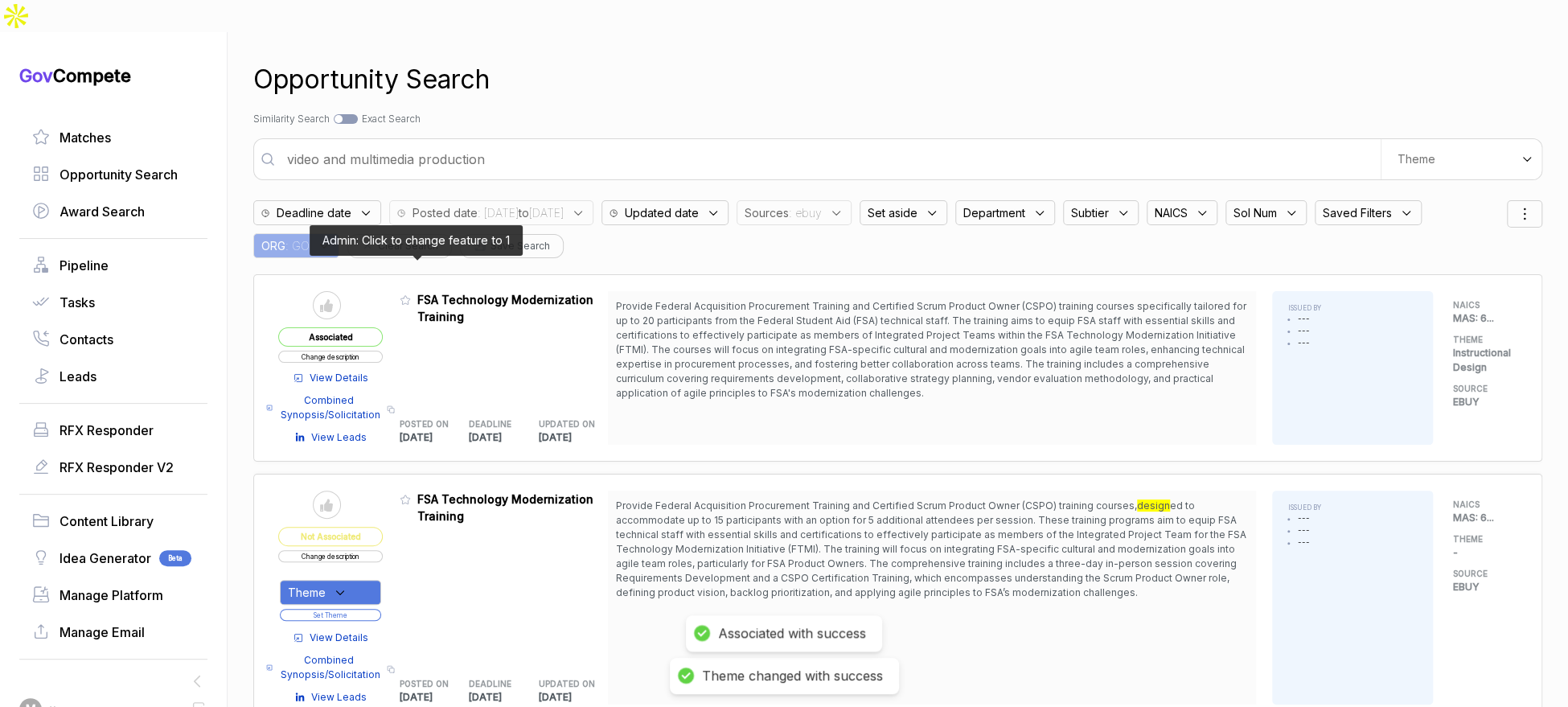
click at [410, 295] on icon at bounding box center [405, 300] width 12 height 12
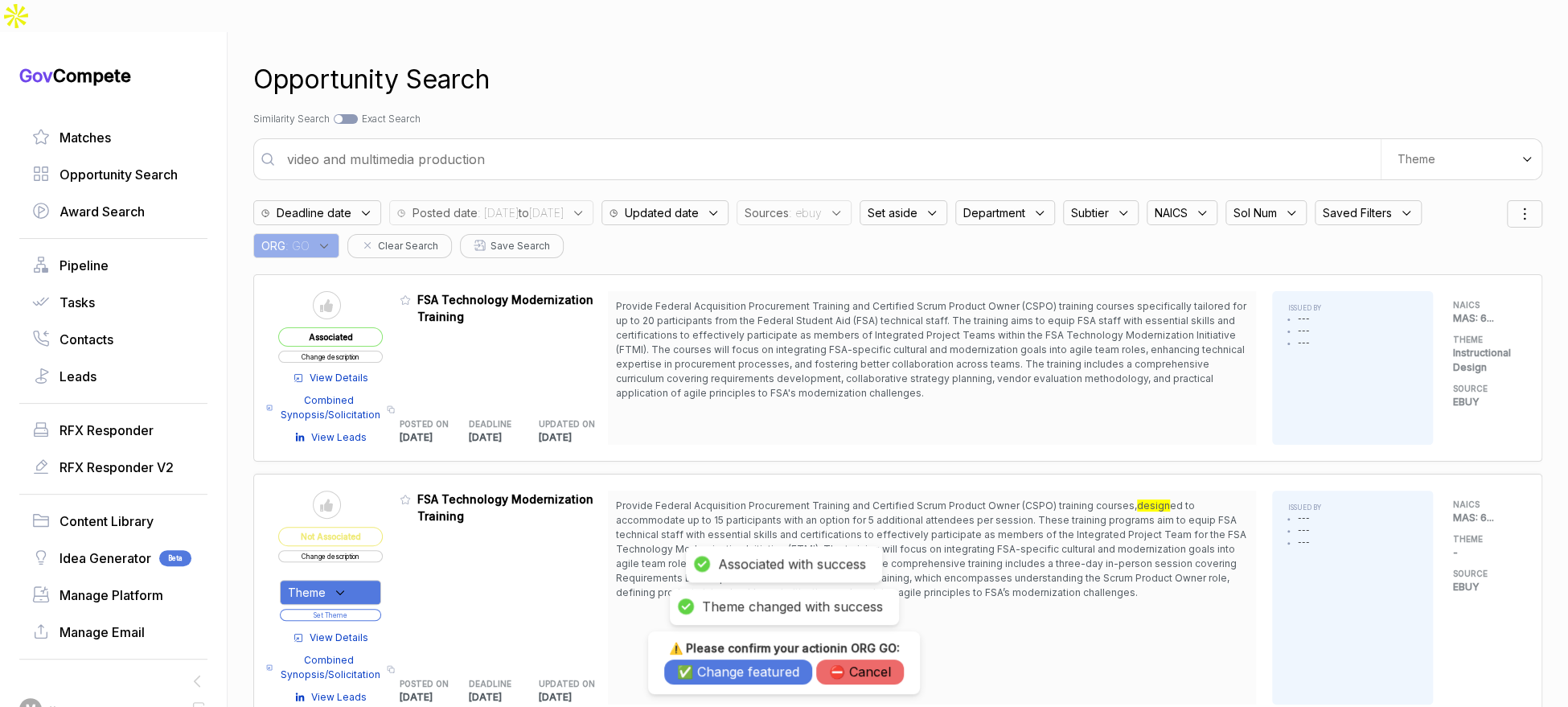
drag, startPoint x: 716, startPoint y: 664, endPoint x: 789, endPoint y: 551, distance: 134.5
click at [716, 664] on button "✅ Change featured" at bounding box center [738, 672] width 148 height 25
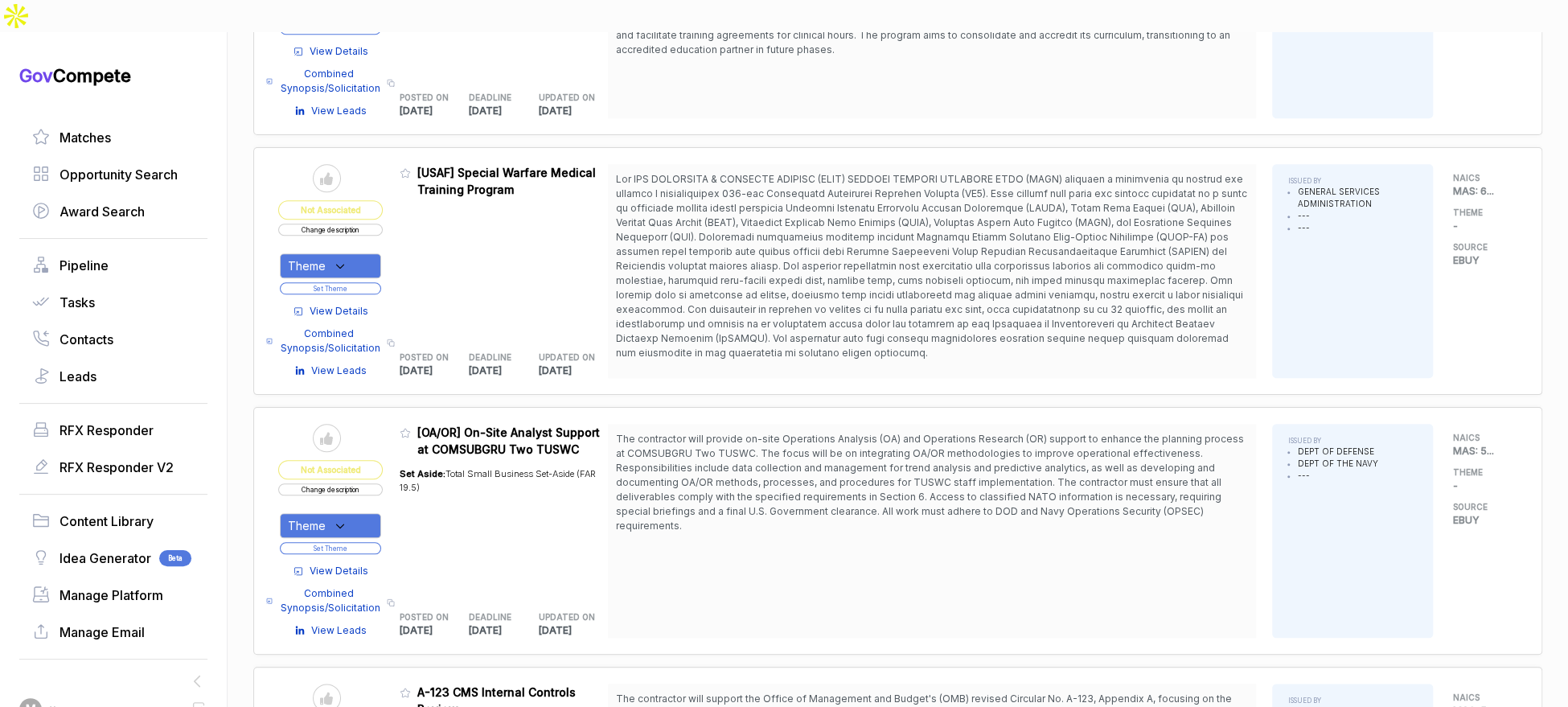
scroll to position [849, 0]
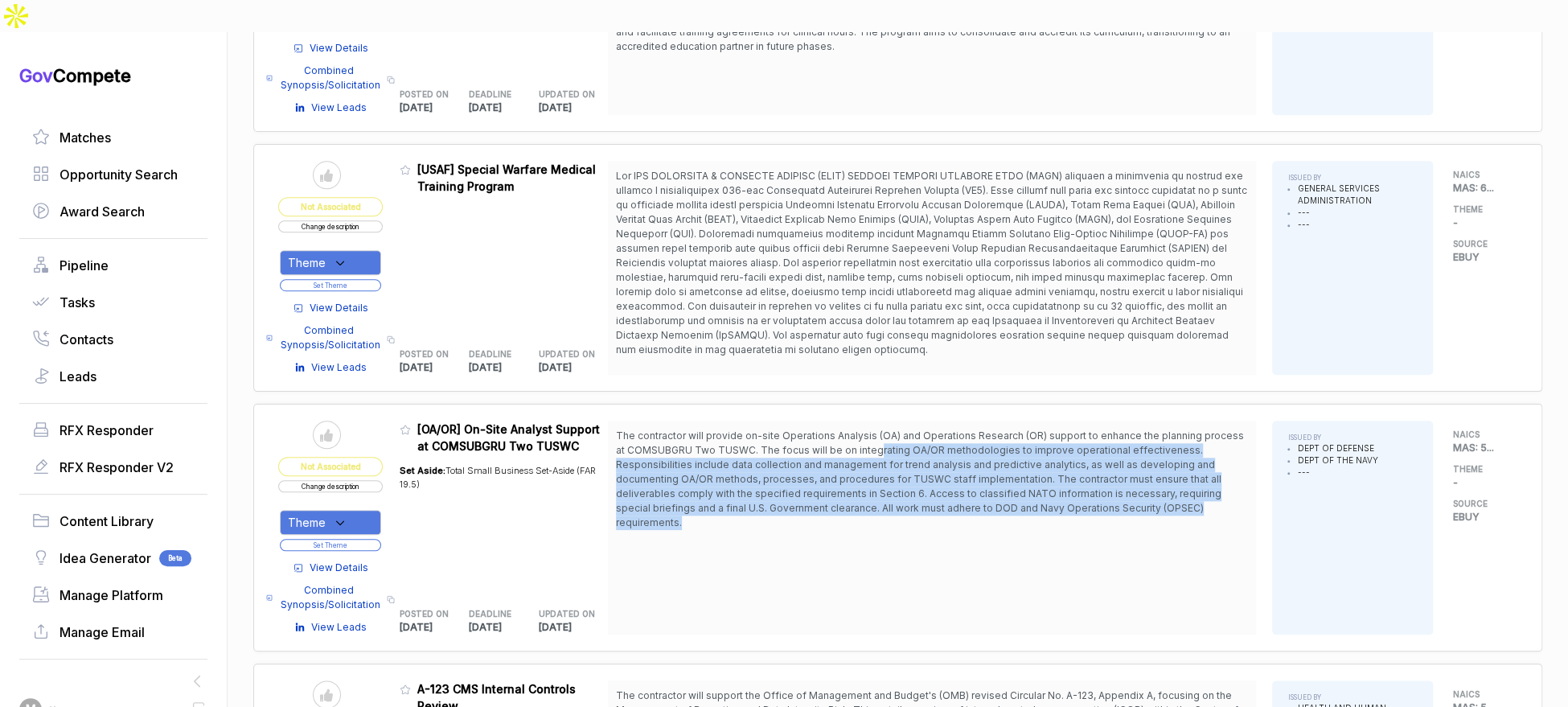
drag, startPoint x: 881, startPoint y: 408, endPoint x: 587, endPoint y: 496, distance: 306.9
click at [871, 493] on span "The contractor will provide on-site Operations Analysis (OA) and Operations Res…" at bounding box center [932, 479] width 632 height 102
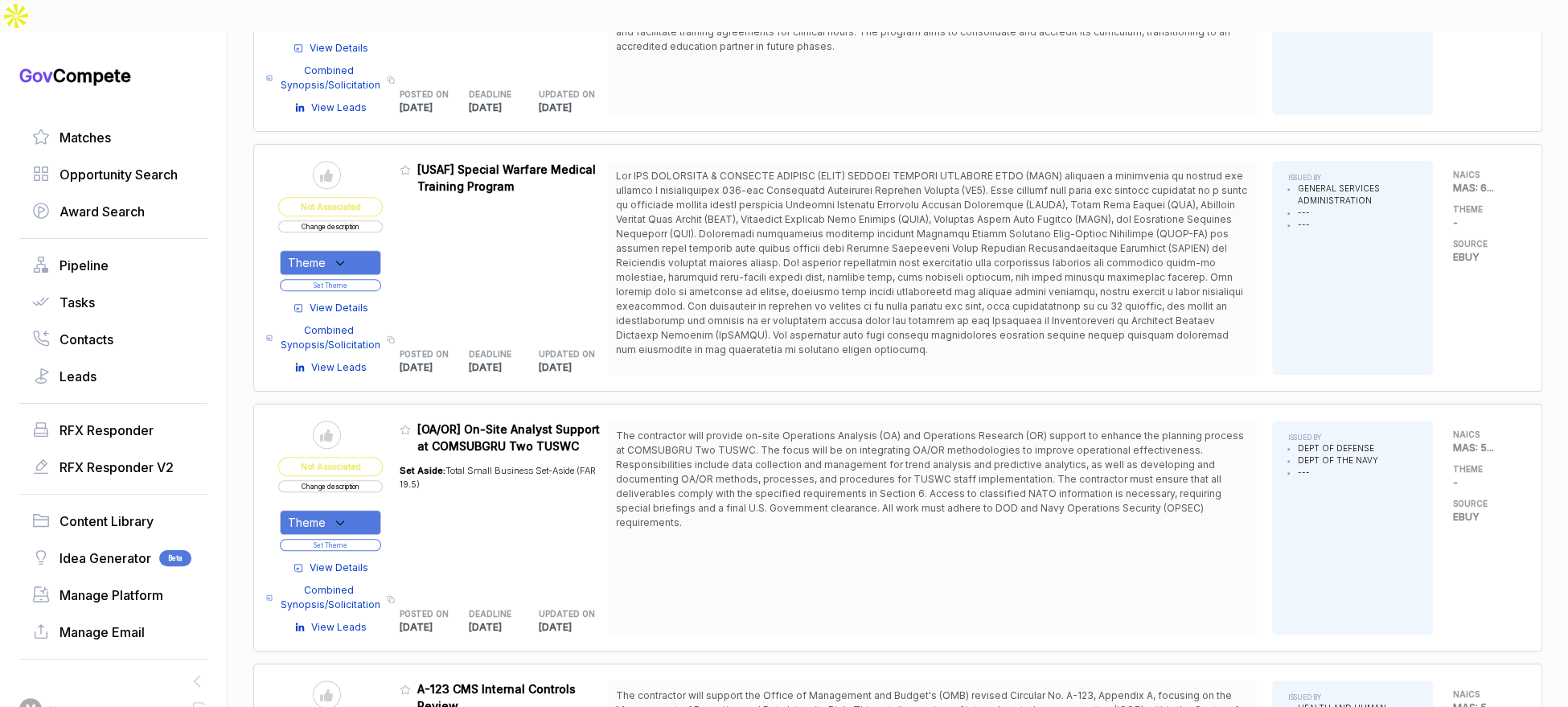
click at [339, 560] on span "View Details" at bounding box center [339, 567] width 59 height 14
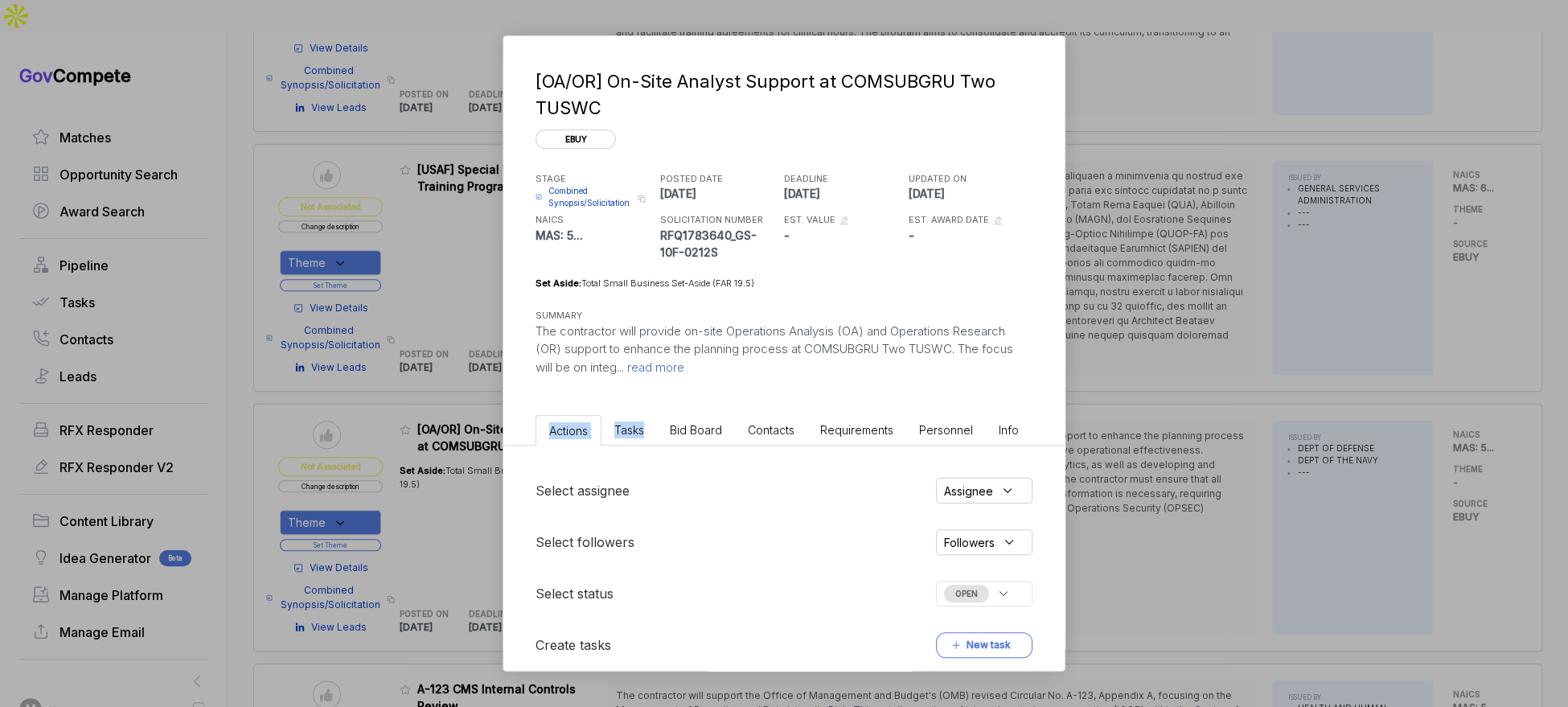
click at [707, 424] on ul "Actions Tasks Bid Board Contacts Requirements Personnel Info" at bounding box center [784, 427] width 561 height 37
click at [704, 427] on span "Bid Board" at bounding box center [695, 429] width 53 height 13
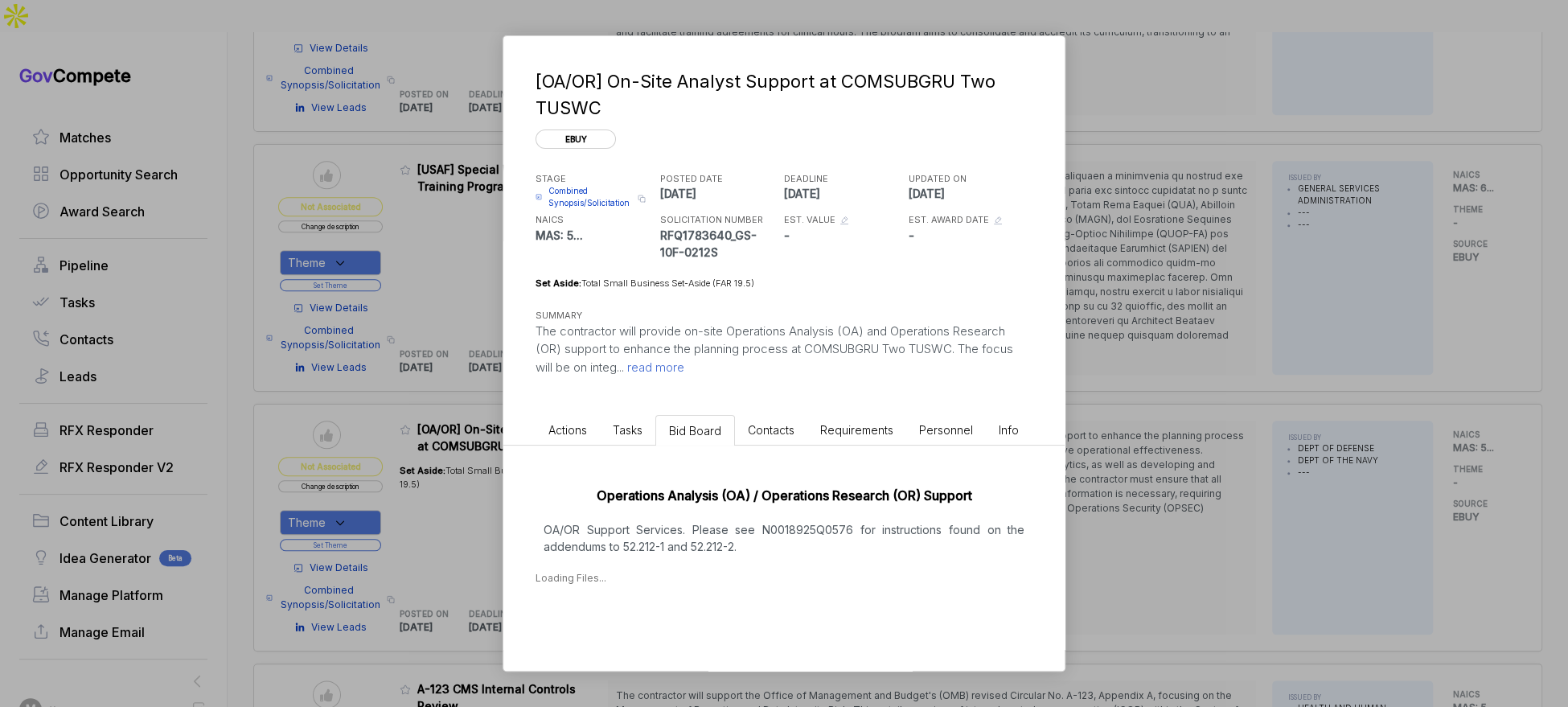
click at [726, 559] on div "Operations Analysis (OA) / Operations Research (OR) Support OA/OR Support Servi…" at bounding box center [784, 531] width 561 height 172
click at [1100, 464] on div "[OA/OR] On-Site Analyst Support at COMSUBGRU Two TUSWC ebuy STAGE Combined Syno…" at bounding box center [784, 354] width 1568 height 707
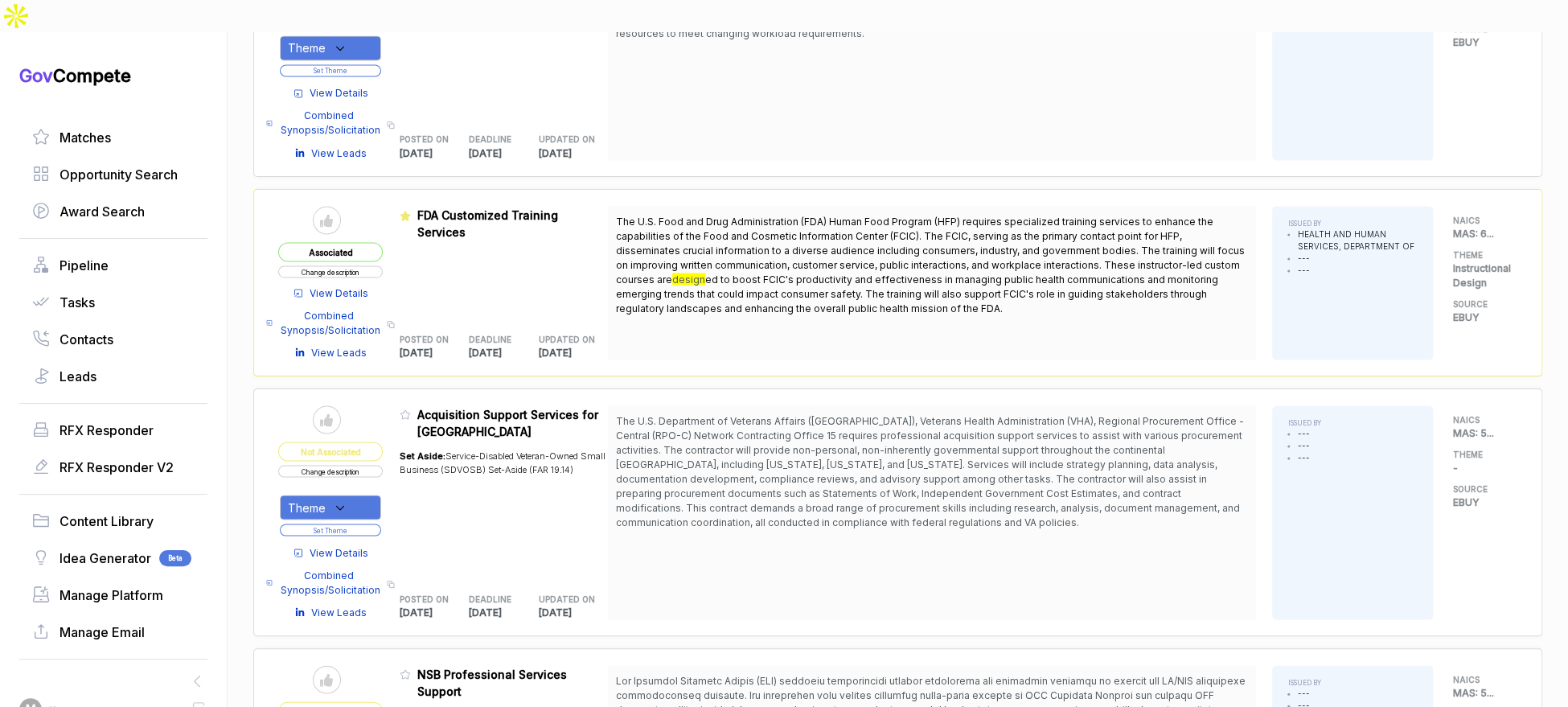
scroll to position [1849, 0]
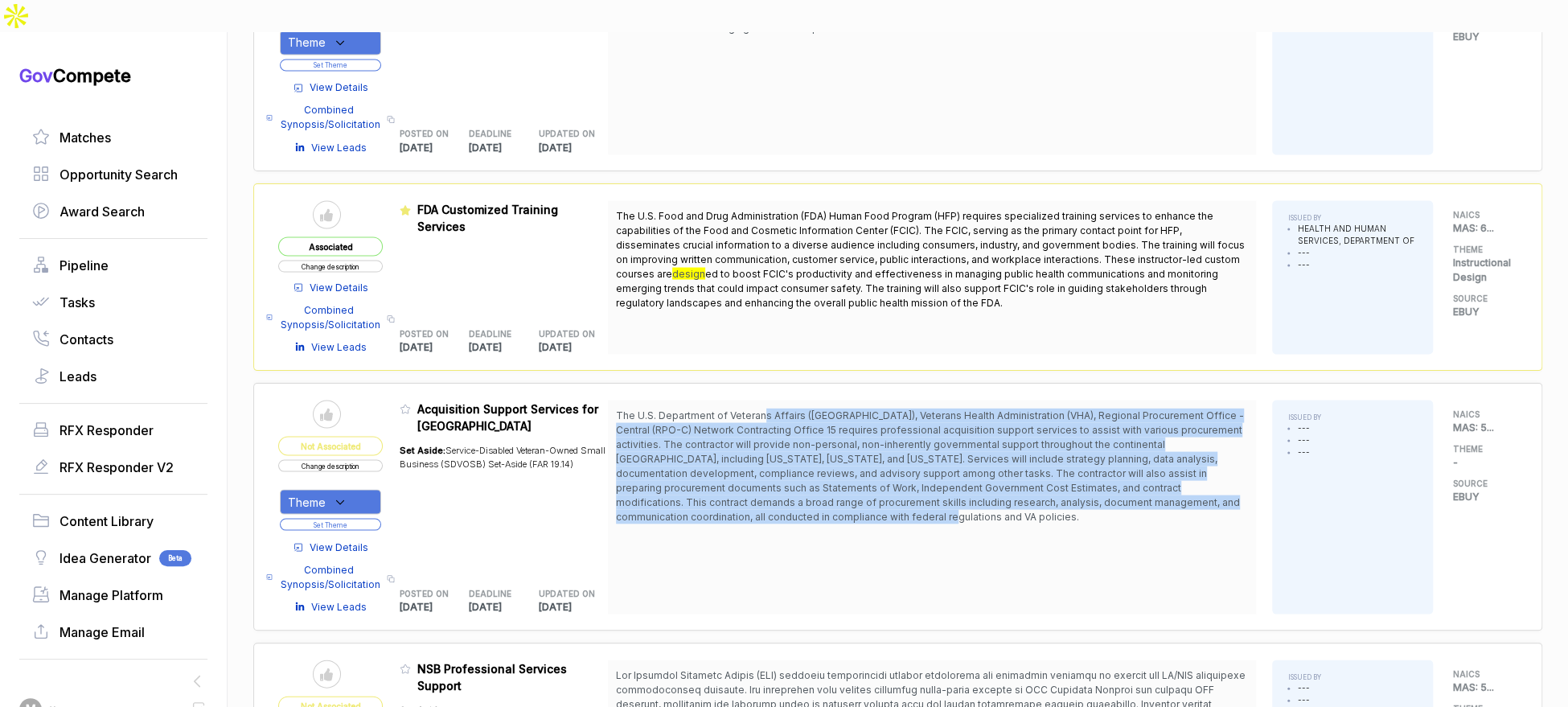
drag, startPoint x: 772, startPoint y: 378, endPoint x: 933, endPoint y: 464, distance: 182.5
click at [933, 474] on span "The U.S. Department of Veterans Affairs (VA), Veterans Health Administration (V…" at bounding box center [932, 466] width 632 height 116
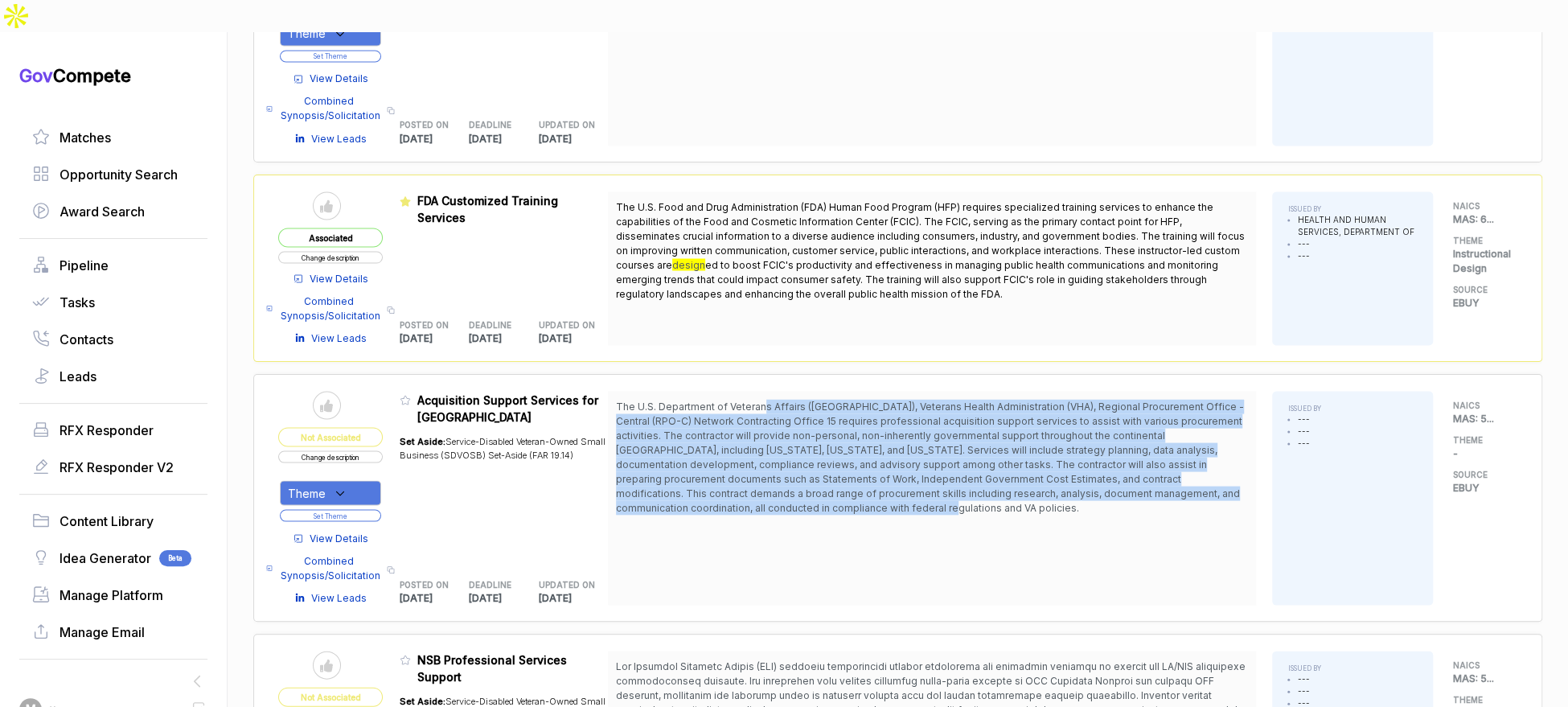
scroll to position [1995, 0]
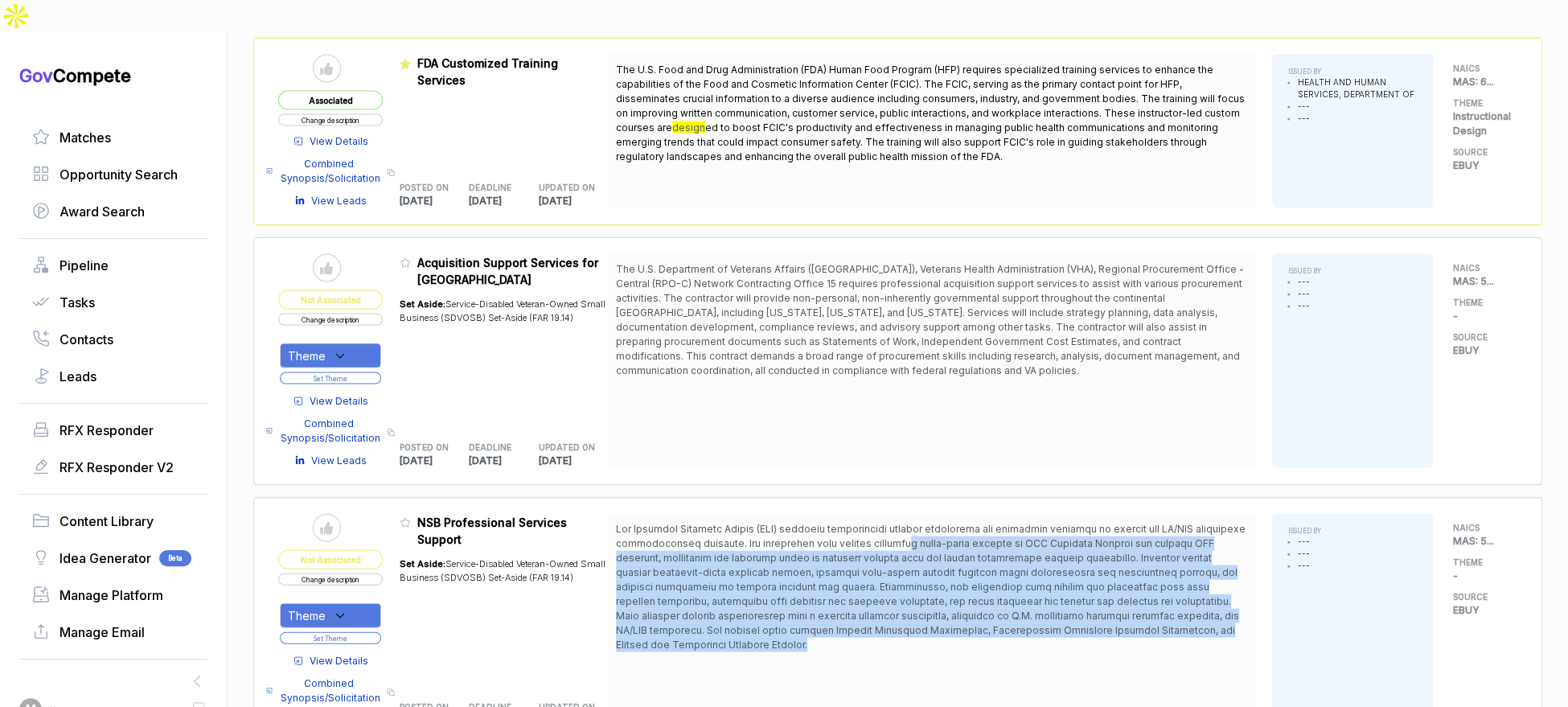
drag, startPoint x: 940, startPoint y: 502, endPoint x: 958, endPoint y: 593, distance: 92.8
click at [957, 602] on span at bounding box center [932, 587] width 632 height 130
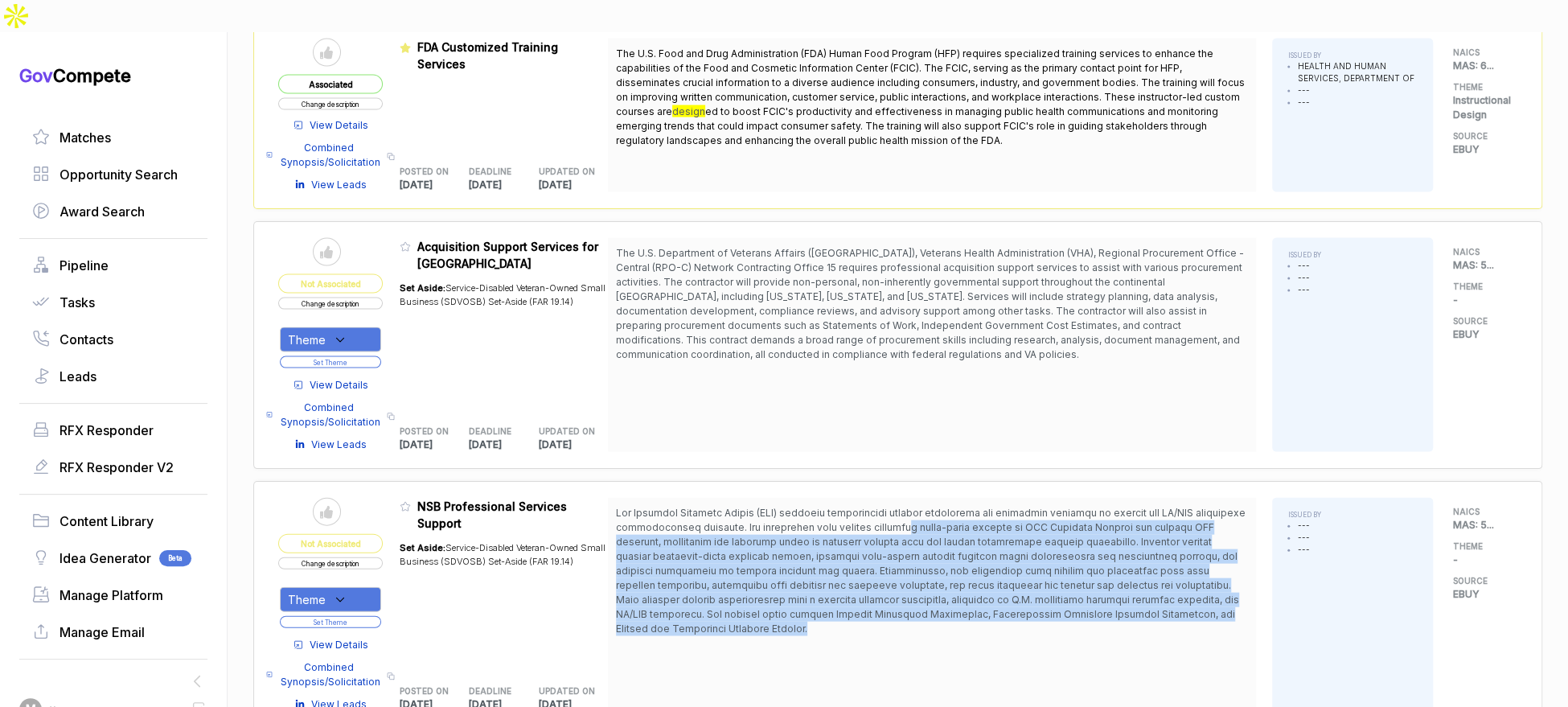
scroll to position [2020, 0]
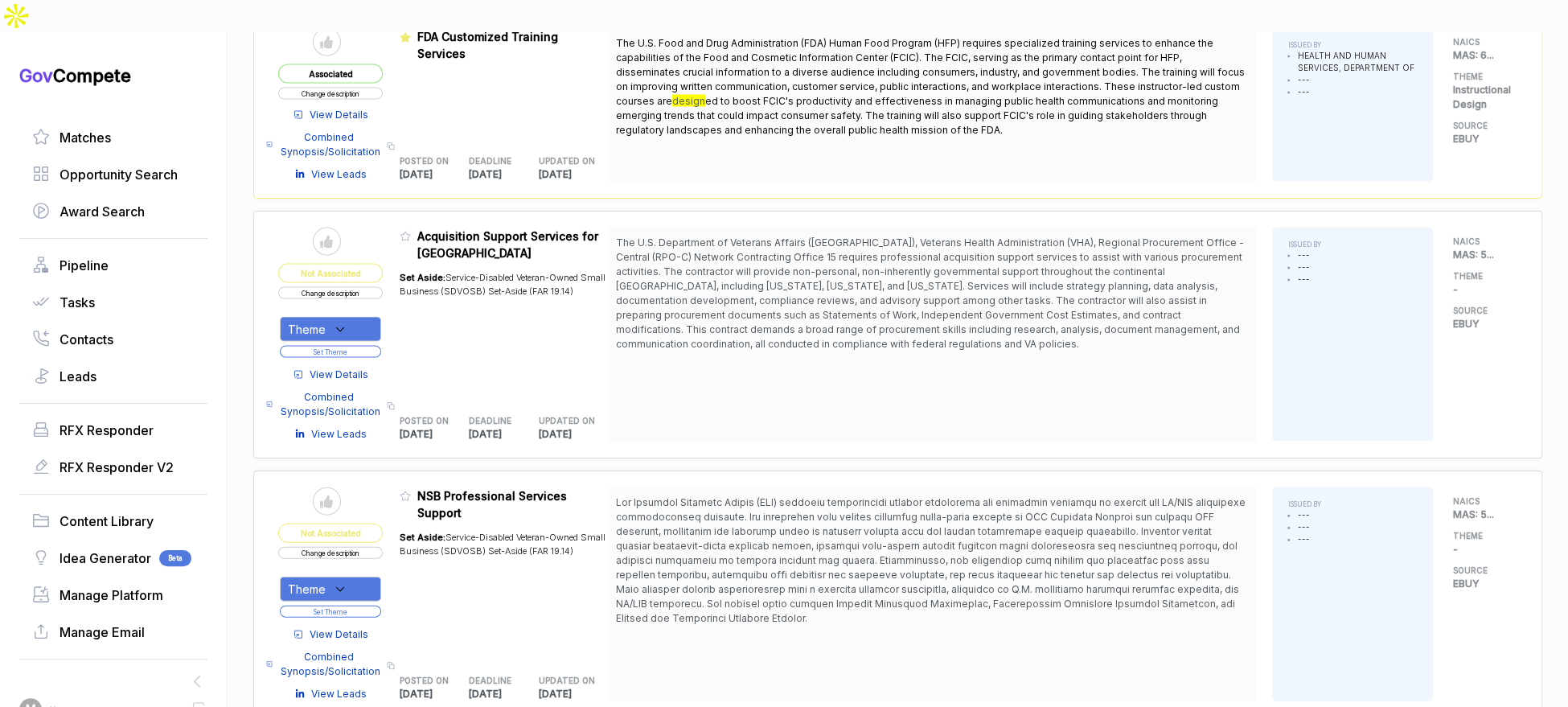
click at [351, 317] on div "Theme" at bounding box center [330, 329] width 102 height 25
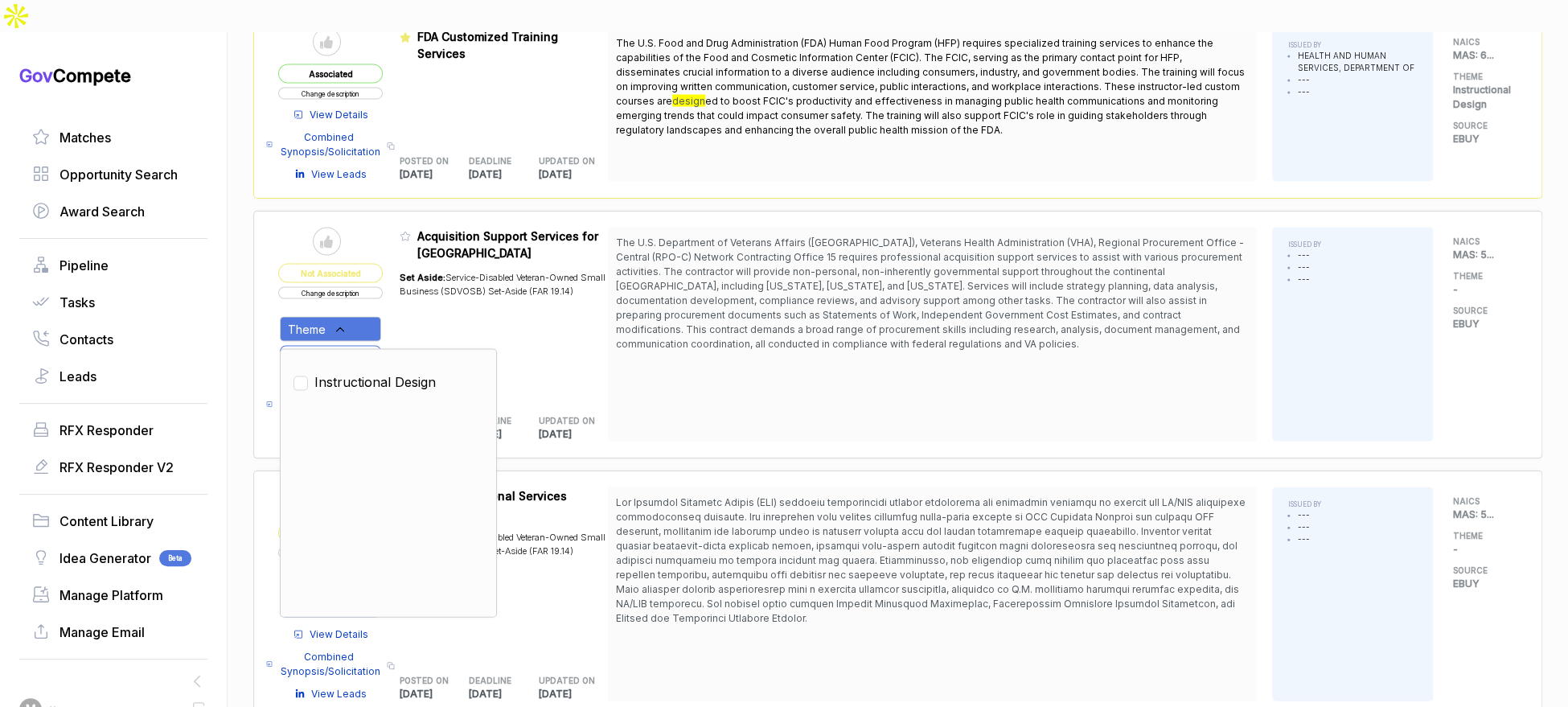
drag, startPoint x: 373, startPoint y: 347, endPoint x: 378, endPoint y: 338, distance: 10.3
click at [376, 372] on span "Instructional Design" at bounding box center [375, 382] width 121 height 20
checkbox input "true"
drag, startPoint x: 412, startPoint y: 295, endPoint x: 400, endPoint y: 298, distance: 12.4
click at [411, 296] on div "Set Aside: Service-Disabled Veteran-Owned Small Business (SDVOSB) Set-Aside (FA…" at bounding box center [504, 329] width 209 height 136
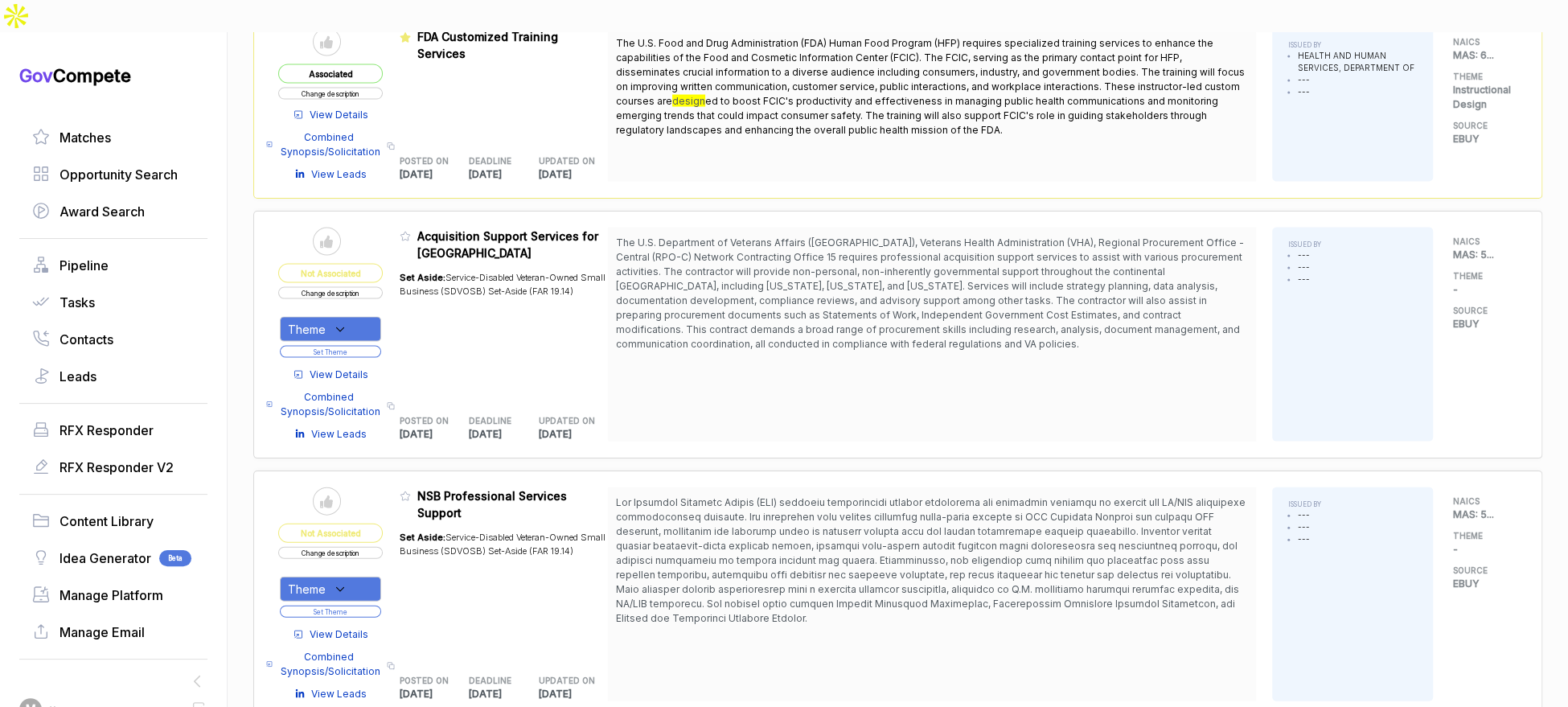
click at [371, 345] on button "Set Theme" at bounding box center [330, 352] width 102 height 12
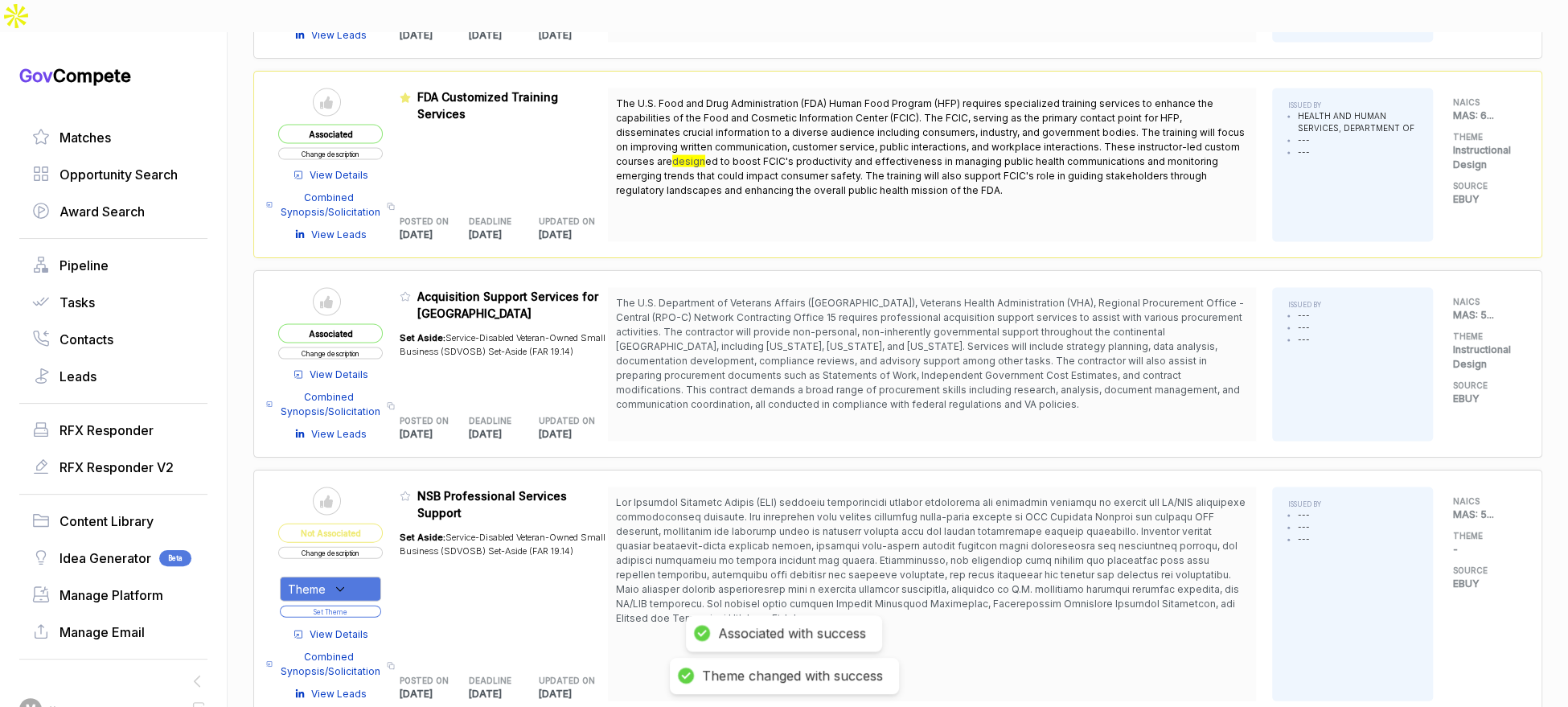
click at [347, 581] on icon at bounding box center [340, 589] width 14 height 14
drag, startPoint x: 374, startPoint y: 595, endPoint x: 427, endPoint y: 552, distance: 68.2
click at [378, 631] on span "Instructional Design" at bounding box center [375, 641] width 121 height 20
checkbox input "true"
drag, startPoint x: 435, startPoint y: 539, endPoint x: 389, endPoint y: 561, distance: 51.0
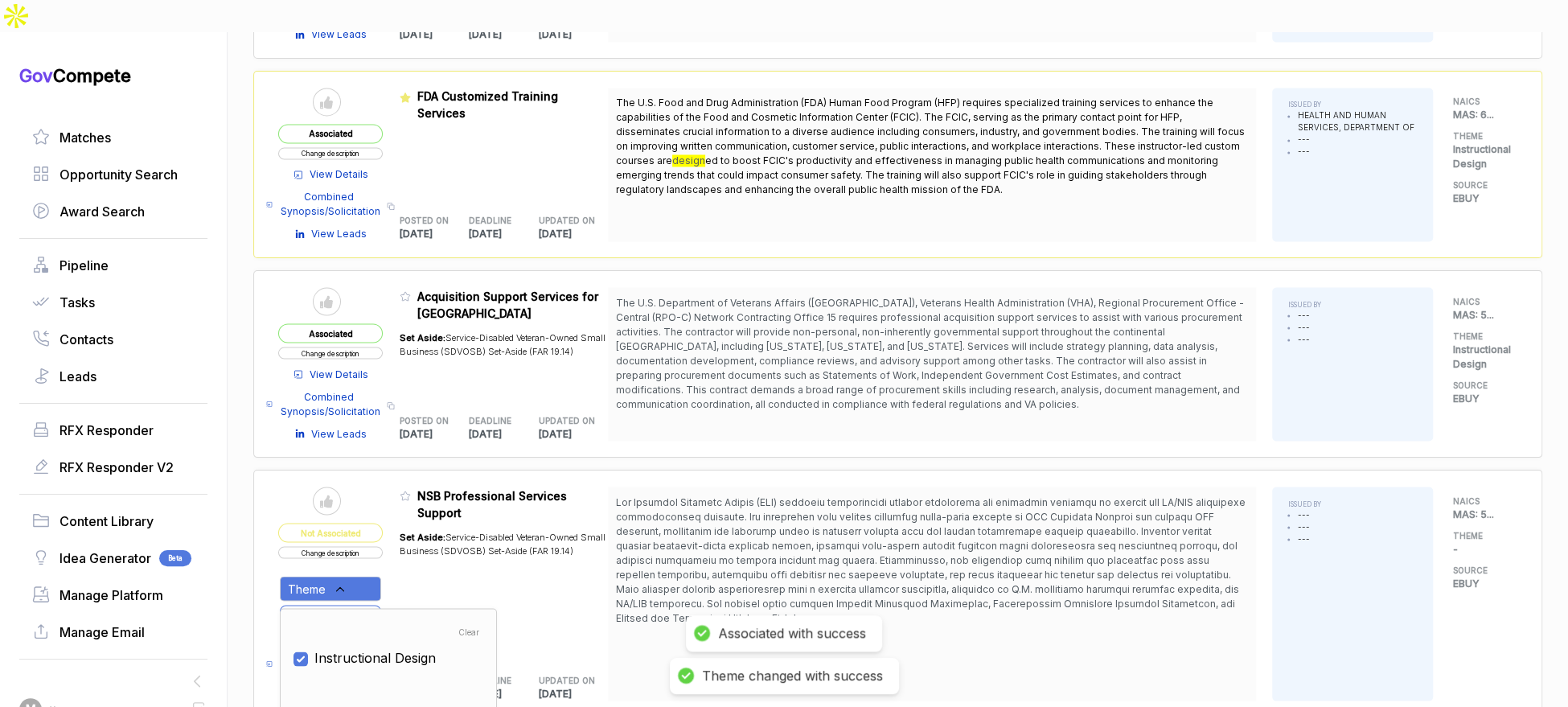
click at [427, 543] on div "Set Aside: Service-Disabled Veteran-Owned Small Business (SDVOSB) Set-Aside (FA…" at bounding box center [504, 588] width 209 height 136
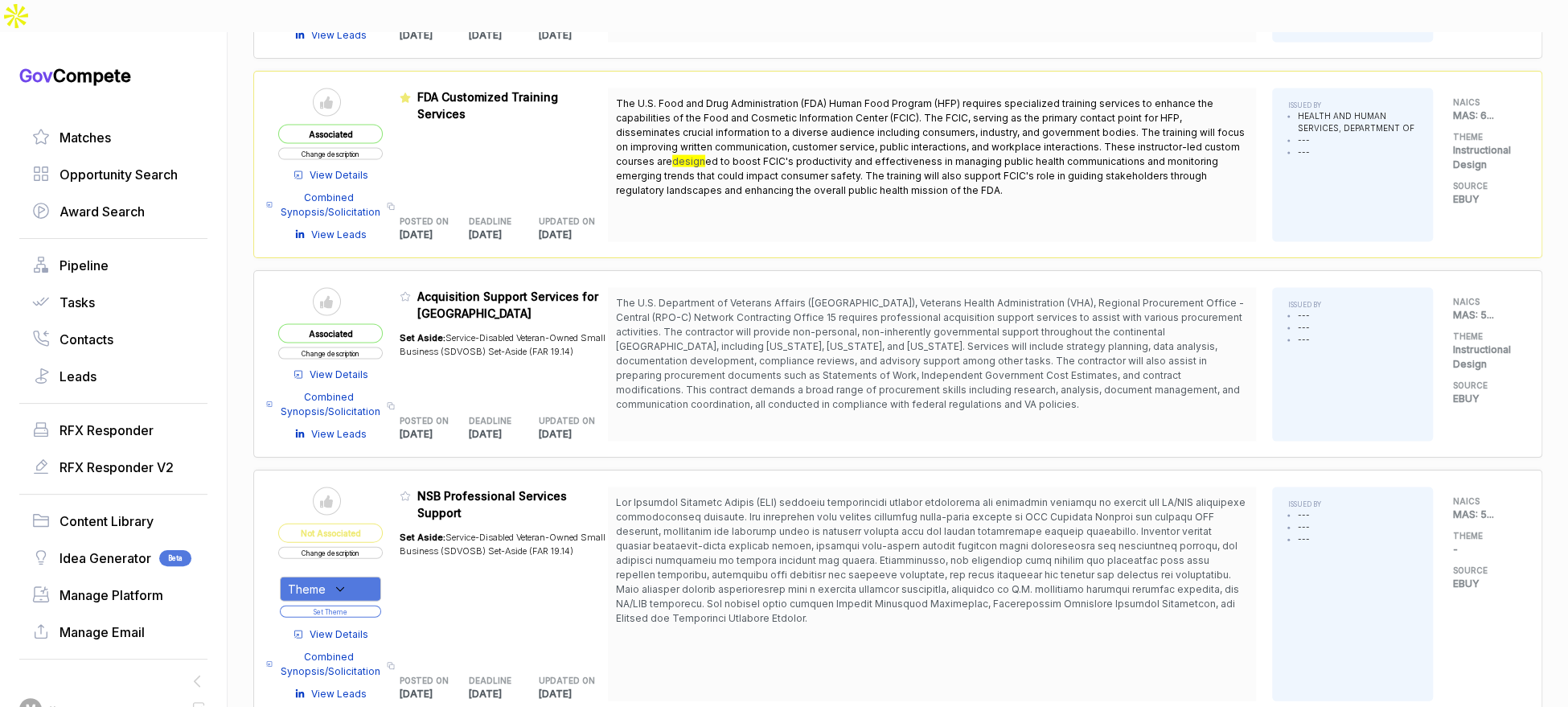
click at [363, 605] on button "Set Theme" at bounding box center [330, 611] width 102 height 12
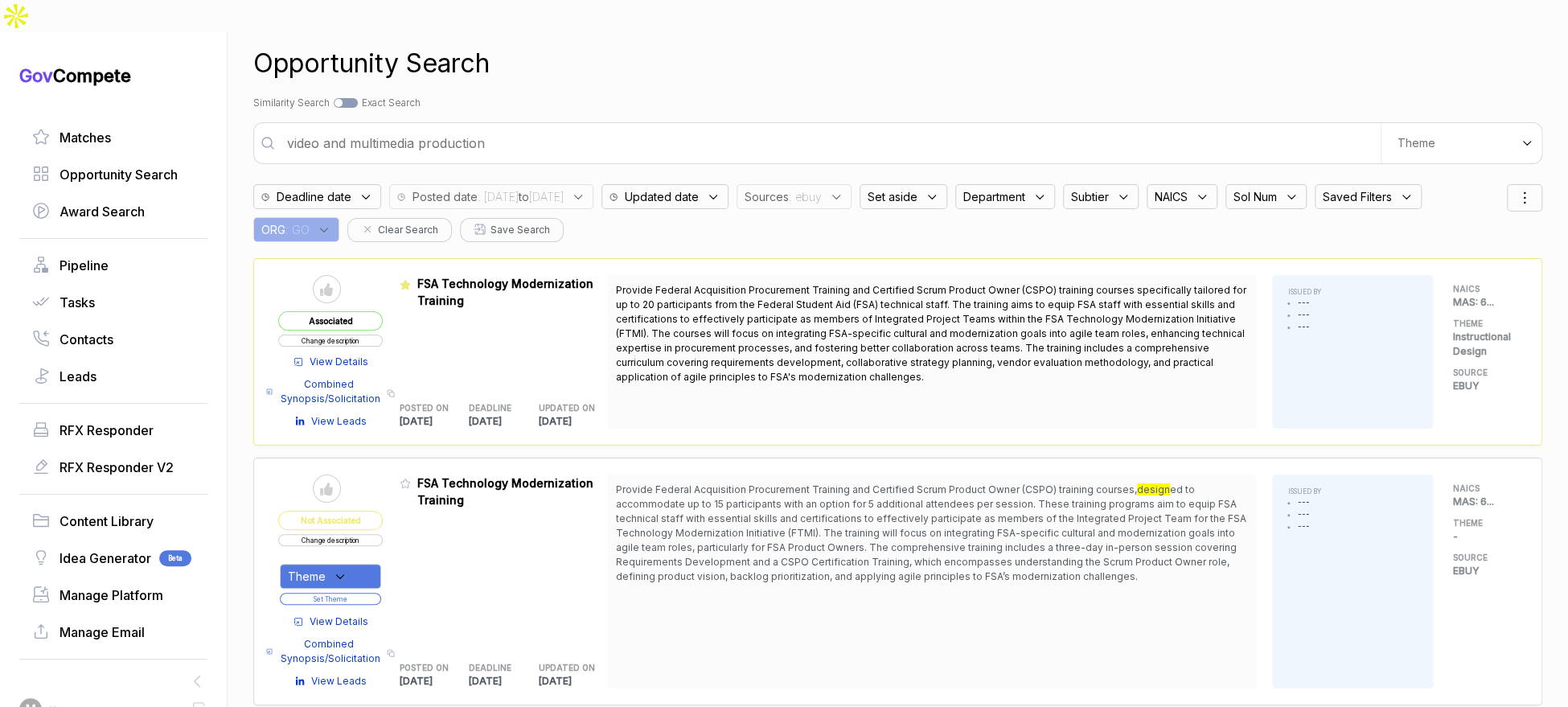
scroll to position [0, 0]
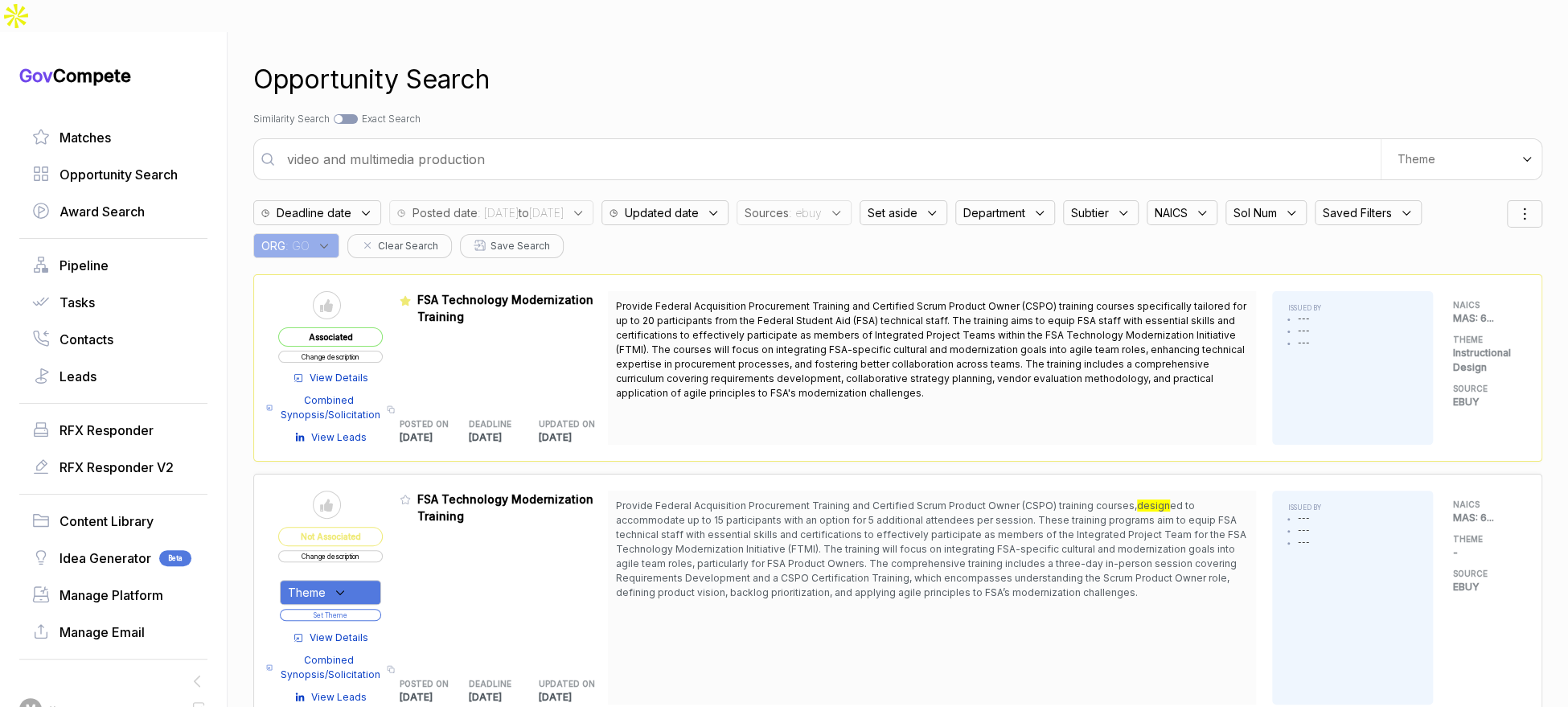
click at [822, 204] on span ": ebuy" at bounding box center [805, 212] width 33 height 17
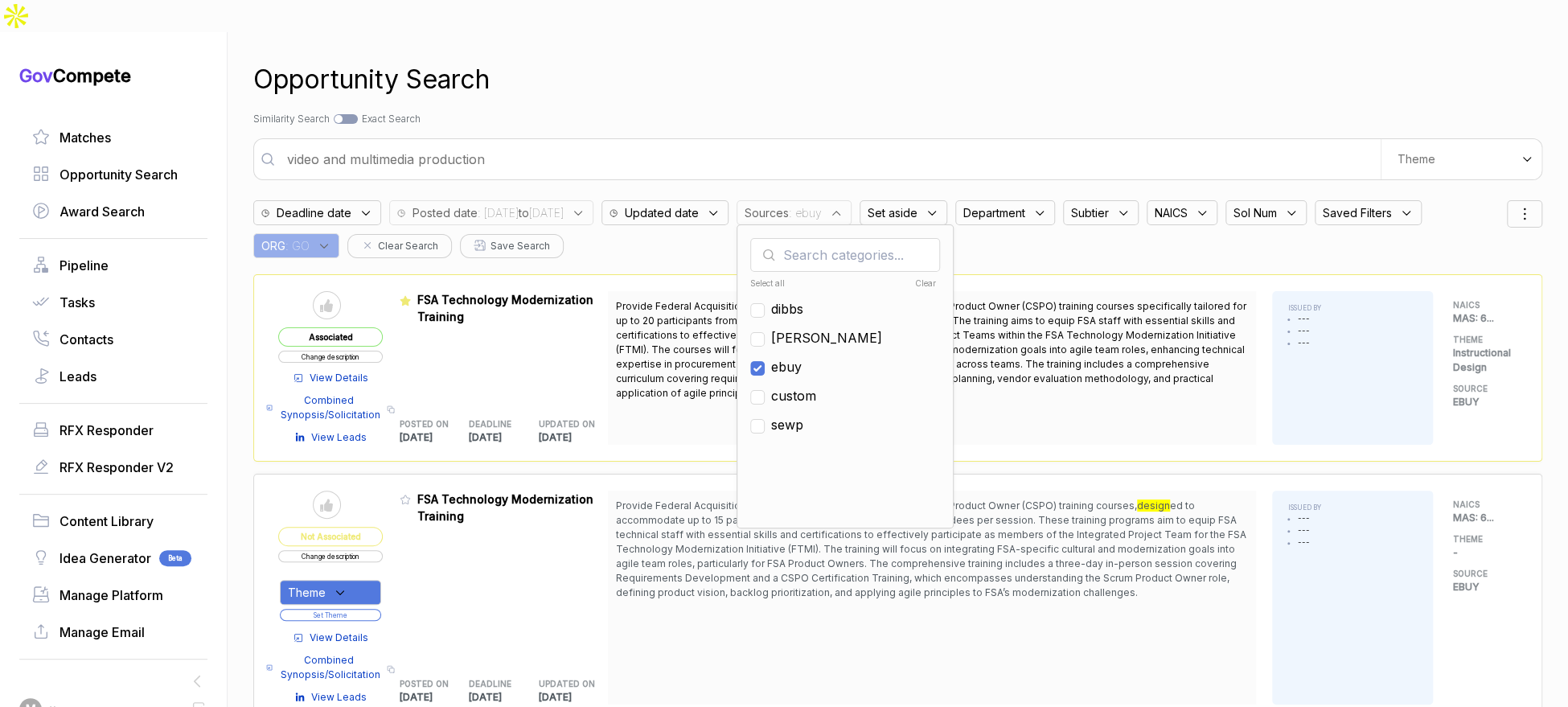
drag, startPoint x: 829, startPoint y: 331, endPoint x: 833, endPoint y: 305, distance: 26.3
click at [801, 357] on span "ebuy" at bounding box center [786, 367] width 30 height 20
checkbox input "false"
drag, startPoint x: 833, startPoint y: 305, endPoint x: 845, endPoint y: 235, distance: 71.0
click at [832, 328] on span "[PERSON_NAME]" at bounding box center [826, 337] width 111 height 20
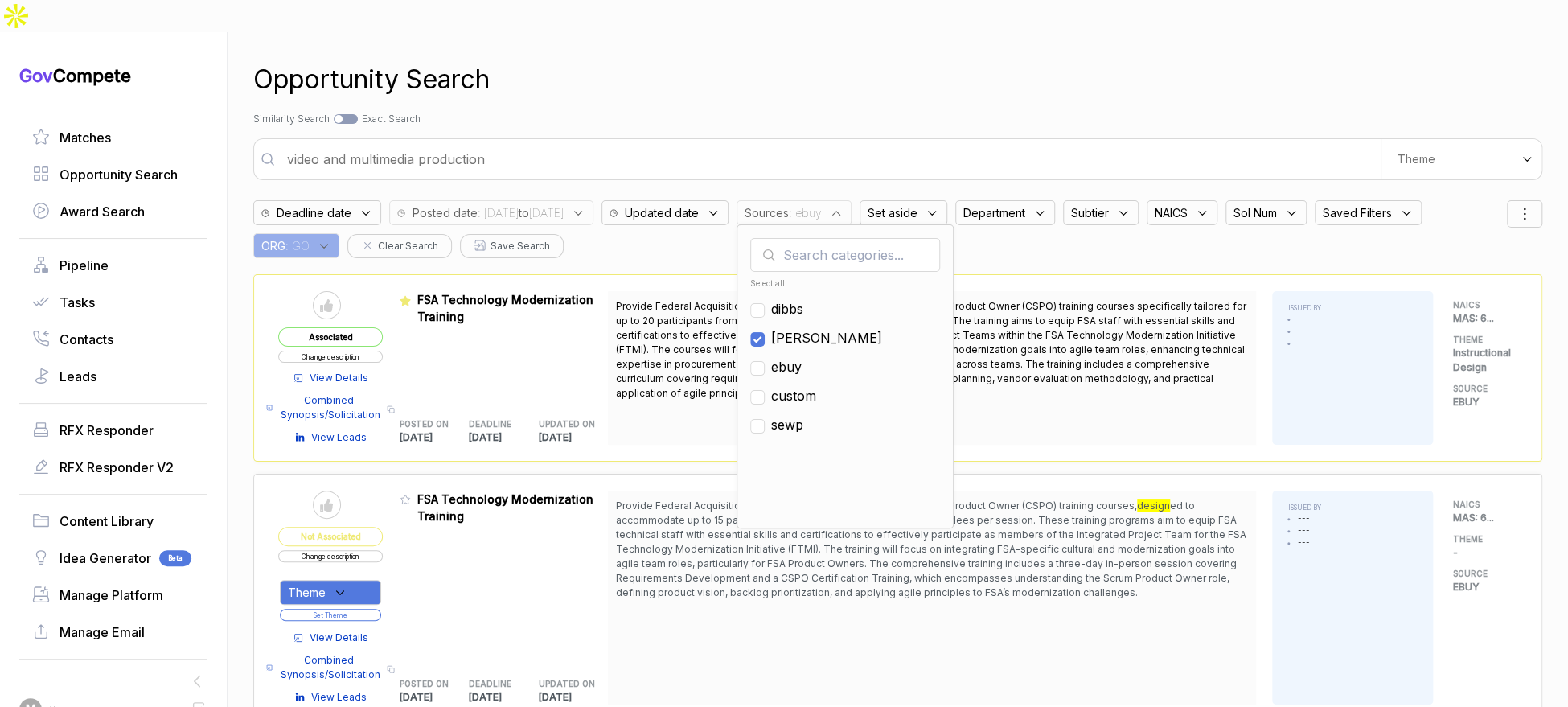
checkbox input "true"
click at [895, 74] on div "Opportunity Search Search by Topic Relevance Similarity Search Search by Exact …" at bounding box center [898, 386] width 1289 height 707
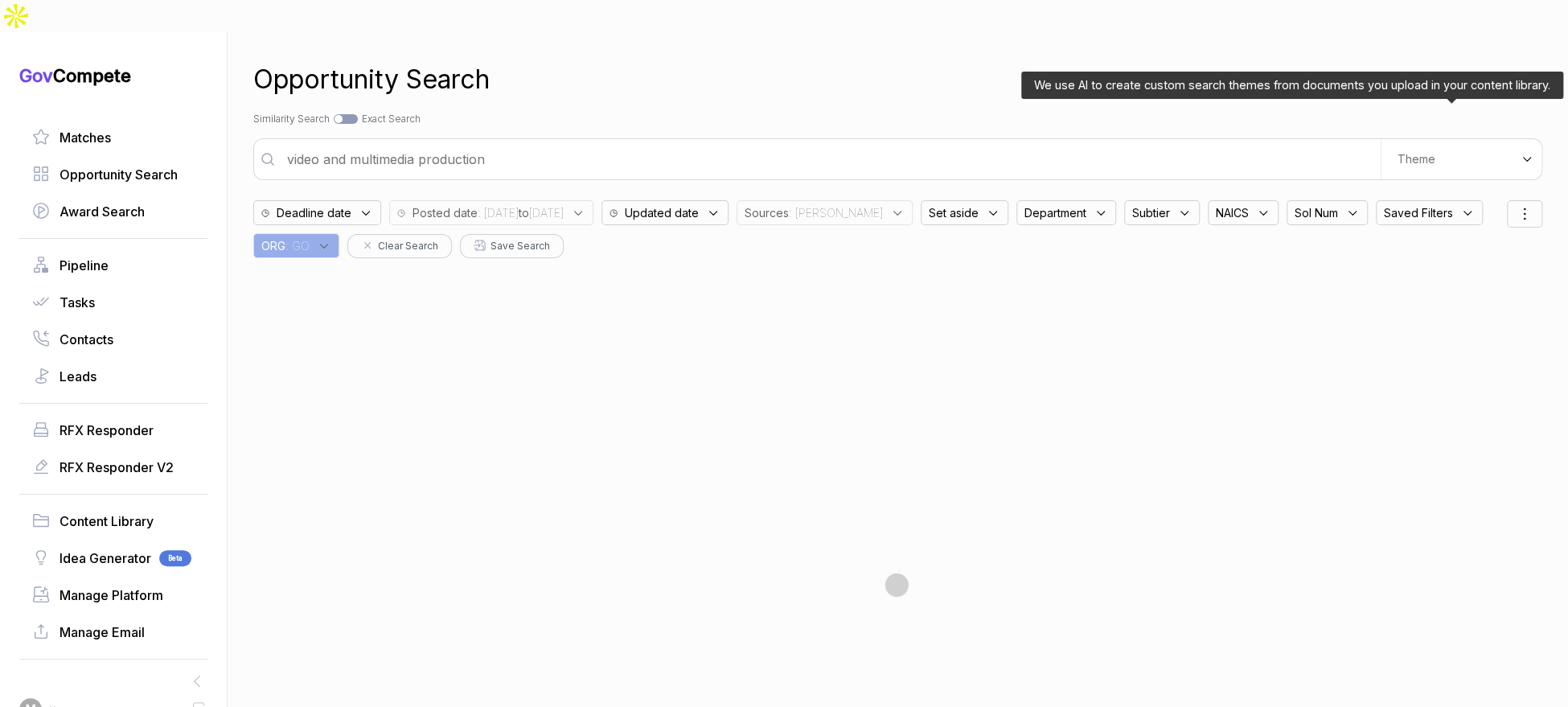
click at [1437, 139] on div "Theme" at bounding box center [1461, 158] width 161 height 40
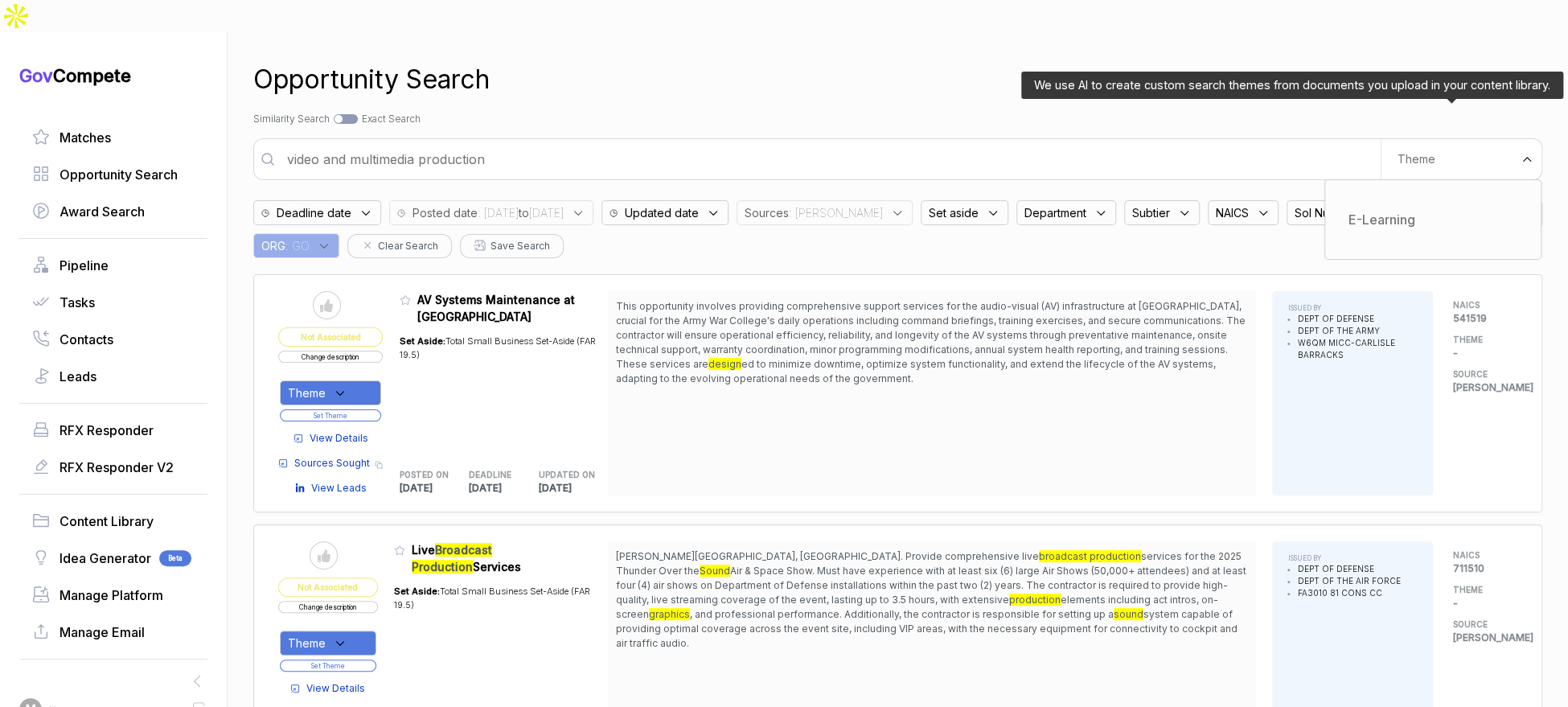
drag, startPoint x: 1404, startPoint y: 195, endPoint x: 1350, endPoint y: 135, distance: 80.7
click at [1403, 205] on div "E-Learning" at bounding box center [1433, 219] width 190 height 29
click at [1300, 73] on div "Opportunity Search Search by Topic Relevance Similarity Search Search by Exact …" at bounding box center [898, 386] width 1289 height 707
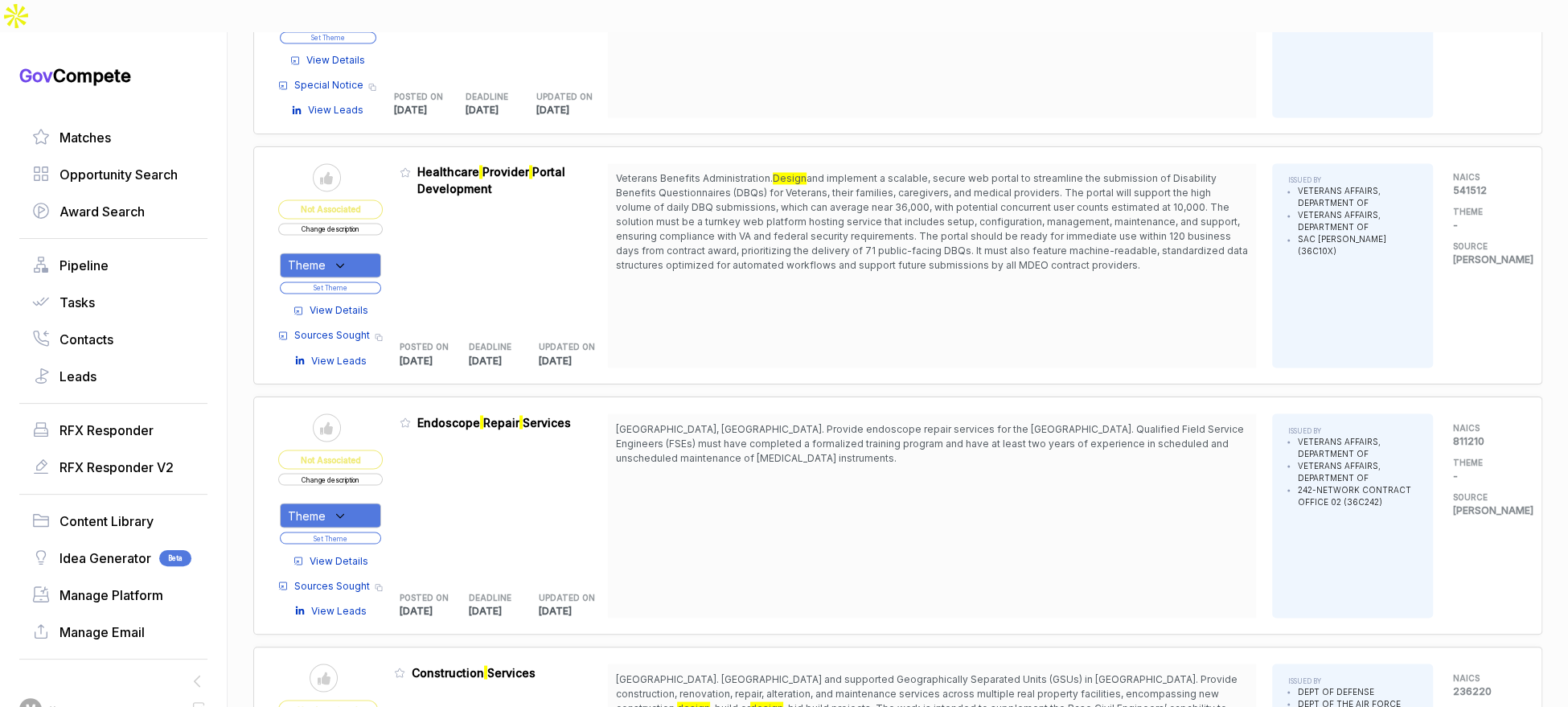
scroll to position [1639, 0]
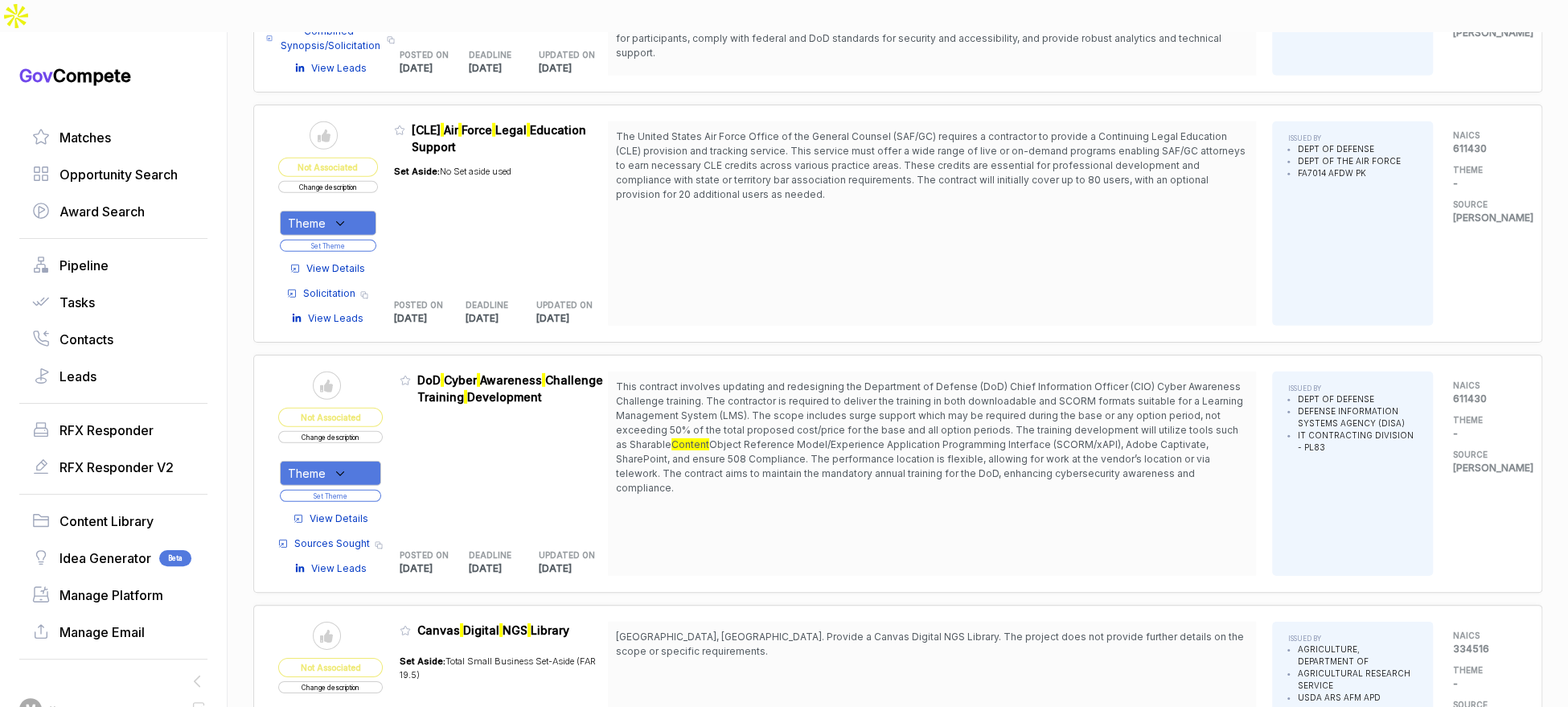
scroll to position [2931, 0]
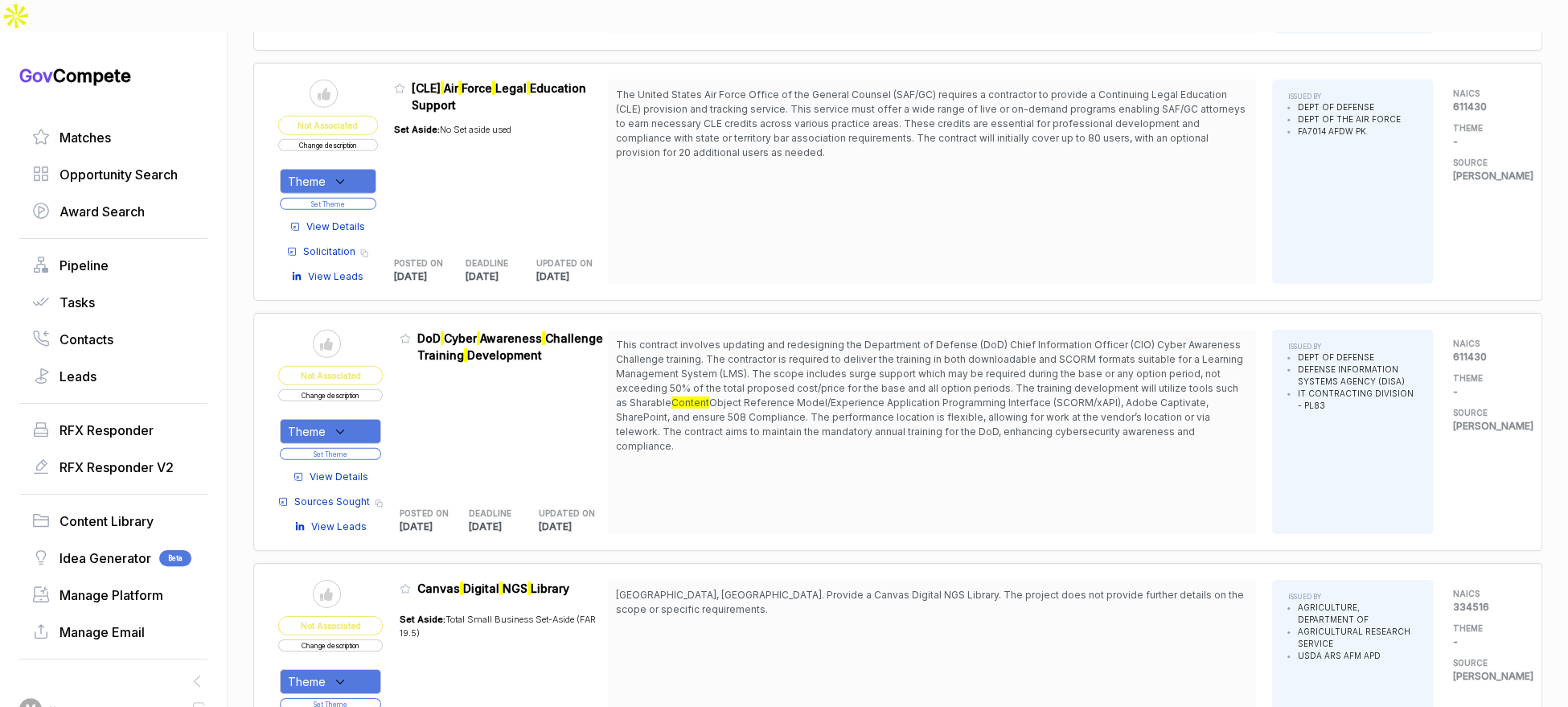
drag, startPoint x: 380, startPoint y: 382, endPoint x: 381, endPoint y: 404, distance: 22.0
click at [380, 419] on div "Theme" at bounding box center [330, 432] width 102 height 25
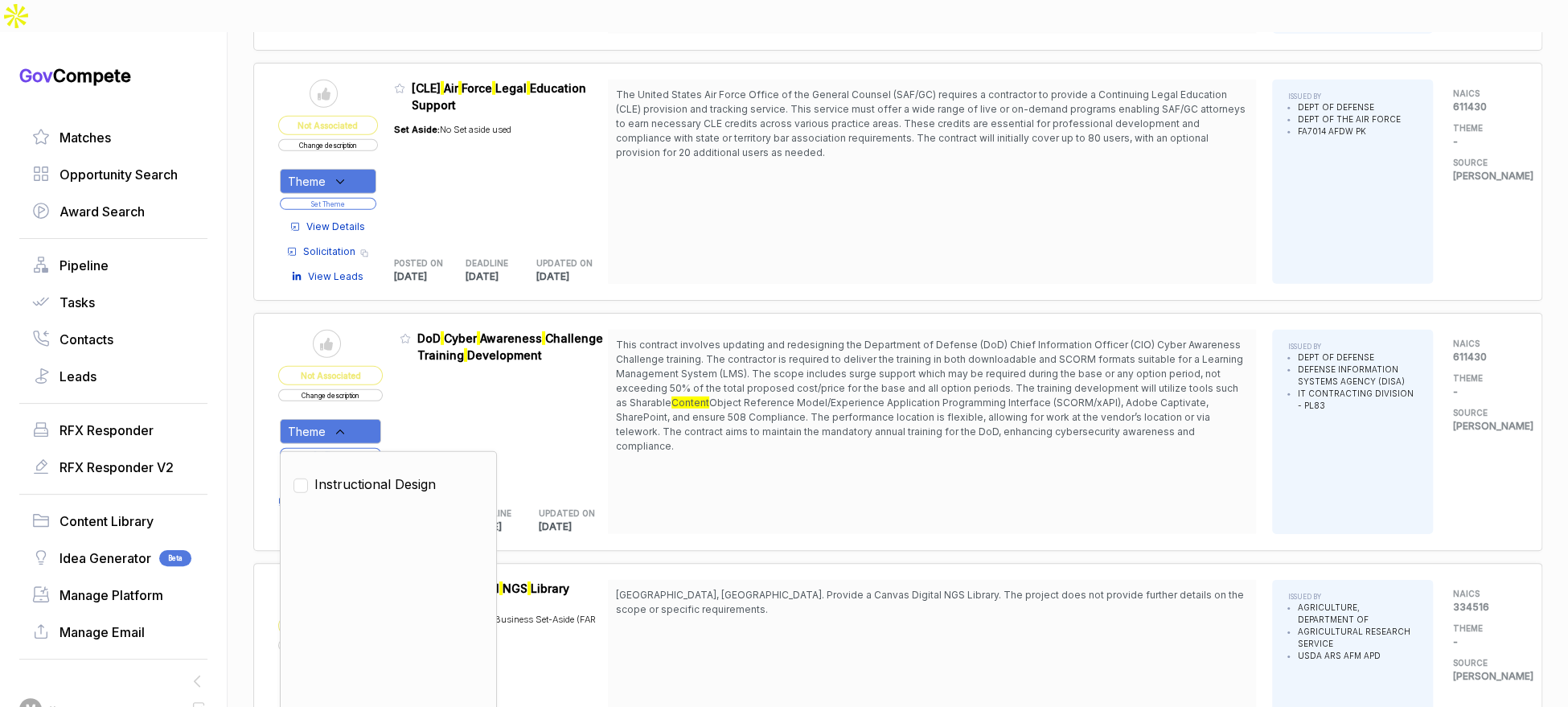
drag, startPoint x: 370, startPoint y: 438, endPoint x: 405, endPoint y: 394, distance: 56.2
click at [370, 475] on span "Instructional Design" at bounding box center [375, 484] width 121 height 20
checkbox input "true"
drag, startPoint x: 412, startPoint y: 385, endPoint x: 395, endPoint y: 394, distance: 19.2
click at [410, 386] on div "Admin: Click to change feature to 1 832573525 DoD Cyber Awareness Challenge Tra…" at bounding box center [504, 431] width 209 height 204
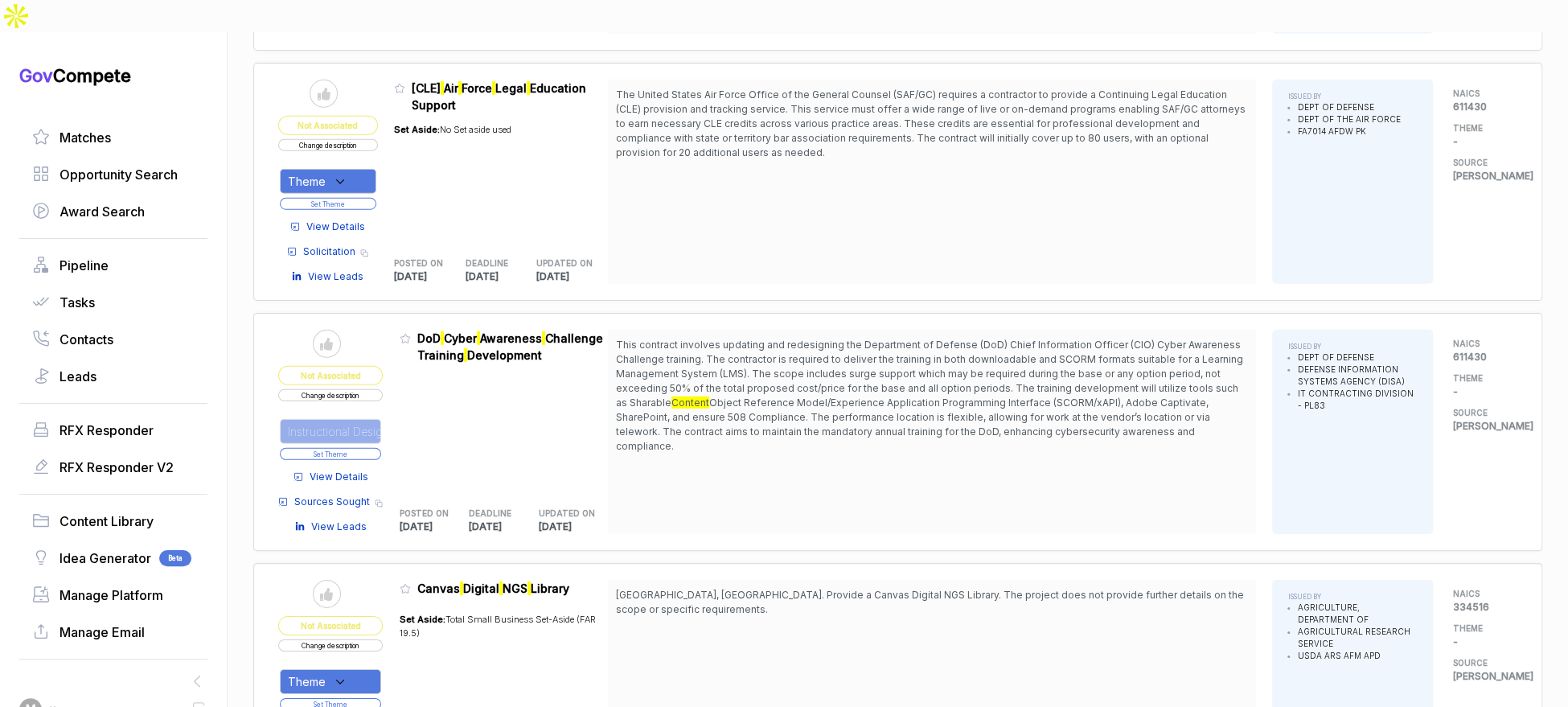
click at [378, 448] on button "Set Theme" at bounding box center [330, 454] width 102 height 12
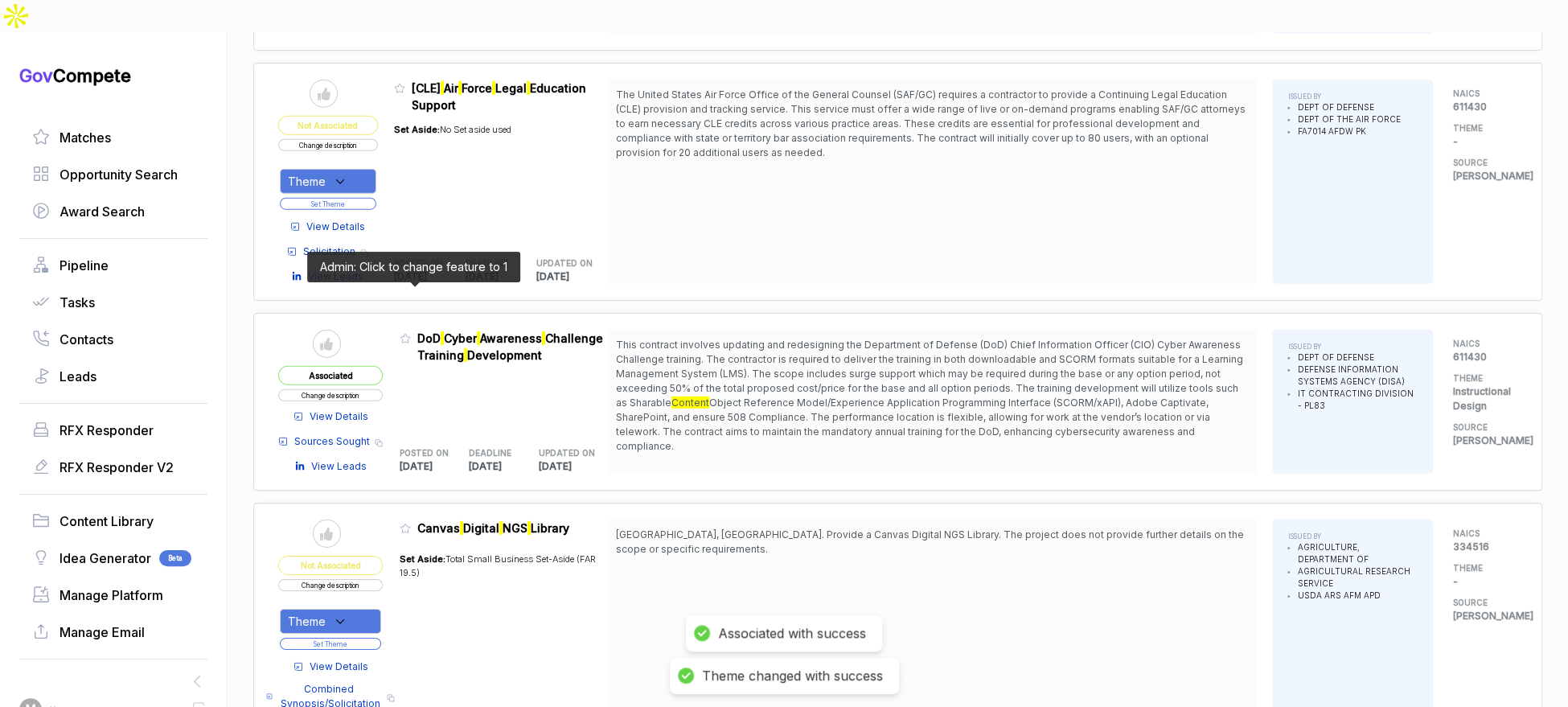
click at [408, 335] on icon at bounding box center [405, 339] width 10 height 9
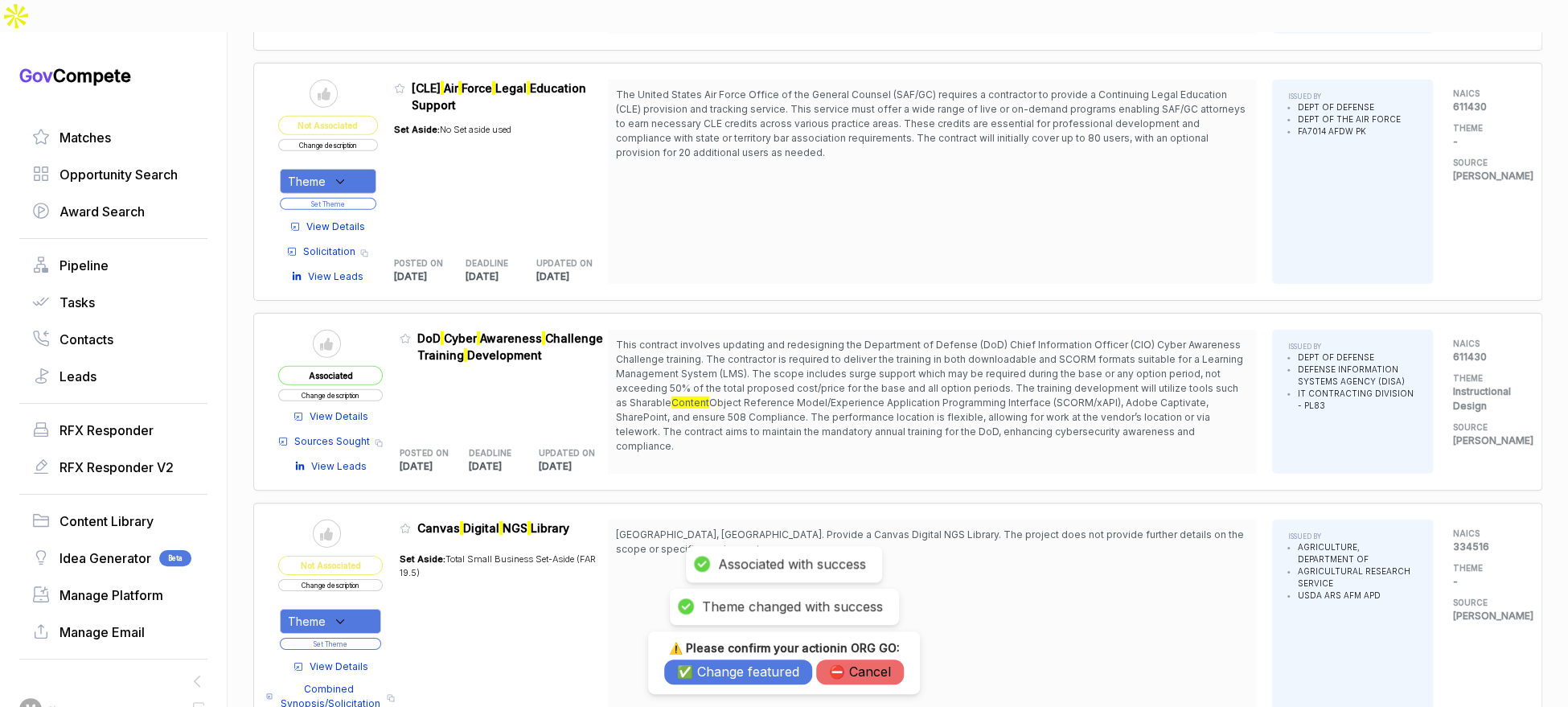
drag, startPoint x: 707, startPoint y: 677, endPoint x: 710, endPoint y: 668, distance: 9.5
click at [707, 677] on button "✅ Change featured" at bounding box center [738, 672] width 148 height 25
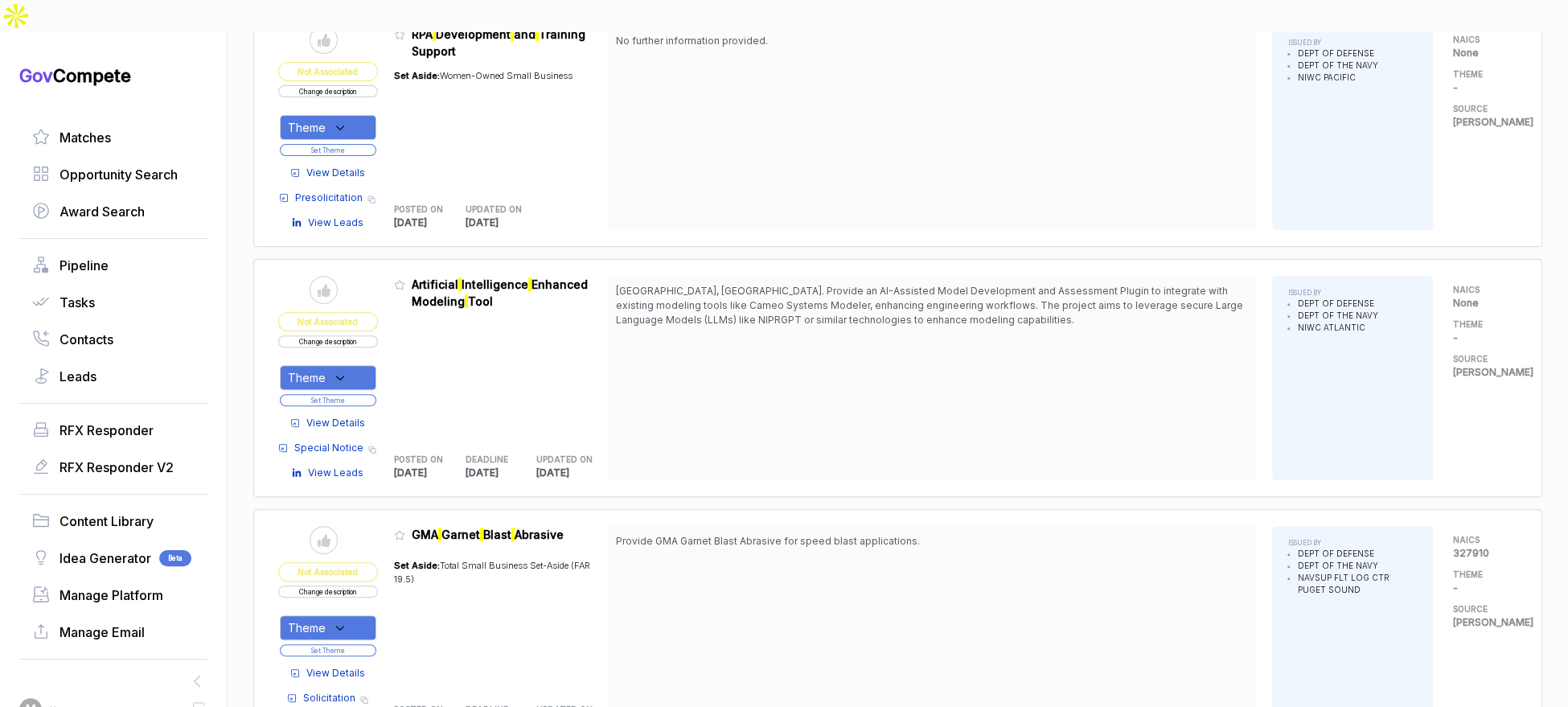
scroll to position [0, 0]
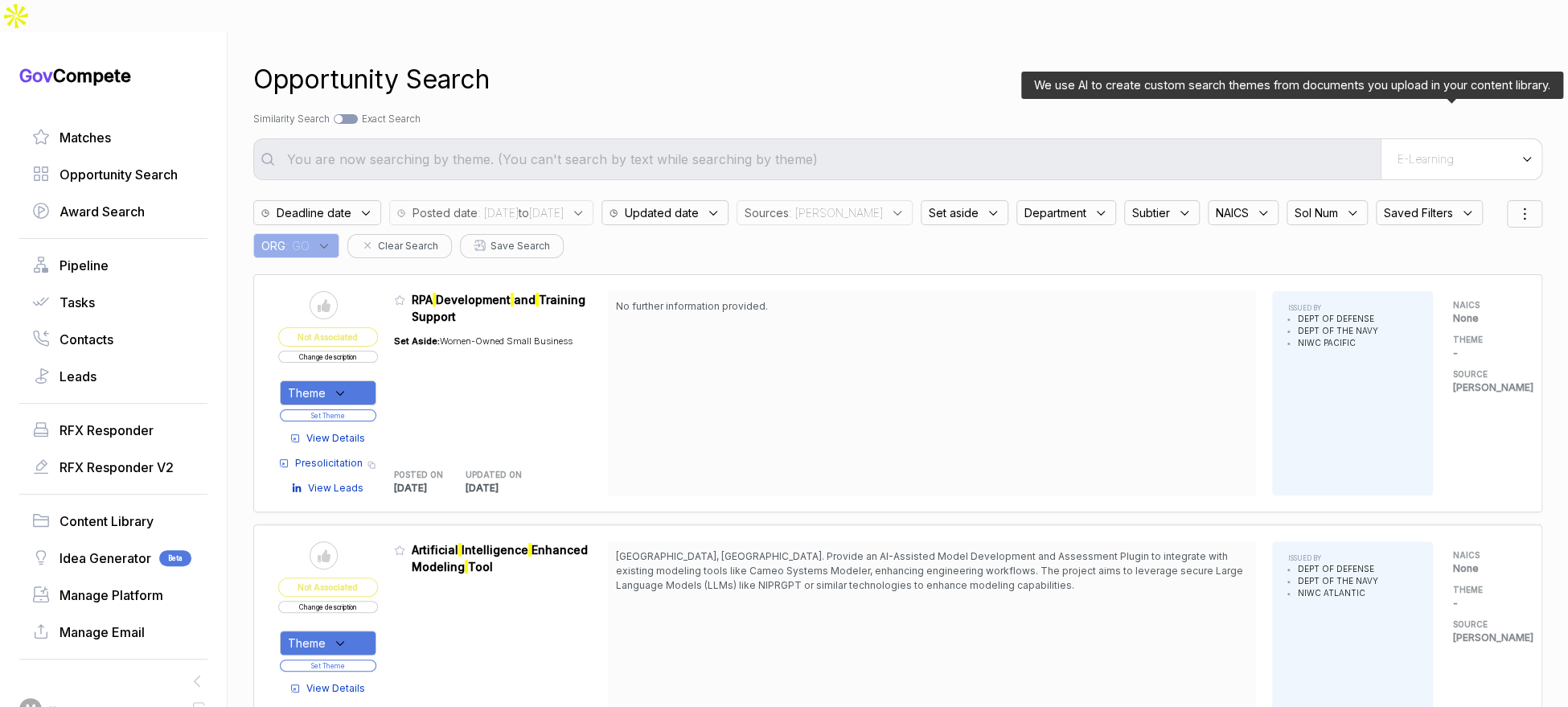
click at [1436, 142] on div "E-Learning" at bounding box center [1461, 158] width 161 height 40
drag, startPoint x: 1412, startPoint y: 189, endPoint x: 1260, endPoint y: 136, distance: 161.0
click at [1409, 205] on div "E-Learning" at bounding box center [1433, 219] width 190 height 29
click at [1028, 70] on div "Opportunity Search Search by Topic Relevance Similarity Search Search by Exact …" at bounding box center [898, 386] width 1289 height 707
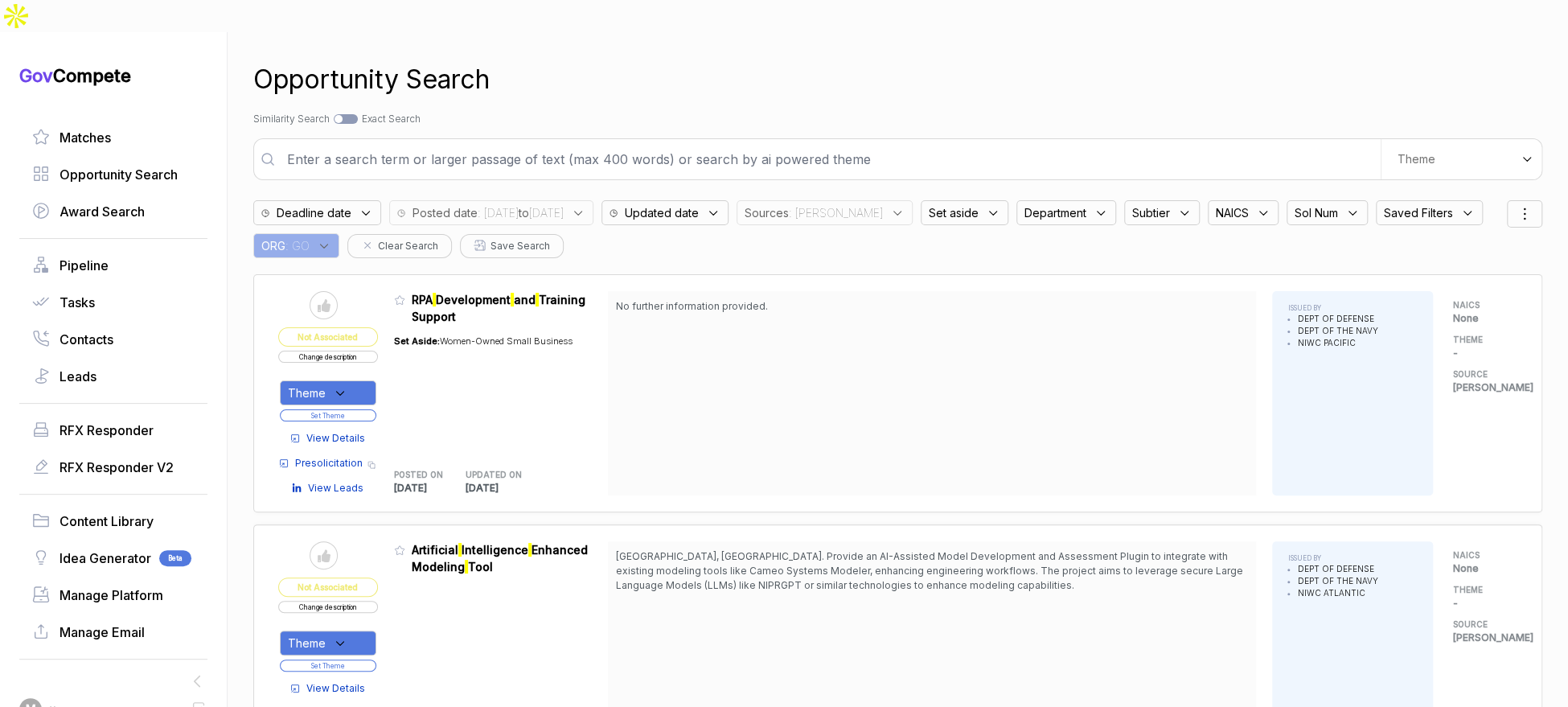
click at [987, 143] on input "text" at bounding box center [829, 159] width 1103 height 32
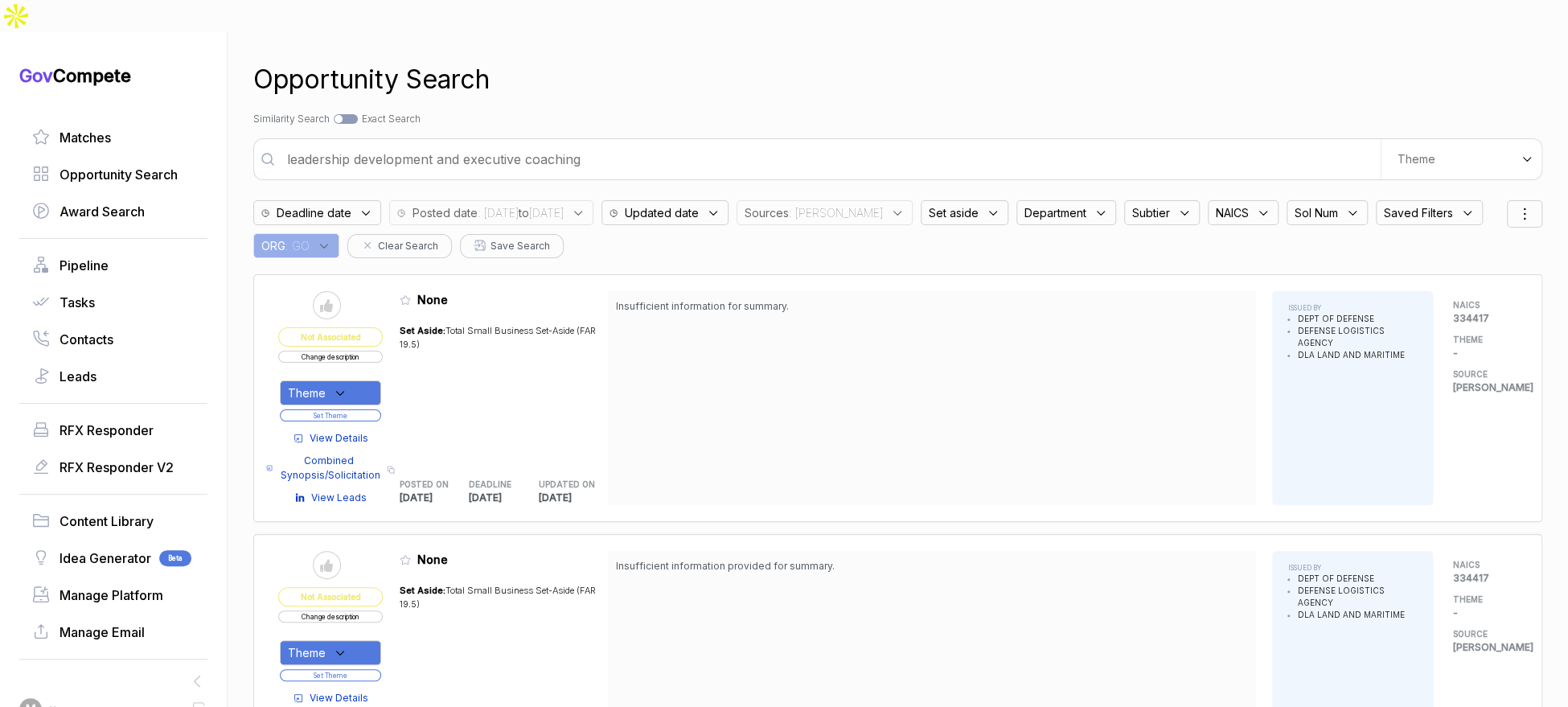
type input "leadership development and executive coaching"
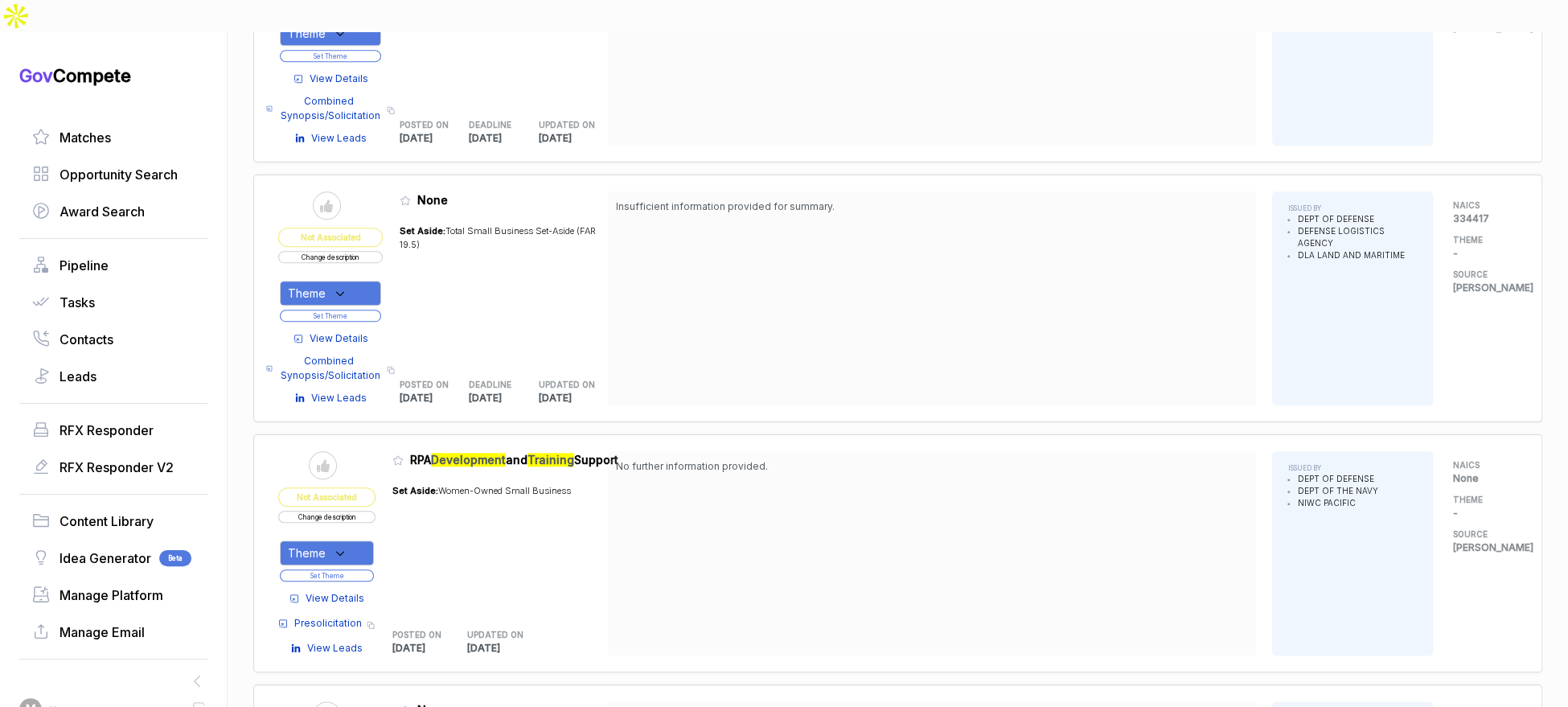
scroll to position [882, 0]
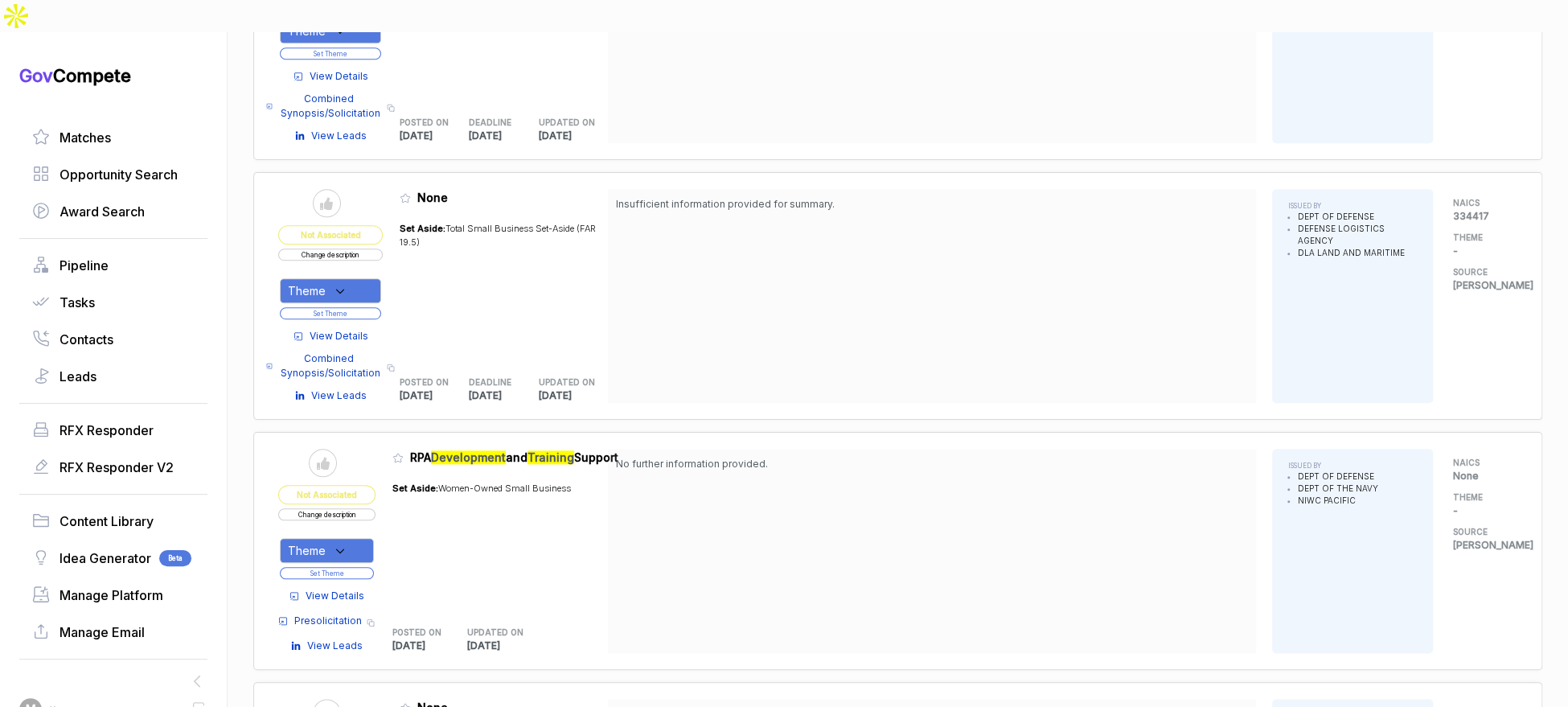
click at [364, 589] on span "View Details" at bounding box center [335, 596] width 59 height 14
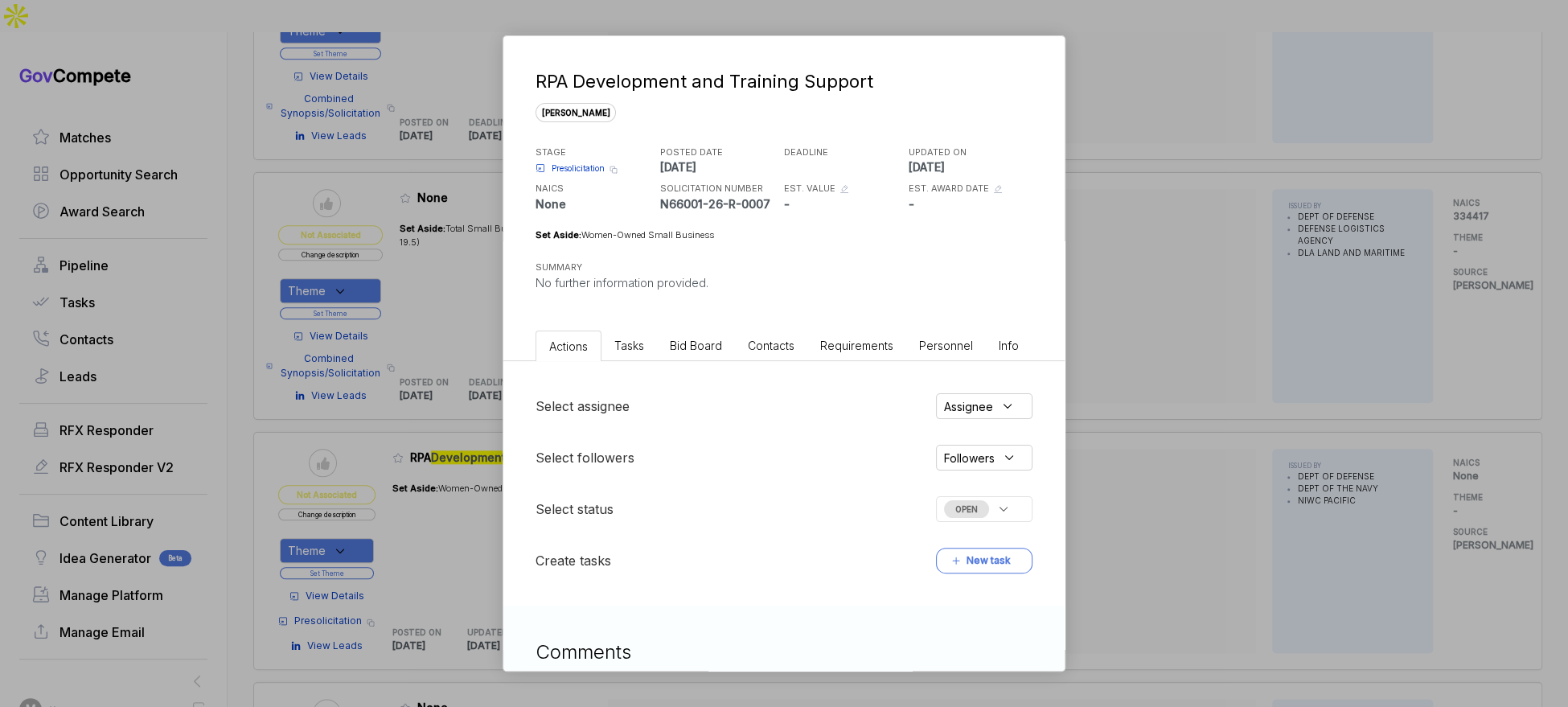
click at [684, 359] on li "Bid Board" at bounding box center [696, 345] width 78 height 29
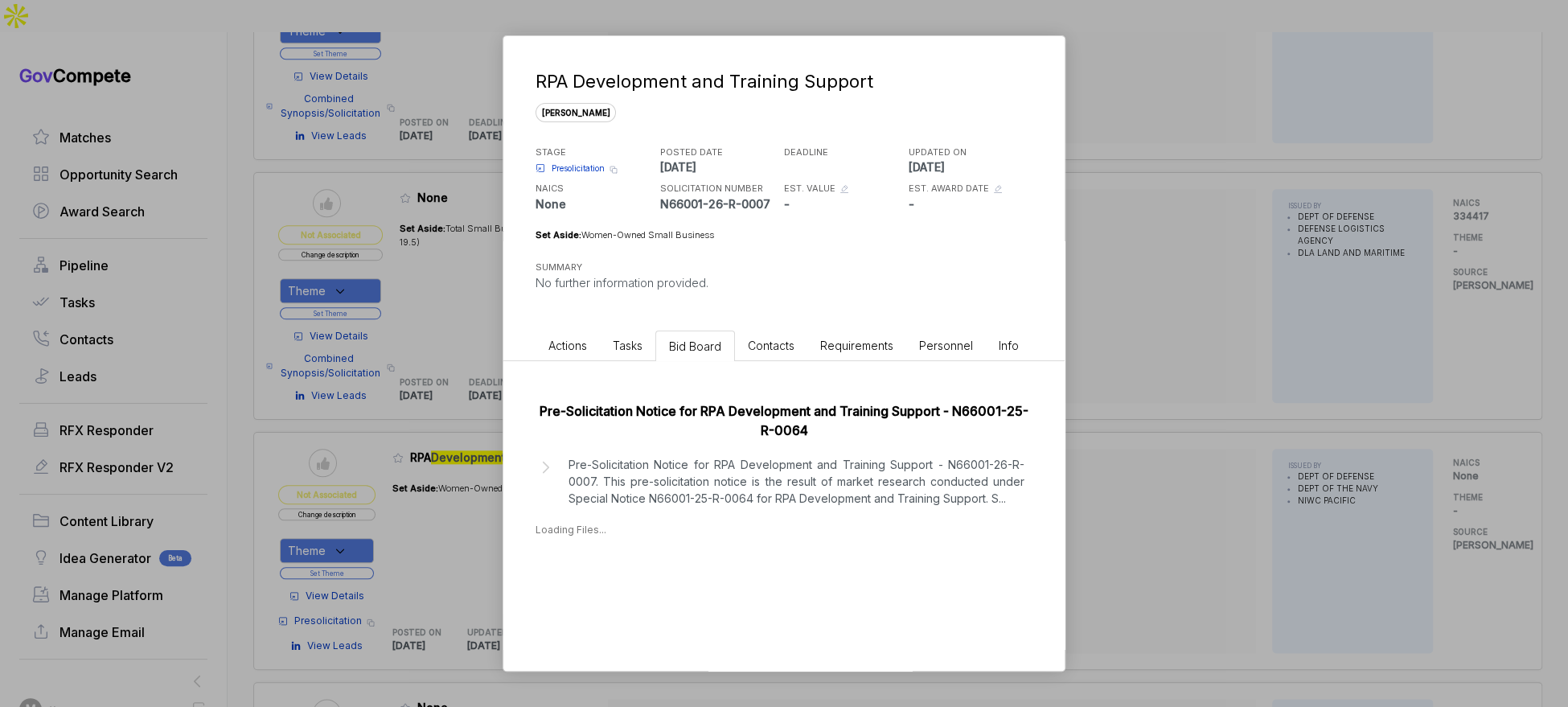
click at [688, 461] on p "Pre-Solicitation Notice for RPA Development and Training Support - N66001-26-R-…" at bounding box center [796, 481] width 456 height 51
click at [1221, 422] on div "RPA Development and Training Support sam STAGE Presolicitation Copy link POSTED…" at bounding box center [784, 354] width 1568 height 707
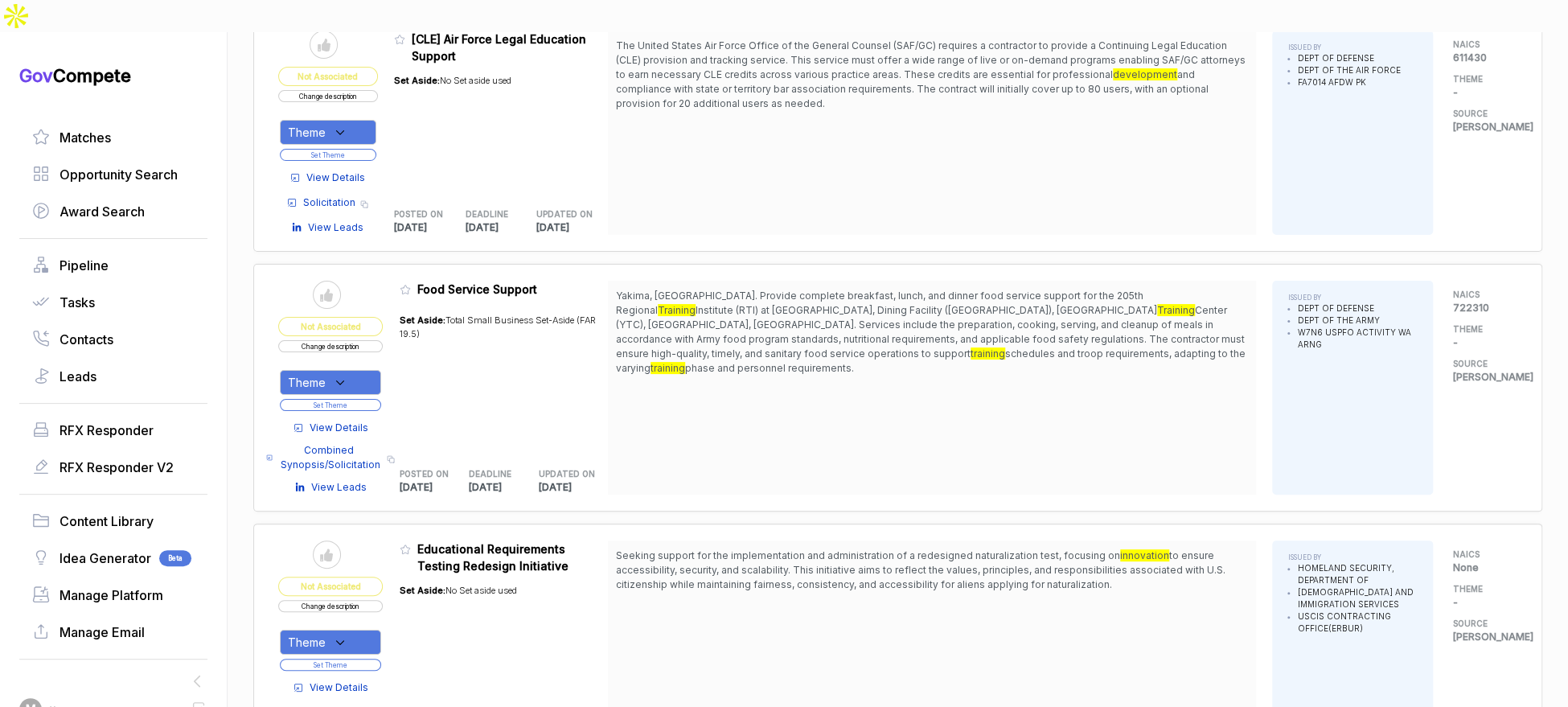
scroll to position [3626, 0]
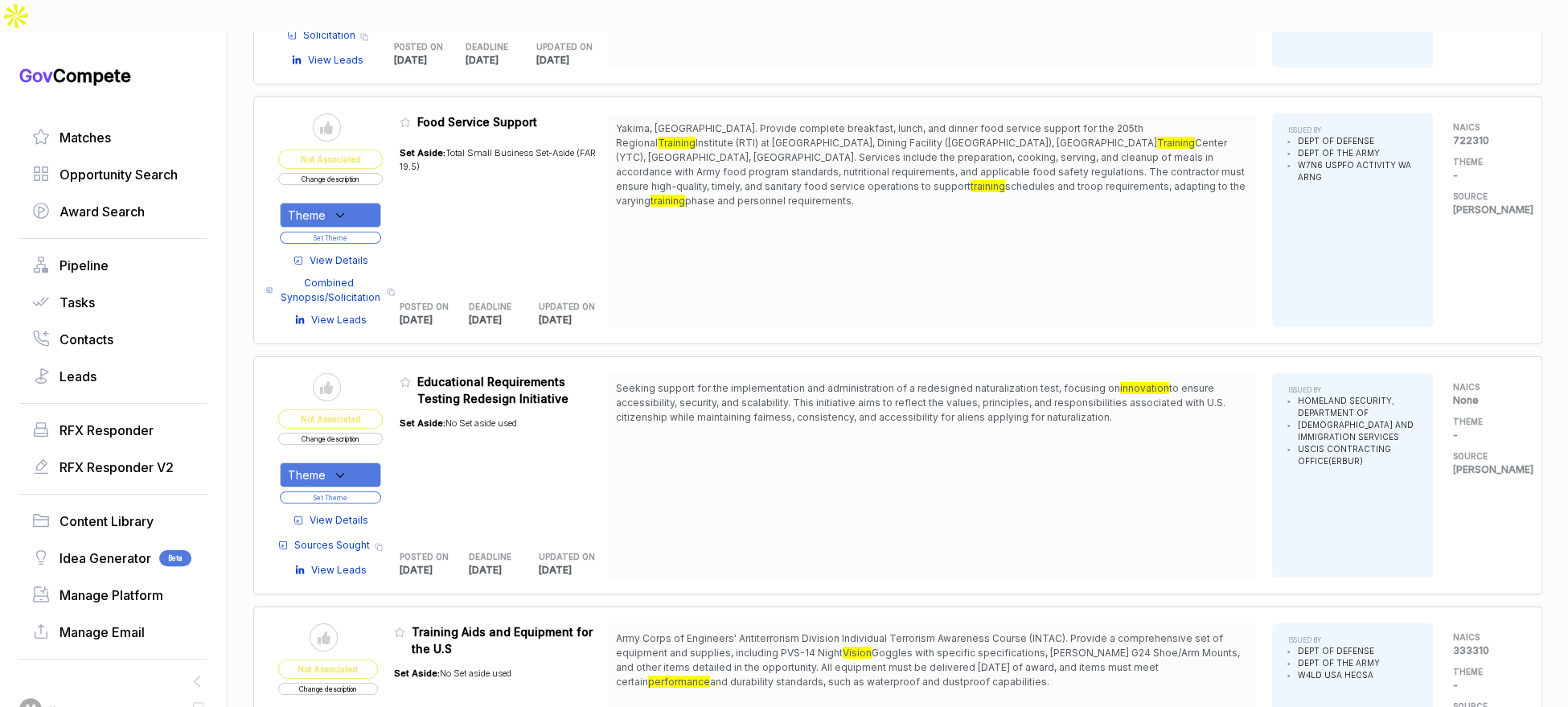
click at [376, 462] on div "Theme" at bounding box center [330, 475] width 102 height 25
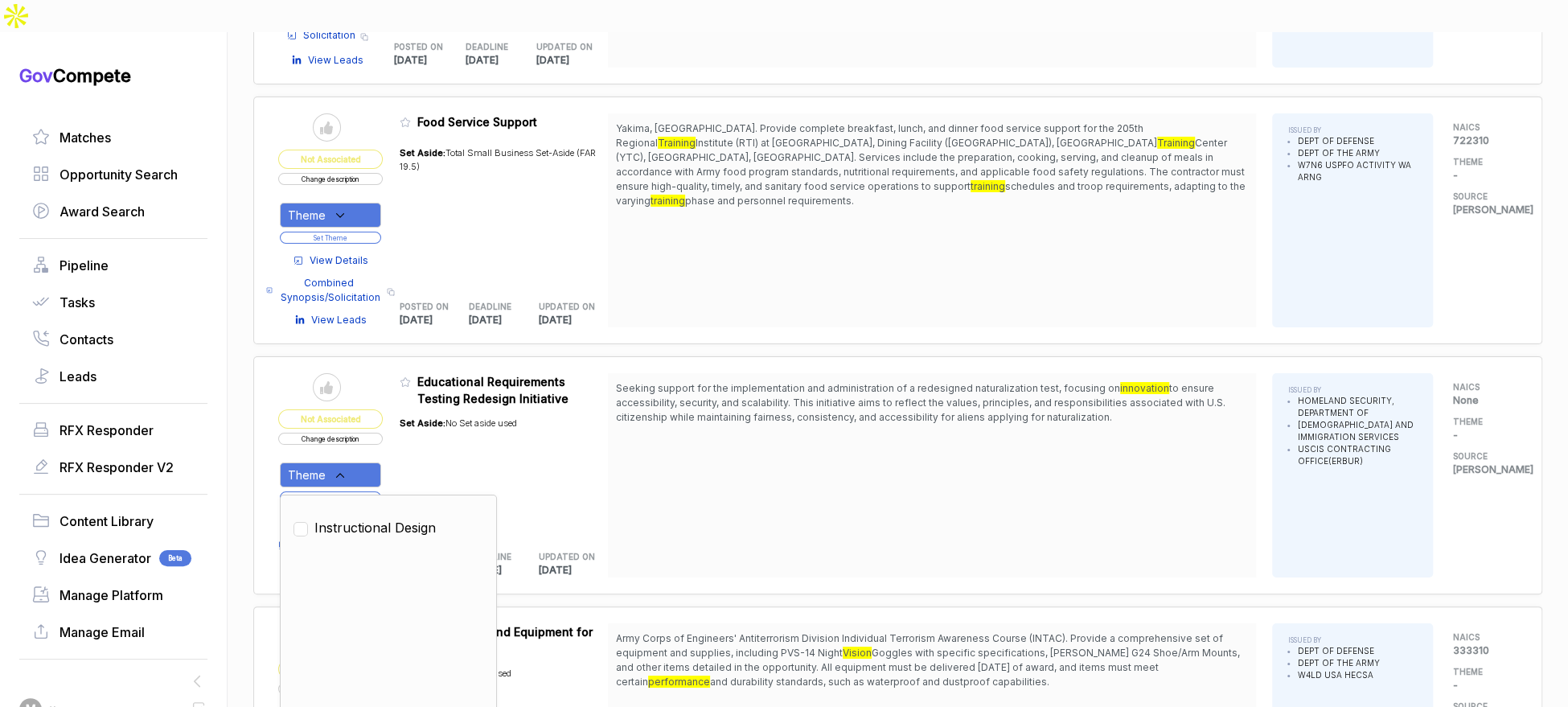
click at [365, 518] on span "Instructional Design" at bounding box center [375, 528] width 121 height 20
checkbox input "true"
click at [400, 437] on table "Send to Pipeline Not Associated Change description Theme Clear Instructional De…" at bounding box center [443, 475] width 329 height 204
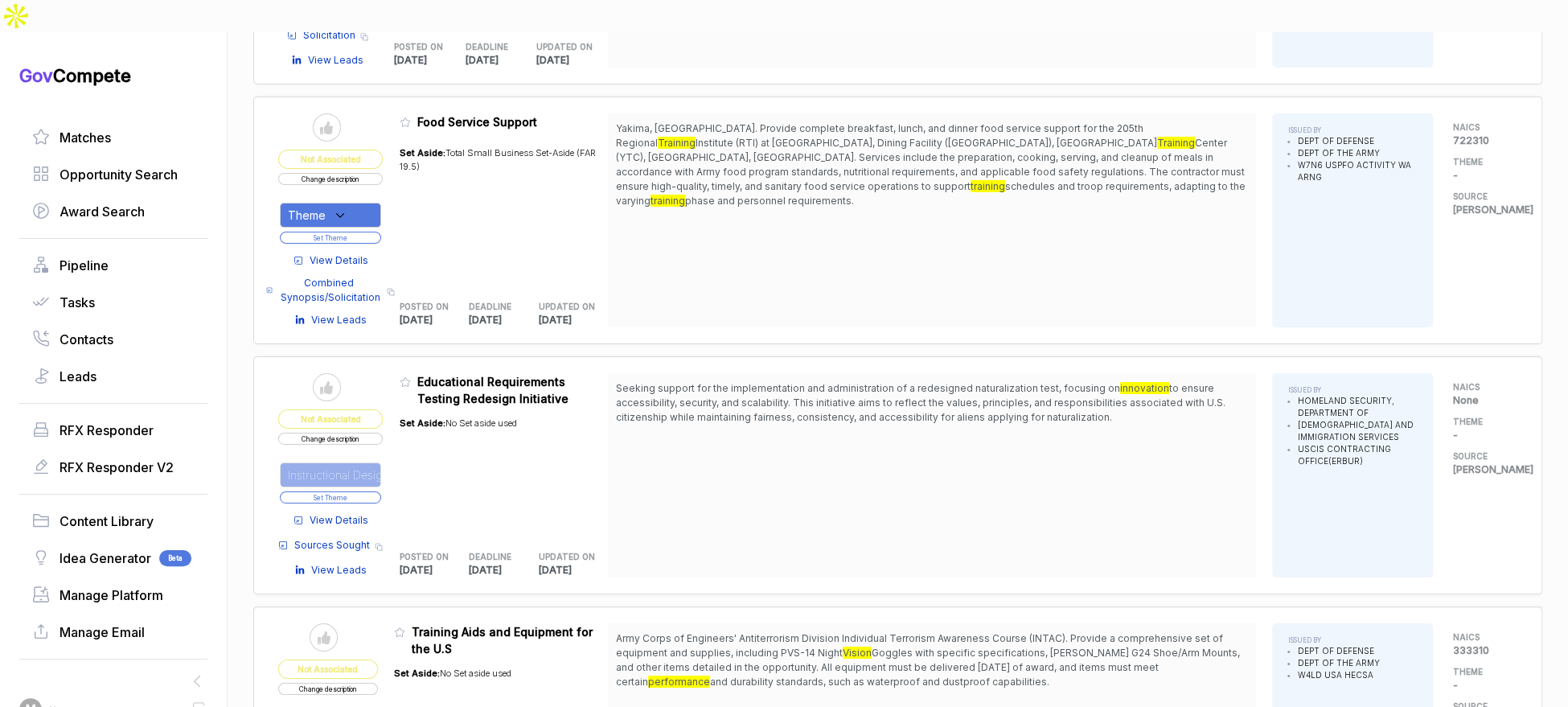
click at [378, 492] on button "Set Theme" at bounding box center [330, 498] width 102 height 12
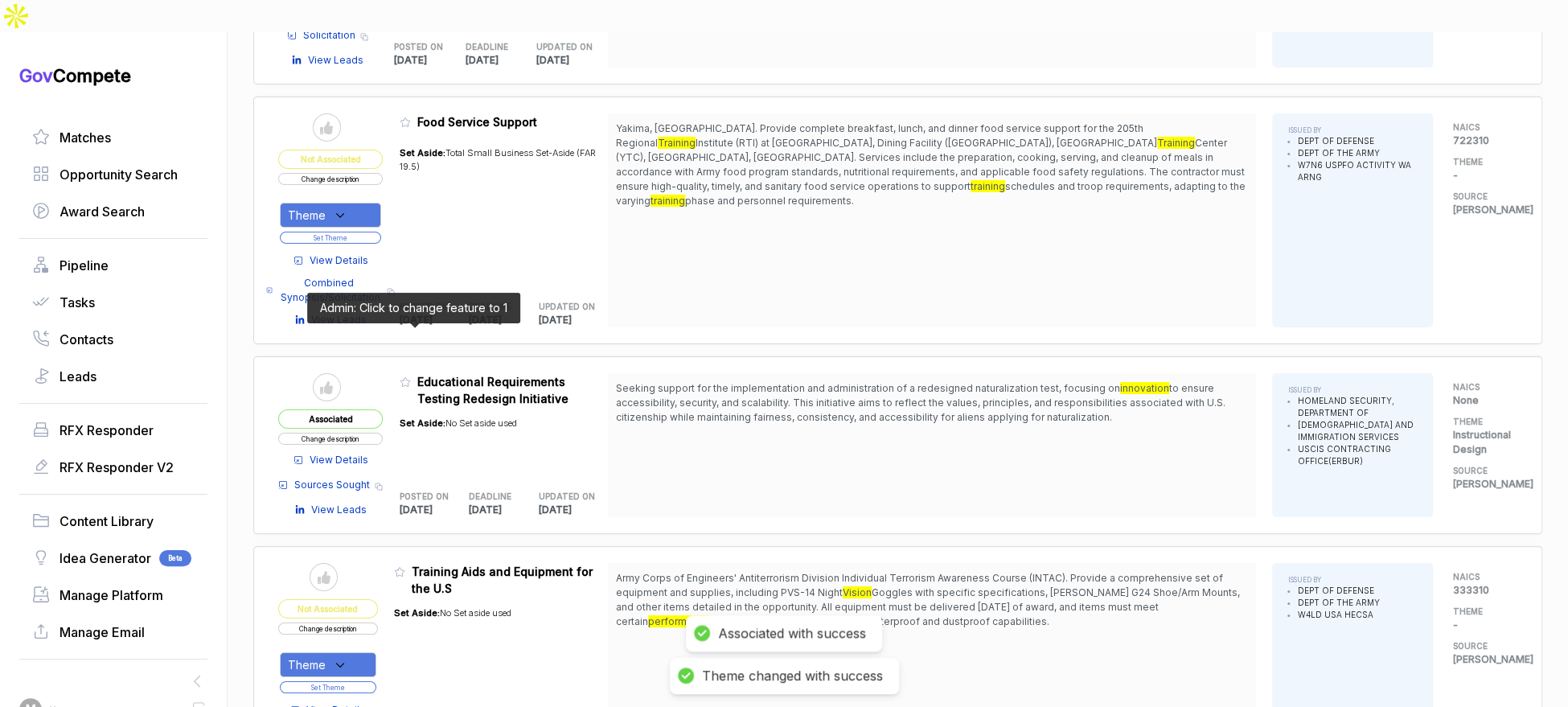
click at [409, 377] on icon at bounding box center [405, 382] width 12 height 12
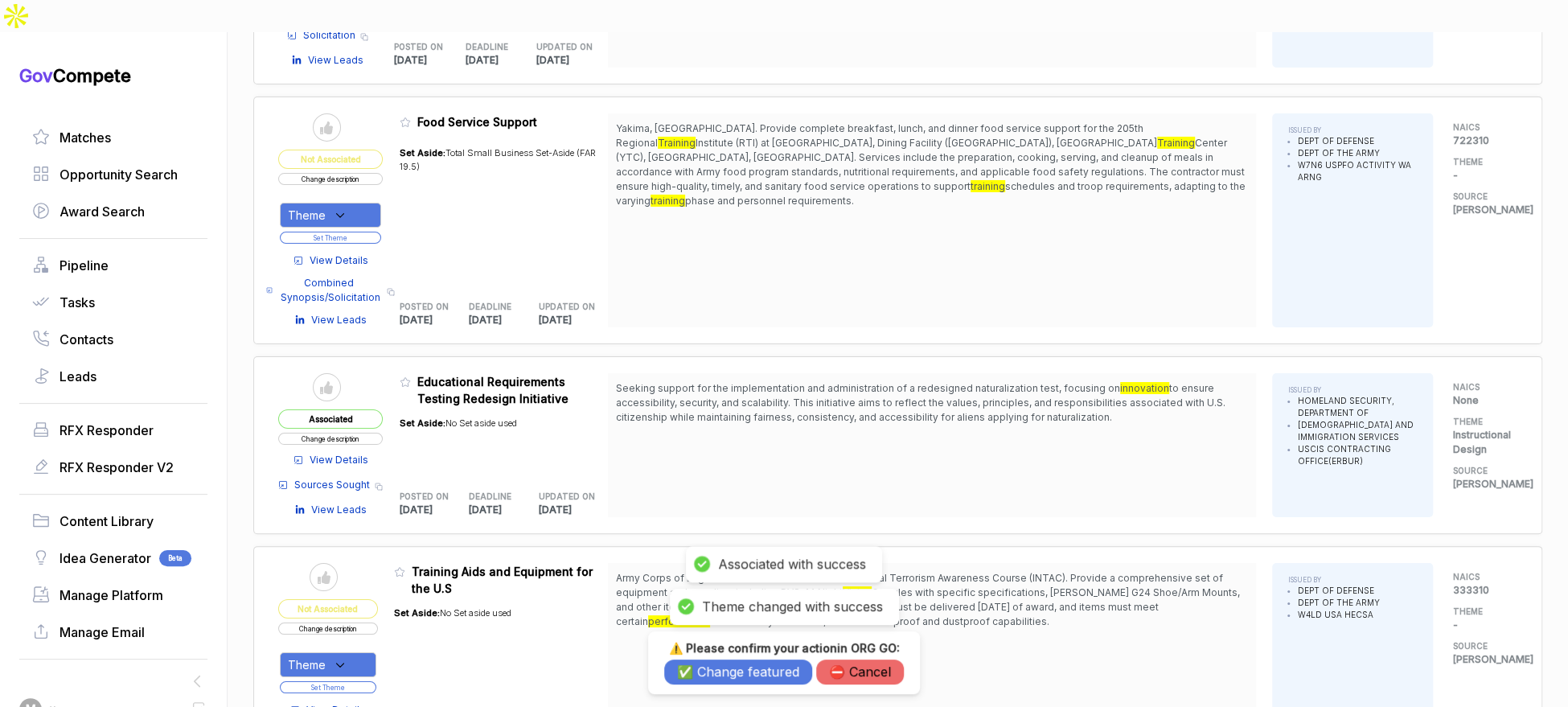
click at [707, 668] on button "✅ Change featured" at bounding box center [738, 672] width 148 height 25
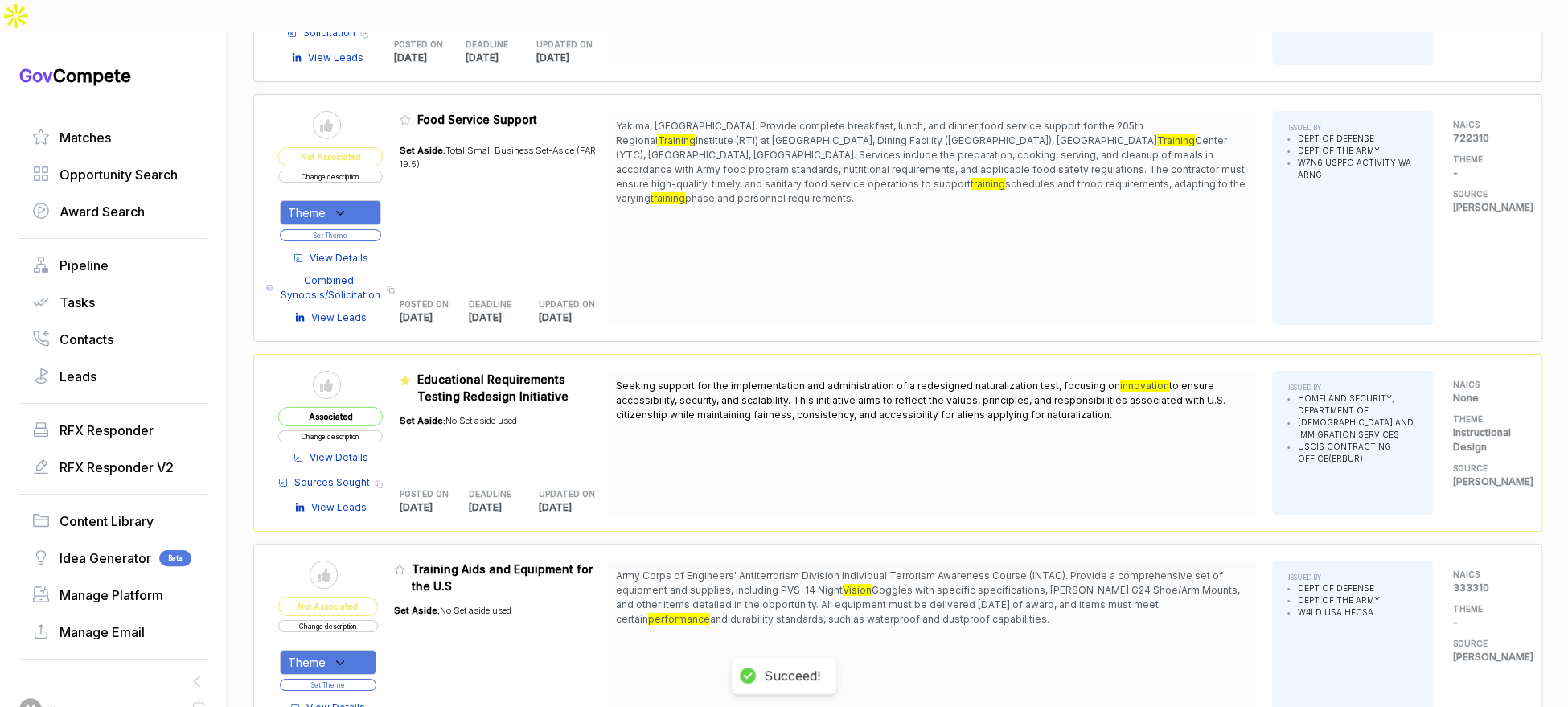
scroll to position [3647, 0]
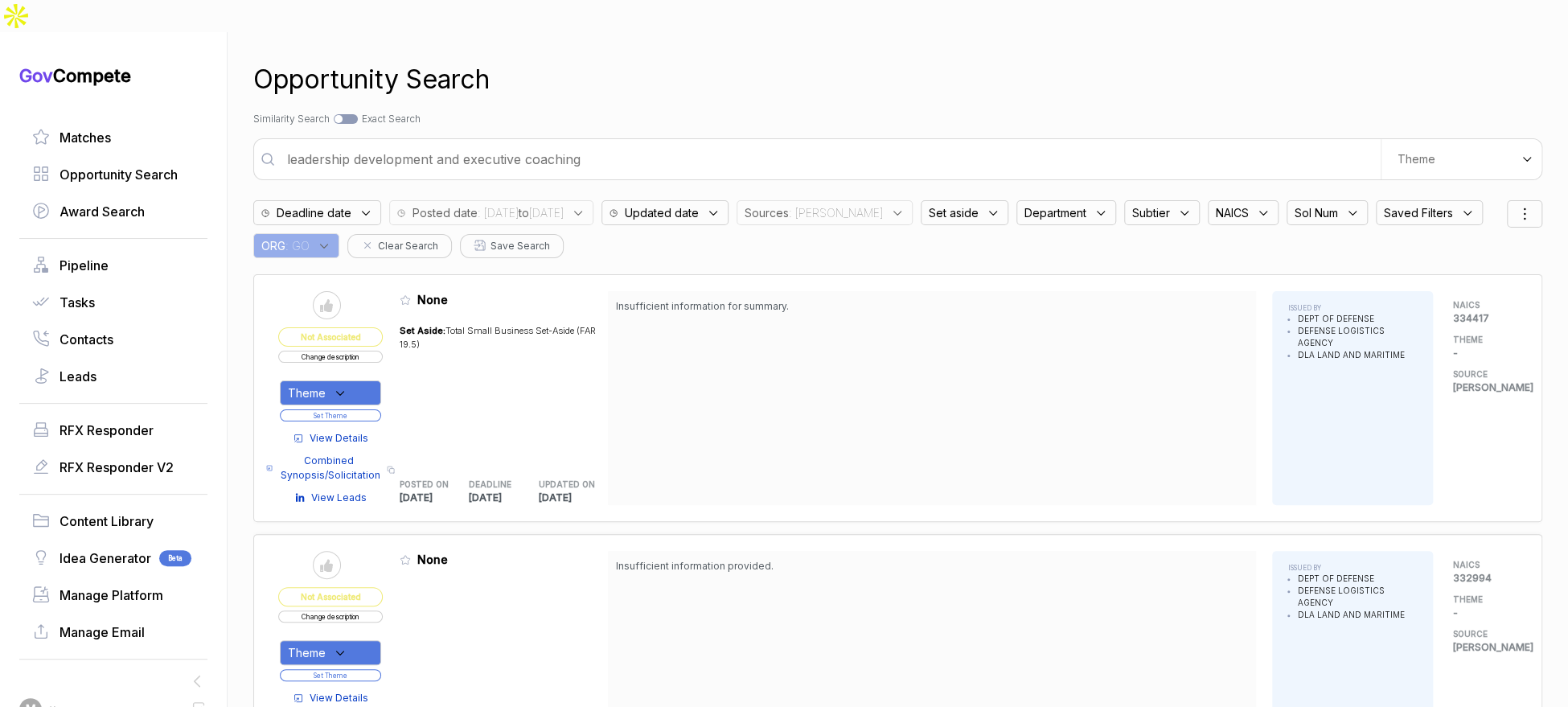
click at [660, 143] on input "leadership development and executive coaching" at bounding box center [829, 159] width 1103 height 32
type input "addie scorm elearning and curriculum development"
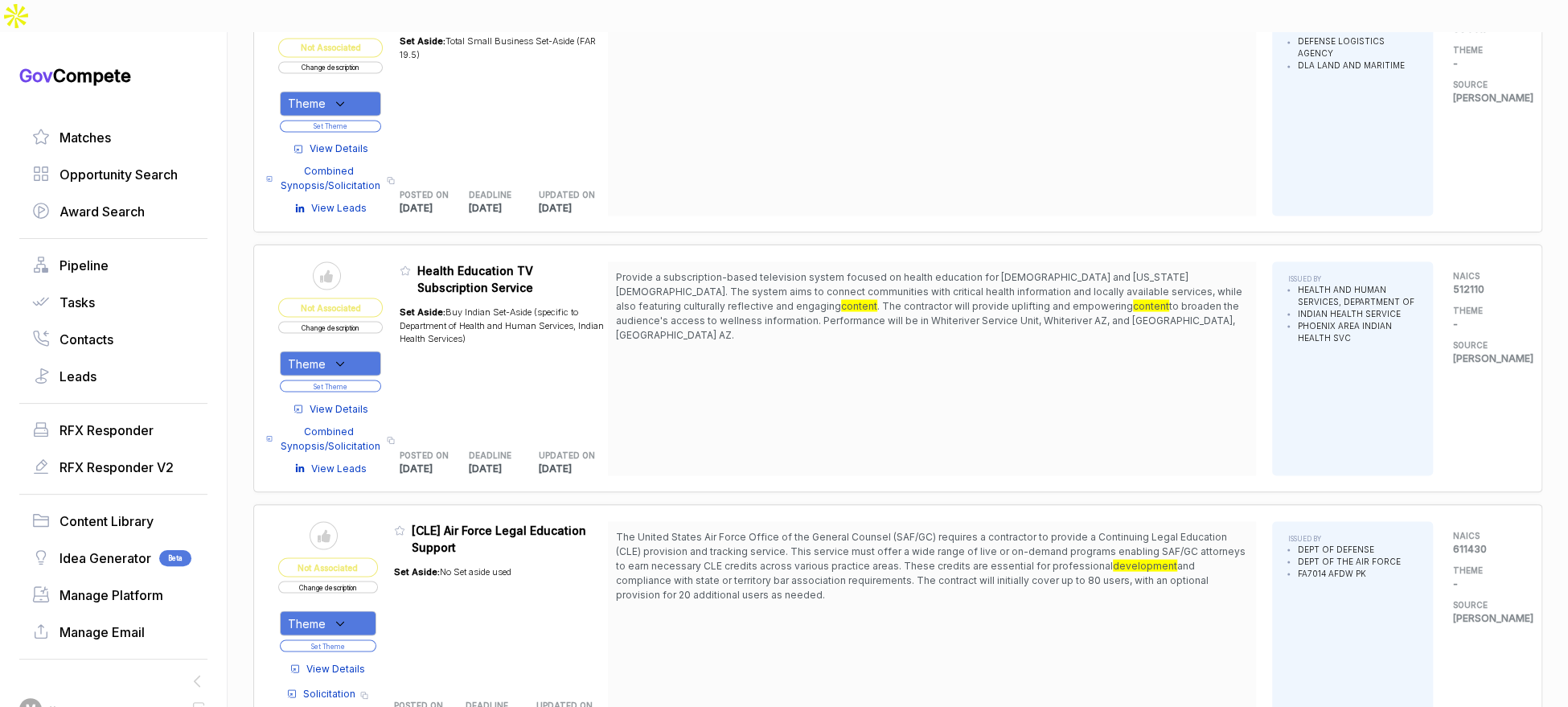
scroll to position [2011, 0]
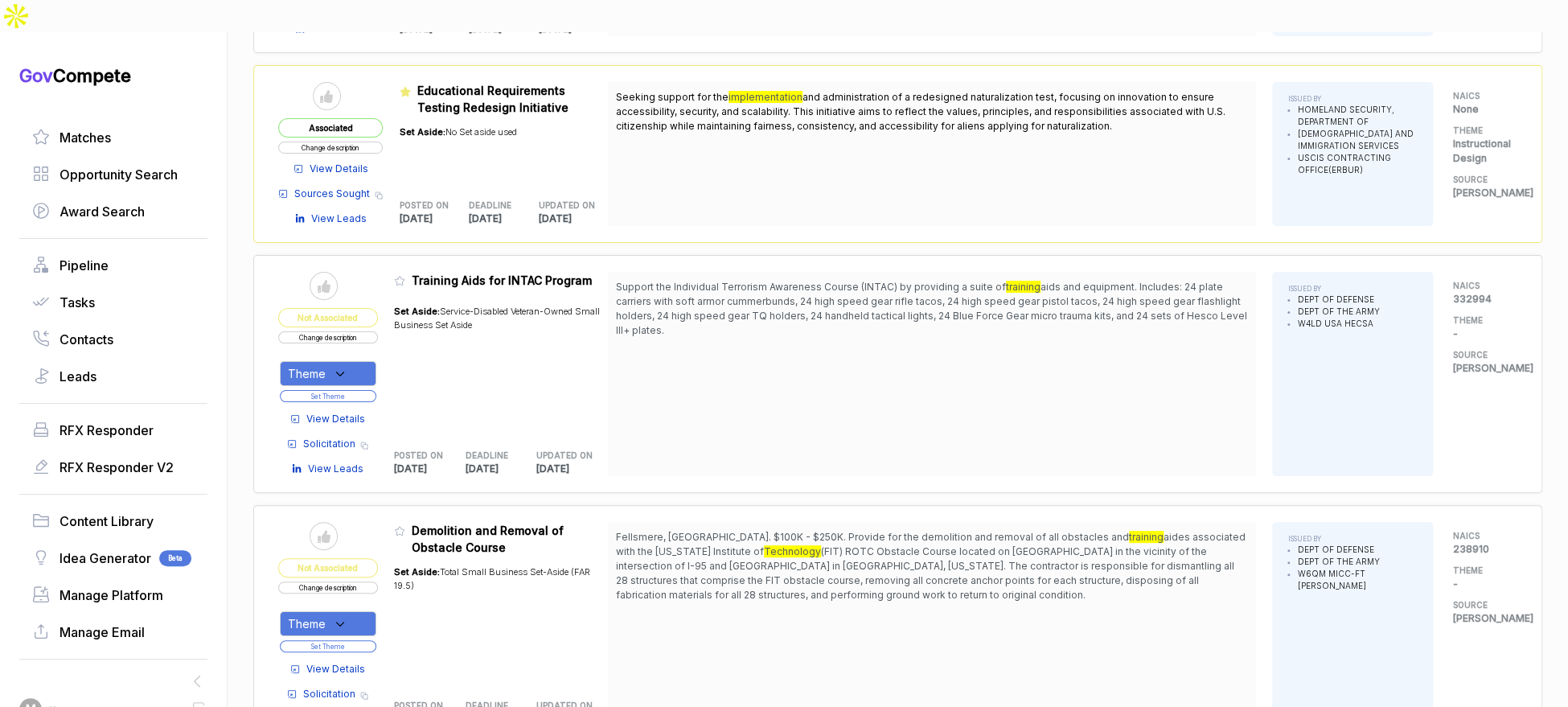
scroll to position [3944, 0]
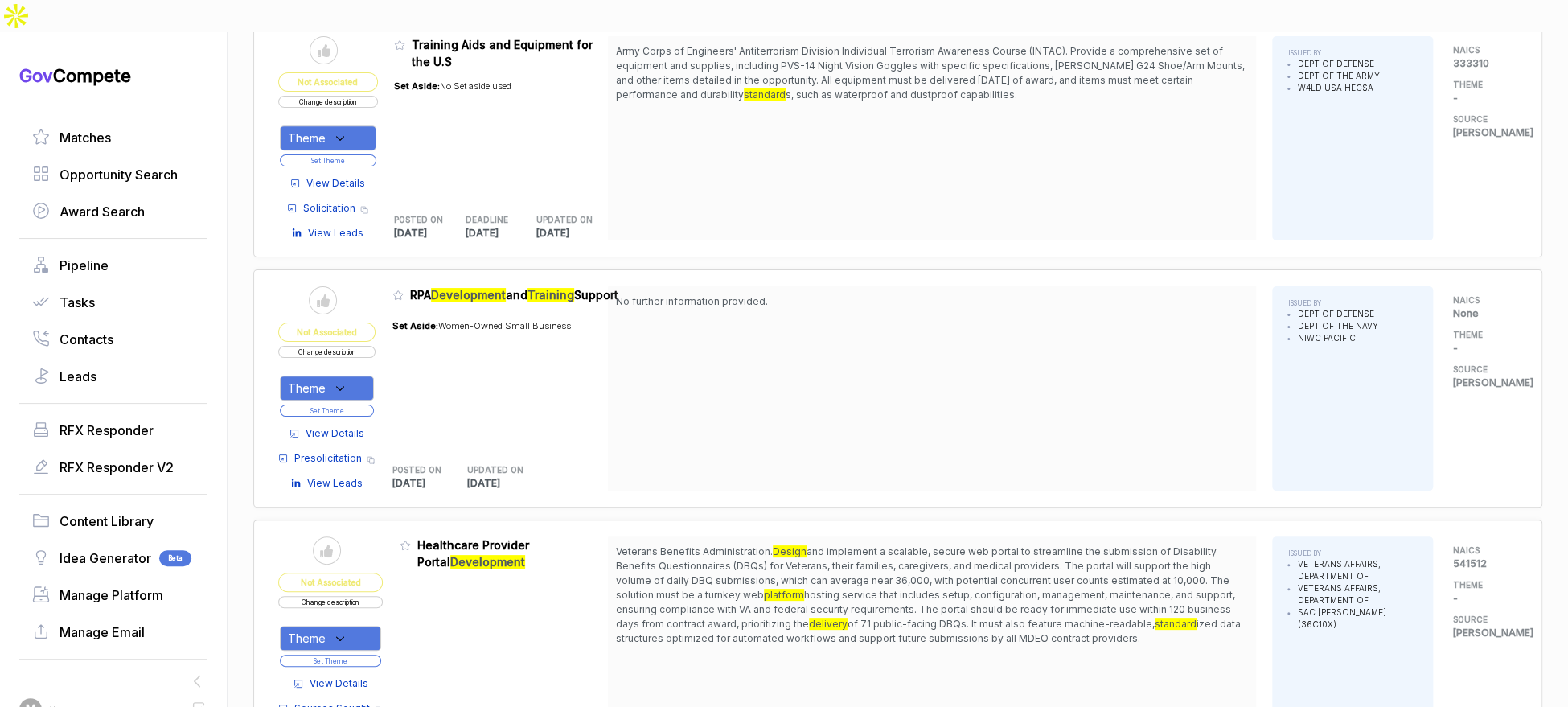
scroll to position [4430, 0]
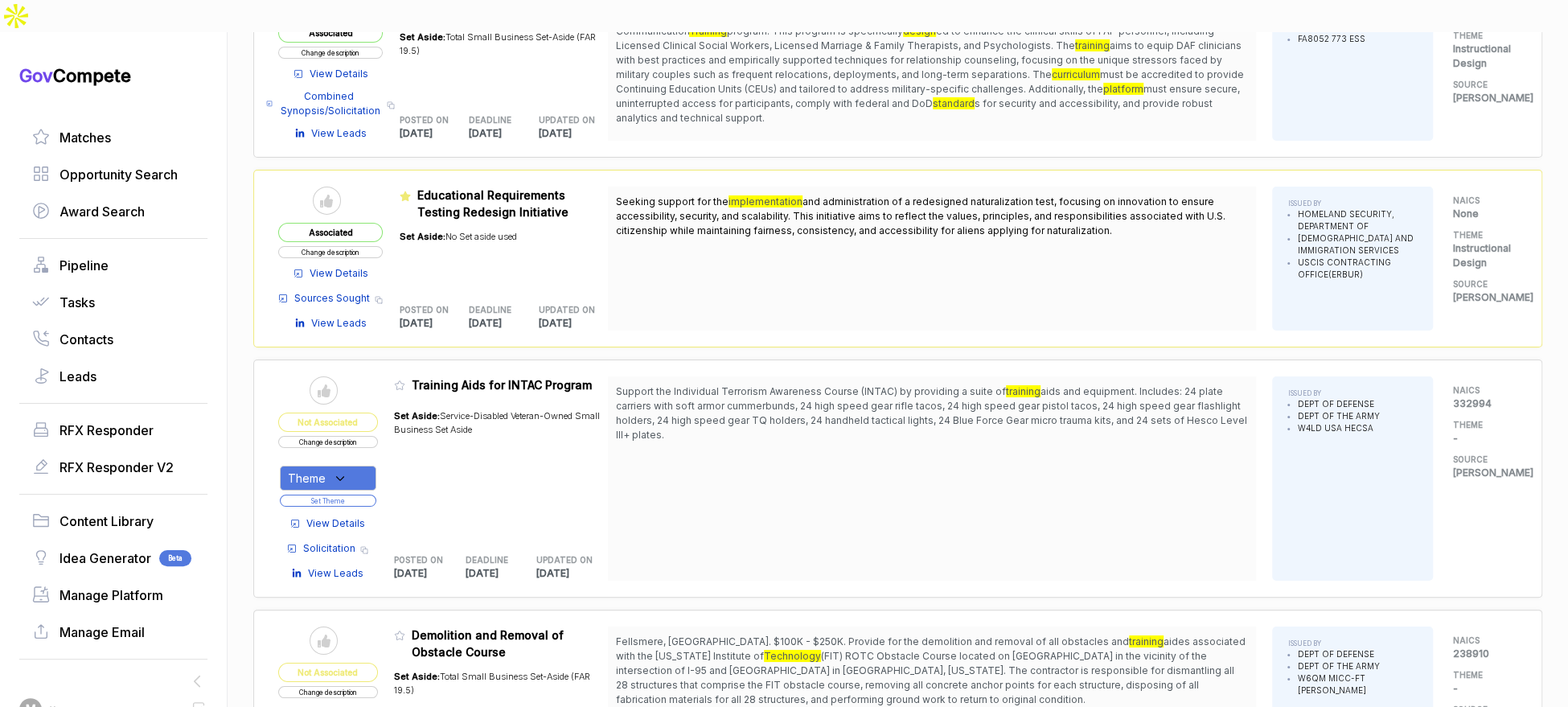
scroll to position [2693, 0]
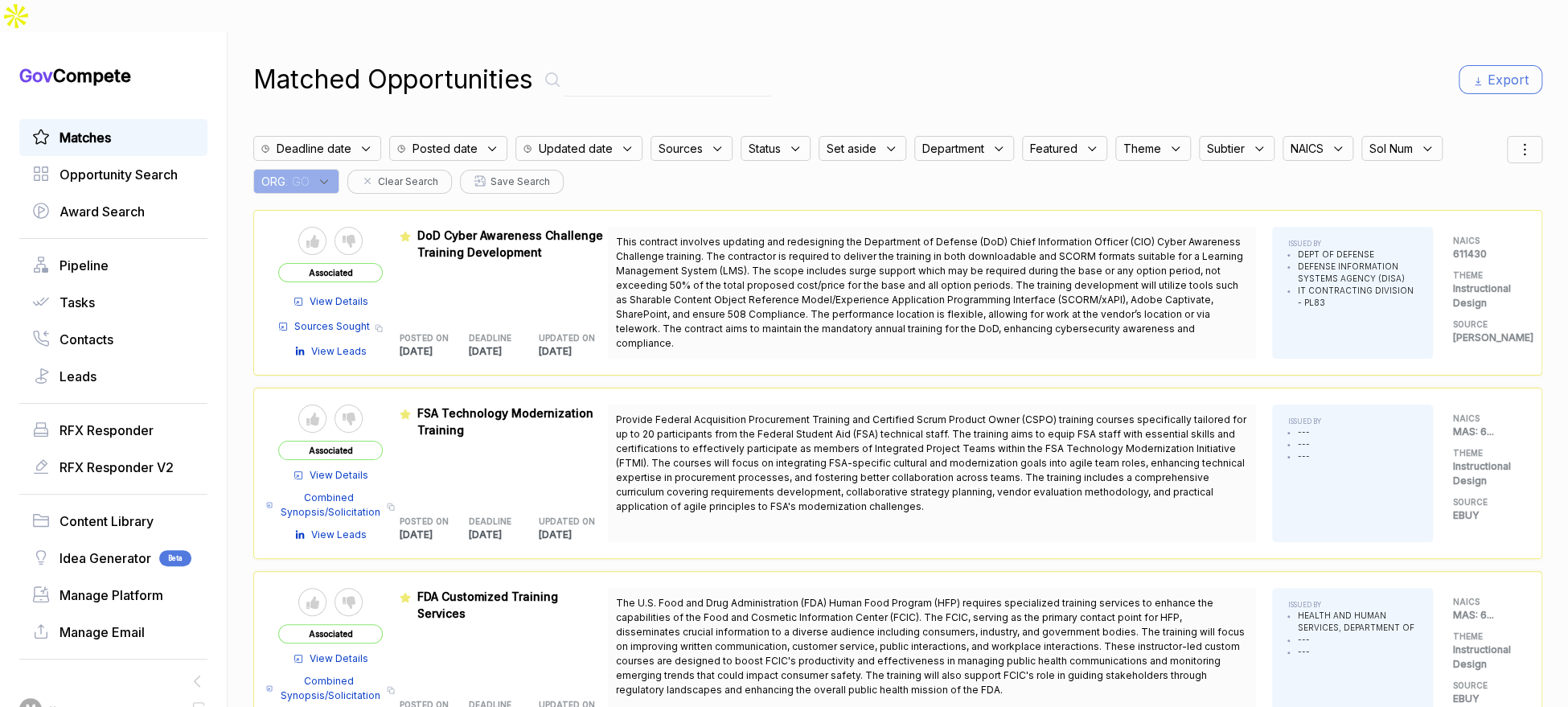
click at [321, 169] on div "ORG : GO" at bounding box center [296, 182] width 86 height 25
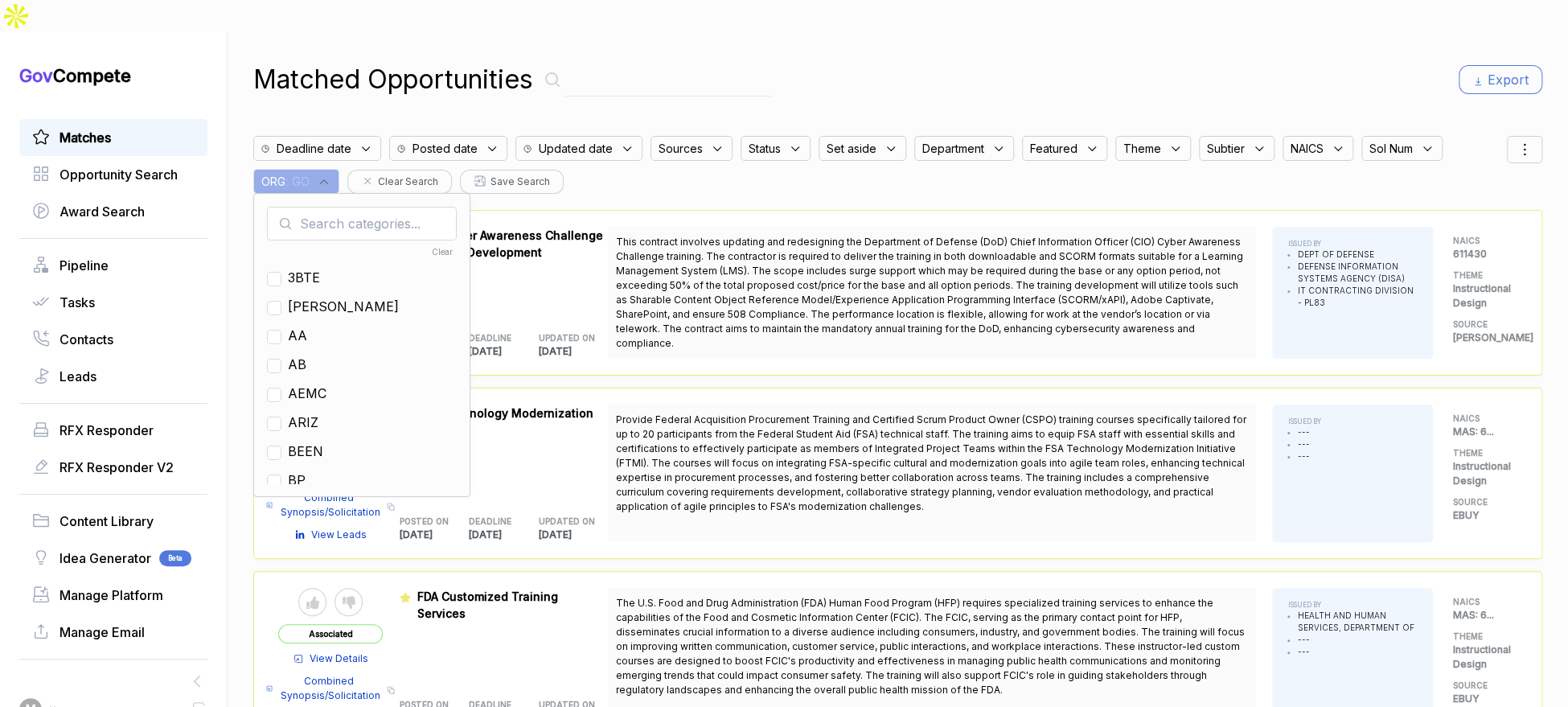
click at [363, 207] on input "text" at bounding box center [362, 223] width 190 height 34
type input "ps"
click at [304, 268] on span "PS" at bounding box center [297, 278] width 18 height 20
checkbox input "true"
drag, startPoint x: 938, startPoint y: 68, endPoint x: 1320, endPoint y: 82, distance: 382.3
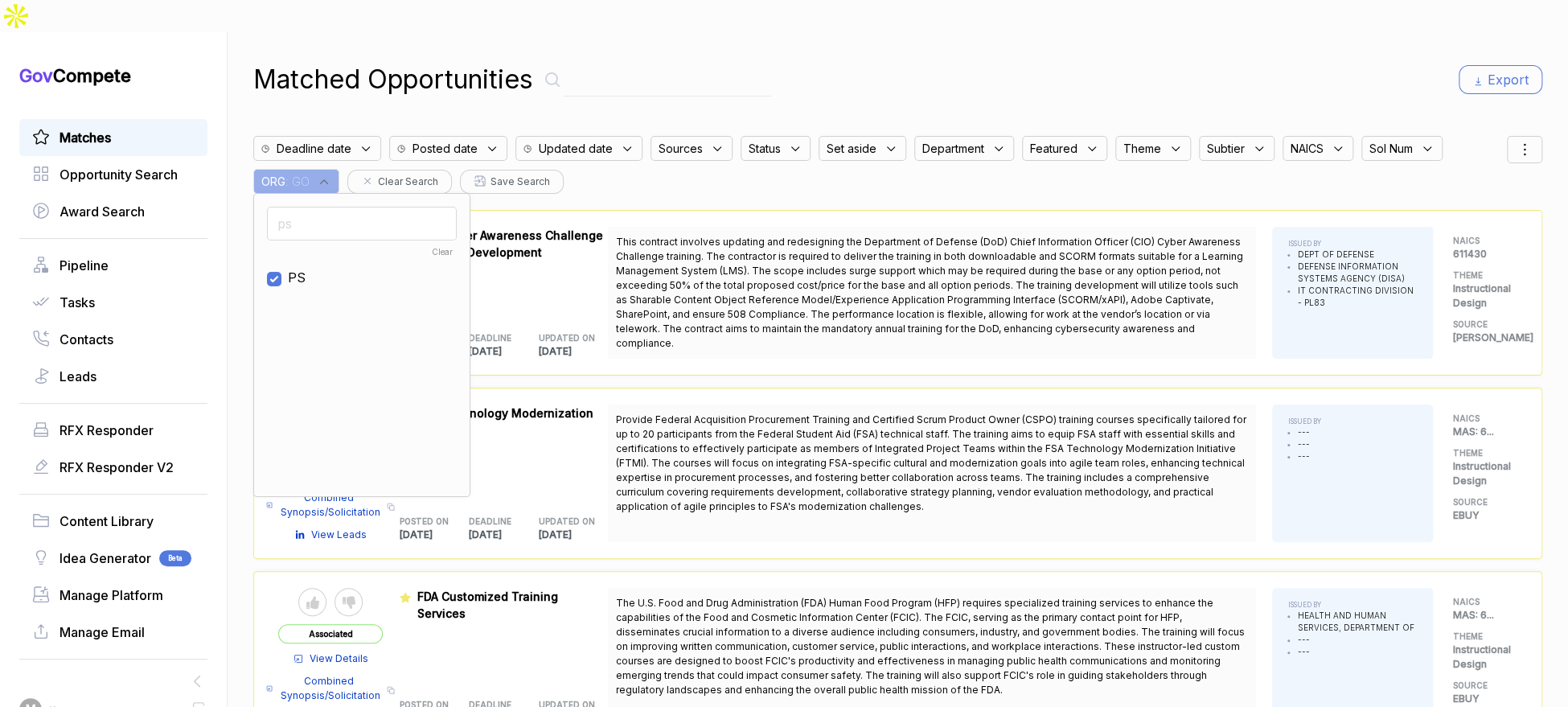
click at [957, 67] on div "Matched Opportunities Export Deadline date Posted date Updated date Sources Sta…" at bounding box center [898, 386] width 1289 height 707
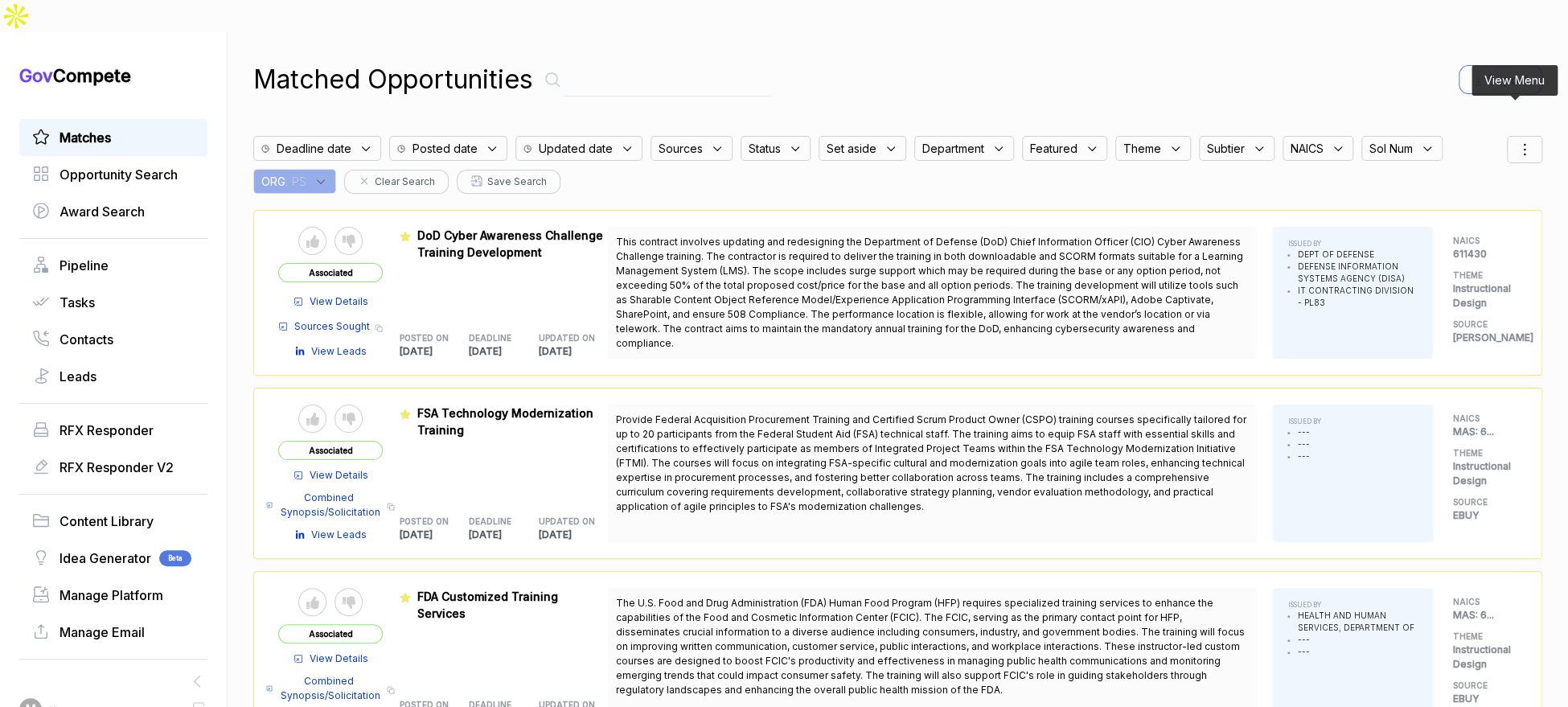
click at [1528, 136] on div at bounding box center [1524, 150] width 36 height 28
click at [1466, 207] on span "Sorting" at bounding box center [1470, 215] width 37 height 17
click at [1448, 229] on div at bounding box center [1448, 233] width 24 height 10
checkbox input "true"
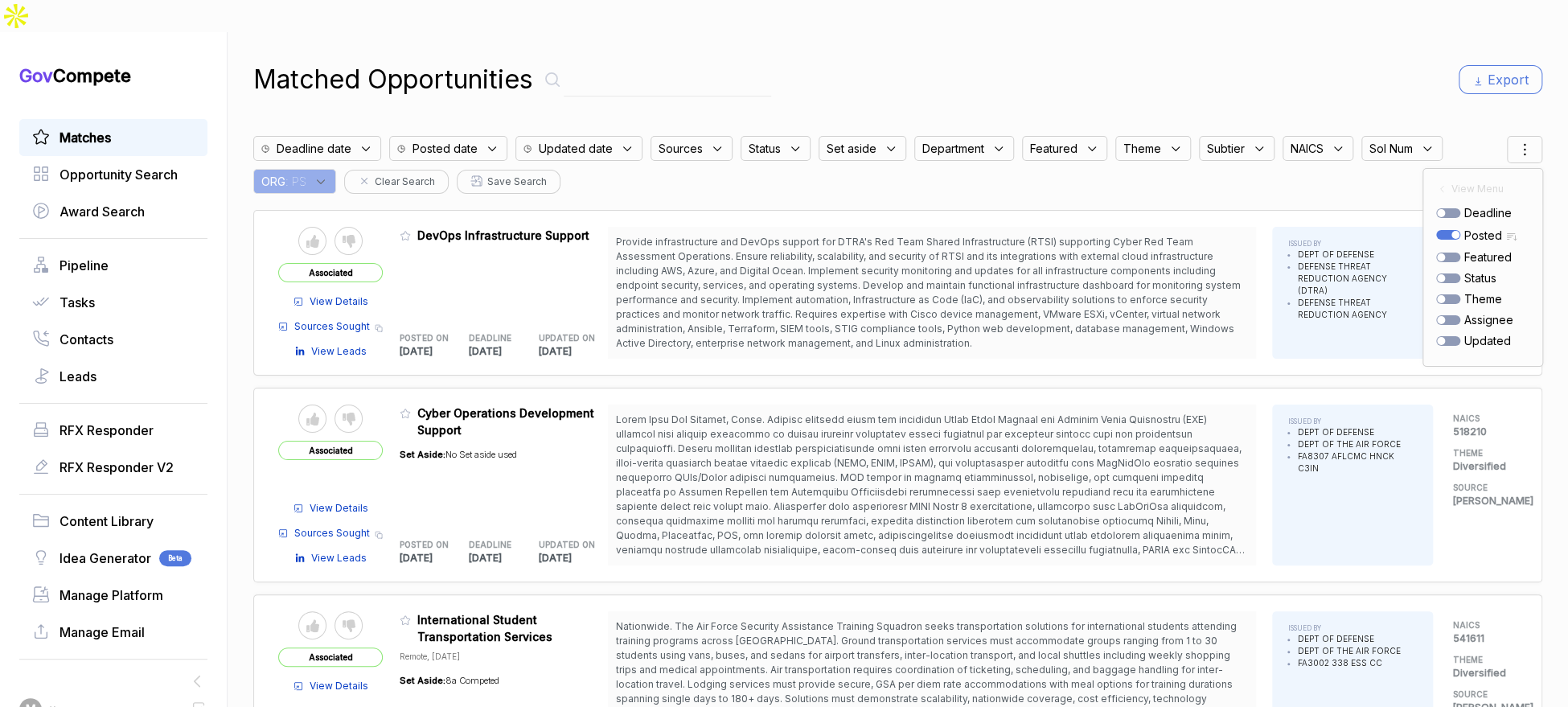
click at [1172, 64] on div "Matched Opportunities Export" at bounding box center [898, 79] width 1289 height 38
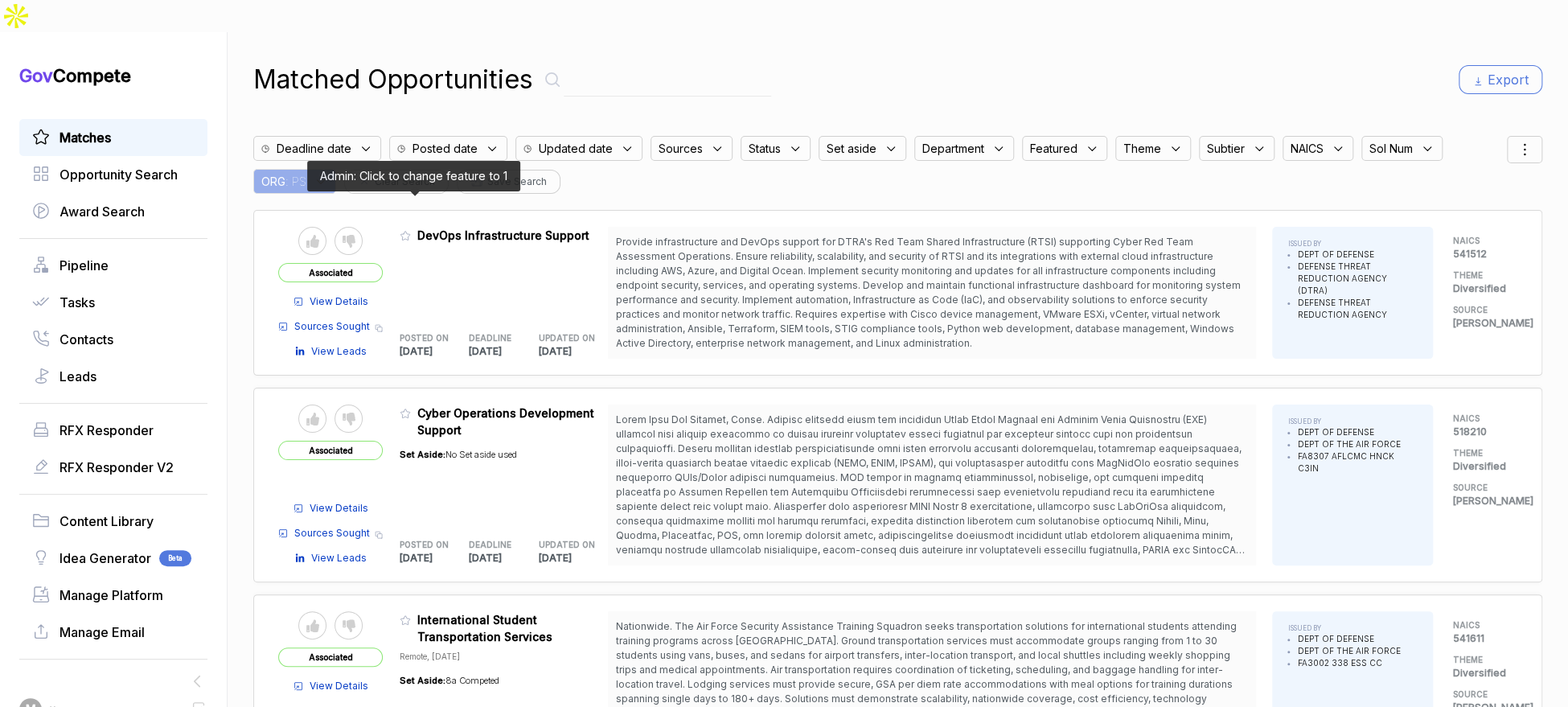
click at [410, 230] on icon at bounding box center [405, 235] width 12 height 12
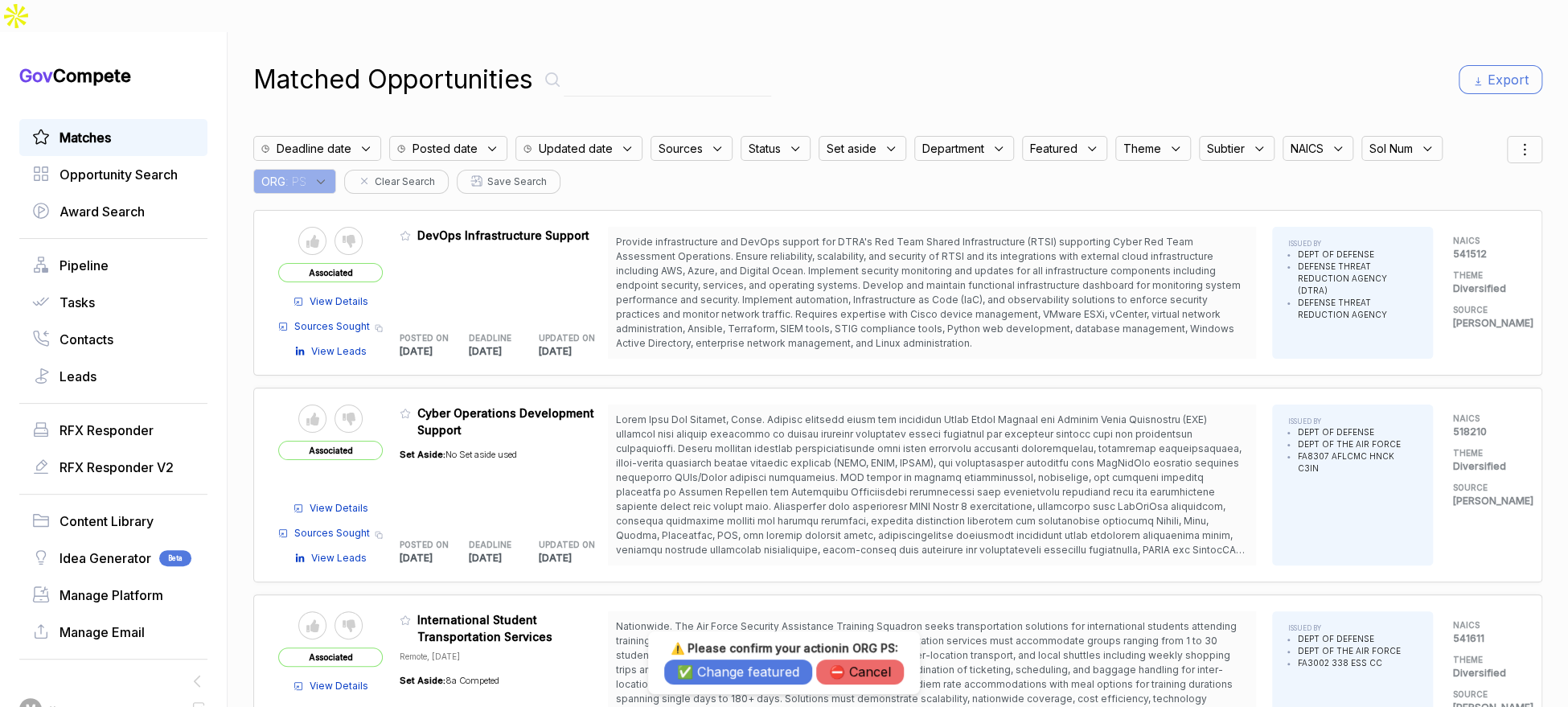
drag, startPoint x: 721, startPoint y: 668, endPoint x: 707, endPoint y: 653, distance: 20.5
click at [719, 664] on button "✅ Change featured" at bounding box center [738, 672] width 148 height 25
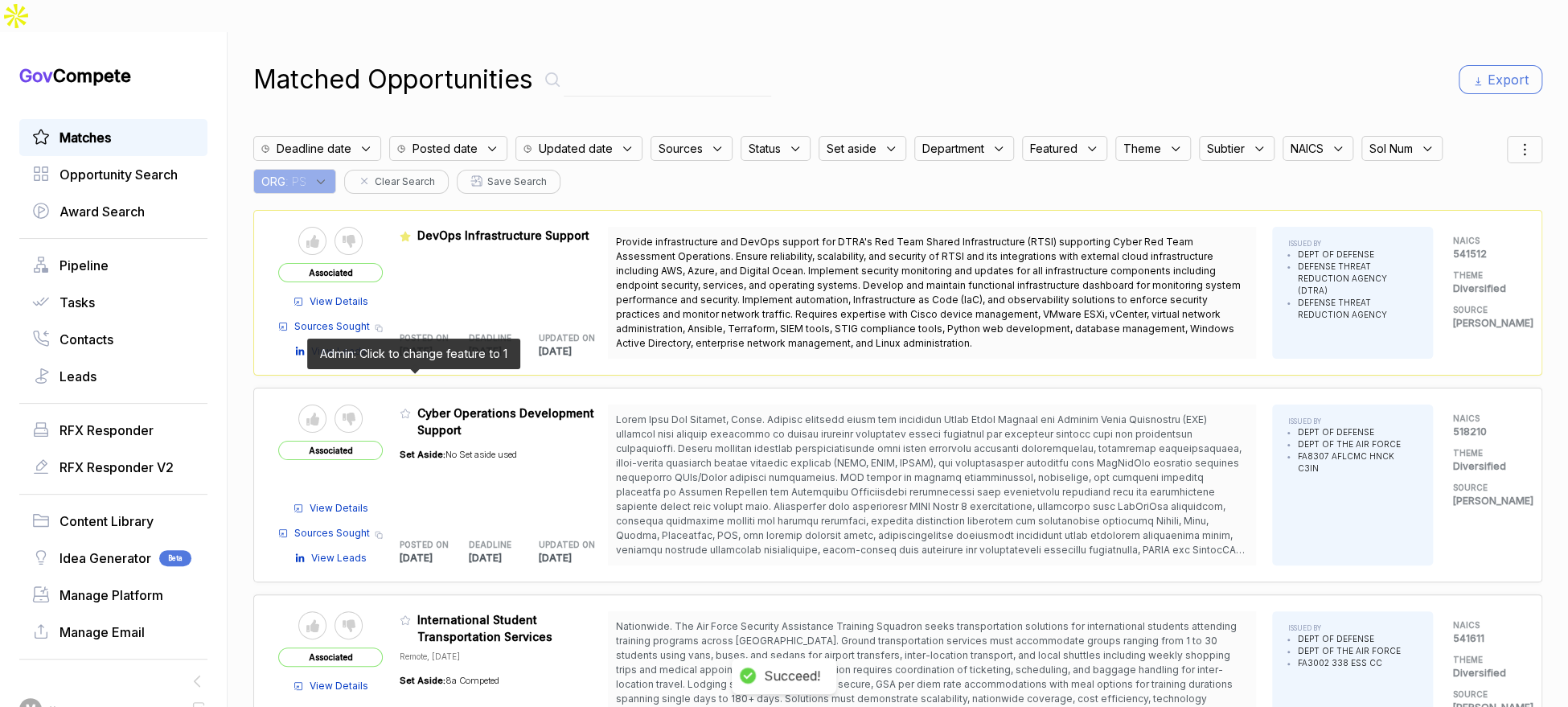
drag, startPoint x: 414, startPoint y: 378, endPoint x: 418, endPoint y: 386, distance: 8.9
click at [410, 408] on icon at bounding box center [405, 413] width 12 height 12
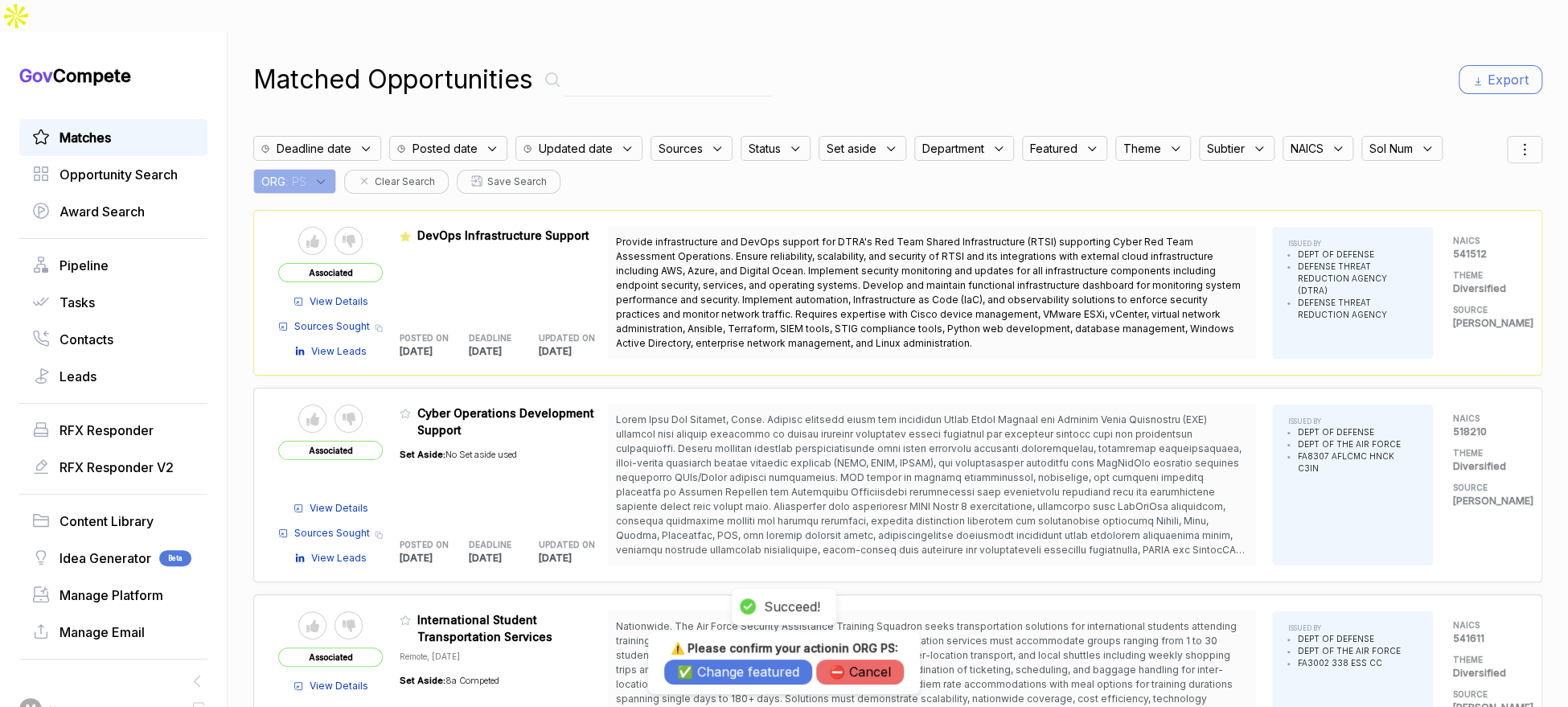
drag, startPoint x: 717, startPoint y: 669, endPoint x: 693, endPoint y: 635, distance: 41.6
click at [717, 668] on button "✅ Change featured" at bounding box center [738, 672] width 148 height 25
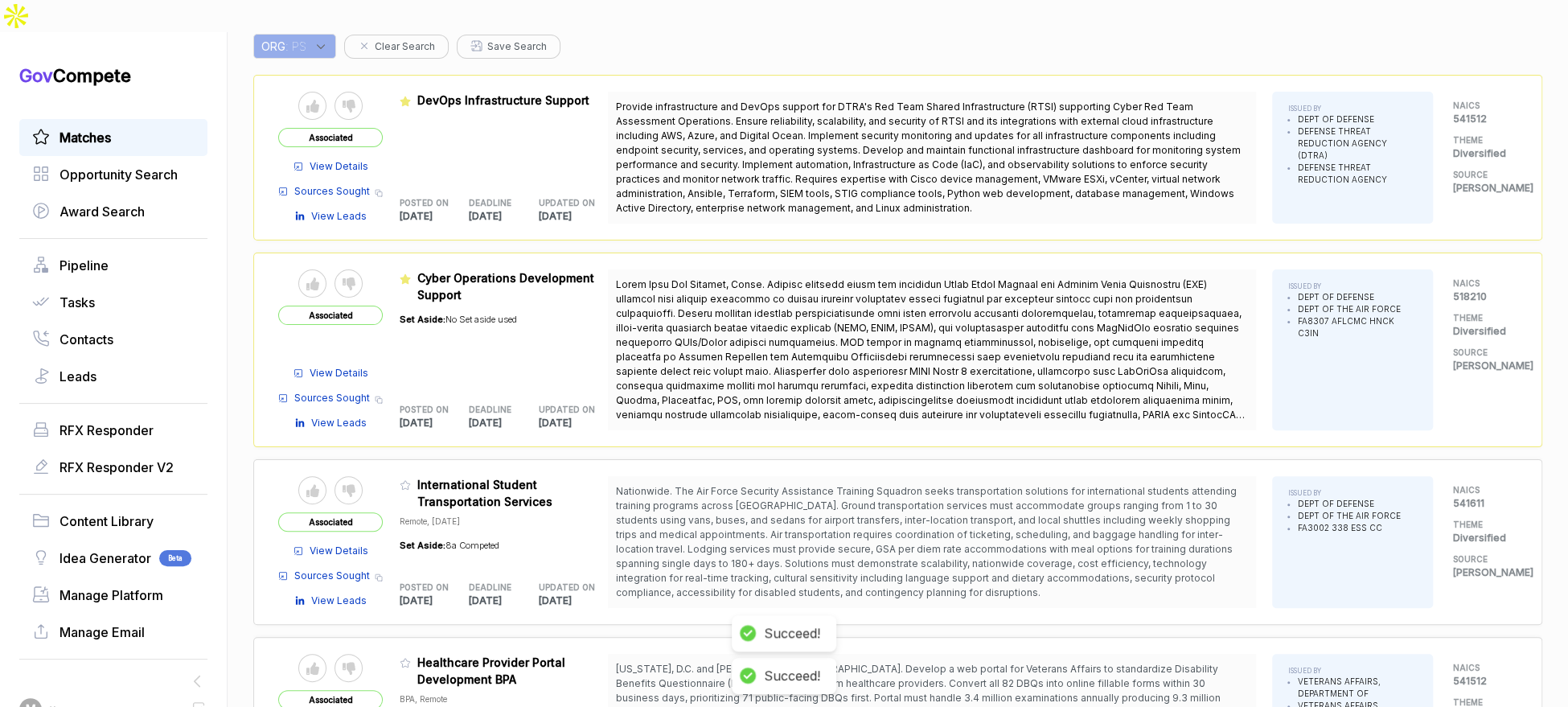
scroll to position [193, 0]
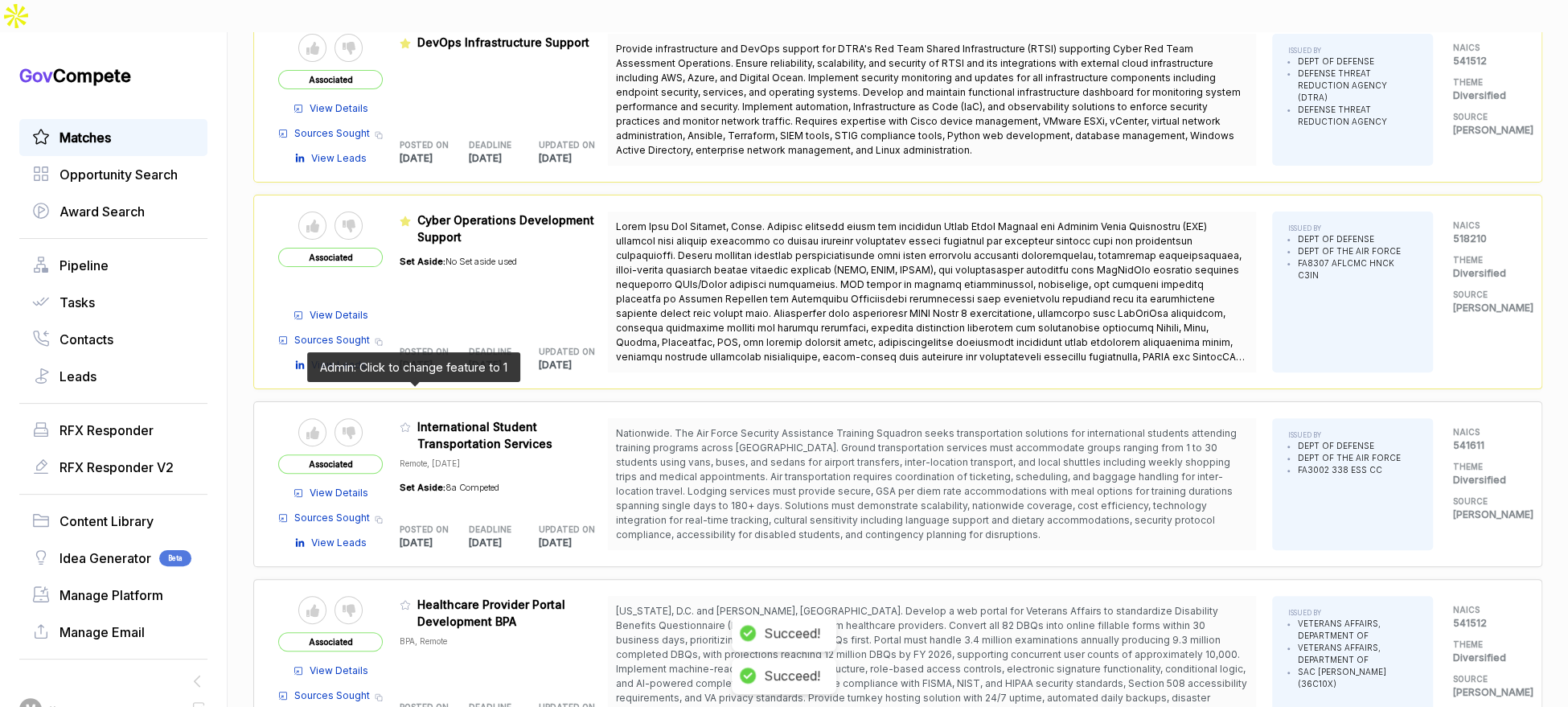
click at [410, 421] on icon at bounding box center [405, 427] width 12 height 12
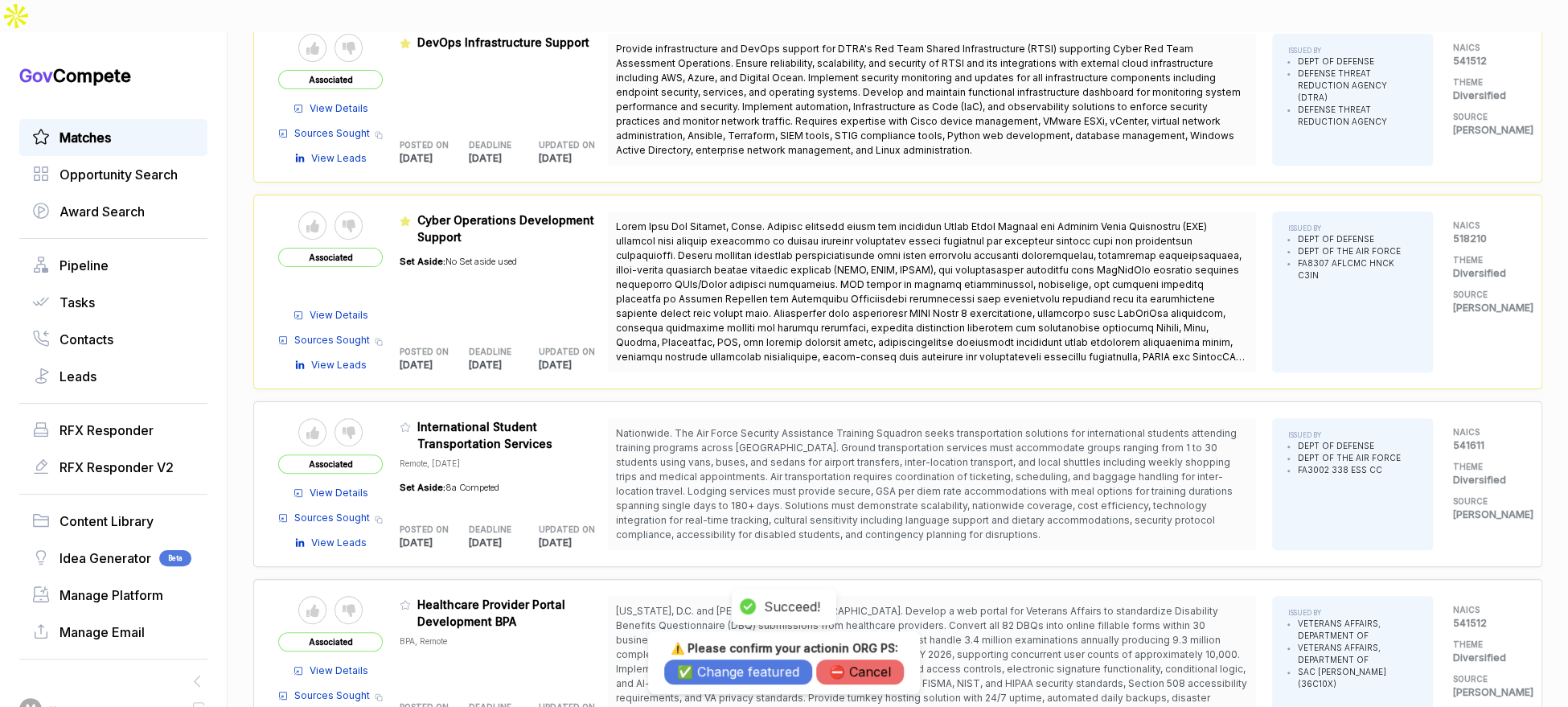
drag, startPoint x: 766, startPoint y: 674, endPoint x: 750, endPoint y: 654, distance: 25.6
click at [765, 674] on button "✅ Change featured" at bounding box center [738, 672] width 148 height 25
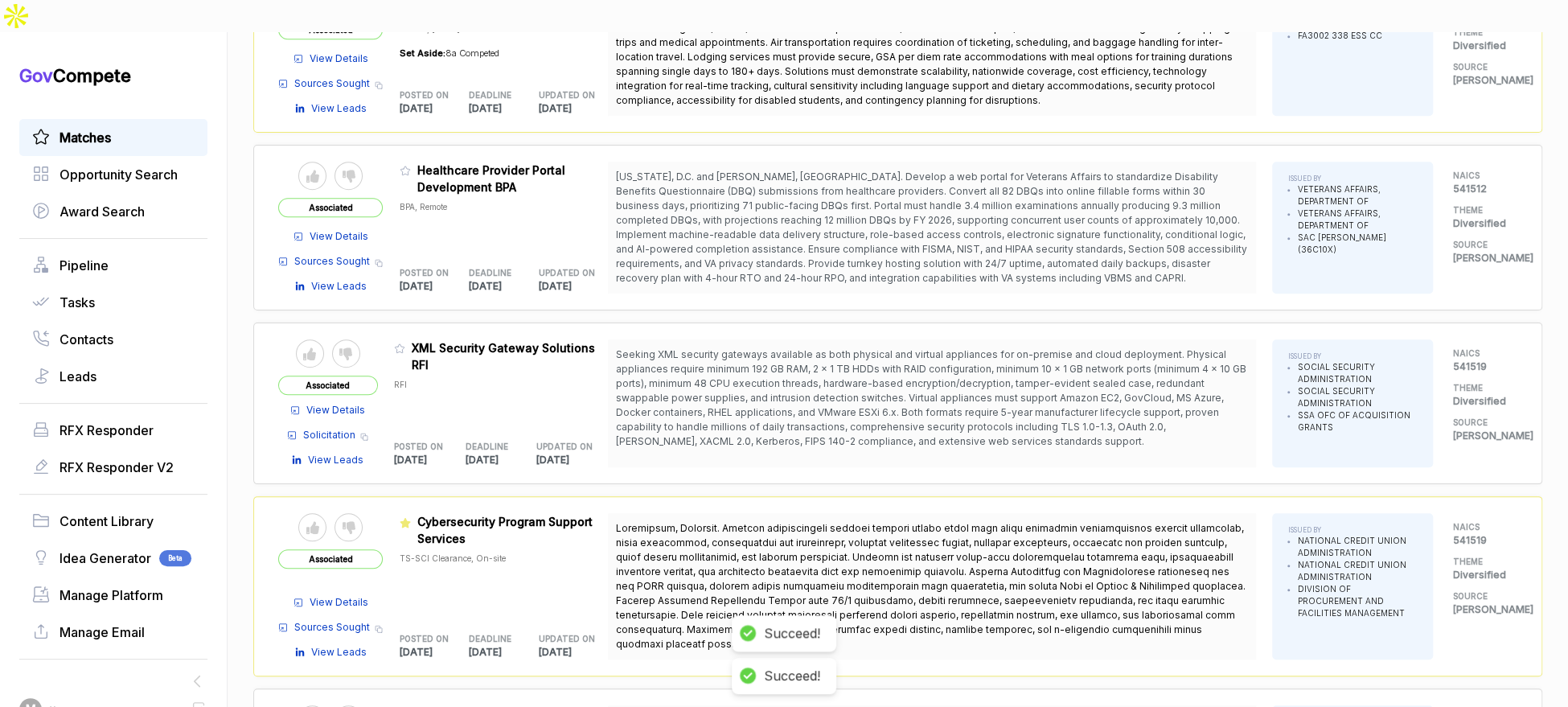
scroll to position [702, 0]
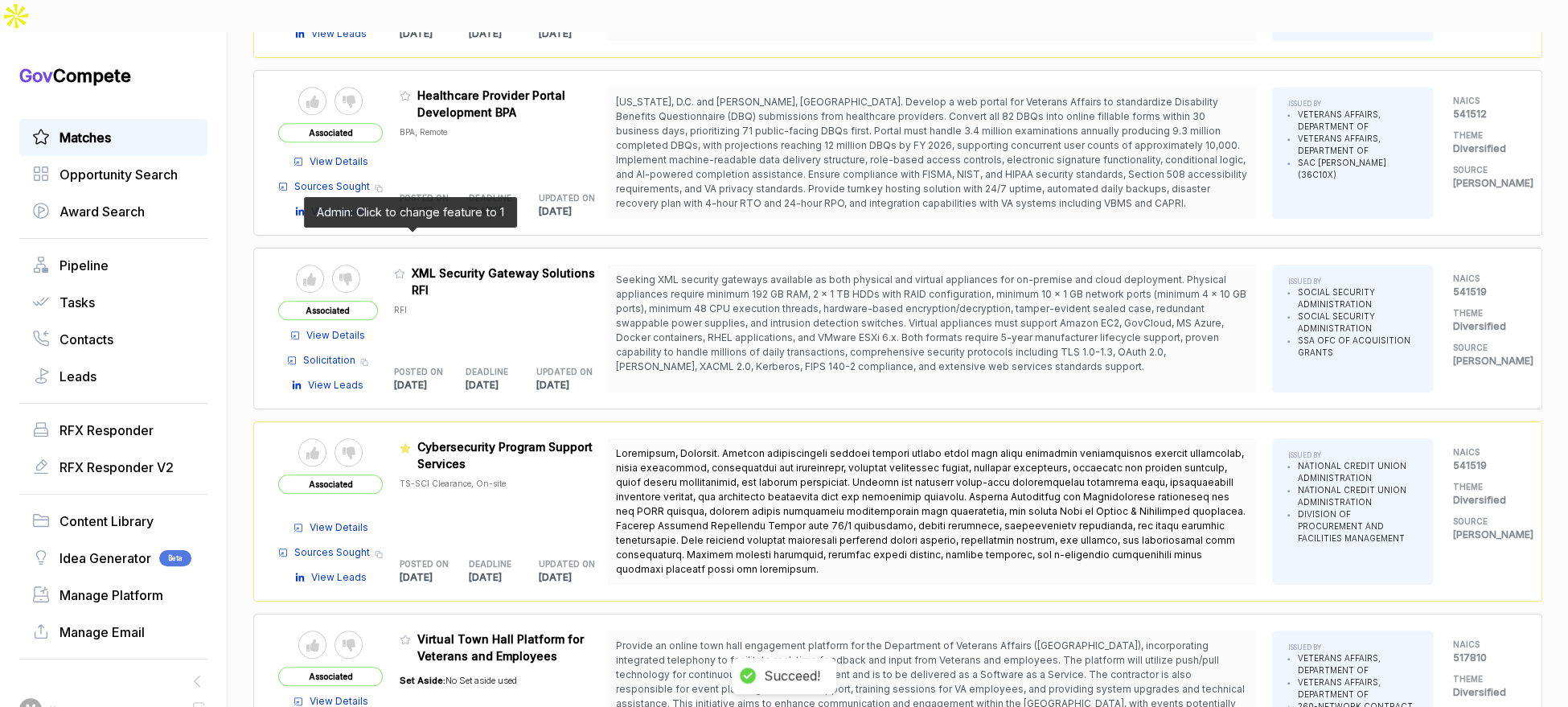
drag, startPoint x: 410, startPoint y: 238, endPoint x: 494, endPoint y: 406, distance: 187.8
click at [405, 268] on icon at bounding box center [400, 273] width 12 height 12
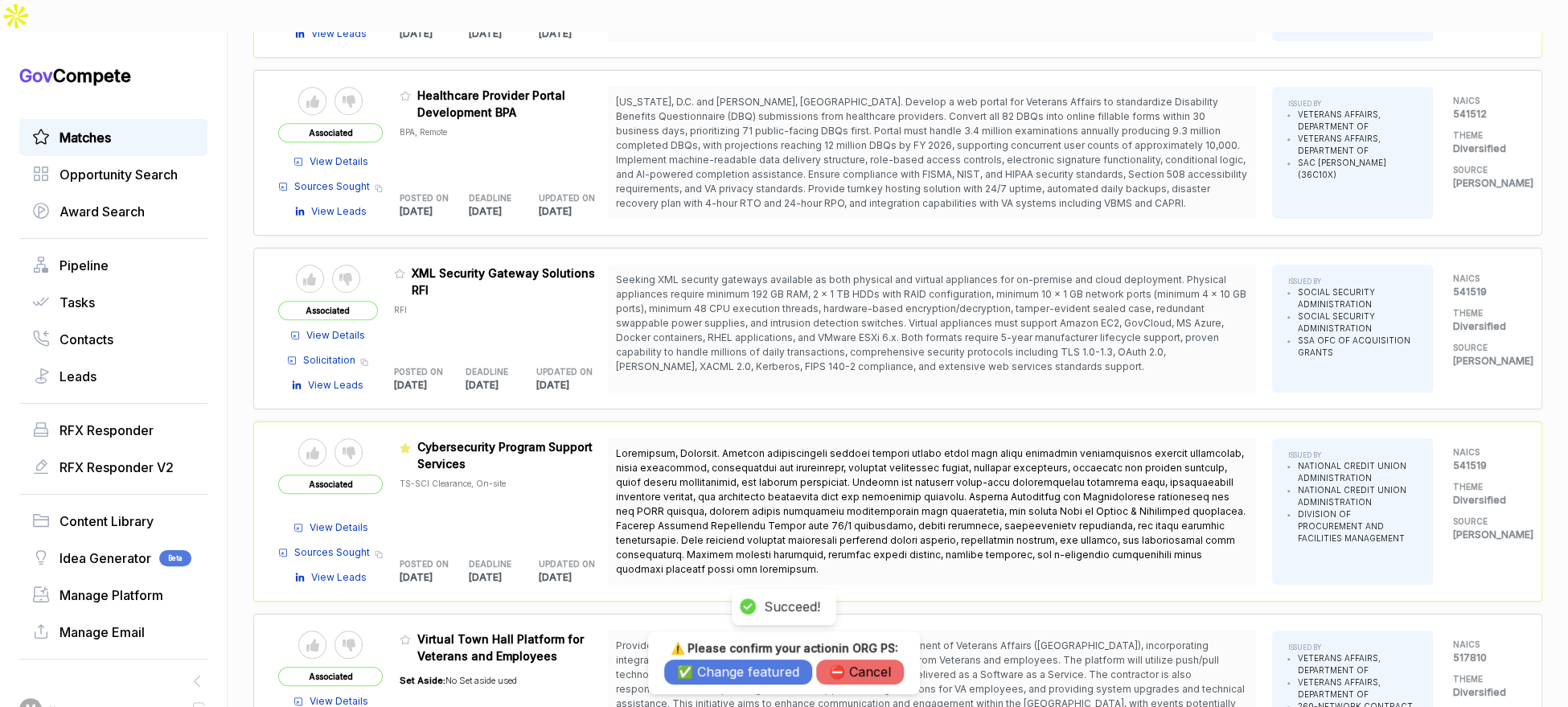
click at [739, 665] on button "✅ Change featured" at bounding box center [738, 672] width 148 height 25
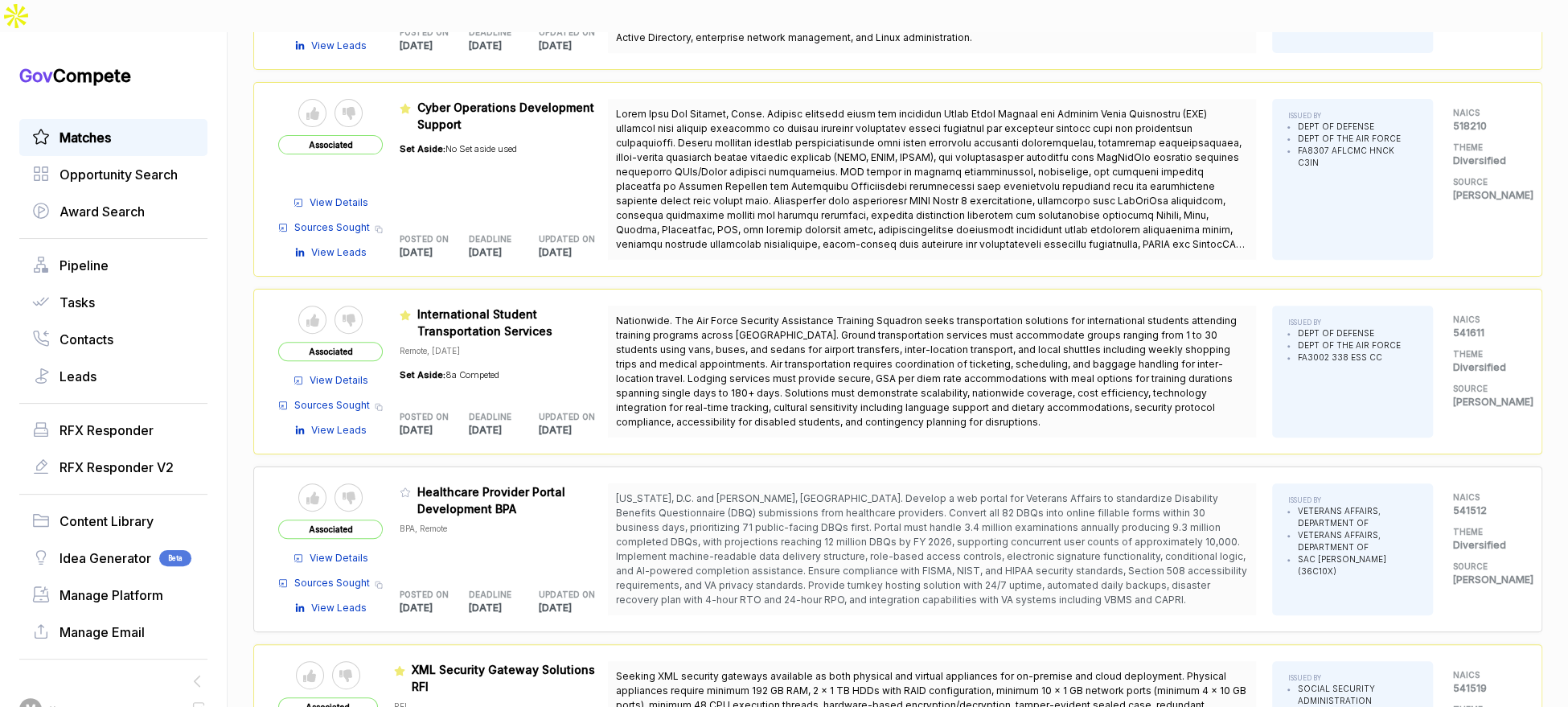
scroll to position [0, 0]
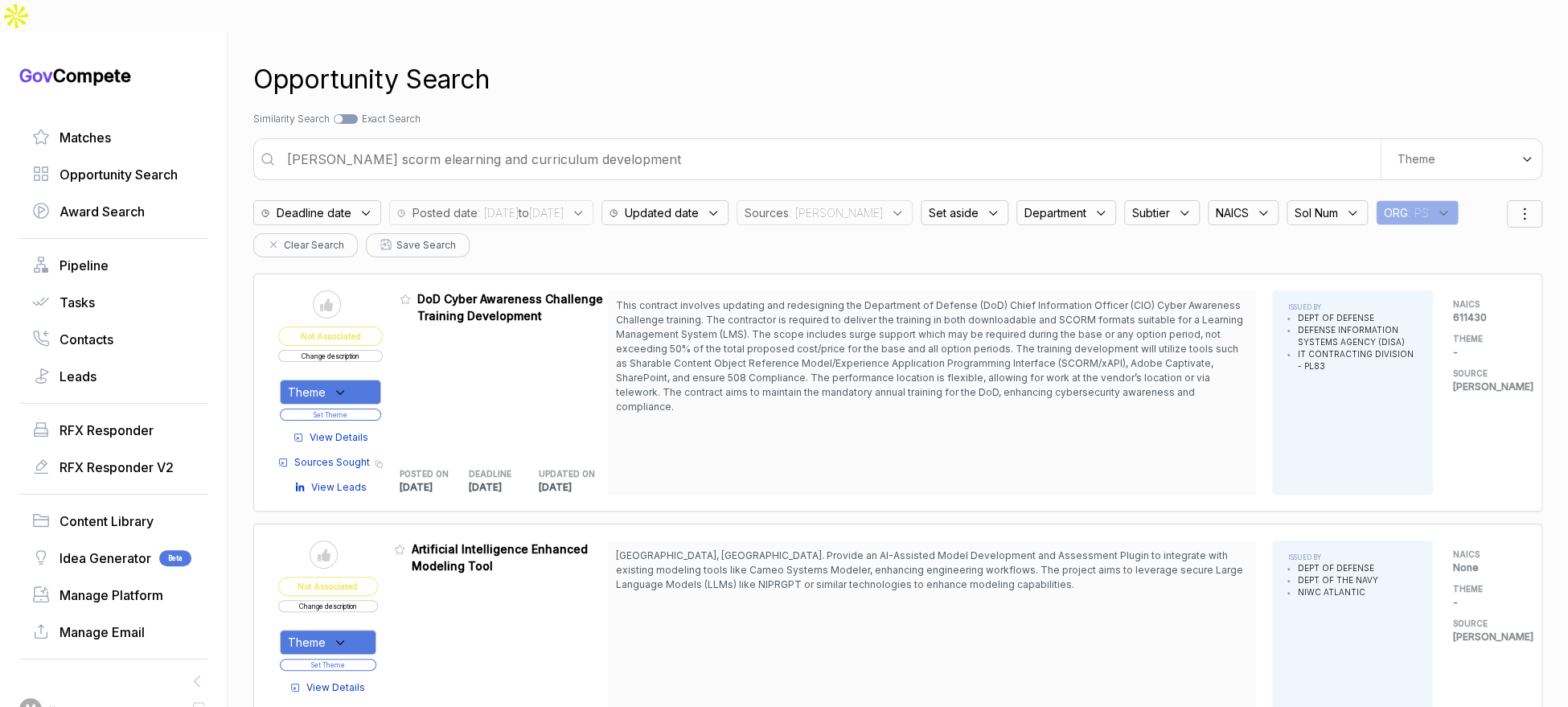
click at [873, 143] on input "[PERSON_NAME] scorm elearning and curriculum development" at bounding box center [829, 159] width 1103 height 32
click at [873, 143] on input "[PERSON_NAME] scorm elearning and curriculum development" at bounding box center [829, 159] width 1103 height 32
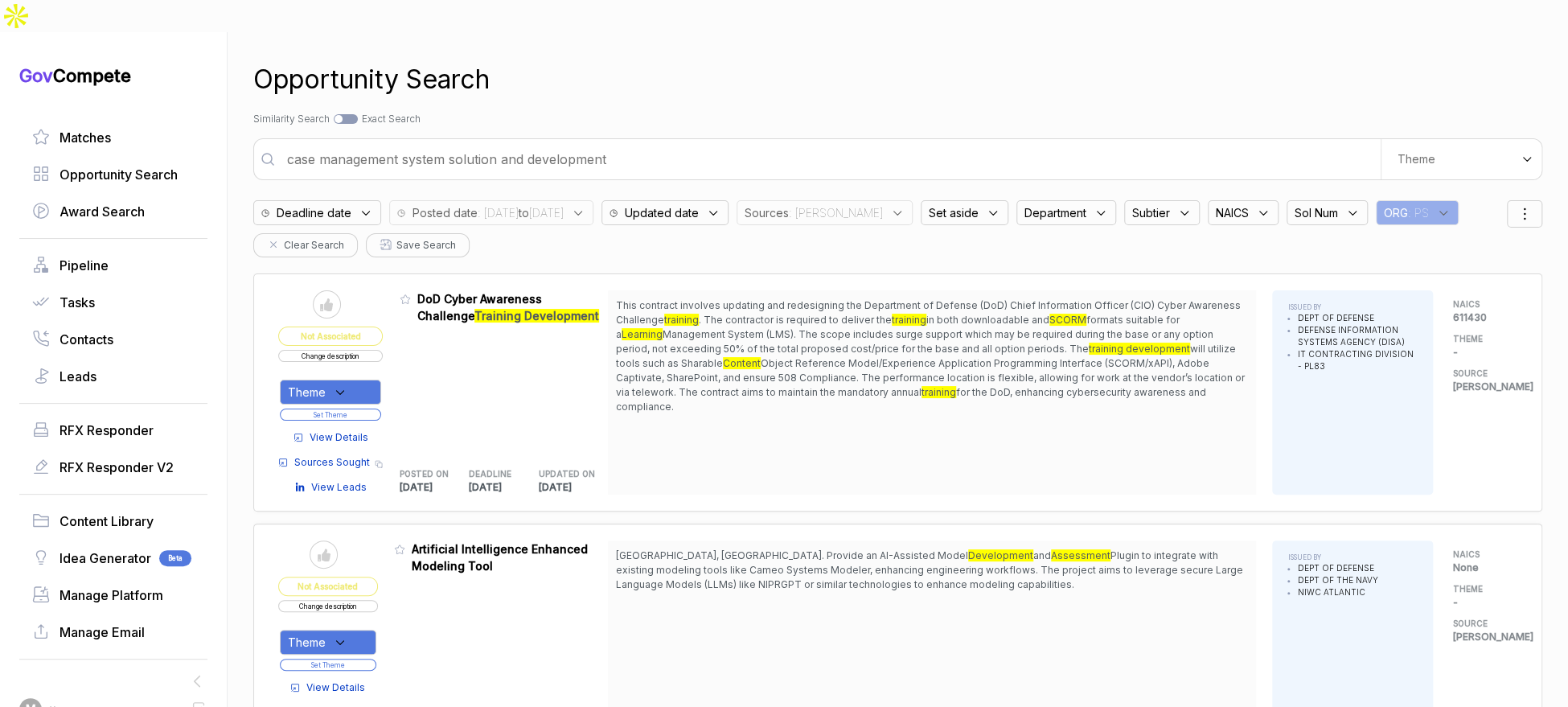
type input "case management system solution and development"
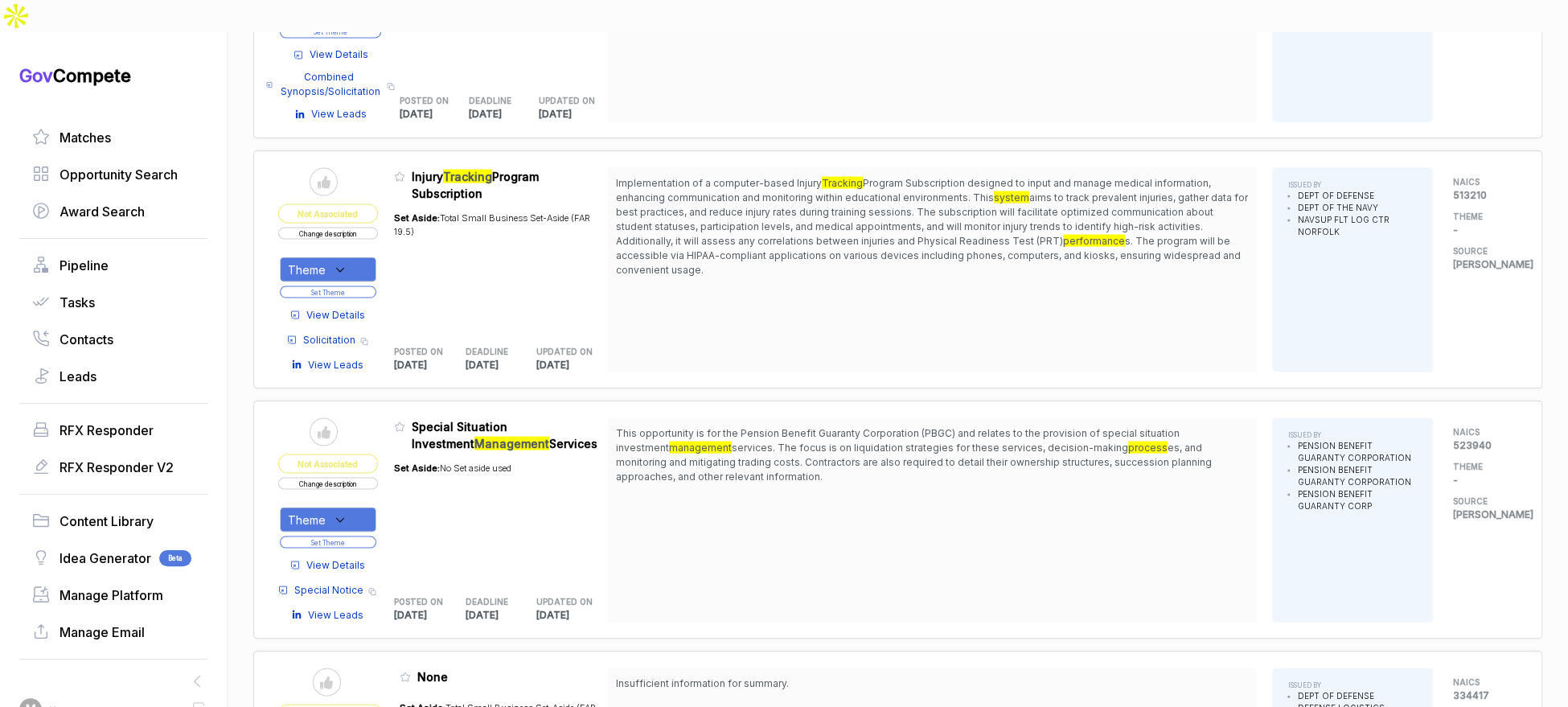
scroll to position [1864, 0]
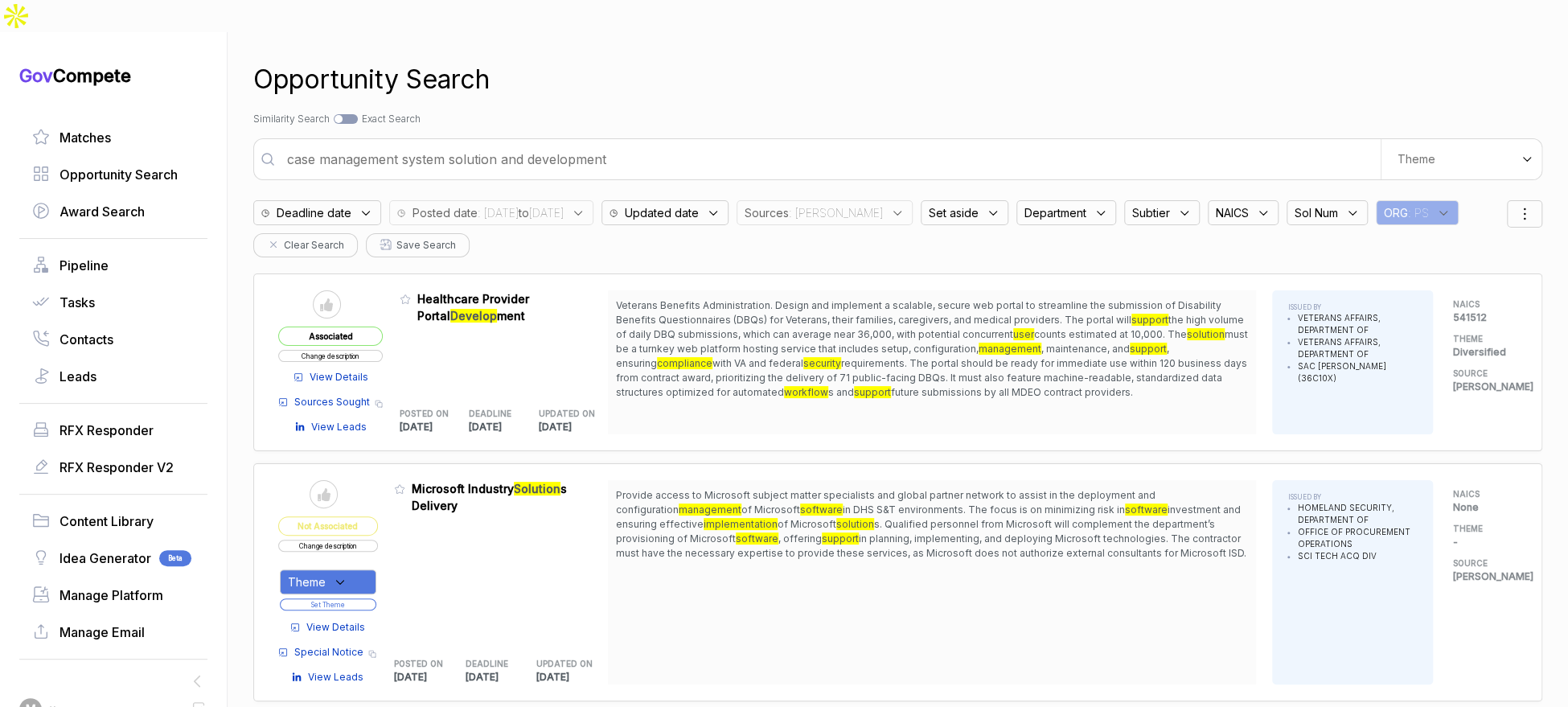
click at [950, 204] on span "Set aside" at bounding box center [954, 212] width 50 height 17
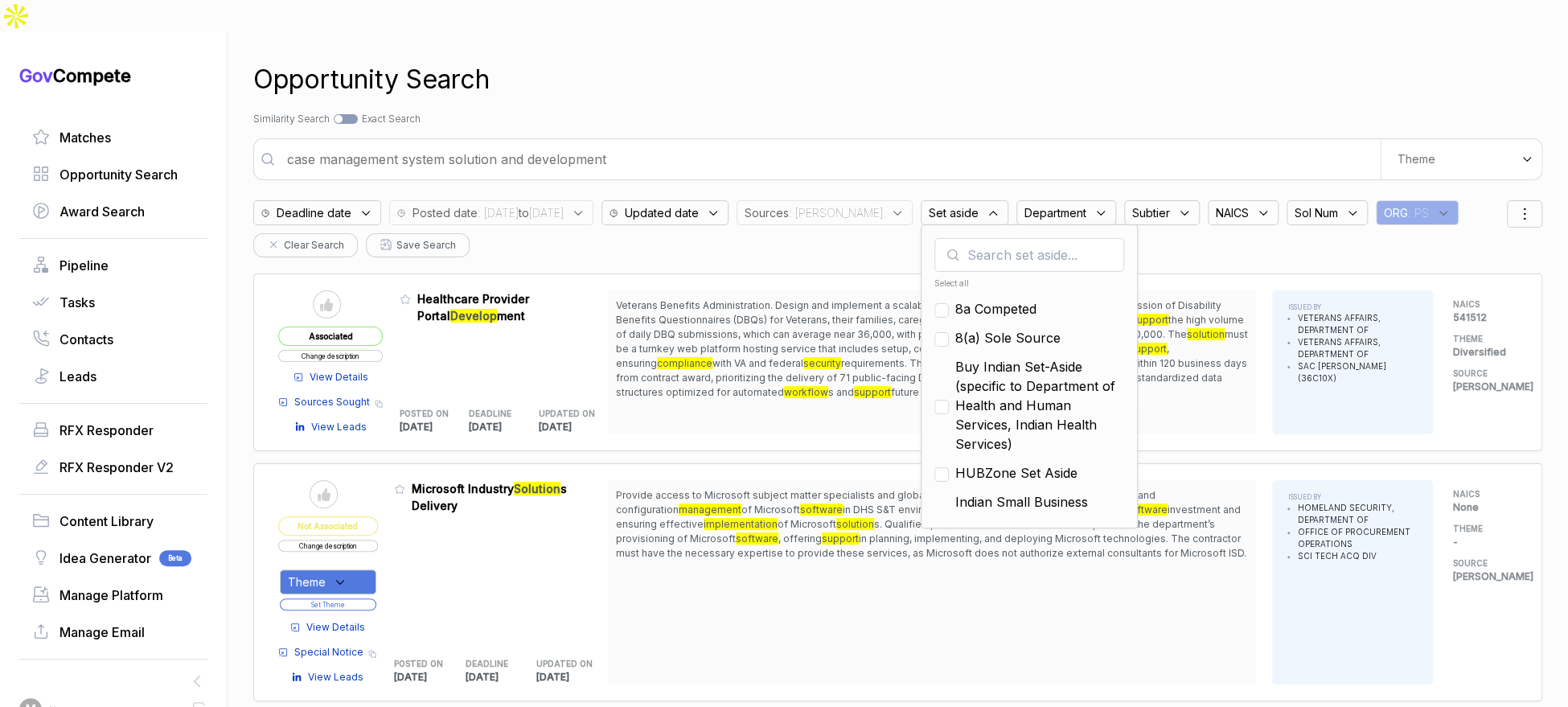
drag, startPoint x: 975, startPoint y: 273, endPoint x: 983, endPoint y: 305, distance: 33.0
click at [977, 299] on span "8a Competed" at bounding box center [995, 309] width 81 height 20
checkbox input "true"
drag, startPoint x: 983, startPoint y: 306, endPoint x: 985, endPoint y: 353, distance: 47.0
click at [983, 328] on span "8(a) Sole Source" at bounding box center [1008, 337] width 105 height 20
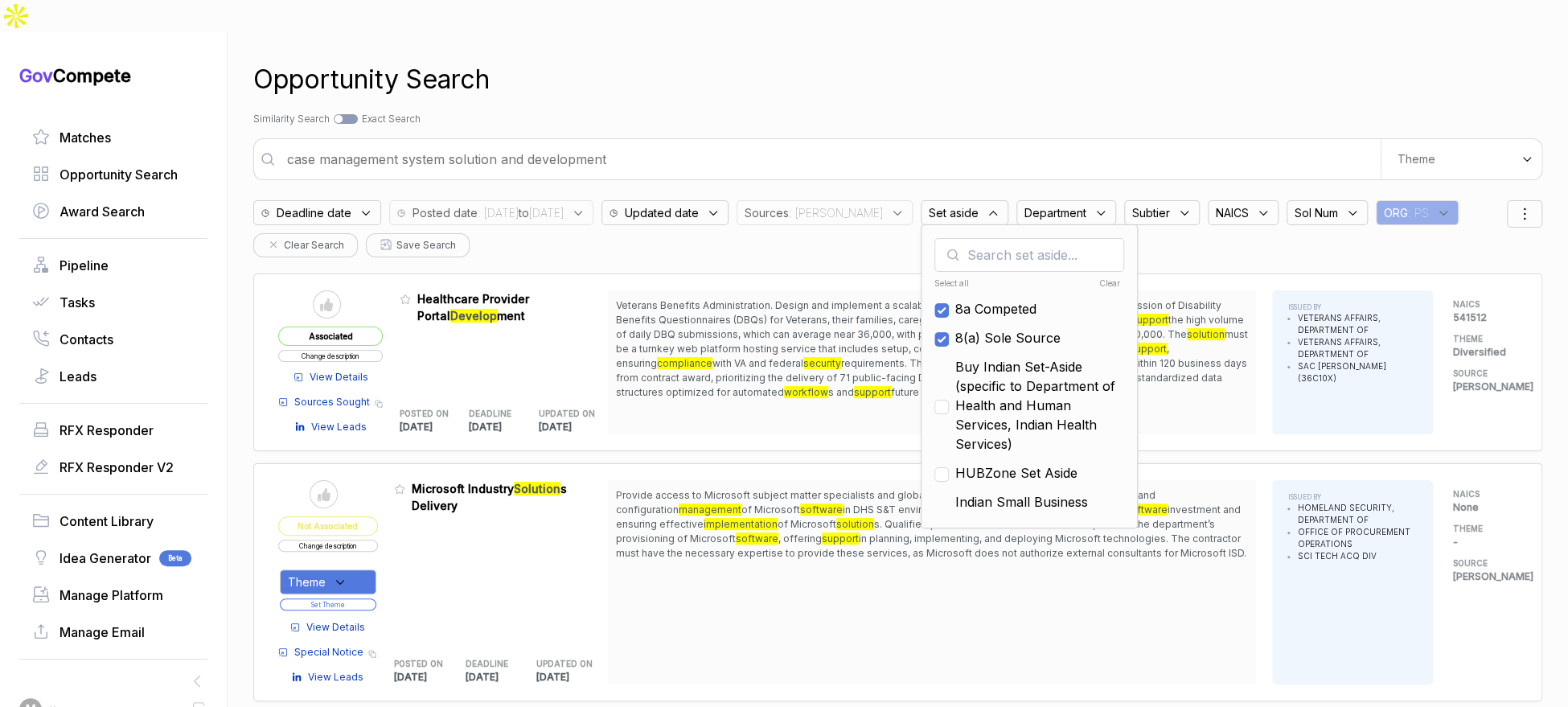
checkbox input "true"
click at [986, 368] on span "Buy Indian Set-Aside (specific to Department of Health and Human Services, Indi…" at bounding box center [1040, 405] width 169 height 96
checkbox input "true"
drag, startPoint x: 994, startPoint y: 436, endPoint x: 1008, endPoint y: 448, distance: 18.4
click at [994, 463] on span "HUBZone Set Aside" at bounding box center [1016, 473] width 122 height 20
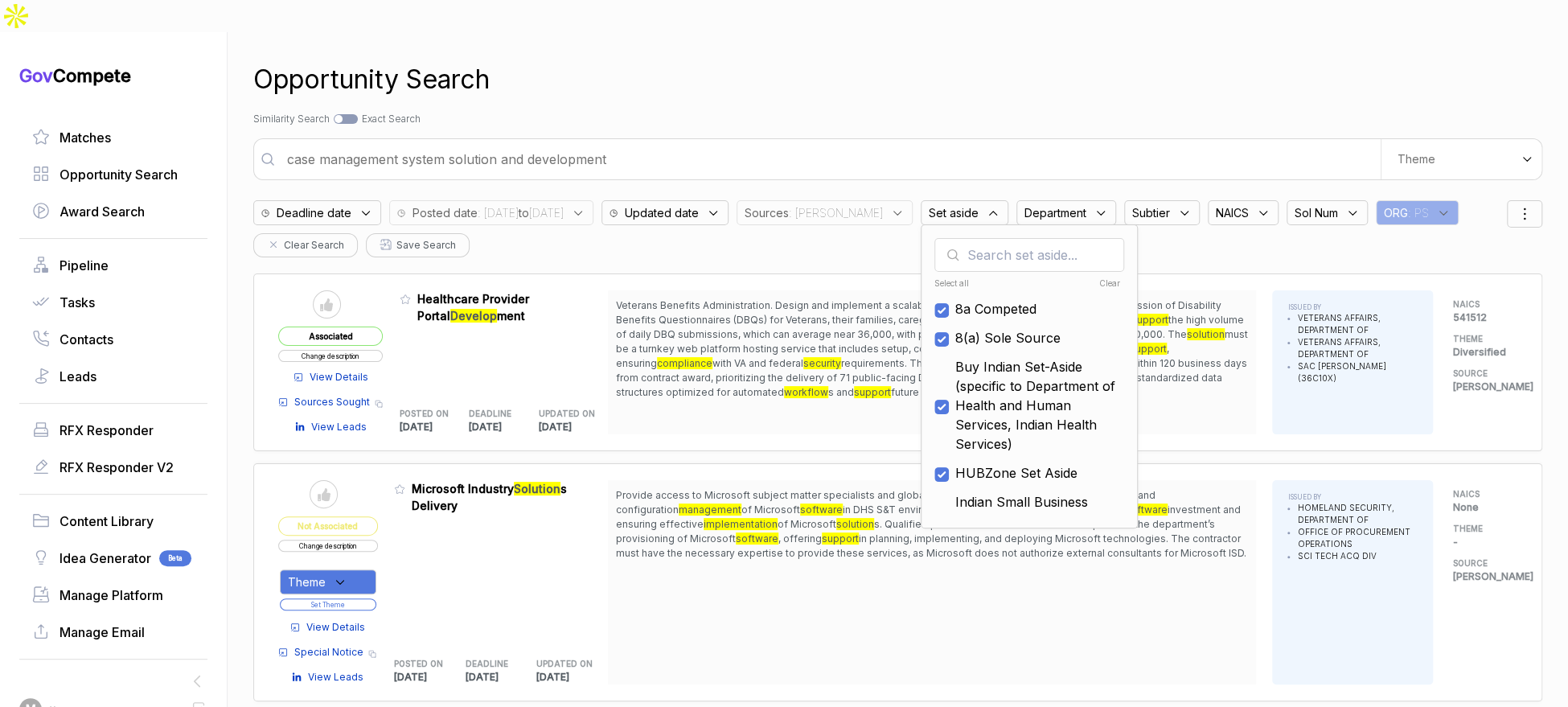
checkbox input "true"
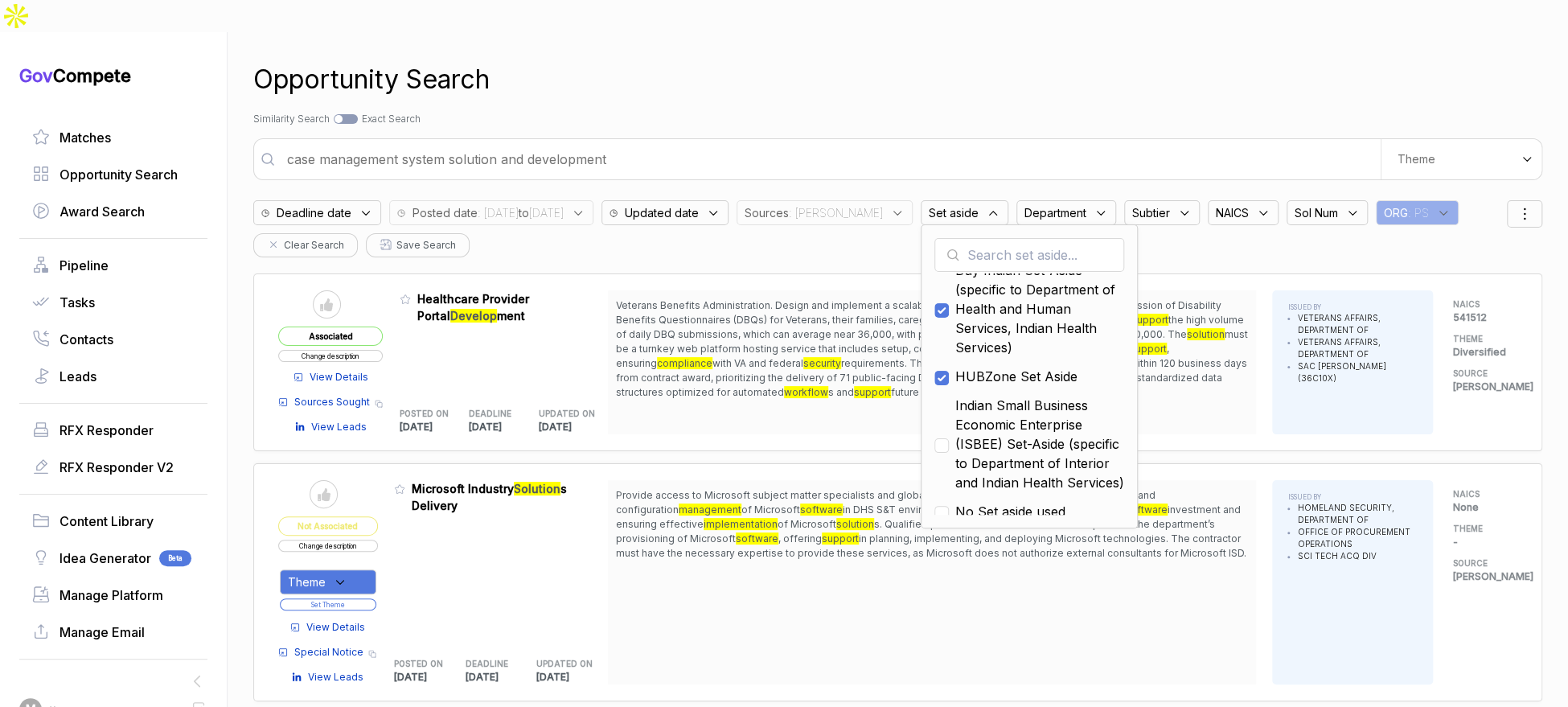
click at [1018, 442] on span "Indian Small Business Economic Enterprise (ISBEE) Set-Aside (specific to Depart…" at bounding box center [1040, 443] width 169 height 96
checkbox input "true"
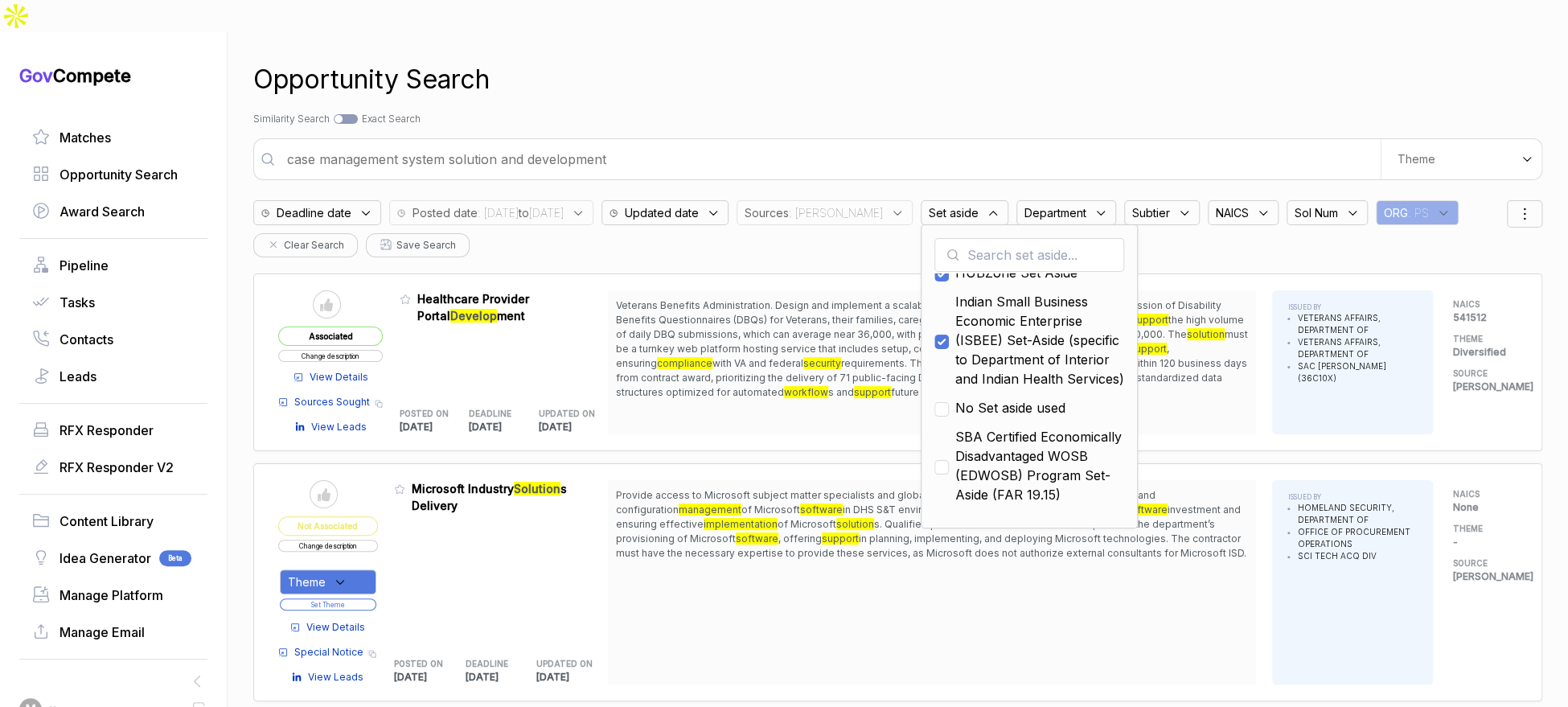
scroll to position [206, 0]
click at [1018, 441] on span "SBA Certified Economically Disadvantaged WOSB (EDWOSB) Program Set-Aside (FAR 1…" at bounding box center [1040, 459] width 169 height 77
checkbox input "false"
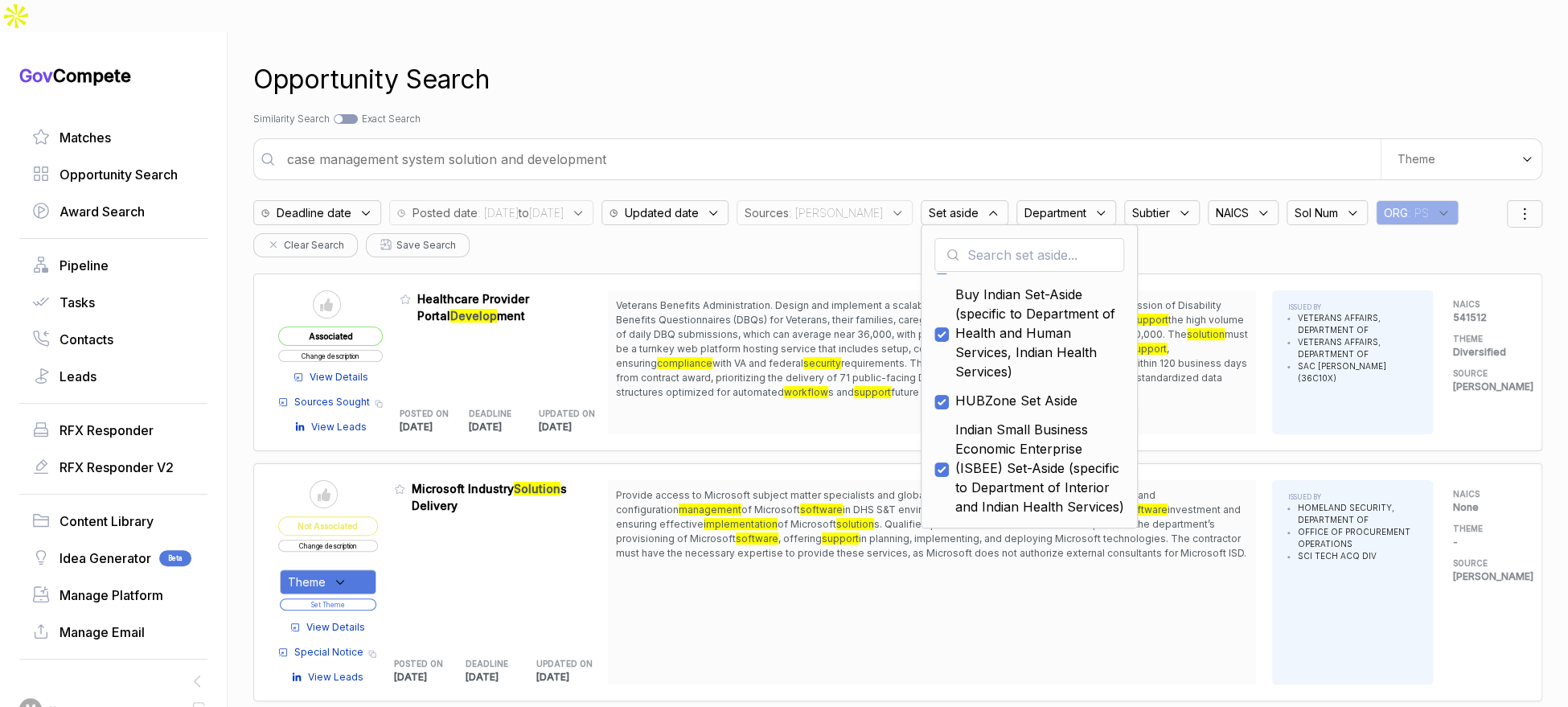
scroll to position [32, 0]
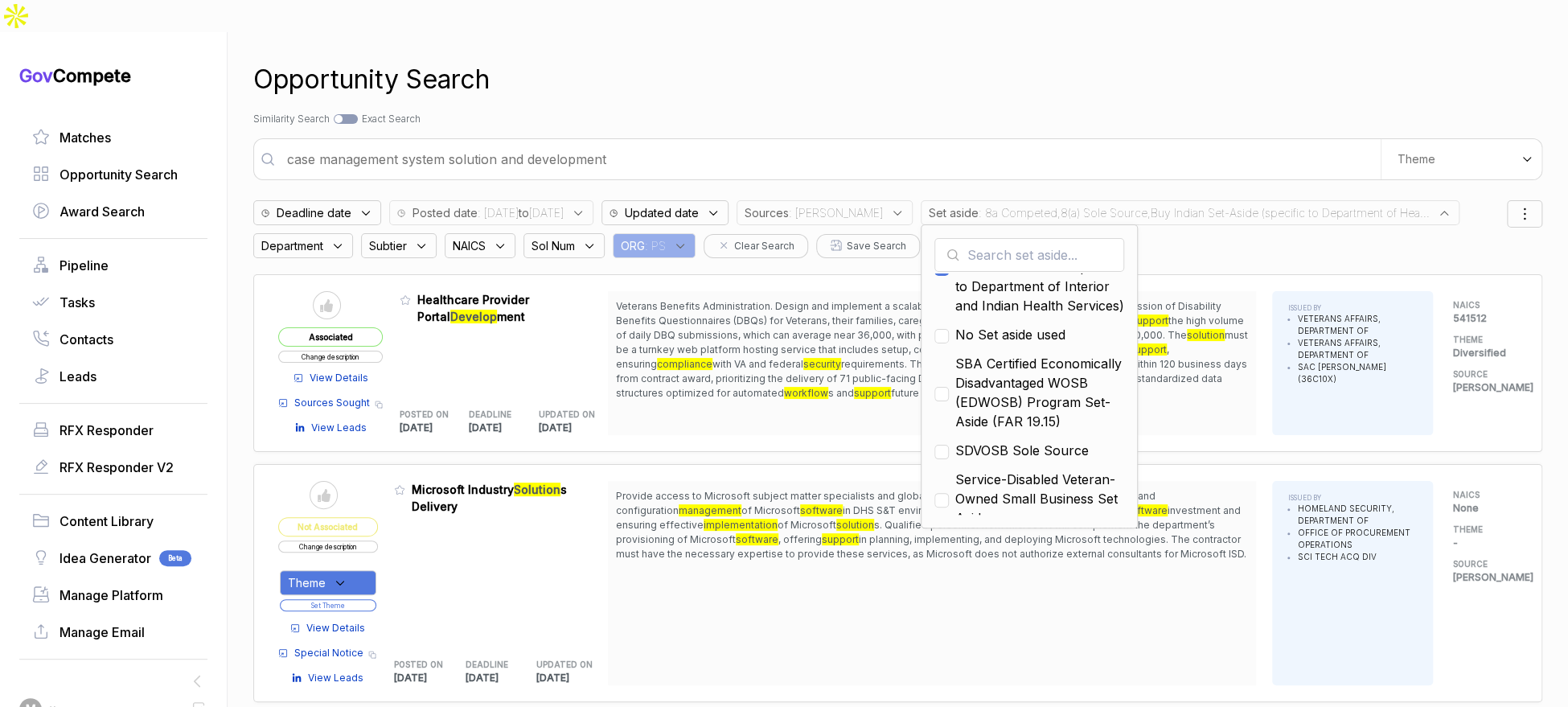
scroll to position [275, 0]
click at [955, 66] on div "Opportunity Search" at bounding box center [898, 79] width 1289 height 38
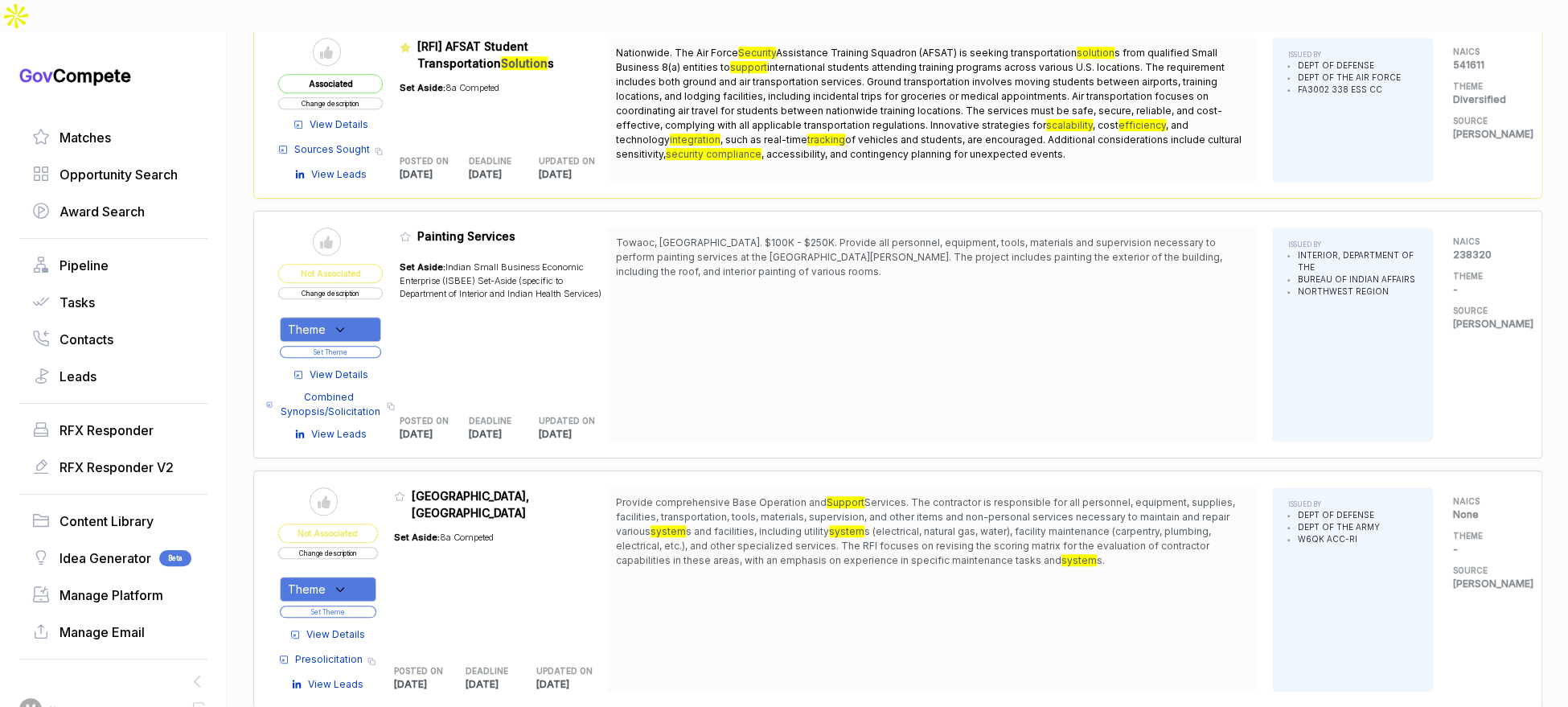
scroll to position [667, 0]
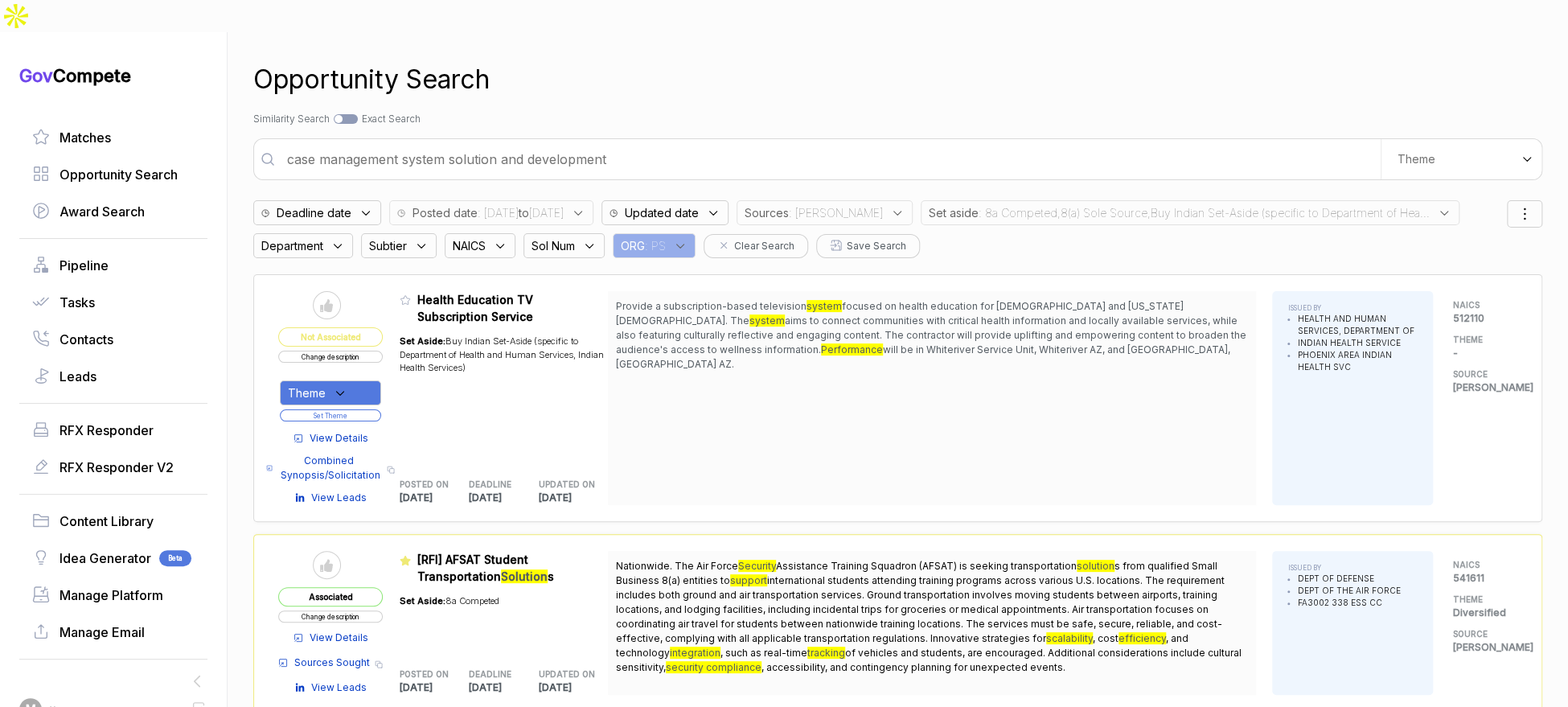
click at [606, 138] on div "case management system solution and development We use AI to create custom sear…" at bounding box center [898, 158] width 1289 height 42
click at [598, 143] on input "case management system solution and development" at bounding box center [829, 159] width 1103 height 32
drag, startPoint x: 598, startPoint y: 132, endPoint x: 867, endPoint y: 156, distance: 270.1
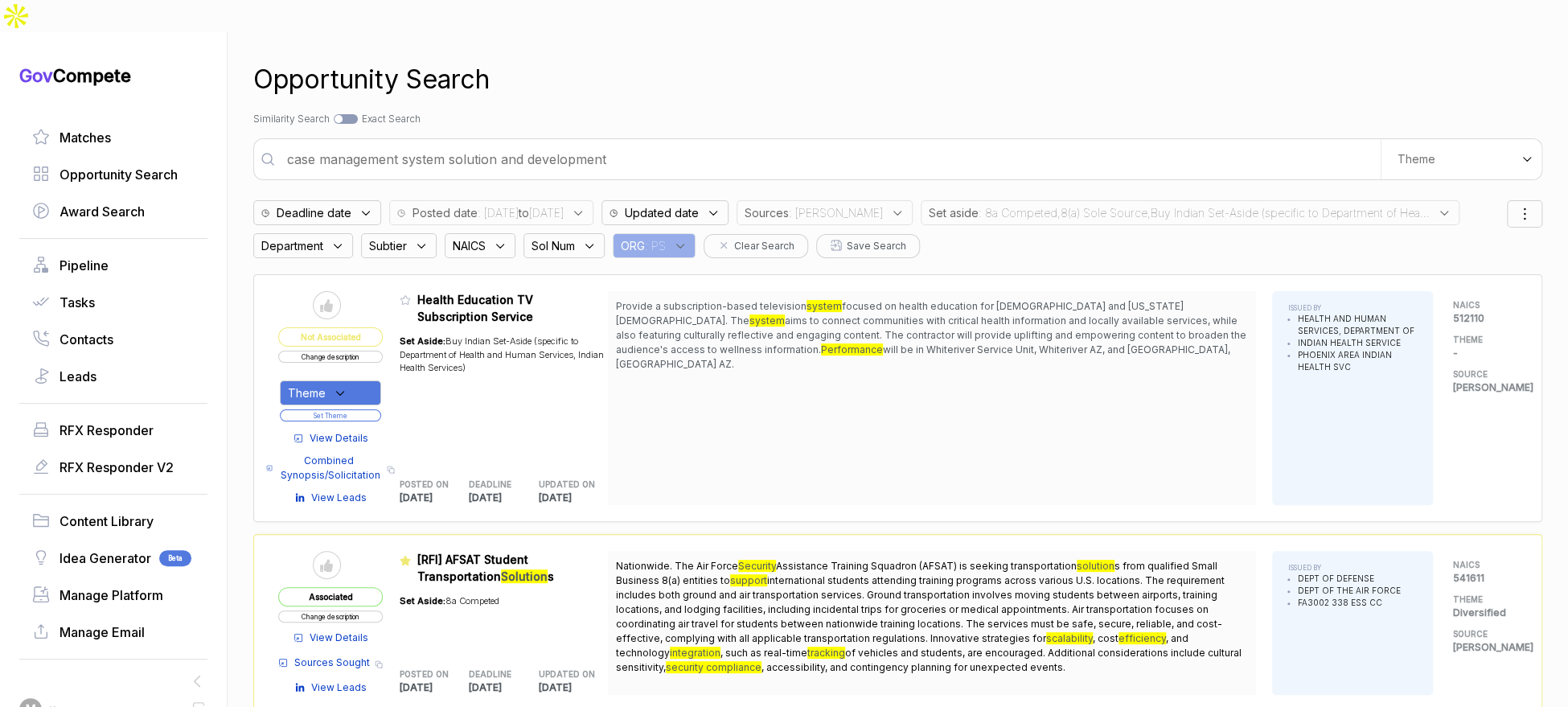
click at [598, 143] on input "case management system solution and development" at bounding box center [829, 159] width 1103 height 32
click at [1148, 204] on span ": 8a Competed,8(a) Sole Source,Buy Indian Set-Aside (specific to Department of …" at bounding box center [1204, 212] width 451 height 17
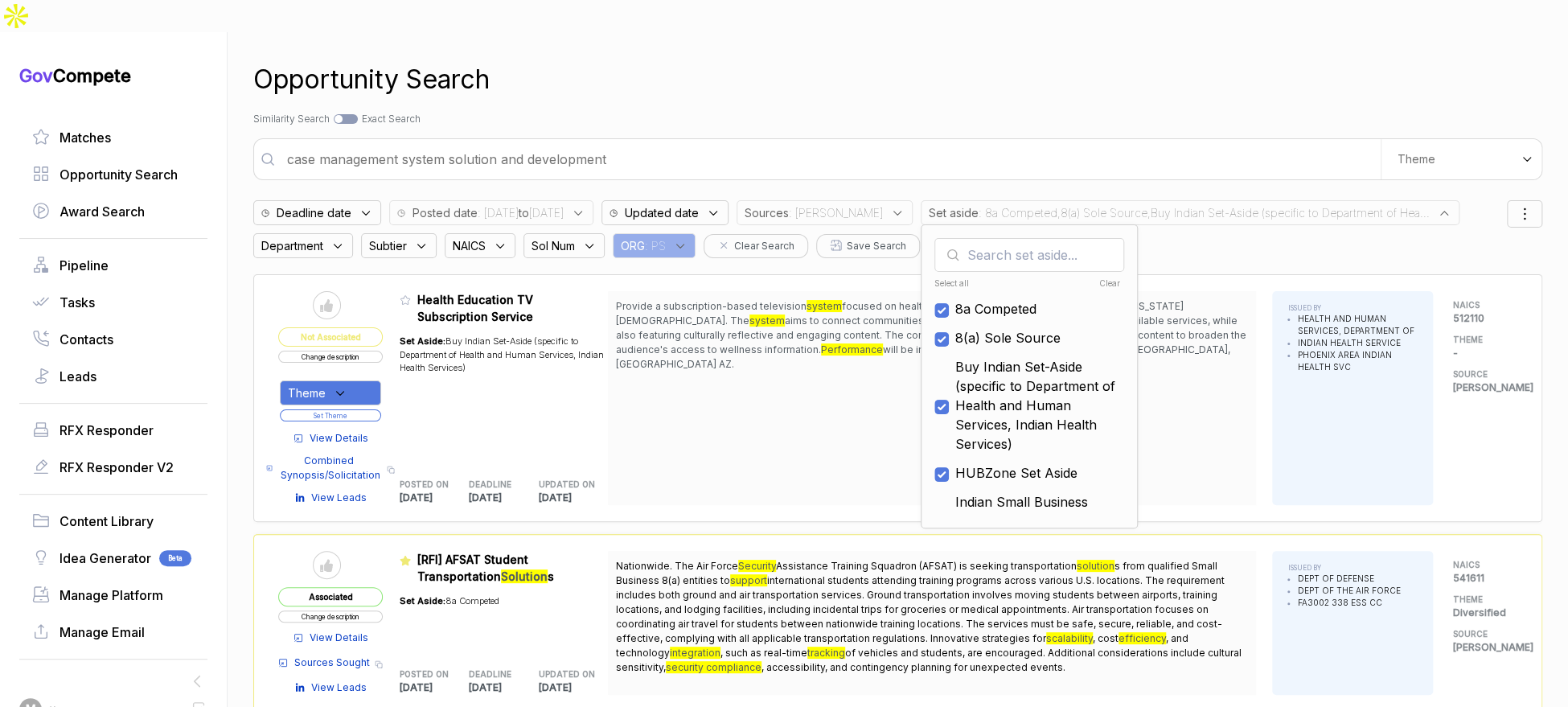
click at [1086, 278] on div "Clear" at bounding box center [1074, 284] width 93 height 12
checkbox input "false"
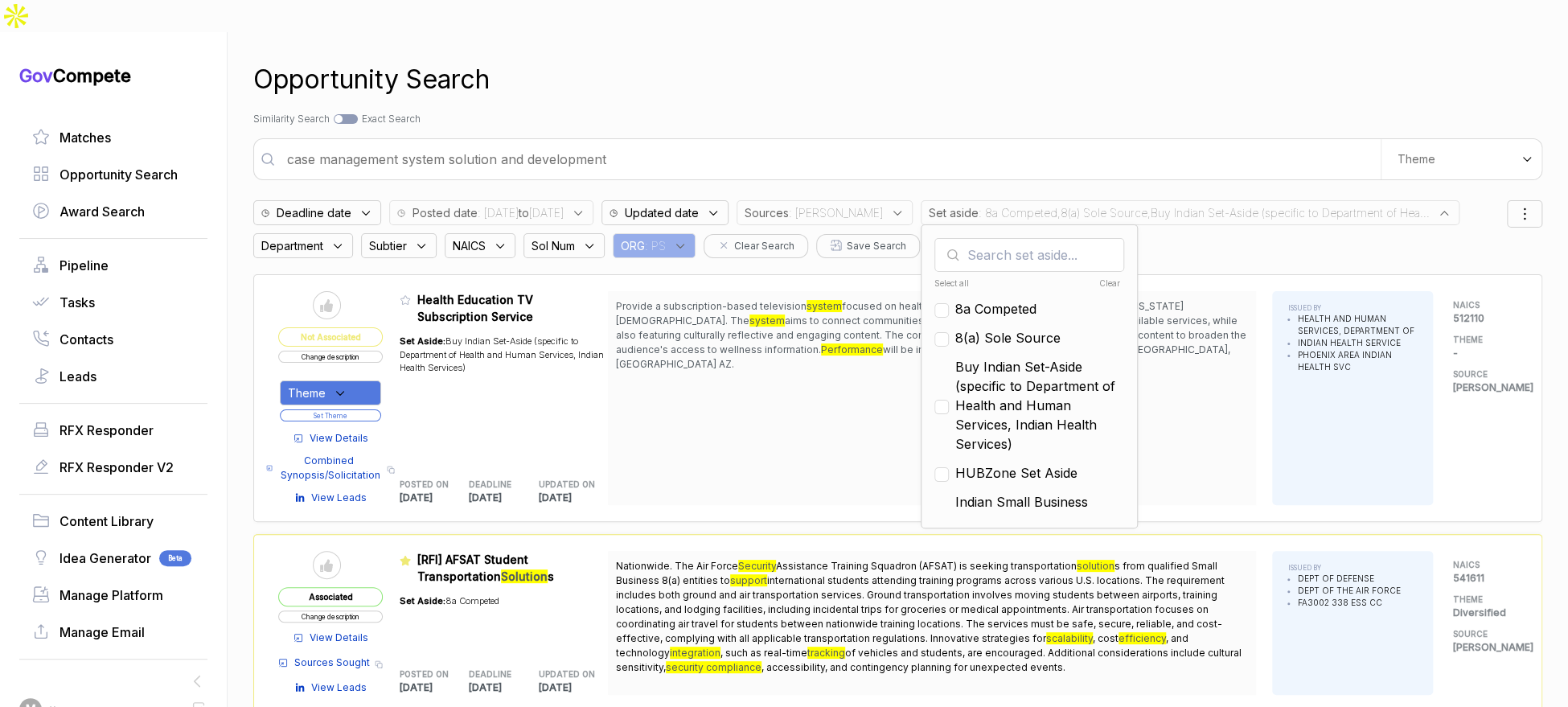
checkbox input "false"
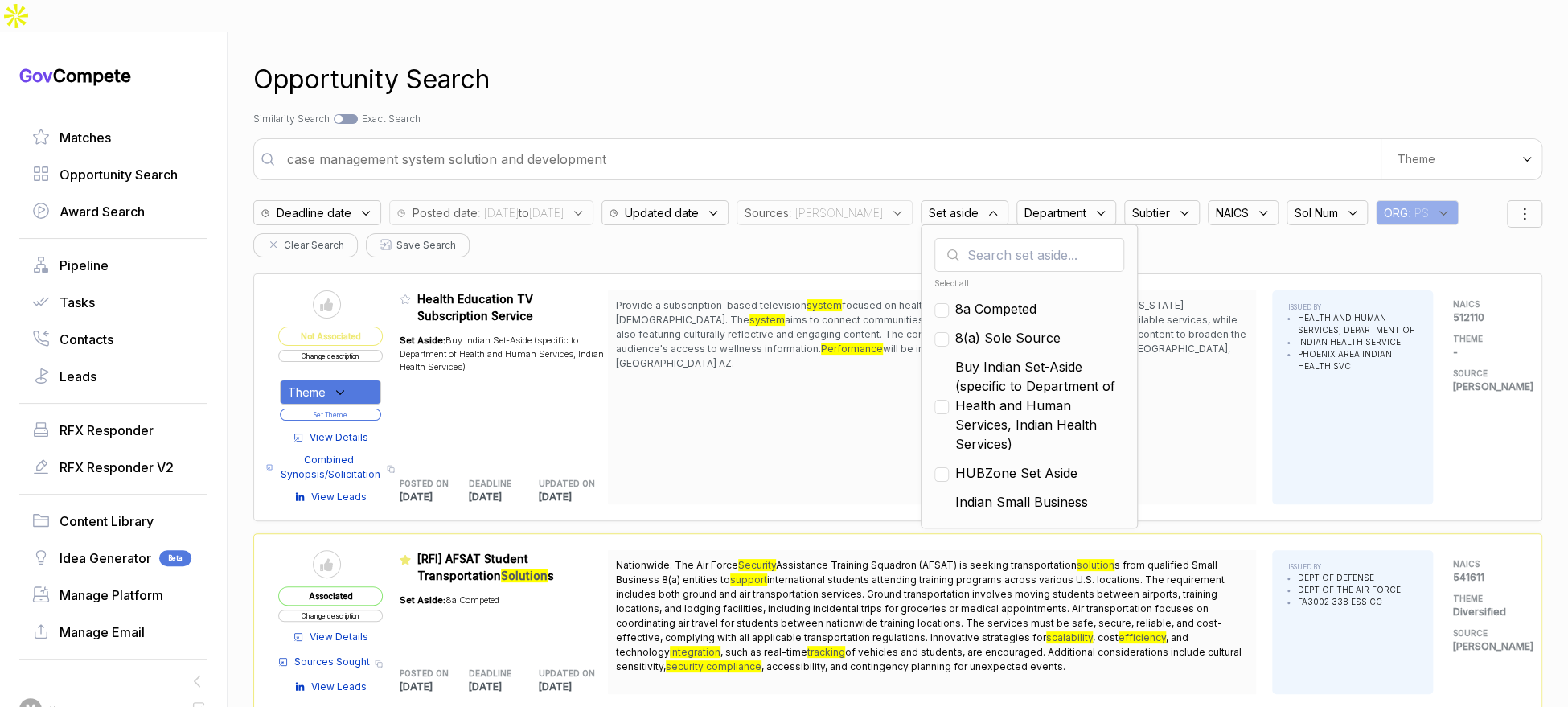
click at [1027, 143] on input "case management system solution and development" at bounding box center [829, 159] width 1103 height 32
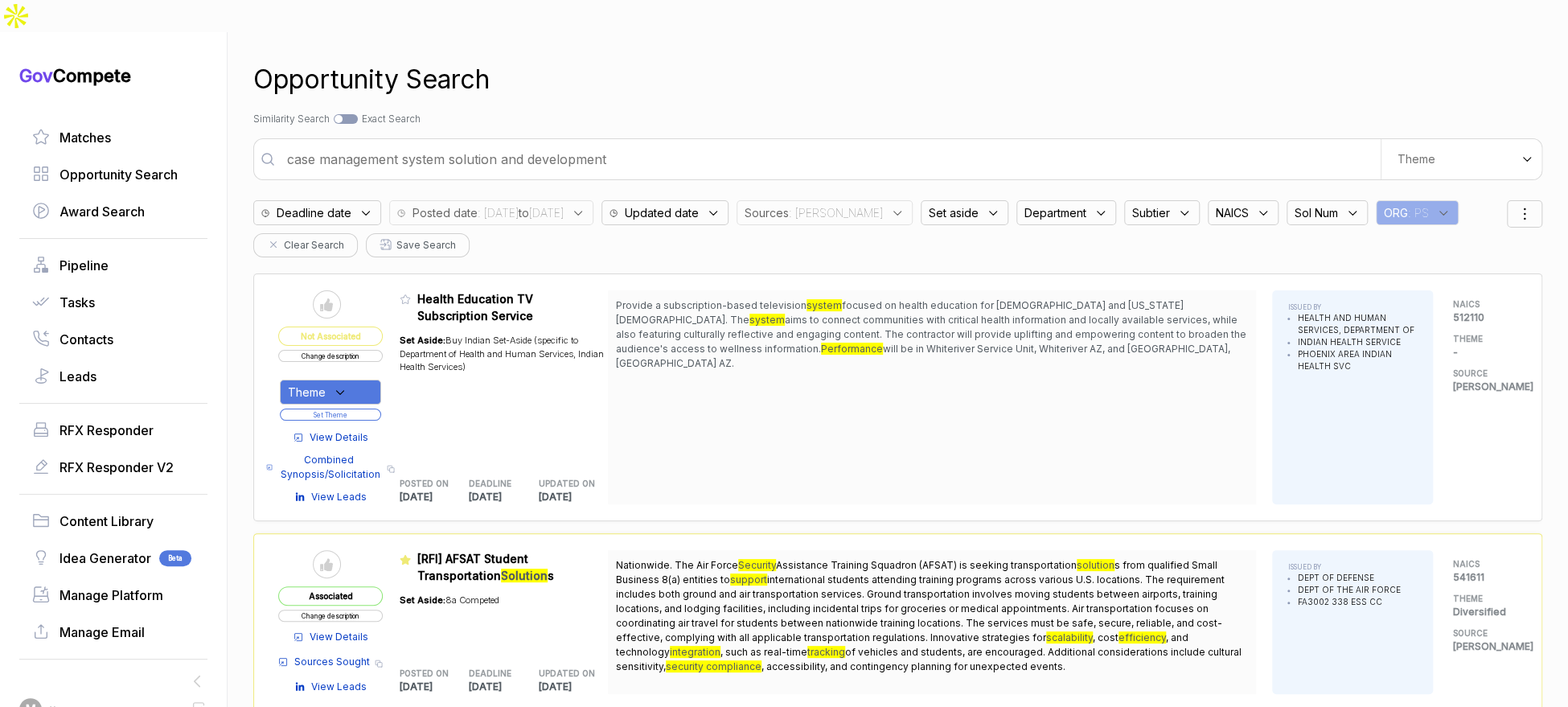
click at [1027, 143] on input "case management system solution and development" at bounding box center [829, 159] width 1103 height 32
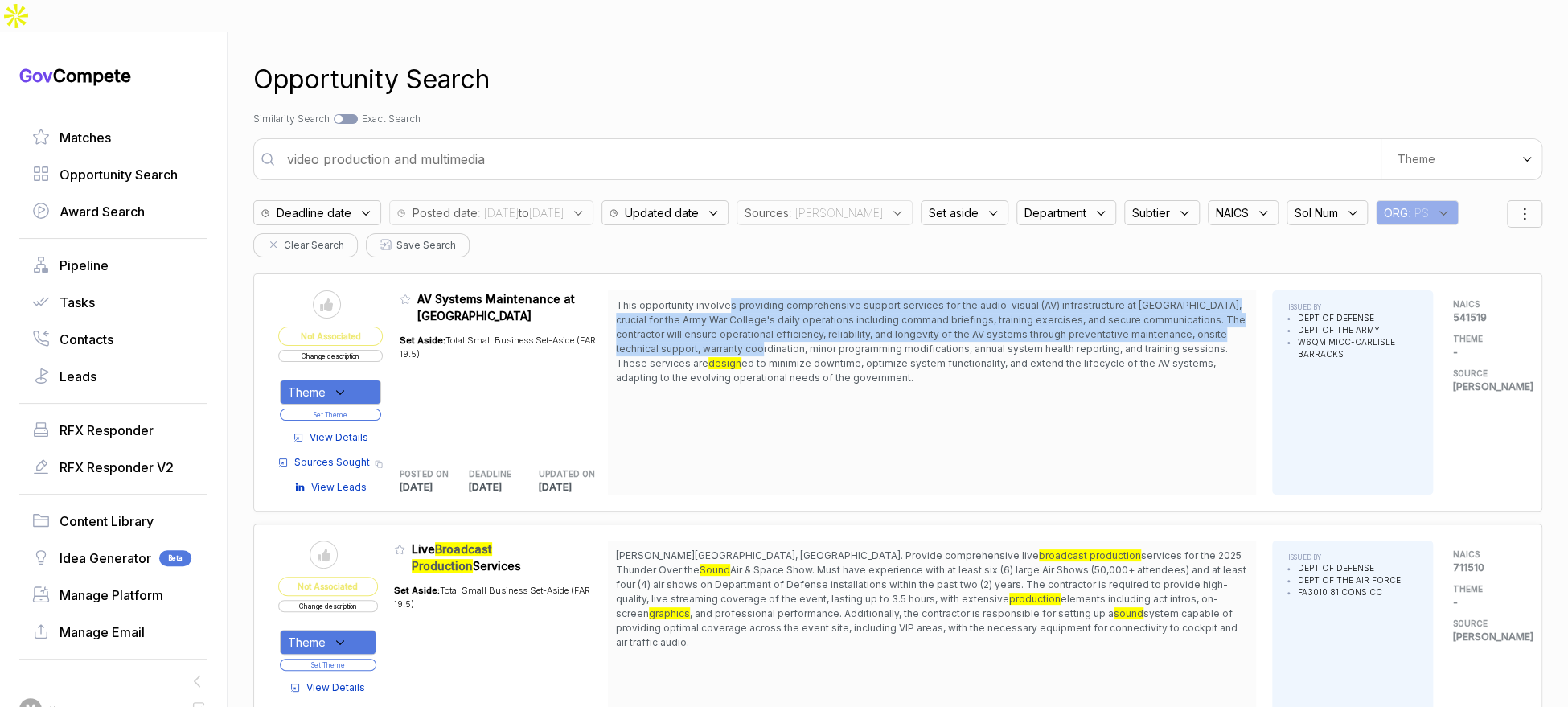
drag, startPoint x: 738, startPoint y: 272, endPoint x: 760, endPoint y: 320, distance: 52.8
click at [760, 320] on span "This opportunity involves providing comprehensive support services for the audi…" at bounding box center [930, 334] width 630 height 70
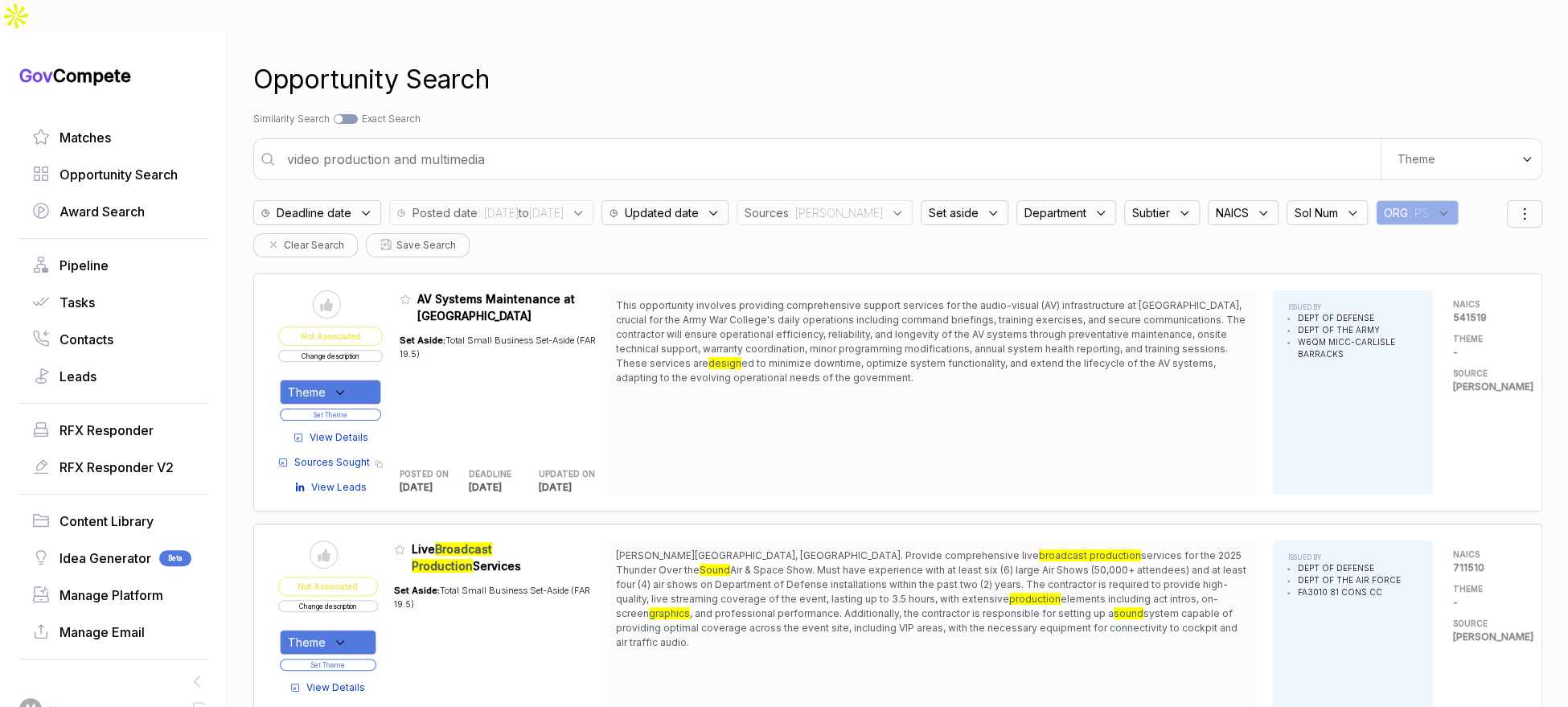
click at [345, 430] on span "View Details" at bounding box center [339, 437] width 59 height 14
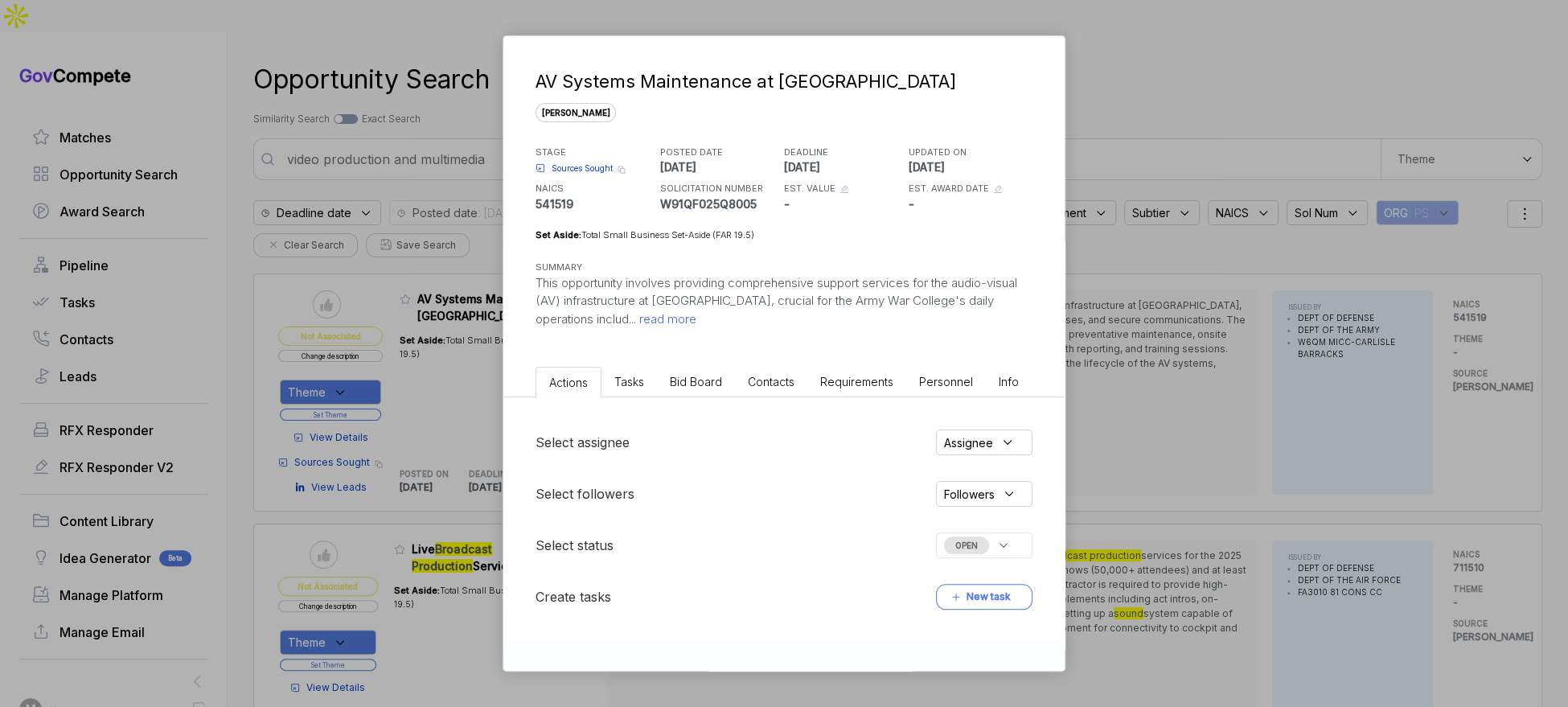
drag, startPoint x: 700, startPoint y: 379, endPoint x: 702, endPoint y: 387, distance: 8.2
click at [700, 380] on span "Bid Board" at bounding box center [695, 381] width 53 height 13
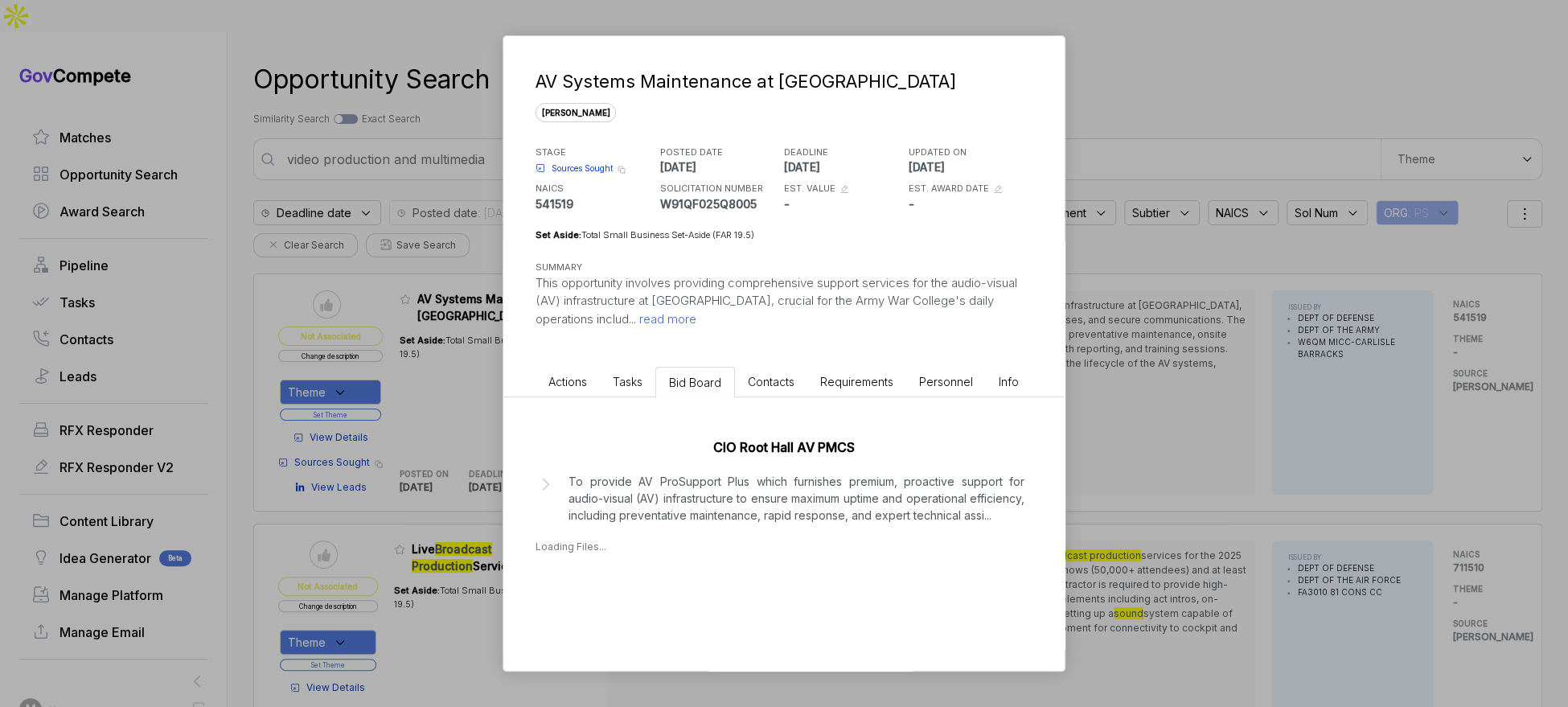
click at [708, 500] on p "To provide AV ProSupport Plus which furnishes premium, proactive support for au…" at bounding box center [796, 498] width 456 height 51
click at [597, 605] on div "[DATE]" at bounding box center [578, 596] width 37 height 17
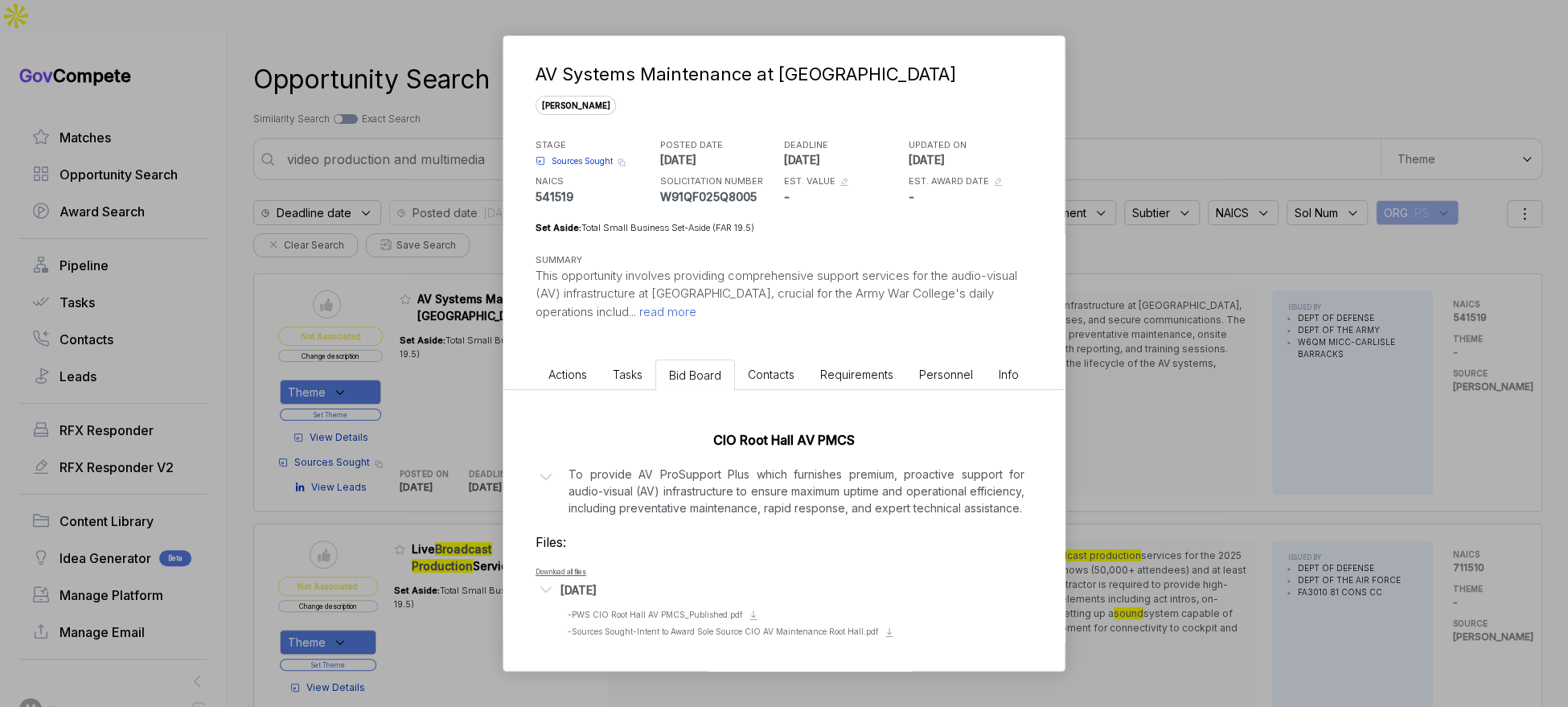
scroll to position [22, 0]
click at [670, 610] on span "- PWS CIO Root Hall AV PMCS_Published.pdf" at bounding box center [655, 614] width 175 height 10
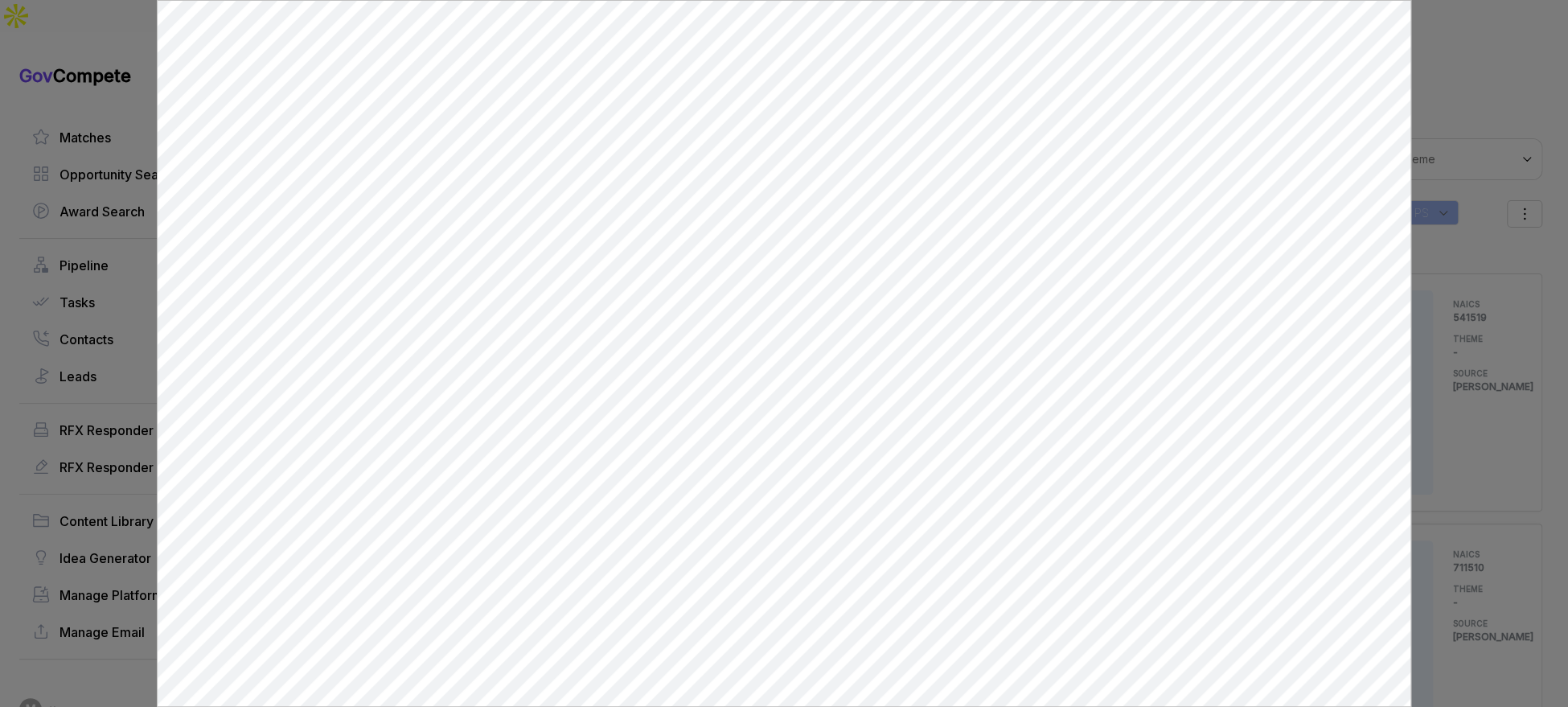
scroll to position [0, 0]
click at [1445, 394] on div at bounding box center [784, 354] width 1568 height 707
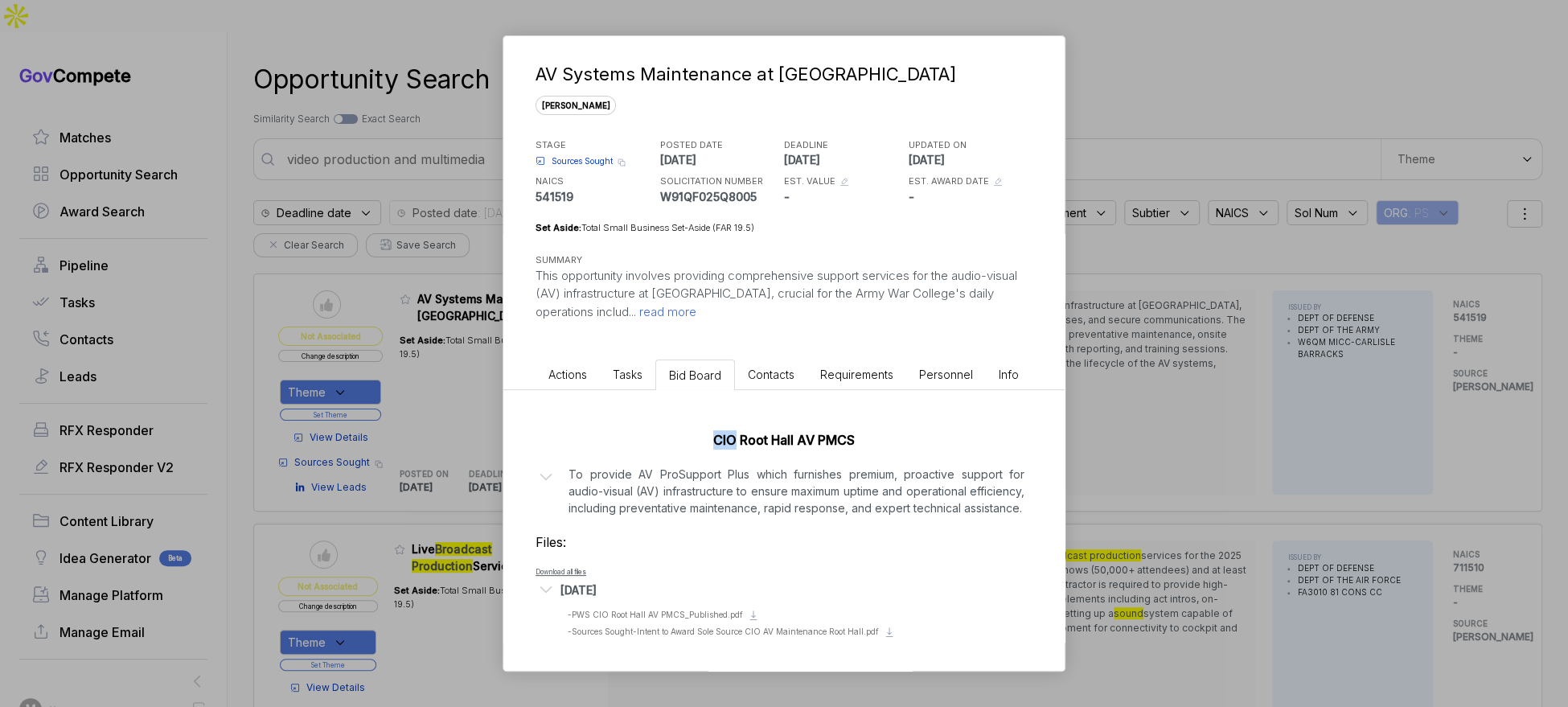
click at [1445, 394] on div "AV Systems Maintenance at [GEOGRAPHIC_DATA][PERSON_NAME] STAGE Sources Sought C…" at bounding box center [784, 354] width 1568 height 707
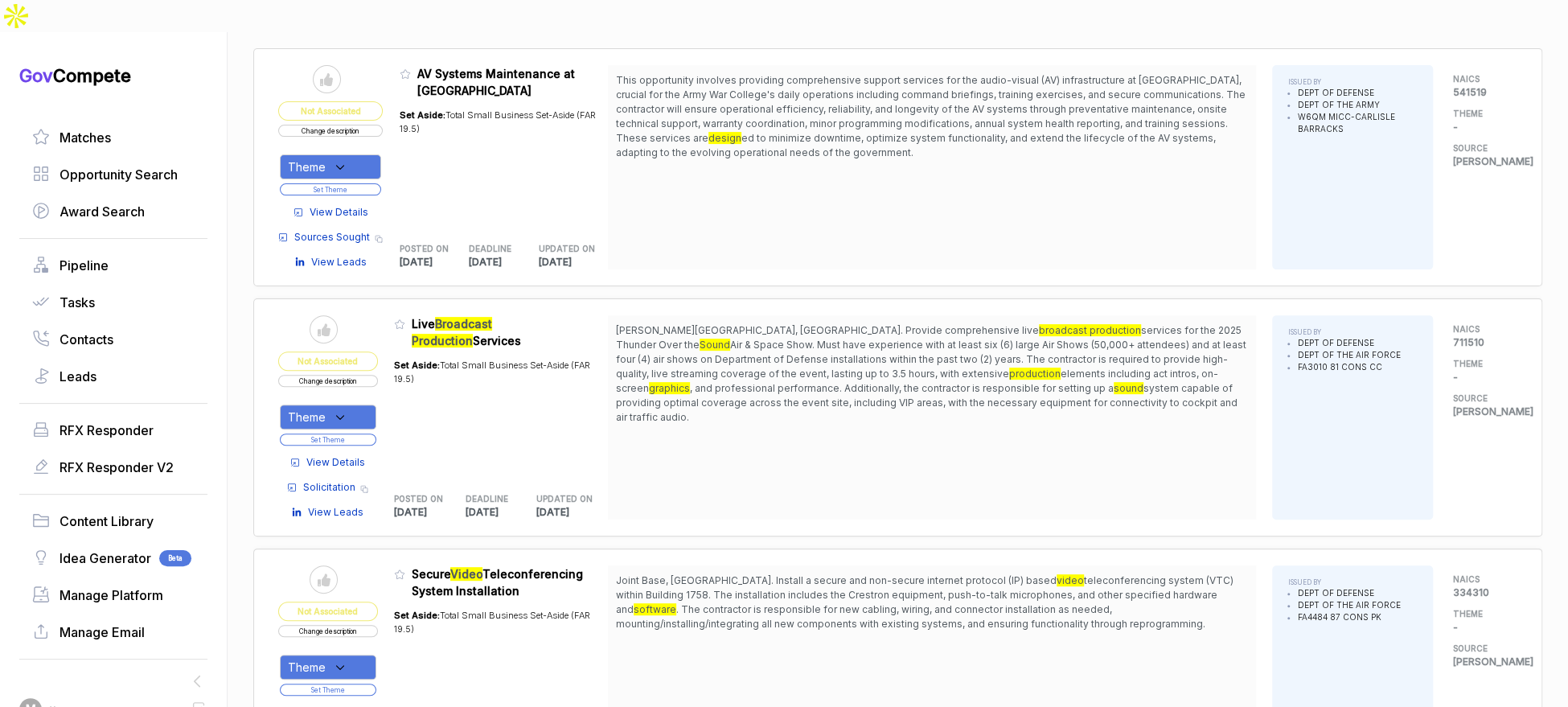
scroll to position [240, 0]
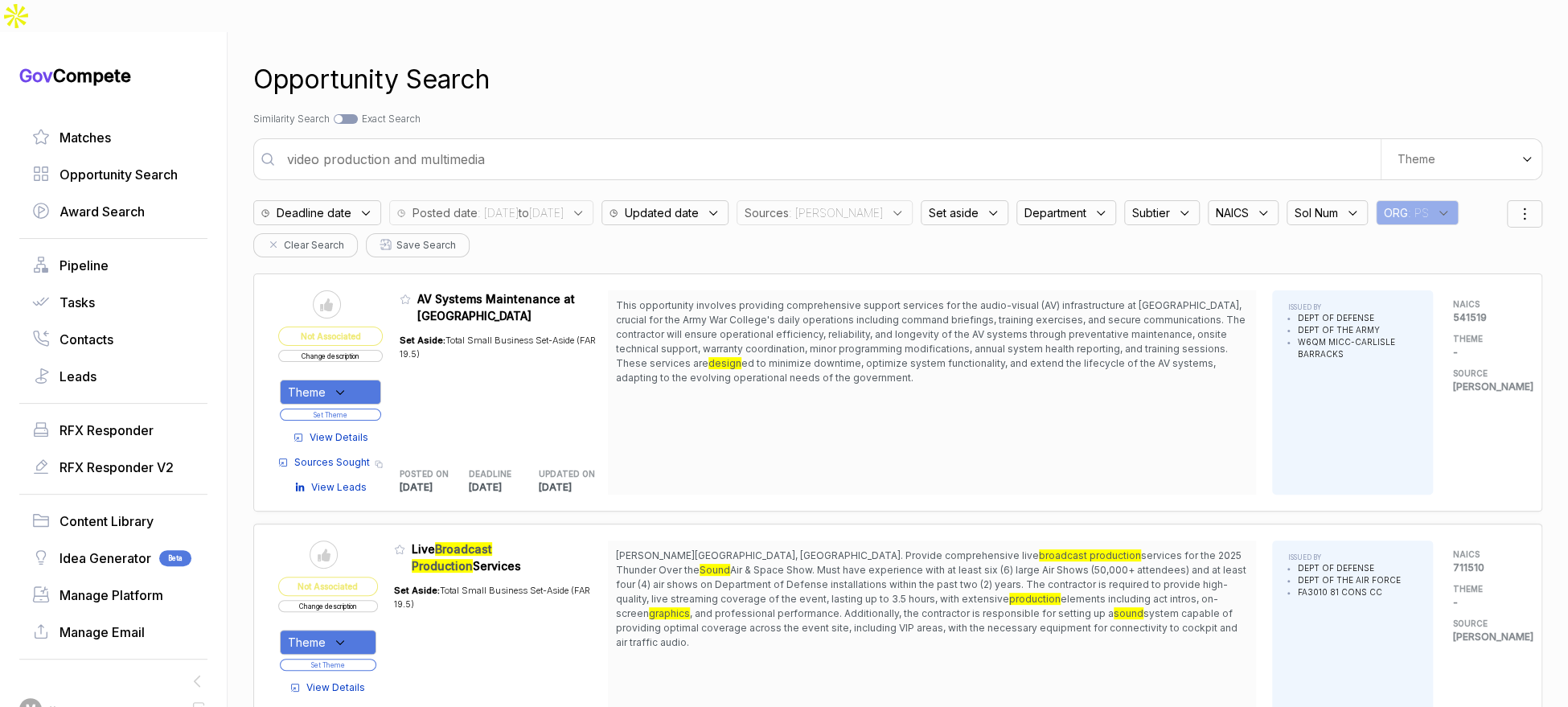
click at [595, 143] on input "video production and multimedia" at bounding box center [829, 159] width 1103 height 32
type input "elearning scorm and [PERSON_NAME] curriculum"
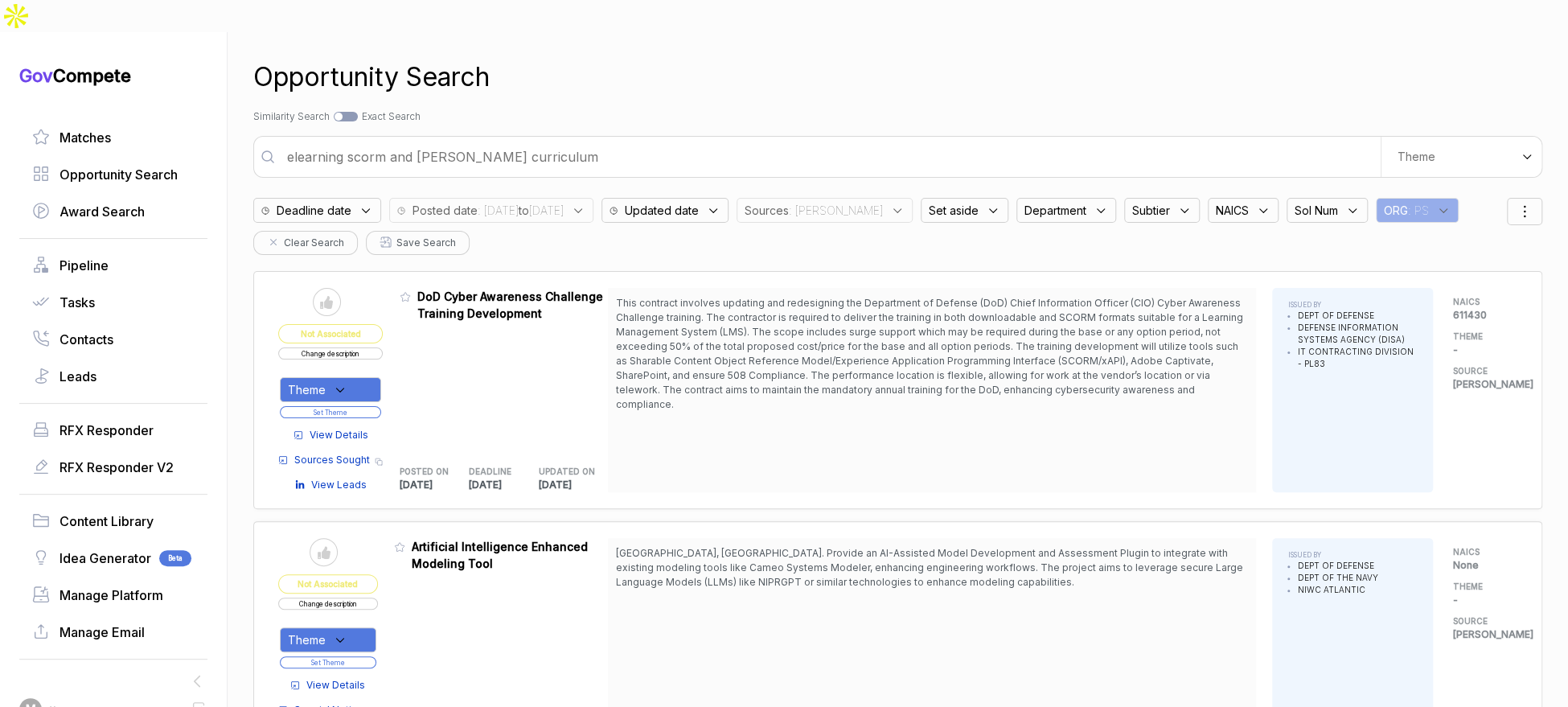
scroll to position [4, 0]
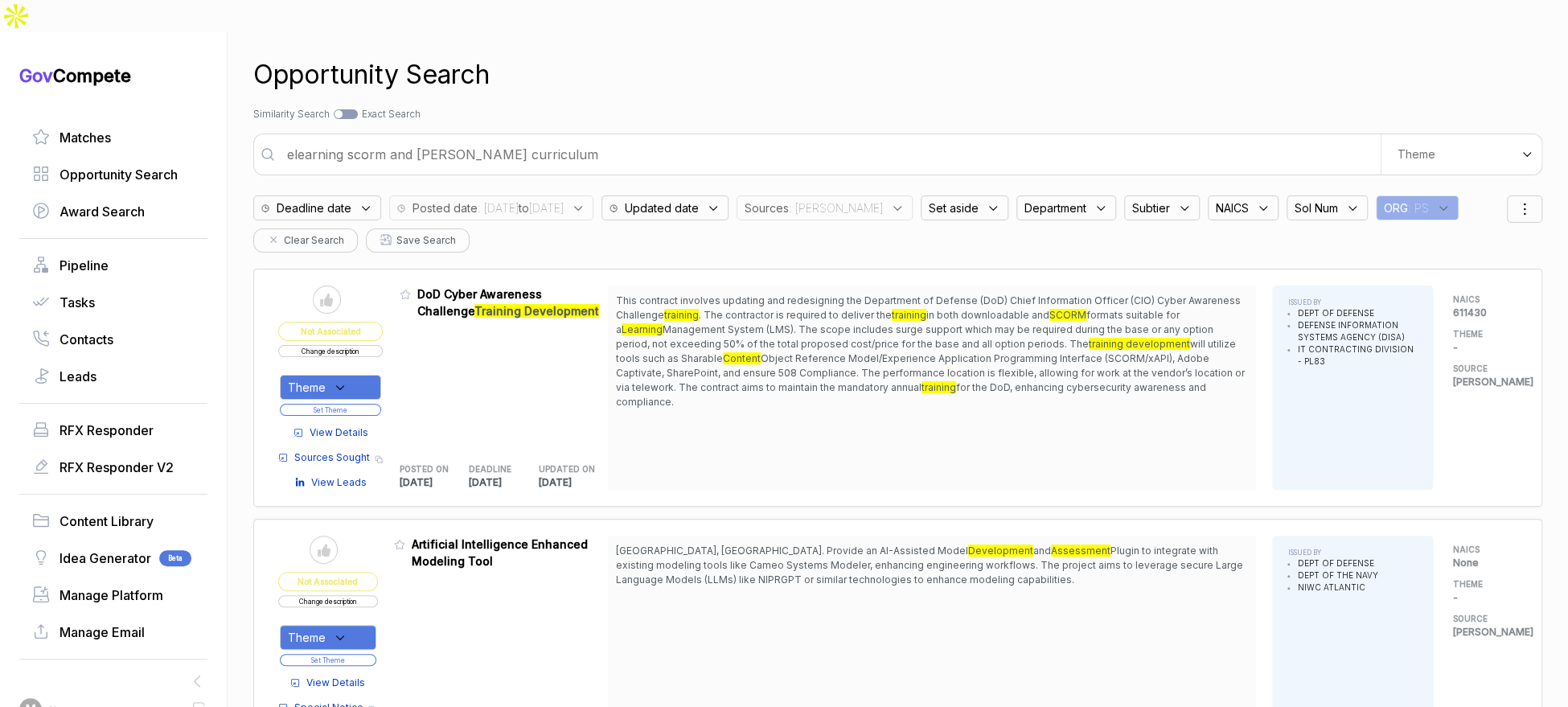
click at [376, 375] on div "Theme" at bounding box center [330, 387] width 102 height 25
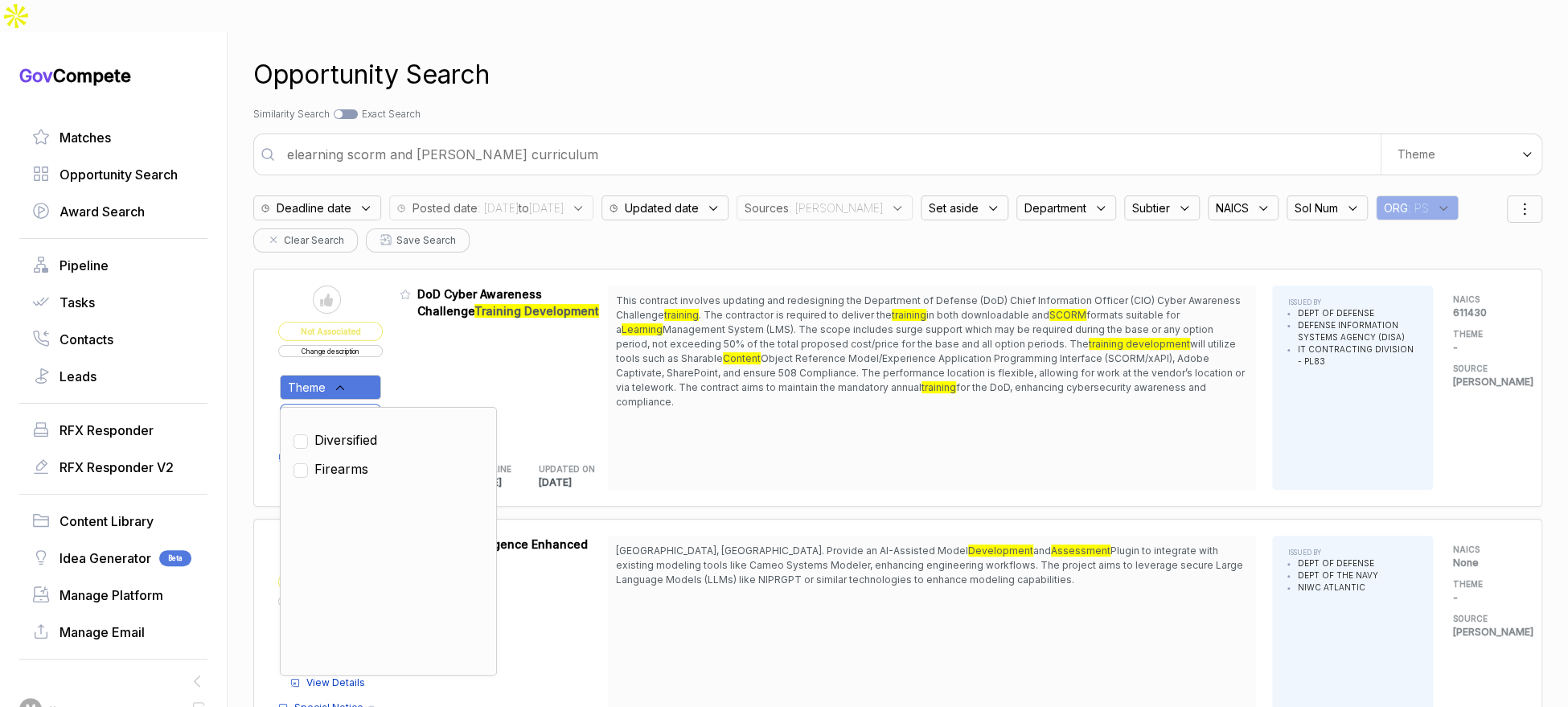
drag, startPoint x: 363, startPoint y: 404, endPoint x: 426, endPoint y: 359, distance: 77.4
click at [370, 430] on span "Diversified" at bounding box center [345, 440] width 62 height 20
checkbox input "true"
drag, startPoint x: 436, startPoint y: 352, endPoint x: 390, endPoint y: 370, distance: 49.4
click at [432, 354] on div "Admin: Click to change feature to 1 832573525 DoD Cyber Awareness Challenge Tra…" at bounding box center [504, 387] width 209 height 204
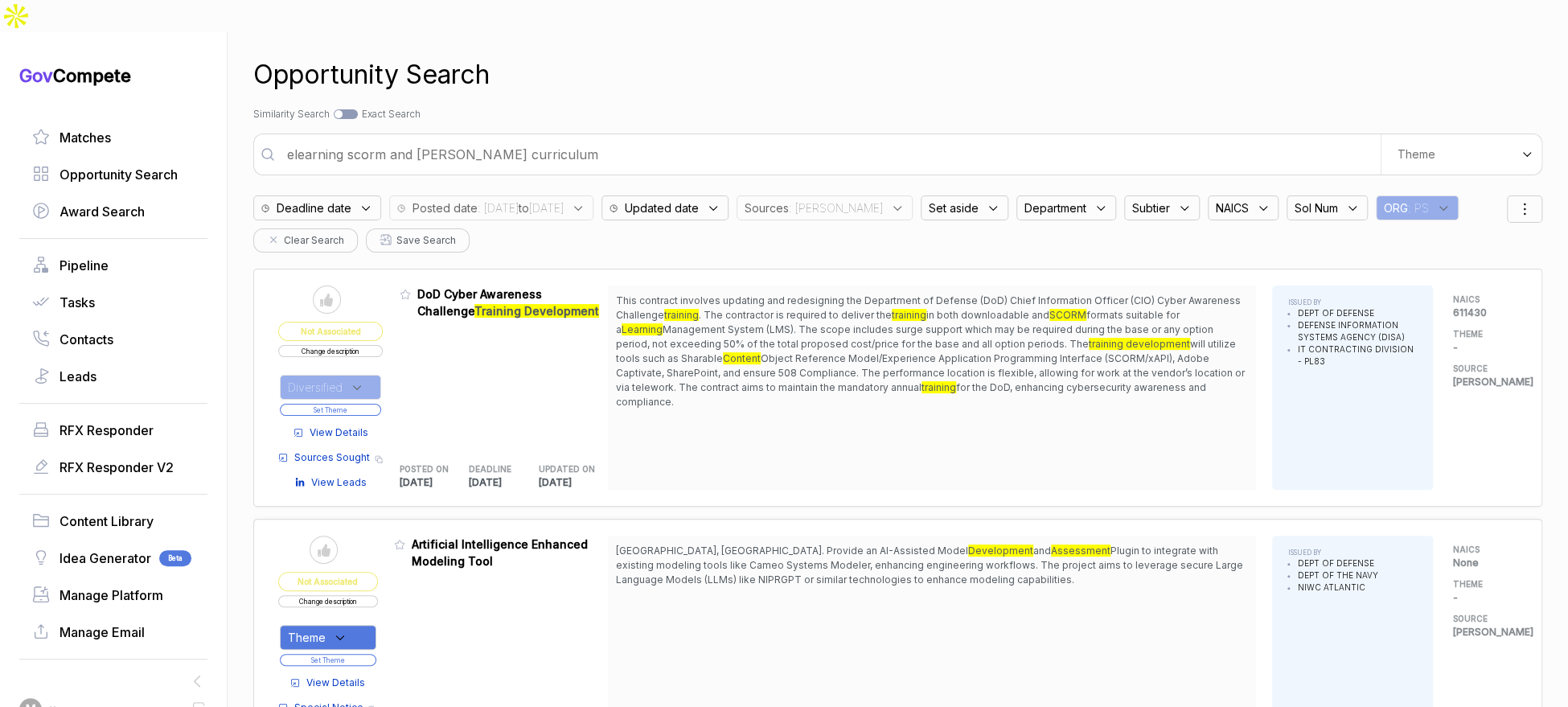
click at [379, 403] on button "Set Theme" at bounding box center [330, 410] width 102 height 12
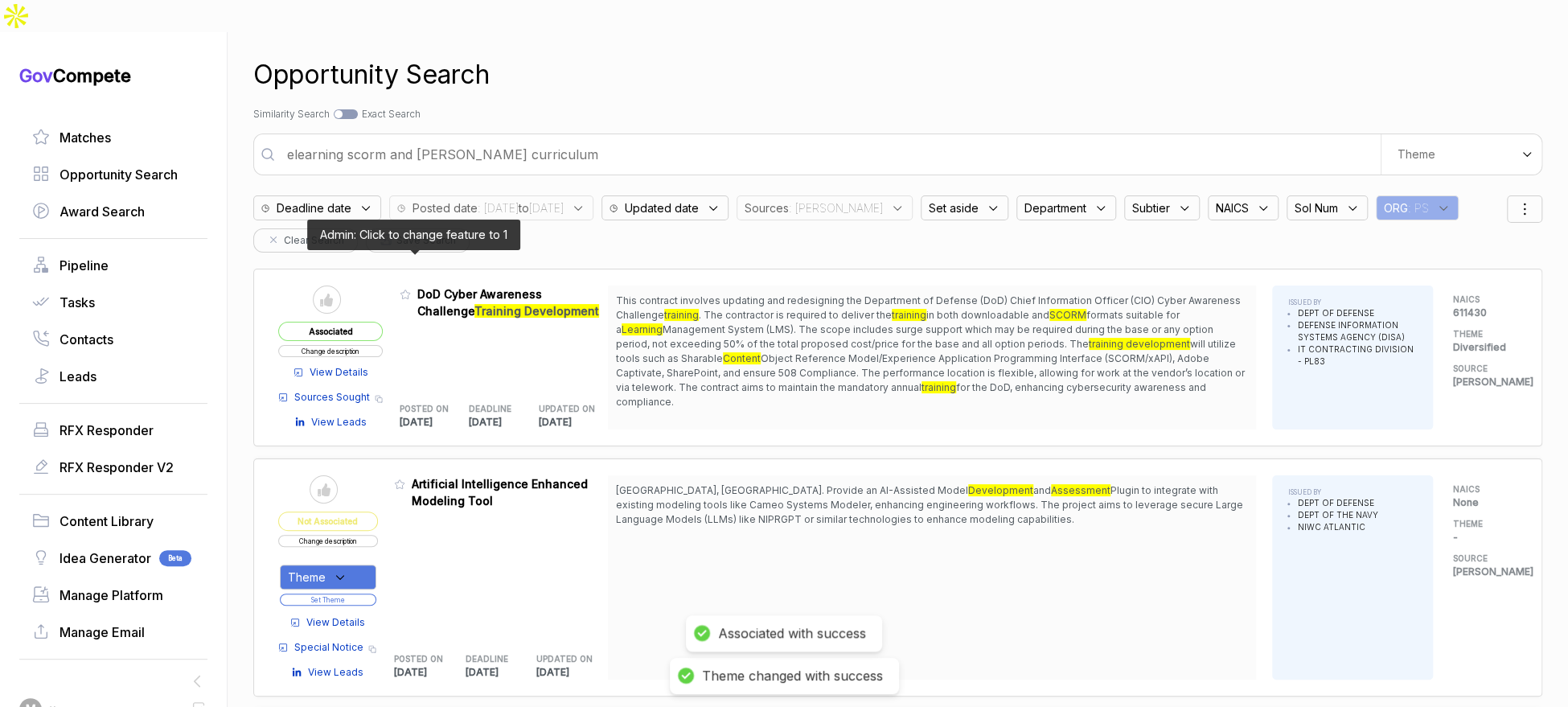
click at [410, 290] on icon at bounding box center [405, 295] width 10 height 9
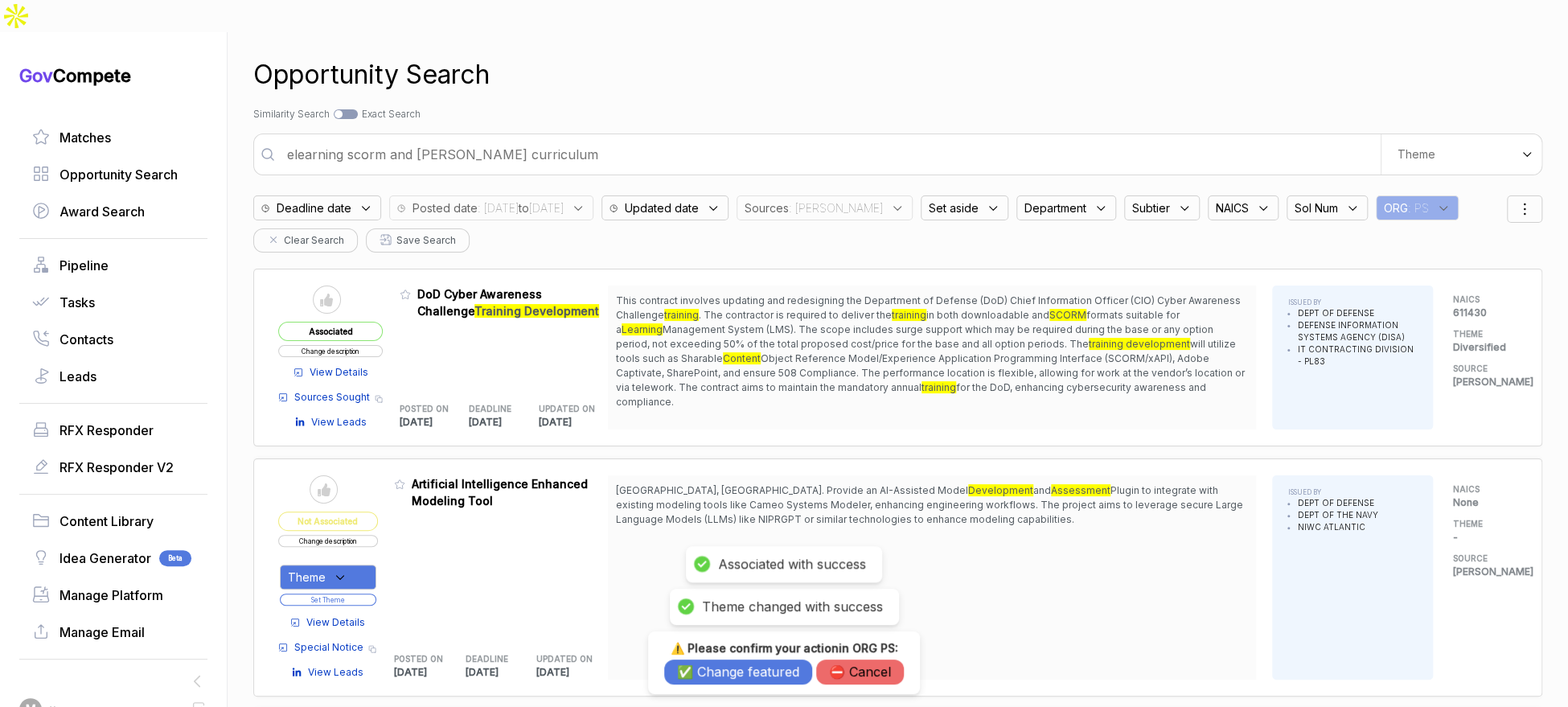
click at [707, 672] on button "✅ Change featured" at bounding box center [738, 672] width 148 height 25
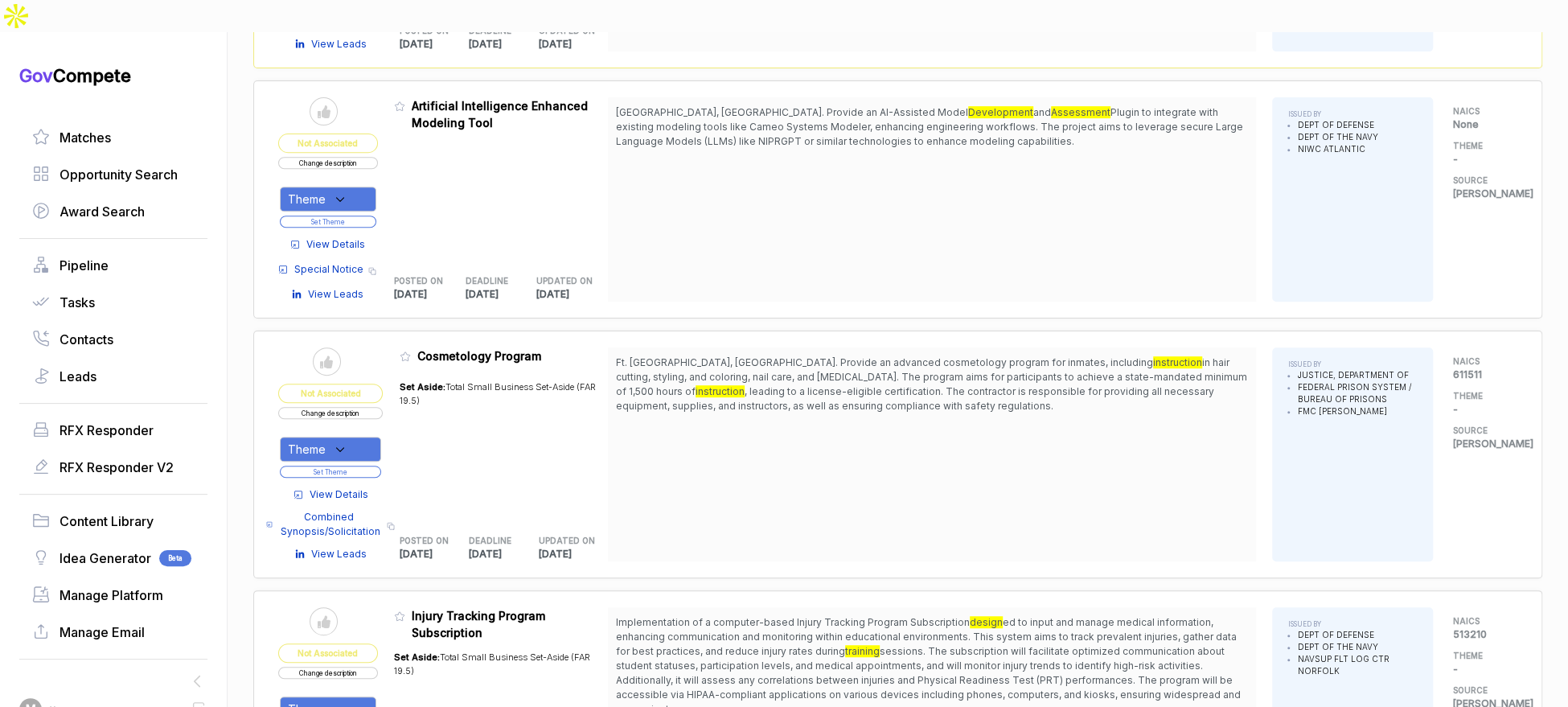
scroll to position [492, 0]
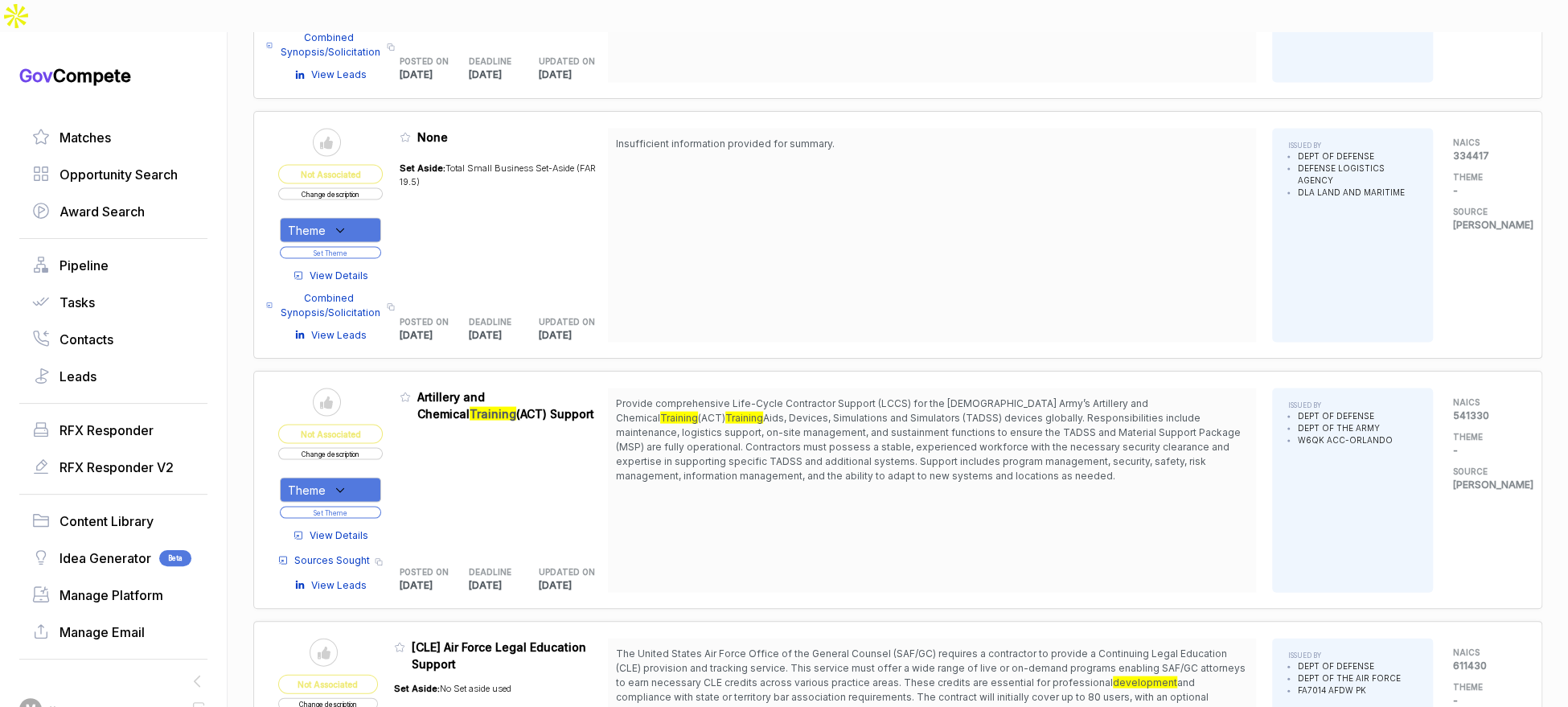
scroll to position [1939, 0]
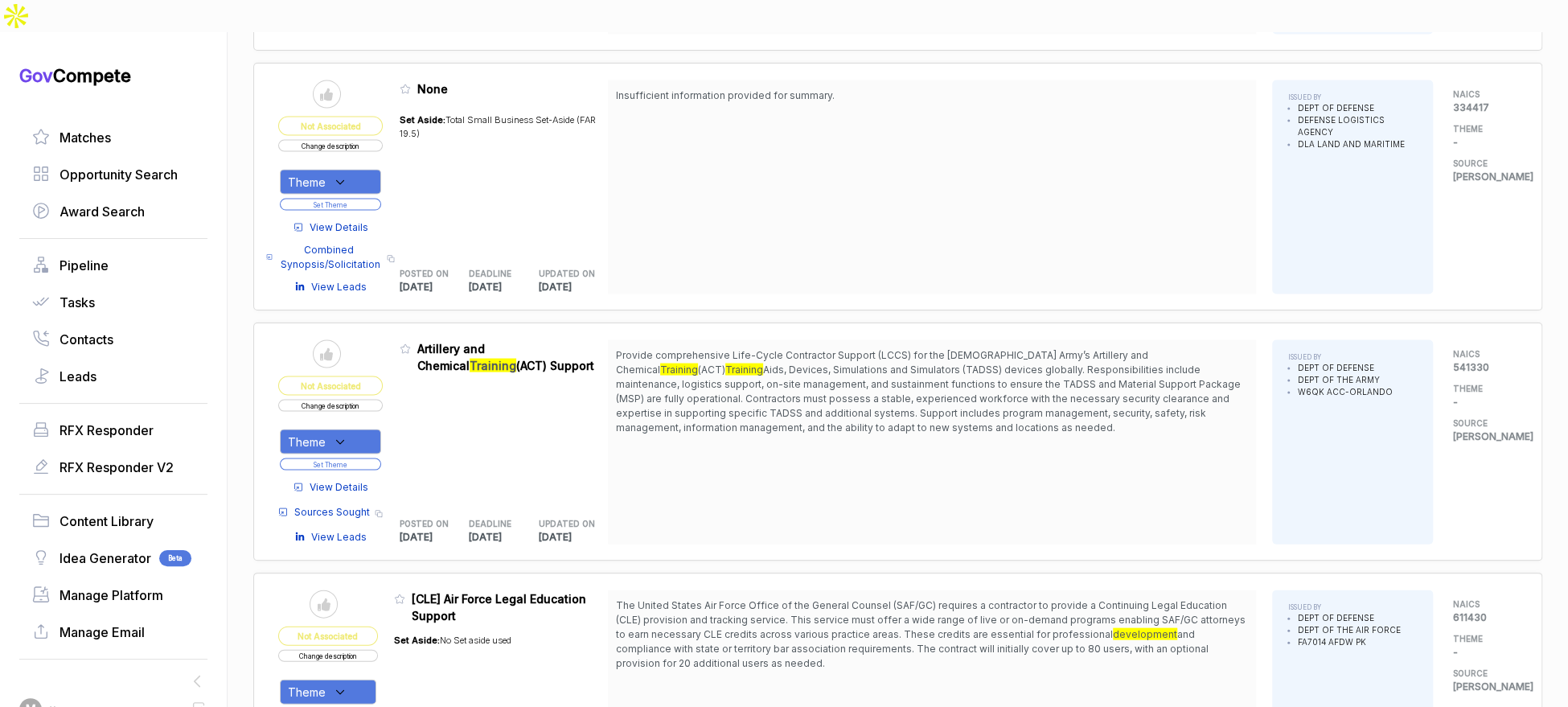
click at [361, 479] on span "View Details" at bounding box center [339, 486] width 59 height 14
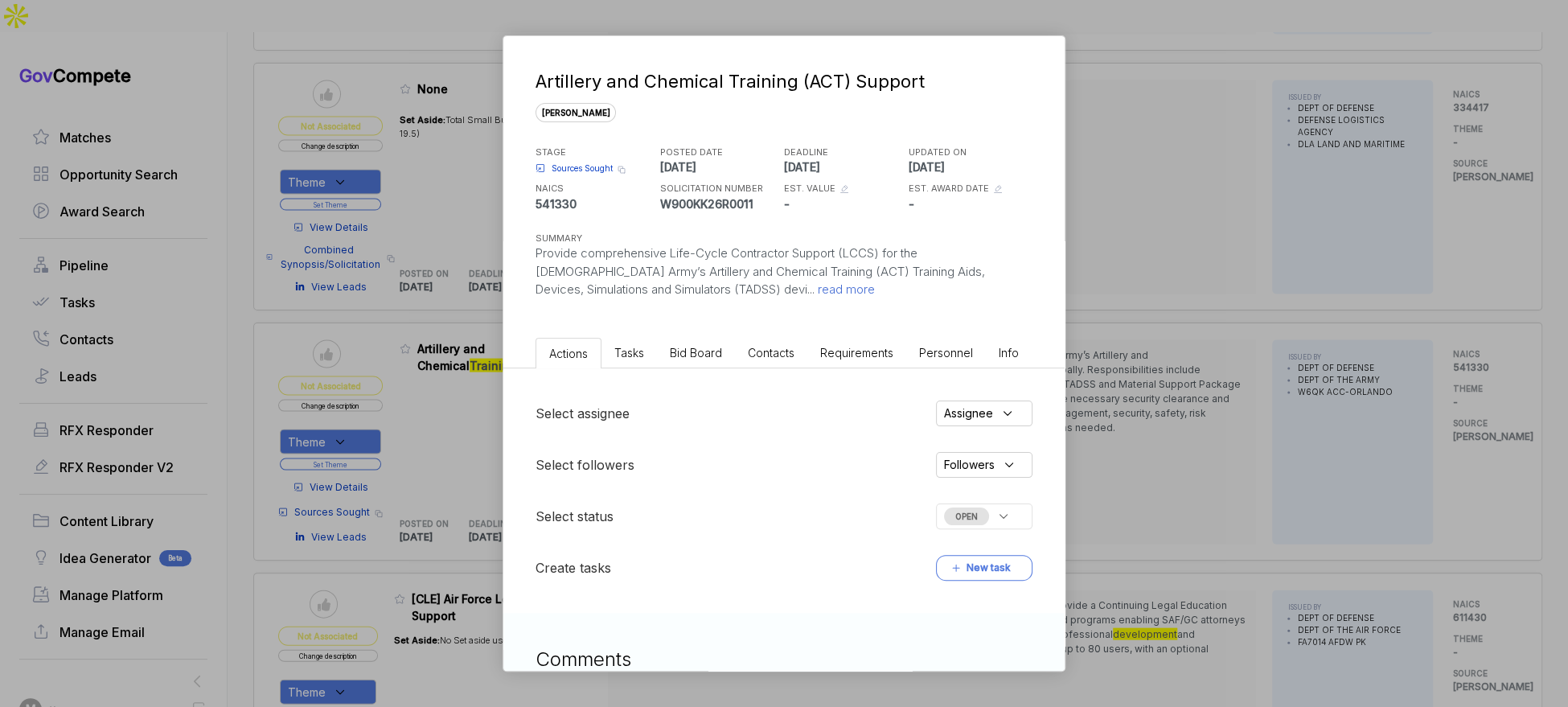
click at [710, 341] on li "Bid Board" at bounding box center [696, 352] width 78 height 29
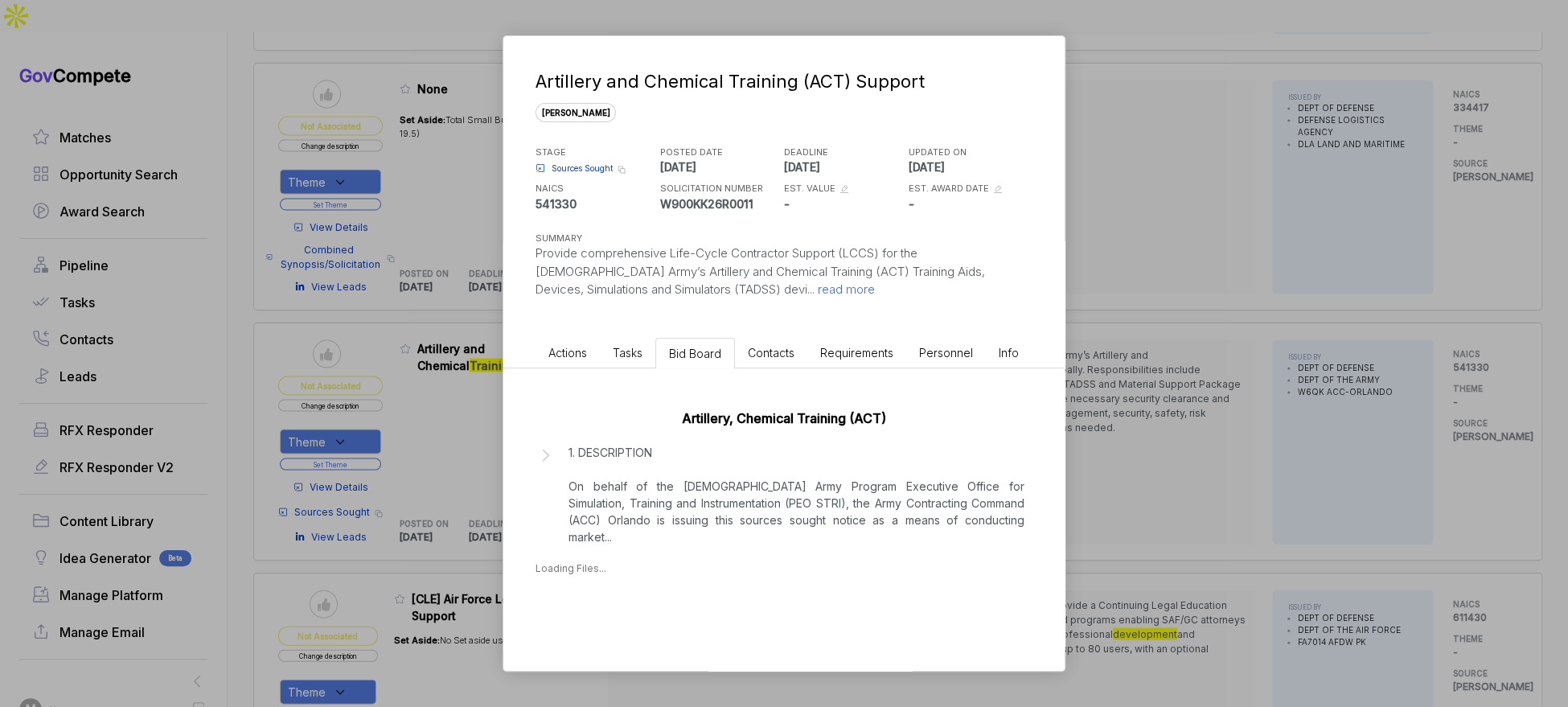
click at [719, 496] on p "1. DESCRIPTION On behalf of the [DEMOGRAPHIC_DATA] Army Program Executive Offic…" at bounding box center [796, 495] width 456 height 102
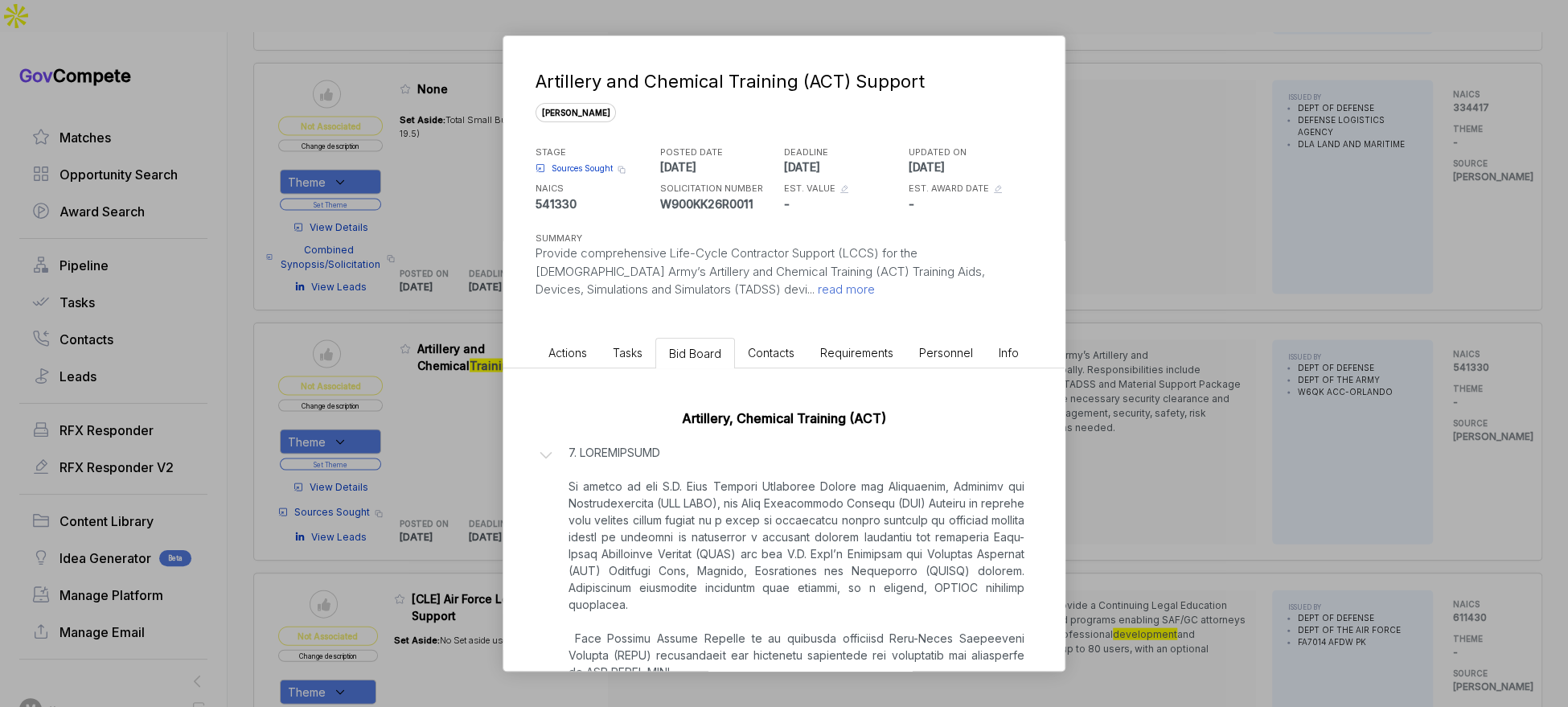
click at [1092, 466] on div "Artillery and Chemical Training (ACT) Support [PERSON_NAME] STAGE Sources Sough…" at bounding box center [784, 354] width 1568 height 707
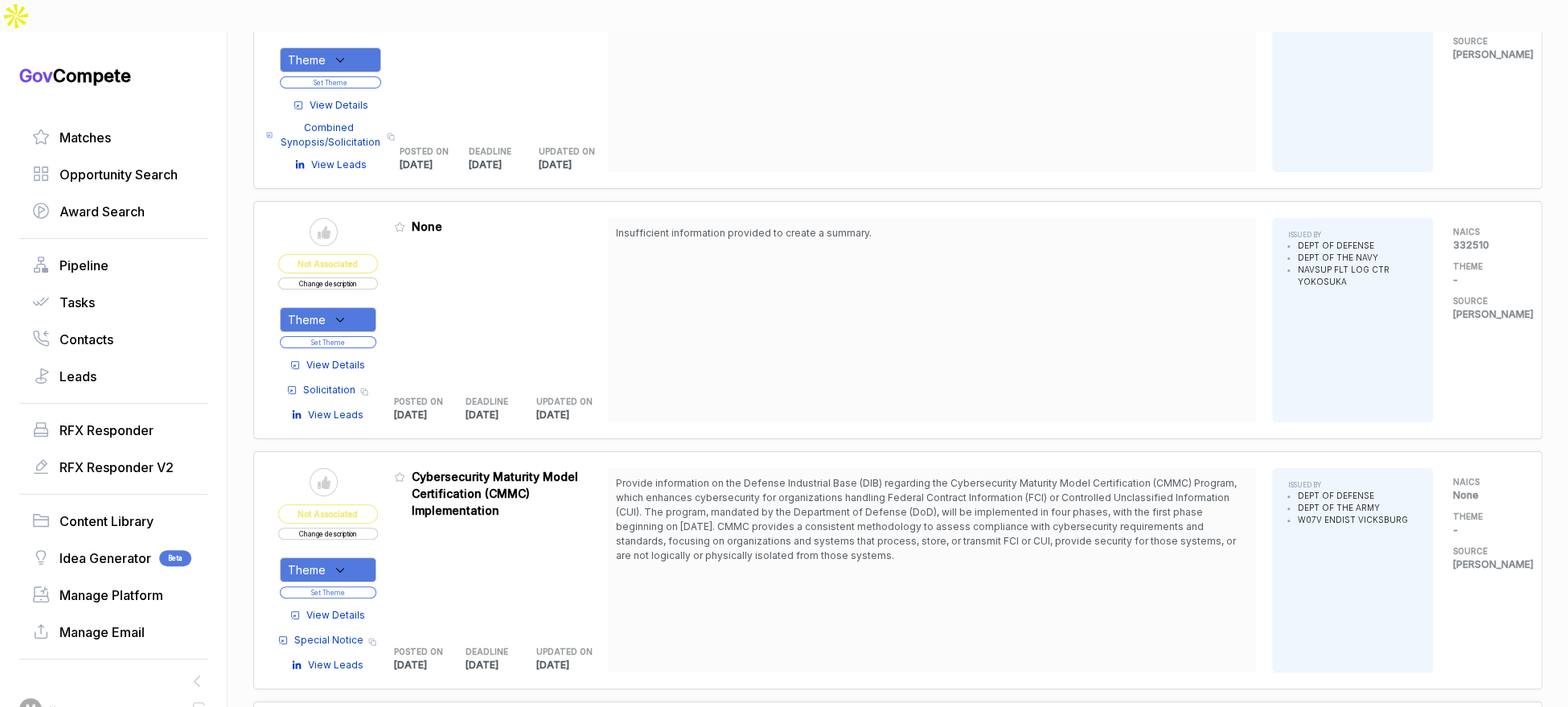
scroll to position [3522, 0]
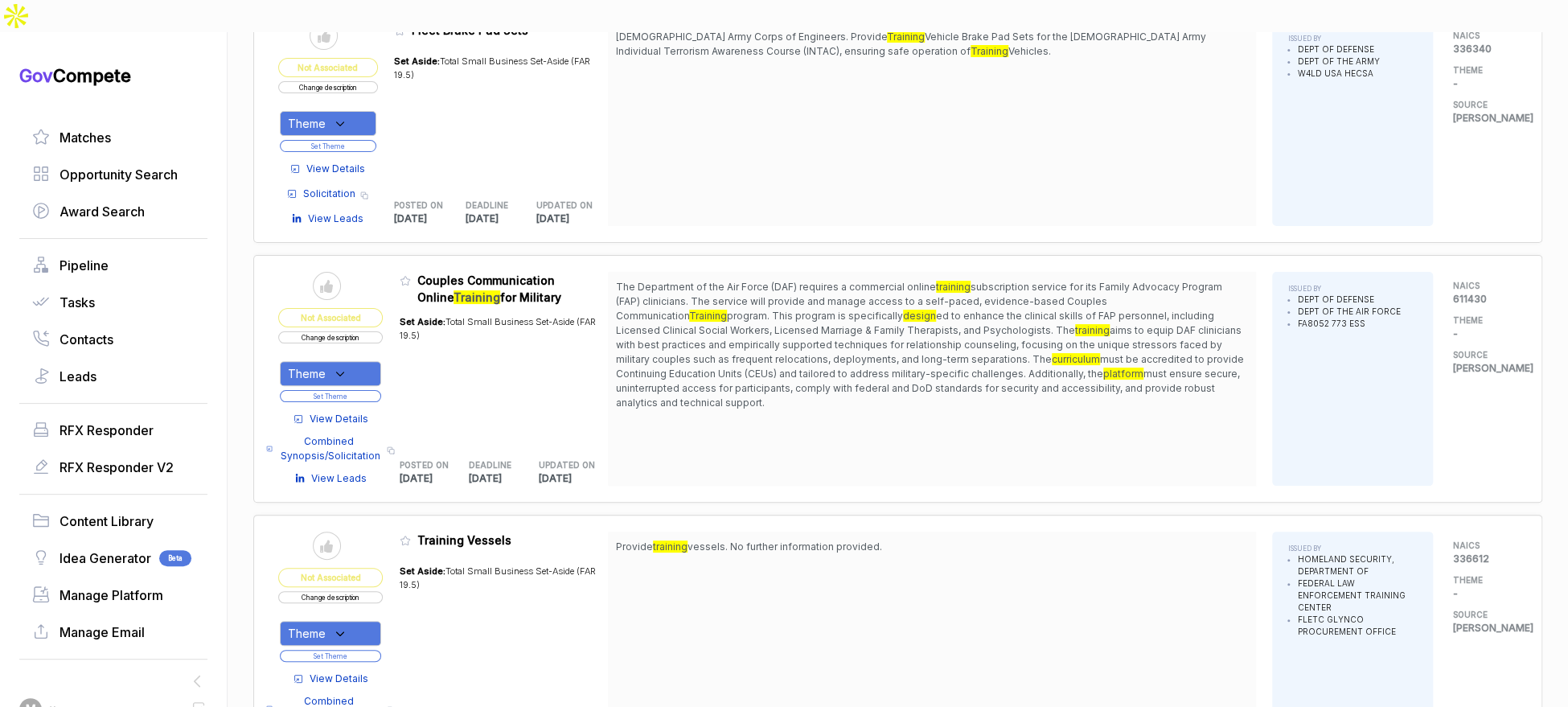
scroll to position [4261, 0]
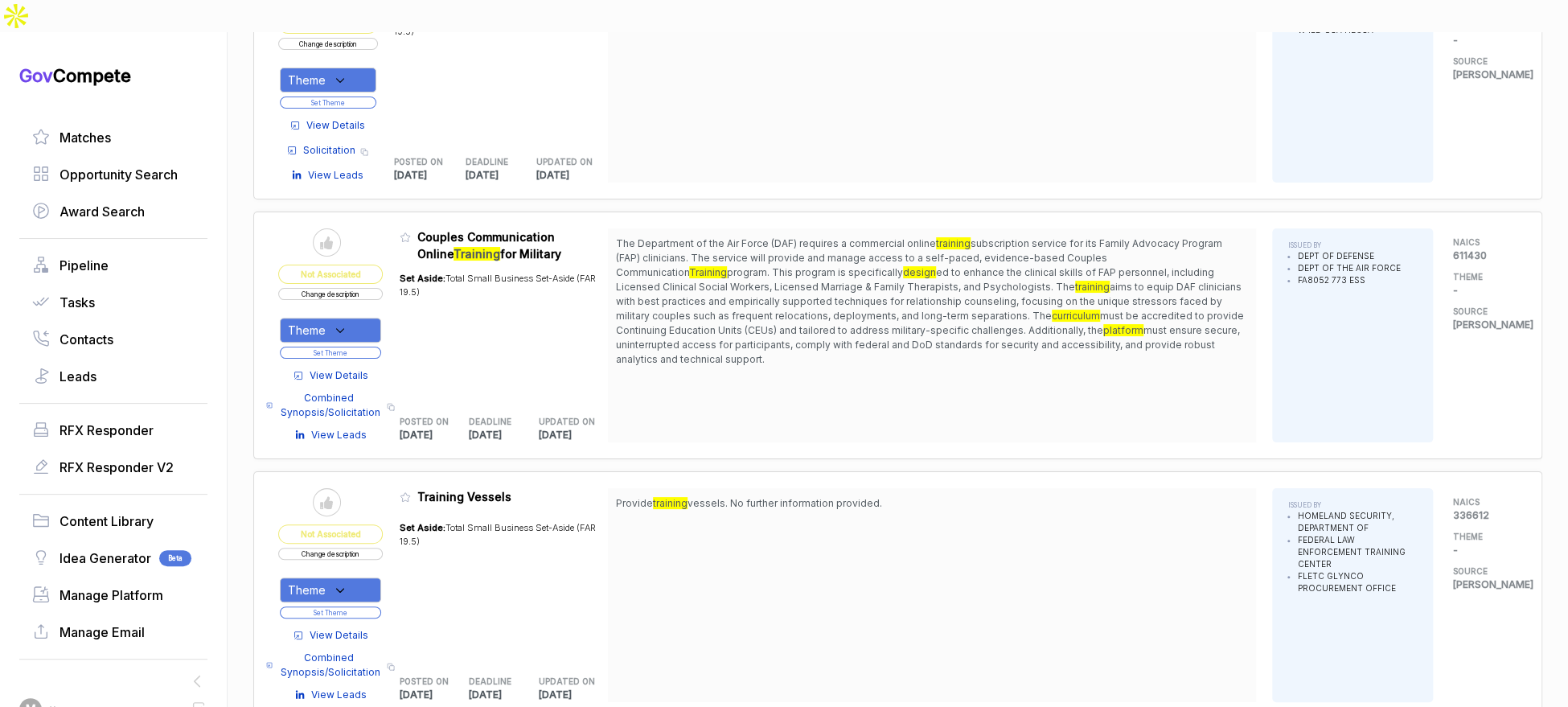
click at [370, 318] on div "Theme" at bounding box center [330, 330] width 102 height 25
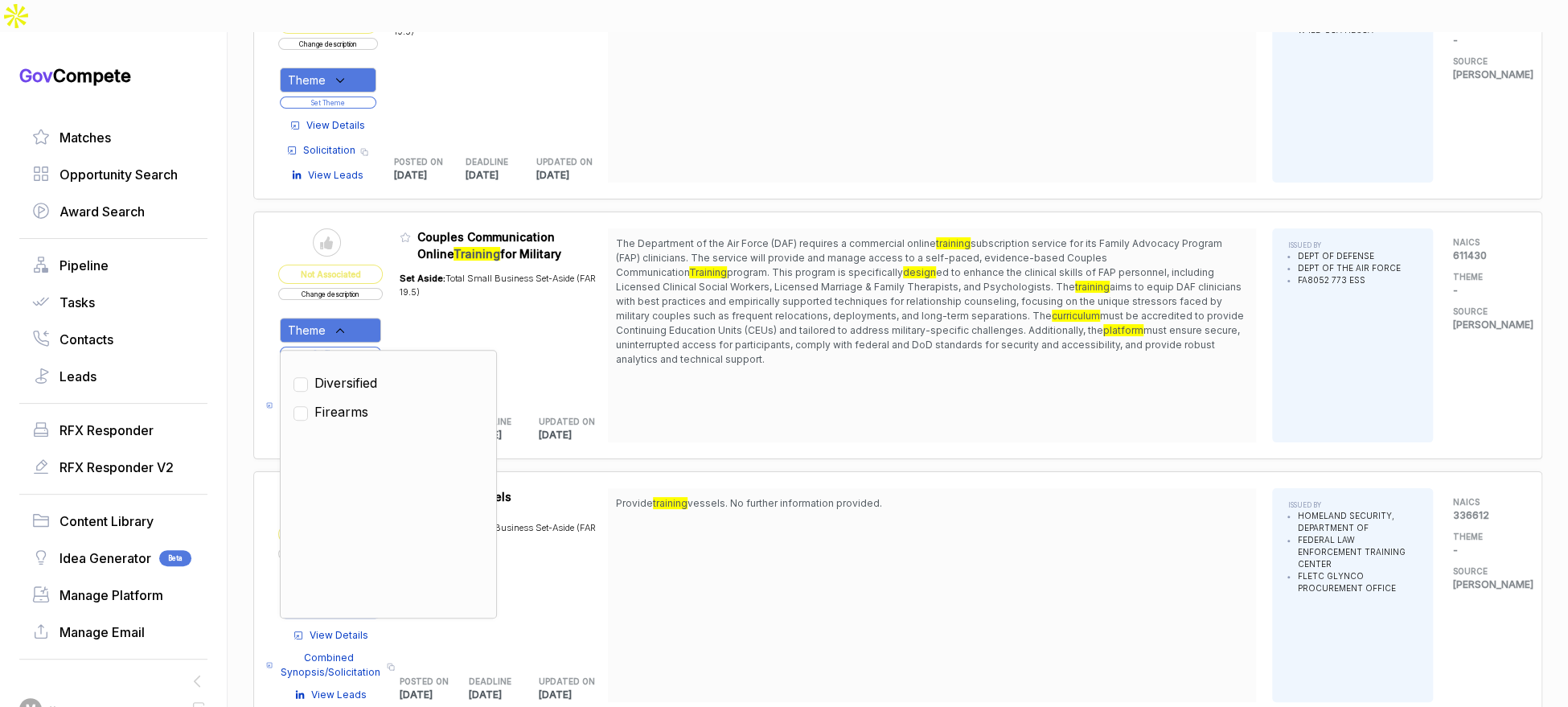
click at [678, 280] on span "aims to equip DAF clinicians with best practices and empirically supported tech…" at bounding box center [929, 301] width 626 height 41
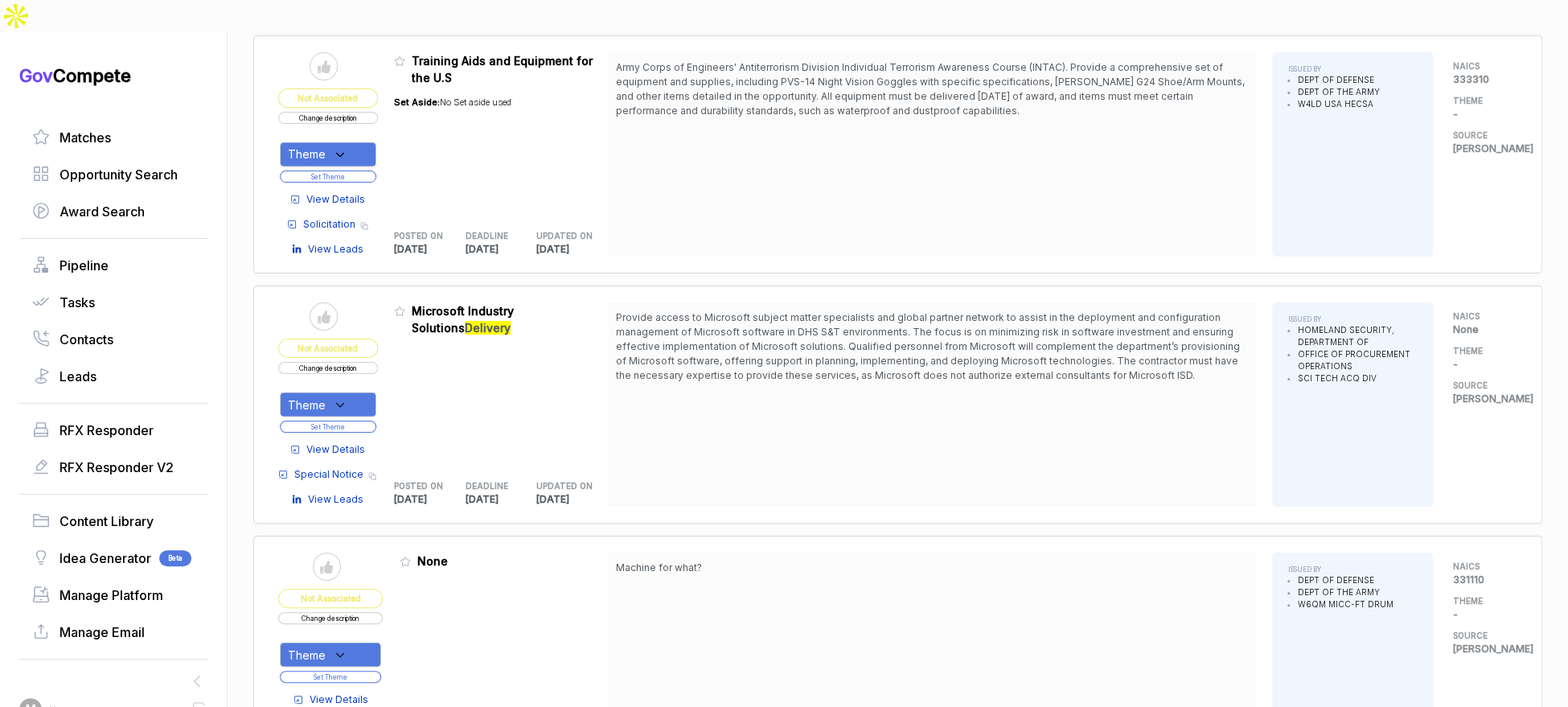
scroll to position [6657, 0]
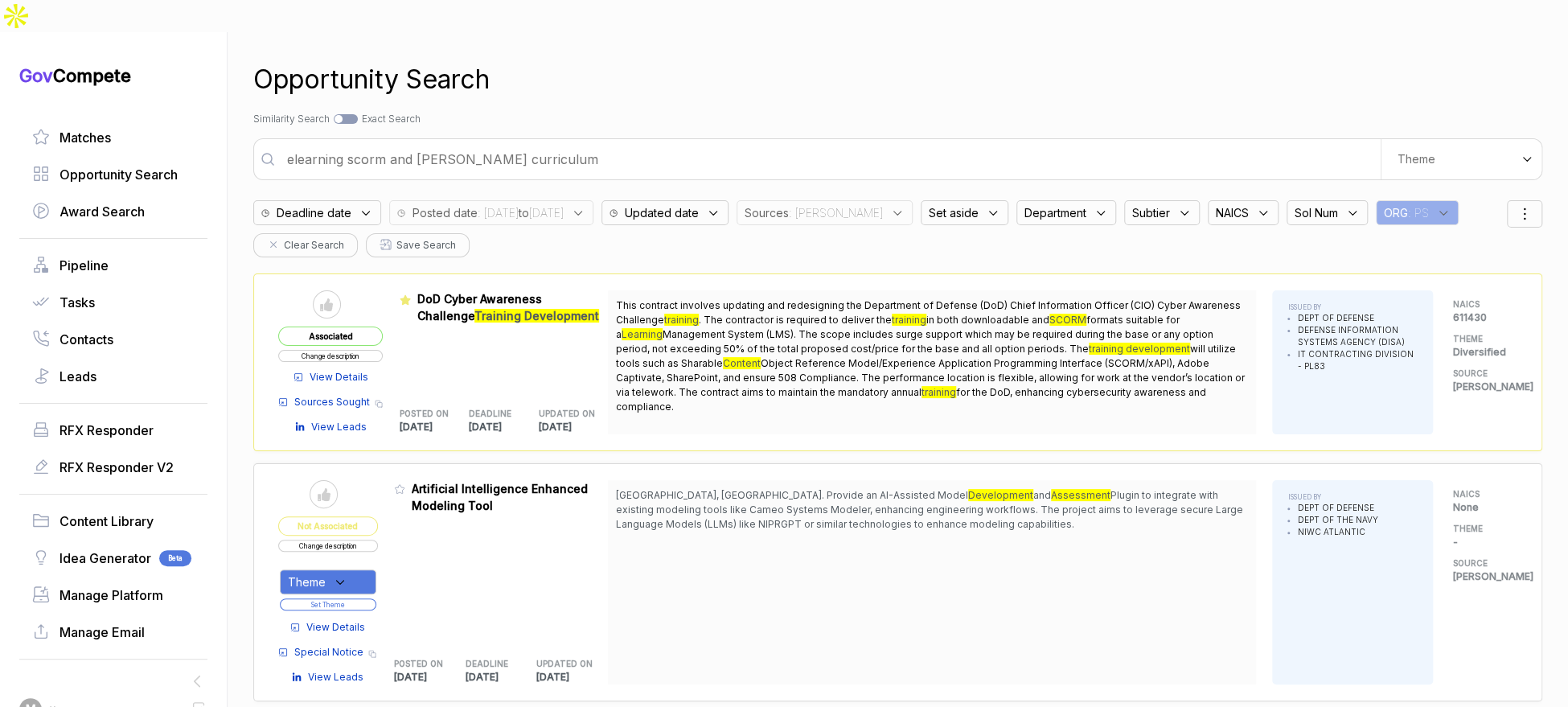
click at [646, 143] on input "elearning scorm and [PERSON_NAME] curriculum" at bounding box center [829, 159] width 1103 height 32
click at [646, 143] on input "elearning scorm and [PERSON_NAME] curriculum" at bounding box center [829, 159] width 1103 height 32
type input "us testing citizen"
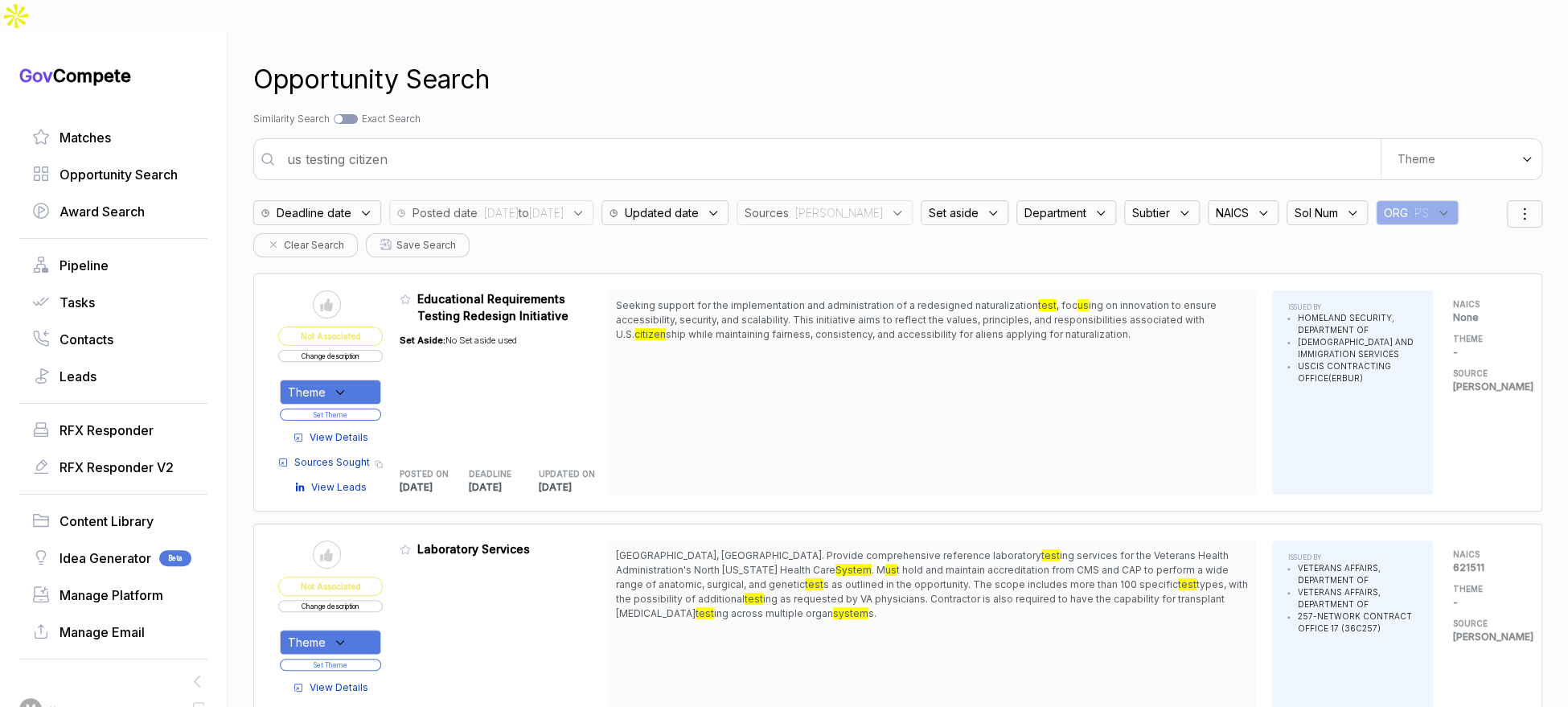
click at [326, 384] on span "Theme" at bounding box center [306, 392] width 37 height 17
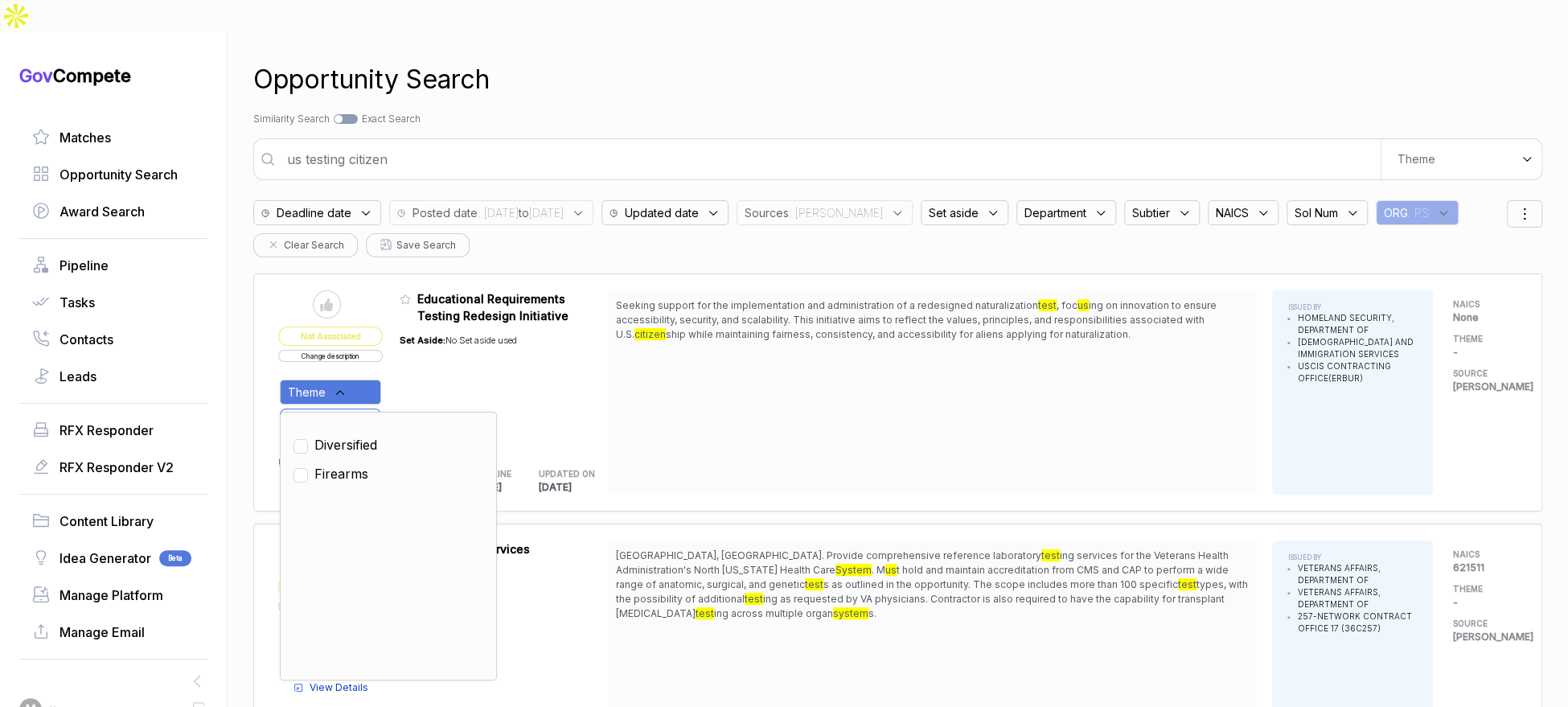
drag, startPoint x: 362, startPoint y: 409, endPoint x: 419, endPoint y: 370, distance: 69.1
click at [365, 435] on span "Diversified" at bounding box center [345, 445] width 62 height 20
checkbox input "true"
drag, startPoint x: 430, startPoint y: 363, endPoint x: 386, endPoint y: 374, distance: 45.4
click at [427, 364] on div "Set Aside: No Set aside used" at bounding box center [459, 387] width 118 height 126
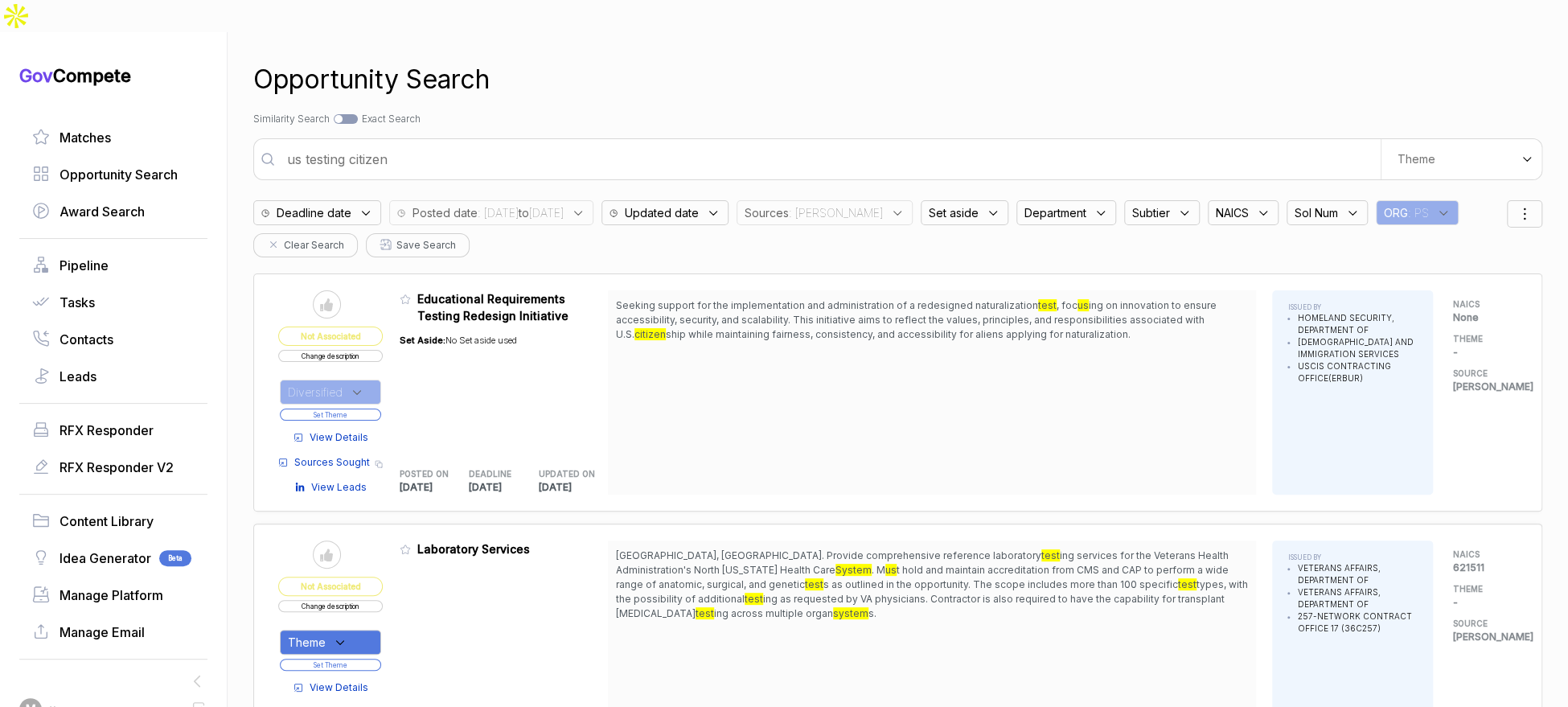
click at [370, 409] on button "Set Theme" at bounding box center [330, 415] width 102 height 12
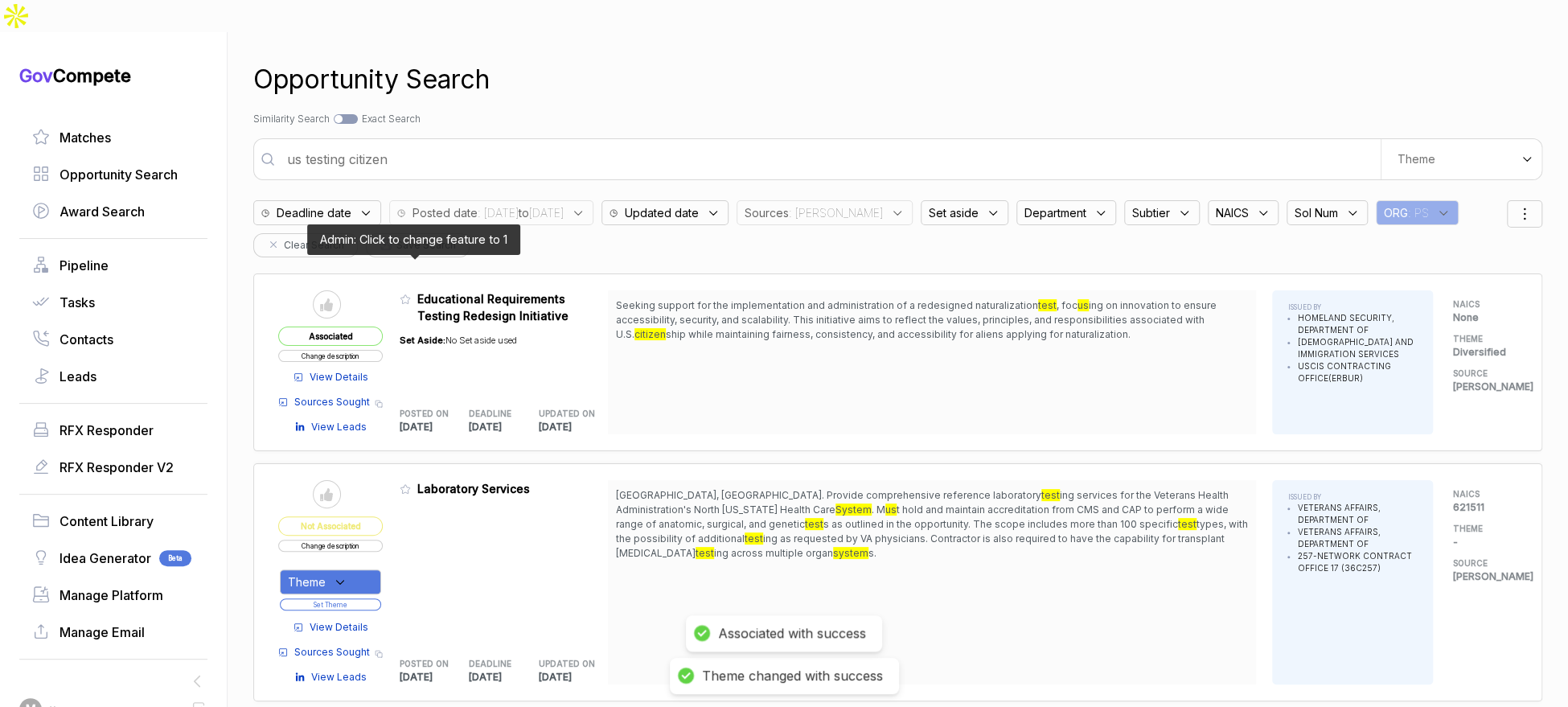
click at [410, 294] on icon at bounding box center [405, 299] width 12 height 12
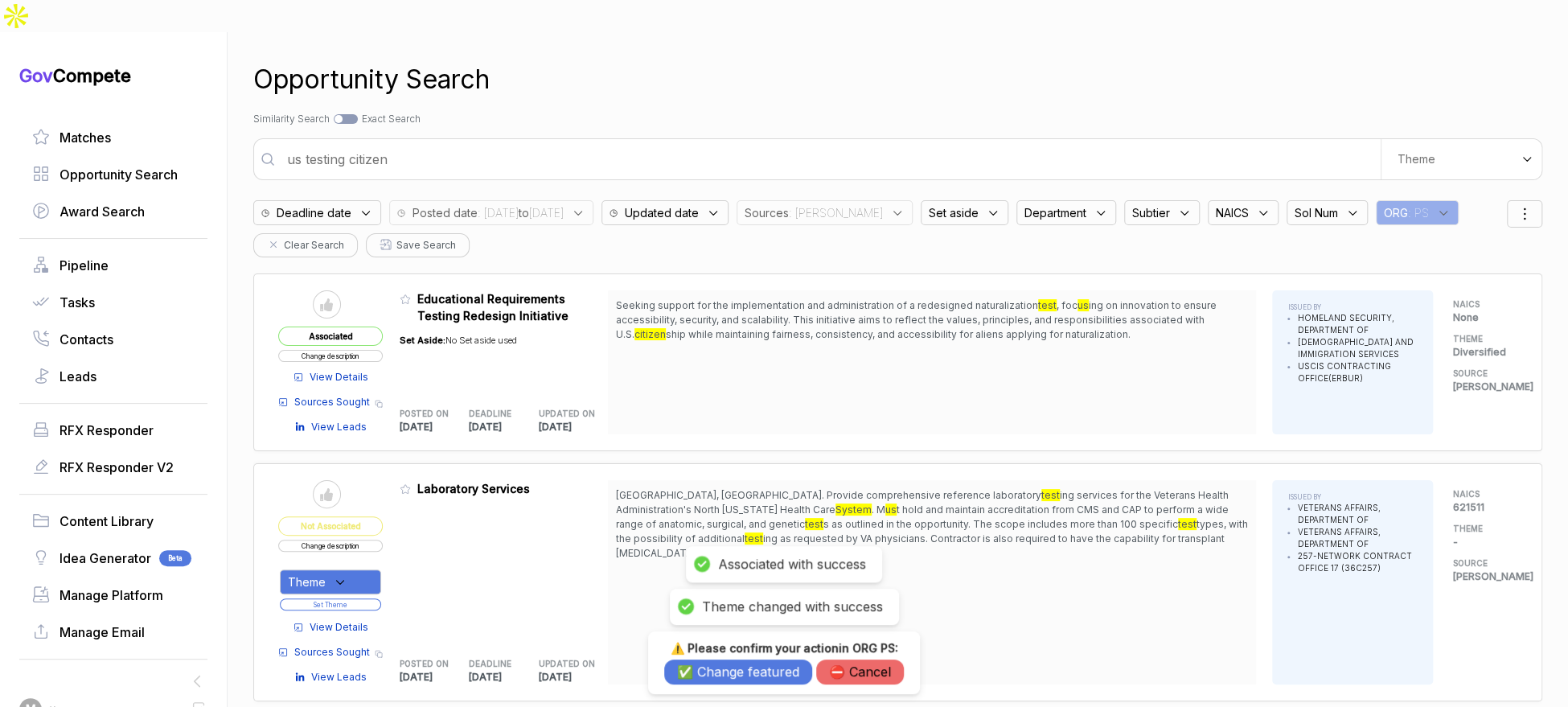
drag, startPoint x: 764, startPoint y: 672, endPoint x: 768, endPoint y: 652, distance: 20.4
click at [764, 669] on button "✅ Change featured" at bounding box center [738, 672] width 148 height 25
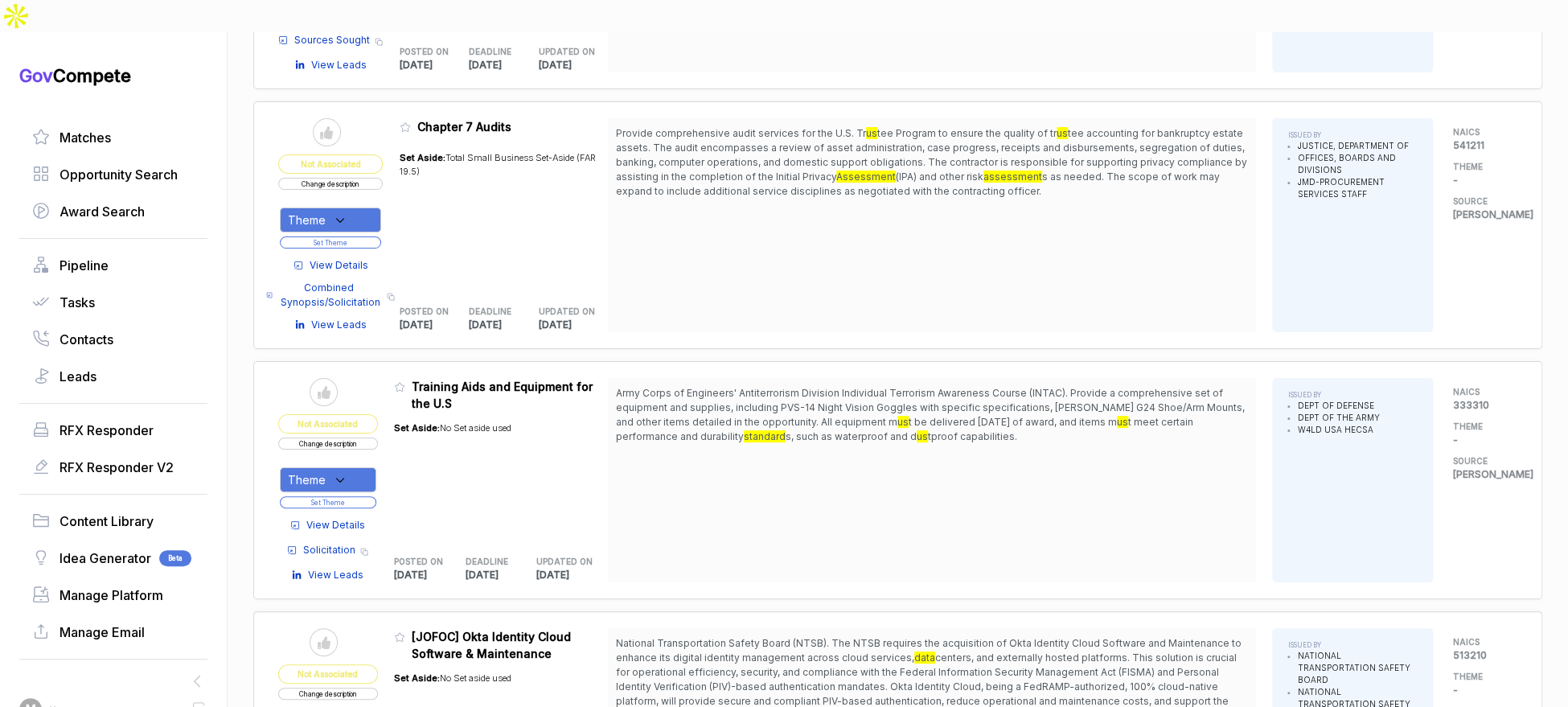
scroll to position [4226, 0]
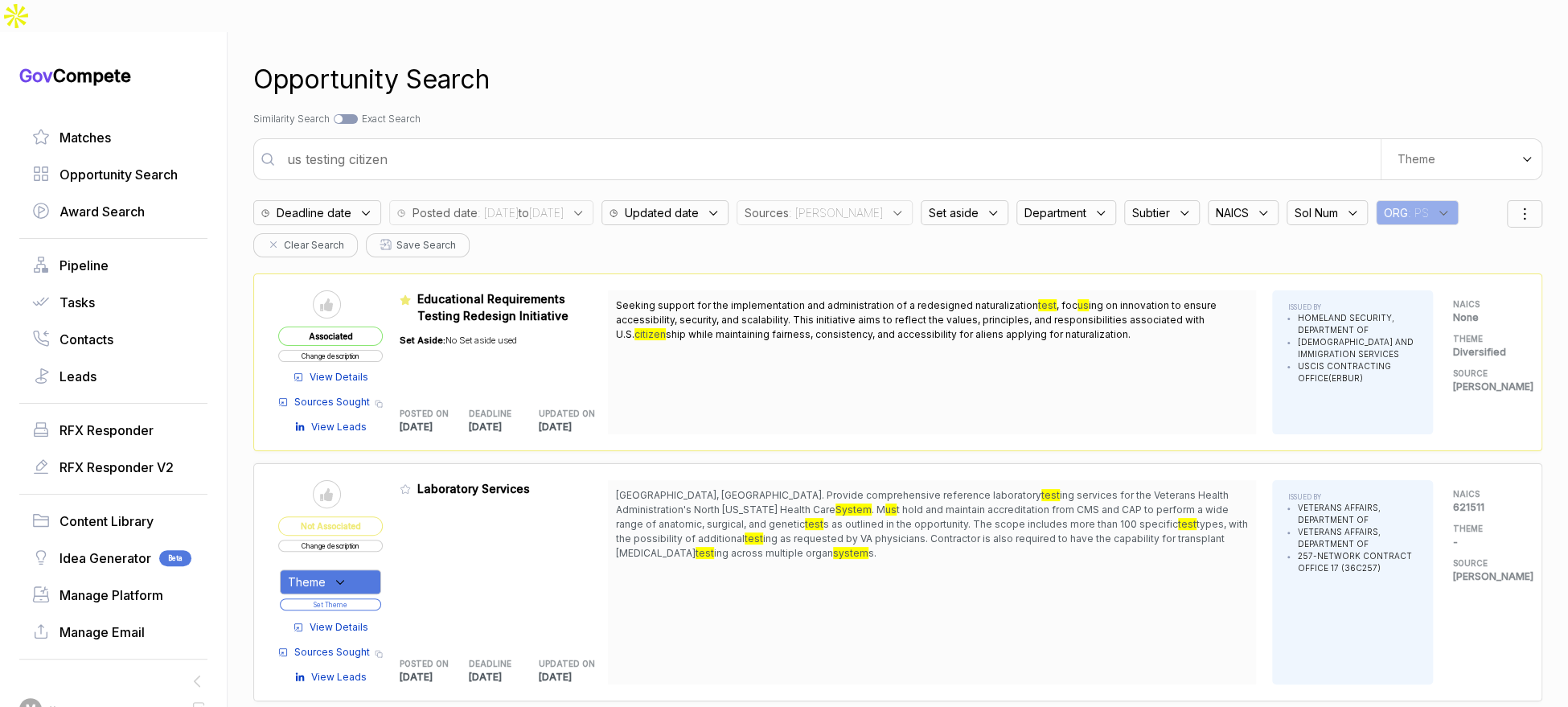
click at [755, 147] on div "us testing citizen We use AI to create custom search themes from documents you …" at bounding box center [898, 158] width 1289 height 42
click at [755, 146] on div "us testing citizen We use AI to create custom search themes from documents you …" at bounding box center [898, 158] width 1289 height 42
click at [760, 143] on input "us testing citizen" at bounding box center [829, 159] width 1103 height 32
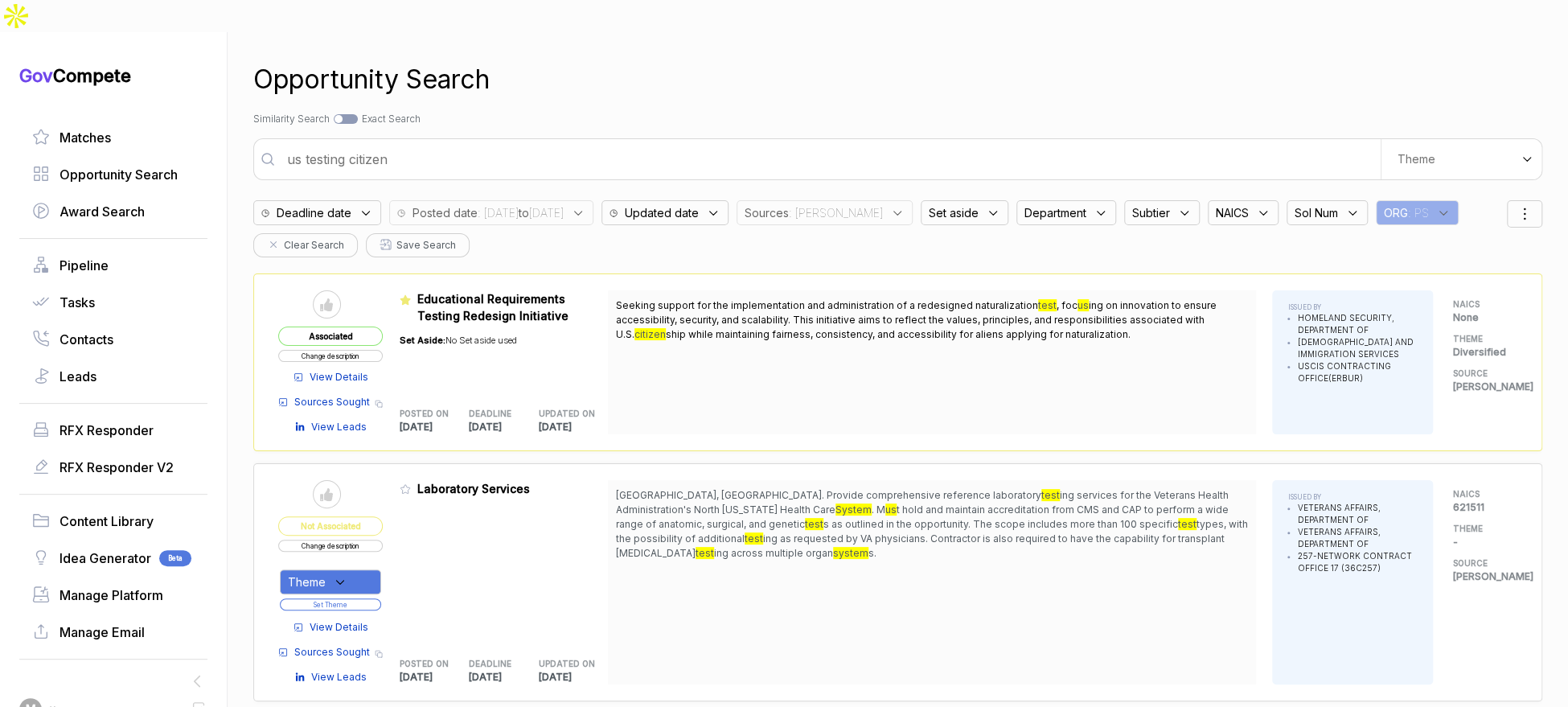
click at [760, 143] on input "us testing citizen" at bounding box center [829, 159] width 1103 height 32
click at [759, 143] on input "us testing citizen" at bounding box center [829, 159] width 1103 height 32
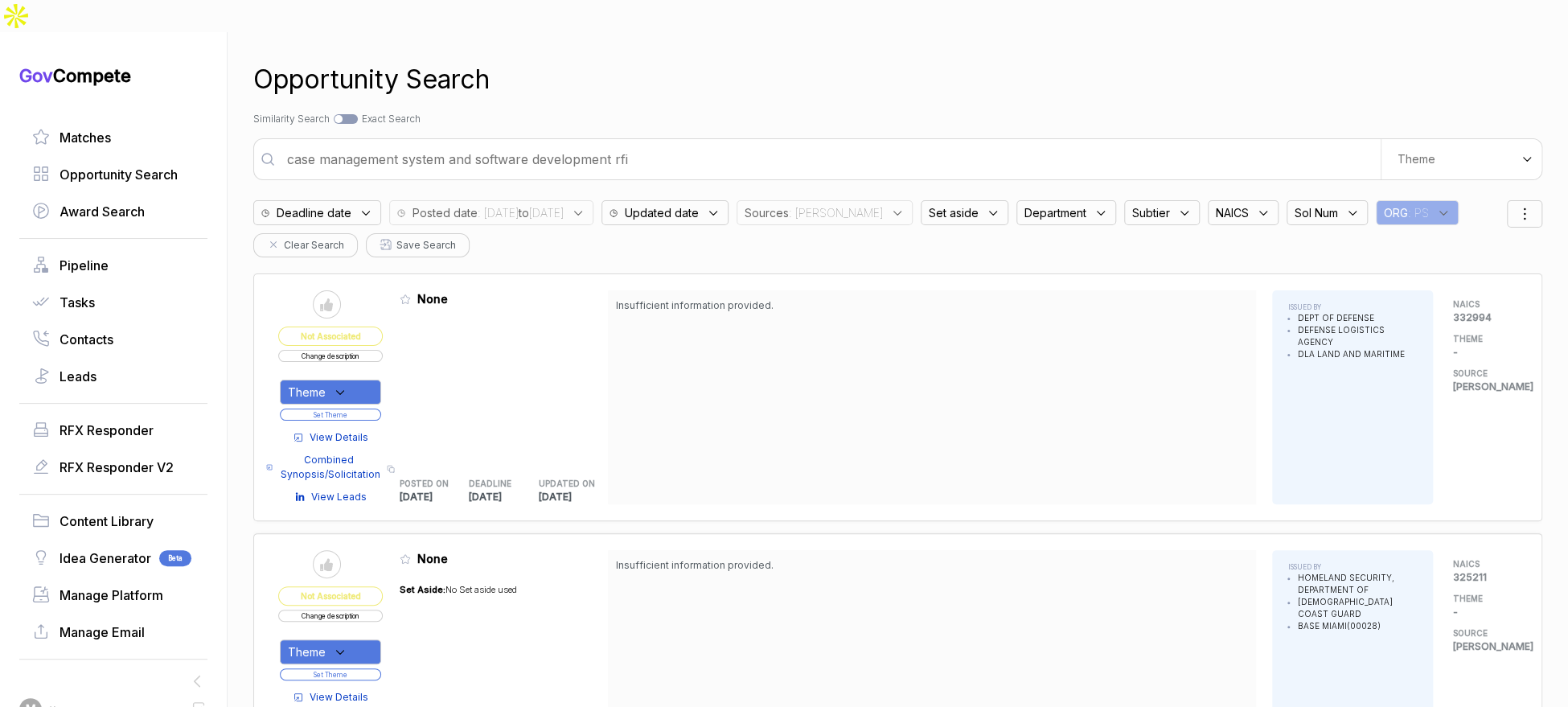
type input "case management system and software development rfi"
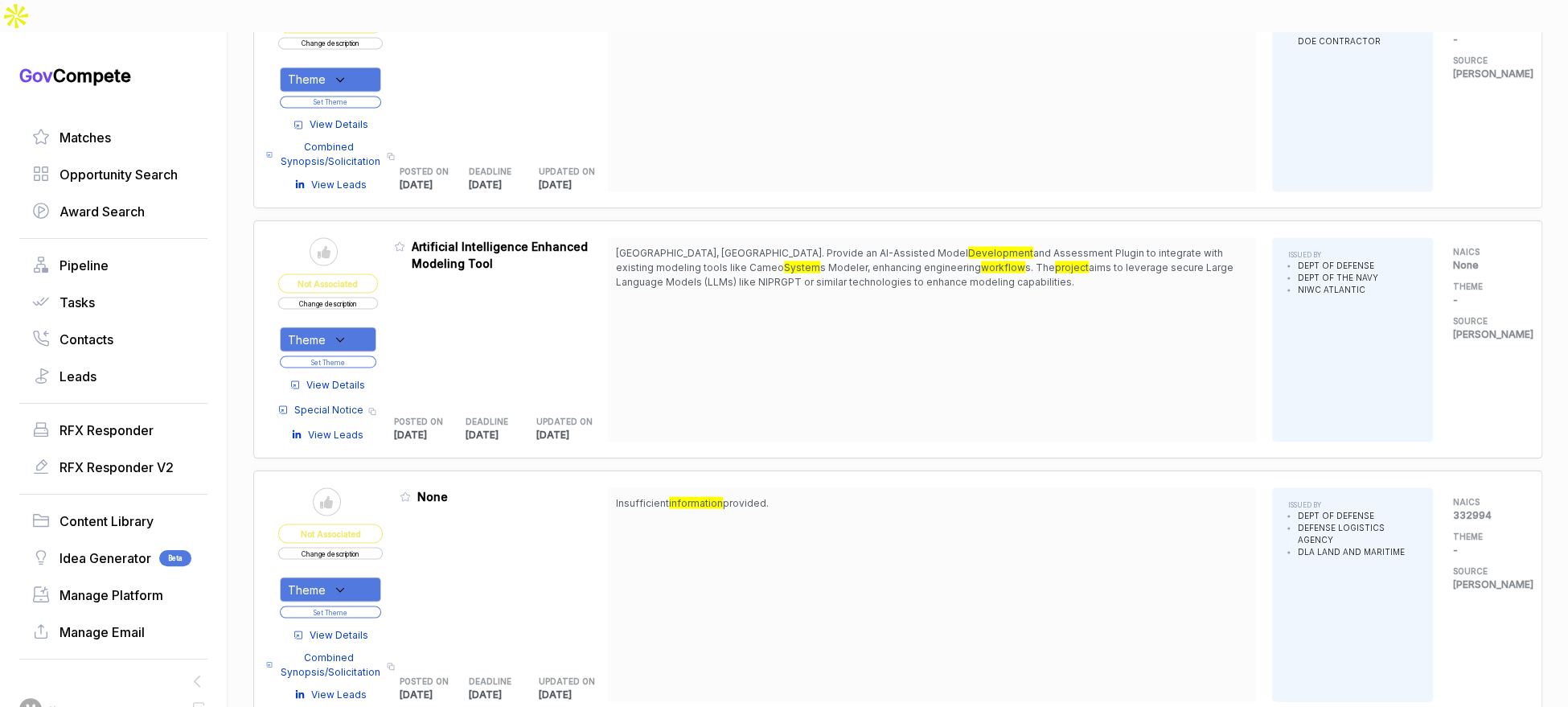
scroll to position [1841, 0]
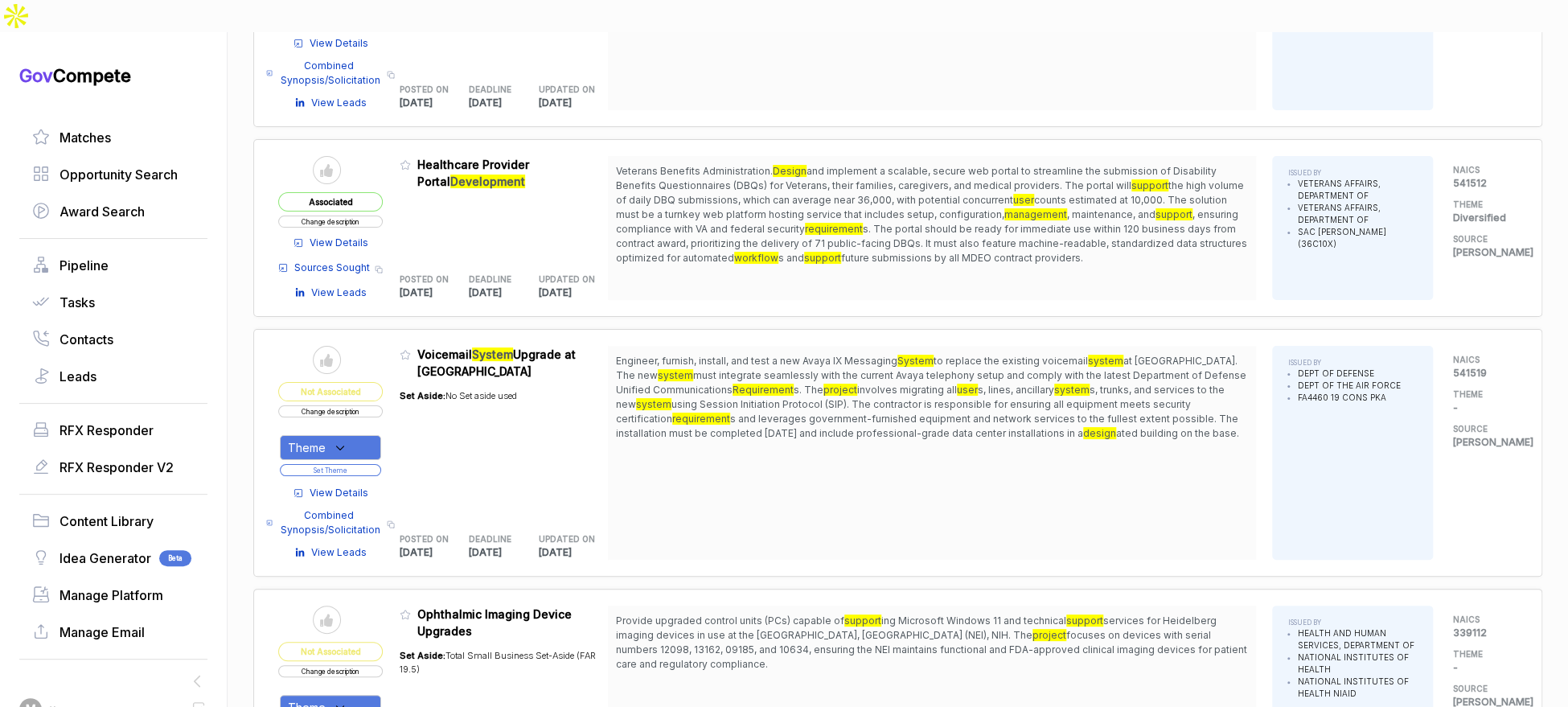
scroll to position [4082, 0]
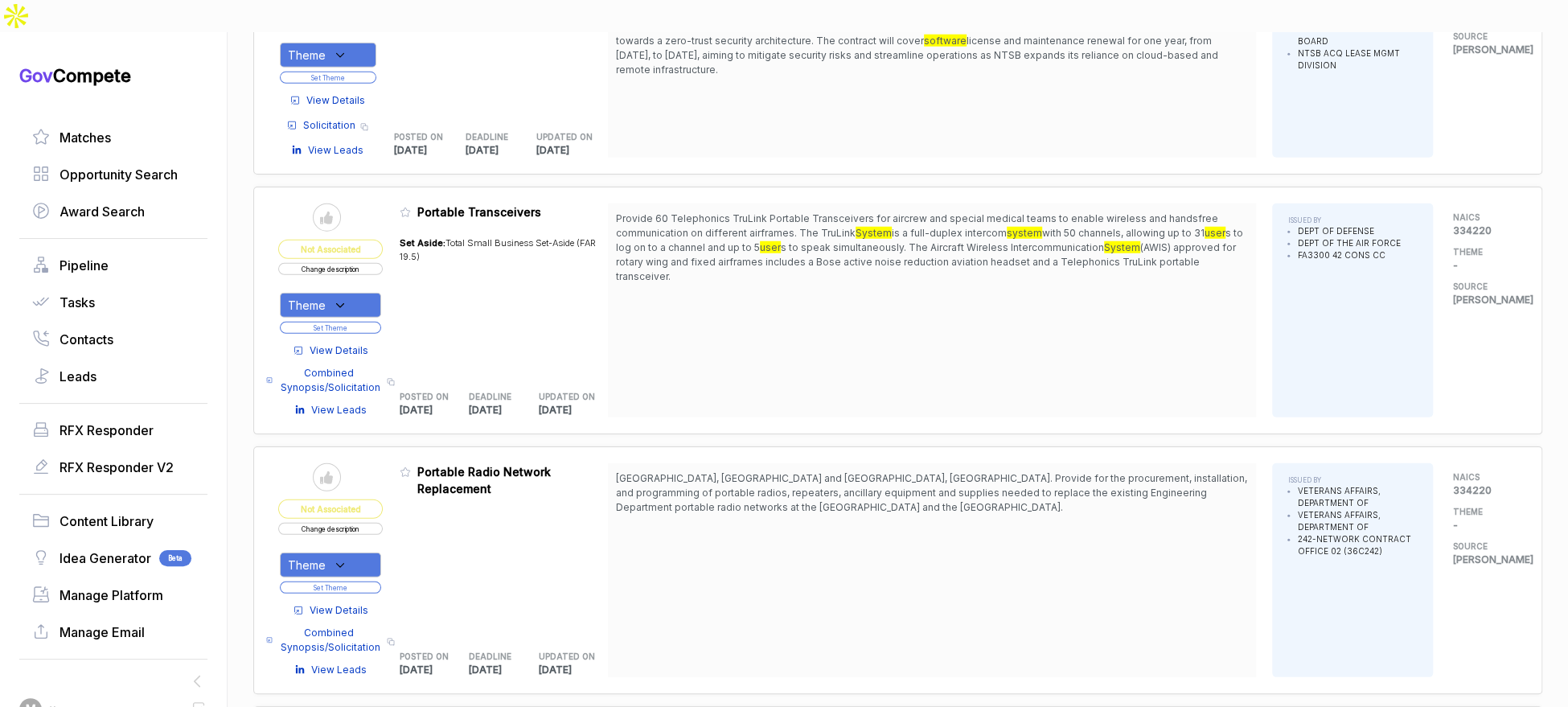
scroll to position [6954, 0]
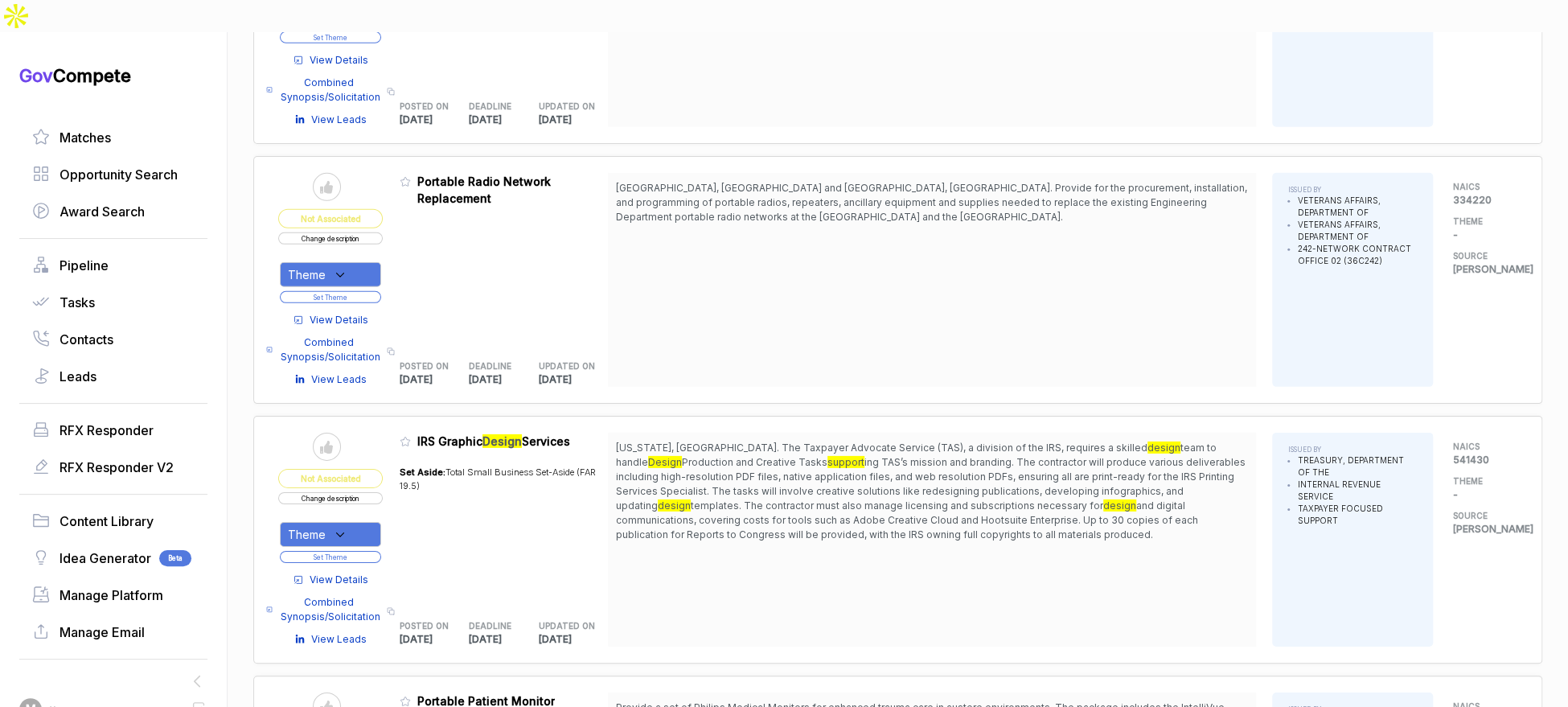
click at [347, 527] on icon at bounding box center [340, 534] width 14 height 14
drag, startPoint x: 363, startPoint y: 531, endPoint x: 410, endPoint y: 480, distance: 69.4
click at [364, 577] on span "Diversified" at bounding box center [345, 587] width 62 height 20
checkbox input "true"
drag, startPoint x: 426, startPoint y: 469, endPoint x: 405, endPoint y: 487, distance: 27.7
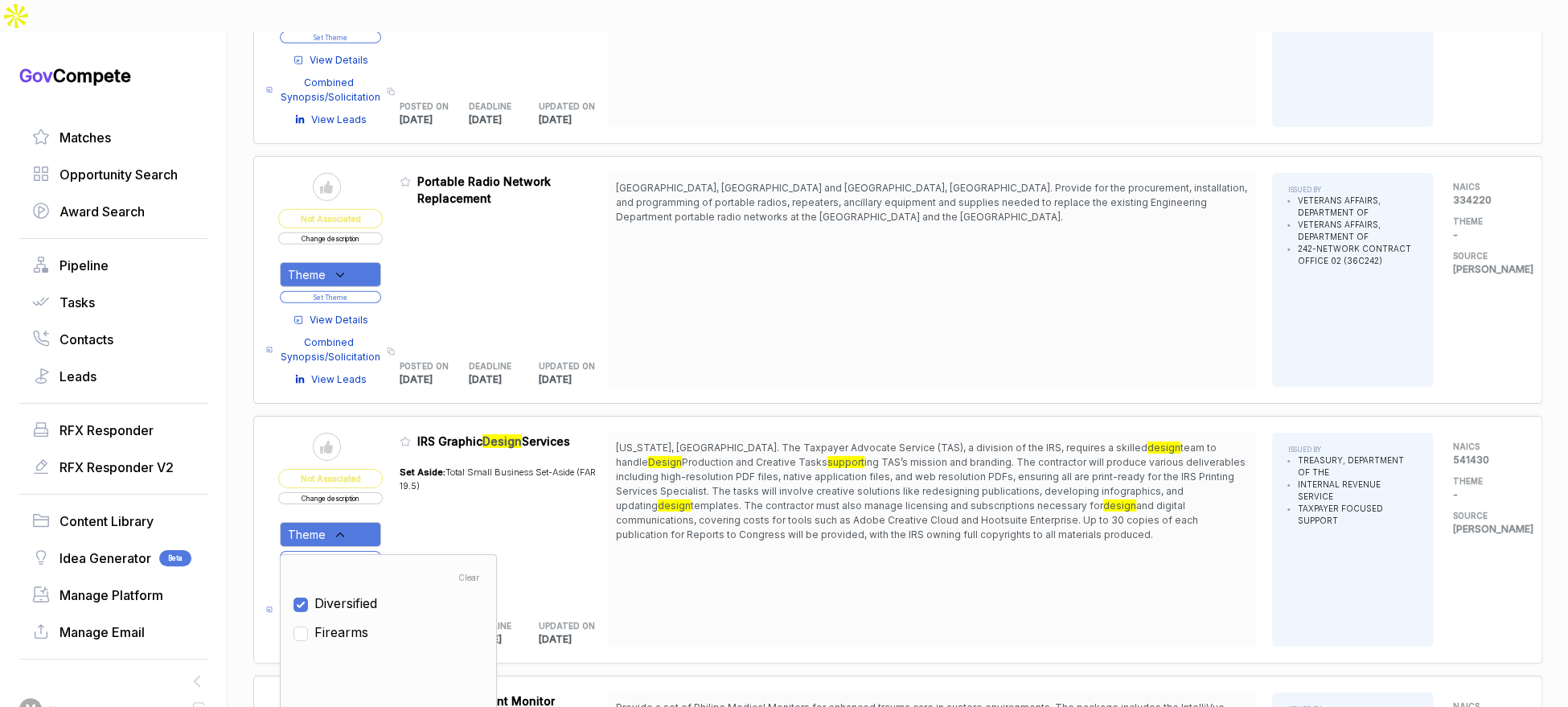
click at [424, 471] on div "Set Aside: Total Small Business Set-Aside (FAR 19.5)" at bounding box center [504, 529] width 209 height 146
click at [381, 551] on button "Set Theme" at bounding box center [330, 557] width 102 height 12
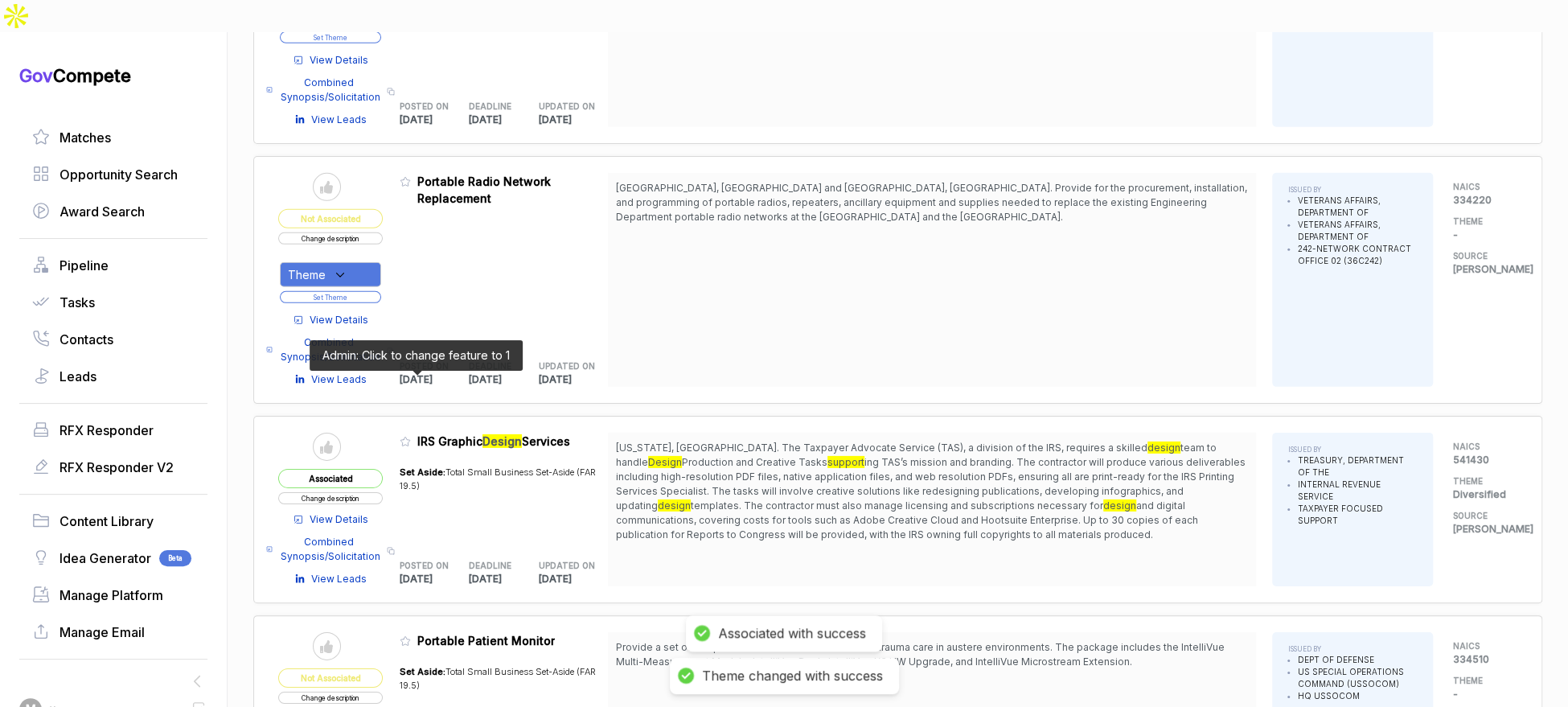
click at [410, 437] on icon at bounding box center [405, 442] width 10 height 9
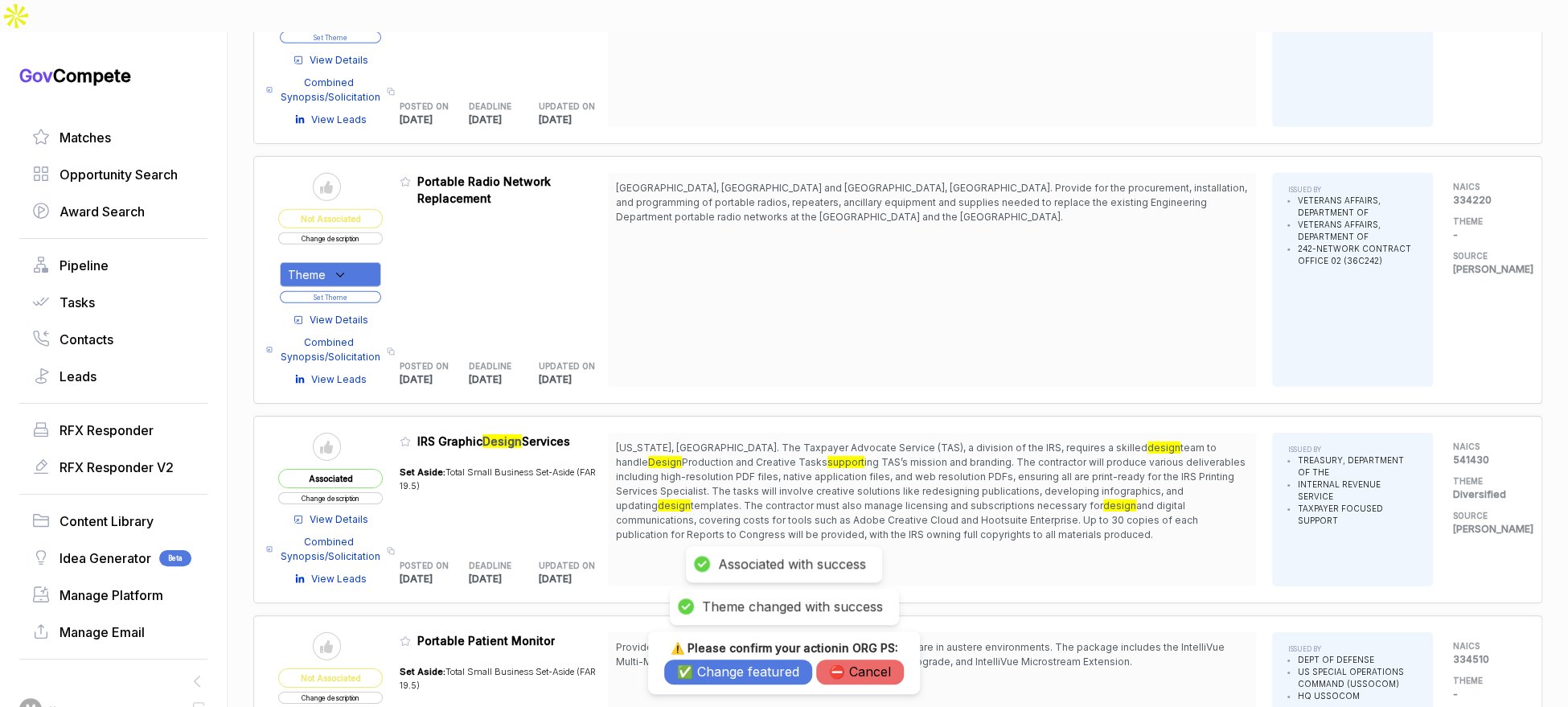
click at [703, 662] on button "✅ Change featured" at bounding box center [738, 672] width 148 height 25
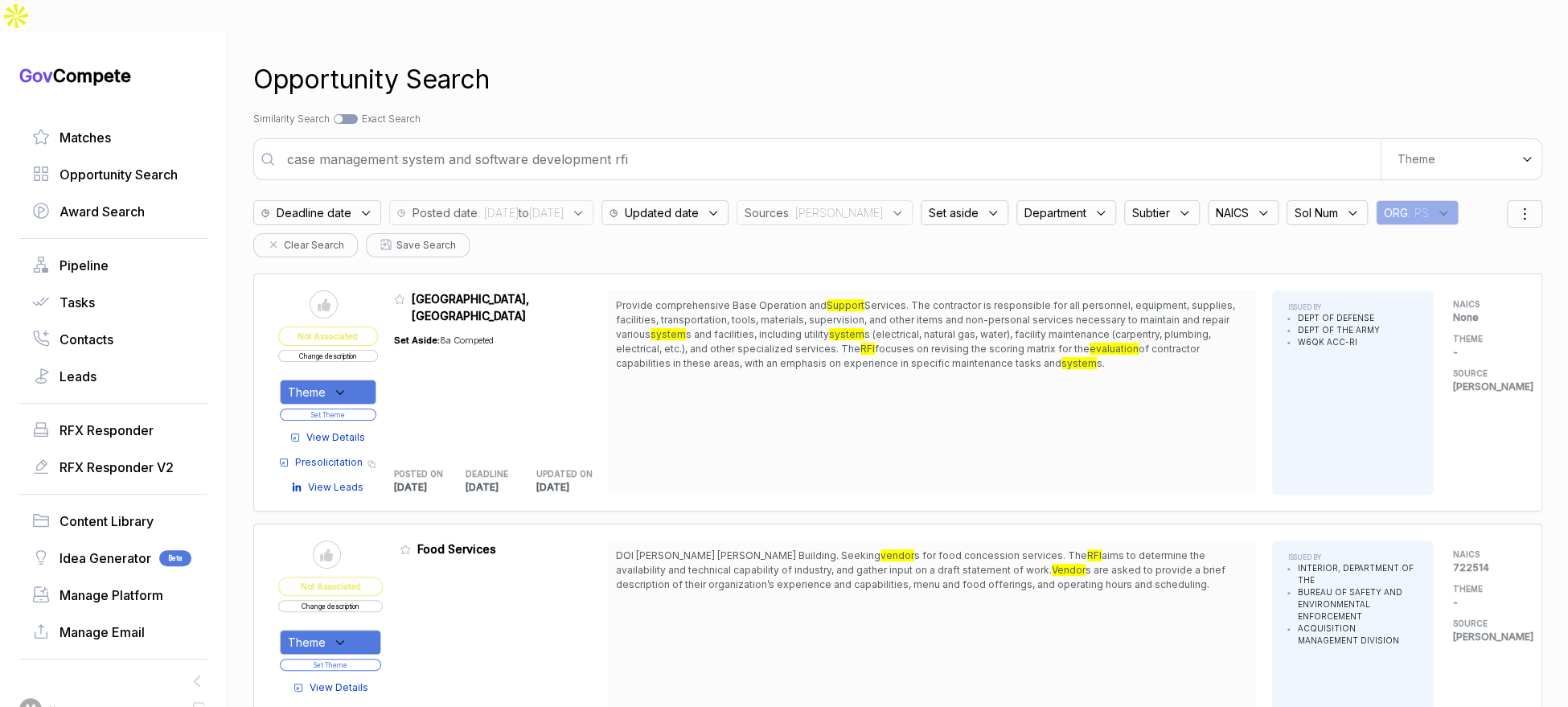
click at [849, 204] on span ": [PERSON_NAME]" at bounding box center [836, 212] width 94 height 17
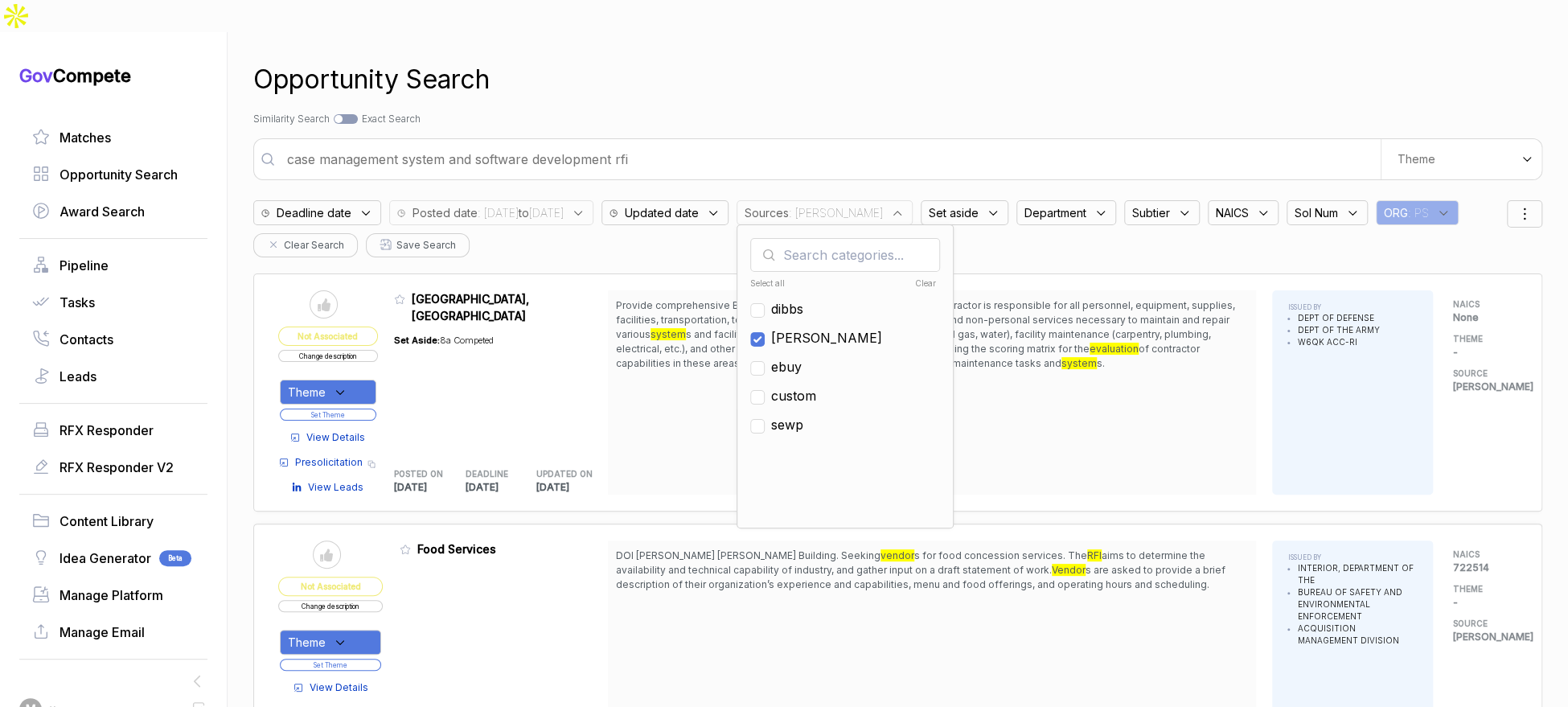
click at [1376, 200] on div "ORG : PS" at bounding box center [1417, 213] width 83 height 25
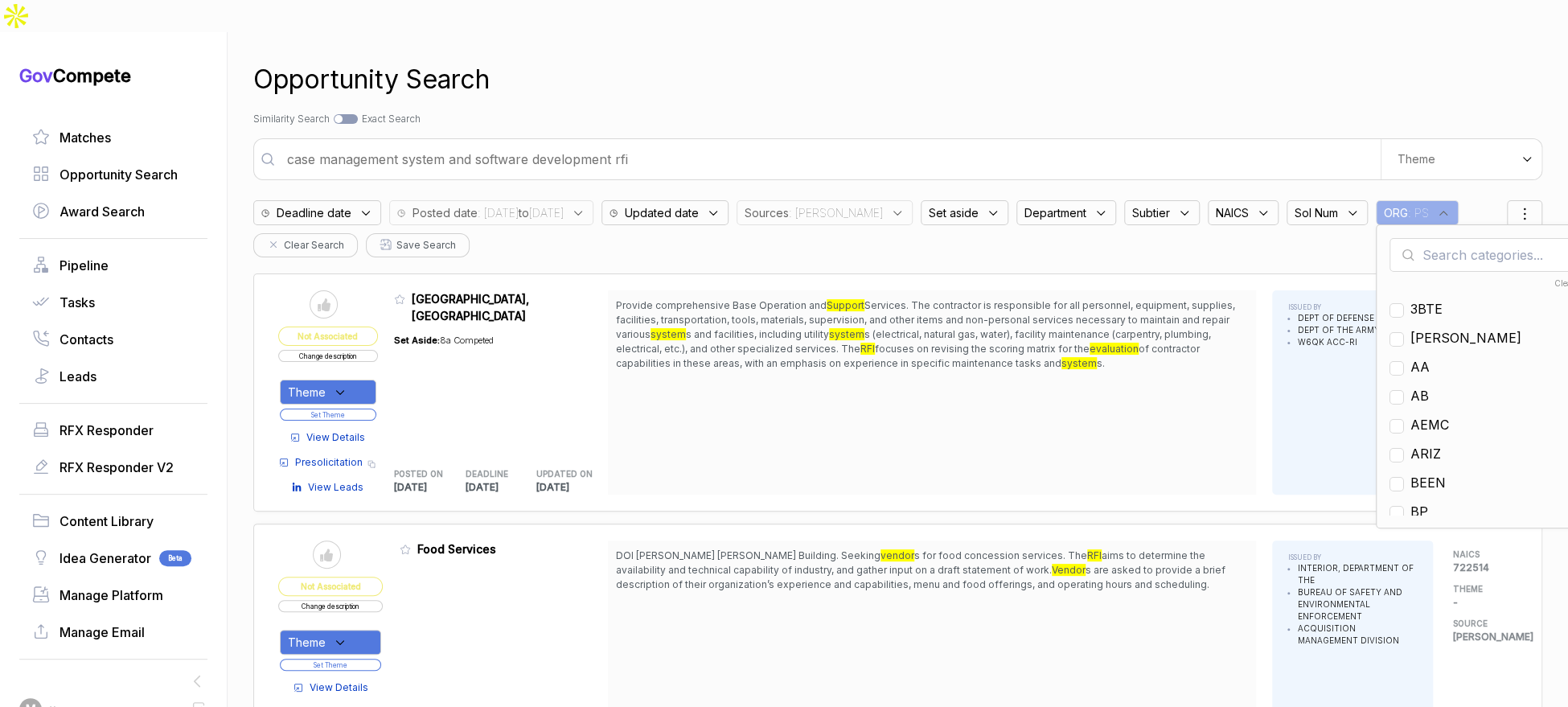
click at [1406, 238] on input "text" at bounding box center [1484, 255] width 190 height 34
checkbox input "true"
type input "ps"
checkbox input "true"
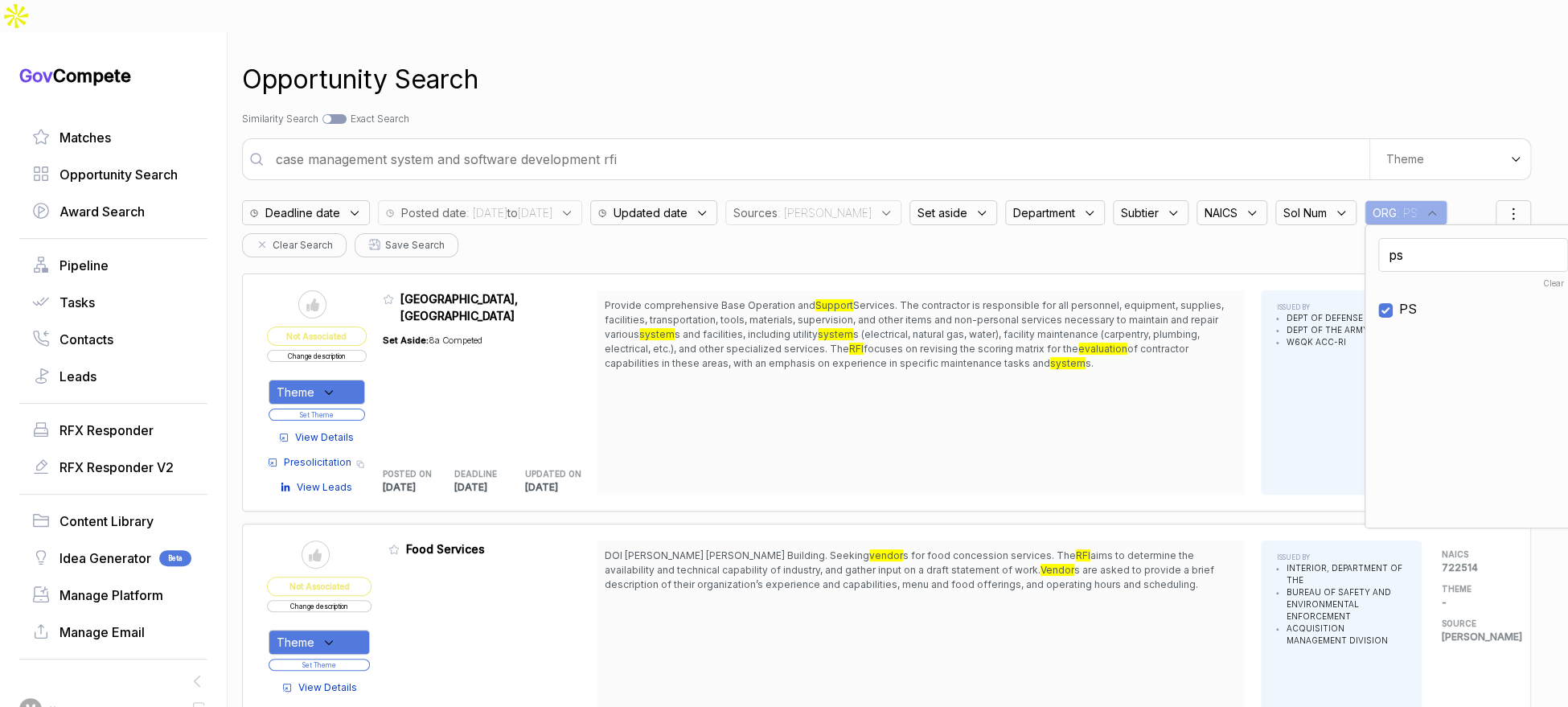
type input "ps"
click at [1399, 299] on span "PS" at bounding box center [1408, 309] width 18 height 20
checkbox input "false"
click at [1404, 238] on input "ps" at bounding box center [1473, 255] width 190 height 34
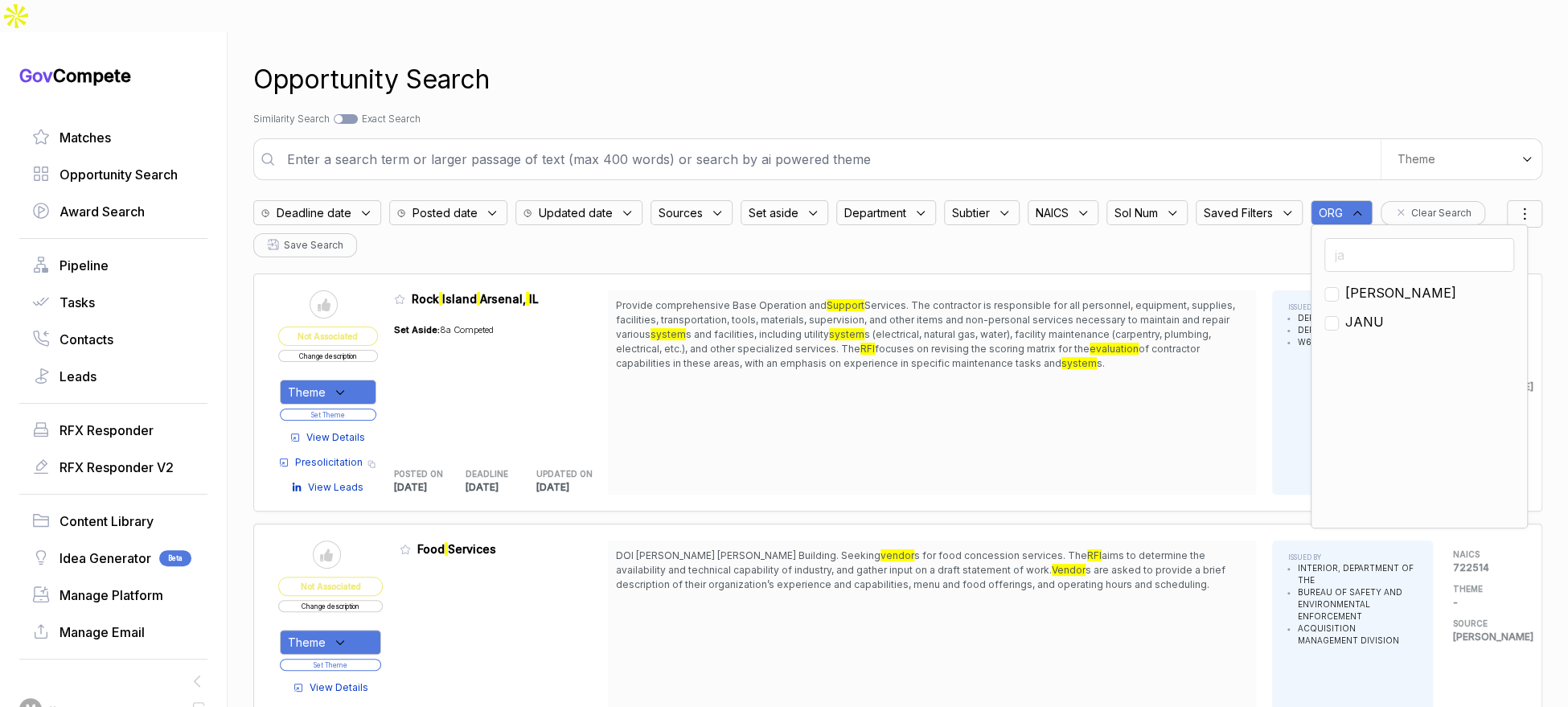
type input "ja"
click at [1341, 283] on div "[PERSON_NAME]" at bounding box center [1418, 293] width 190 height 20
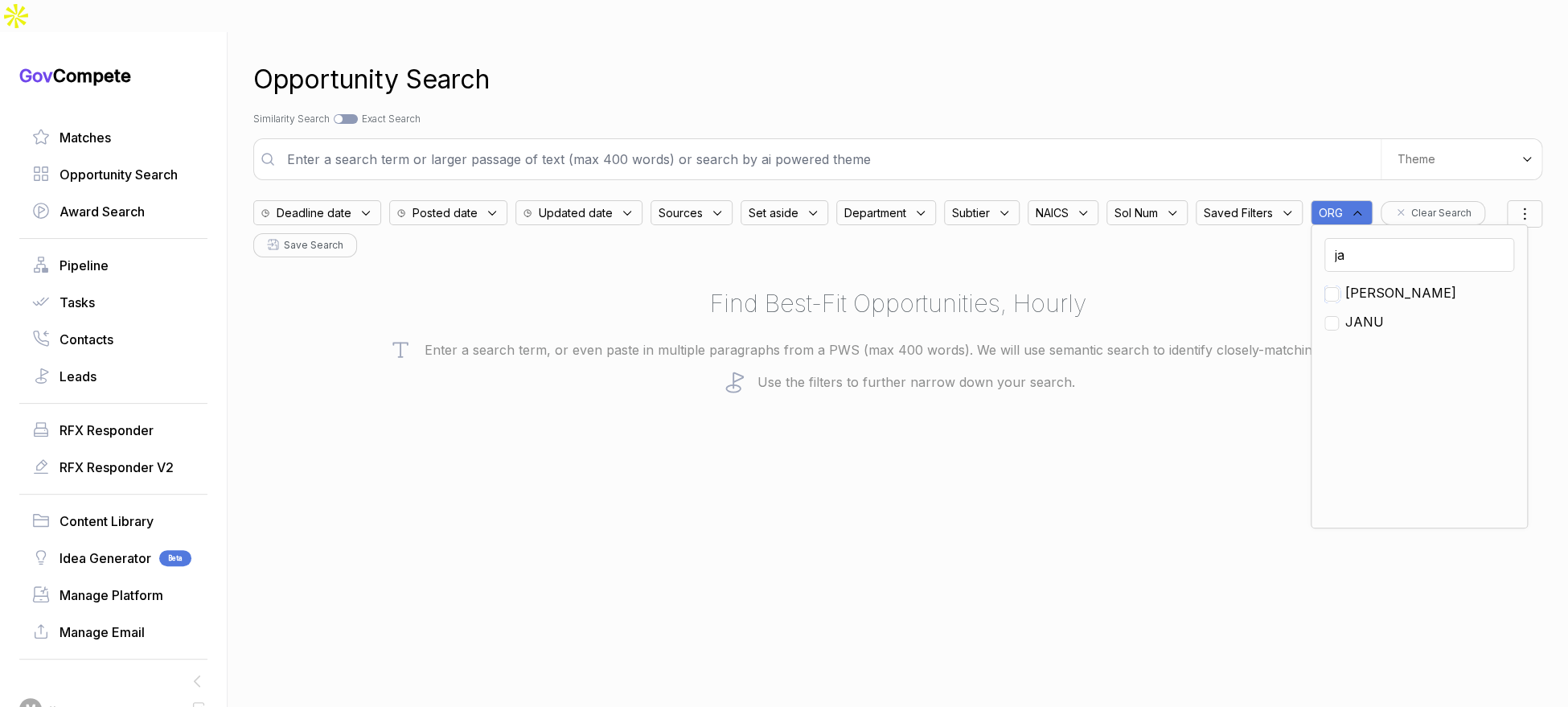
drag, startPoint x: 1339, startPoint y: 259, endPoint x: 1332, endPoint y: 197, distance: 62.4
click at [1338, 287] on input "checkbox" at bounding box center [1331, 294] width 14 height 14
checkbox input "true"
click at [1323, 138] on div "We use AI to create custom search themes from documents you upload in your cont…" at bounding box center [898, 158] width 1289 height 42
click at [720, 200] on div "Sources" at bounding box center [692, 213] width 82 height 25
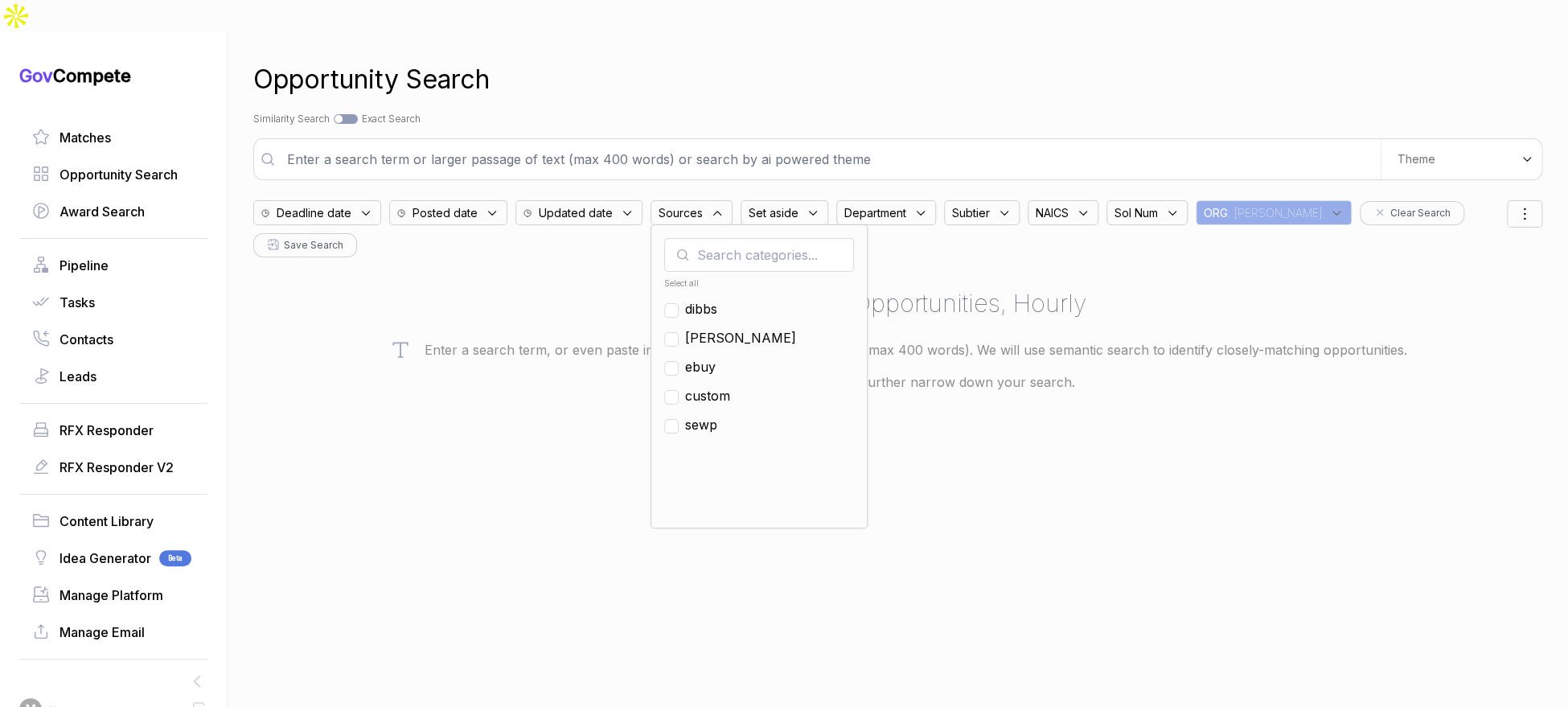
drag, startPoint x: 711, startPoint y: 329, endPoint x: 710, endPoint y: 218, distance: 111.0
click at [711, 317] on ul "Select all [PERSON_NAME] ebuy custom sewp" at bounding box center [759, 394] width 190 height 241
click at [678, 361] on input "checkbox" at bounding box center [671, 368] width 14 height 14
checkbox input "true"
click at [703, 143] on input "text" at bounding box center [829, 159] width 1103 height 32
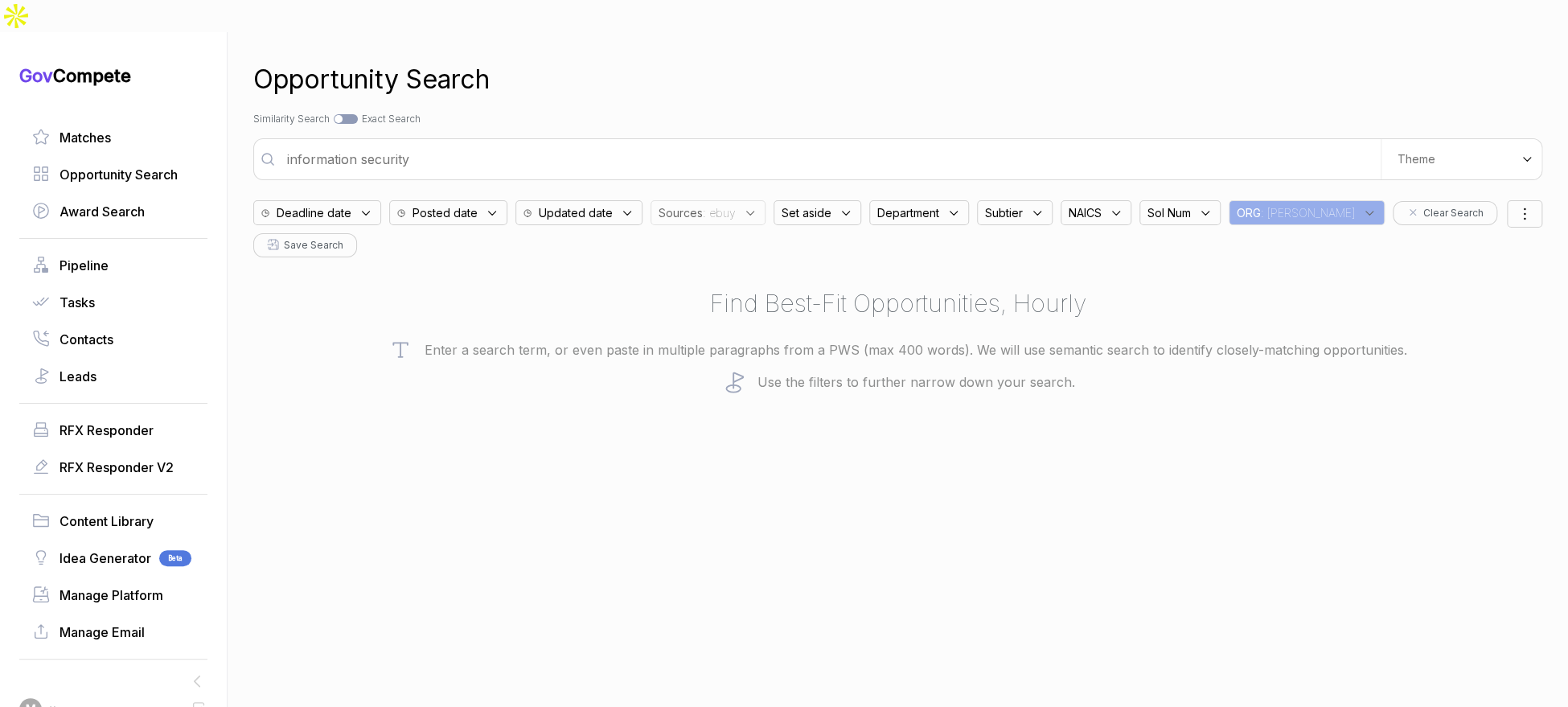
type input "information security"
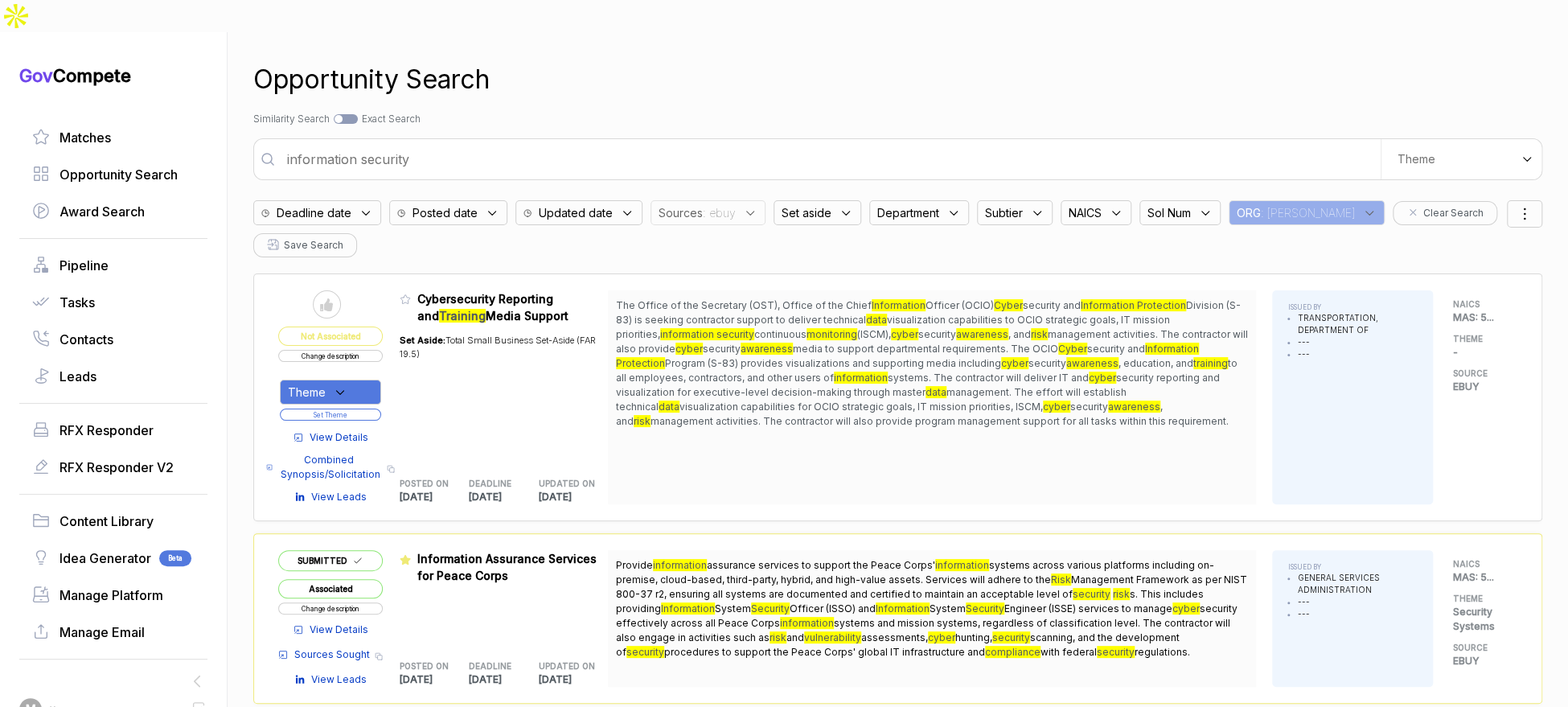
click at [458, 204] on span "Posted date" at bounding box center [444, 212] width 65 height 17
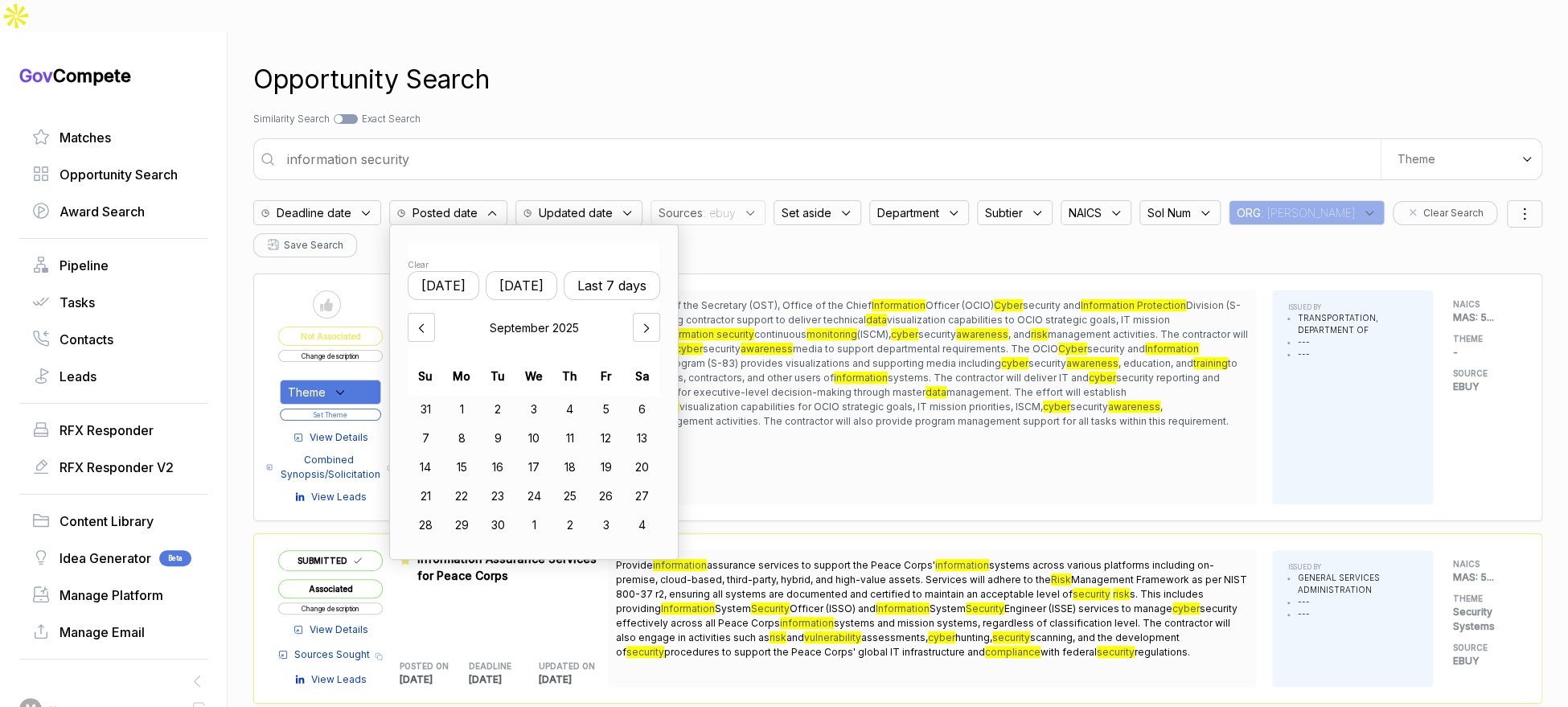
click at [557, 271] on button "[DATE]" at bounding box center [521, 285] width 71 height 29
click at [629, 138] on div "information security We use AI to create custom search themes from documents yo…" at bounding box center [898, 158] width 1289 height 42
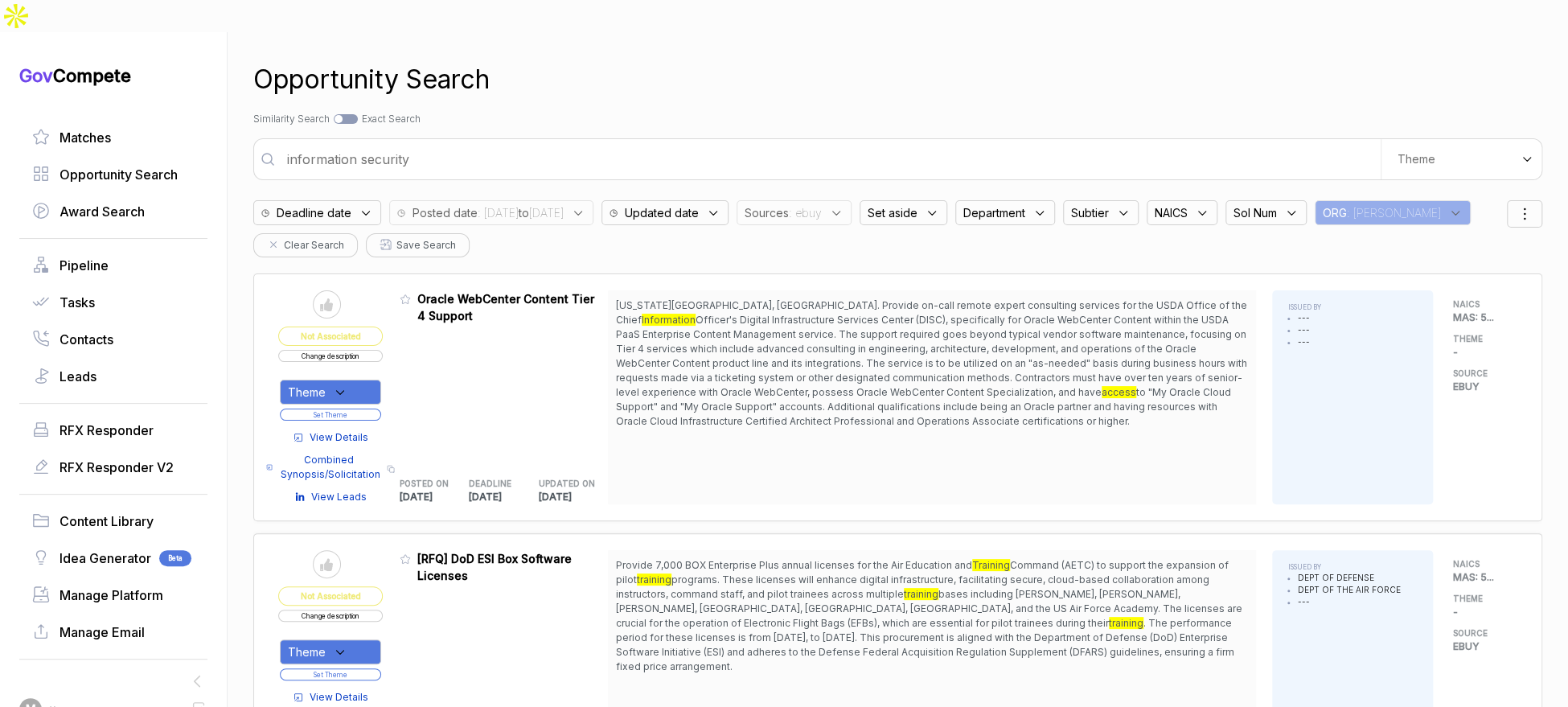
click at [851, 200] on div "Sources : ebuy" at bounding box center [793, 213] width 115 height 25
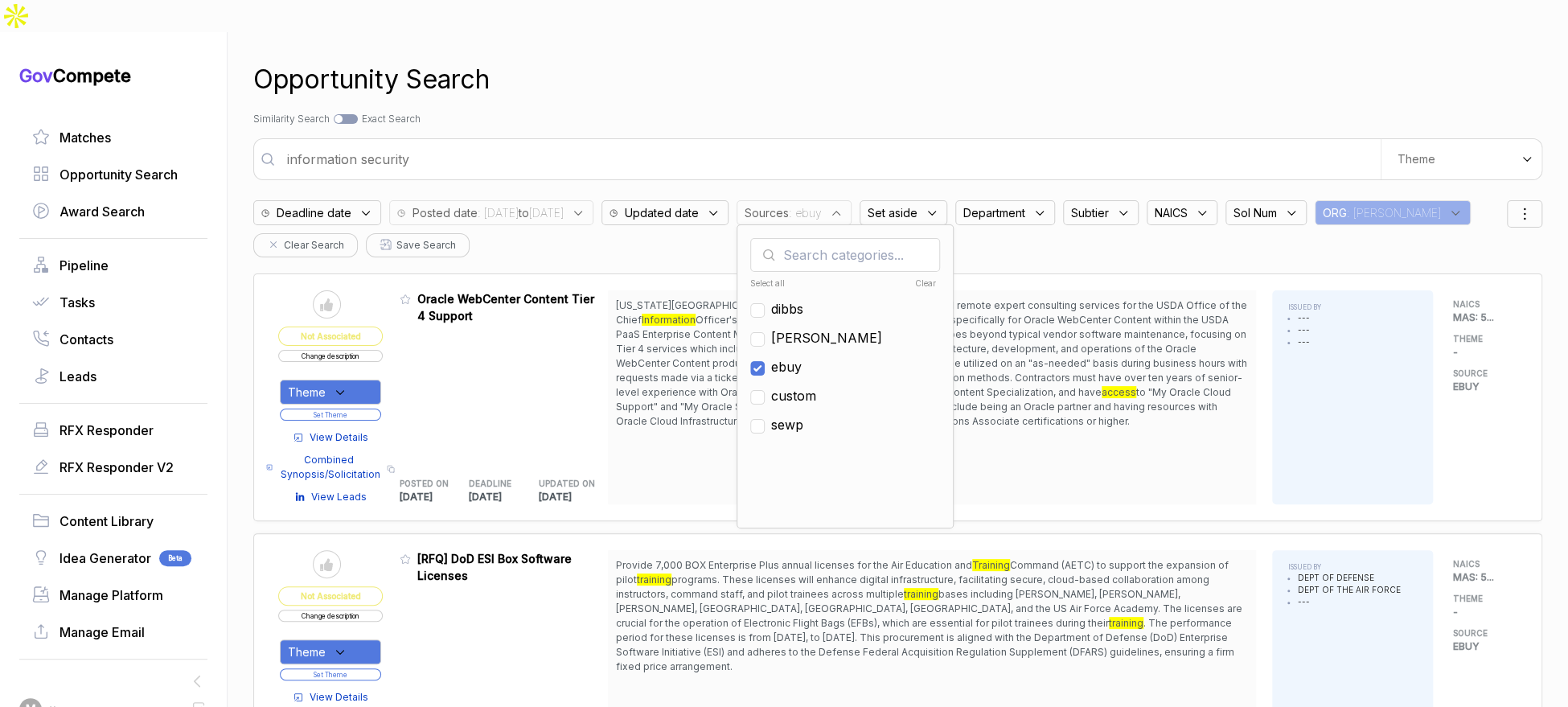
drag, startPoint x: 842, startPoint y: 333, endPoint x: 838, endPoint y: 313, distance: 20.4
click at [801, 357] on span "ebuy" at bounding box center [786, 367] width 30 height 20
checkbox input "false"
click at [834, 328] on span "[PERSON_NAME]" at bounding box center [826, 337] width 111 height 20
checkbox input "true"
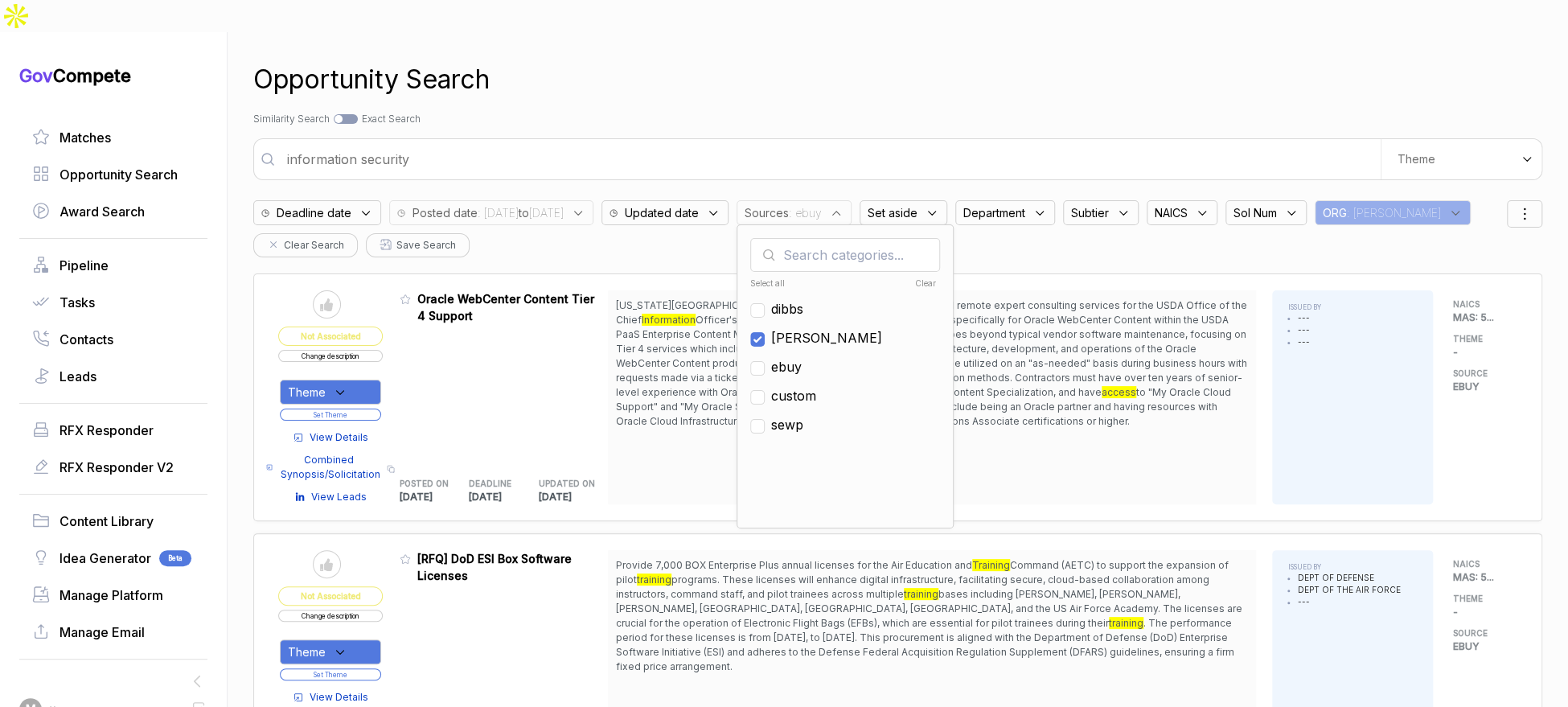
click at [875, 70] on div "Opportunity Search Search by Topic Relevance Similarity Search Search by Exact …" at bounding box center [898, 386] width 1289 height 707
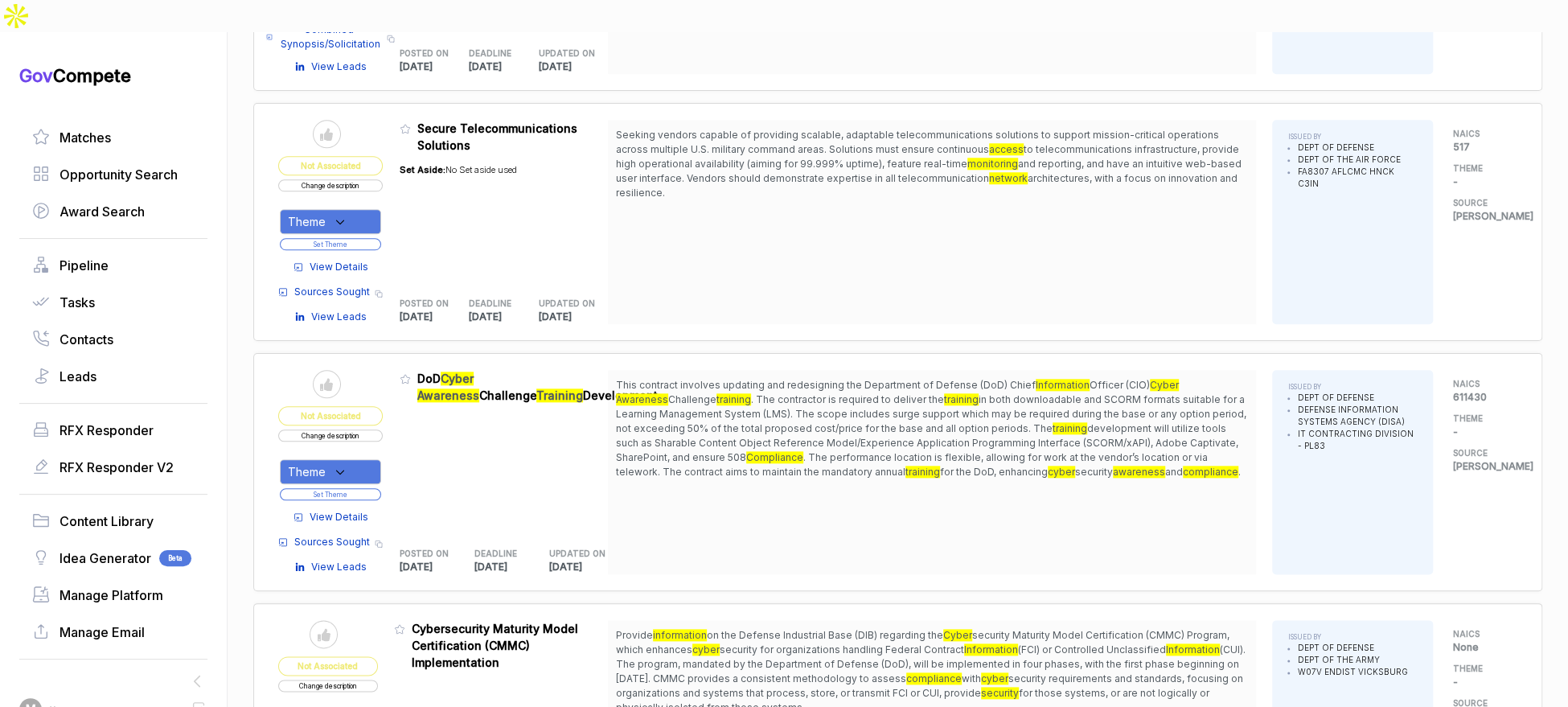
scroll to position [1029, 0]
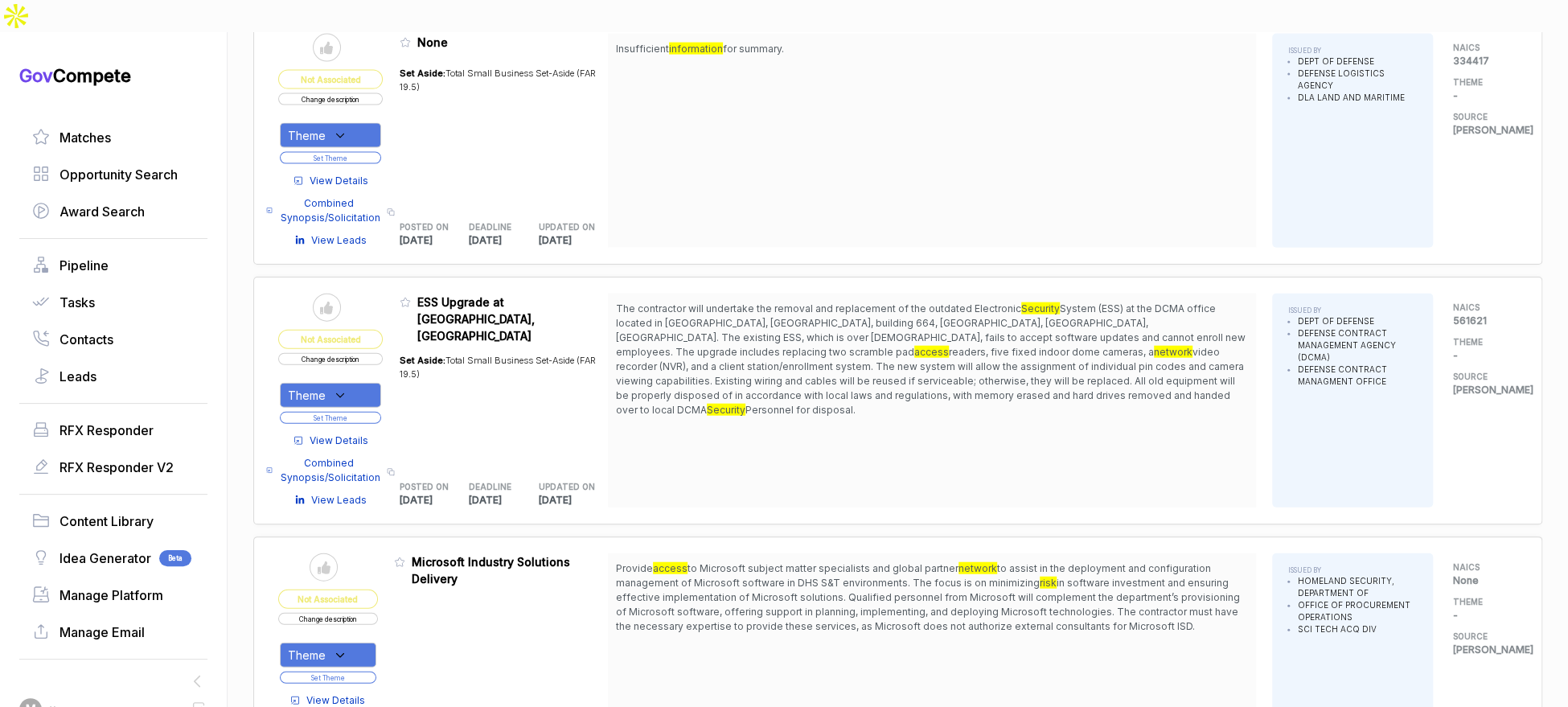
scroll to position [2726, 0]
